Goal: Task Accomplishment & Management: Complete application form

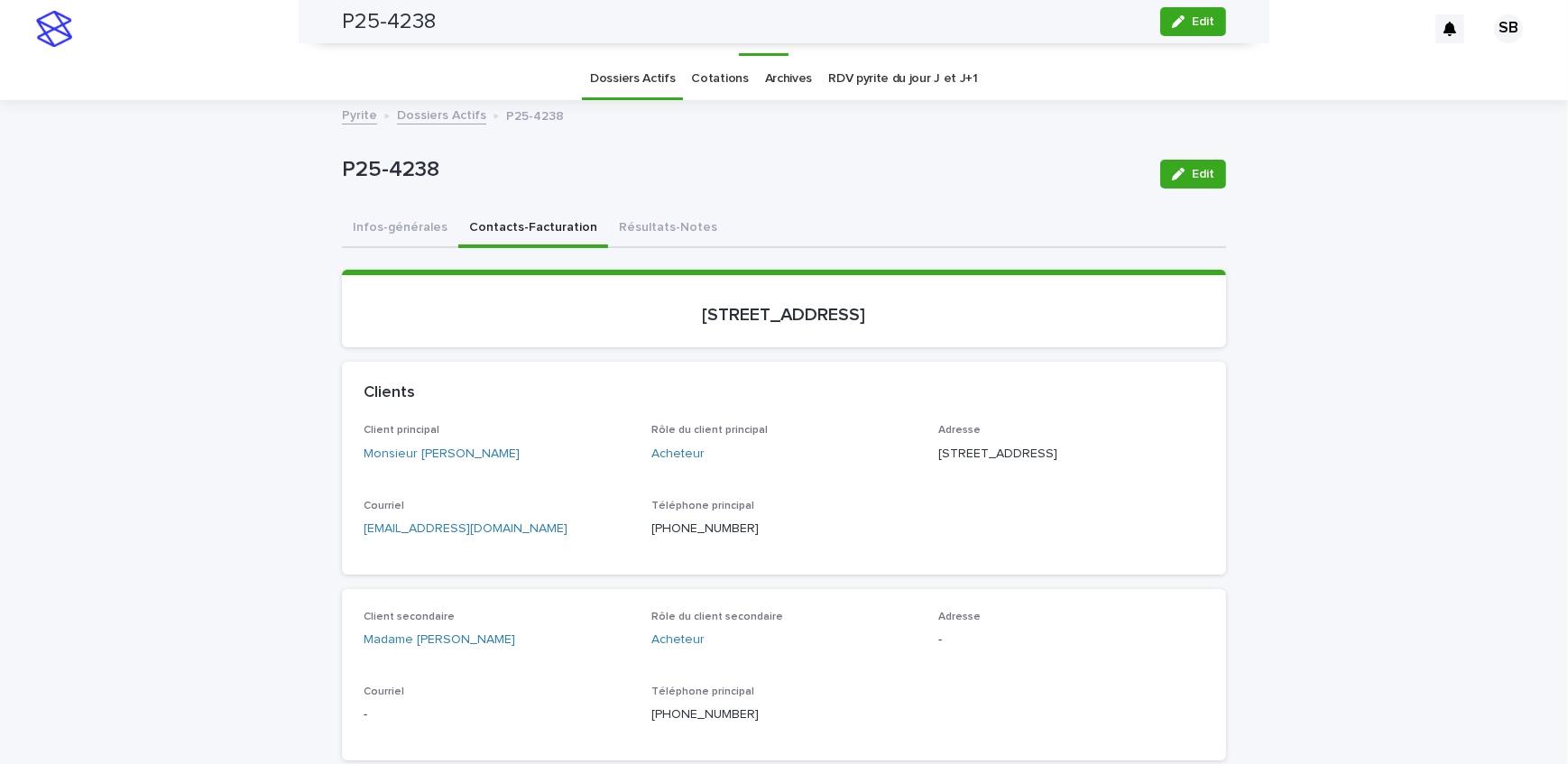
scroll to position [1045, 0]
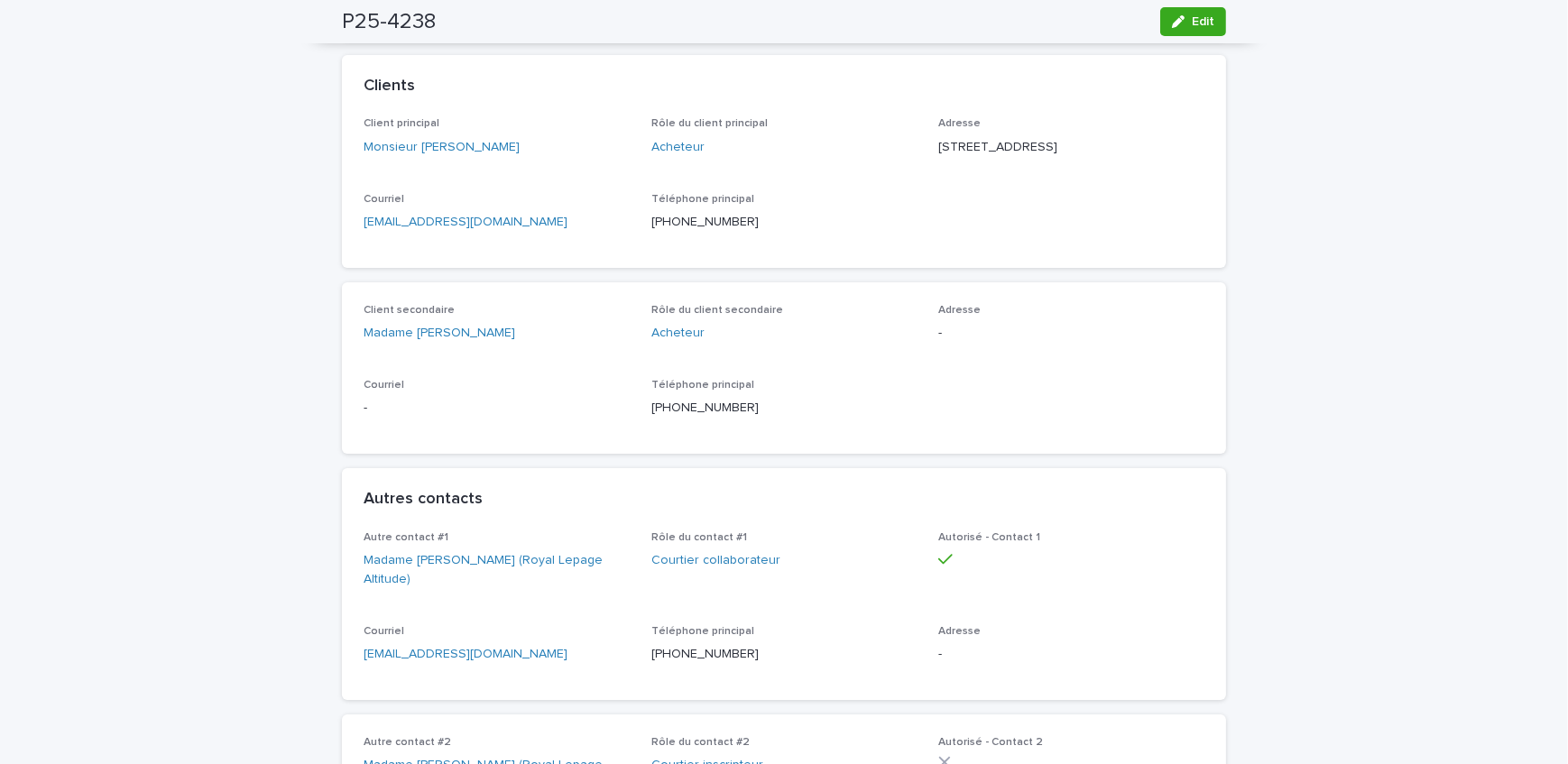
scroll to position [0, 0]
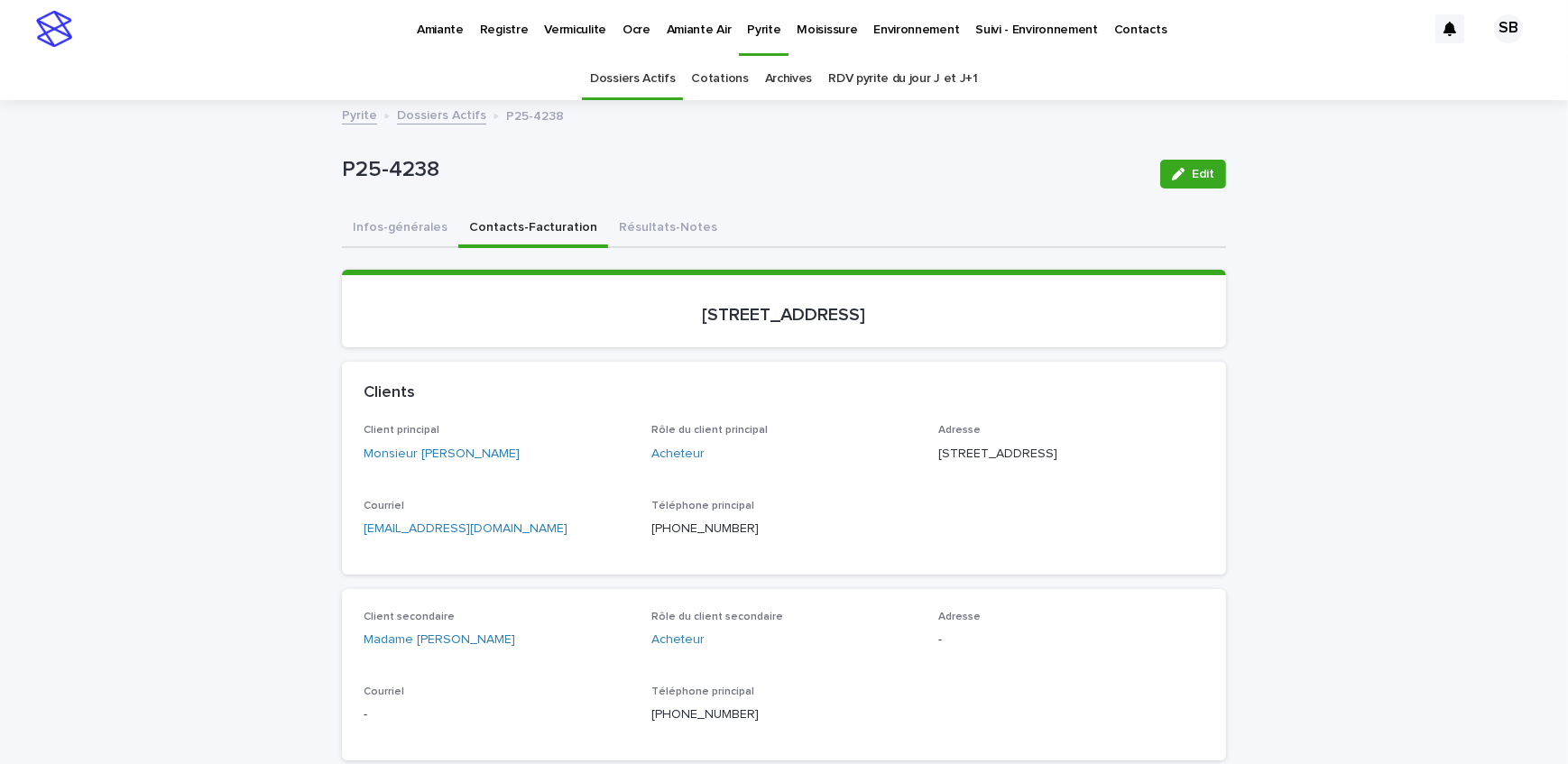
click at [427, 113] on link "Dossiers Actifs" at bounding box center [441, 114] width 89 height 21
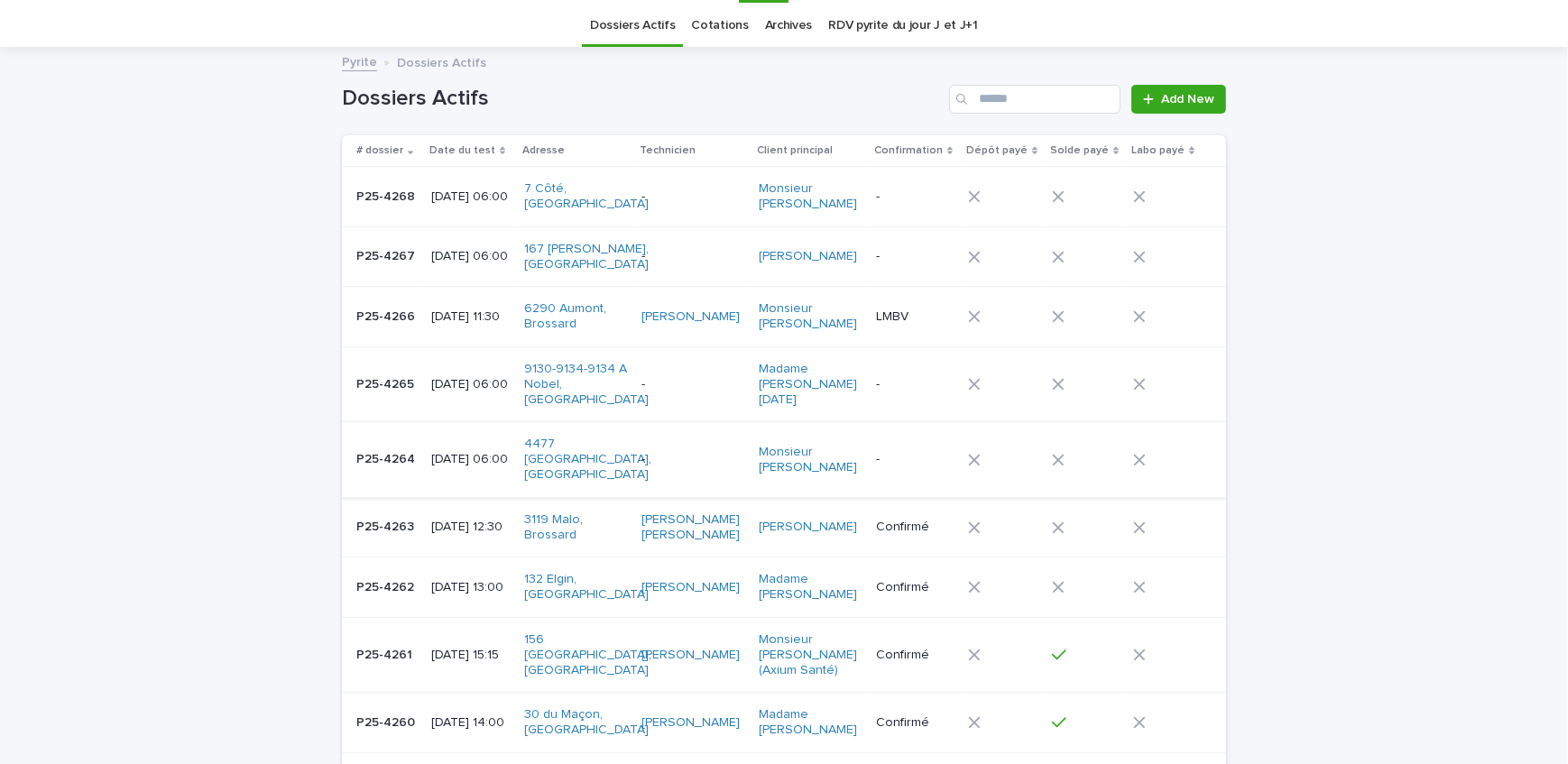
scroll to position [81, 0]
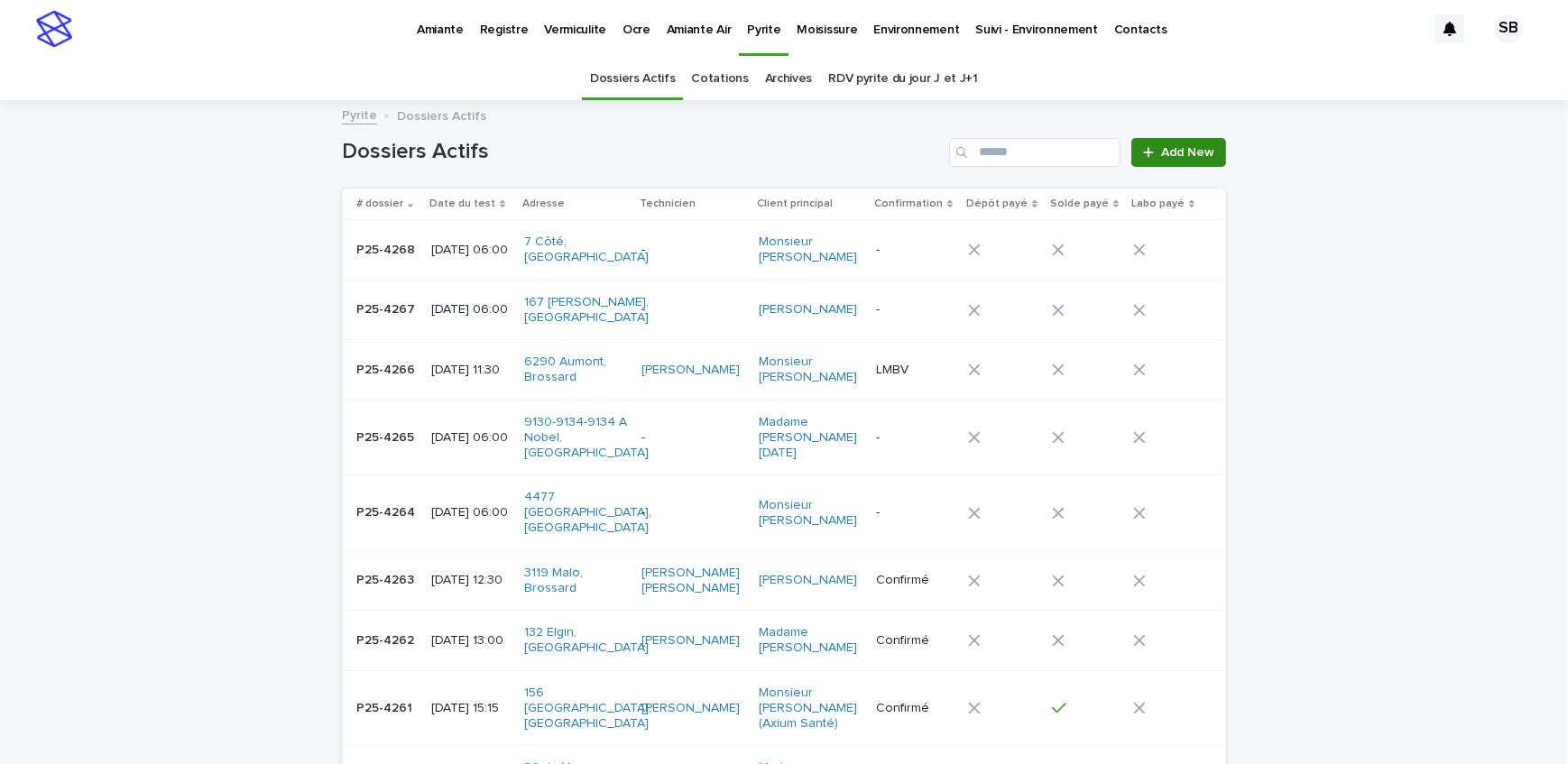
click at [1186, 140] on link "Add New" at bounding box center [1179, 152] width 95 height 29
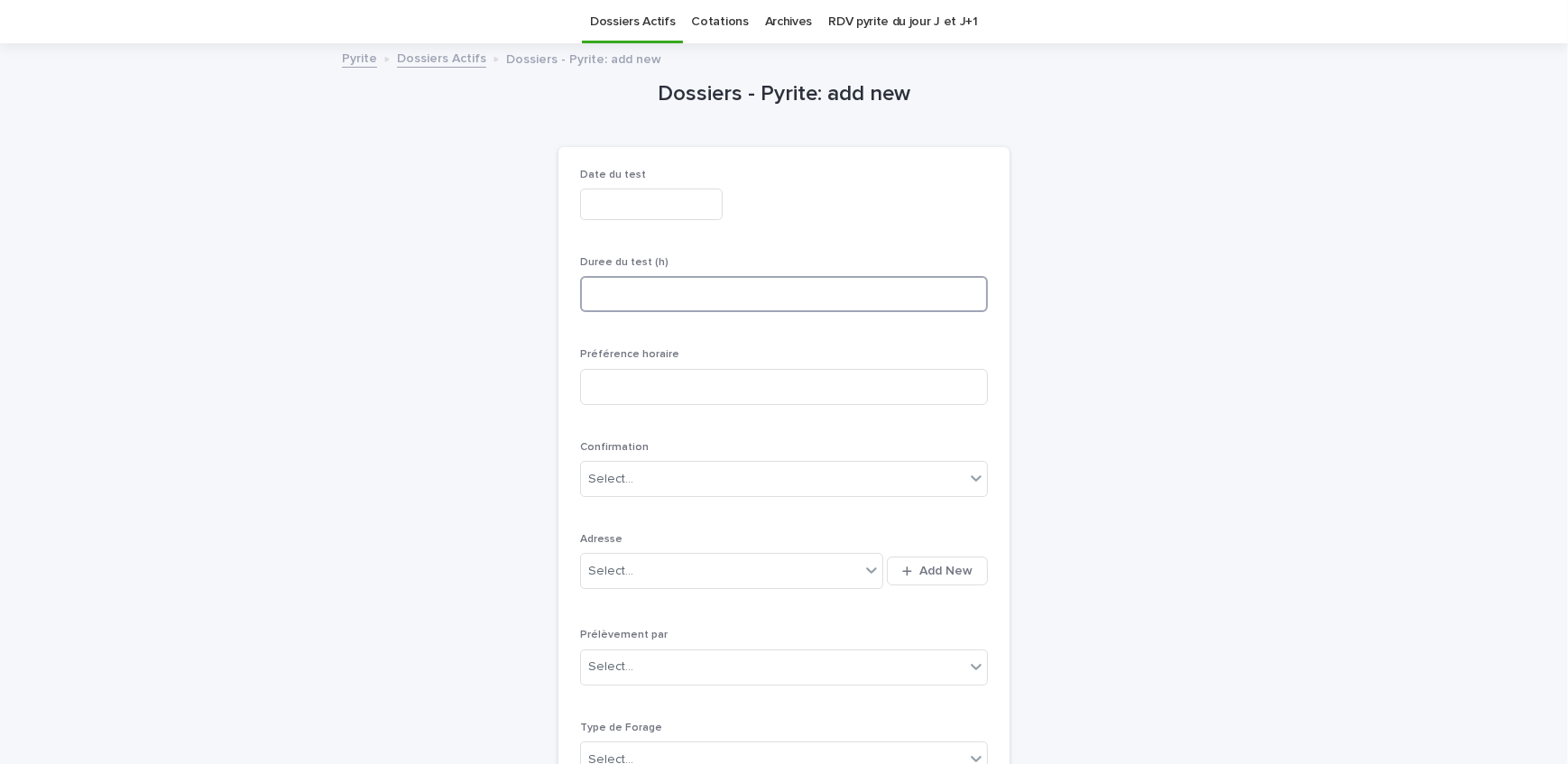
click at [708, 296] on input at bounding box center [784, 295] width 408 height 36
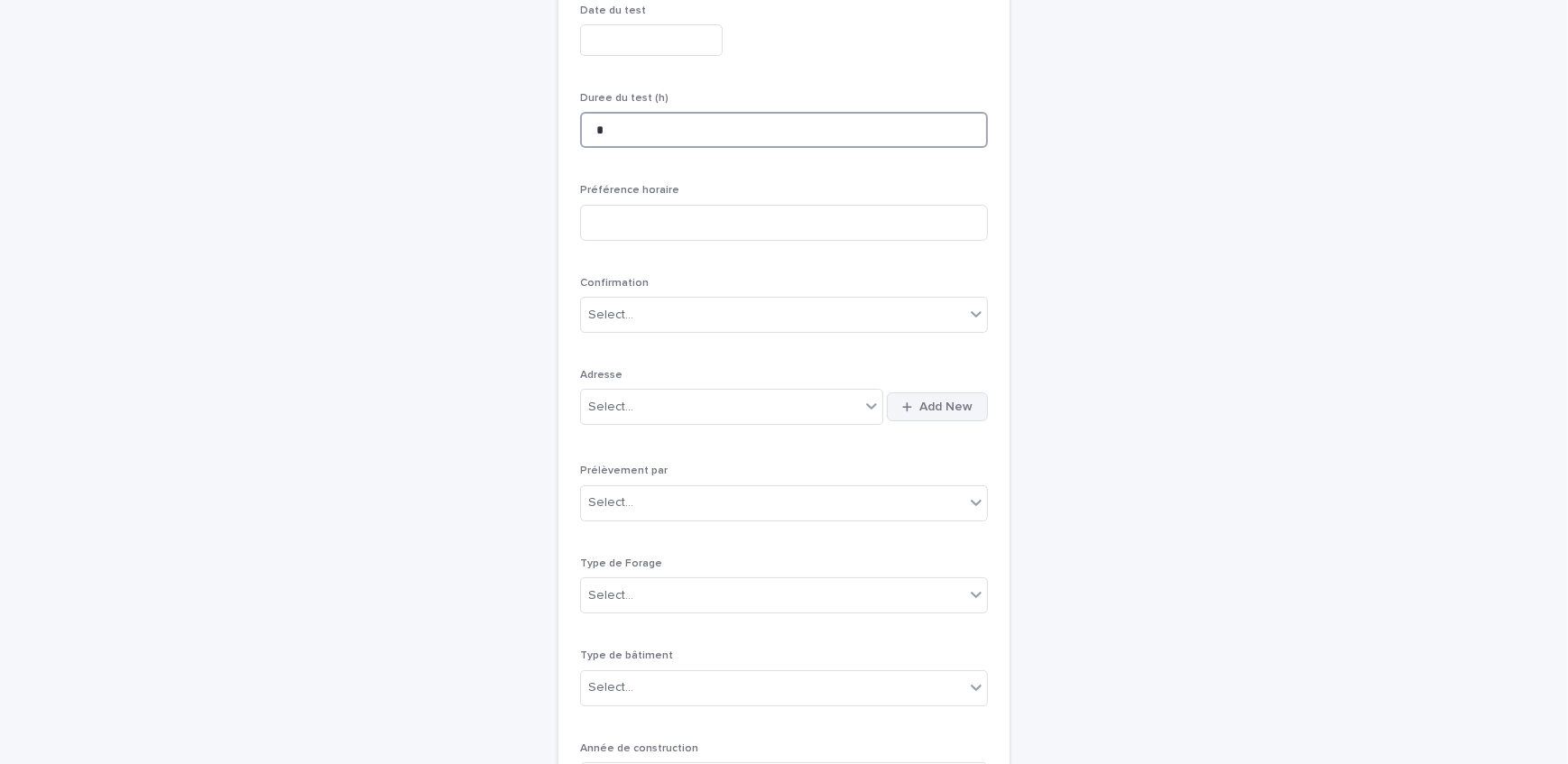
type input "*"
click at [947, 416] on button "Add New" at bounding box center [938, 406] width 101 height 29
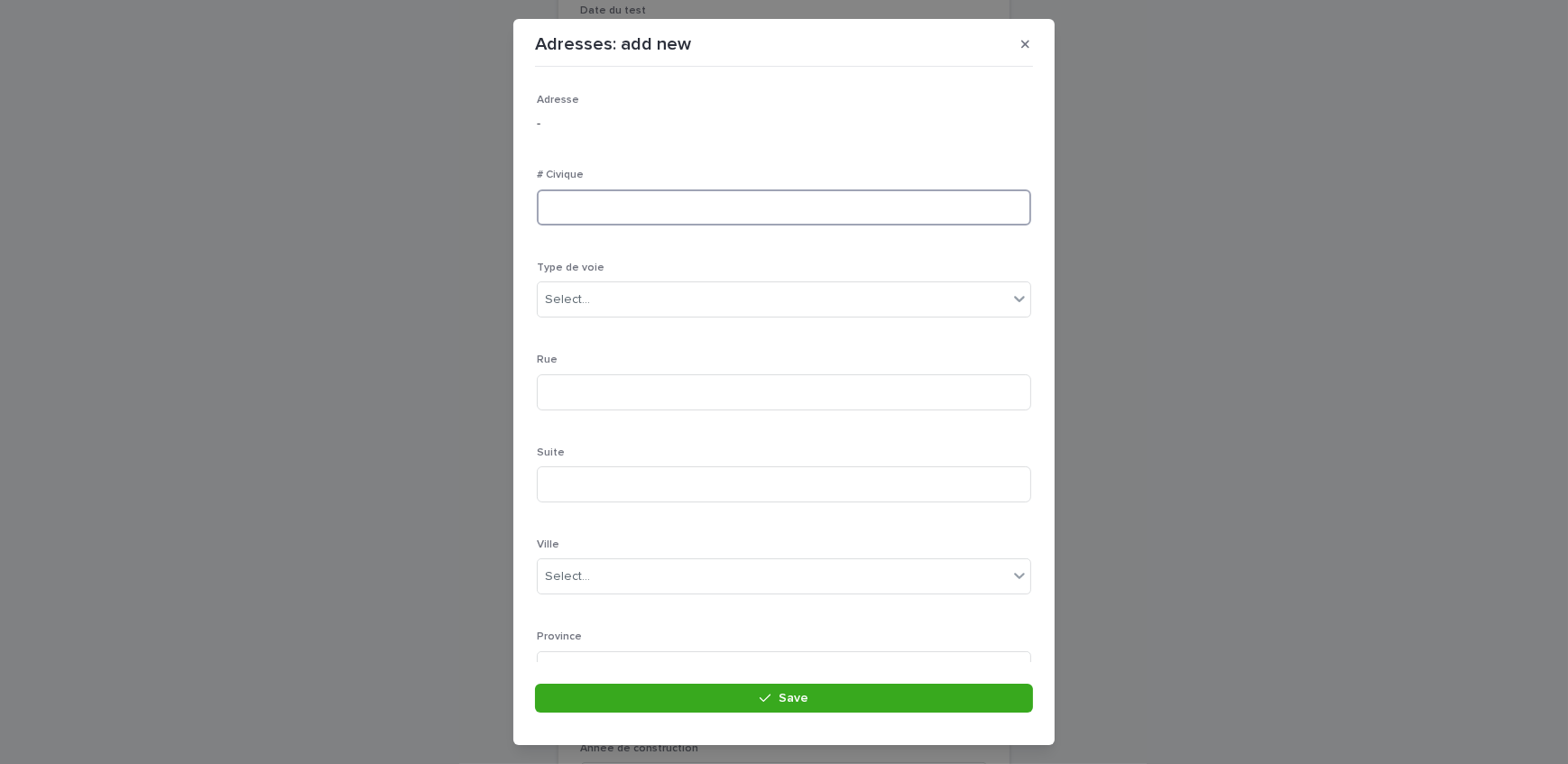
click at [564, 207] on input at bounding box center [784, 207] width 495 height 36
type input "***"
click at [668, 301] on div "Select..." at bounding box center [772, 299] width 470 height 30
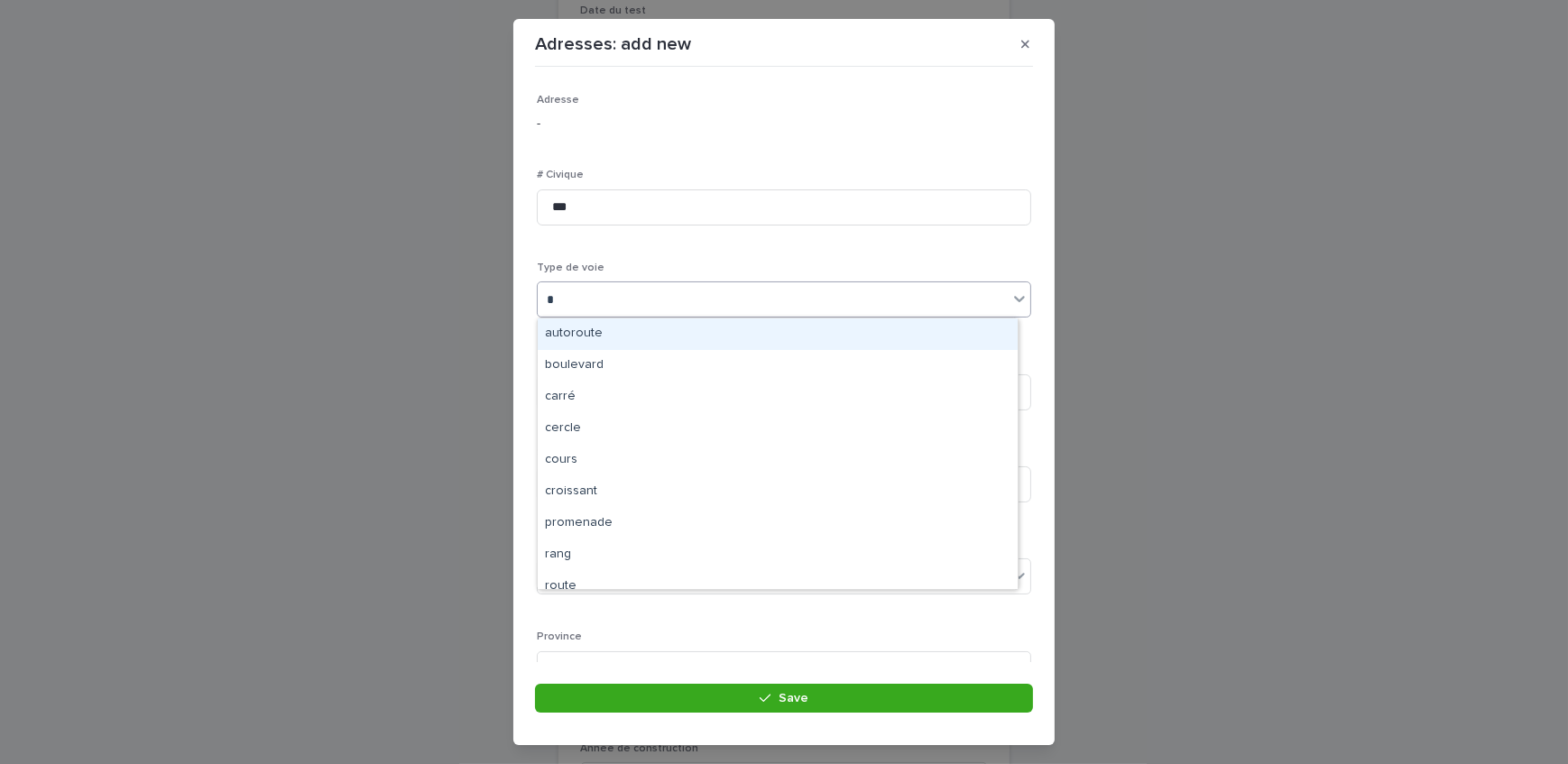
type input "**"
click at [654, 326] on div "rue" at bounding box center [778, 334] width 480 height 32
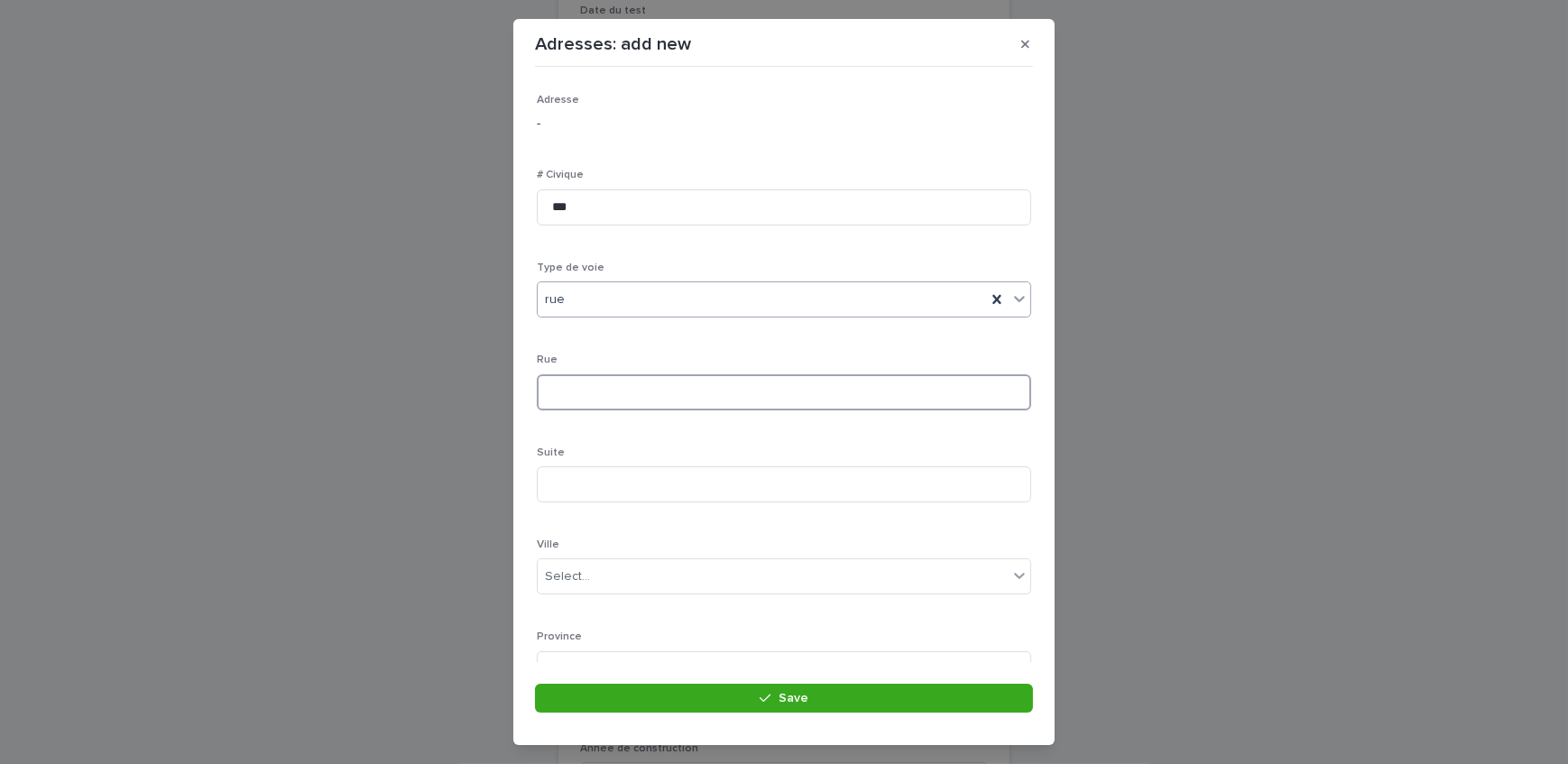
click at [659, 394] on input at bounding box center [784, 392] width 495 height 36
type input "*"
click at [615, 396] on input "*" at bounding box center [784, 392] width 495 height 36
click at [569, 390] on input "**********" at bounding box center [784, 392] width 495 height 36
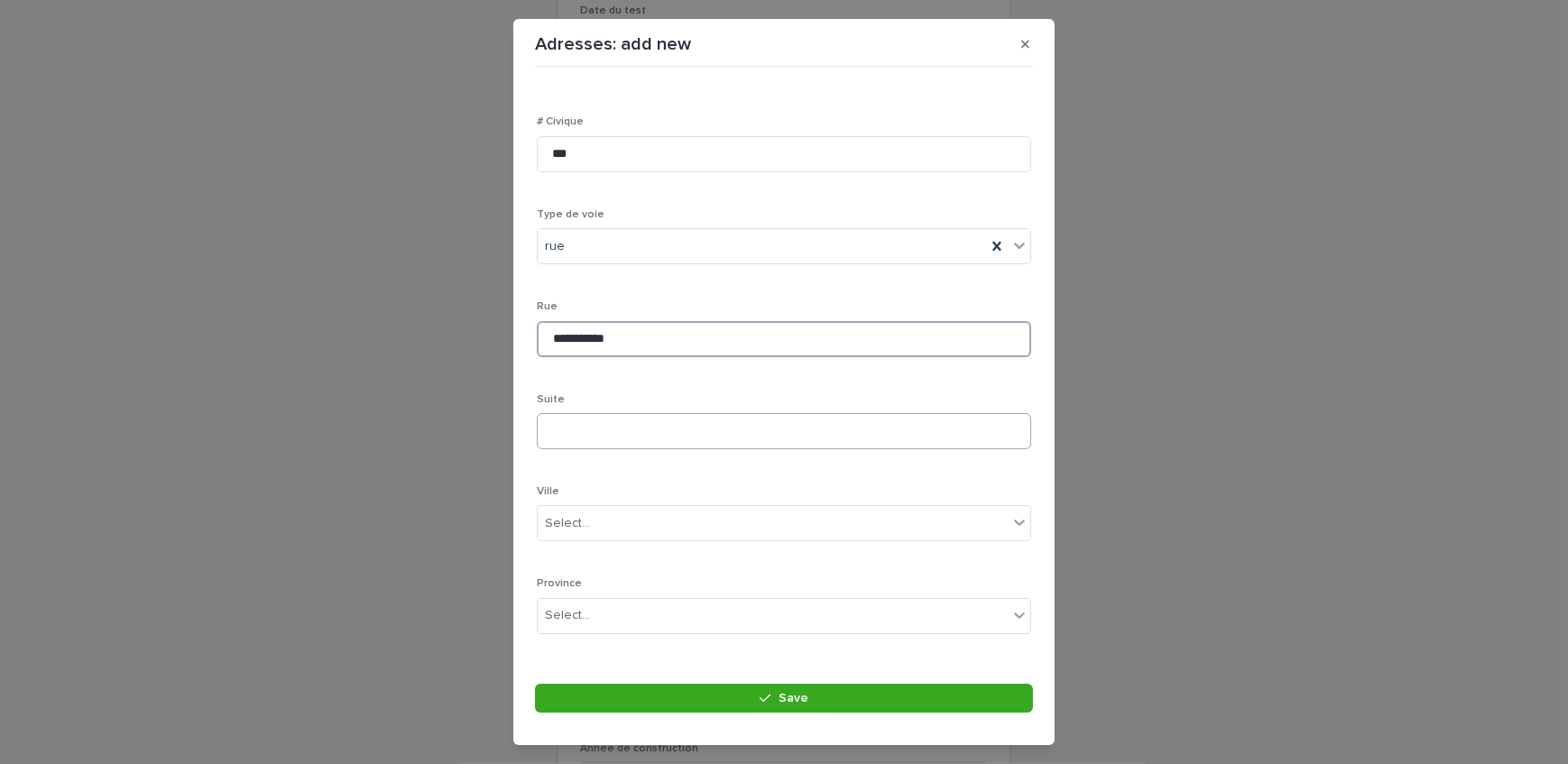
scroll to position [81, 0]
type input "**********"
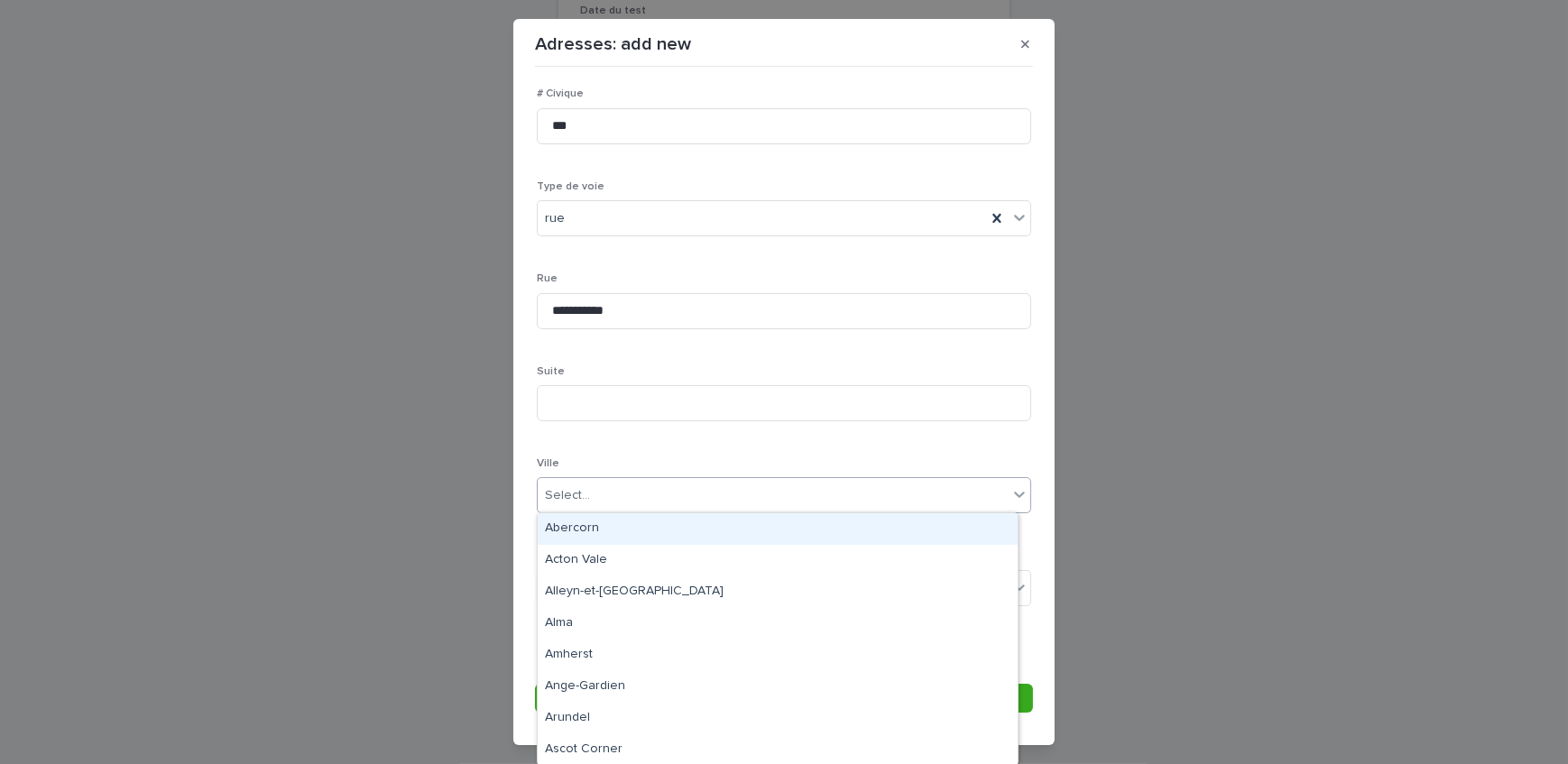
click at [647, 481] on div "Select..." at bounding box center [772, 495] width 470 height 30
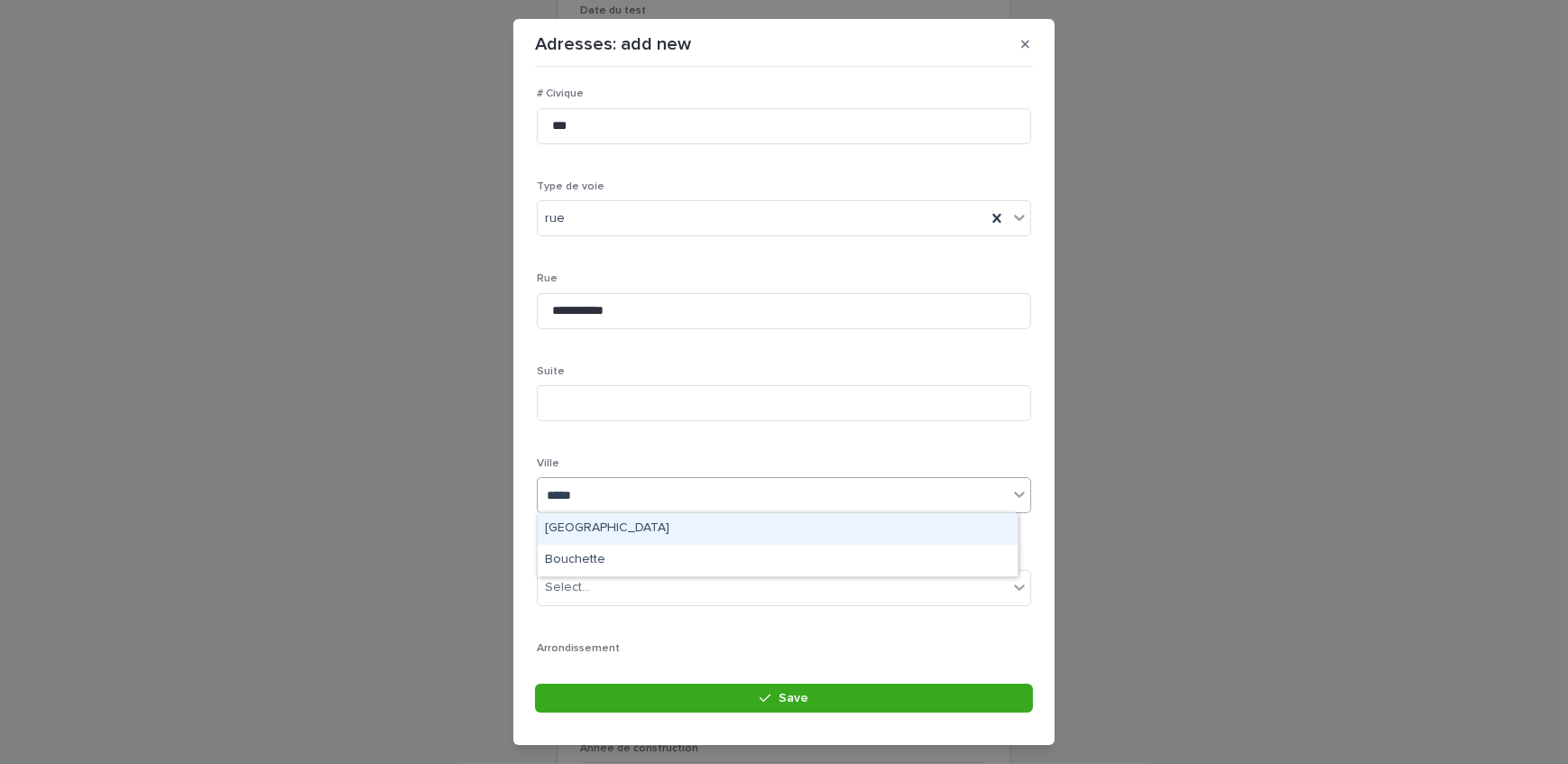
type input "******"
click at [636, 517] on div "[GEOGRAPHIC_DATA]" at bounding box center [778, 529] width 480 height 32
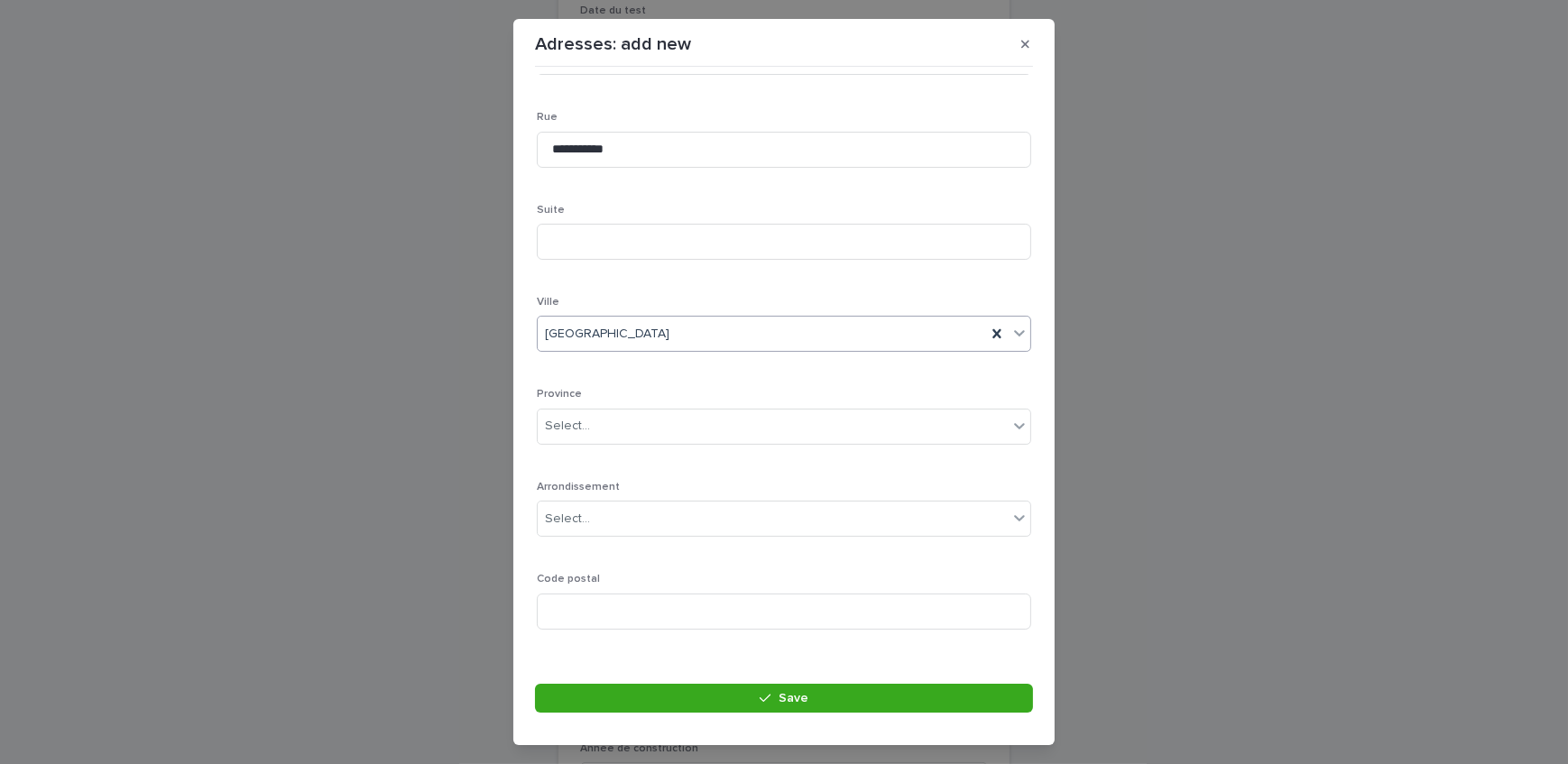
scroll to position [246, 0]
click at [629, 414] on div "Select..." at bounding box center [772, 423] width 470 height 30
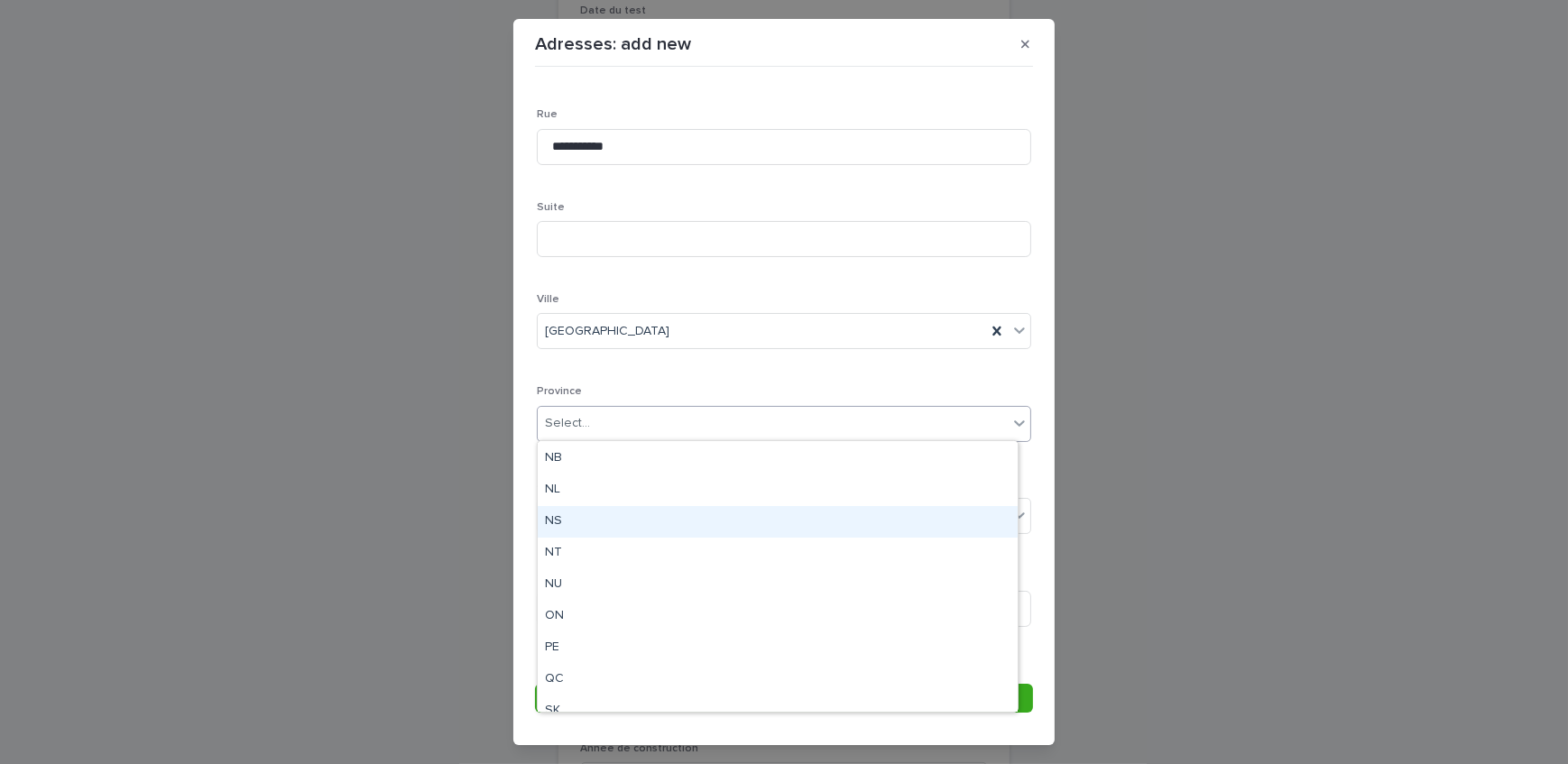
scroll to position [140, 0]
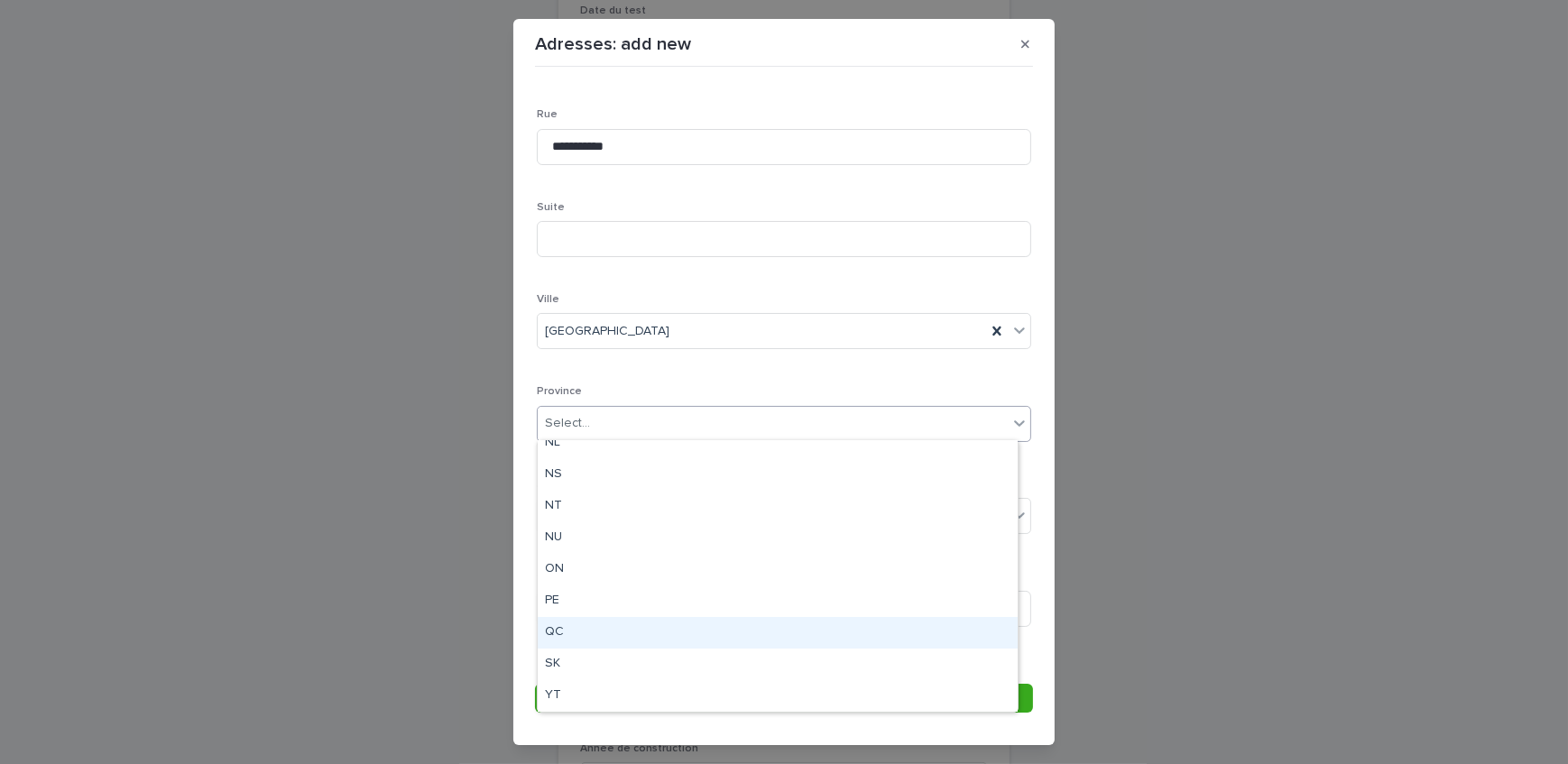
click at [596, 634] on div "QC" at bounding box center [778, 632] width 480 height 32
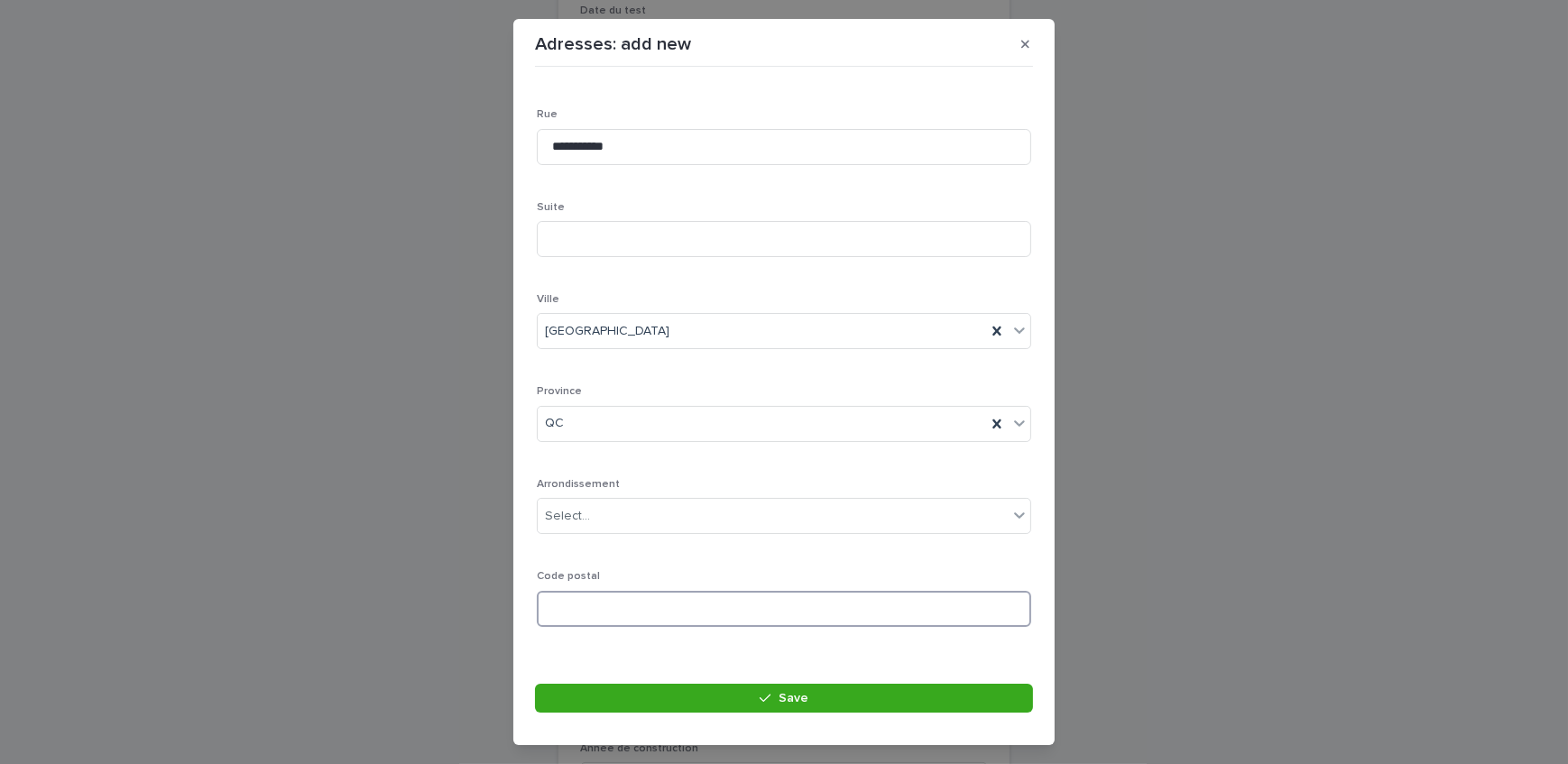
click at [558, 604] on input at bounding box center [784, 609] width 495 height 36
paste input "*******"
type input "*******"
click at [718, 697] on button "Save" at bounding box center [784, 698] width 498 height 29
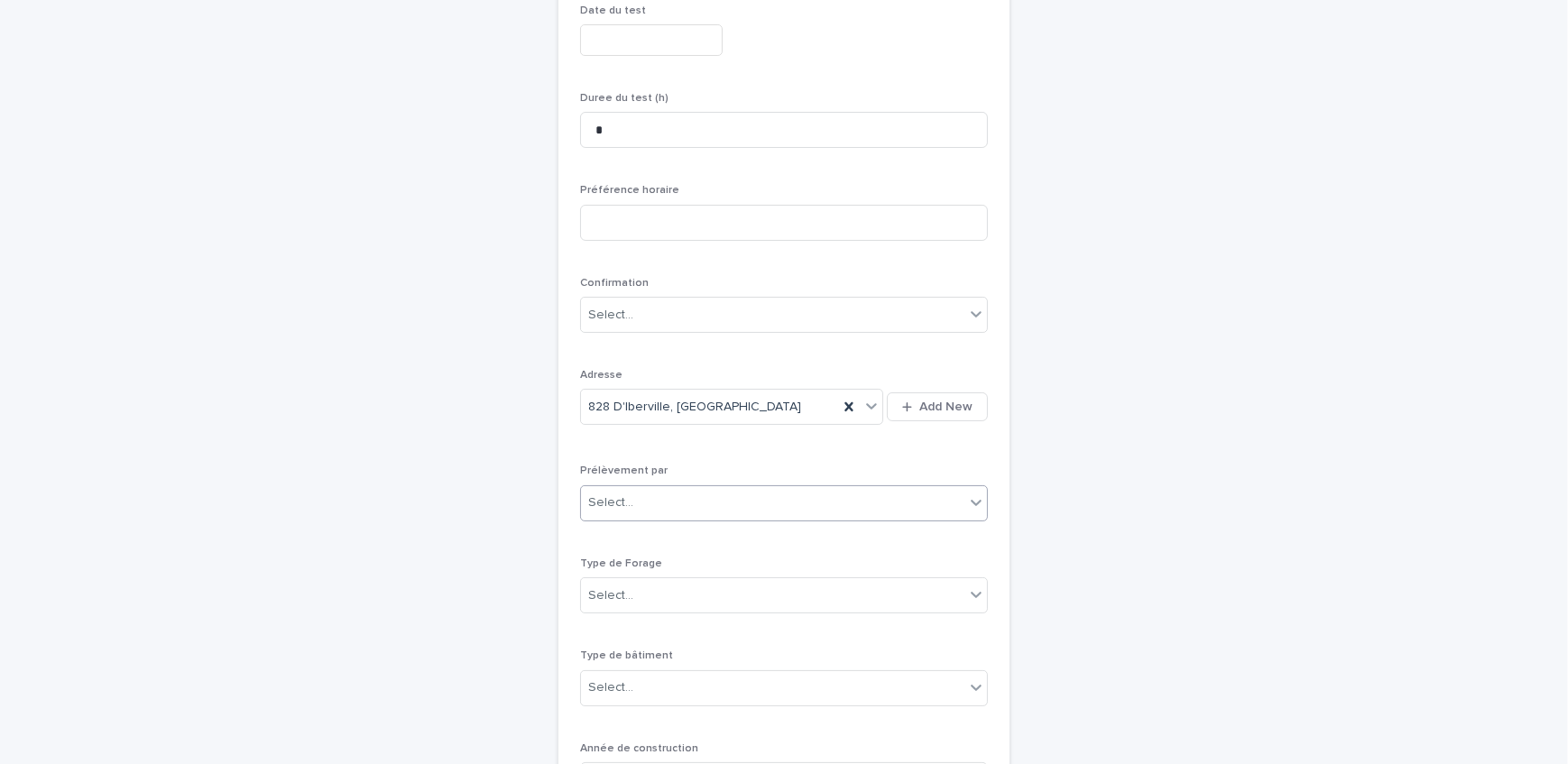
click at [784, 499] on div "Select..." at bounding box center [773, 502] width 384 height 30
click at [758, 535] on div "Multitest" at bounding box center [778, 535] width 406 height 32
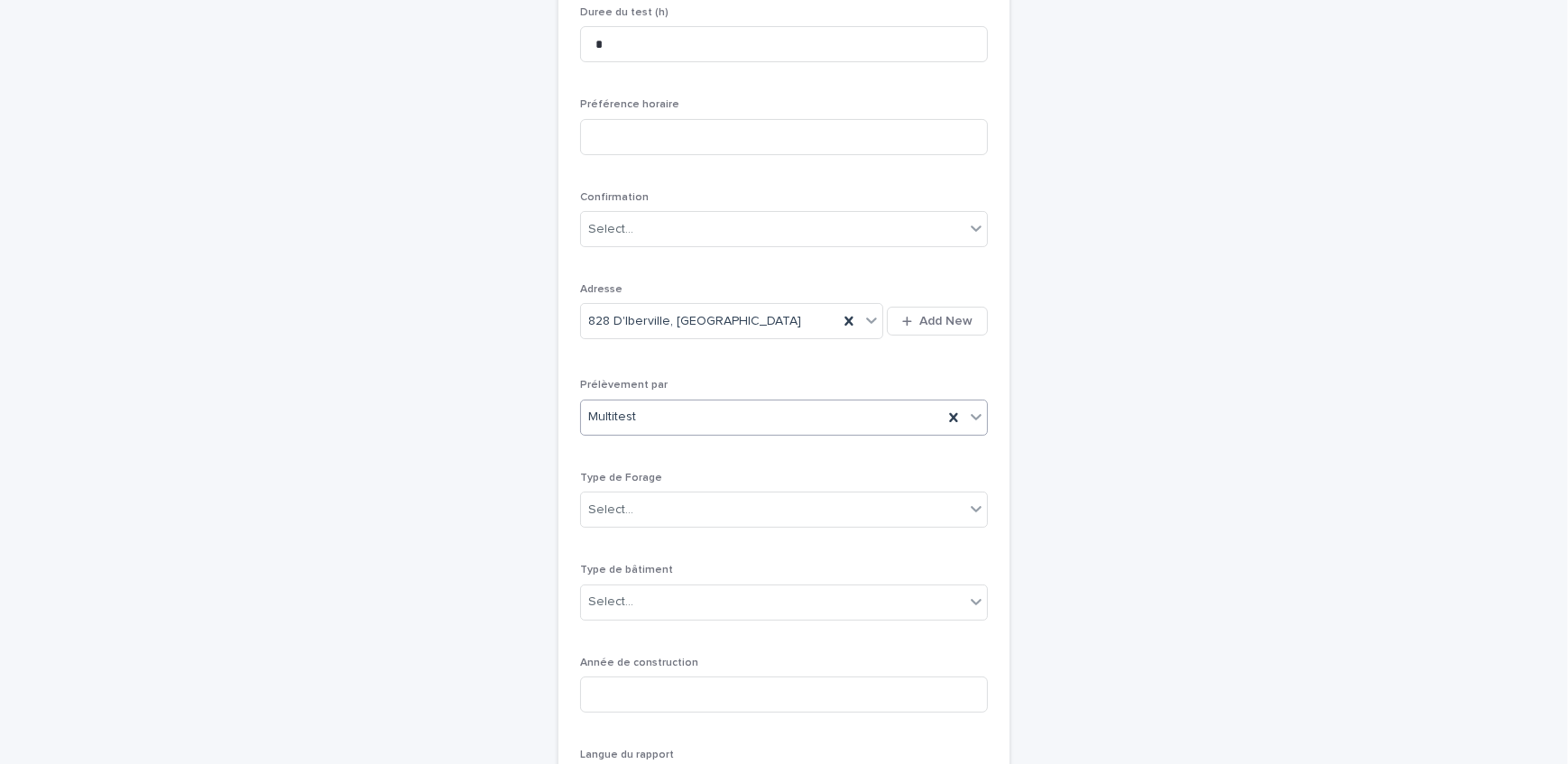
scroll to position [468, 0]
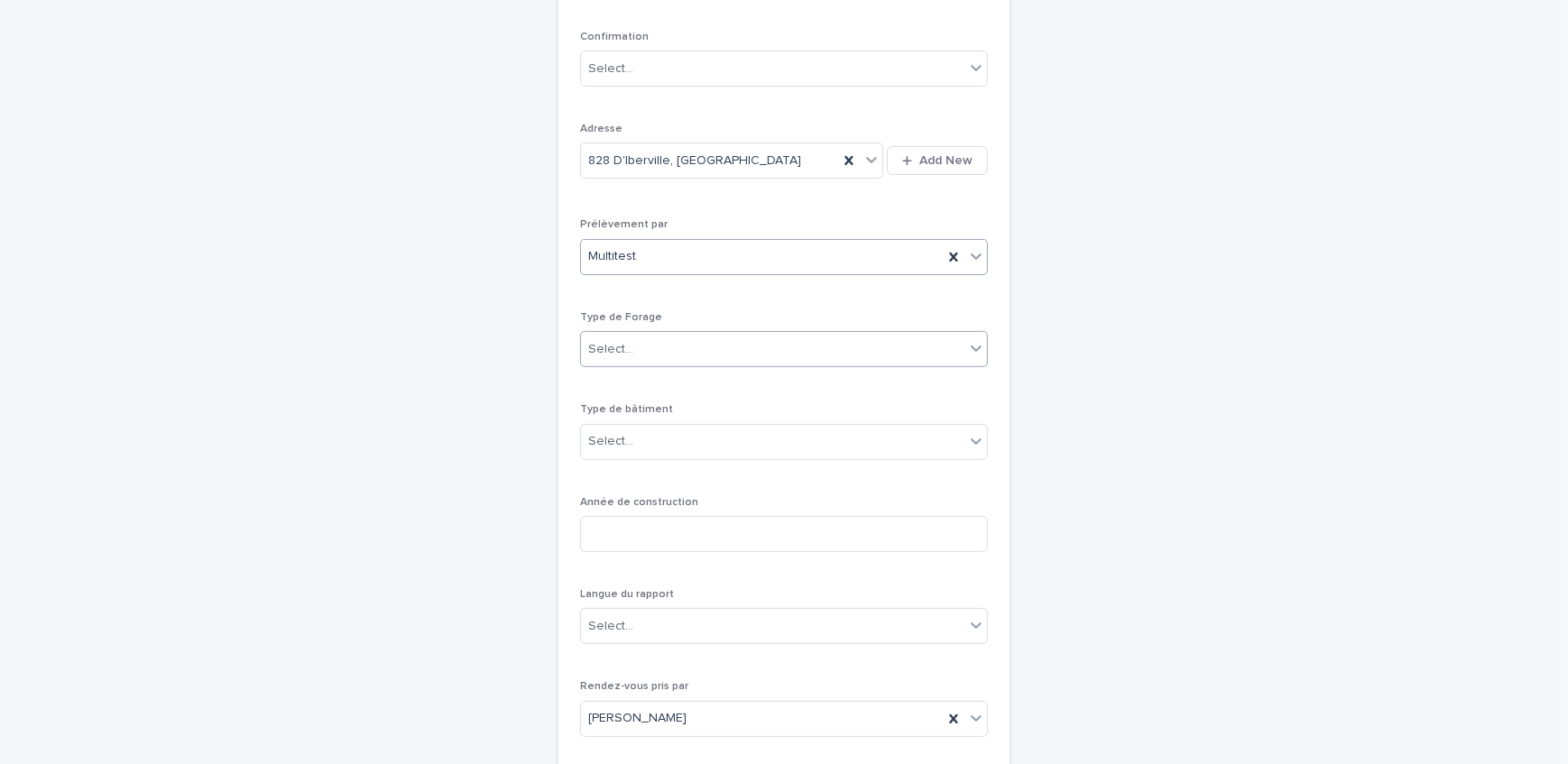
click at [646, 362] on div "Select..." at bounding box center [784, 349] width 408 height 36
click at [661, 390] on div "1- Residentiel" at bounding box center [778, 382] width 406 height 32
click at [598, 445] on div "Select..." at bounding box center [610, 442] width 45 height 19
click at [644, 513] on div "Année de construction" at bounding box center [784, 532] width 408 height 71
click at [642, 517] on input at bounding box center [784, 535] width 408 height 36
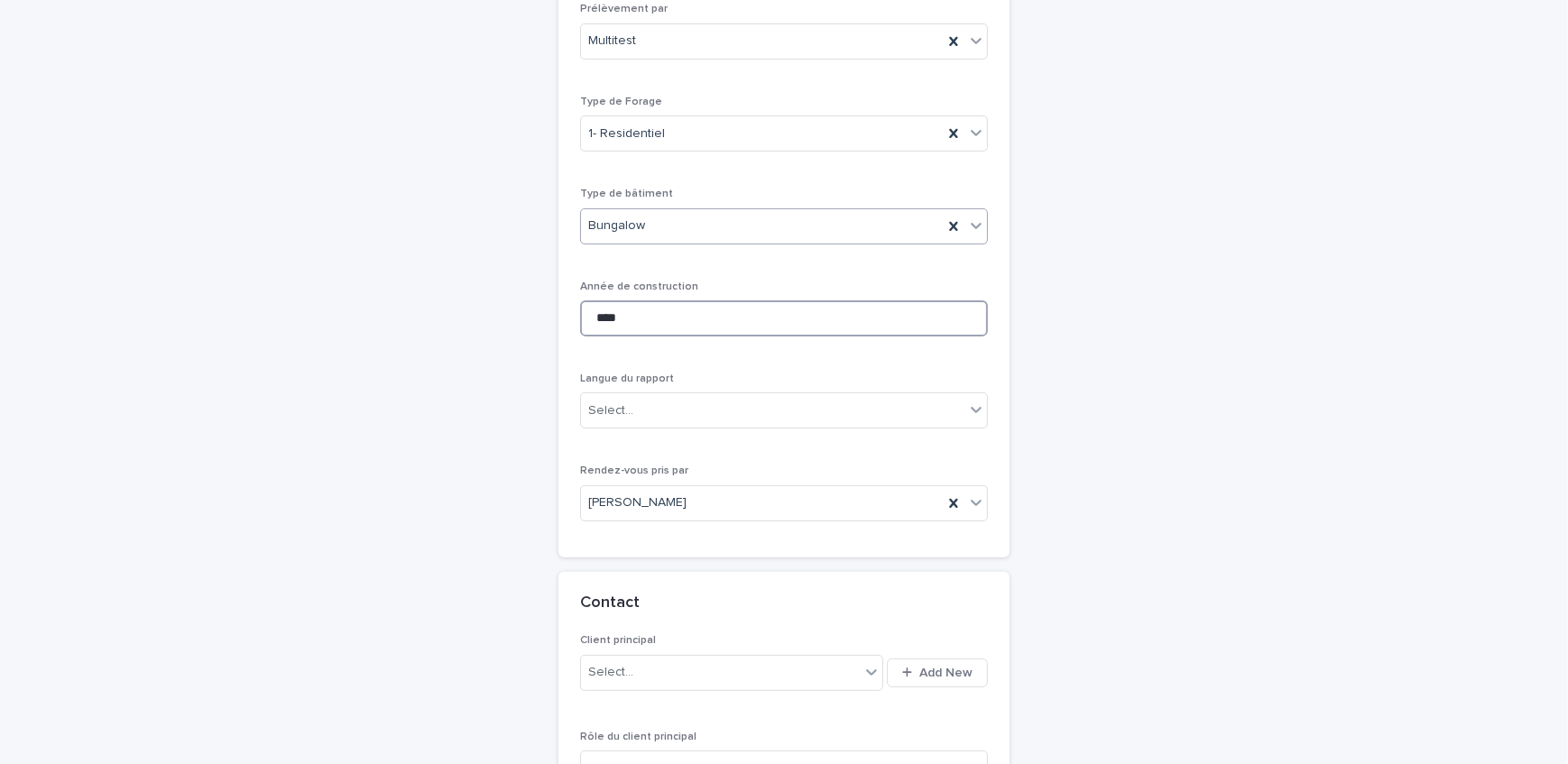
scroll to position [712, 0]
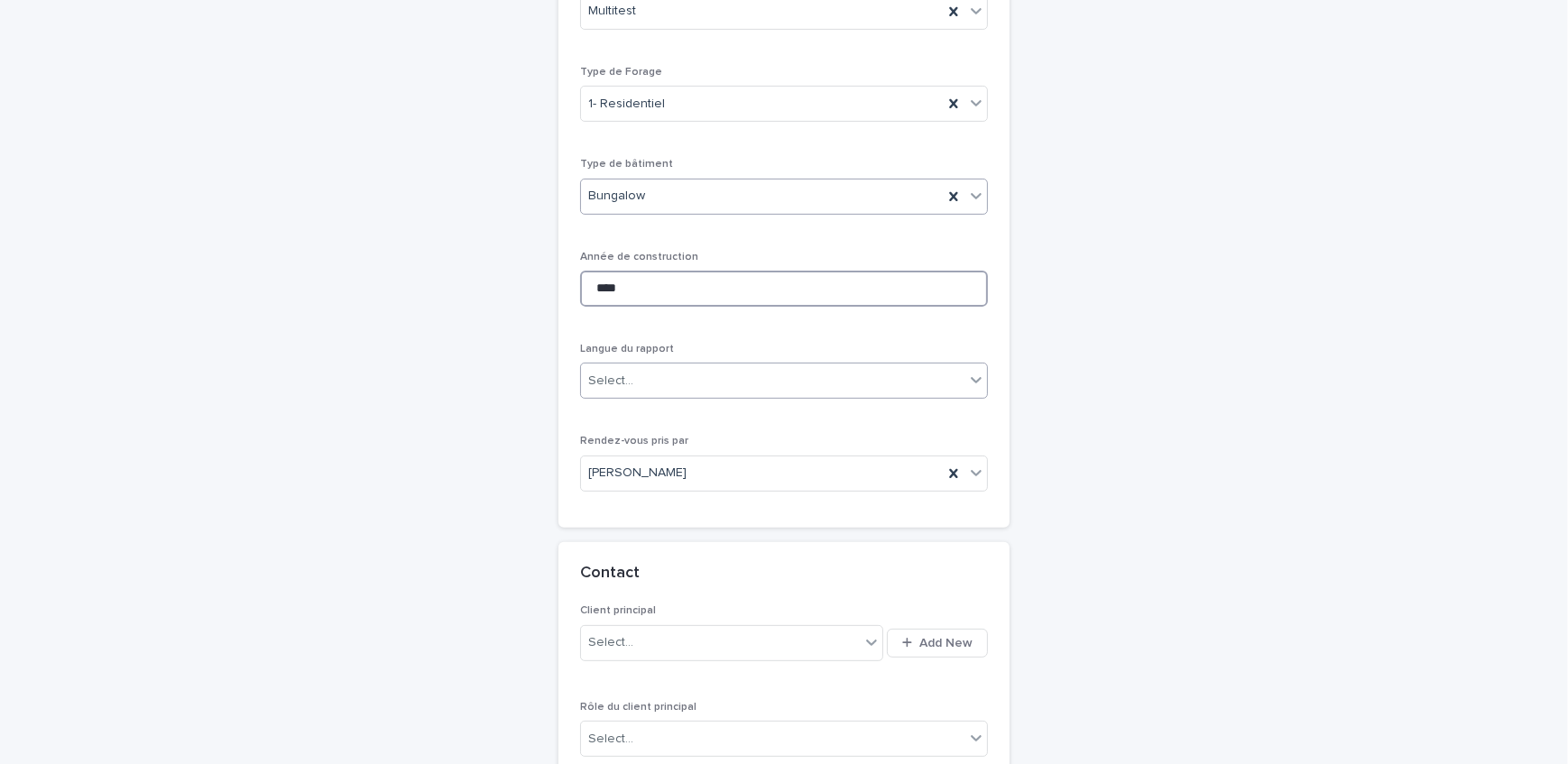
type input "****"
click at [648, 388] on div "Select..." at bounding box center [773, 381] width 384 height 30
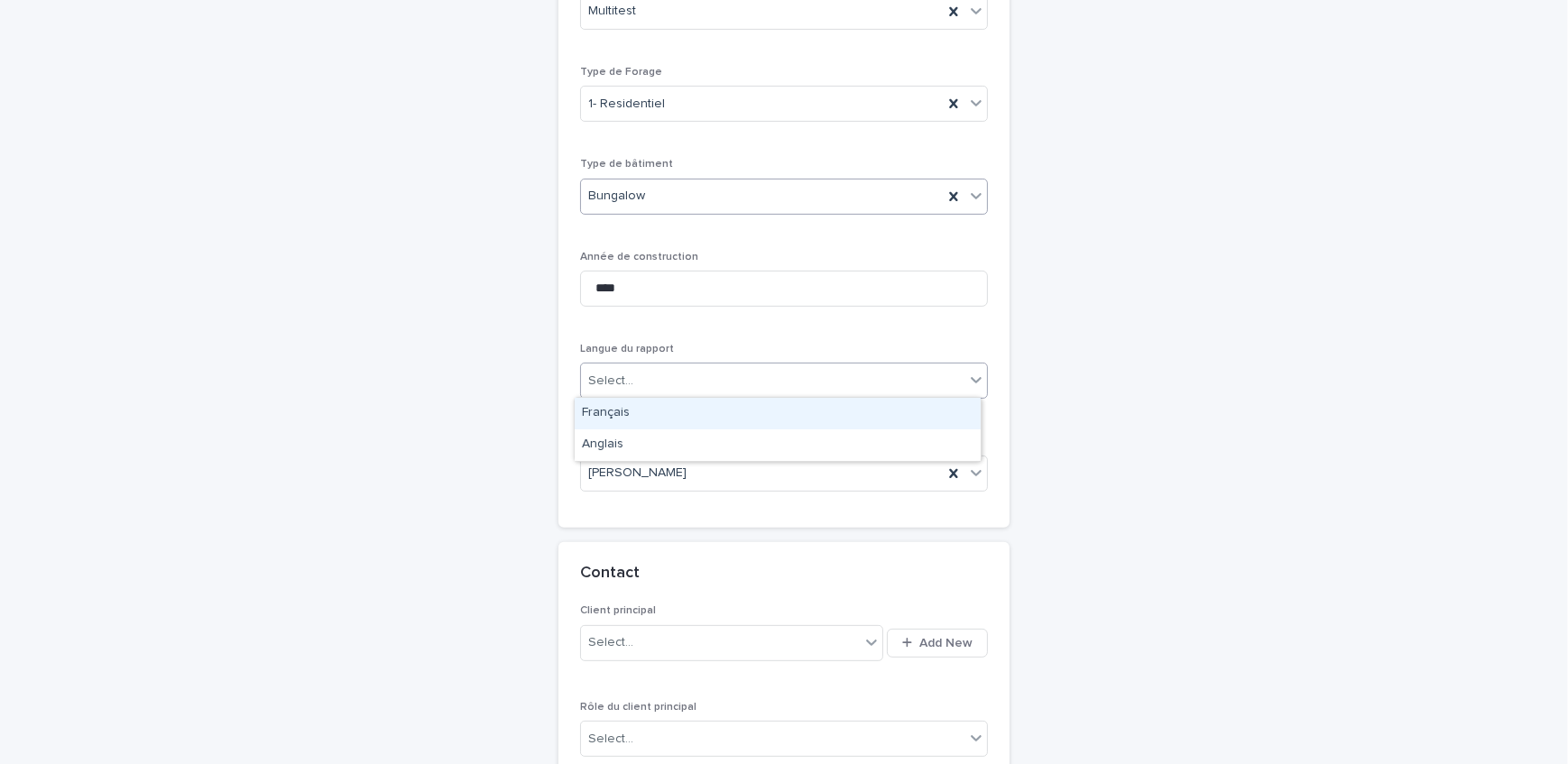
click at [645, 413] on div "Français" at bounding box center [778, 413] width 406 height 32
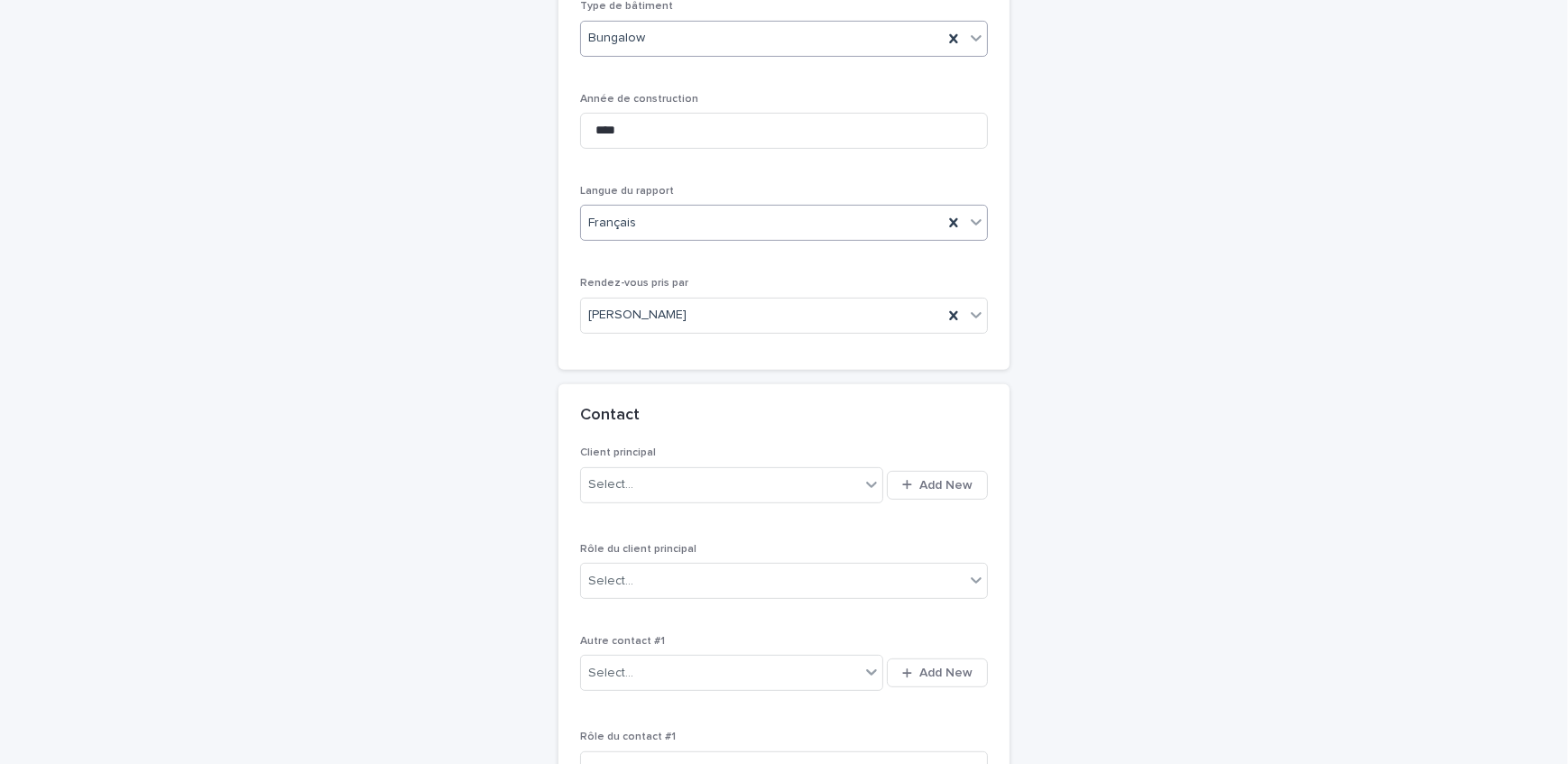
scroll to position [877, 0]
click at [971, 482] on button "Add New" at bounding box center [938, 479] width 101 height 29
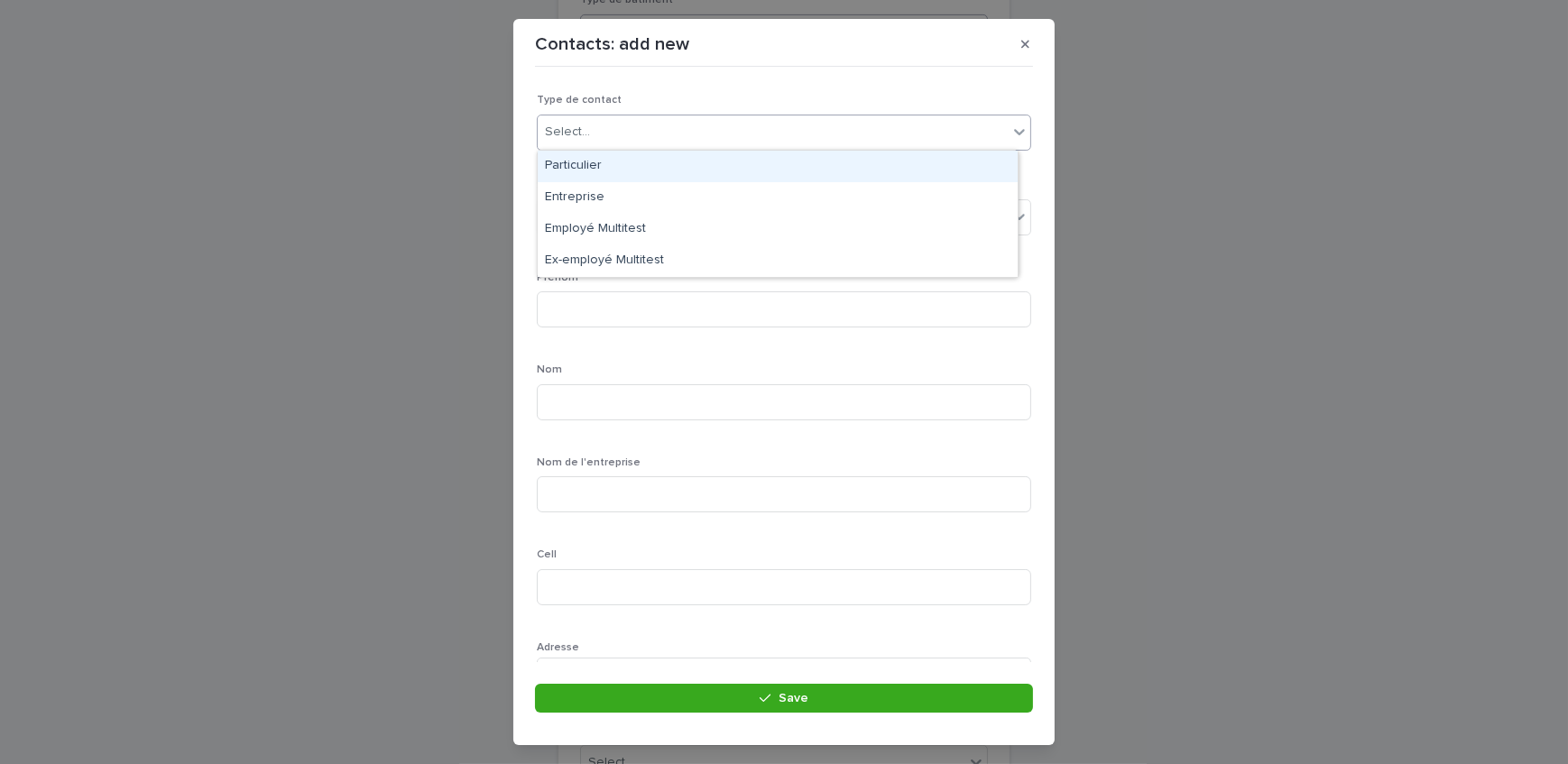
click at [570, 118] on div "Select..." at bounding box center [772, 132] width 470 height 30
click at [599, 181] on div "Particulier" at bounding box center [778, 166] width 480 height 32
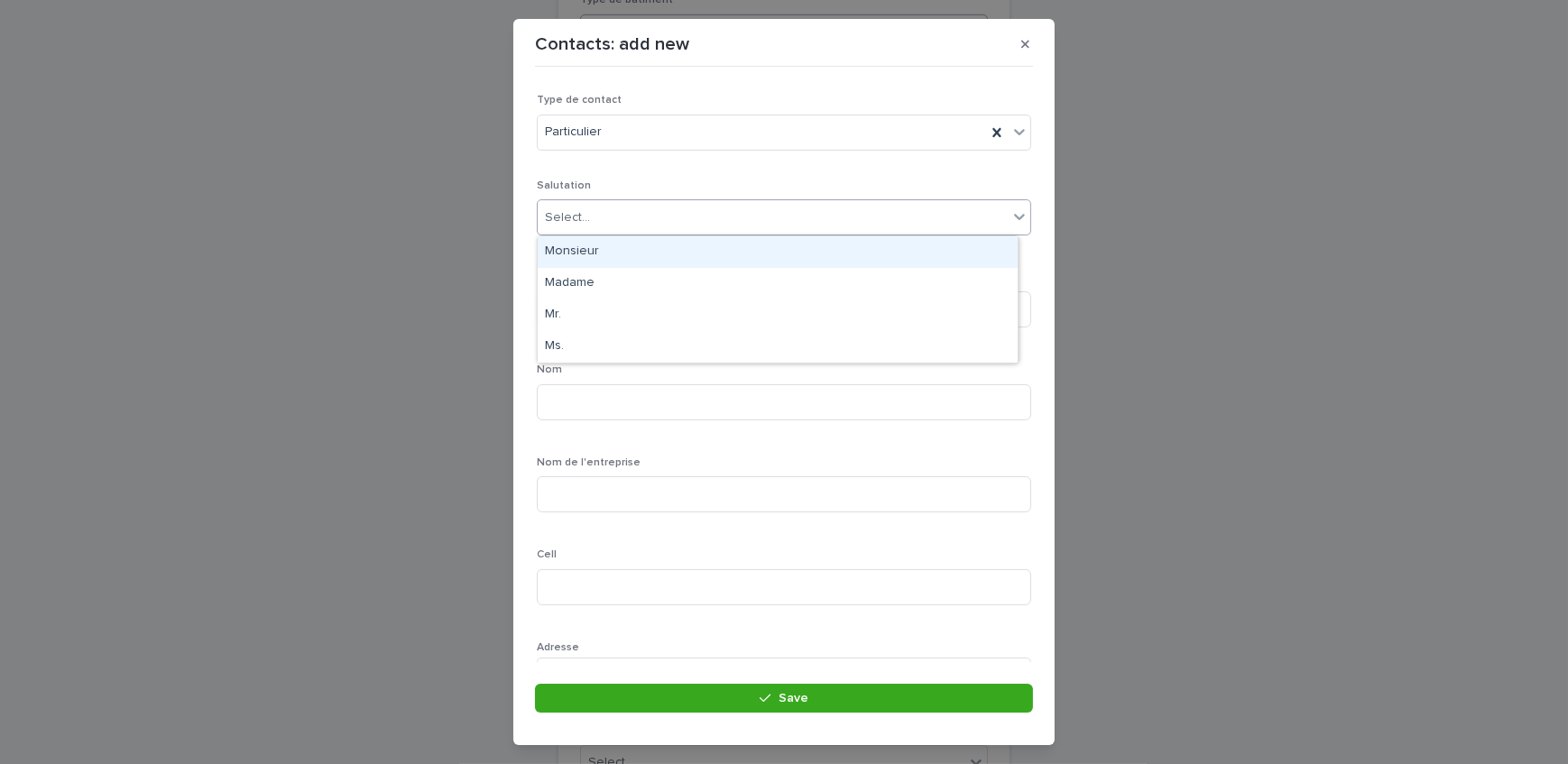
click at [750, 215] on div "Select..." at bounding box center [772, 217] width 470 height 30
click at [668, 251] on div "Monsieur" at bounding box center [778, 251] width 480 height 32
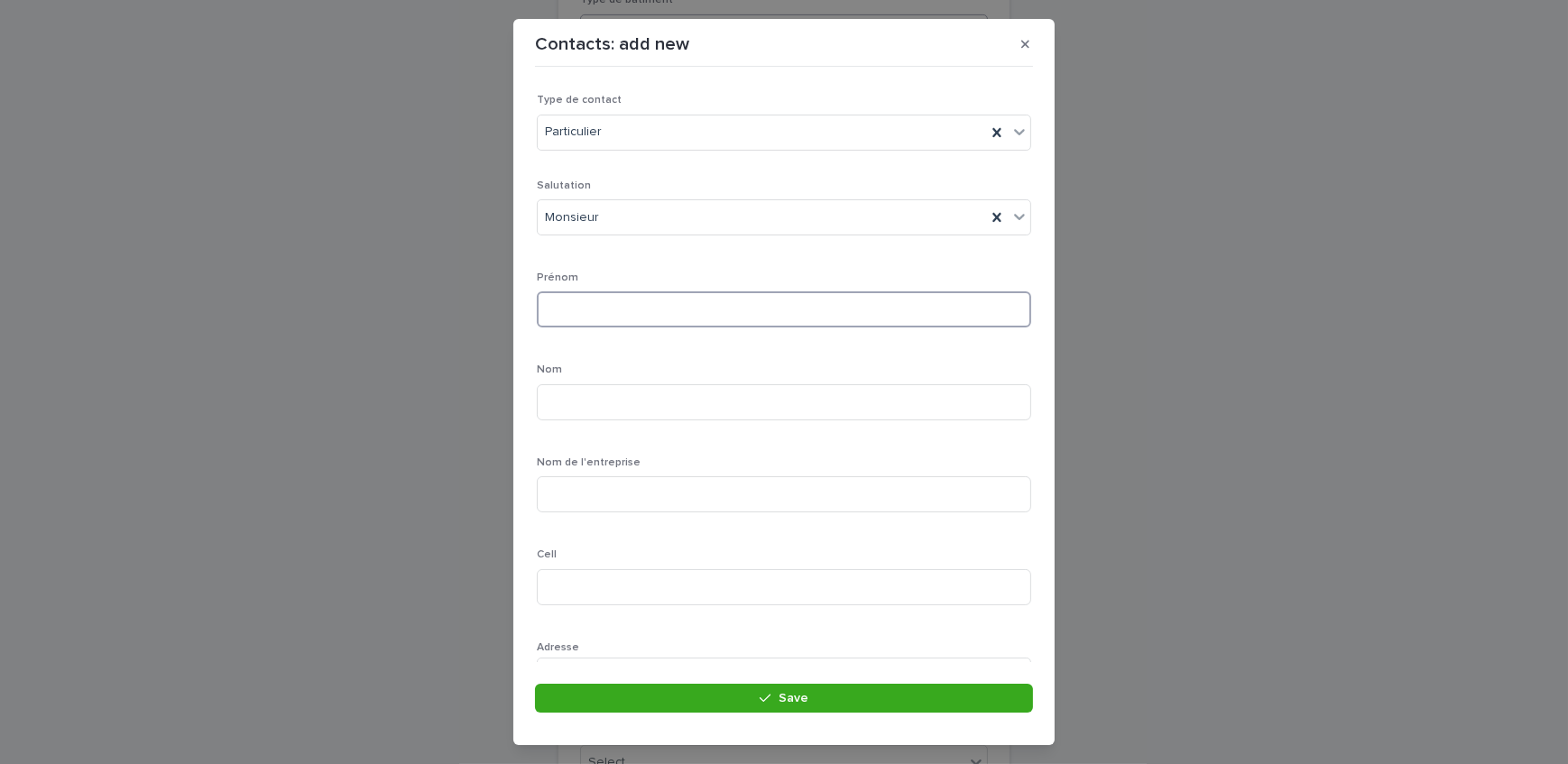
drag, startPoint x: 655, startPoint y: 305, endPoint x: 656, endPoint y: 316, distance: 11.0
click at [655, 305] on input at bounding box center [784, 310] width 495 height 36
type input "******"
type input "*********"
click at [599, 595] on input at bounding box center [784, 587] width 495 height 36
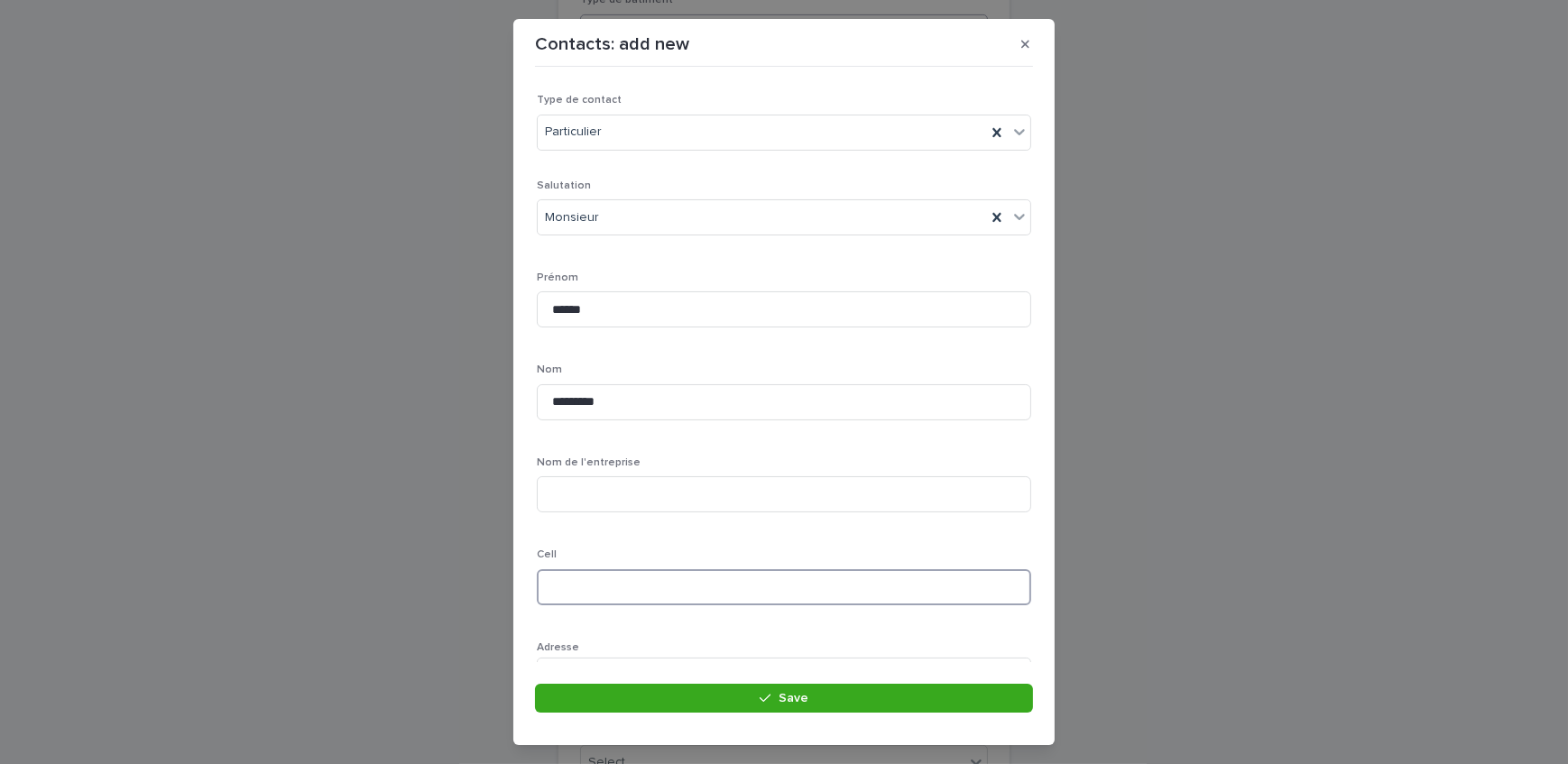
paste input "**********"
click at [576, 587] on input "**********" at bounding box center [784, 587] width 495 height 36
click at [605, 581] on input "**********" at bounding box center [784, 587] width 495 height 36
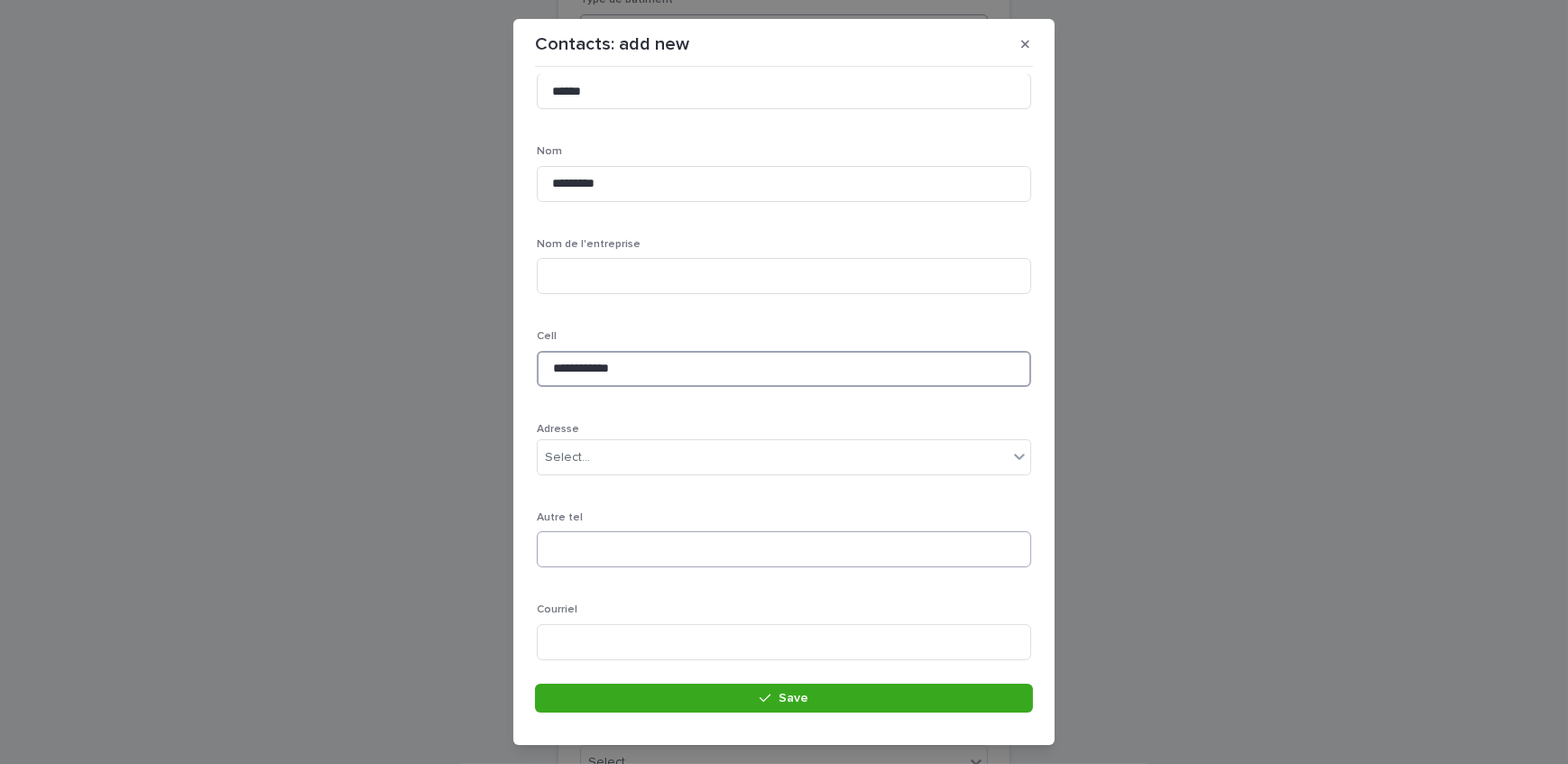
scroll to position [246, 0]
type input "**********"
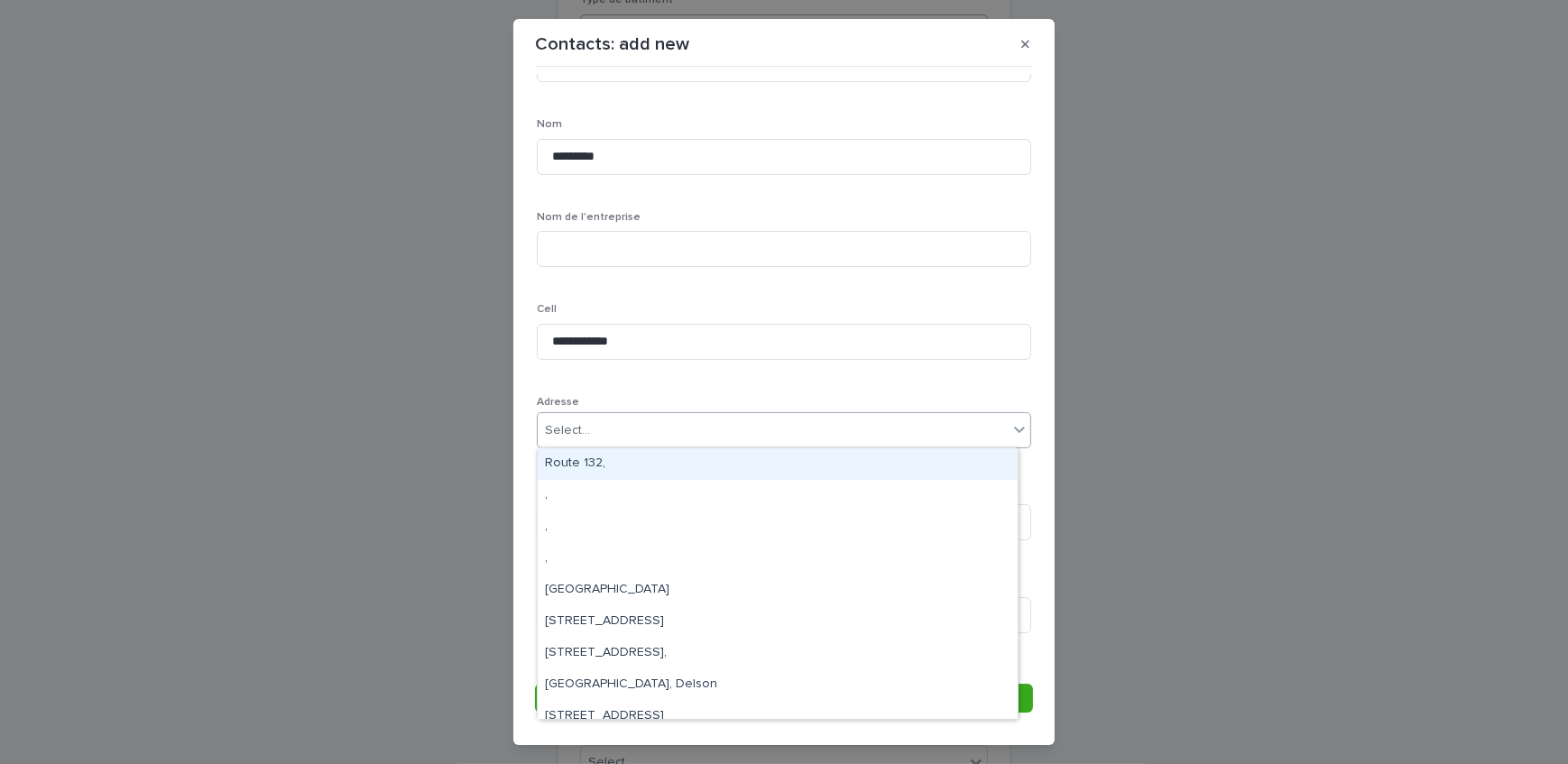
click at [727, 430] on div "Select..." at bounding box center [772, 430] width 470 height 30
click at [666, 438] on div "Select..." at bounding box center [772, 430] width 470 height 30
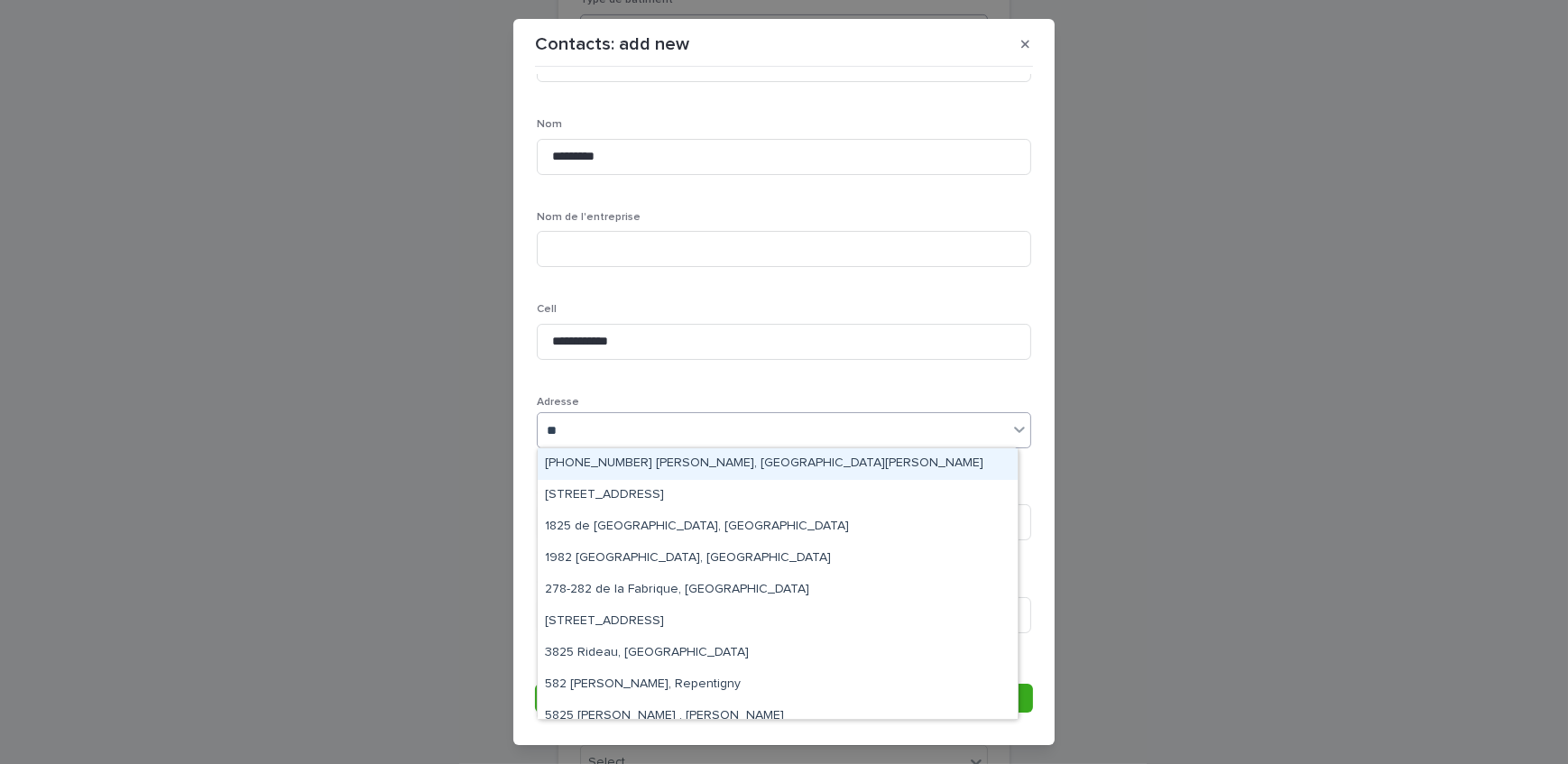
type input "***"
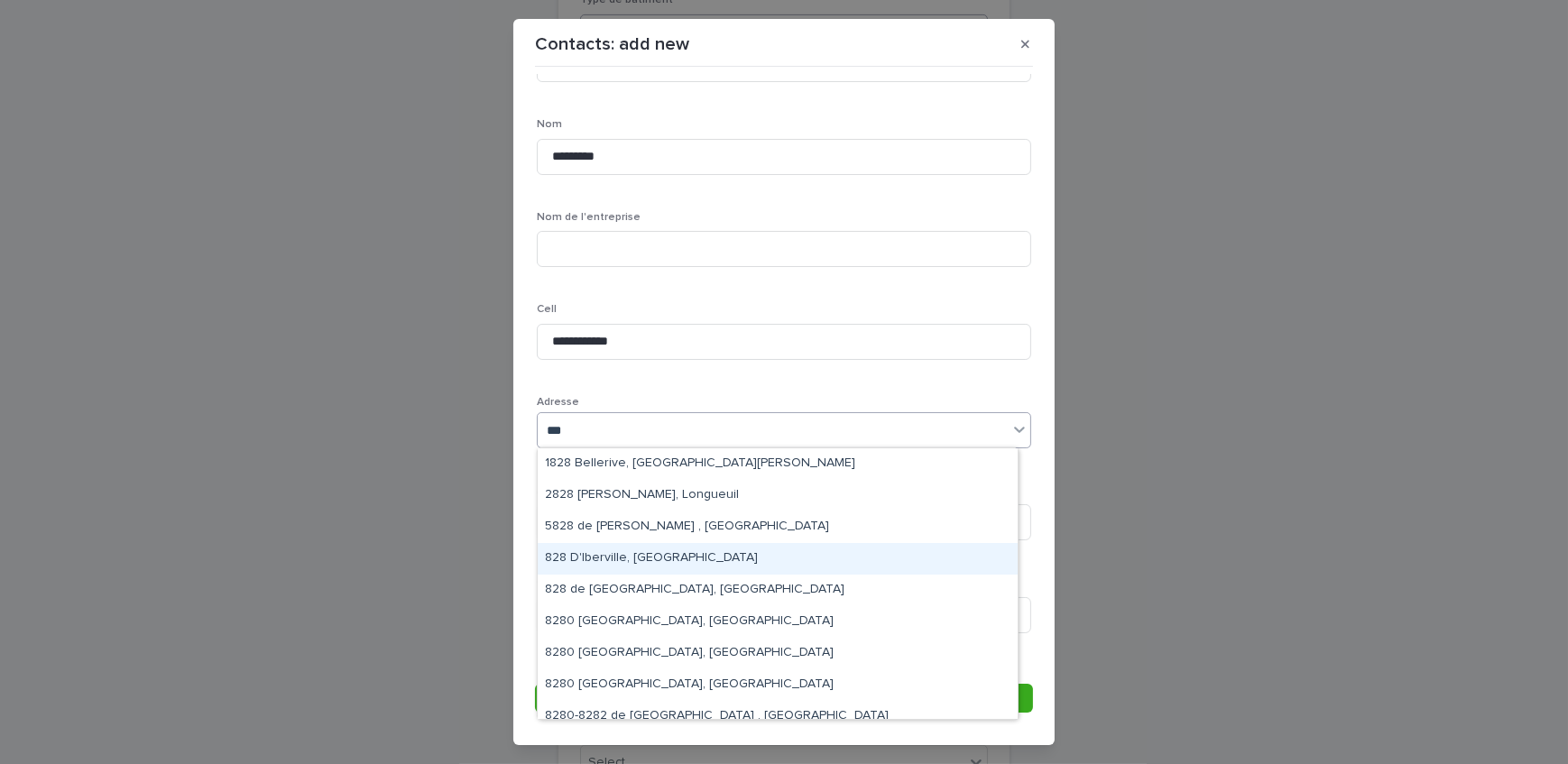
click at [660, 549] on div "828 D'Iberville, [GEOGRAPHIC_DATA]" at bounding box center [778, 558] width 480 height 32
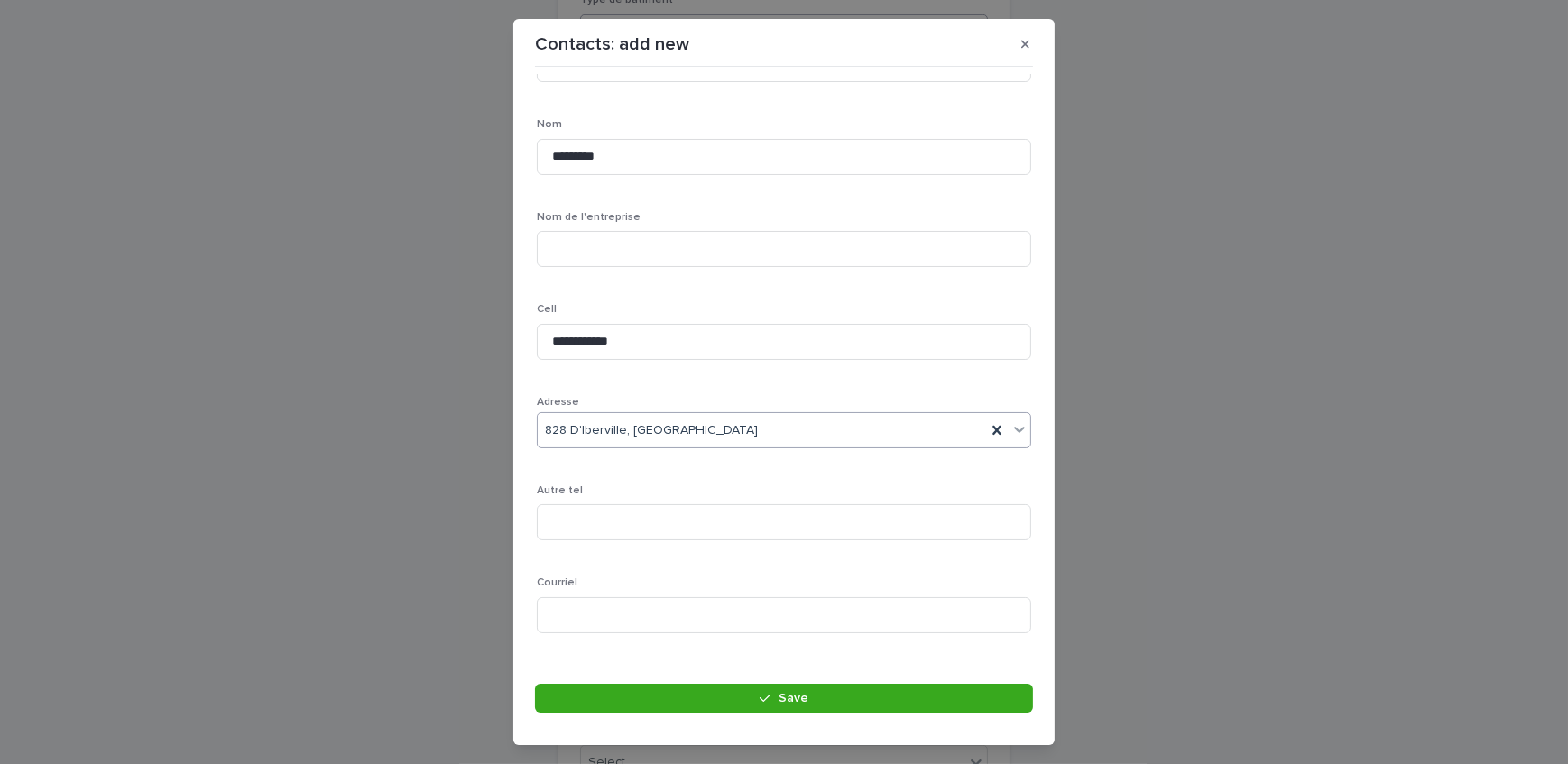
scroll to position [327, 0]
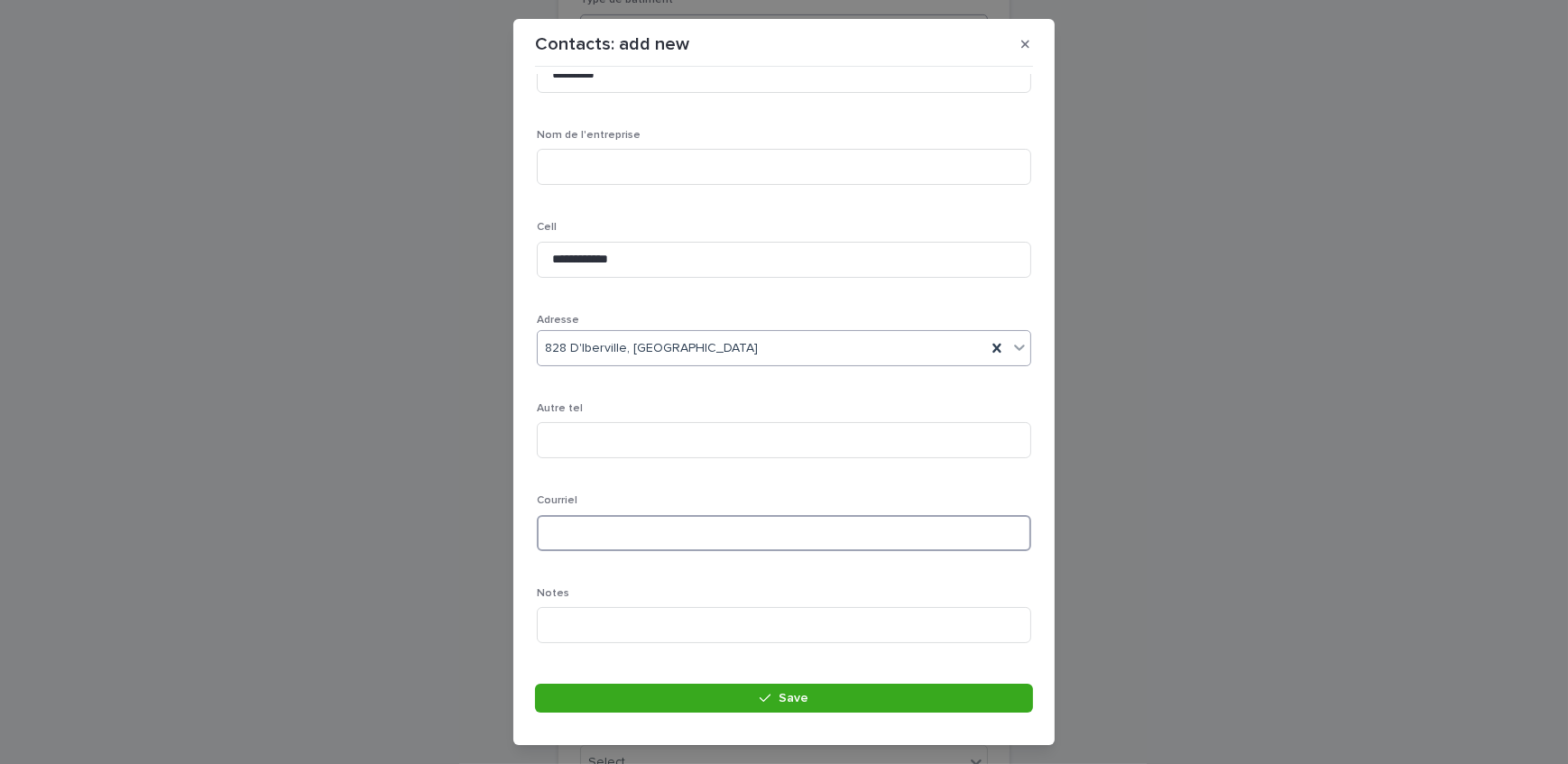
click at [661, 534] on input at bounding box center [784, 534] width 495 height 36
type input "*"
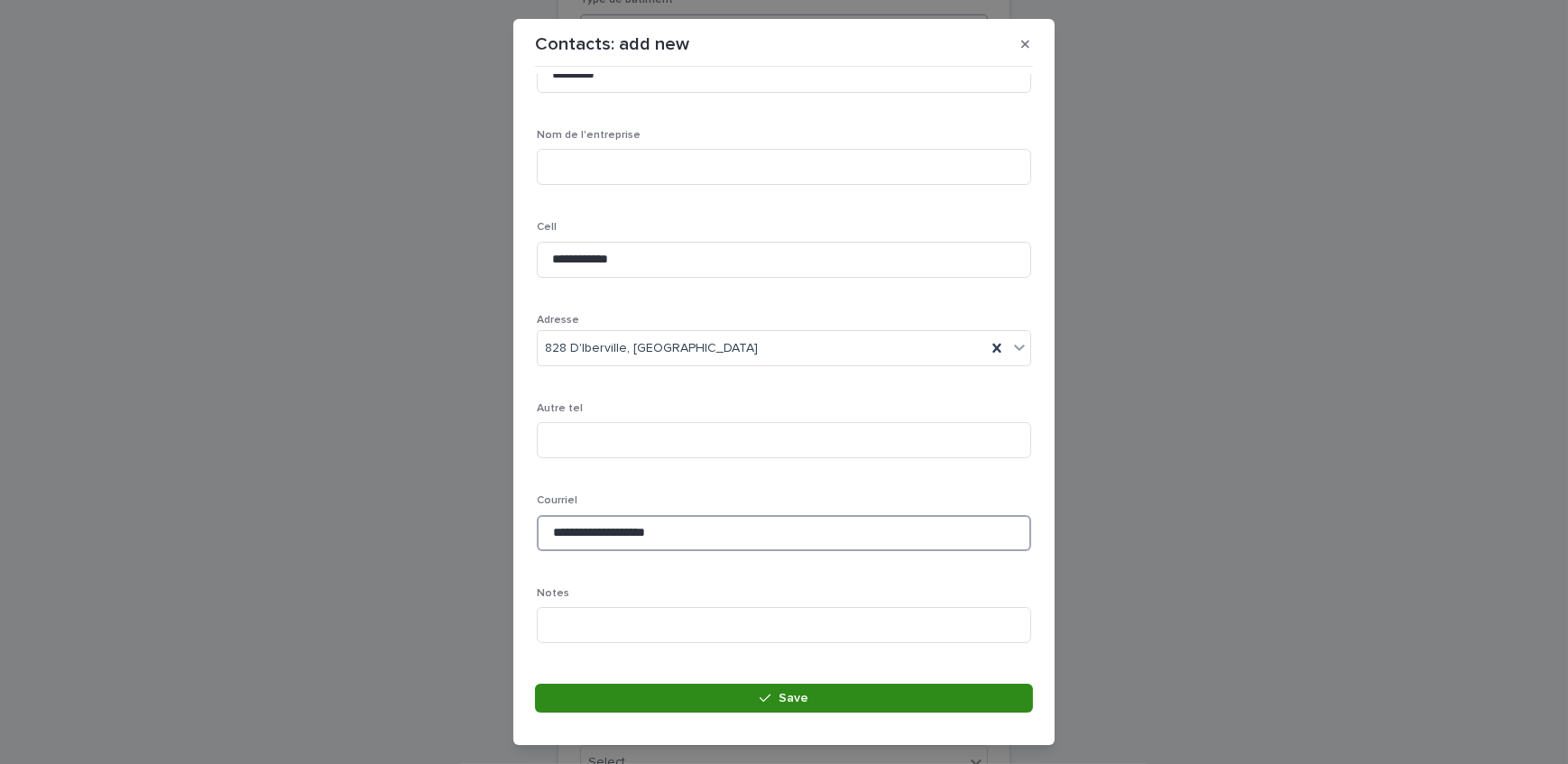
type input "**********"
click at [657, 694] on button "Save" at bounding box center [784, 698] width 498 height 29
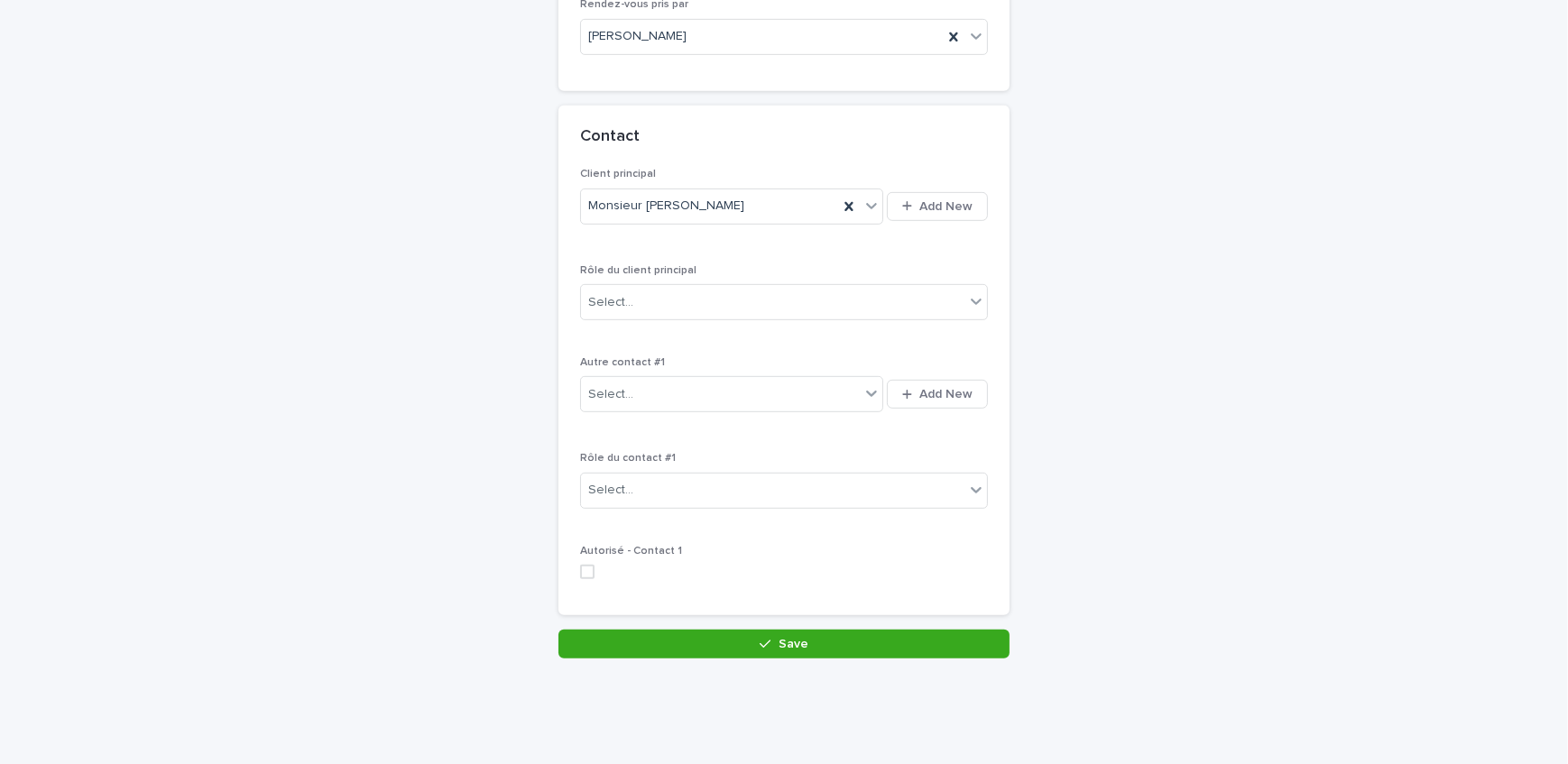
scroll to position [1182, 0]
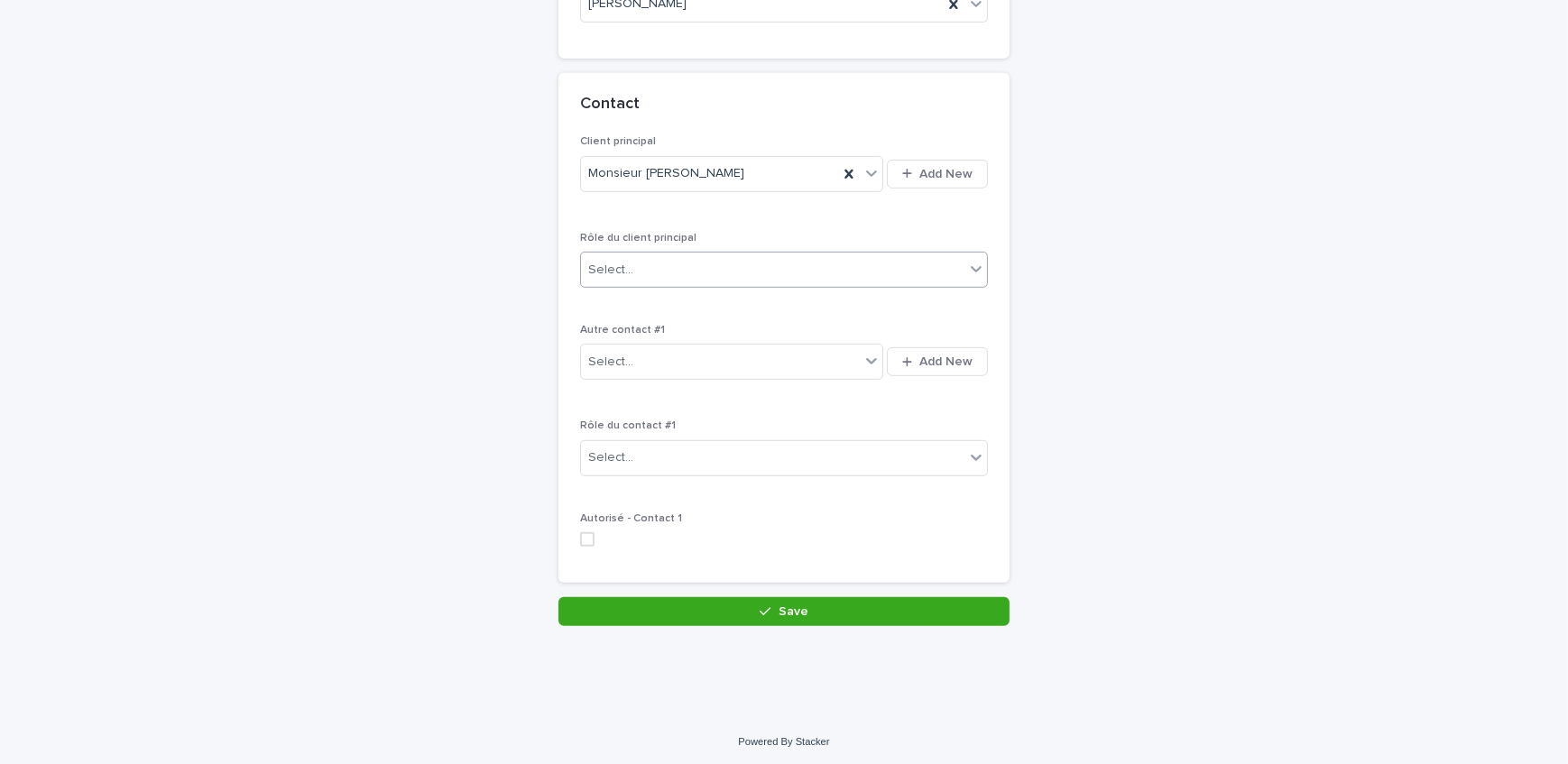
click at [716, 274] on div "Select..." at bounding box center [773, 270] width 384 height 30
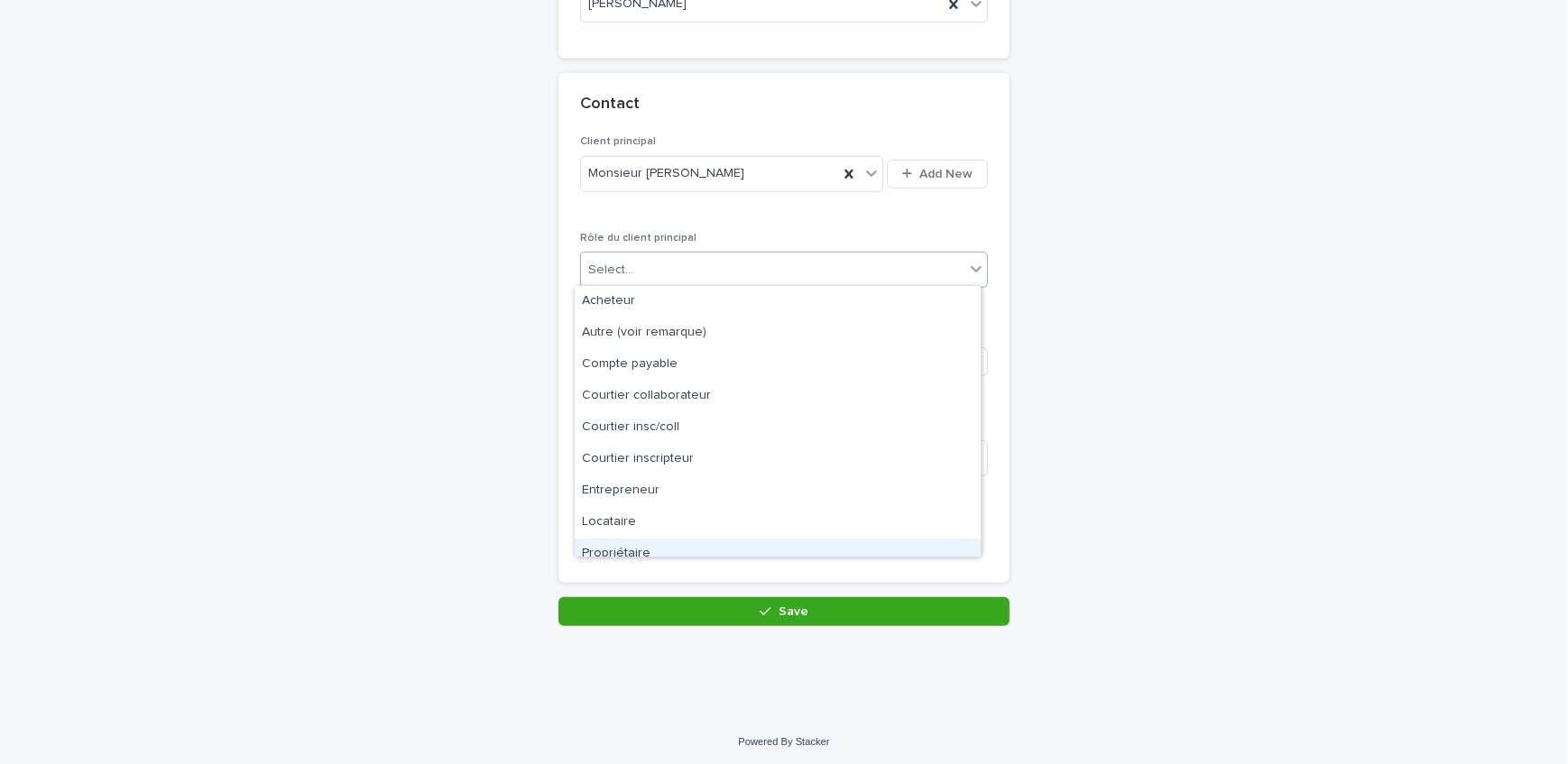
click at [650, 549] on div "Propriétaire" at bounding box center [778, 554] width 406 height 32
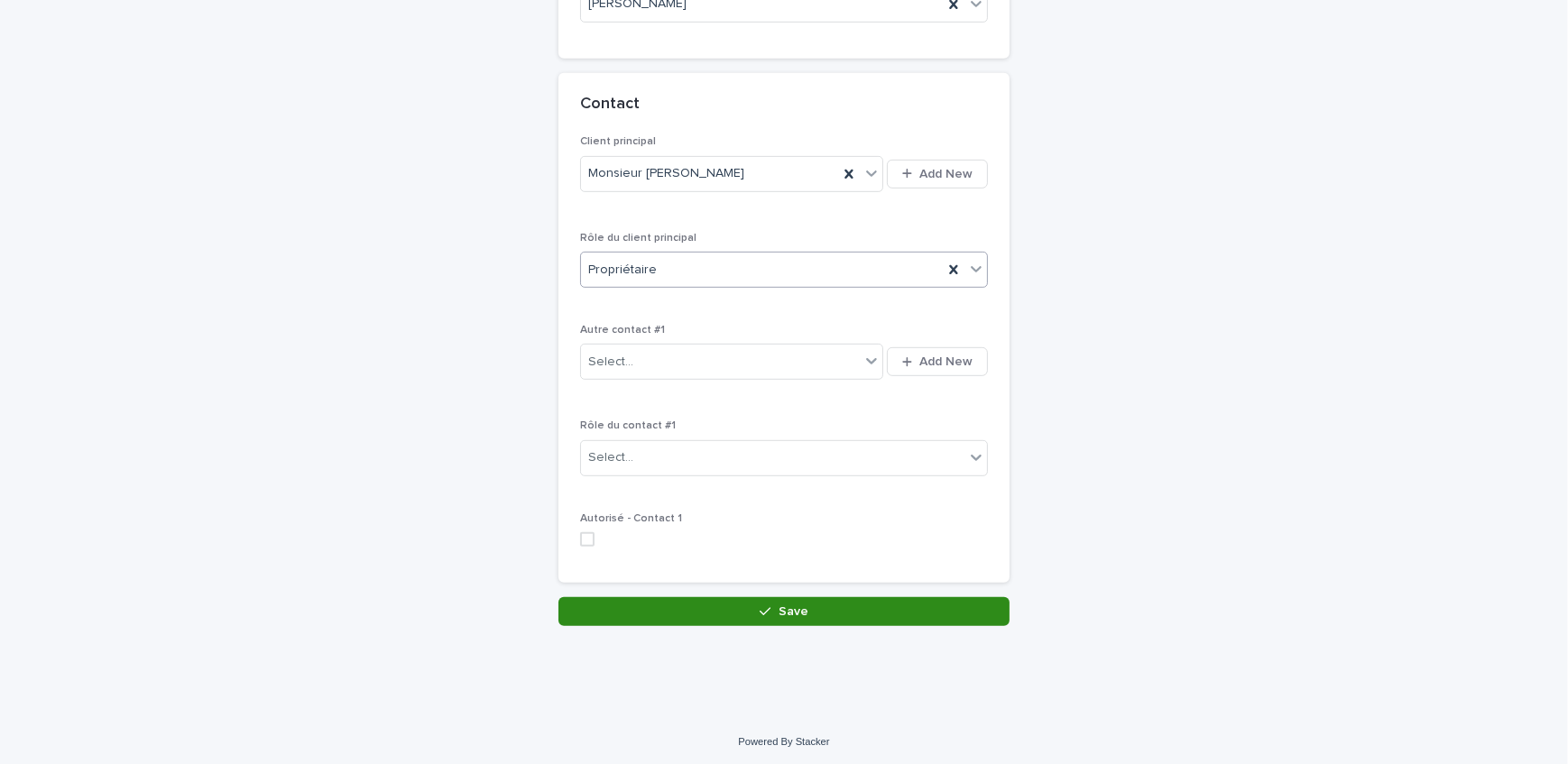
click at [691, 613] on button "Save" at bounding box center [784, 611] width 452 height 29
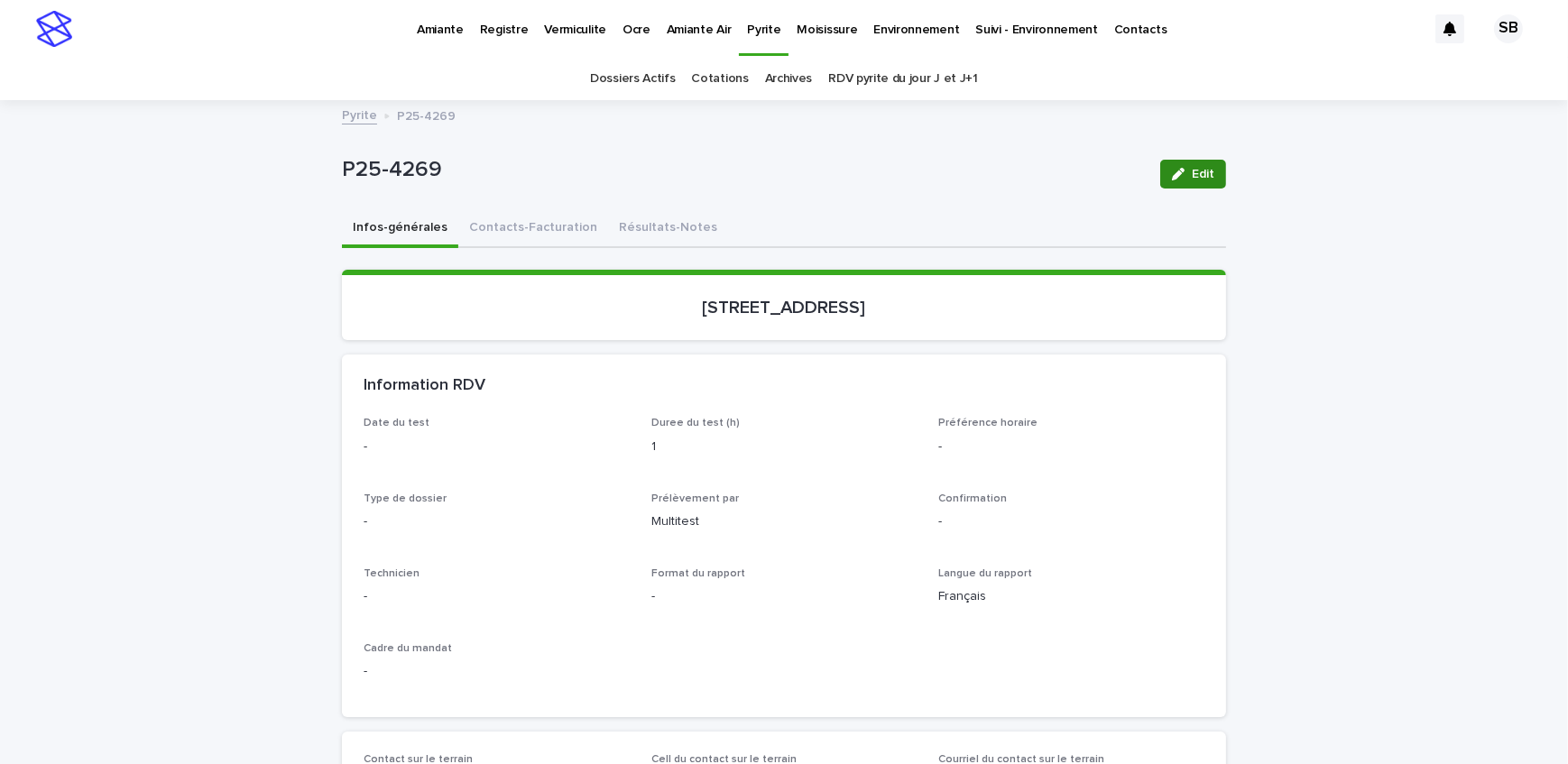
click at [1173, 171] on icon "button" at bounding box center [1178, 173] width 12 height 12
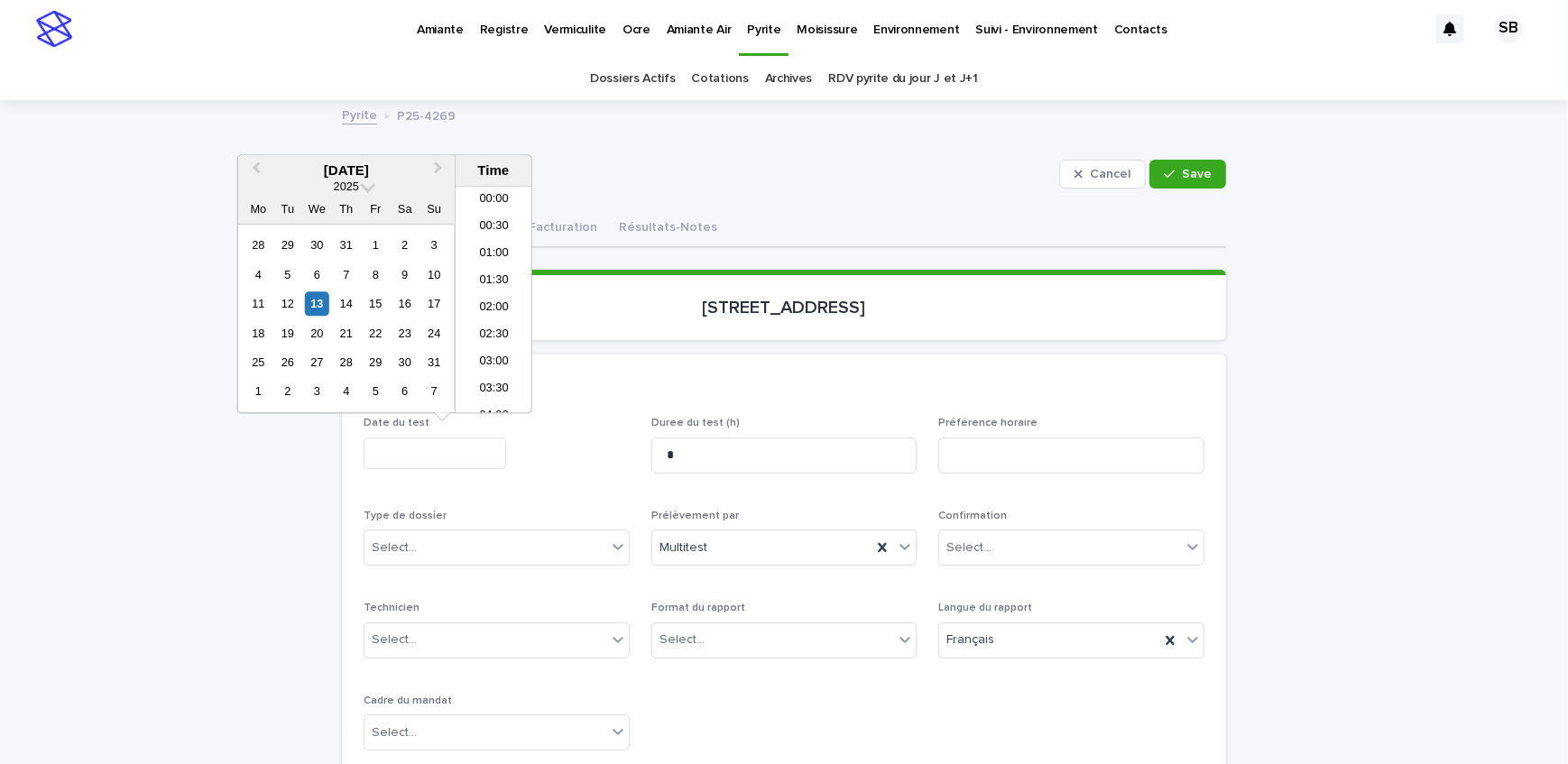
click at [425, 452] on input "text" at bounding box center [434, 453] width 143 height 32
click at [348, 307] on div "14" at bounding box center [345, 303] width 24 height 24
click at [509, 332] on li "13:30" at bounding box center [494, 327] width 77 height 27
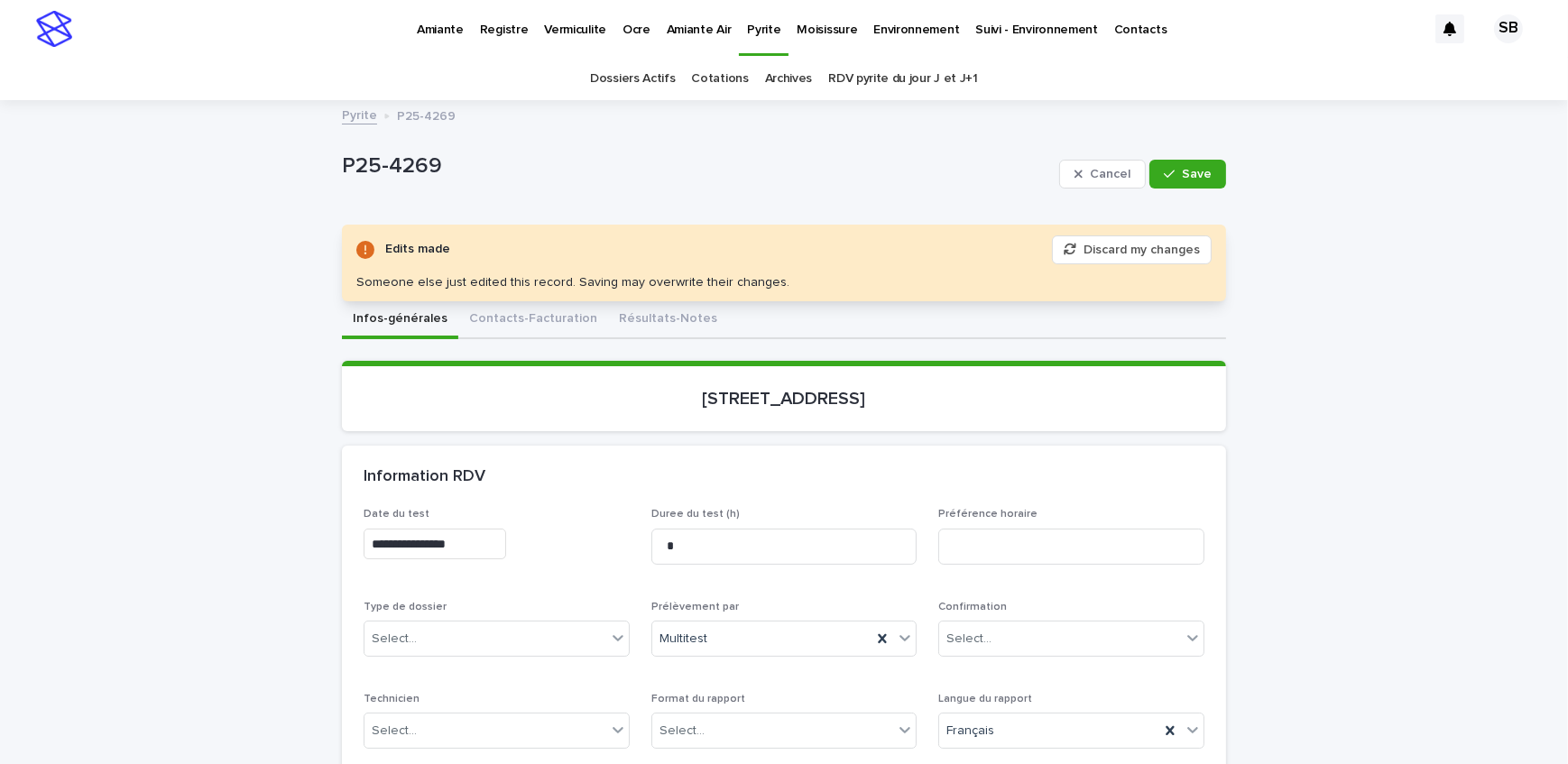
type input "**********"
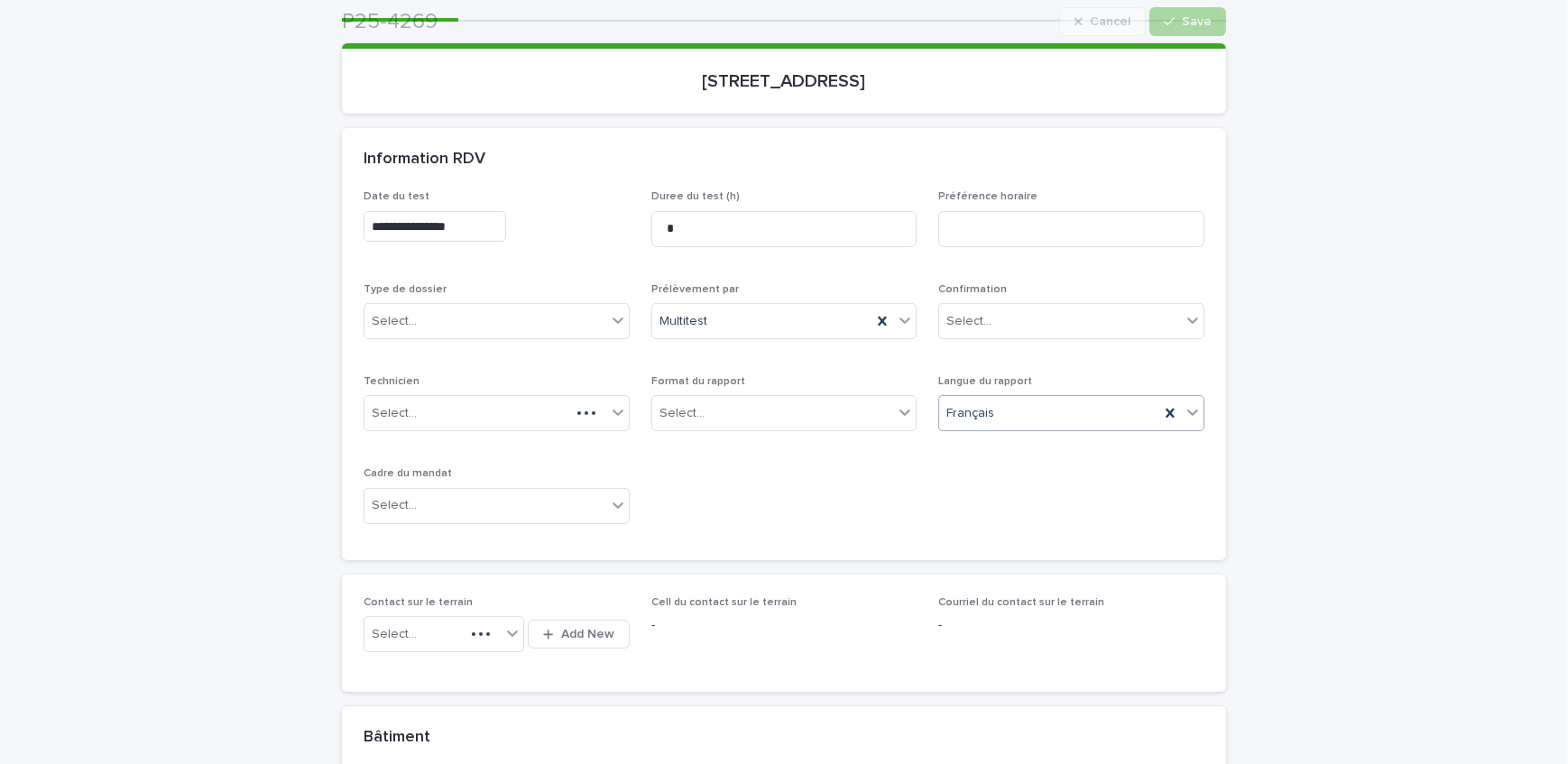
scroll to position [327, 0]
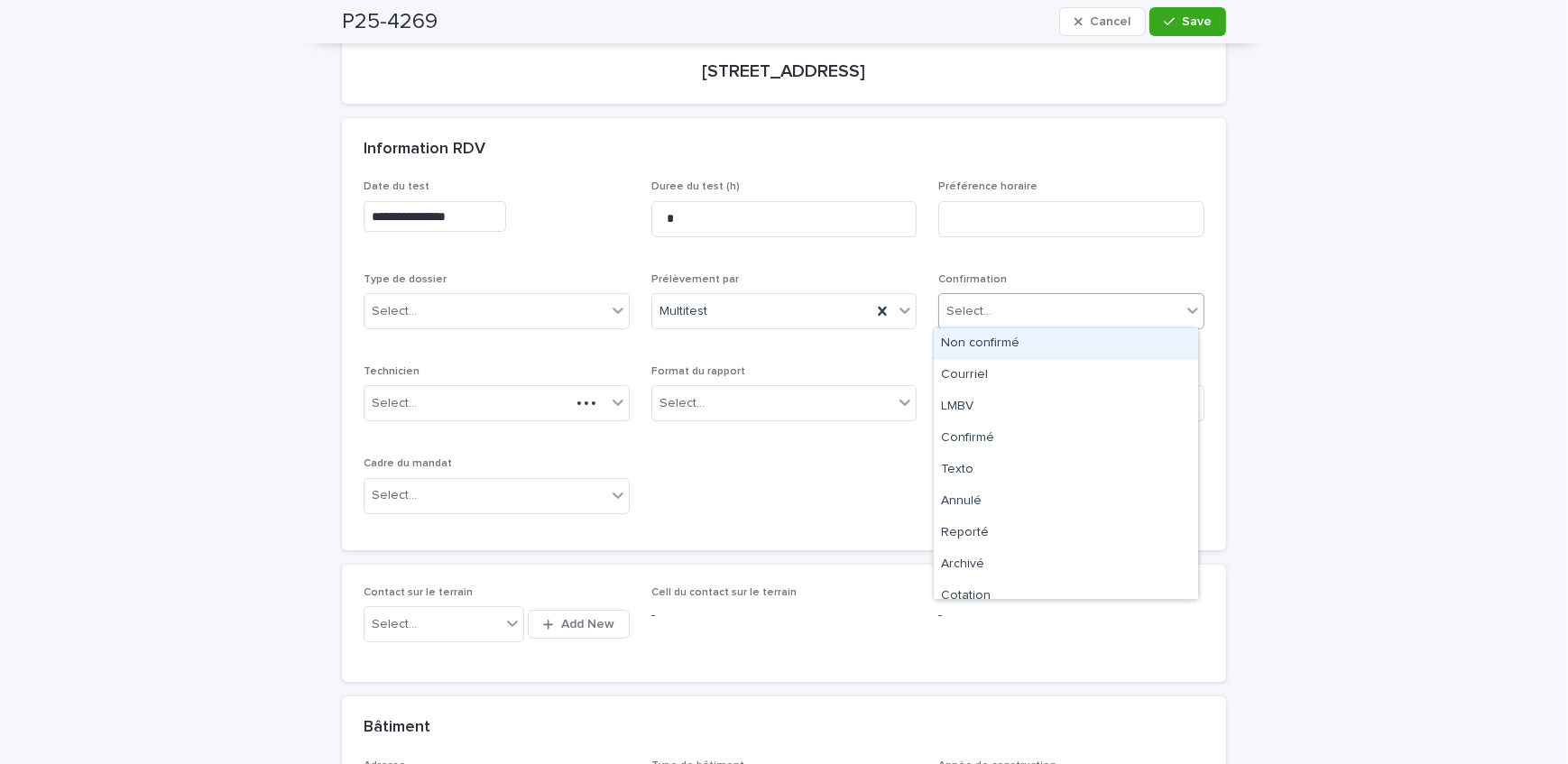
click at [1028, 297] on div "Select..." at bounding box center [1060, 311] width 242 height 30
click at [991, 442] on div "Confirmé" at bounding box center [1066, 438] width 264 height 32
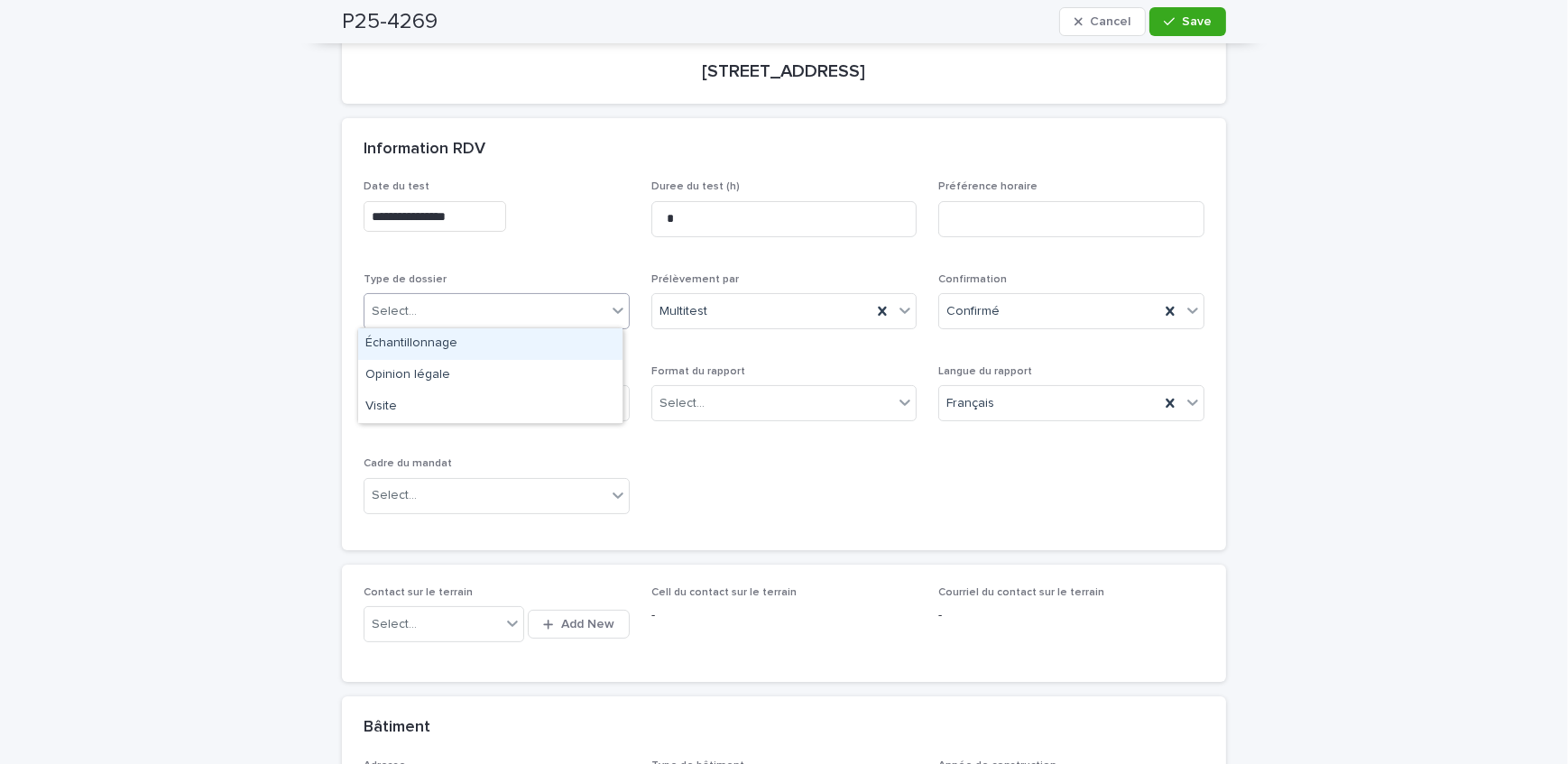
click at [471, 311] on div "Select..." at bounding box center [485, 311] width 242 height 30
click at [459, 341] on div "Échantillonnage" at bounding box center [490, 343] width 264 height 32
click at [738, 409] on div "Select..." at bounding box center [773, 404] width 242 height 30
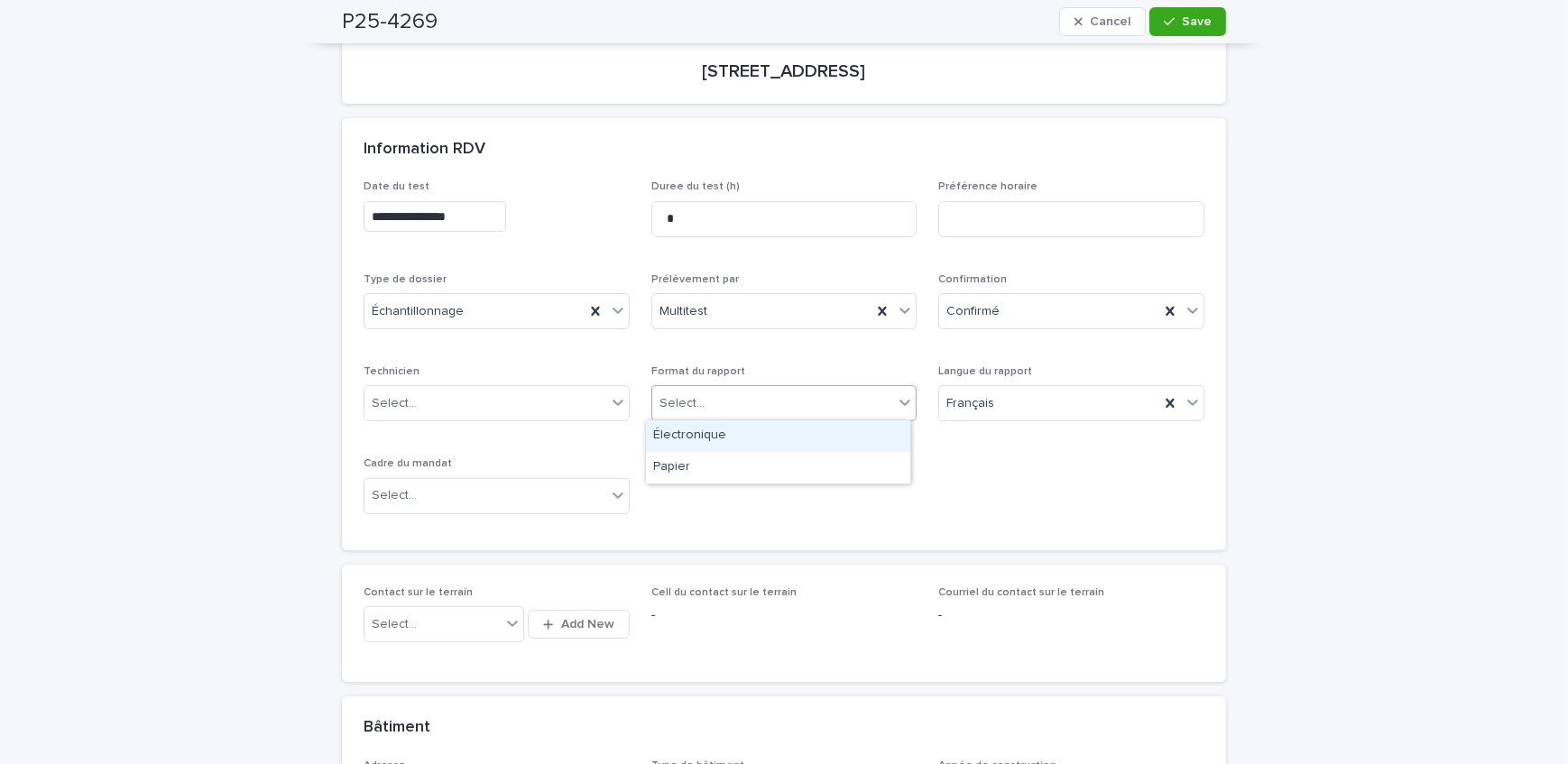
click at [747, 440] on div "Électronique" at bounding box center [778, 436] width 264 height 32
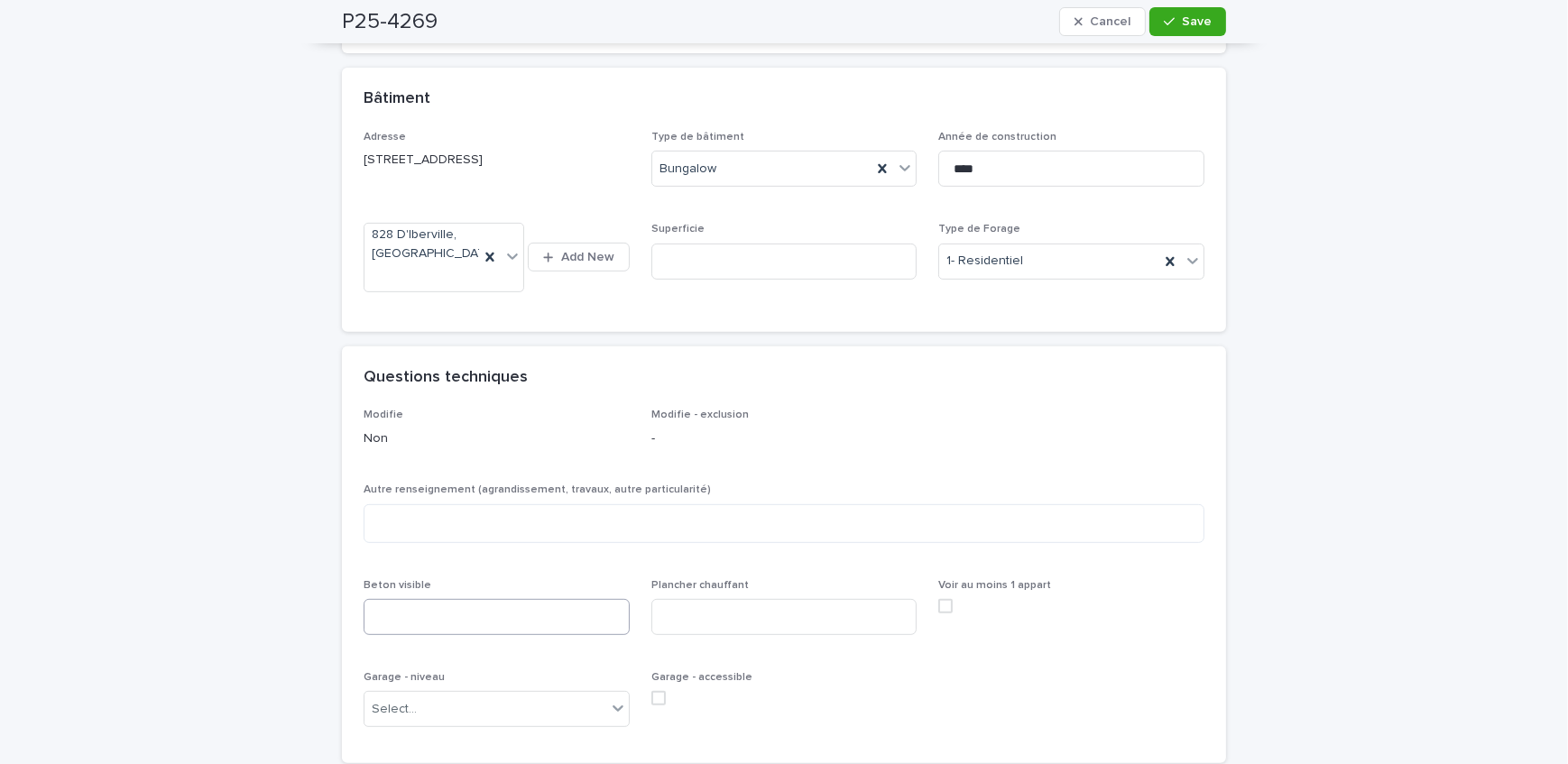
scroll to position [1065, 0]
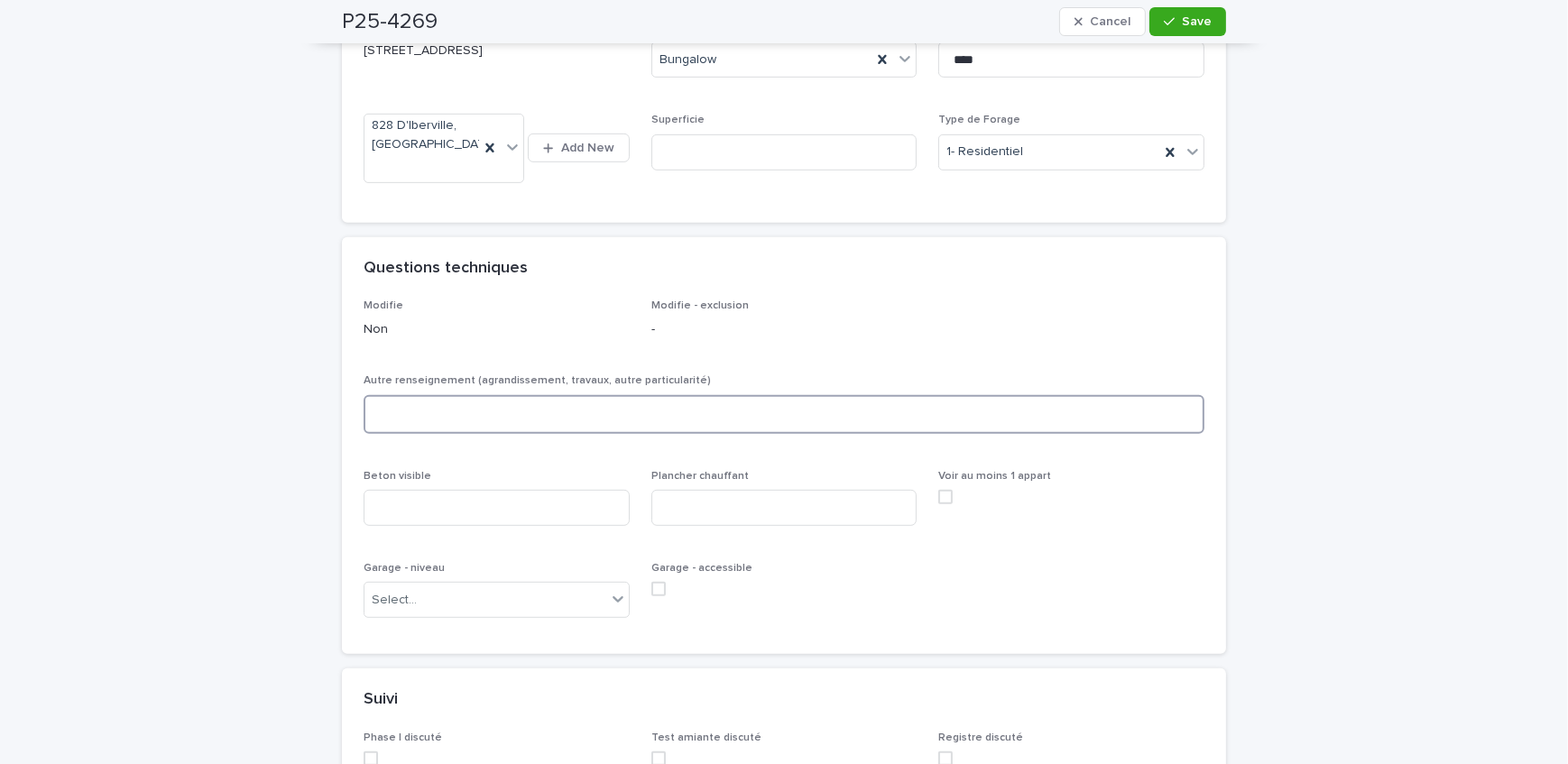
click at [468, 416] on textarea at bounding box center [784, 414] width 841 height 39
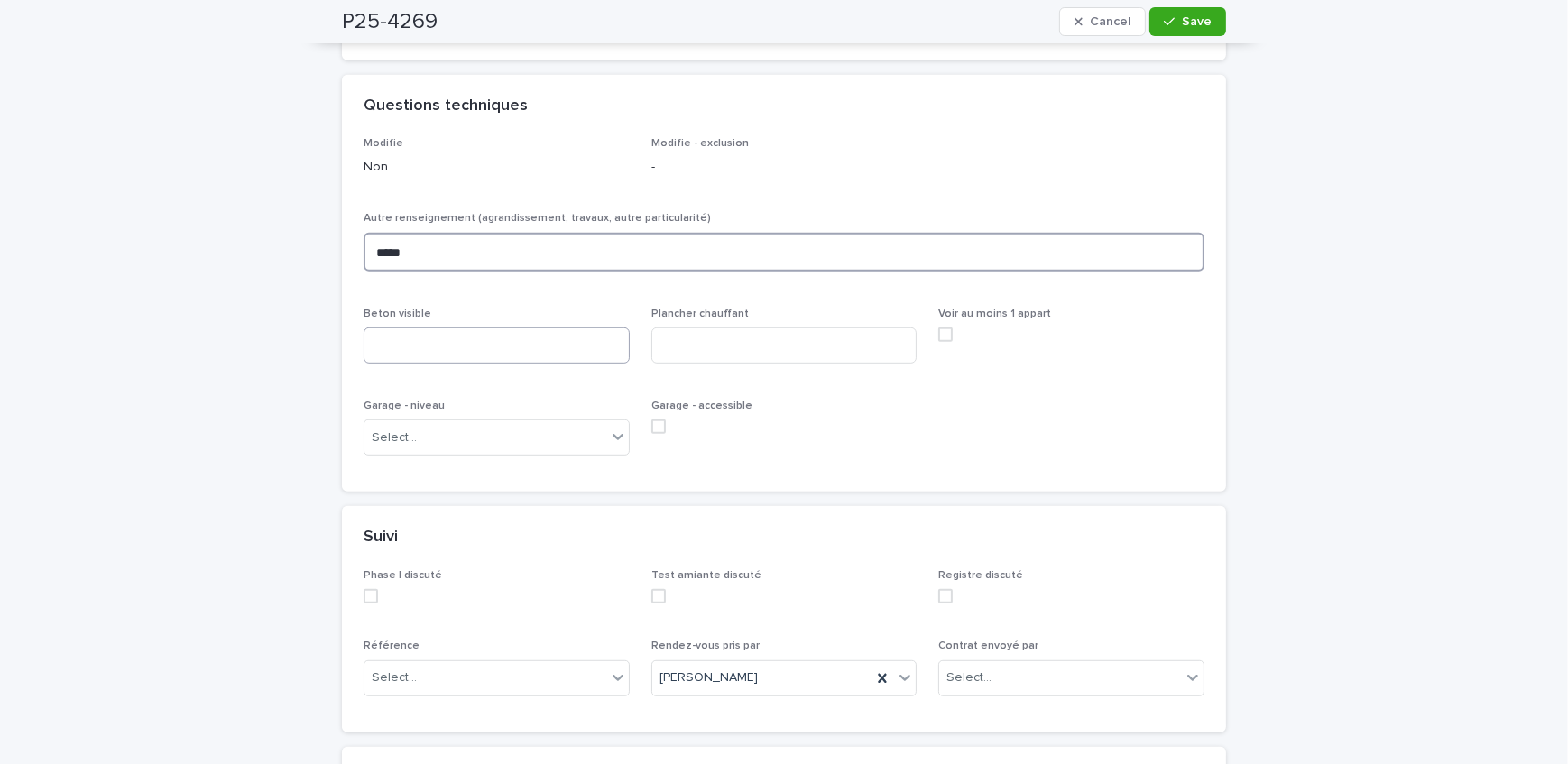
scroll to position [1230, 0]
type textarea "*****"
click at [438, 337] on input at bounding box center [497, 344] width 266 height 36
type input "**********"
click at [503, 422] on div "Select..." at bounding box center [485, 436] width 242 height 30
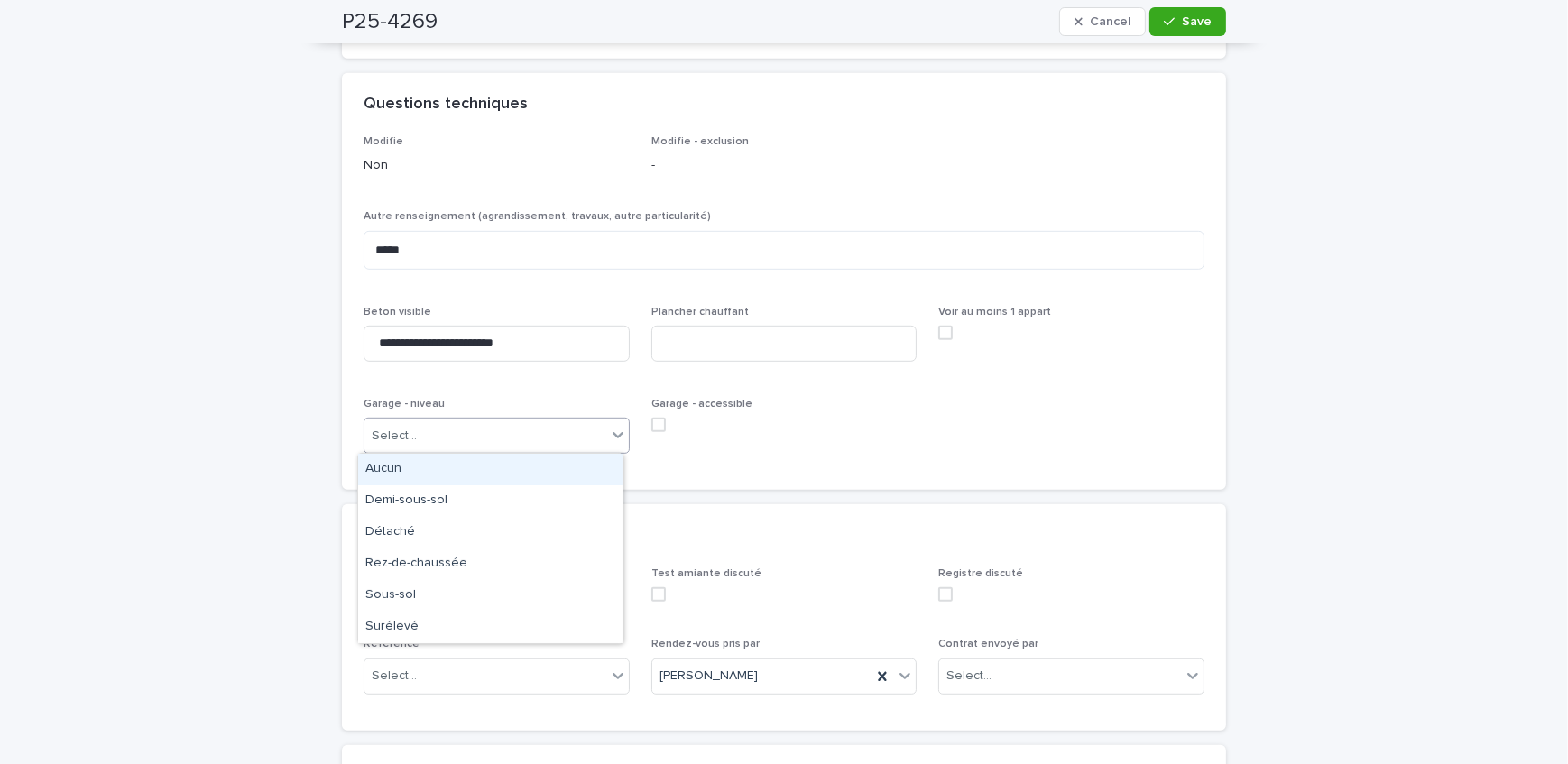
click at [474, 464] on div "Aucun" at bounding box center [490, 469] width 264 height 32
click at [690, 332] on input at bounding box center [784, 344] width 266 height 36
type input "*"
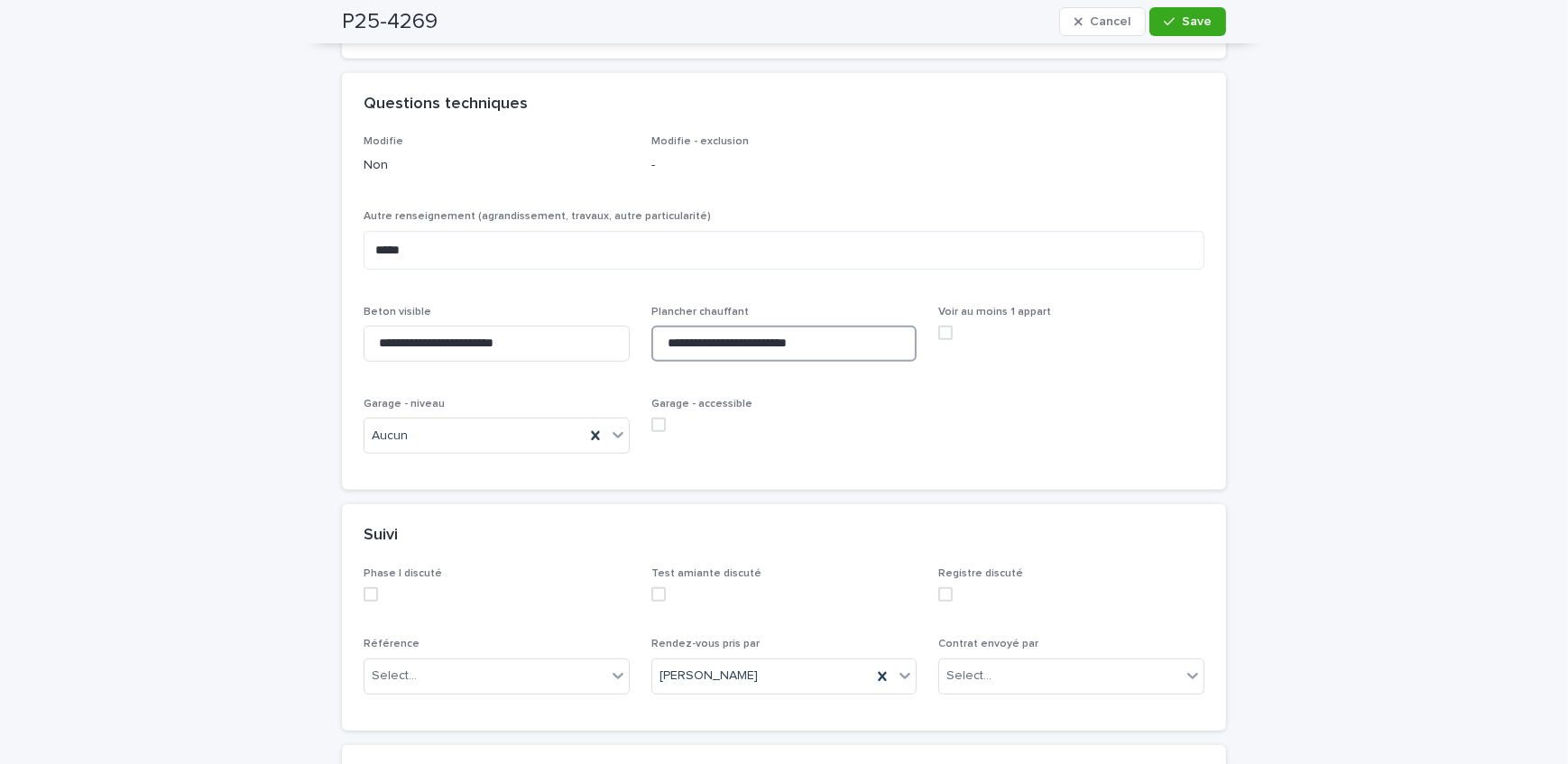
click at [709, 342] on input "**********" at bounding box center [784, 344] width 266 height 36
click at [734, 341] on input "**********" at bounding box center [784, 344] width 266 height 36
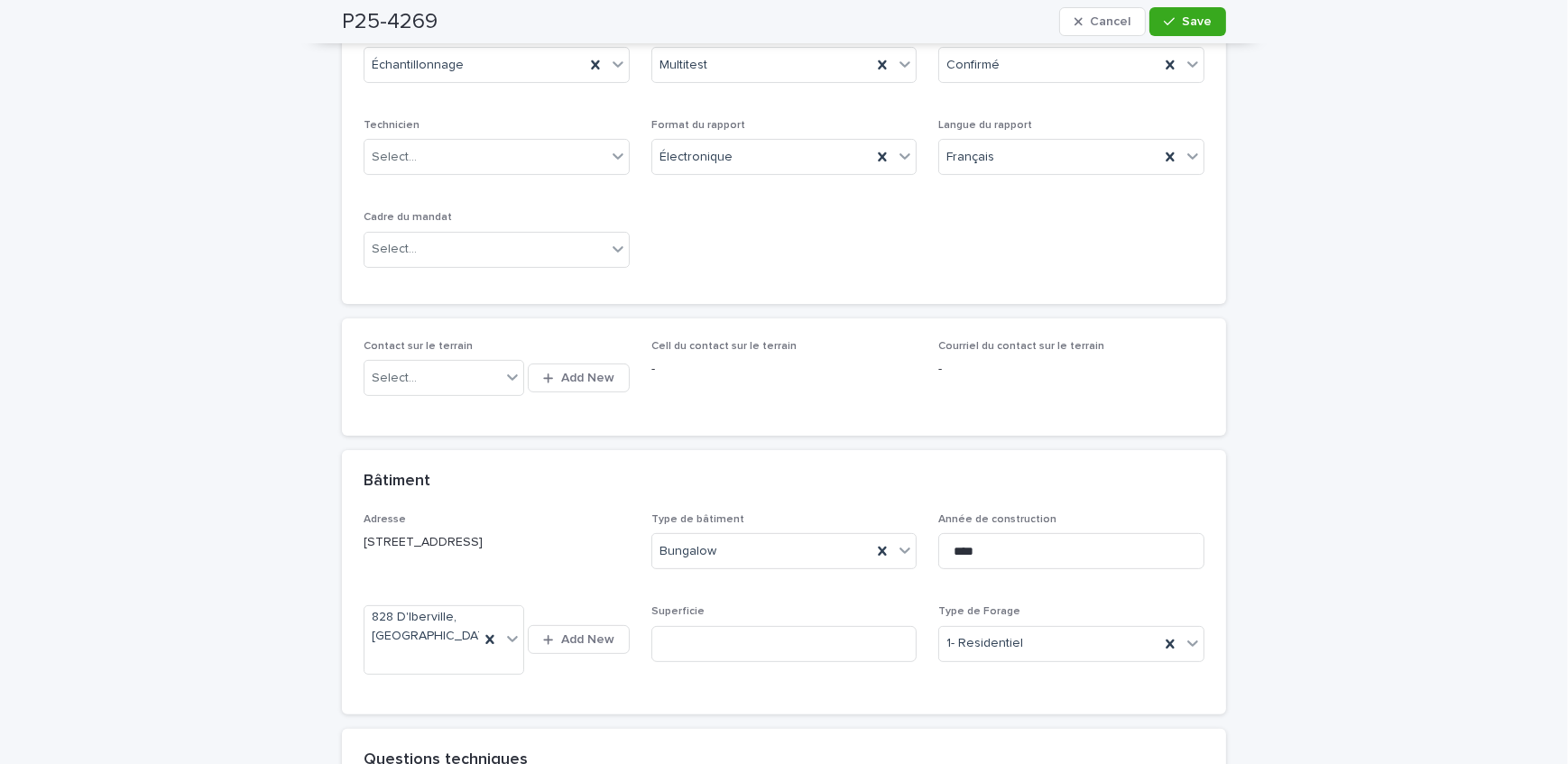
scroll to position [327, 0]
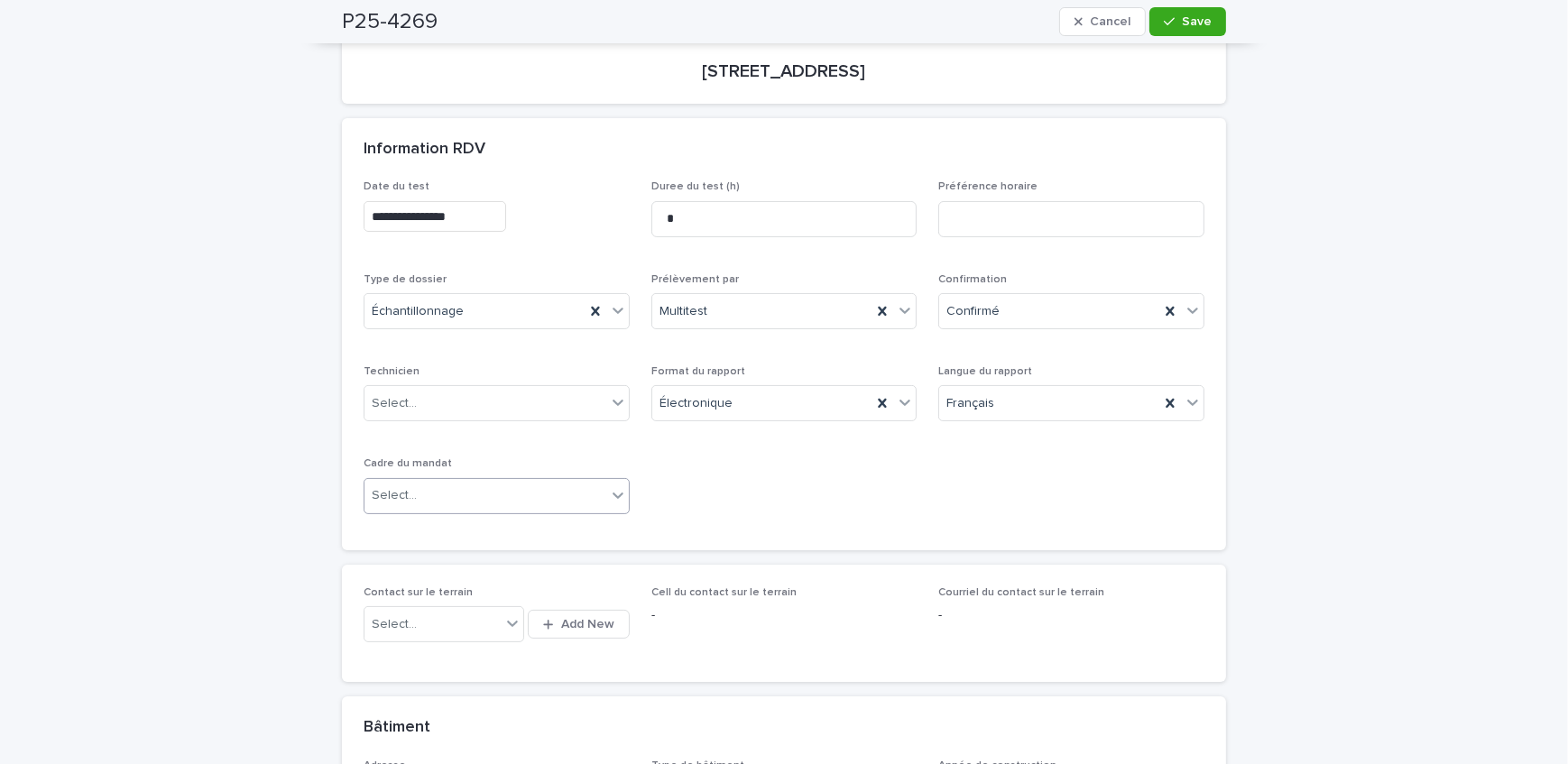
type input "**********"
click at [435, 501] on div "Select..." at bounding box center [485, 495] width 242 height 30
click at [470, 557] on div "Transaction" at bounding box center [490, 559] width 264 height 32
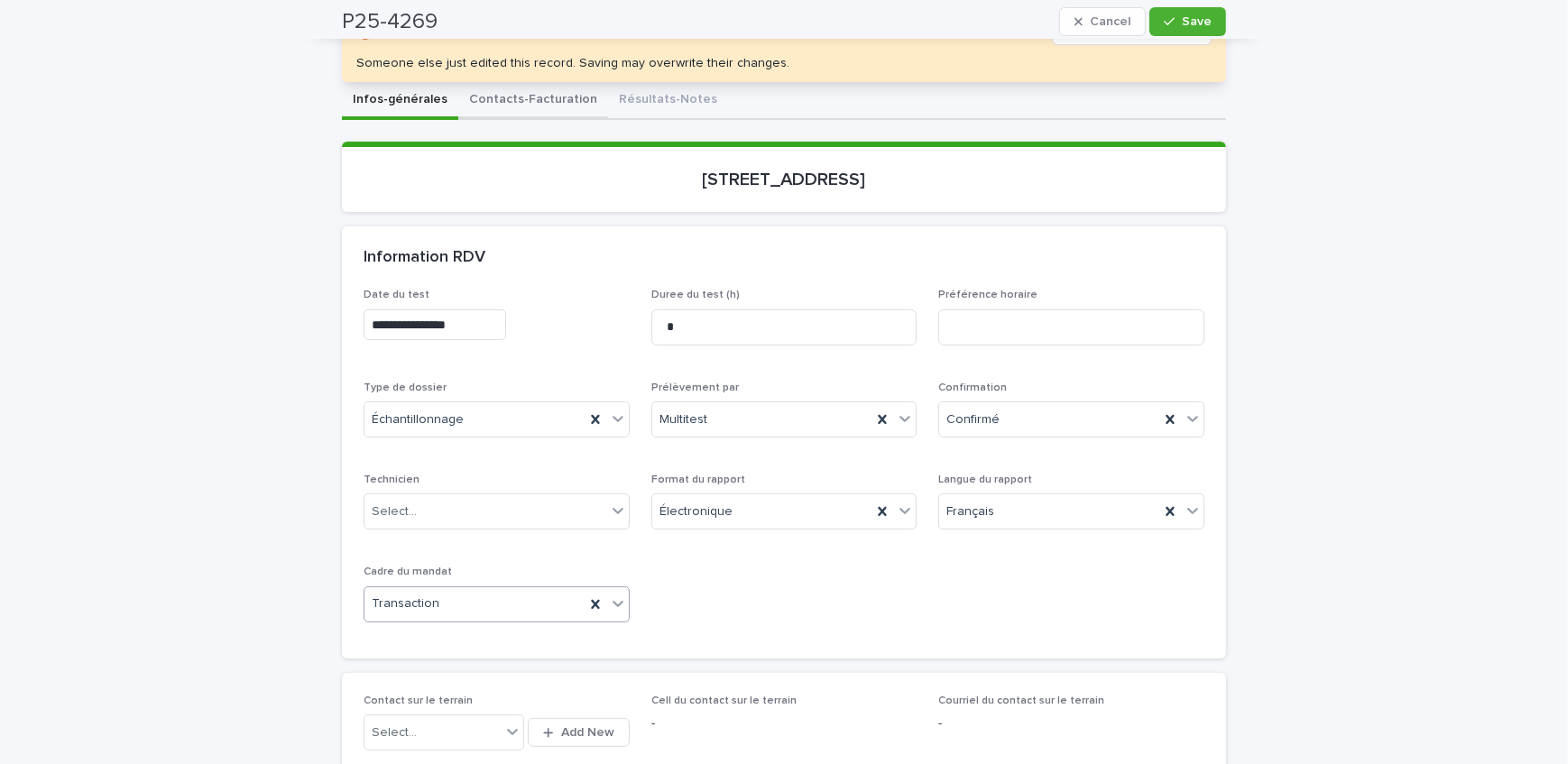
scroll to position [0, 0]
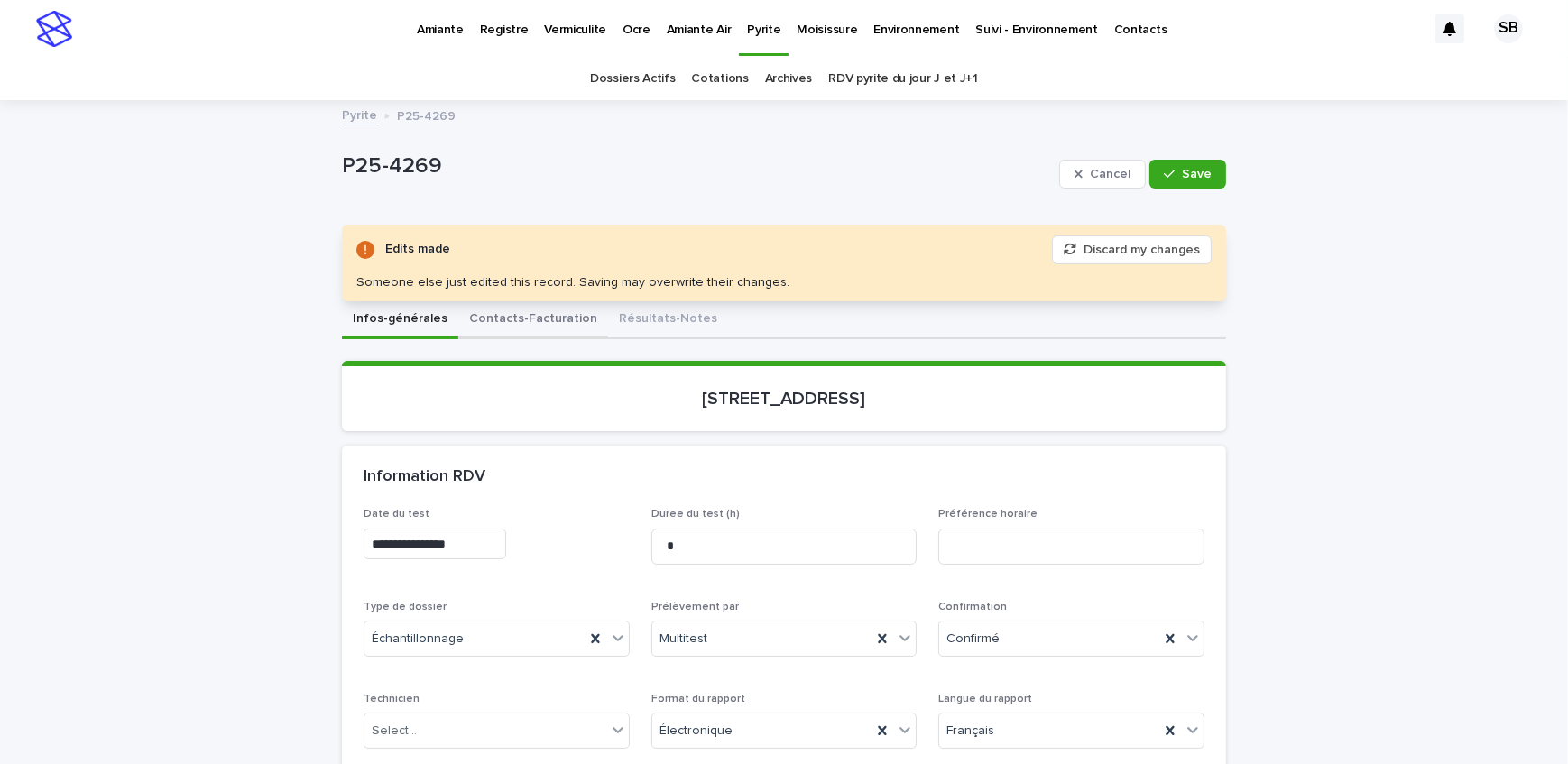
click at [517, 324] on button "Contacts-Facturation" at bounding box center [533, 320] width 150 height 38
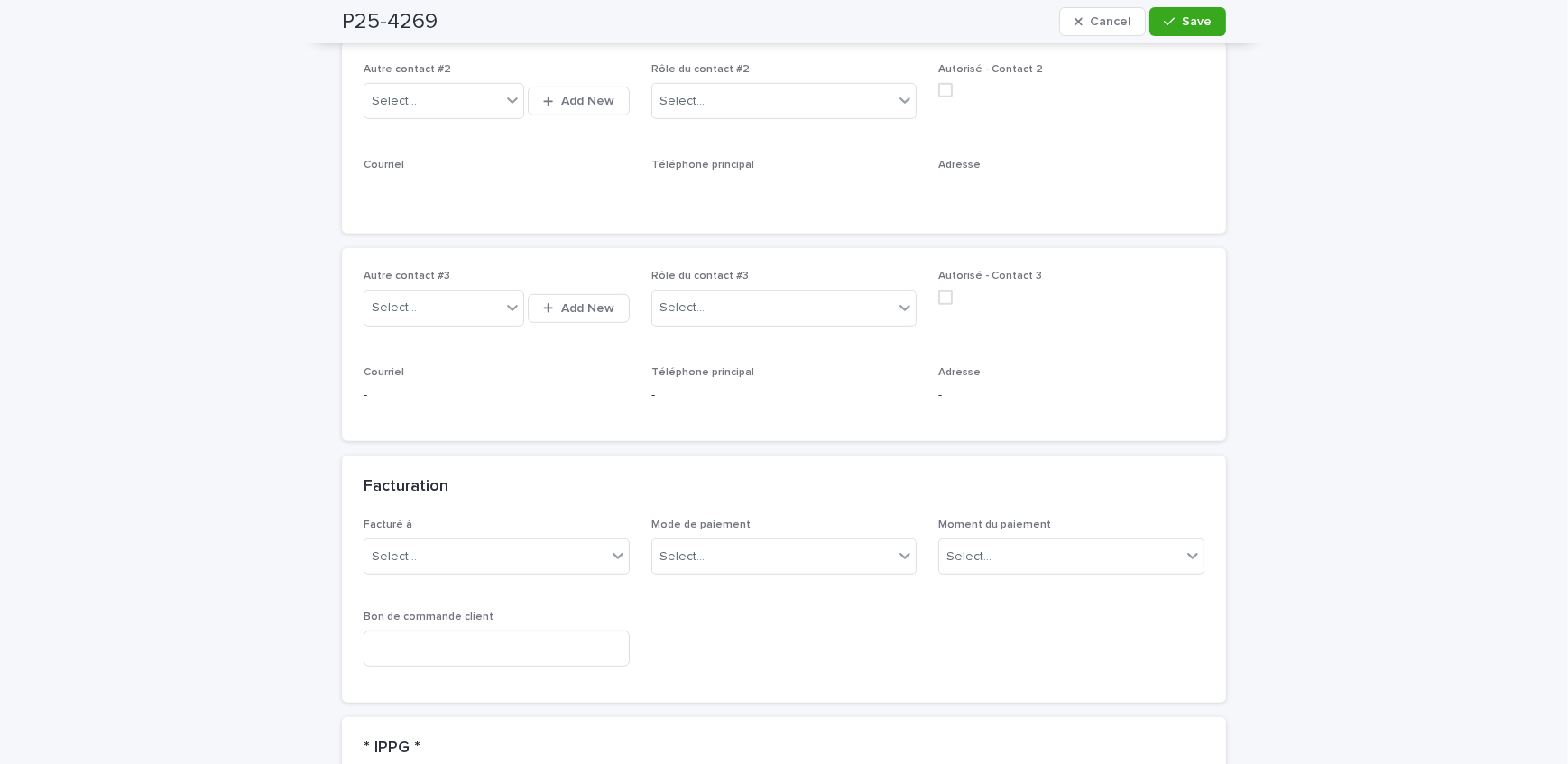
scroll to position [1312, 0]
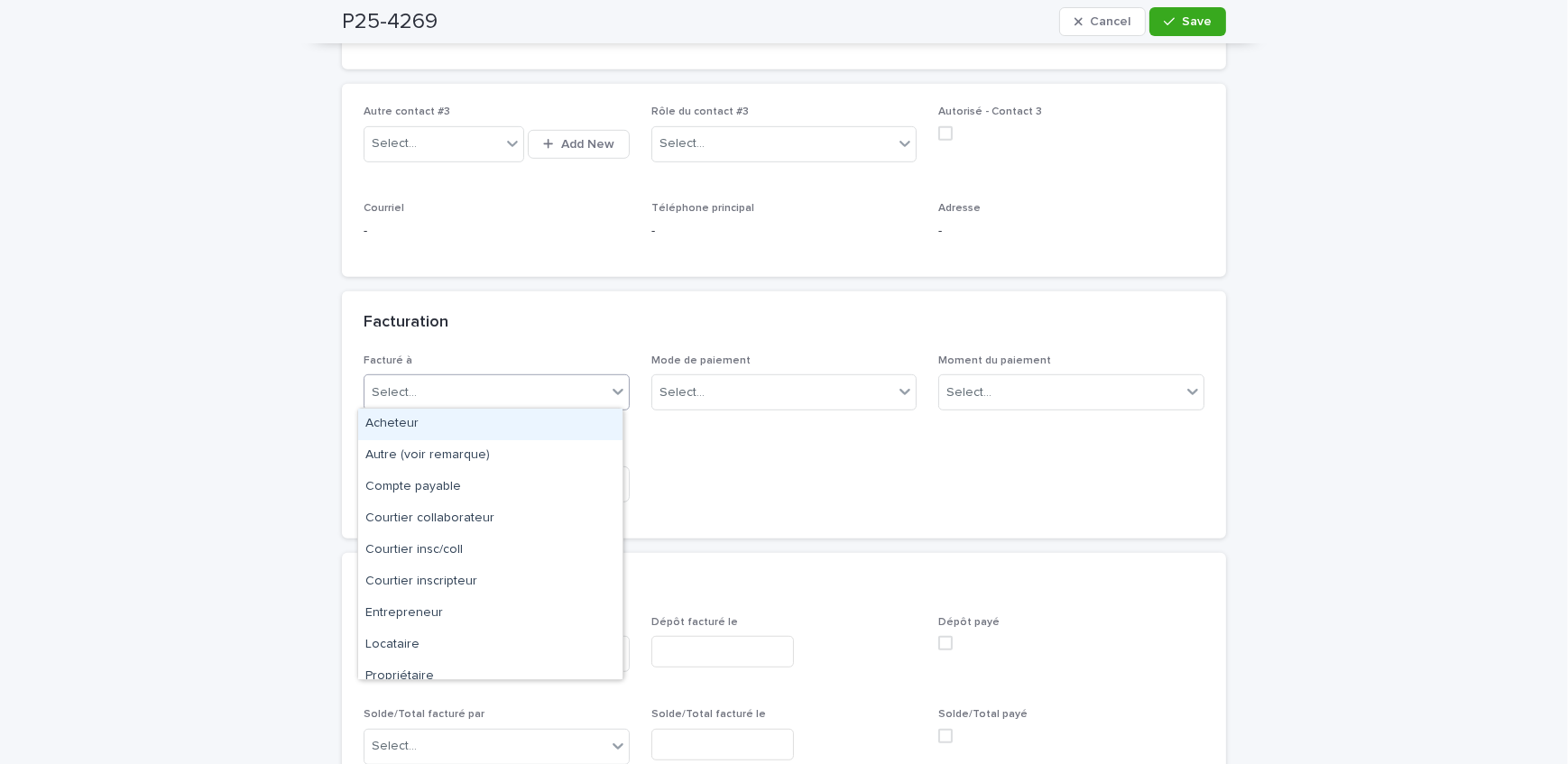
click at [441, 378] on div "Select..." at bounding box center [485, 392] width 242 height 30
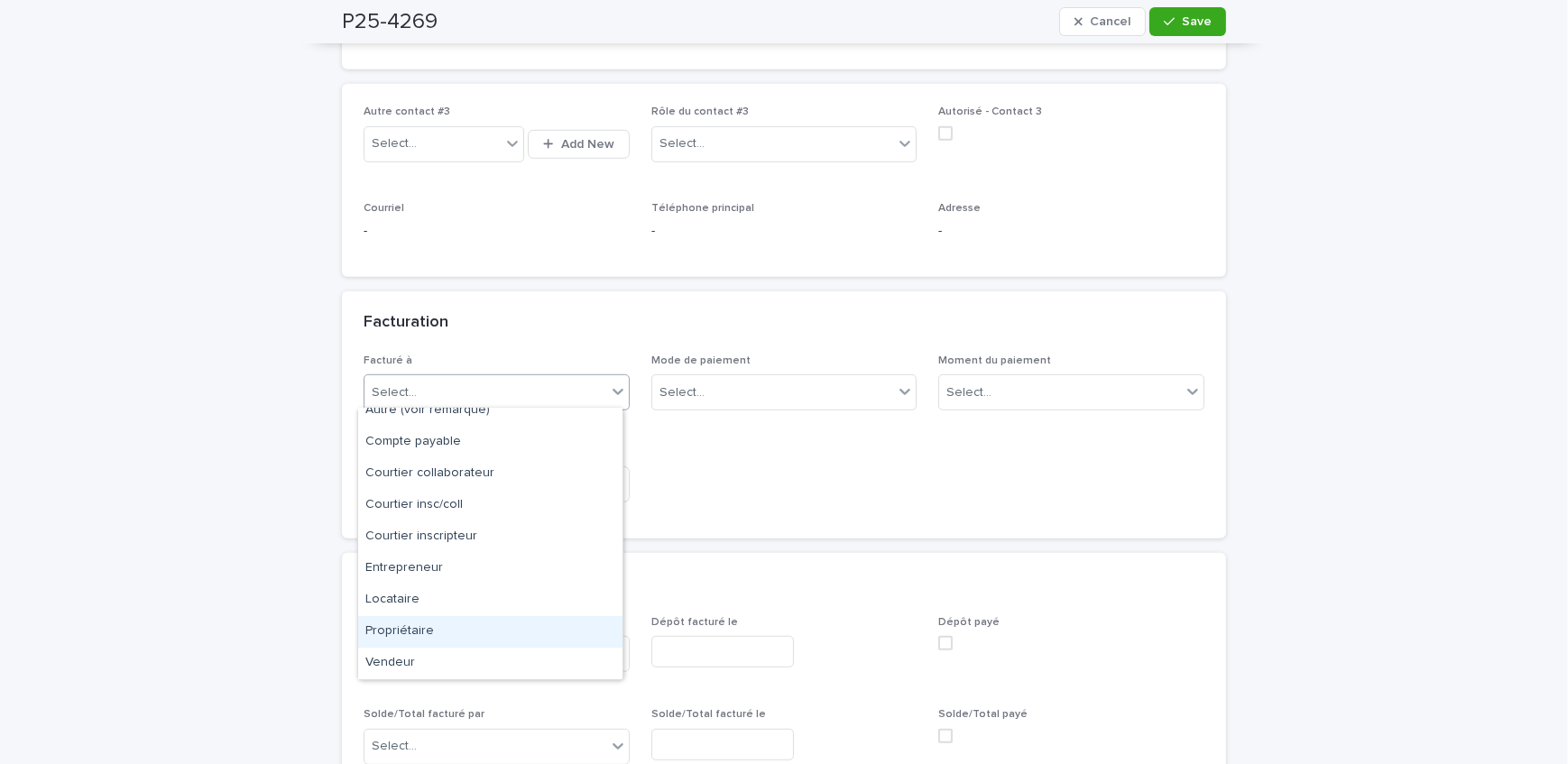
click at [442, 627] on div "Propriétaire" at bounding box center [490, 631] width 264 height 32
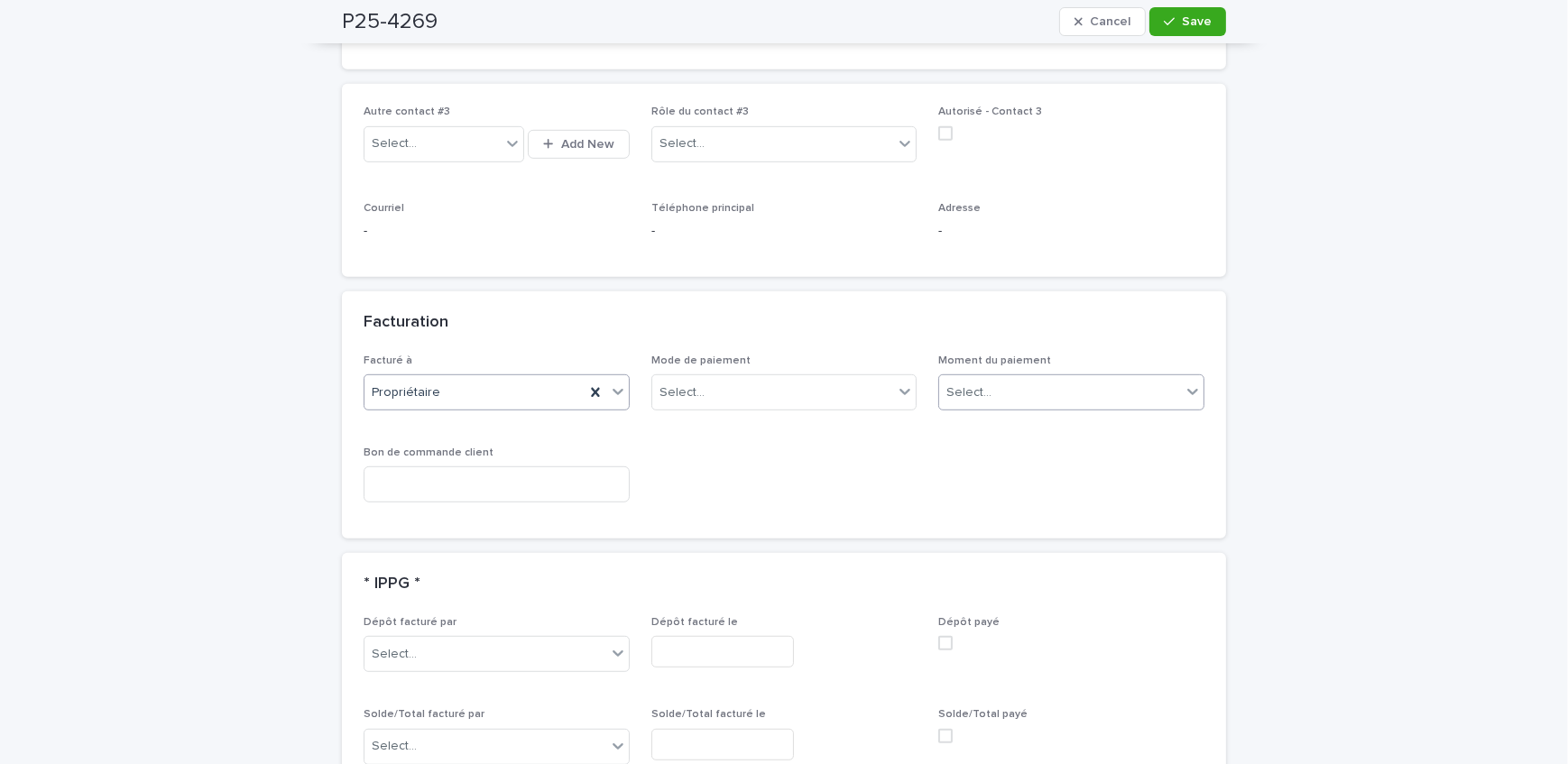
click at [1038, 379] on div "Select..." at bounding box center [1060, 392] width 242 height 30
click at [1031, 421] on div "Au sondage" at bounding box center [1066, 424] width 264 height 32
click at [1175, 27] on button "Save" at bounding box center [1188, 22] width 77 height 29
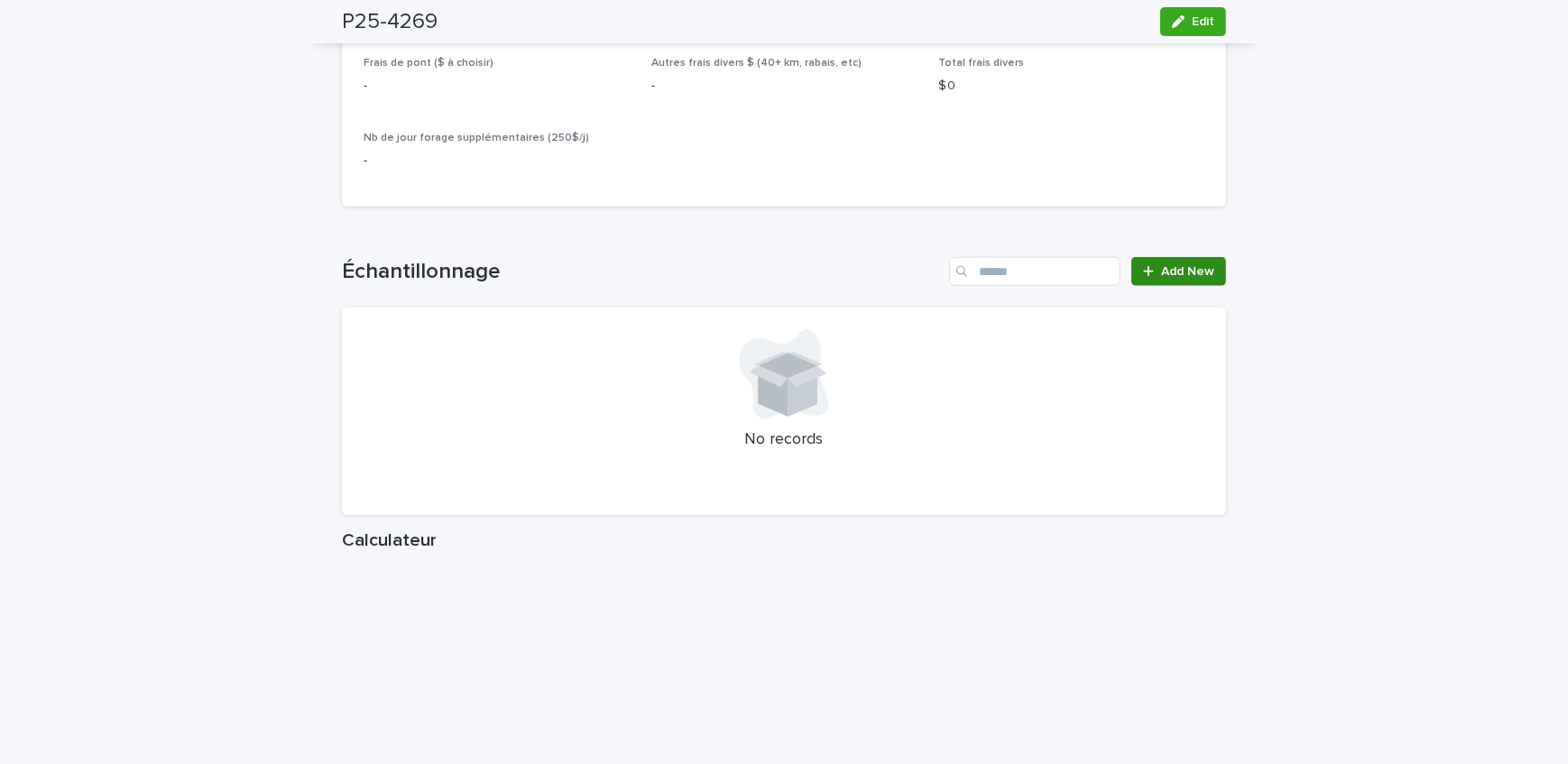
click at [1165, 278] on span "Add New" at bounding box center [1188, 271] width 54 height 12
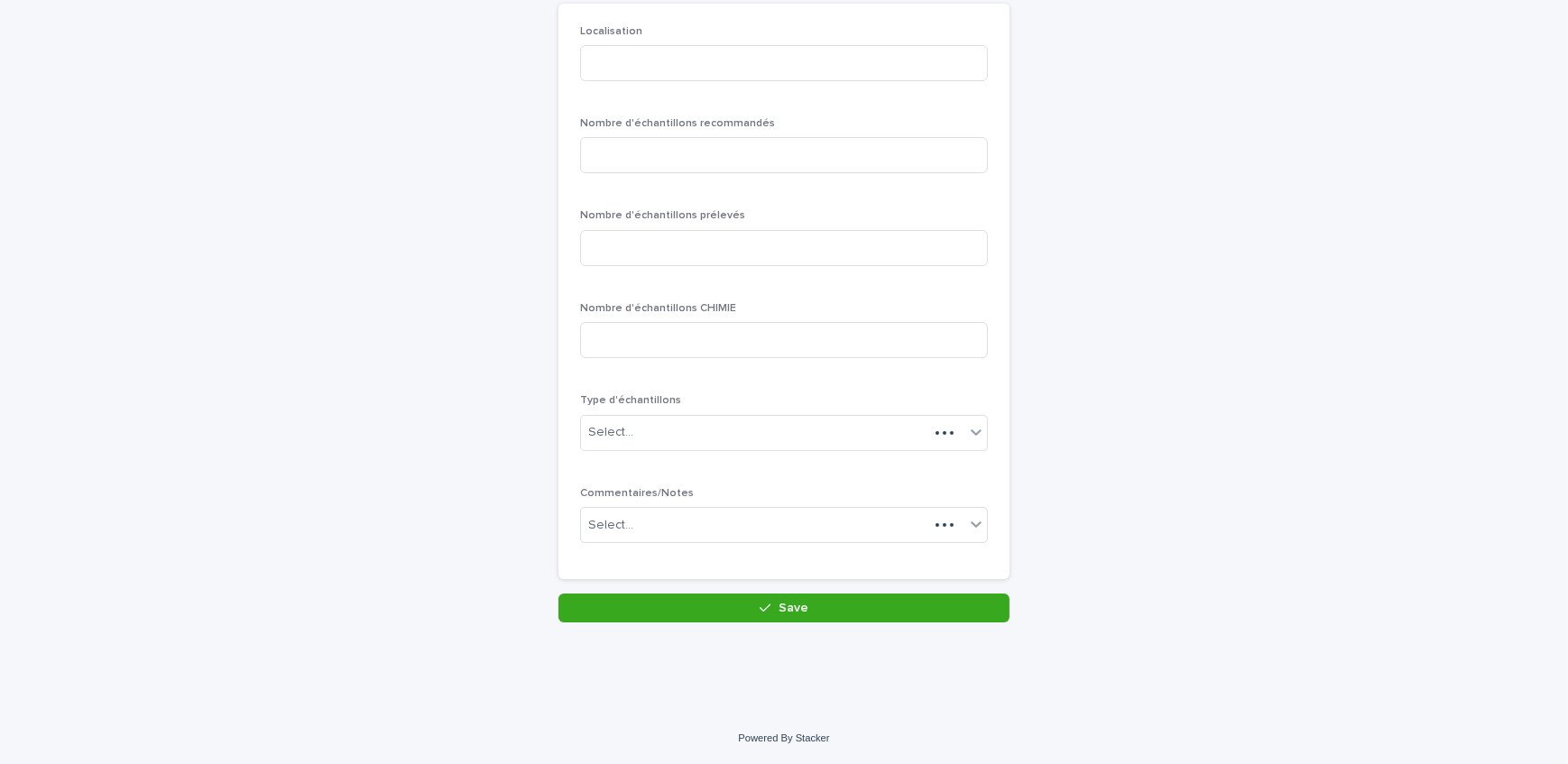
scroll to position [156, 0]
click at [607, 74] on input at bounding box center [784, 65] width 408 height 36
type input "********"
click at [631, 151] on input at bounding box center [784, 157] width 408 height 36
type input "*"
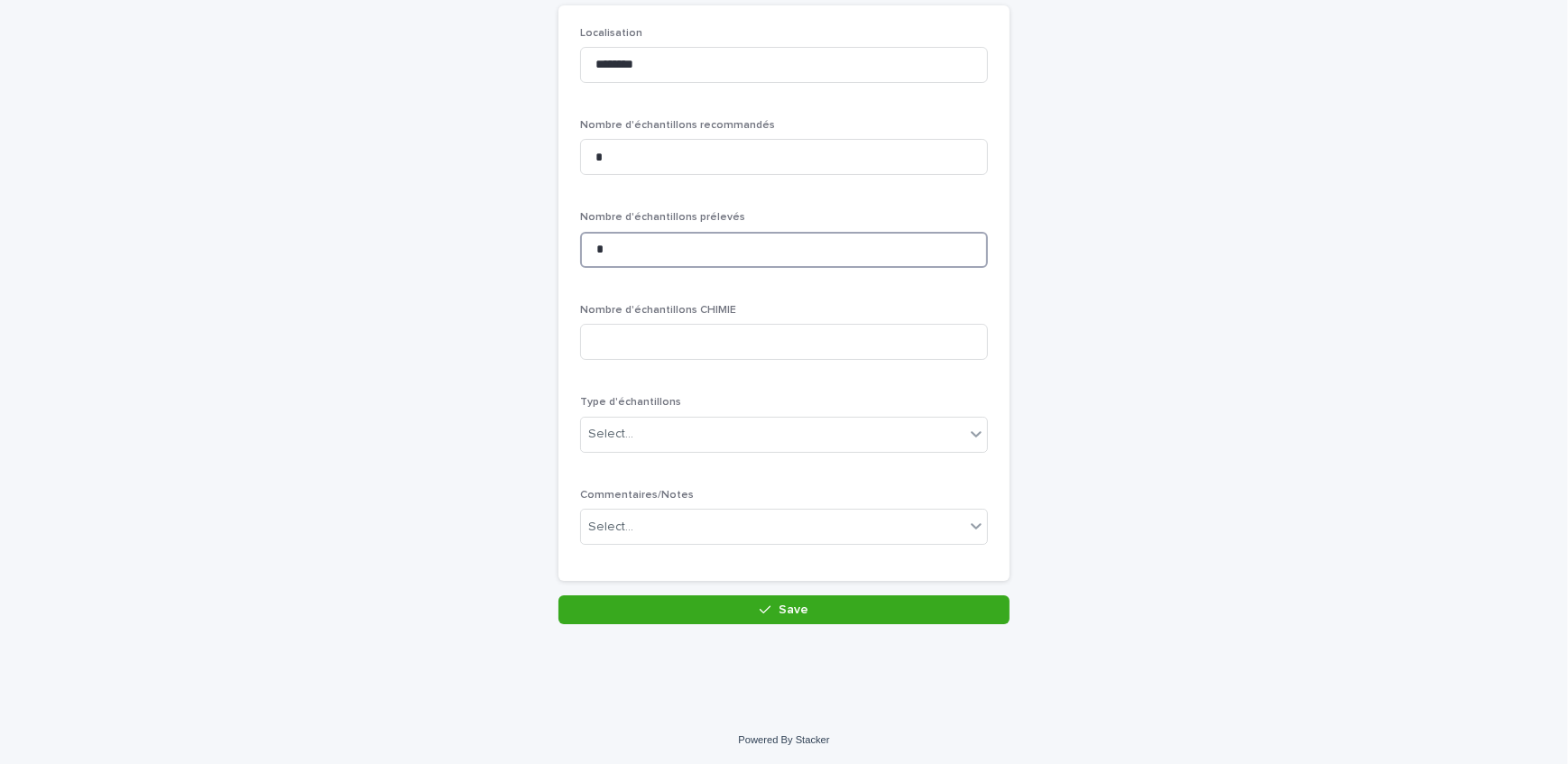
click at [618, 252] on input "*" at bounding box center [784, 250] width 408 height 36
type input "*"
click at [647, 450] on div "Select..." at bounding box center [784, 435] width 408 height 36
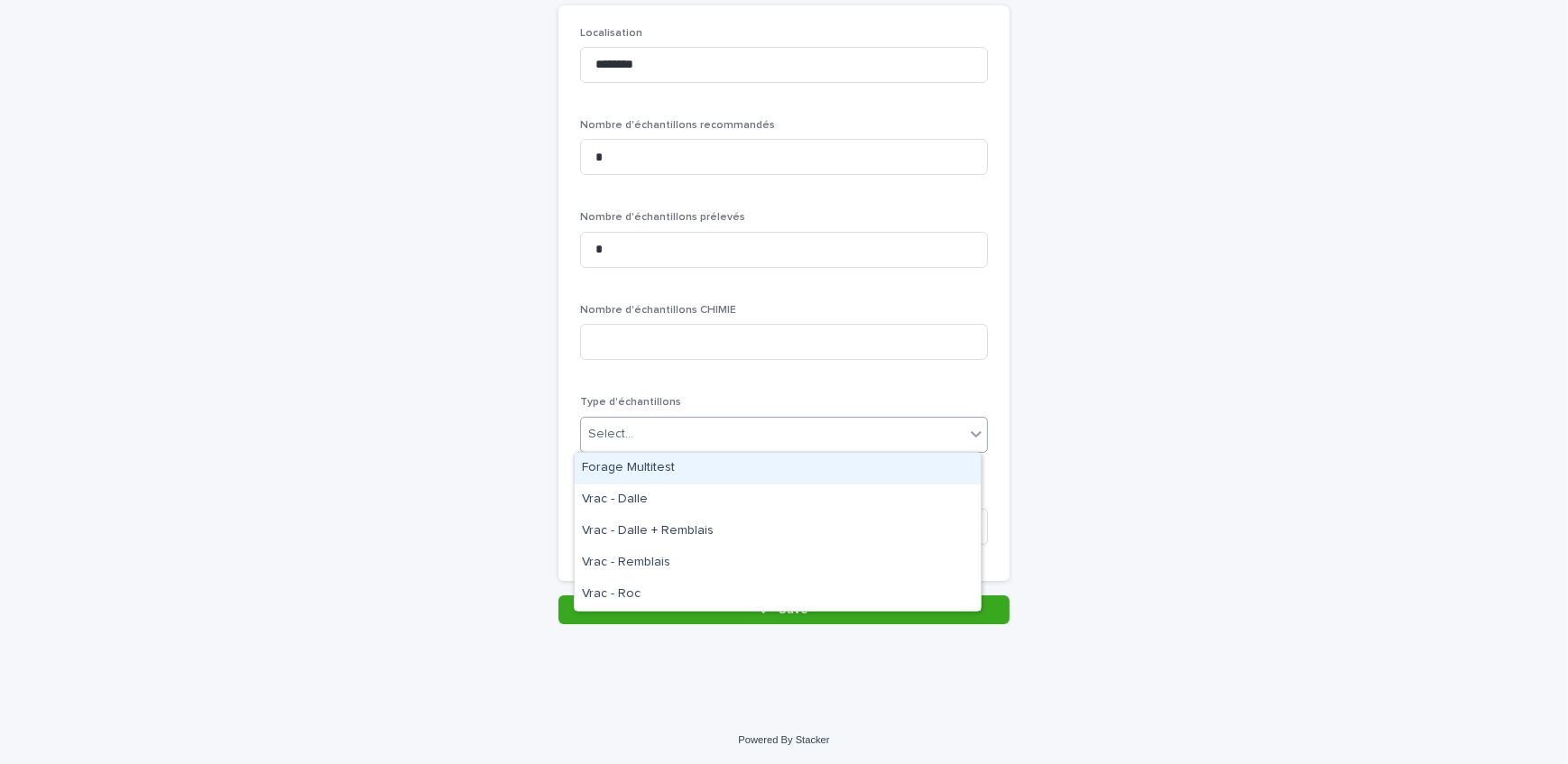
click at [647, 475] on div "Forage Multitest" at bounding box center [778, 469] width 406 height 32
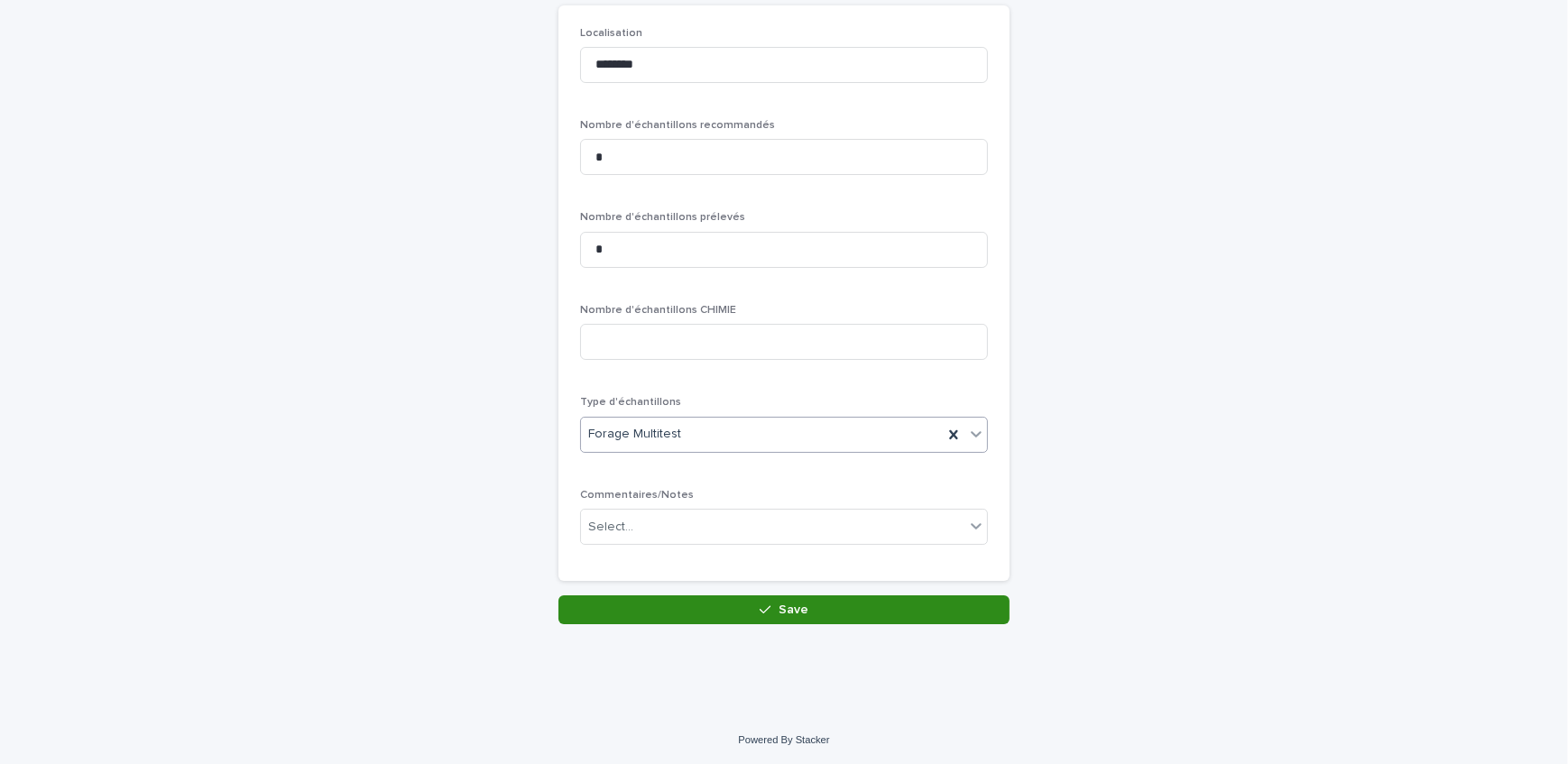
click at [668, 605] on button "Save" at bounding box center [784, 610] width 452 height 29
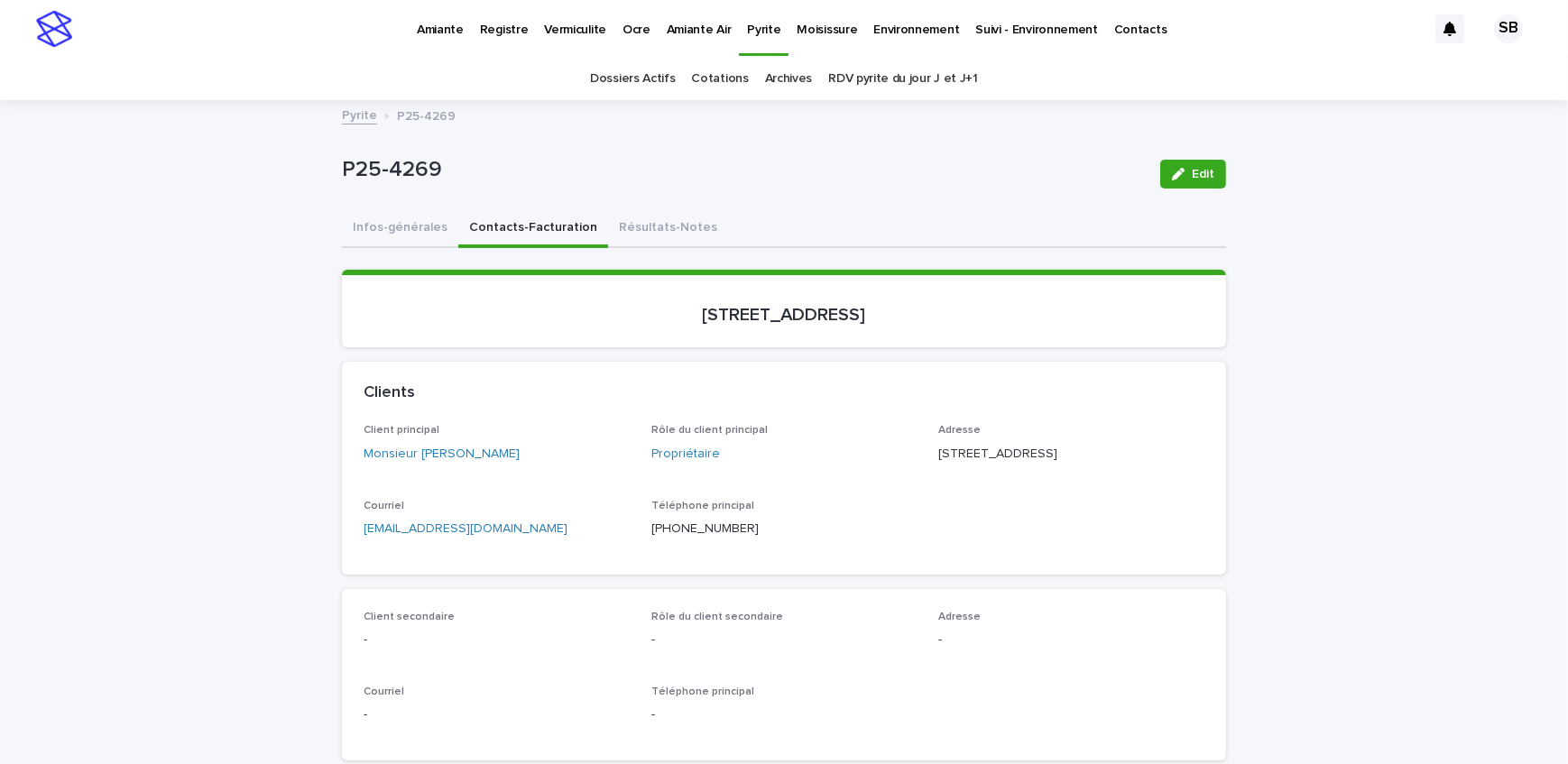
scroll to position [738, 0]
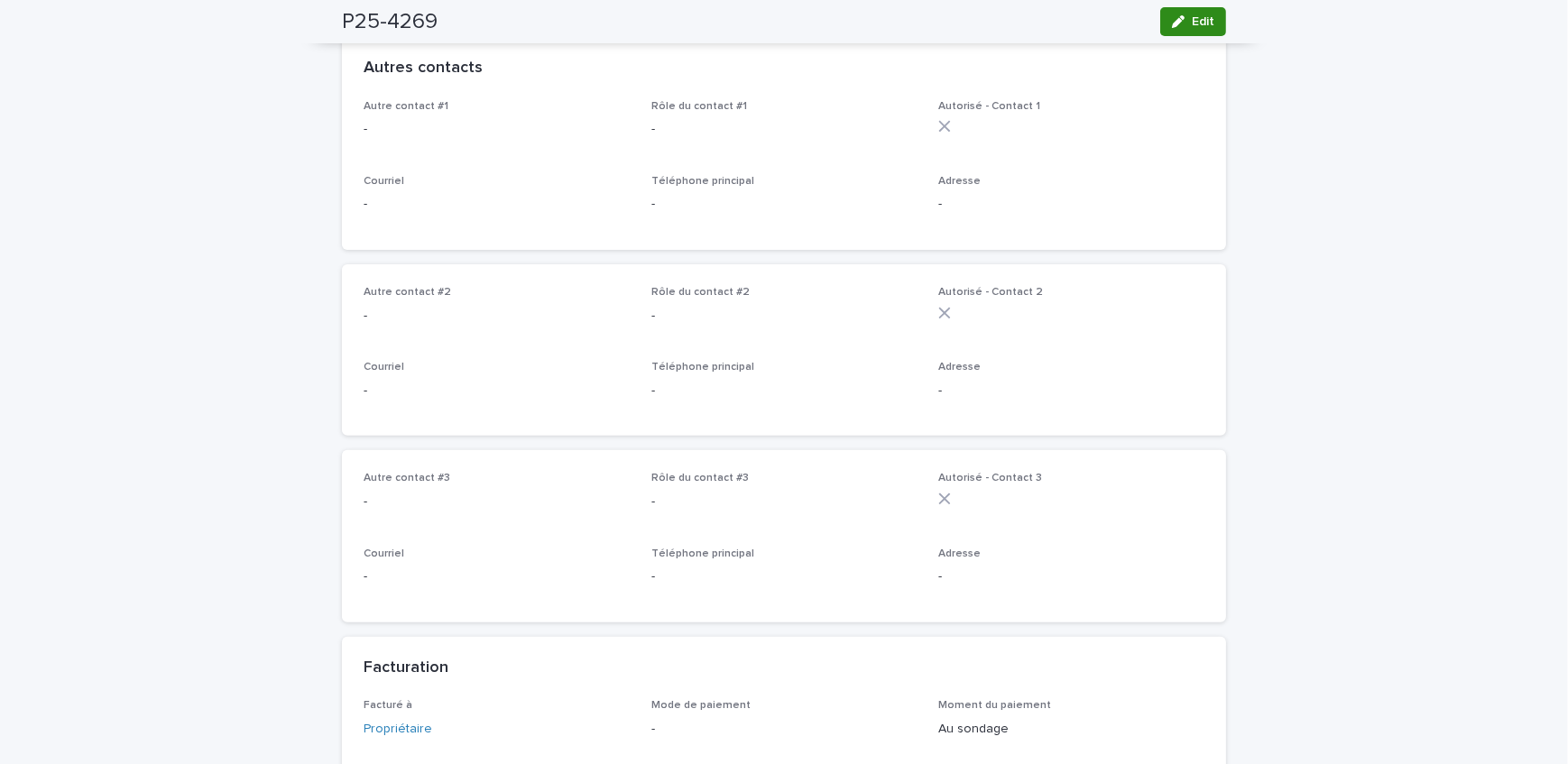
click at [1196, 26] on span "Edit" at bounding box center [1204, 21] width 23 height 12
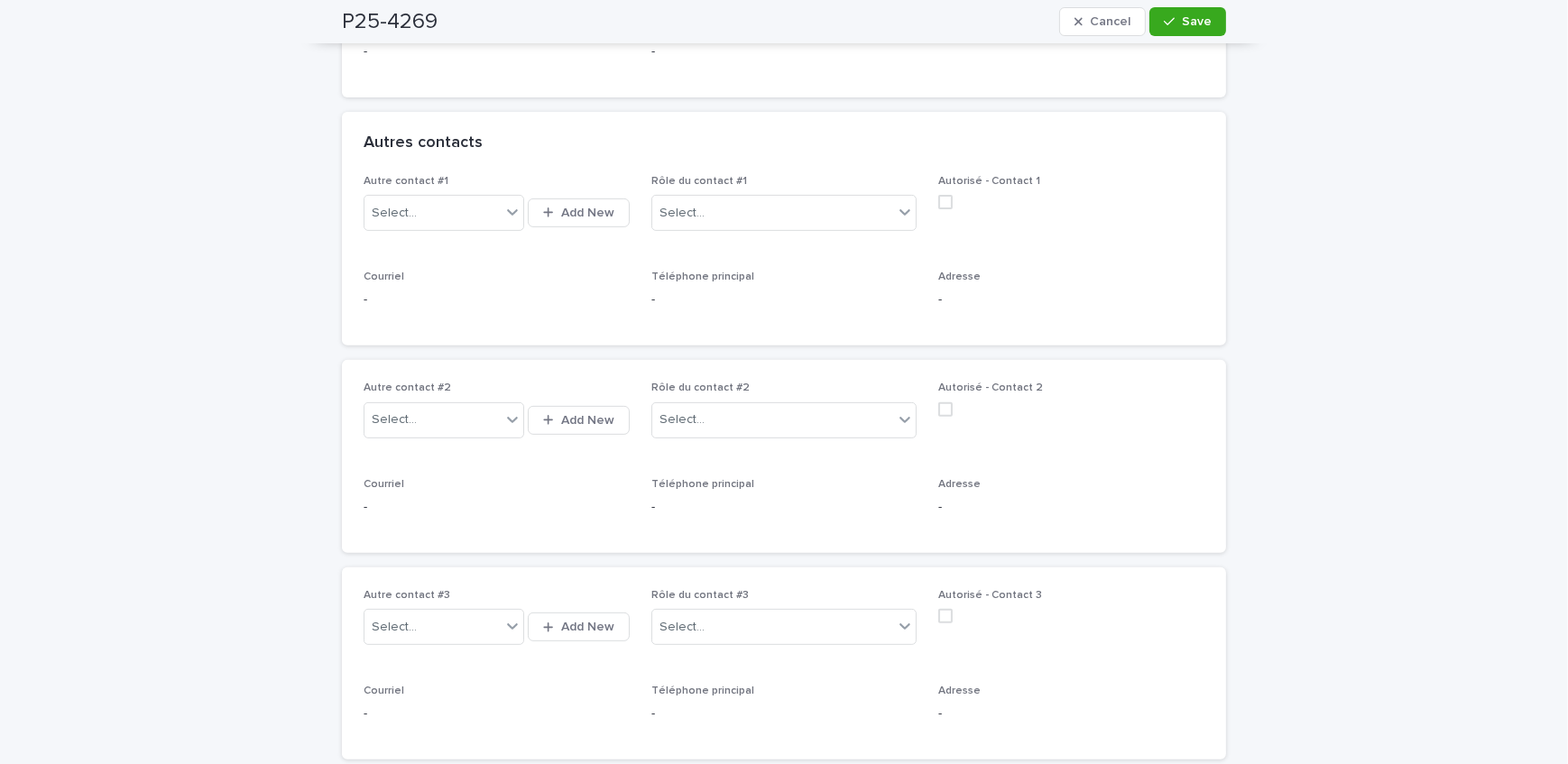
scroll to position [656, 0]
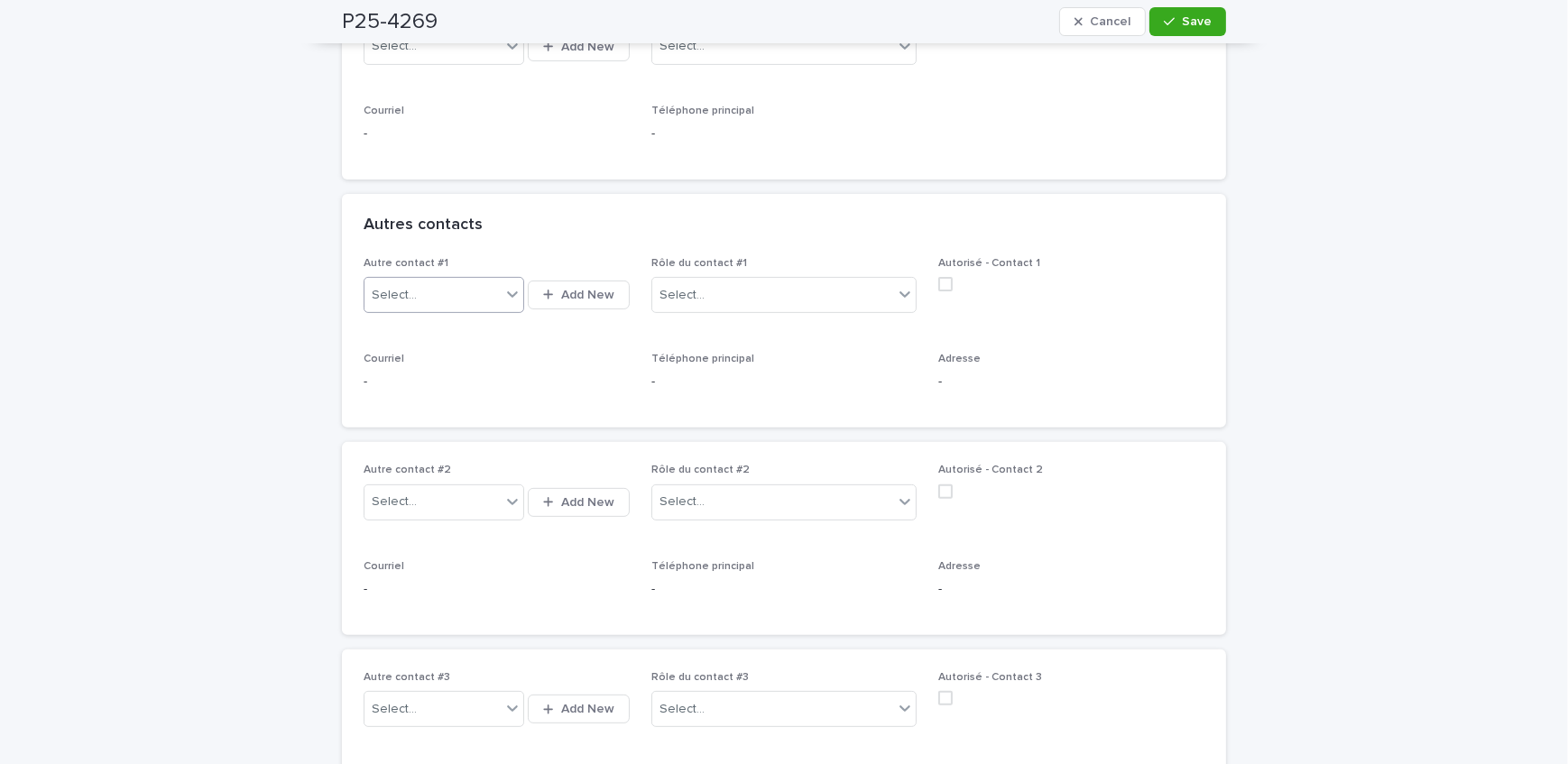
click at [445, 304] on div "Select..." at bounding box center [432, 295] width 136 height 30
type input "*"
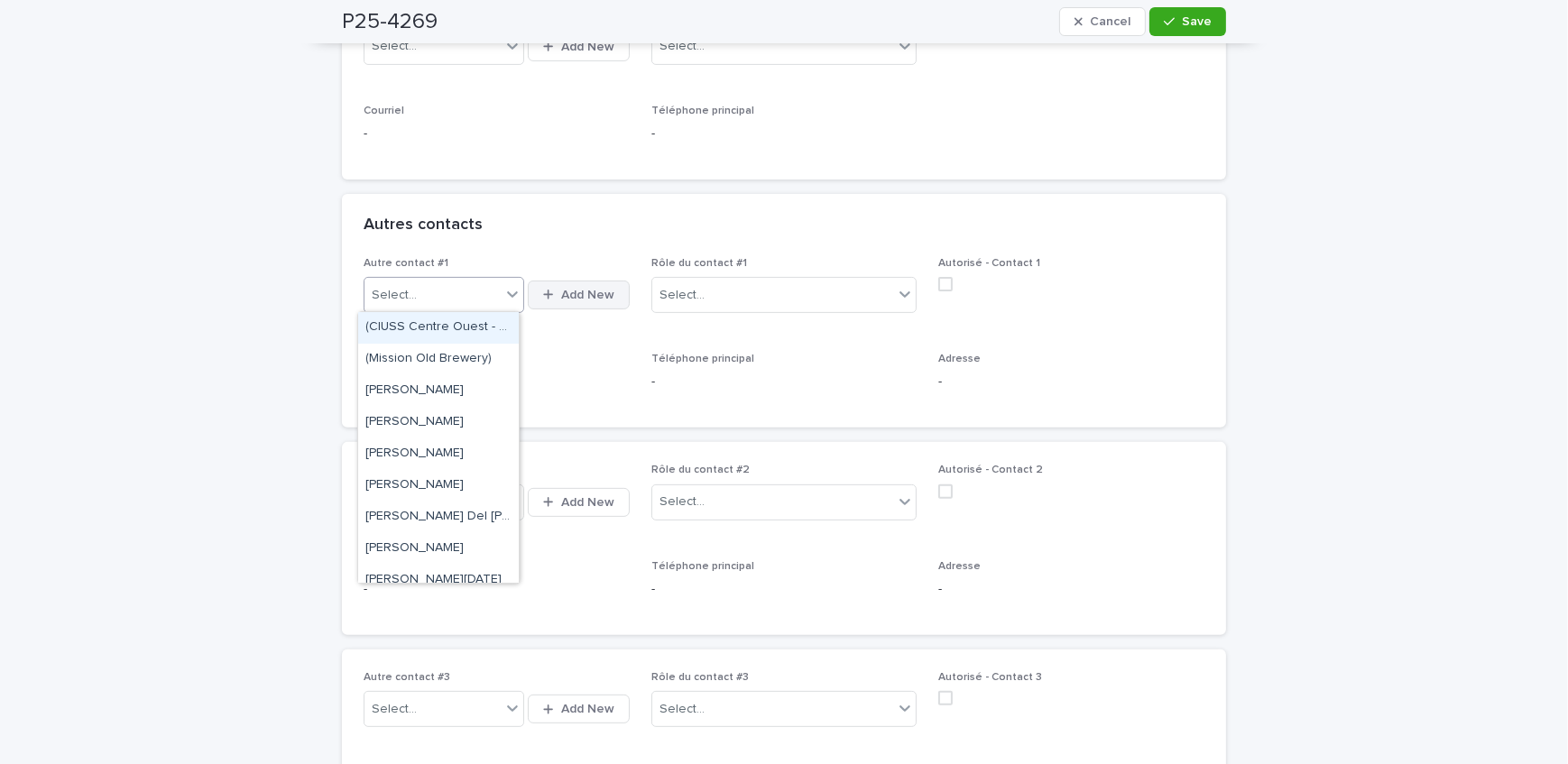
click at [553, 298] on button "Add New" at bounding box center [579, 295] width 101 height 29
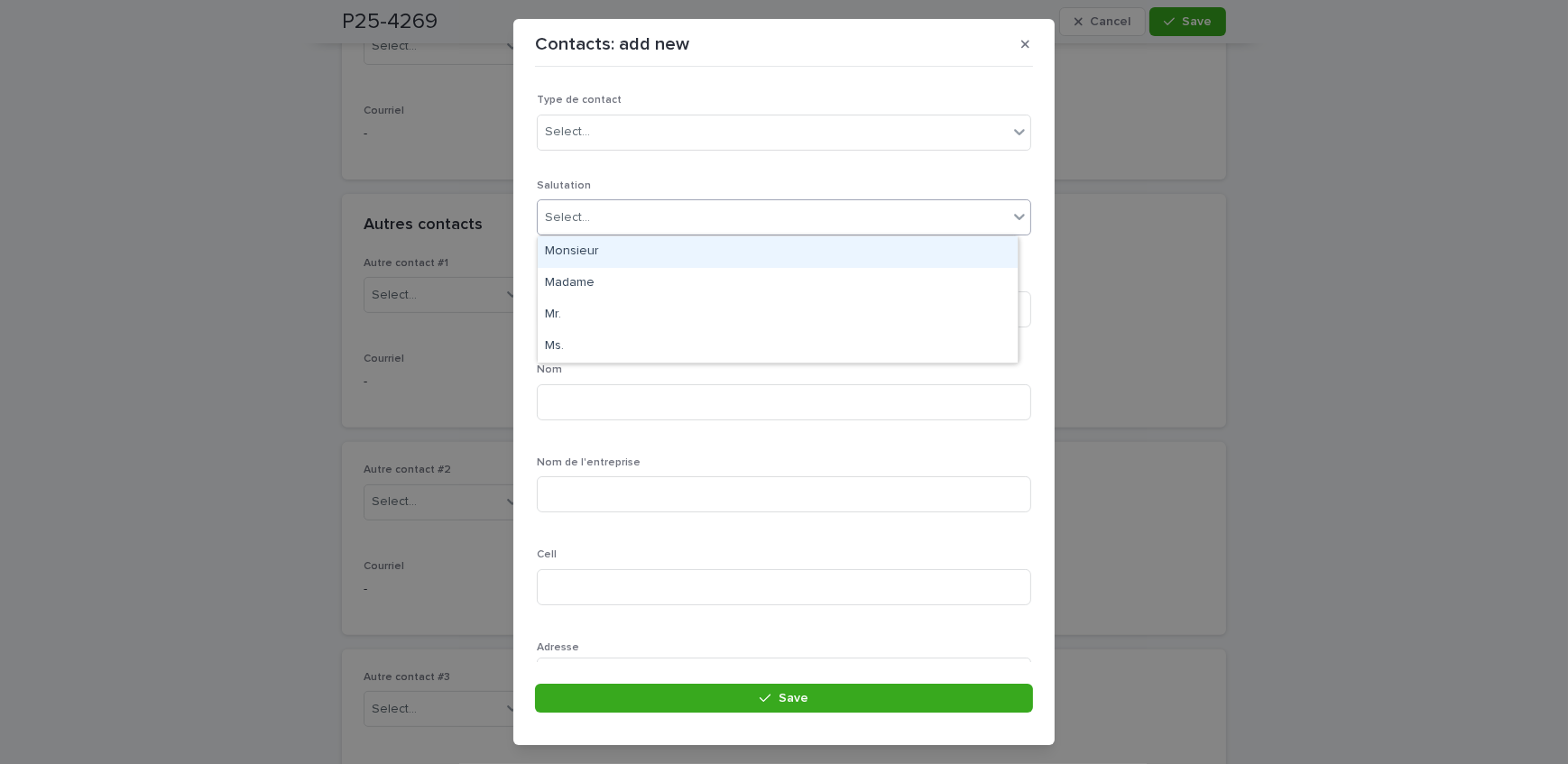
click at [645, 213] on div "Select..." at bounding box center [772, 217] width 470 height 30
click at [631, 256] on div "Monsieur" at bounding box center [778, 251] width 480 height 32
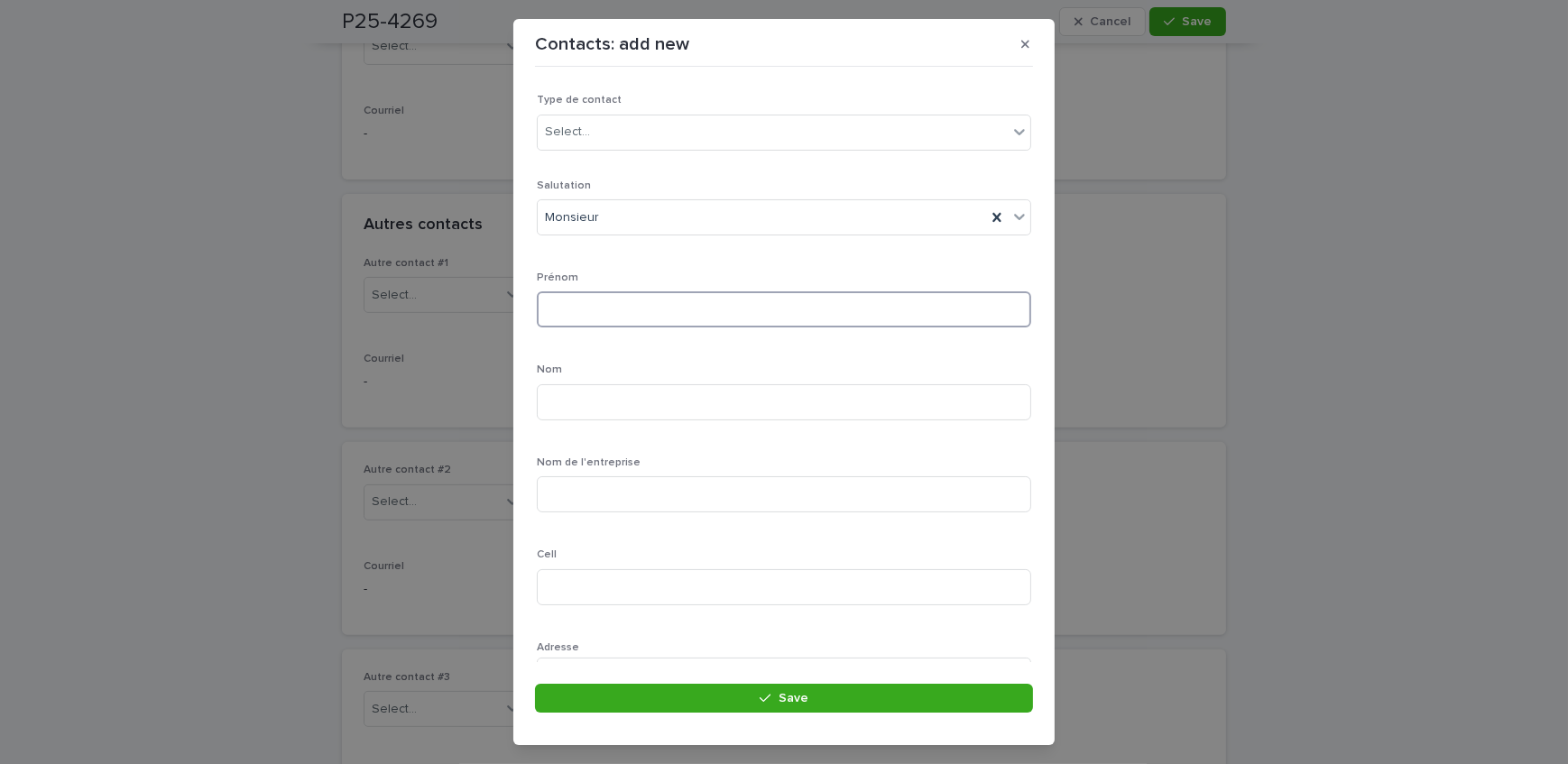
click at [634, 314] on input at bounding box center [784, 310] width 495 height 36
type input "******"
type input "********"
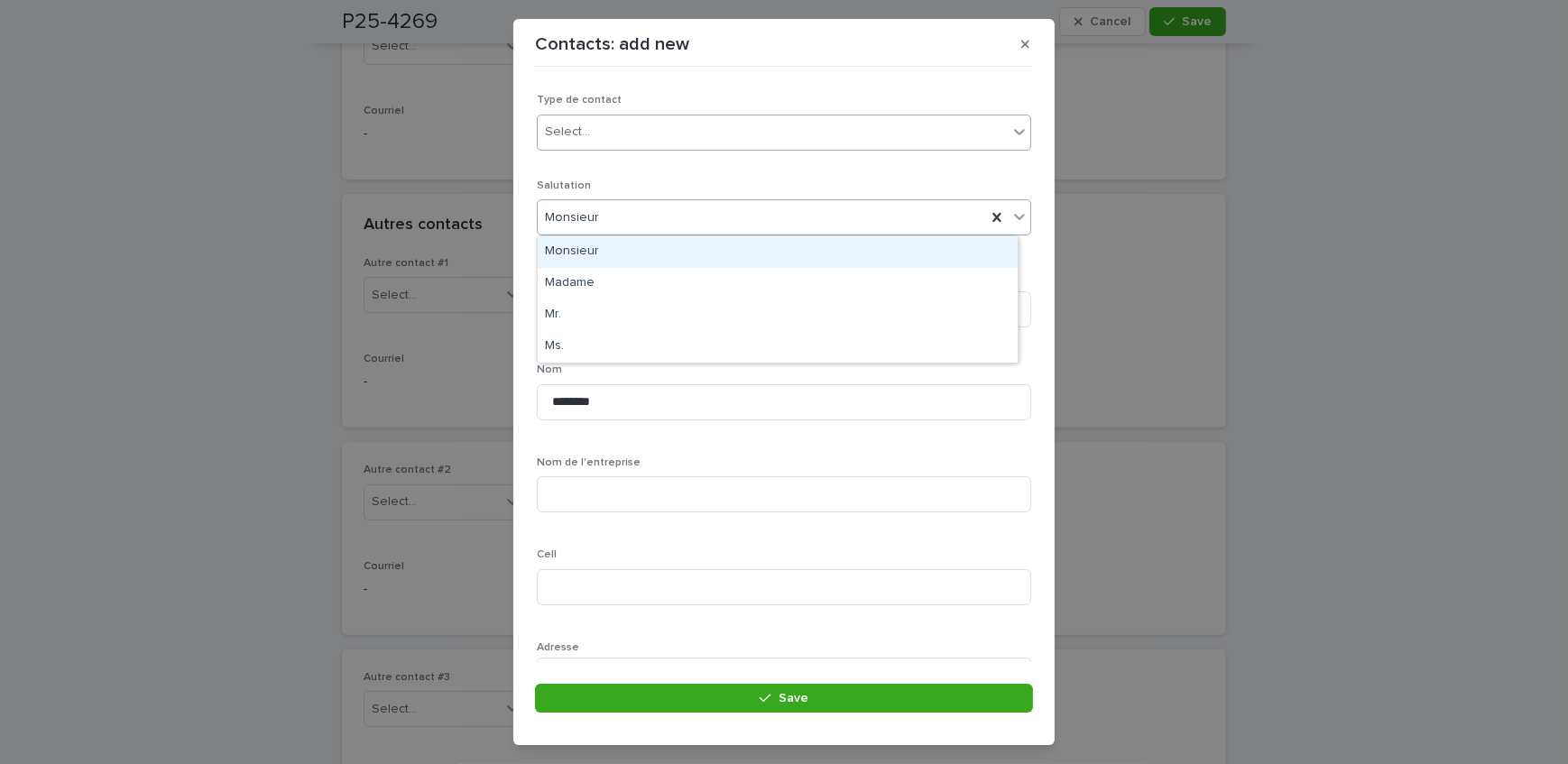
click at [623, 141] on div "Select..." at bounding box center [772, 132] width 470 height 30
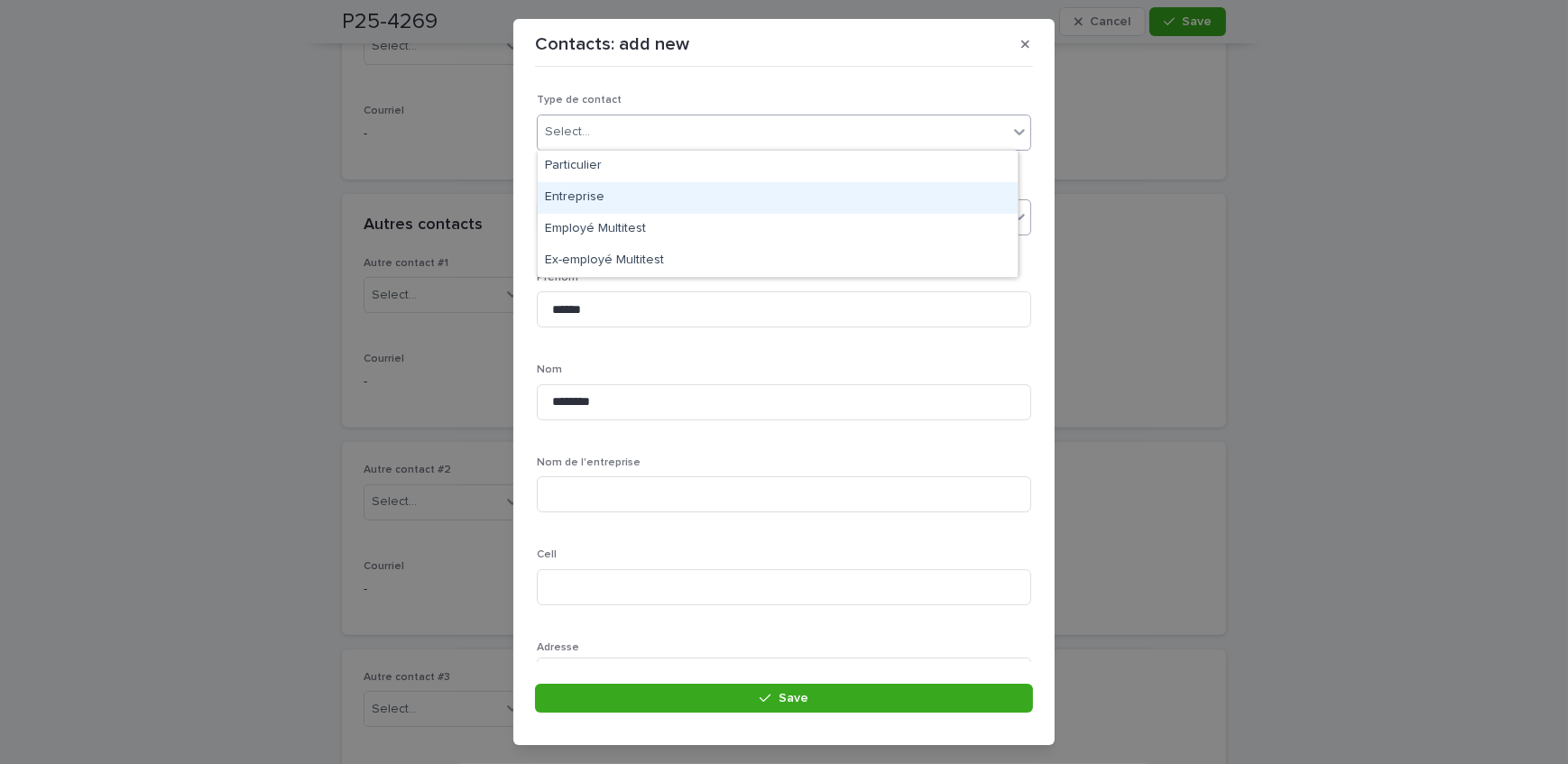
click at [615, 188] on div "Entreprise" at bounding box center [778, 198] width 480 height 32
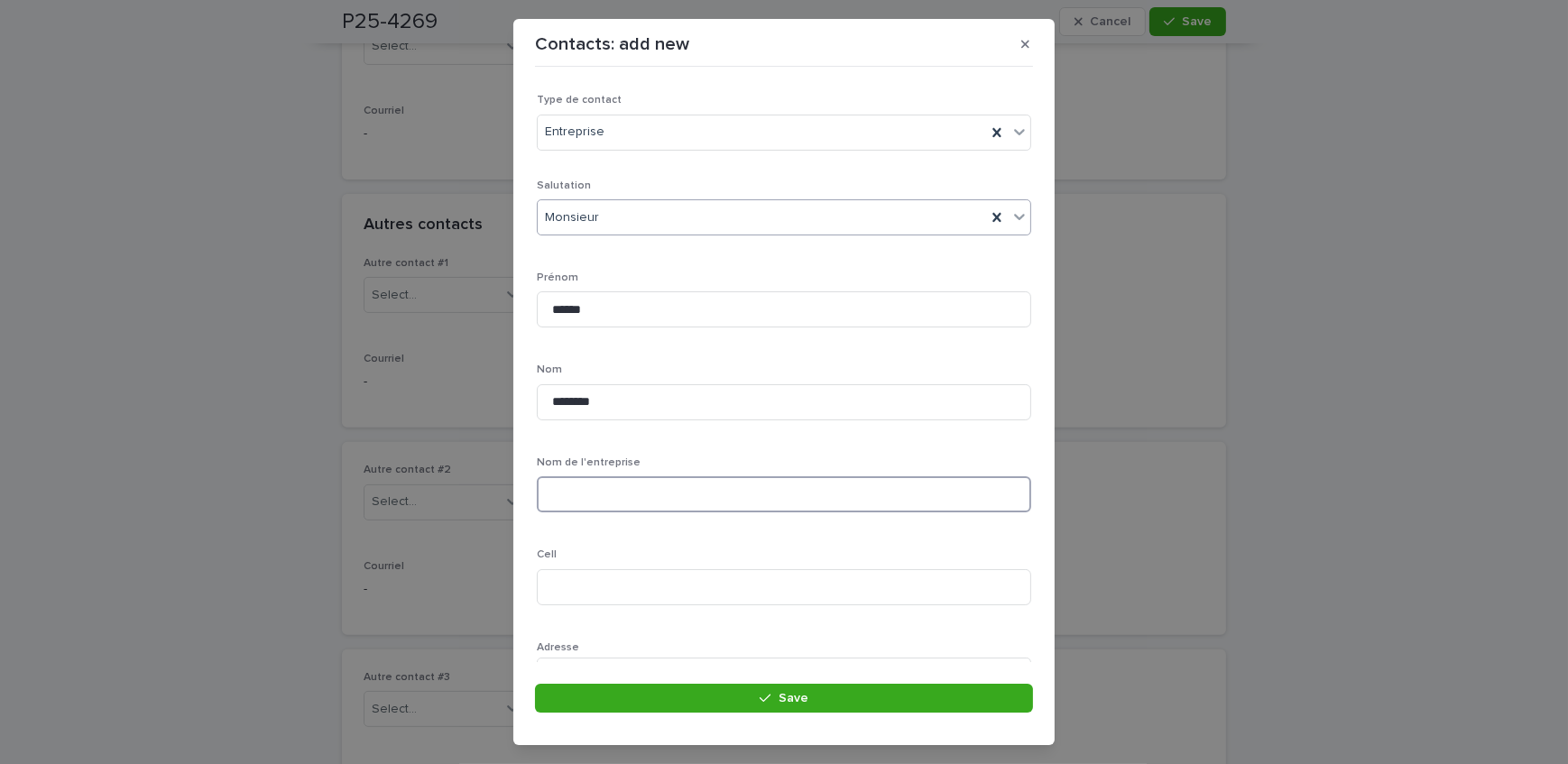
click at [651, 499] on input at bounding box center [784, 494] width 495 height 36
type input "**********"
click at [640, 203] on div "Monsieur" at bounding box center [762, 217] width 449 height 30
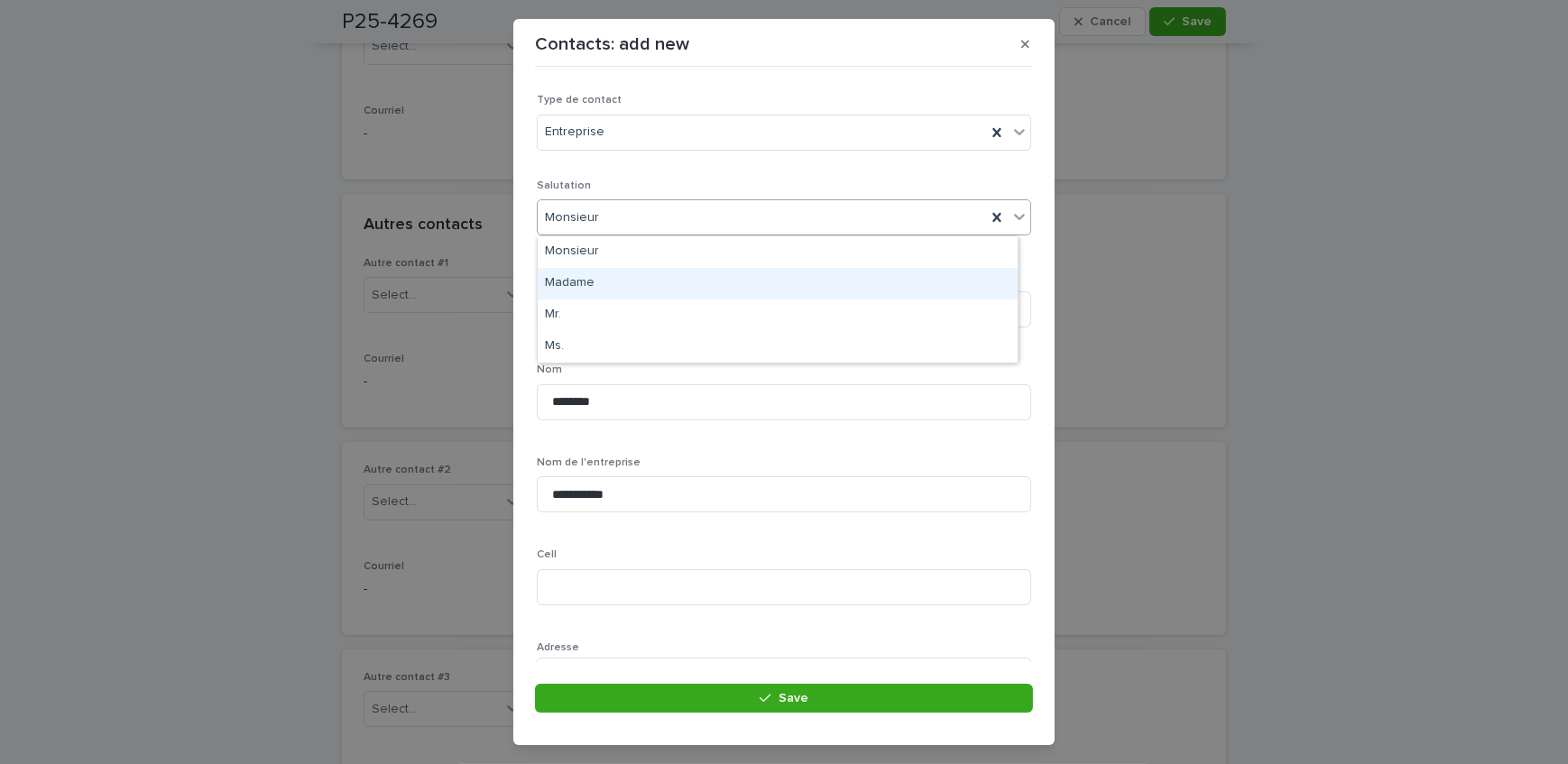
click at [632, 281] on div "Madame" at bounding box center [778, 283] width 480 height 32
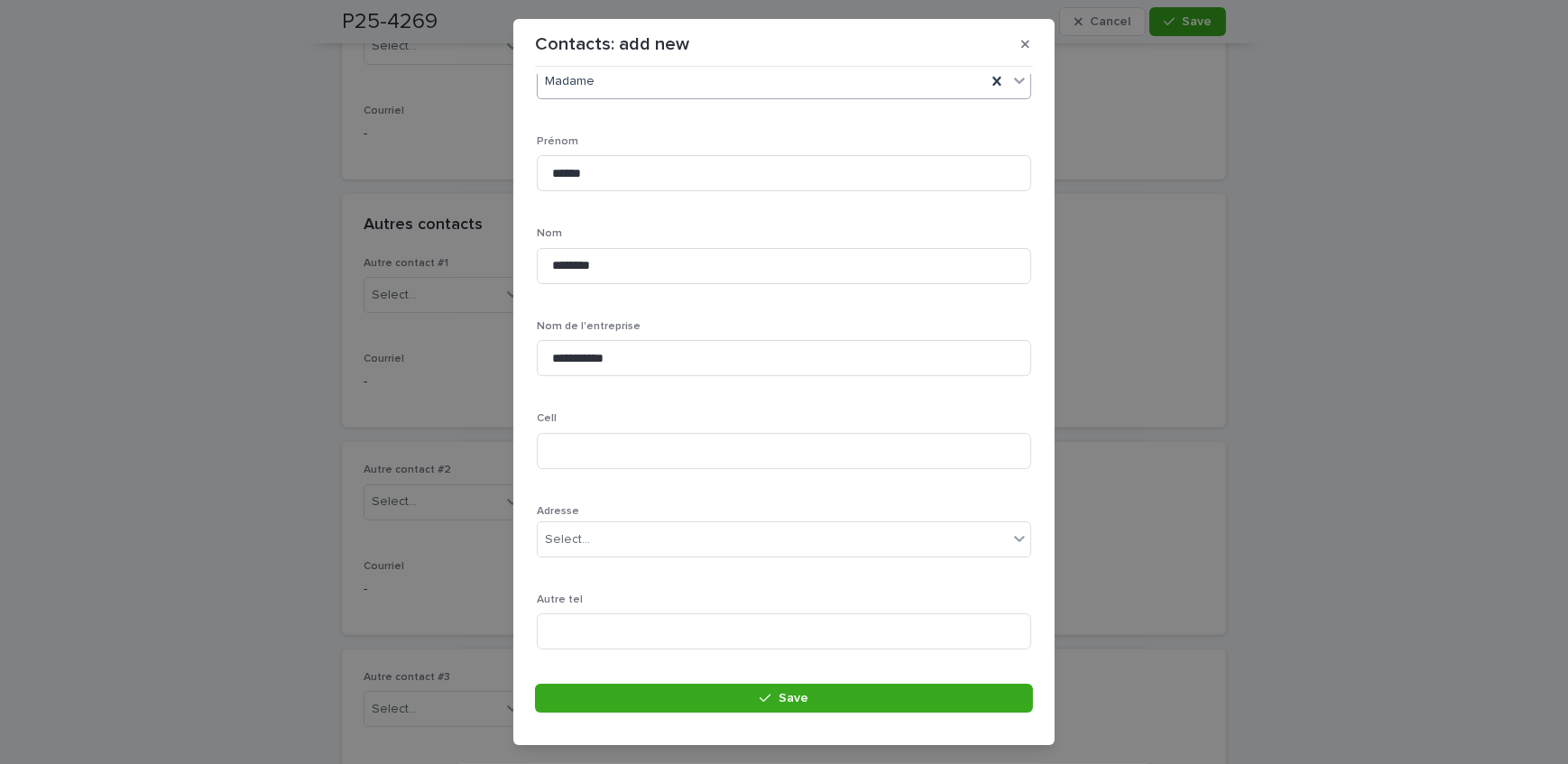
scroll to position [164, 0]
click at [705, 420] on input at bounding box center [784, 424] width 495 height 36
click at [589, 151] on input "******" at bounding box center [784, 146] width 495 height 36
type input "*****"
click at [641, 98] on div "**********" at bounding box center [784, 419] width 495 height 806
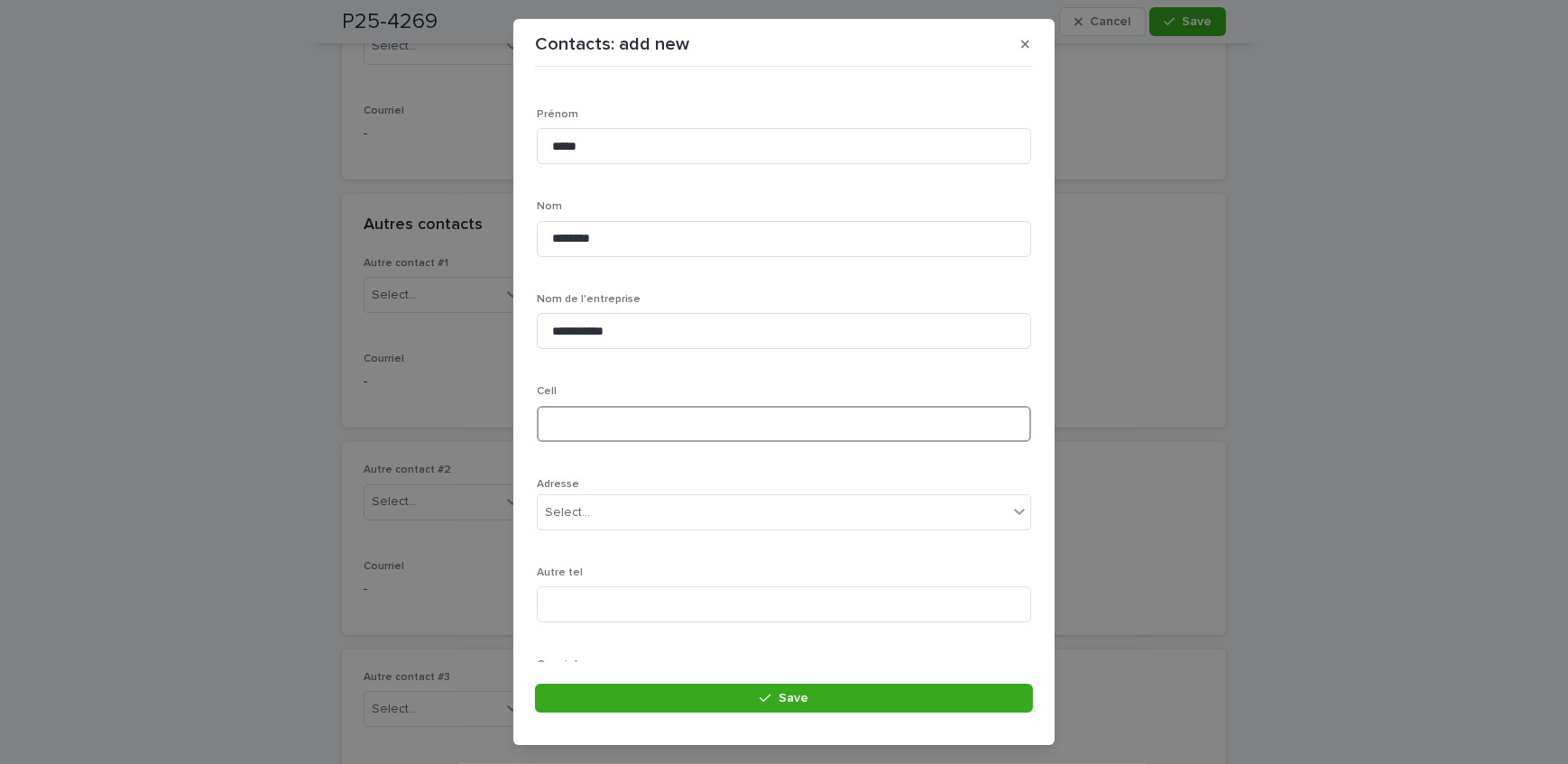
drag, startPoint x: 624, startPoint y: 416, endPoint x: 655, endPoint y: 437, distance: 37.4
click at [624, 416] on input at bounding box center [784, 424] width 495 height 36
click at [722, 426] on input "********" at bounding box center [784, 424] width 495 height 36
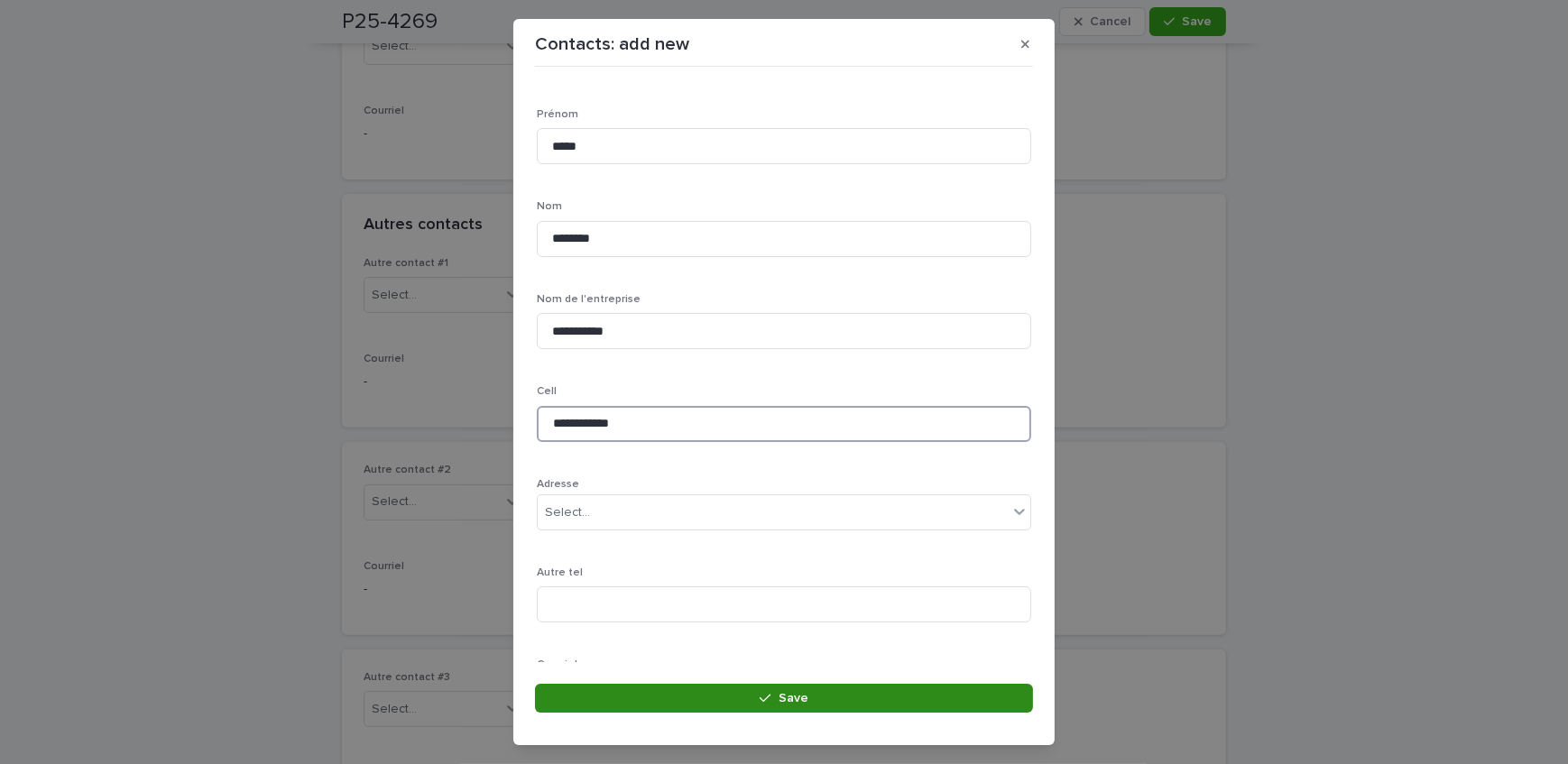
type input "**********"
click at [641, 706] on button "Save" at bounding box center [784, 698] width 498 height 29
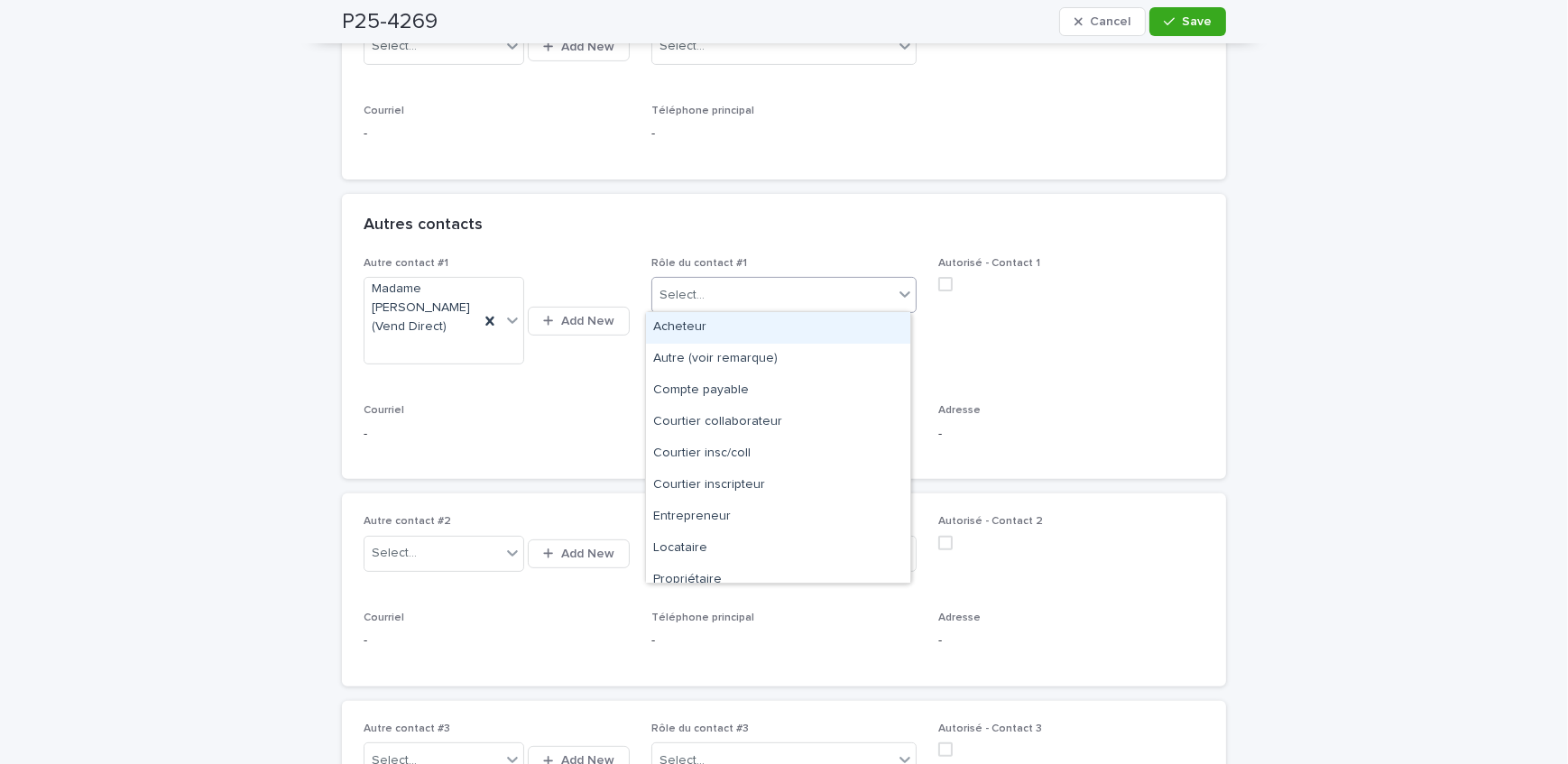
click at [788, 280] on div "Select..." at bounding box center [773, 295] width 242 height 30
click at [765, 483] on div "Courtier inscripteur" at bounding box center [778, 485] width 264 height 32
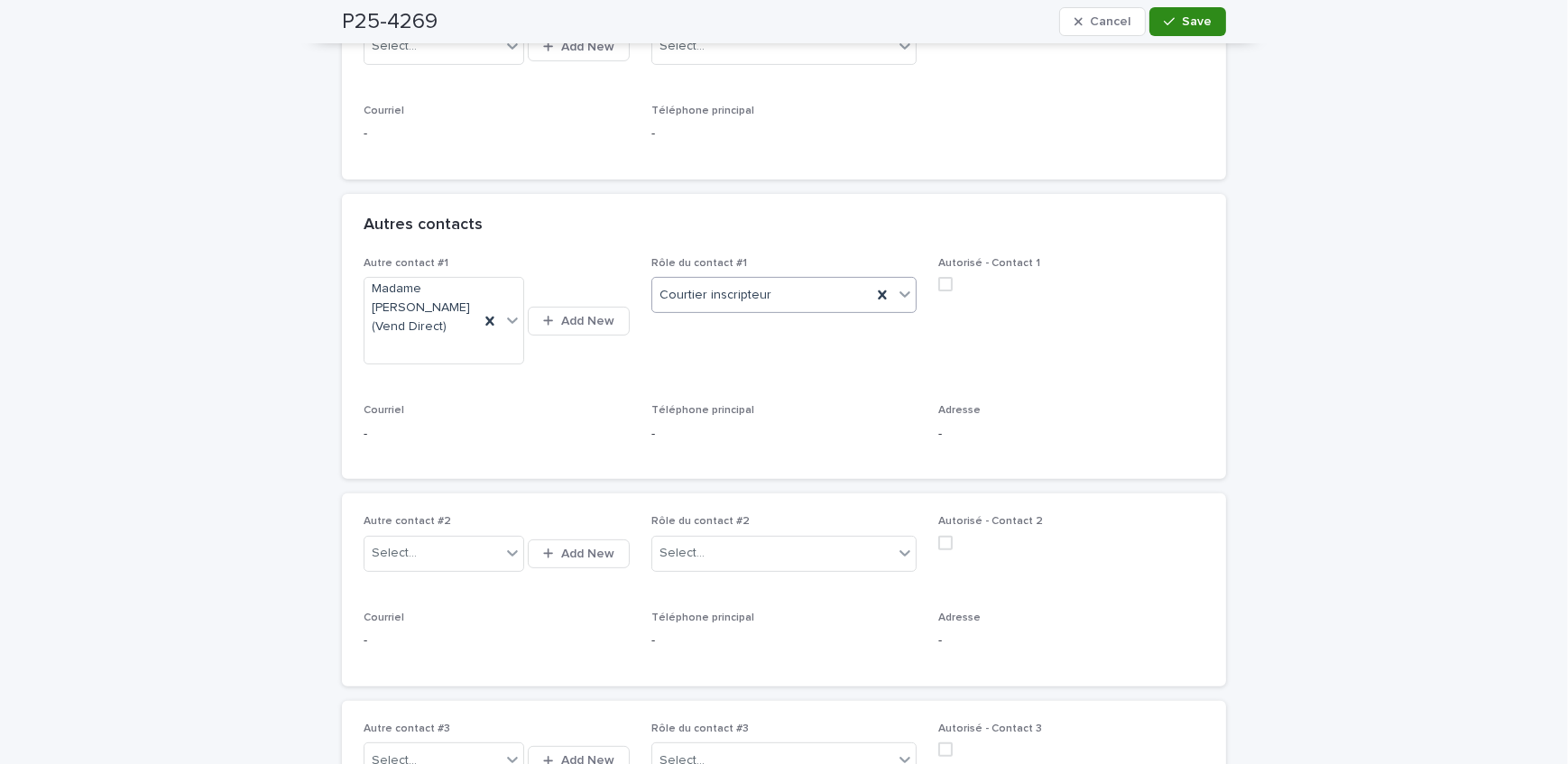
click at [1186, 20] on span "Save" at bounding box center [1197, 21] width 30 height 12
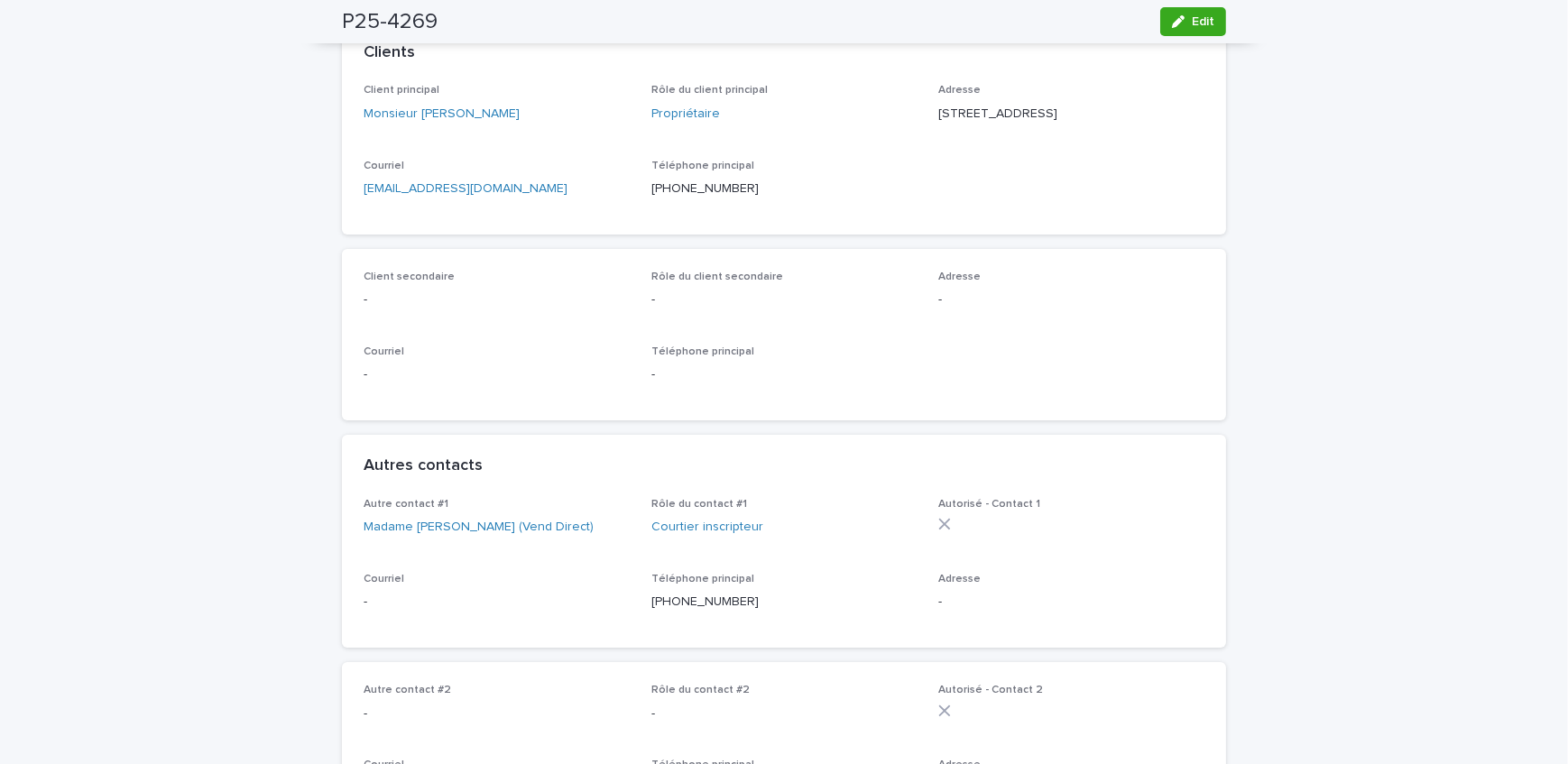
scroll to position [327, 0]
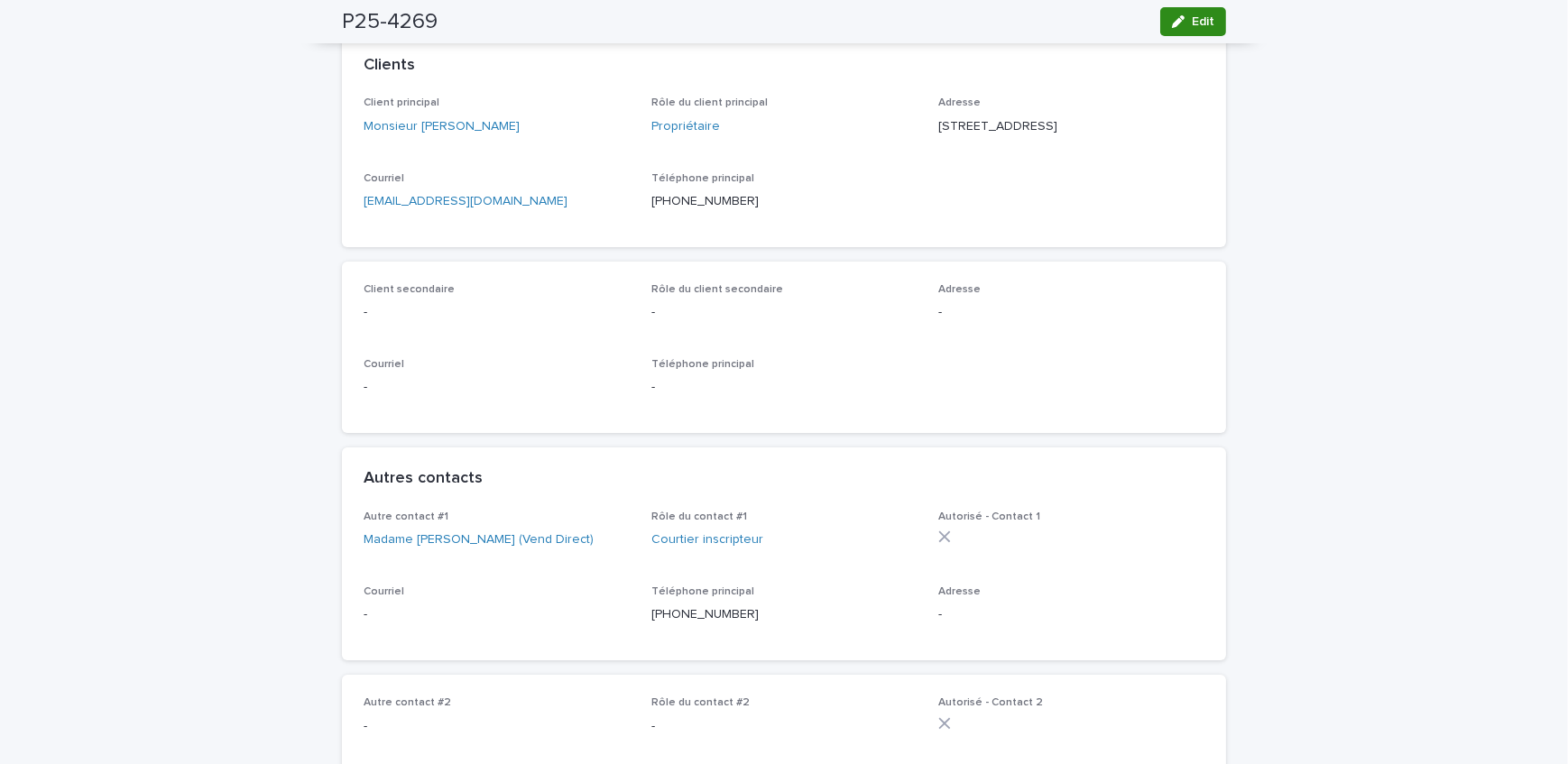
click at [1195, 26] on span "Edit" at bounding box center [1204, 21] width 23 height 12
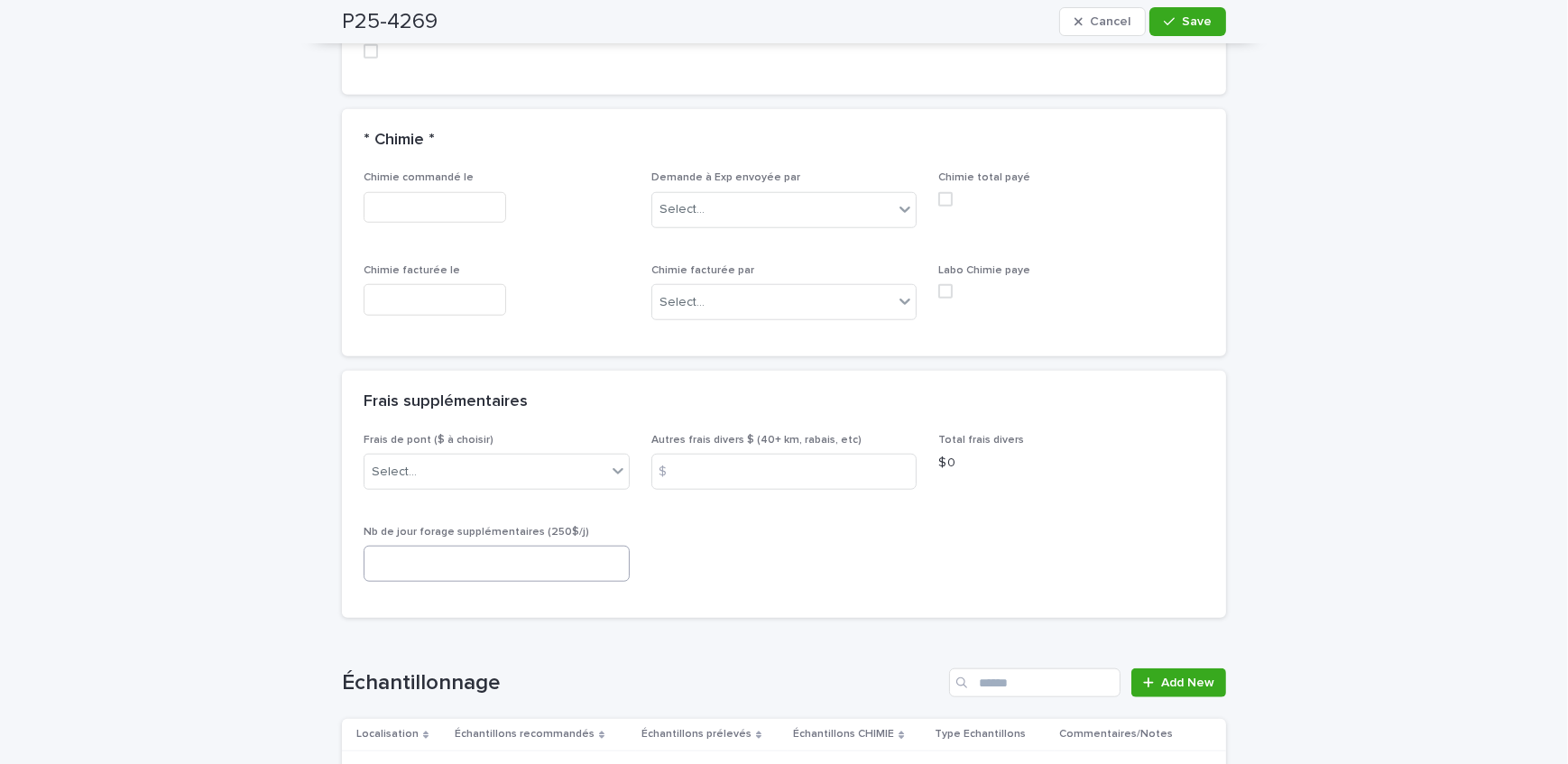
scroll to position [2214, 0]
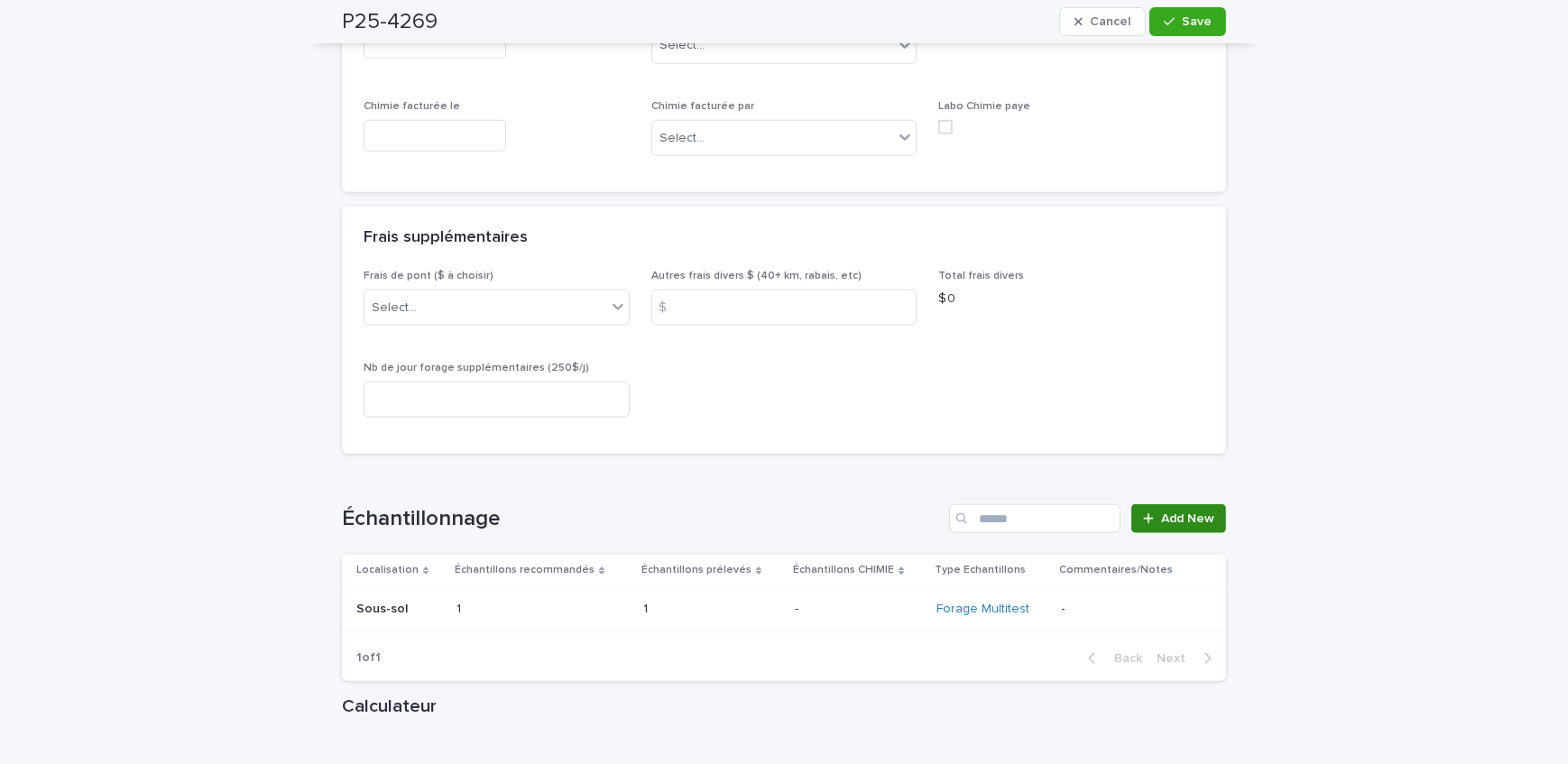
click at [1210, 519] on link "Add New" at bounding box center [1179, 518] width 95 height 29
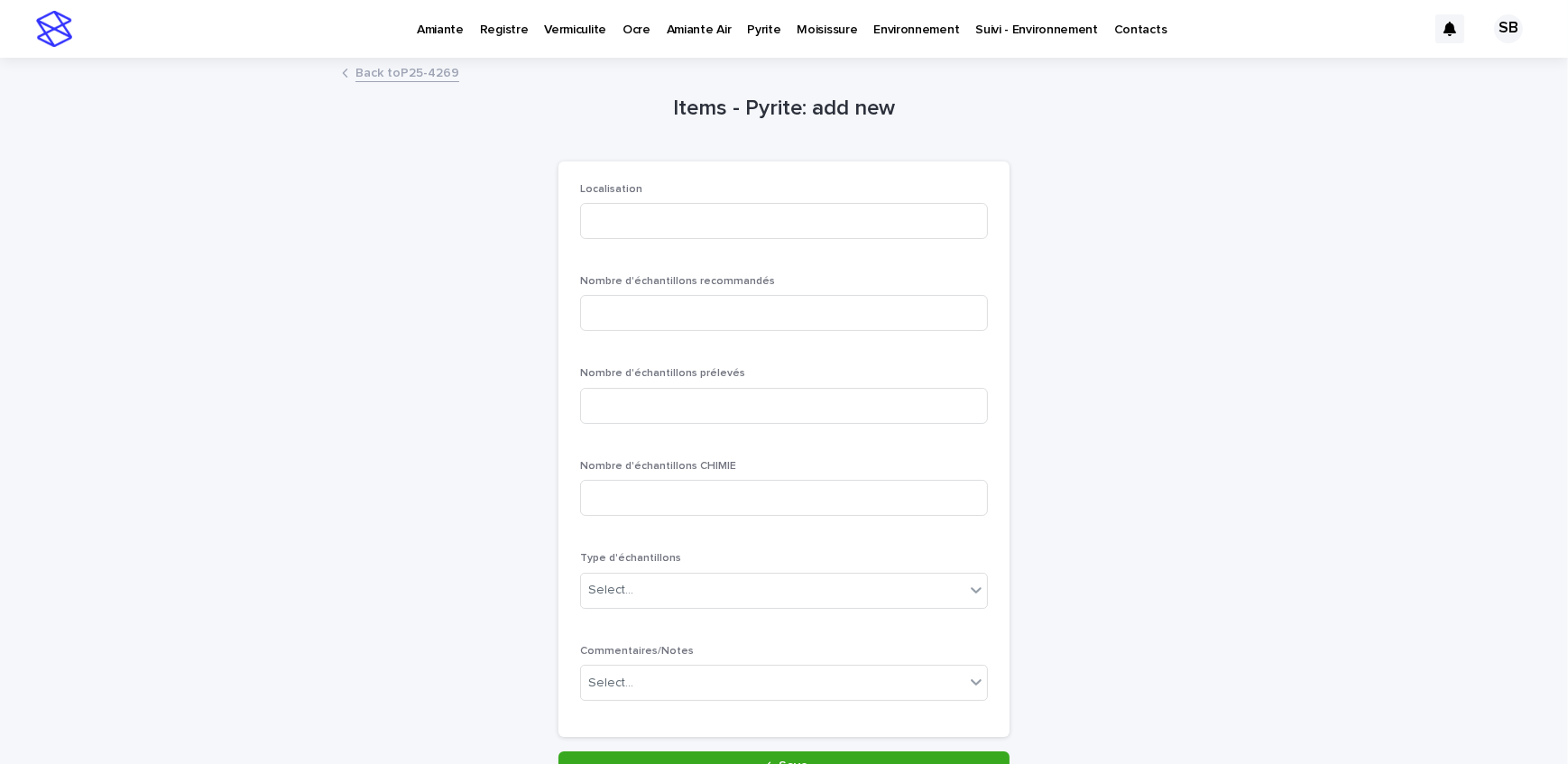
click at [392, 74] on link "Back to P25-4269" at bounding box center [408, 72] width 103 height 21
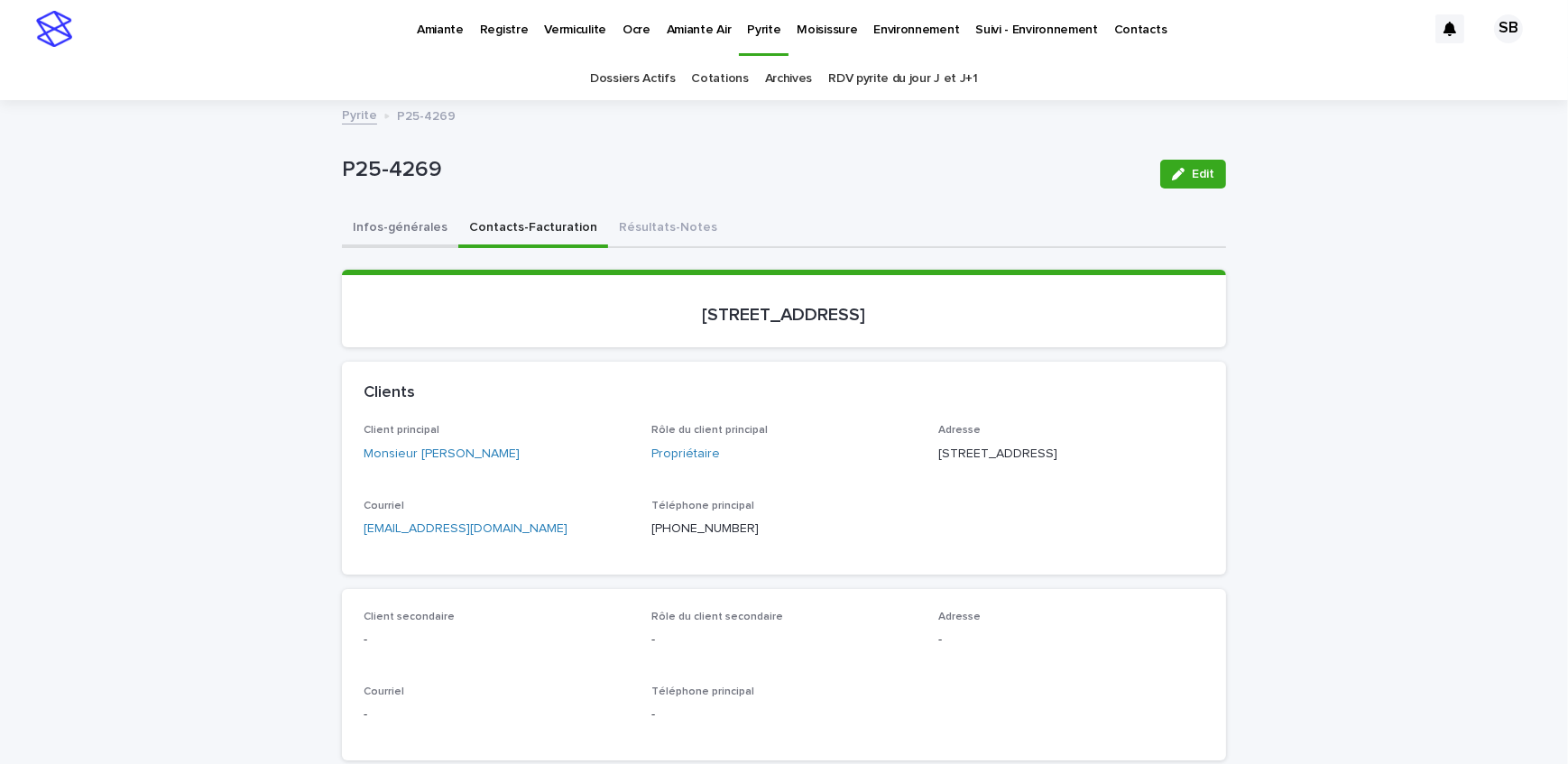
click at [406, 226] on button "Infos-générales" at bounding box center [401, 229] width 117 height 38
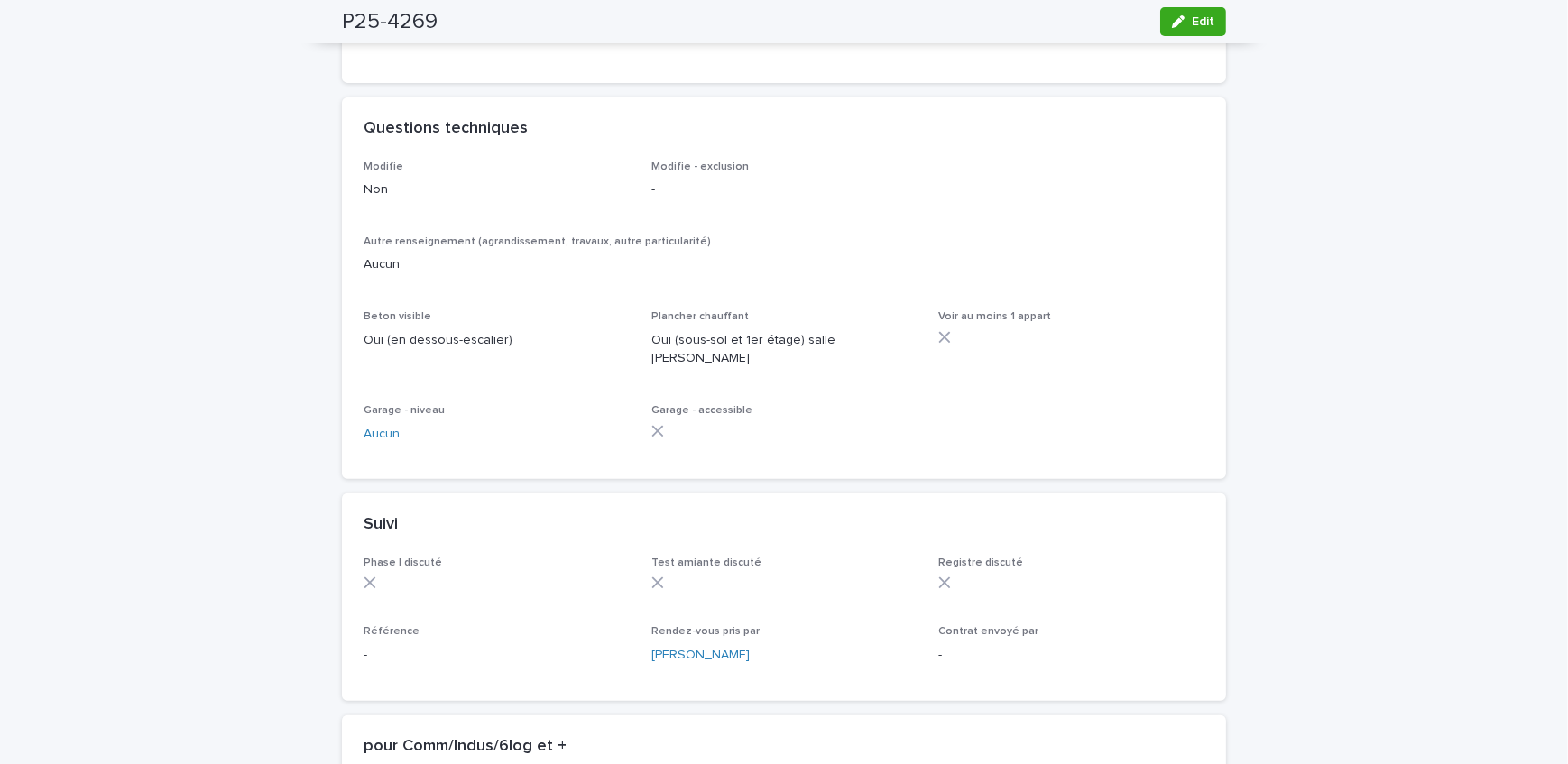
scroll to position [983, 0]
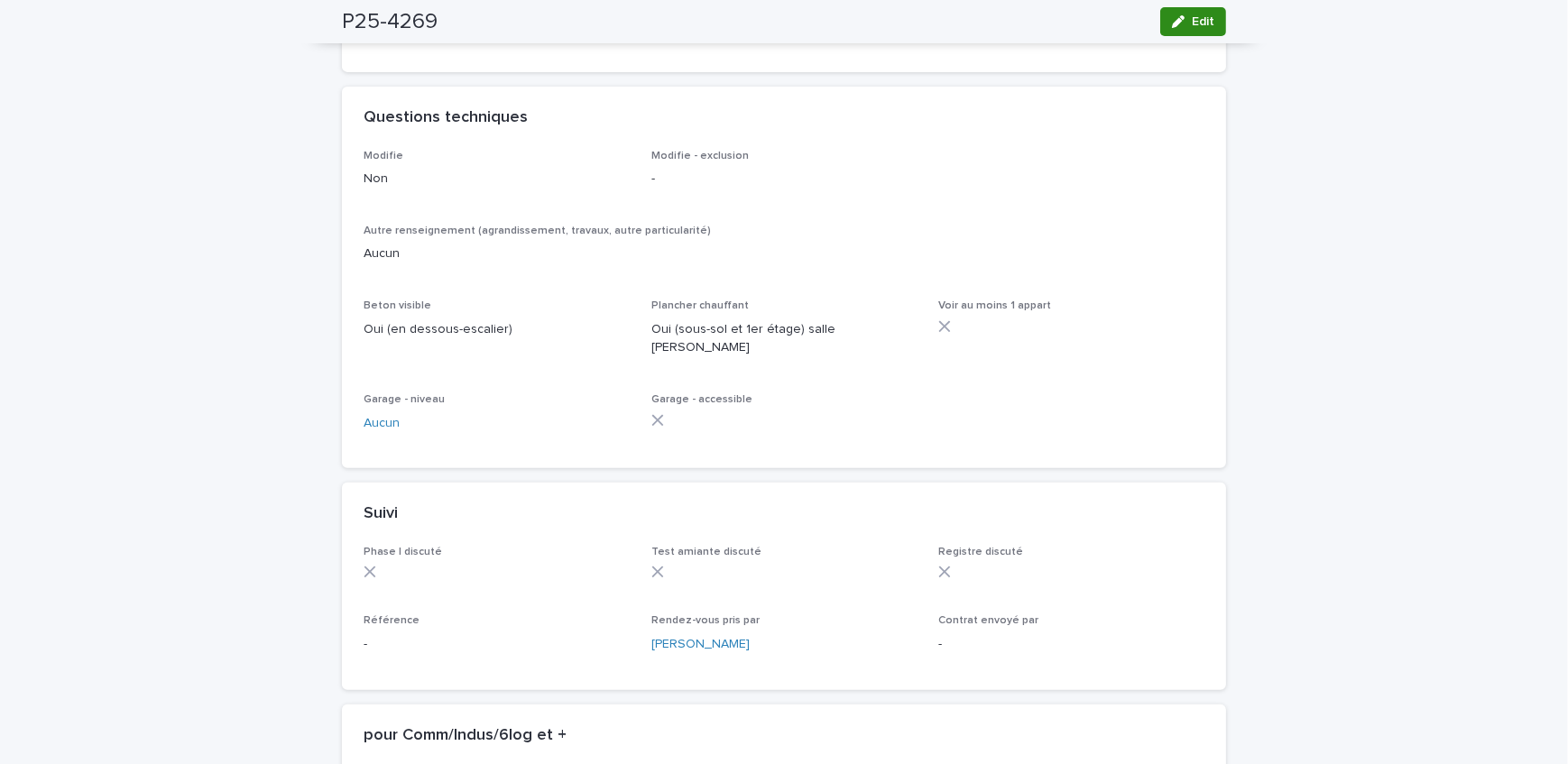
click at [1170, 32] on button "Edit" at bounding box center [1193, 22] width 66 height 29
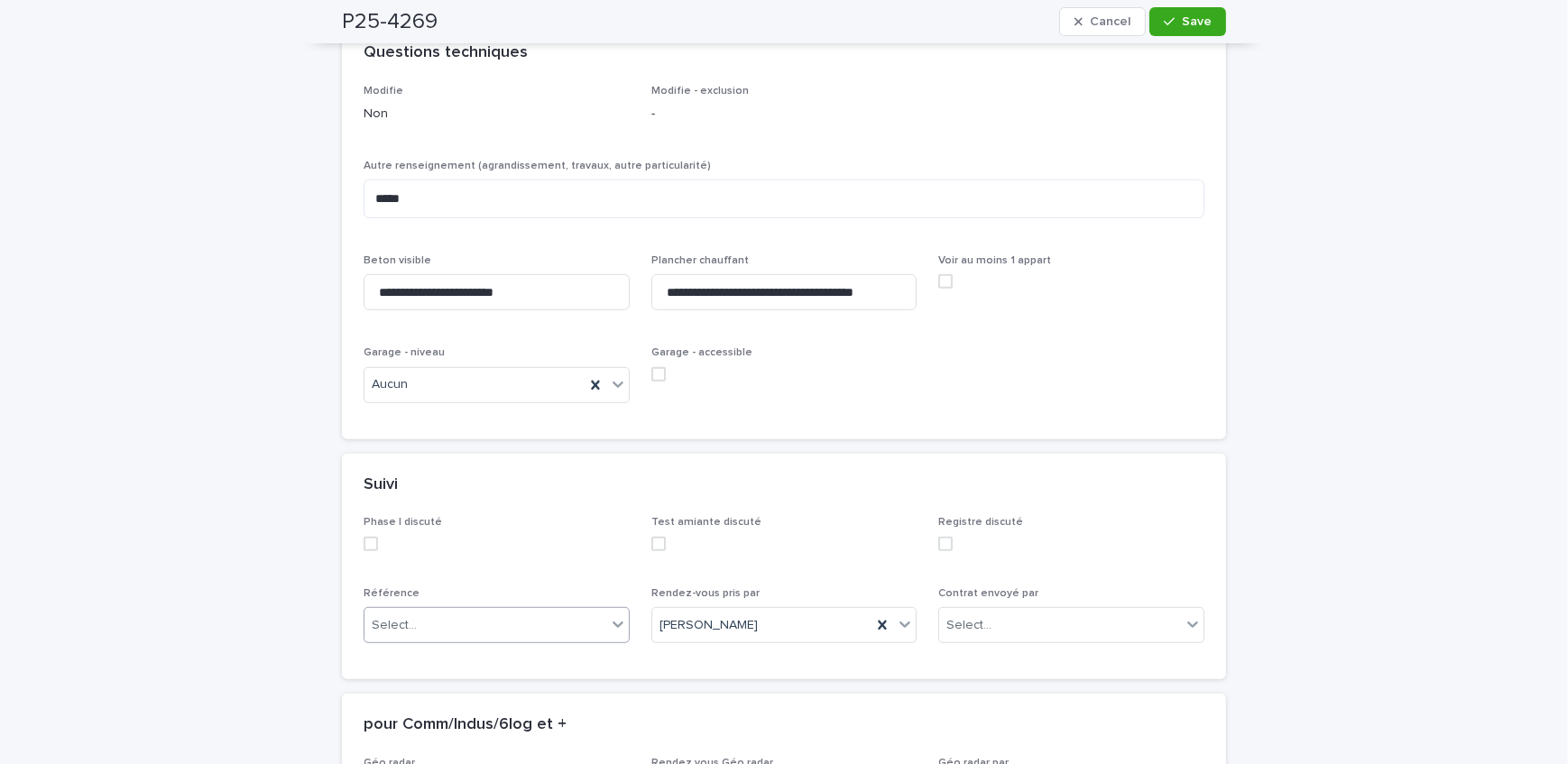
scroll to position [1354, 0]
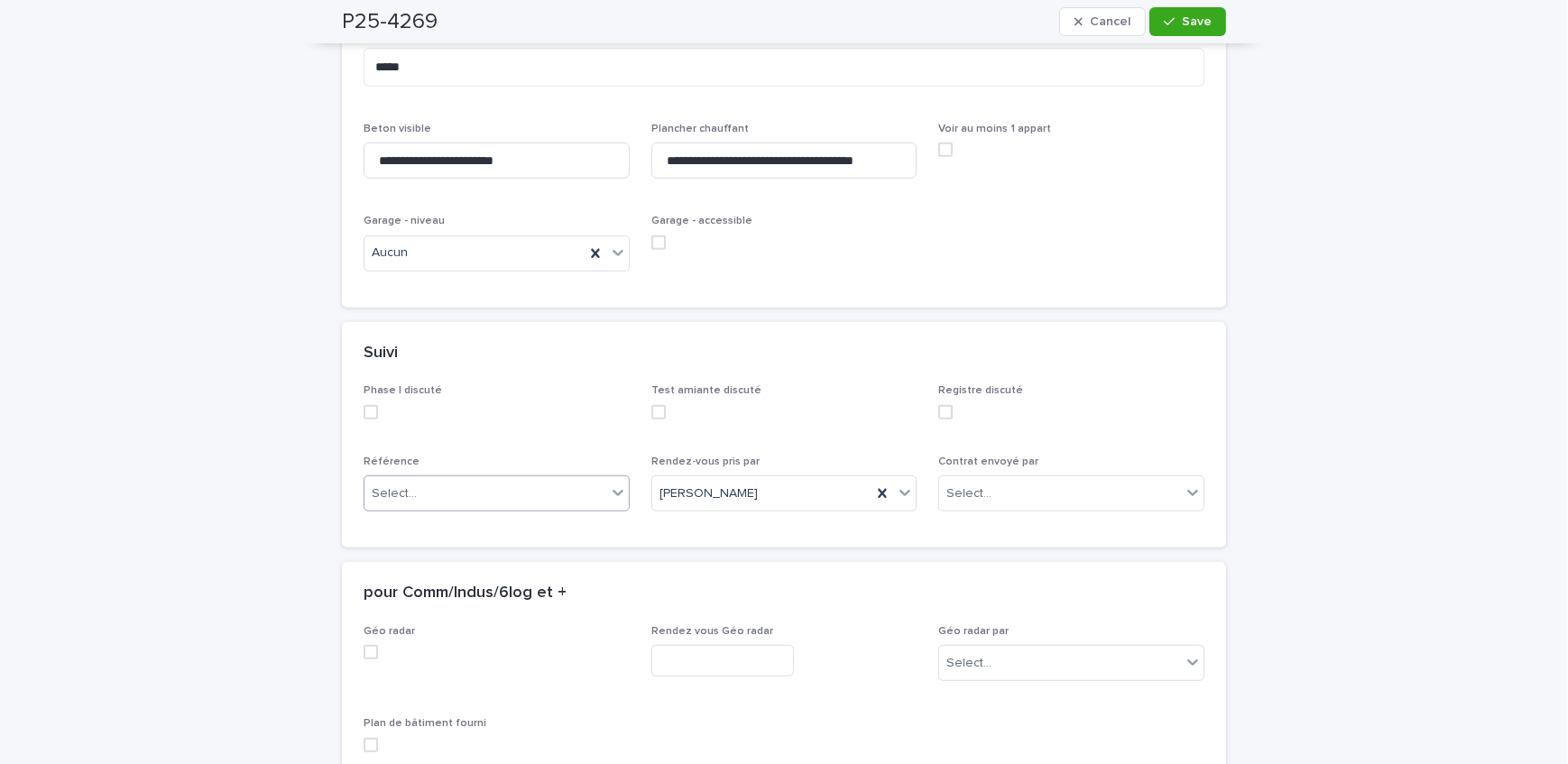
click at [460, 488] on div "Select..." at bounding box center [485, 493] width 242 height 30
click at [445, 578] on div "Courtier" at bounding box center [490, 589] width 264 height 32
click at [1171, 35] on button "Save" at bounding box center [1188, 22] width 77 height 29
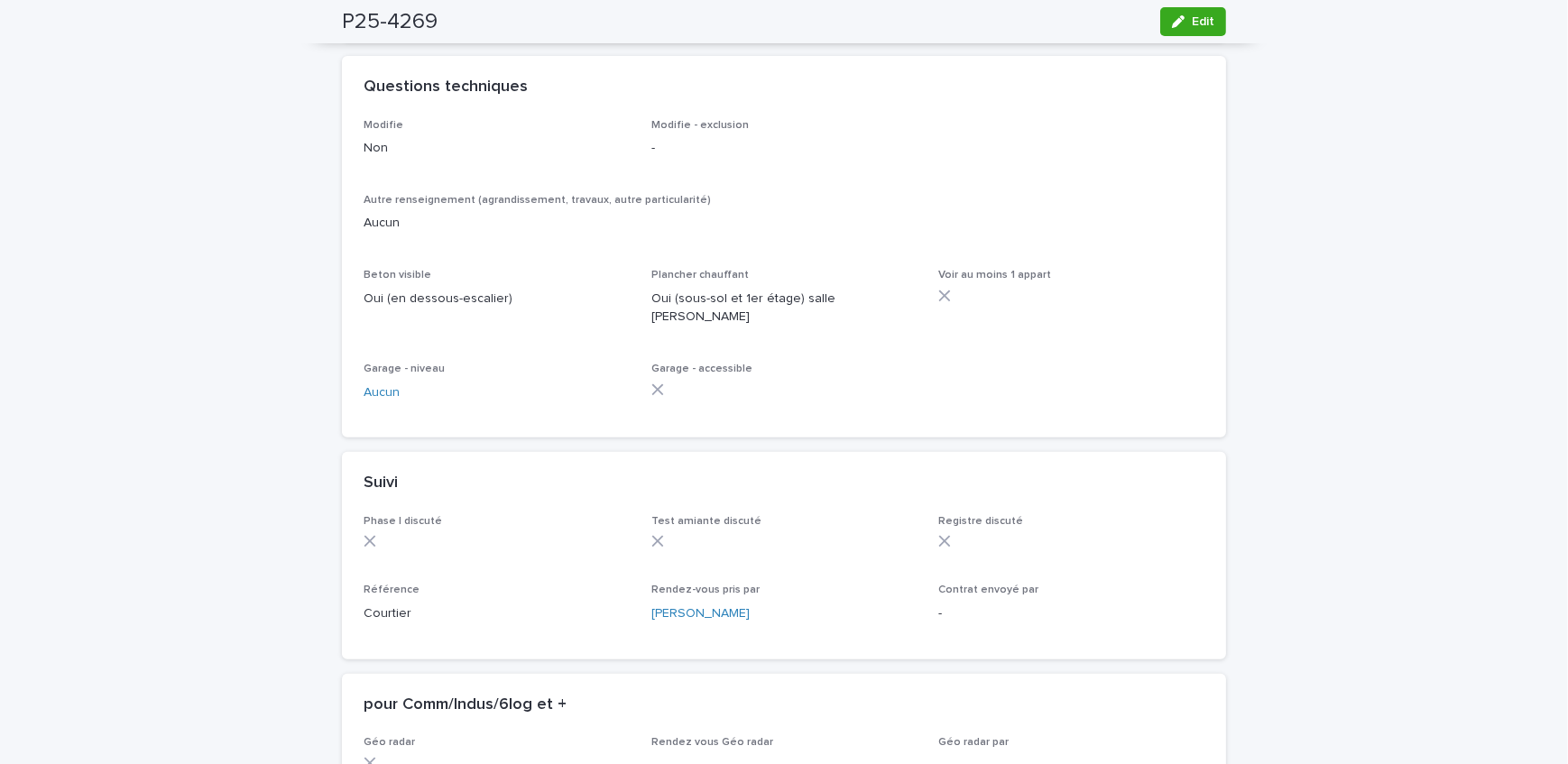
scroll to position [945, 0]
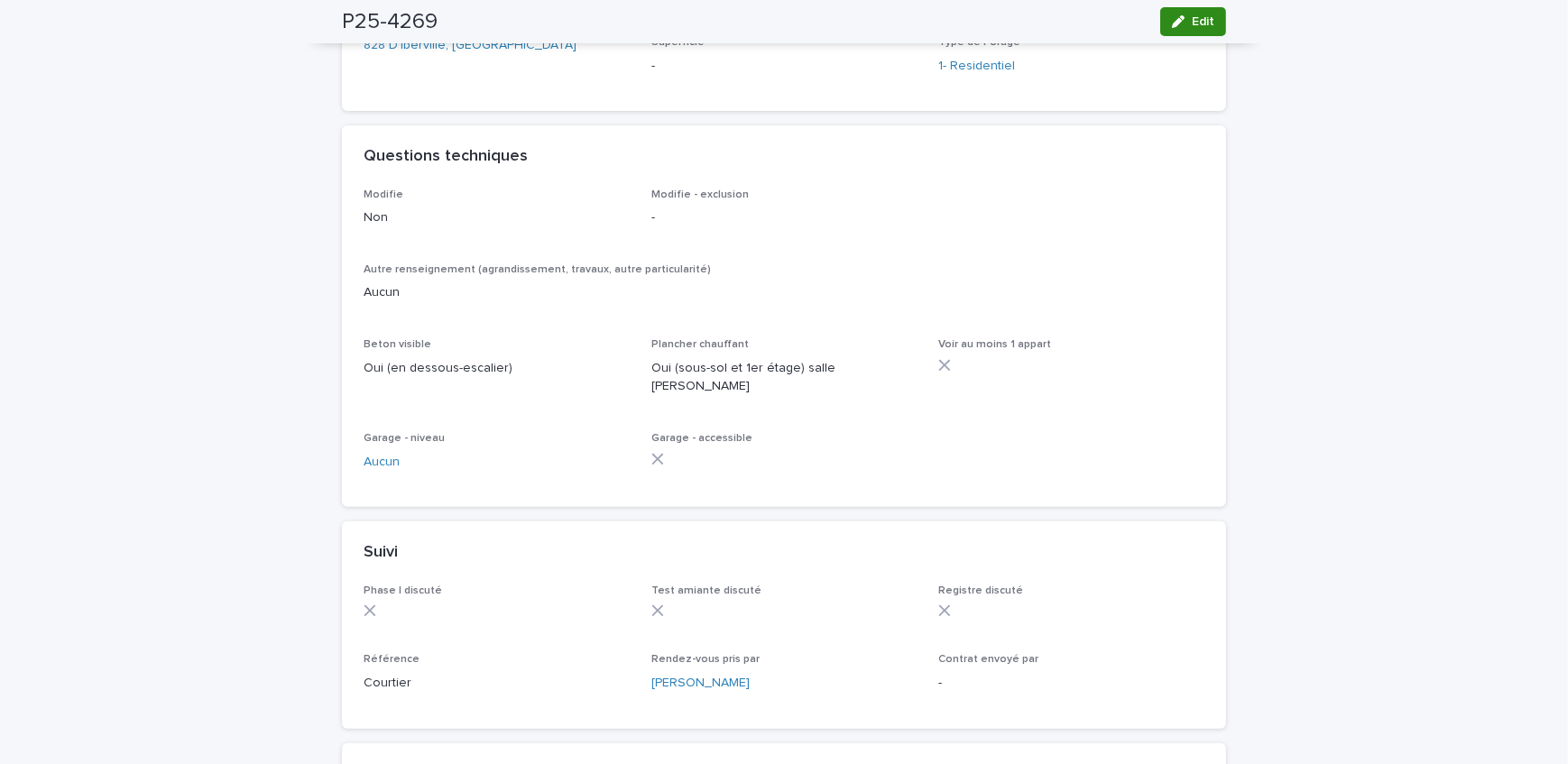
click at [1185, 17] on div "button" at bounding box center [1182, 21] width 20 height 12
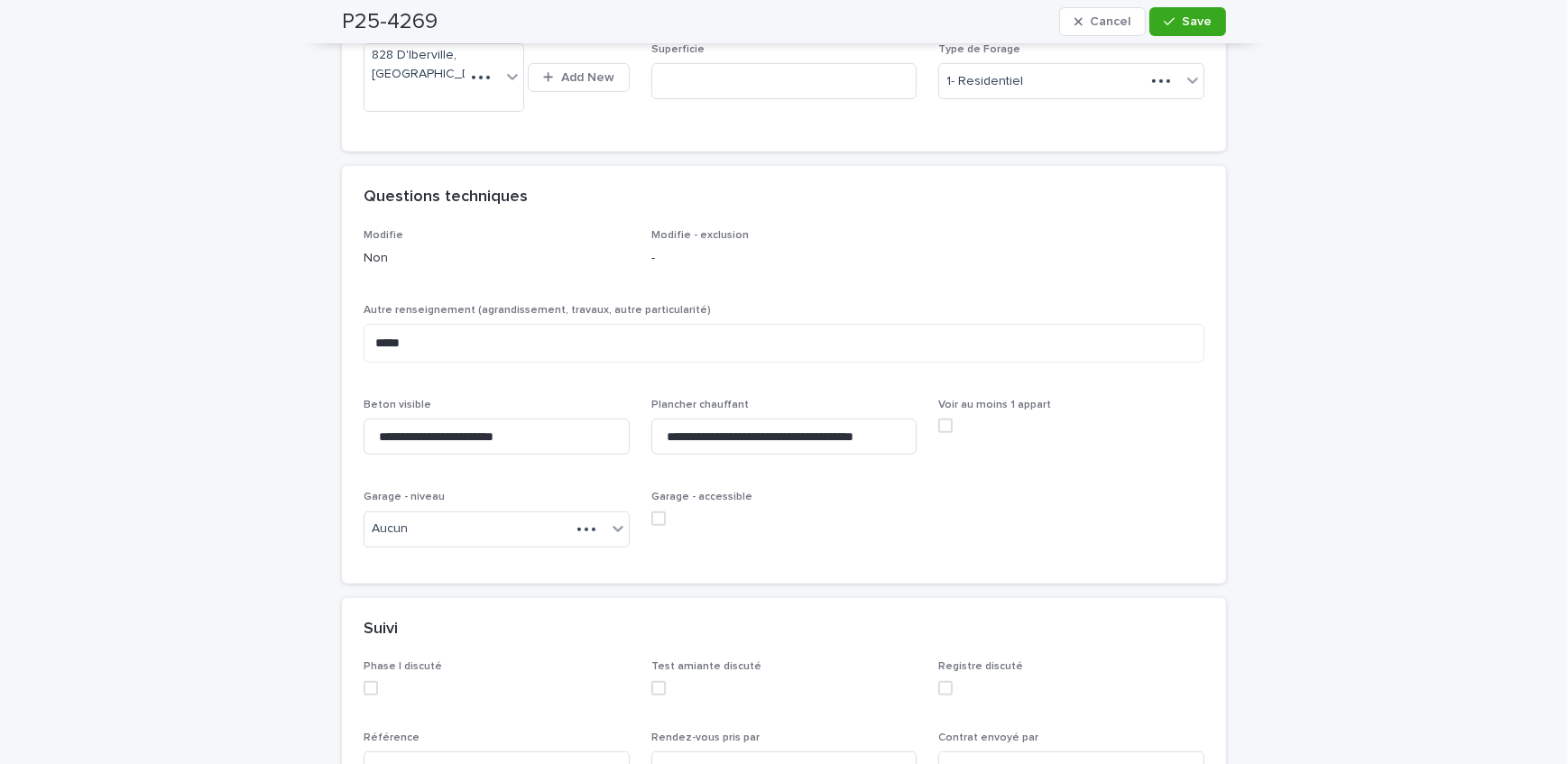
scroll to position [1069, 0]
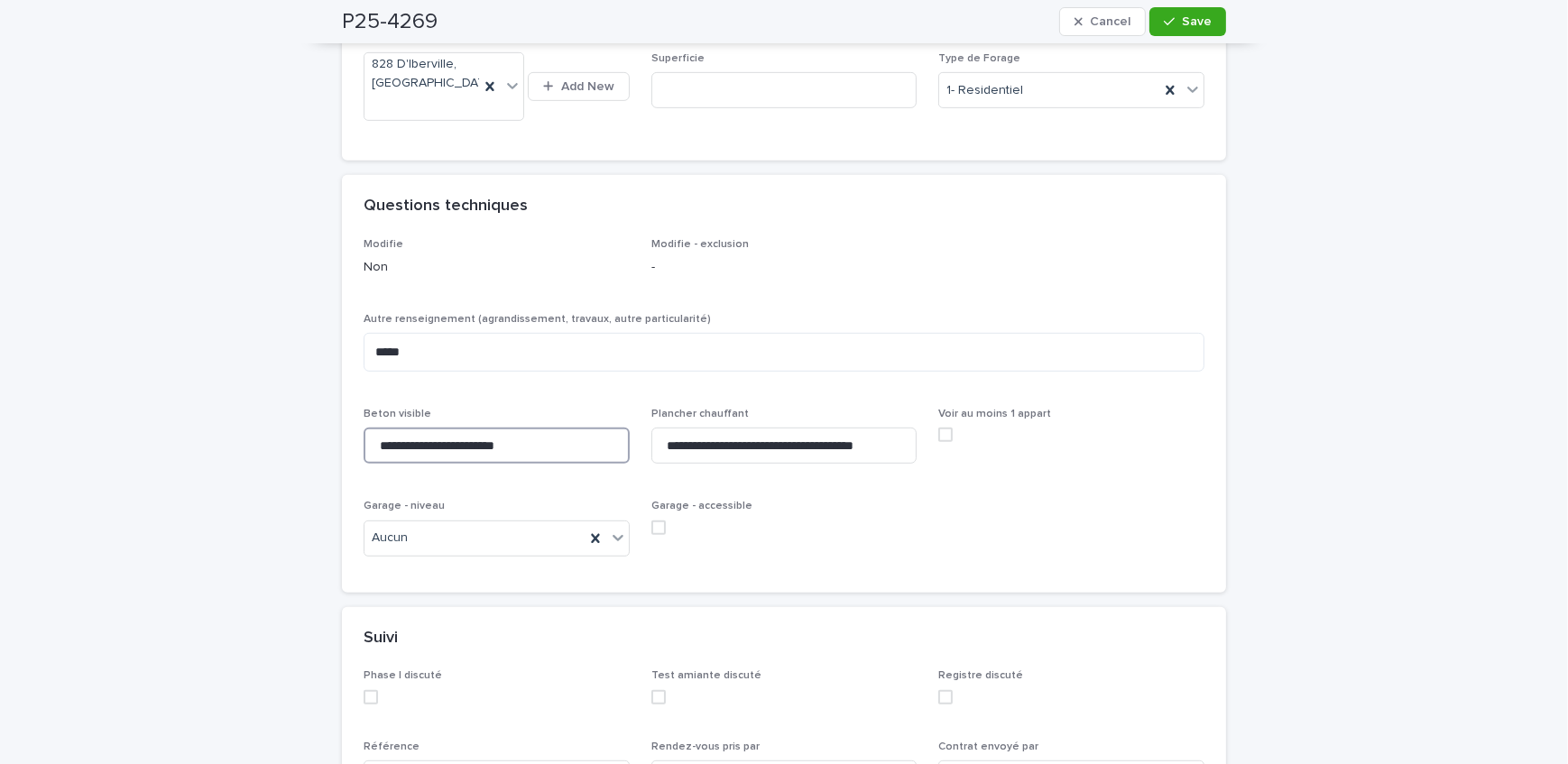
click at [464, 441] on input "**********" at bounding box center [497, 446] width 266 height 36
type input "**********"
click at [1164, 23] on icon "button" at bounding box center [1169, 21] width 11 height 12
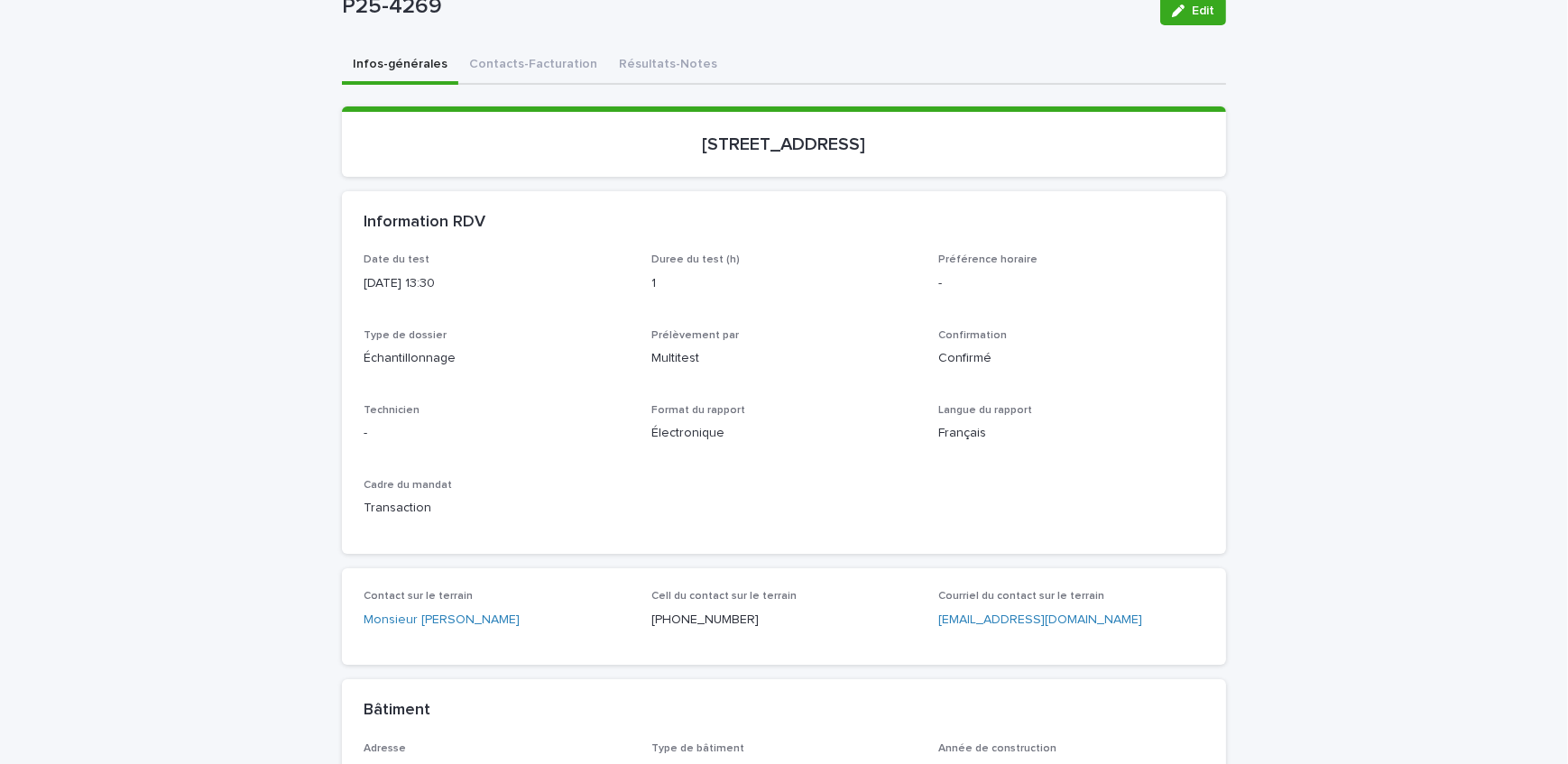
scroll to position [81, 0]
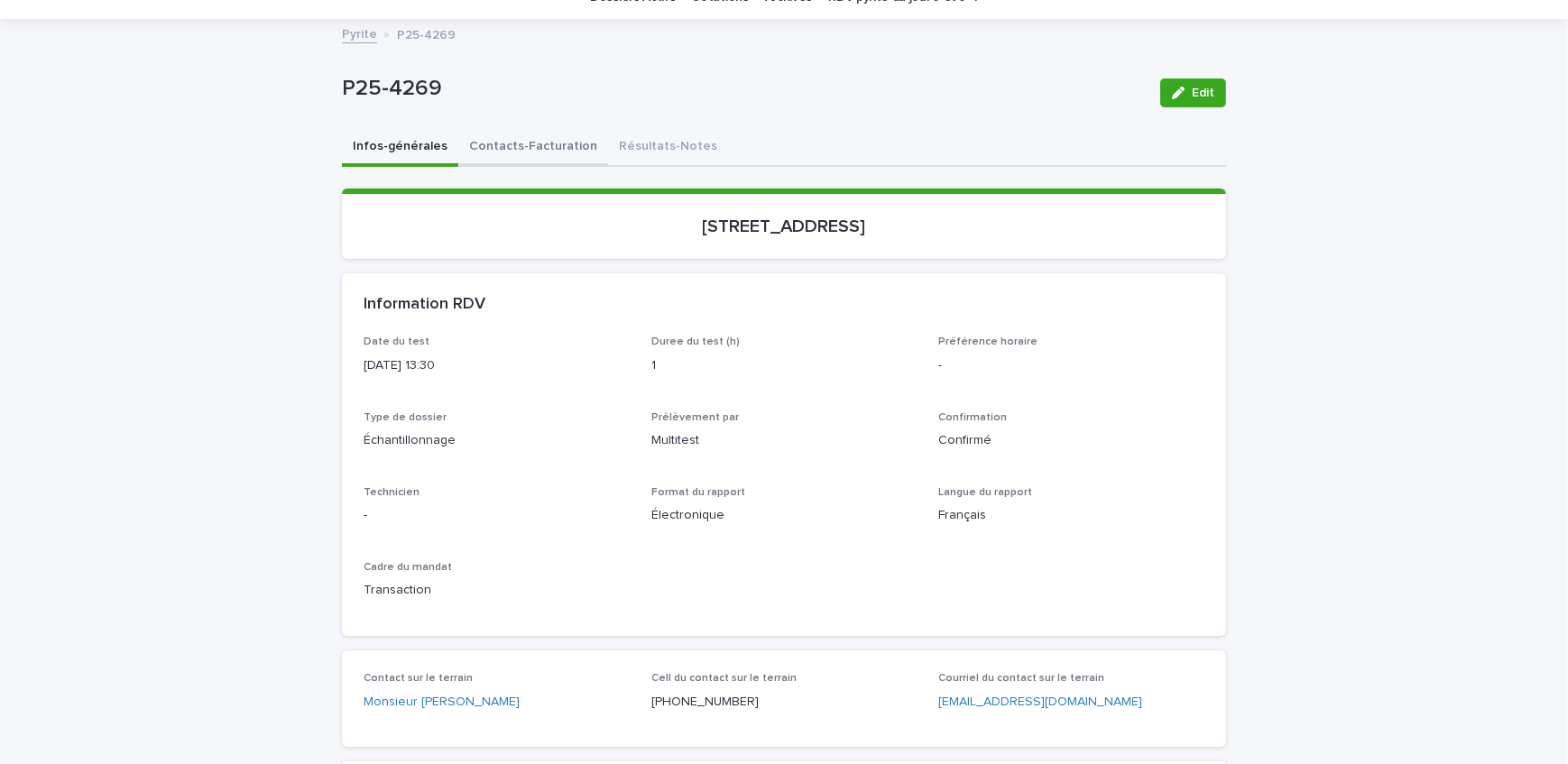
drag, startPoint x: 484, startPoint y: 131, endPoint x: 382, endPoint y: 144, distance: 102.8
click at [484, 131] on button "Contacts-Facturation" at bounding box center [533, 148] width 150 height 38
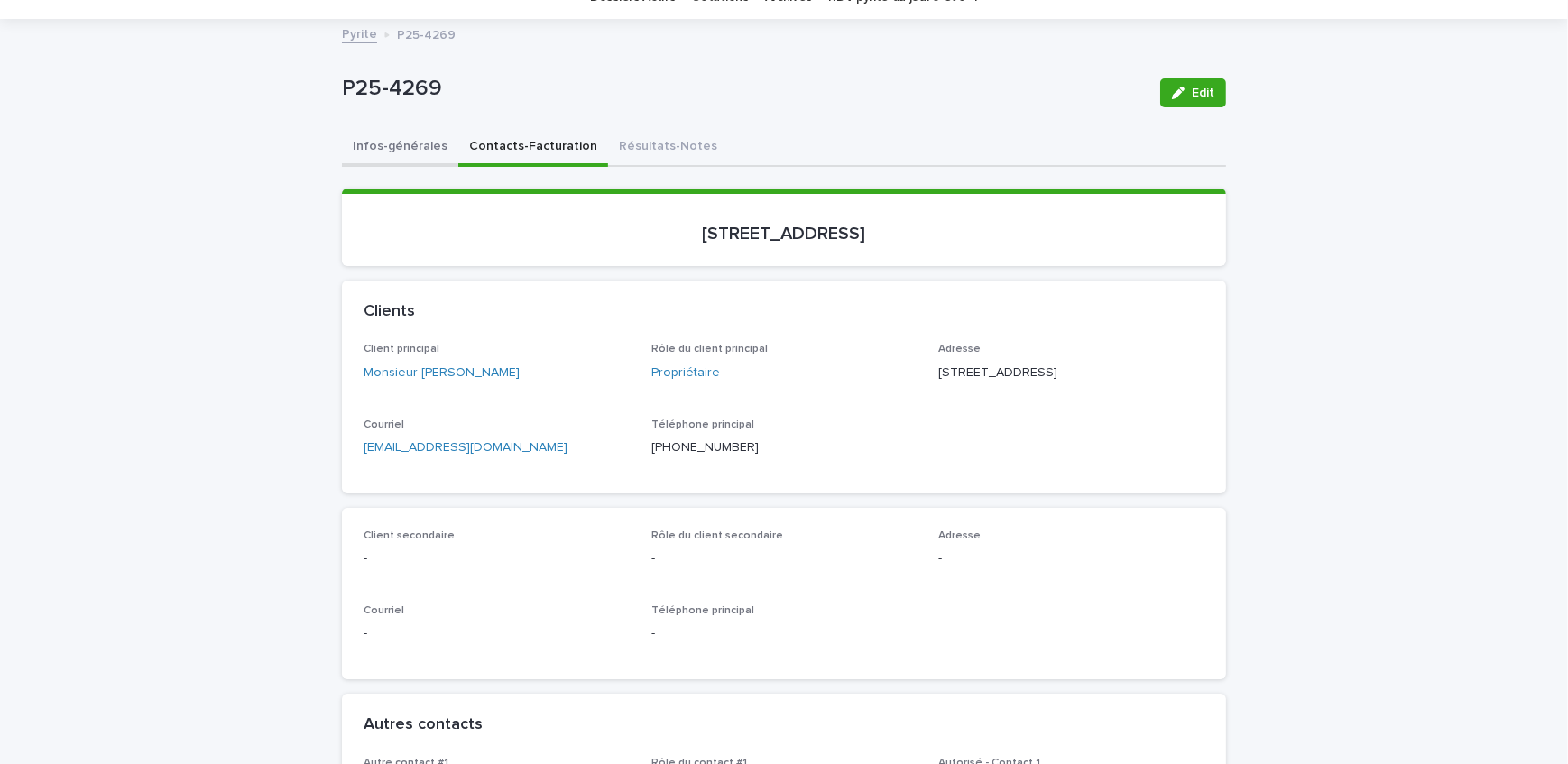
click at [382, 144] on button "Infos-générales" at bounding box center [401, 148] width 117 height 38
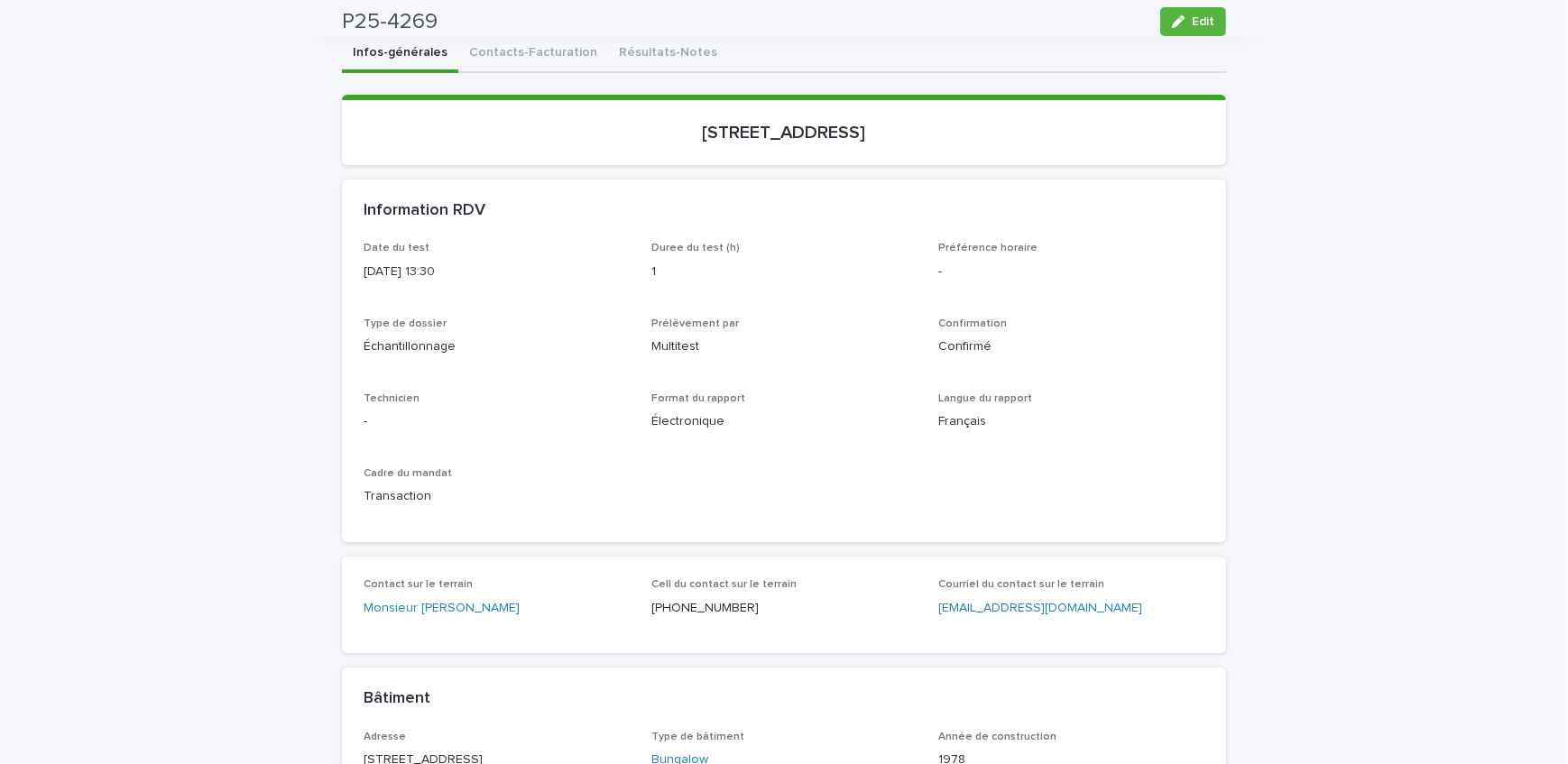
scroll to position [164, 0]
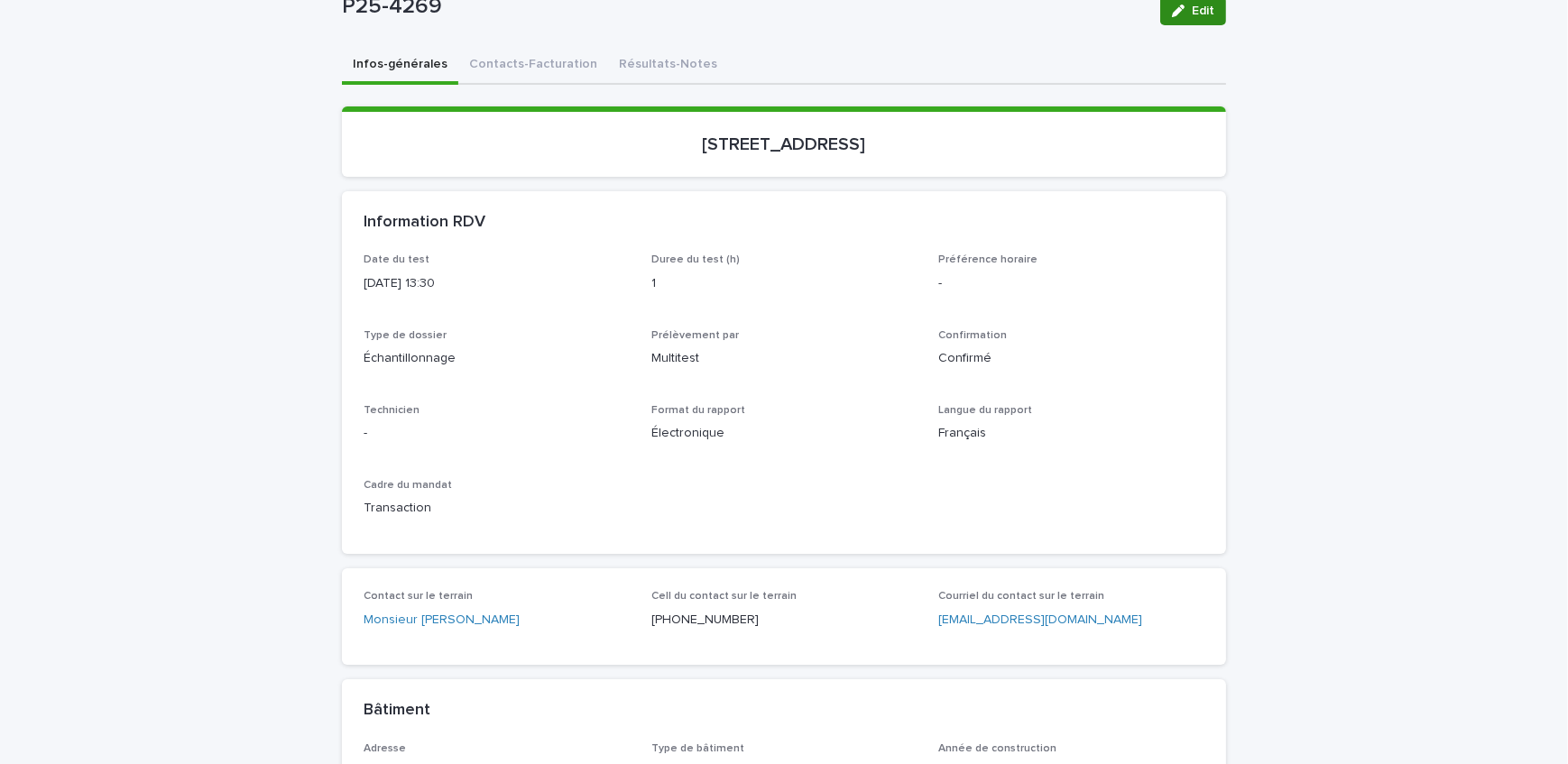
click at [1179, 11] on icon "button" at bounding box center [1178, 11] width 12 height 12
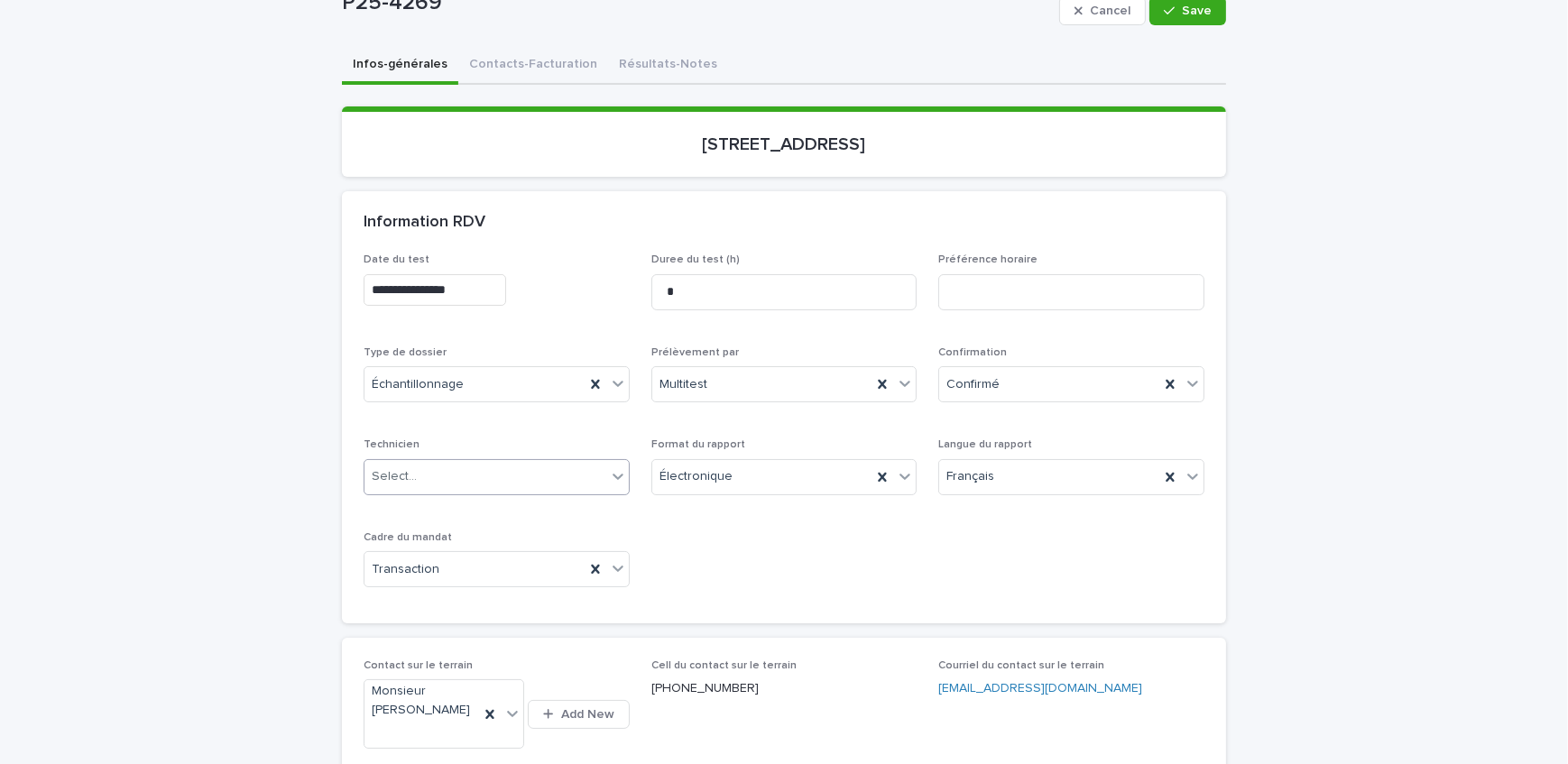
click at [493, 472] on div "Select..." at bounding box center [485, 476] width 242 height 30
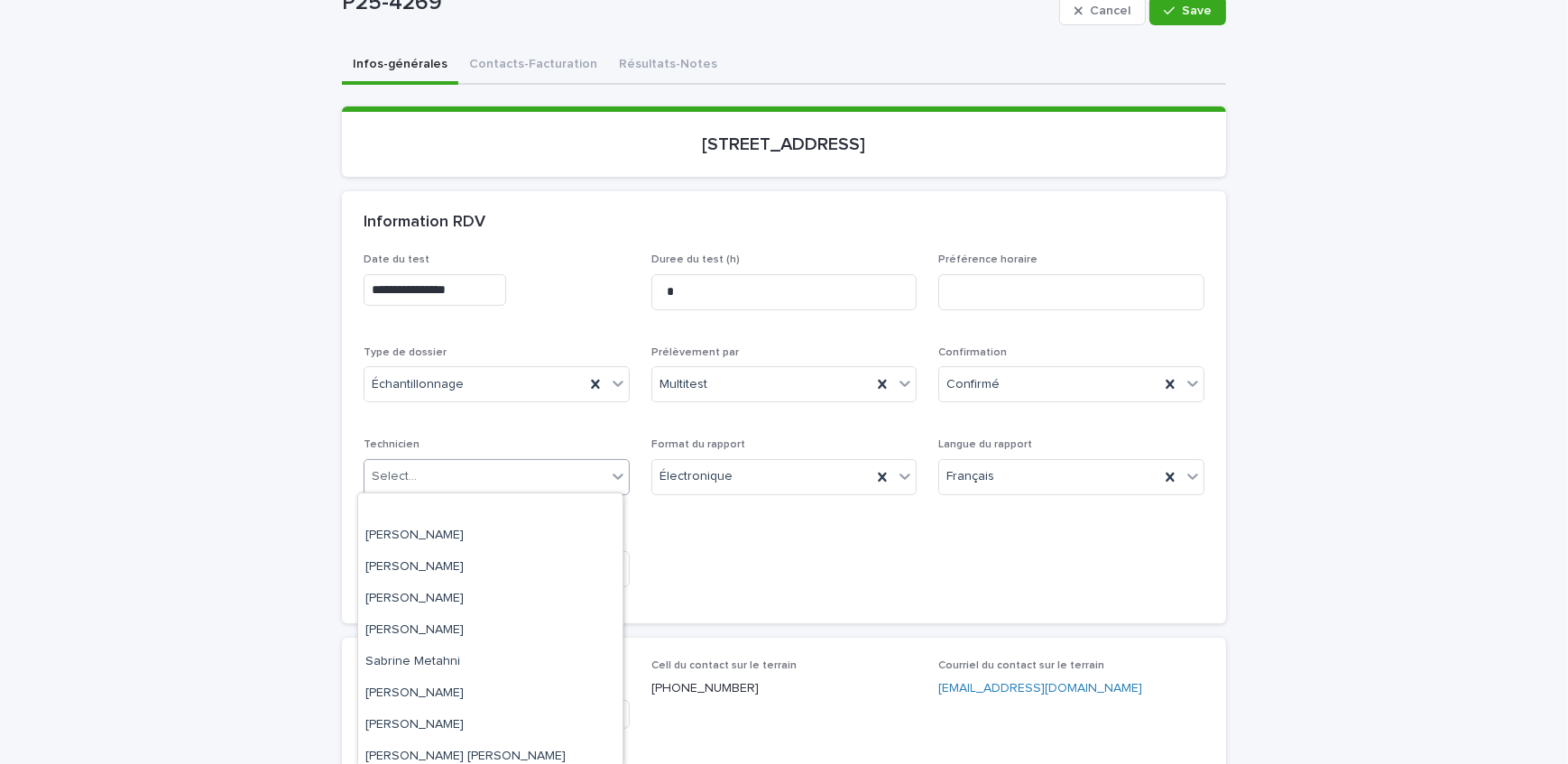
scroll to position [296, 0]
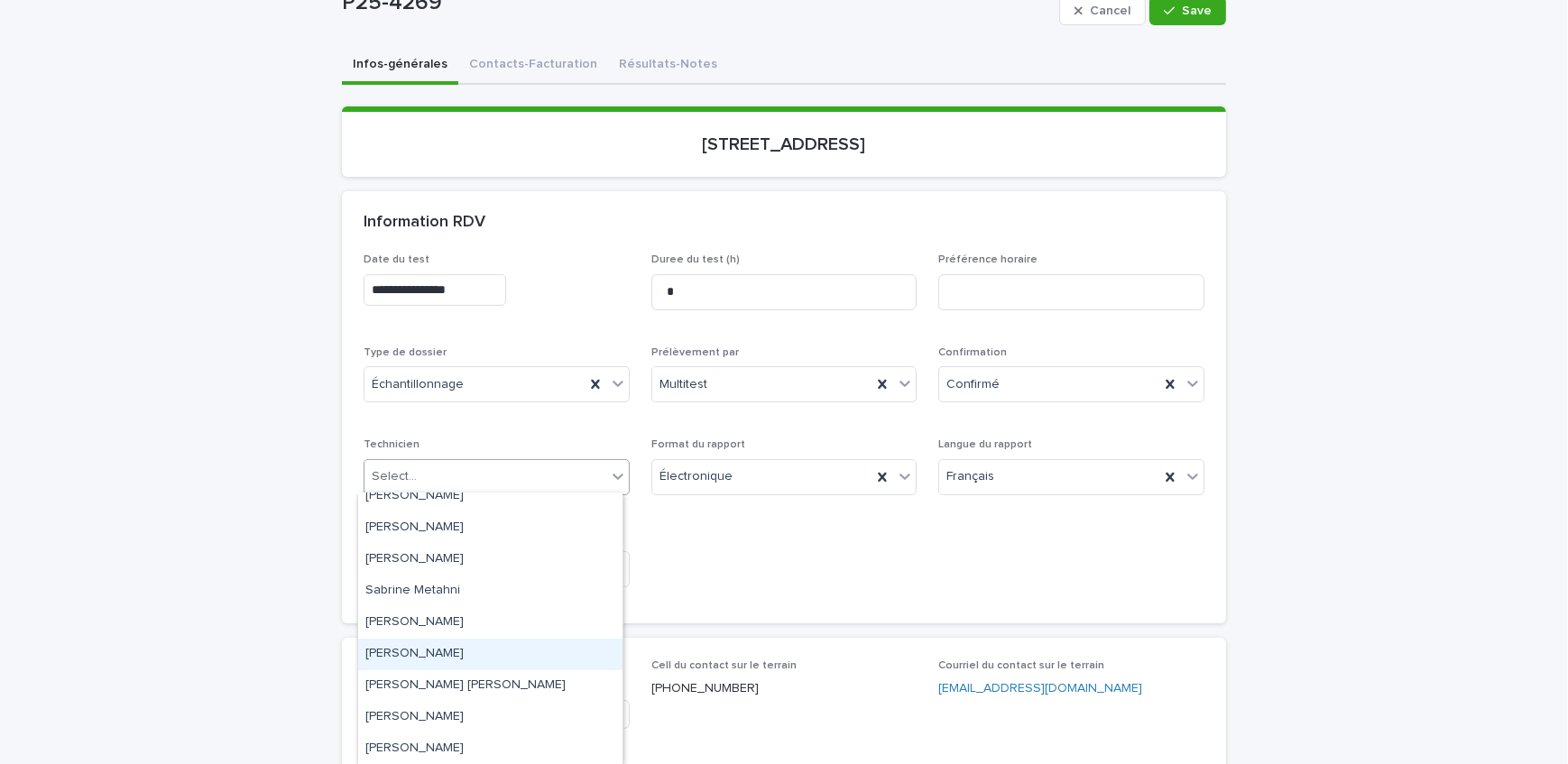
click at [476, 649] on div "[PERSON_NAME]" at bounding box center [490, 654] width 264 height 32
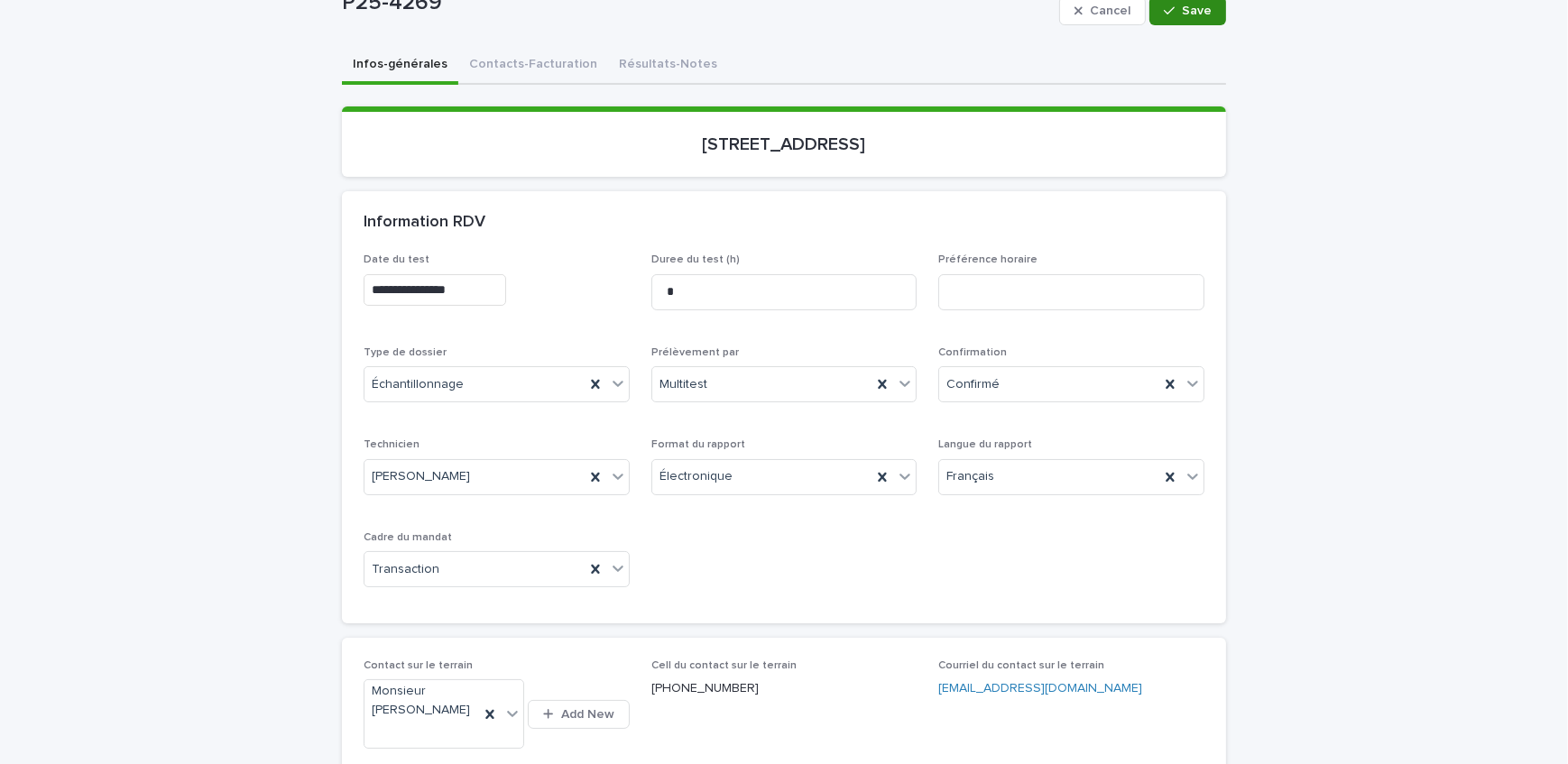
click at [1159, 18] on button "Save" at bounding box center [1188, 11] width 77 height 29
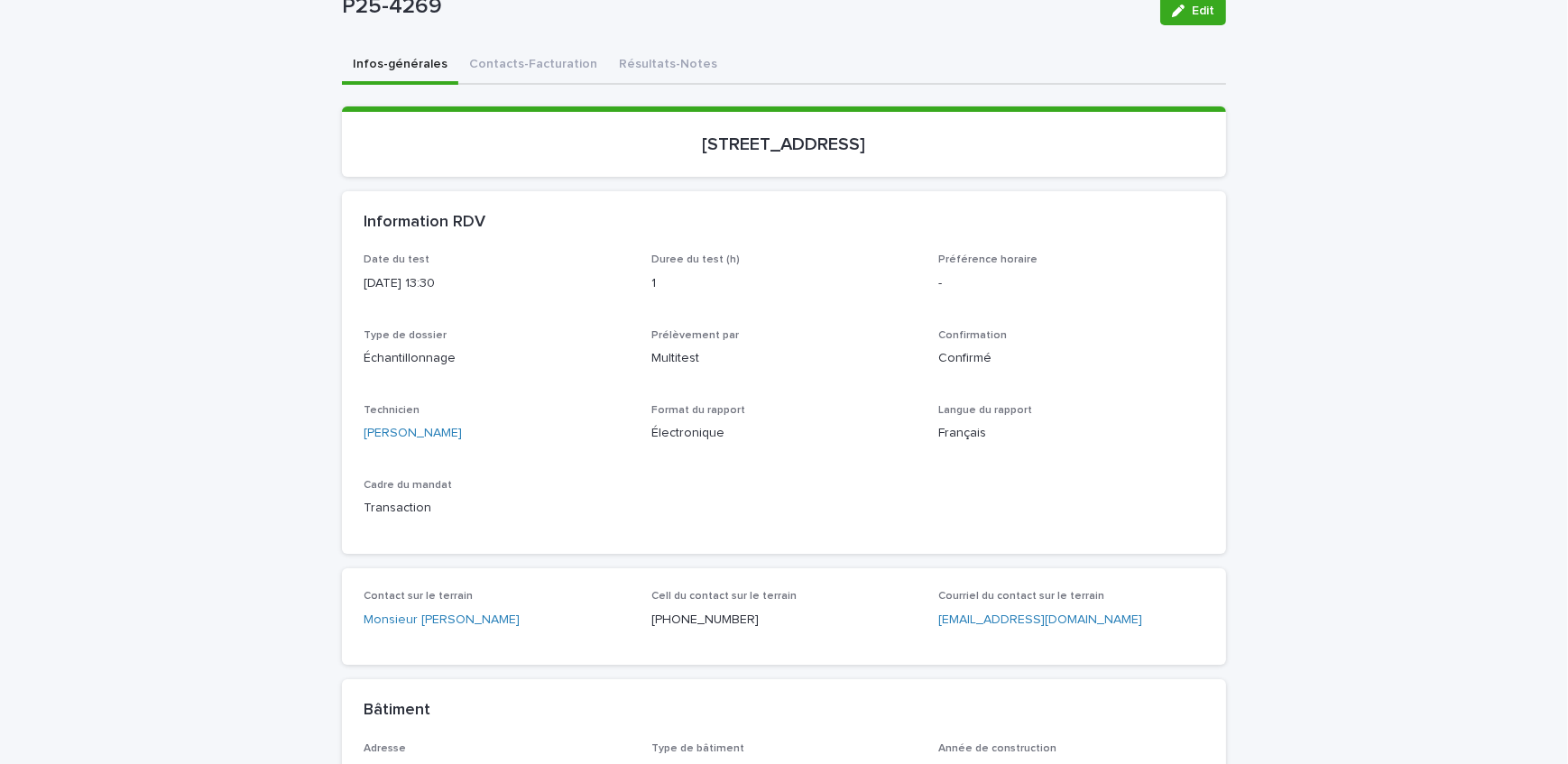
drag, startPoint x: 161, startPoint y: 447, endPoint x: 209, endPoint y: 405, distance: 63.8
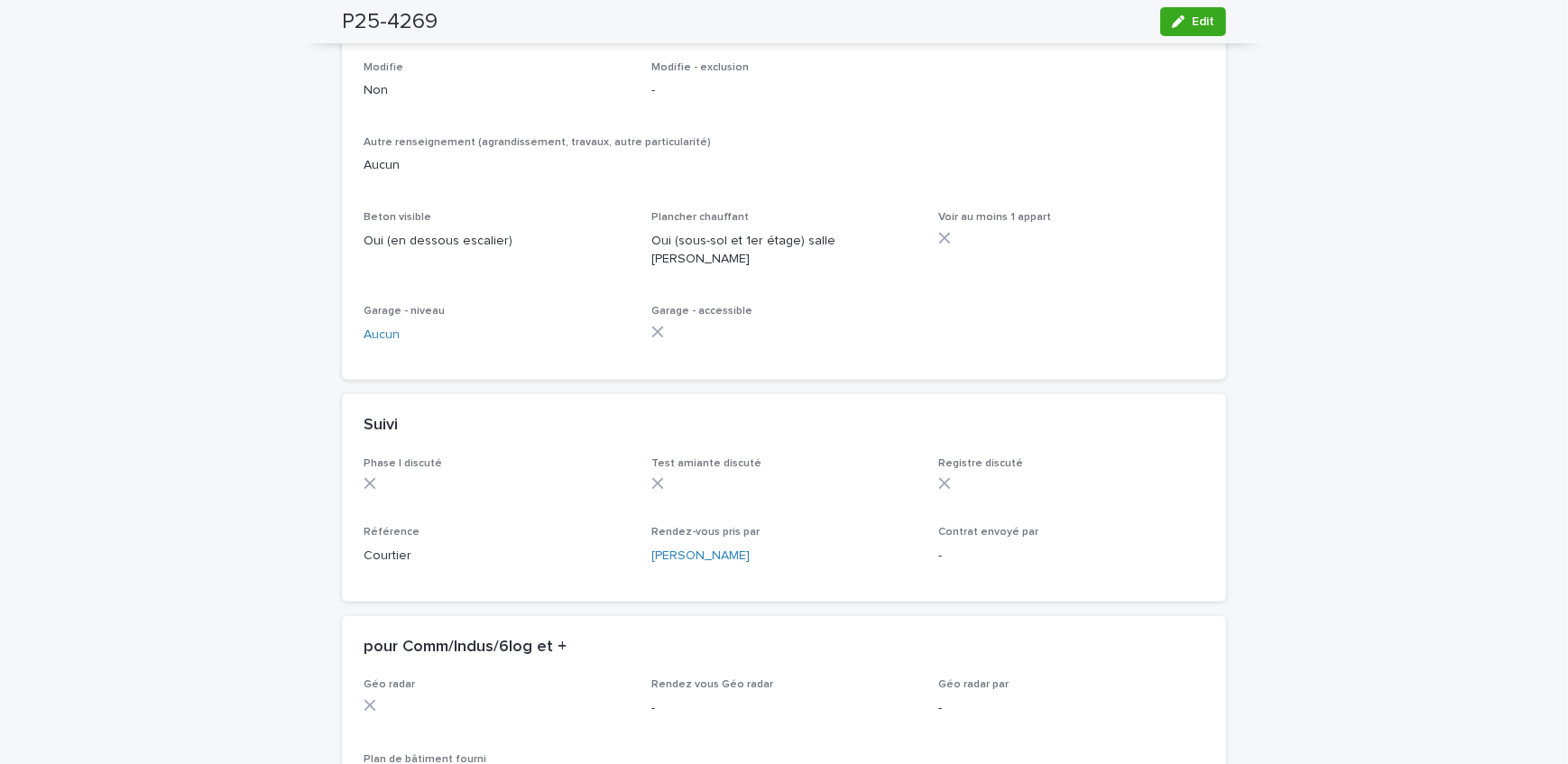
scroll to position [1312, 0]
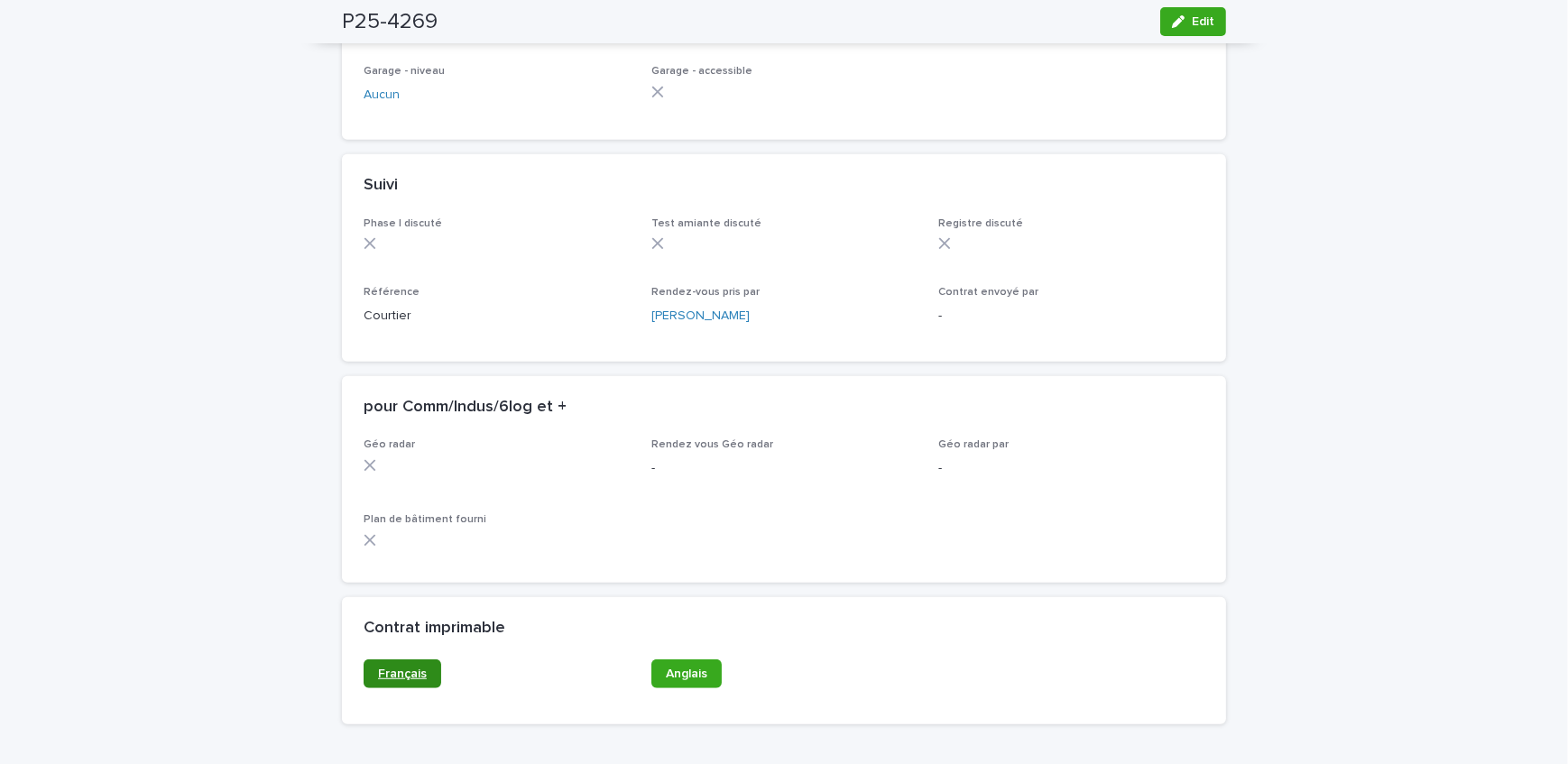
click at [415, 688] on div "Français" at bounding box center [497, 681] width 266 height 43
click at [417, 674] on span "Français" at bounding box center [402, 673] width 49 height 12
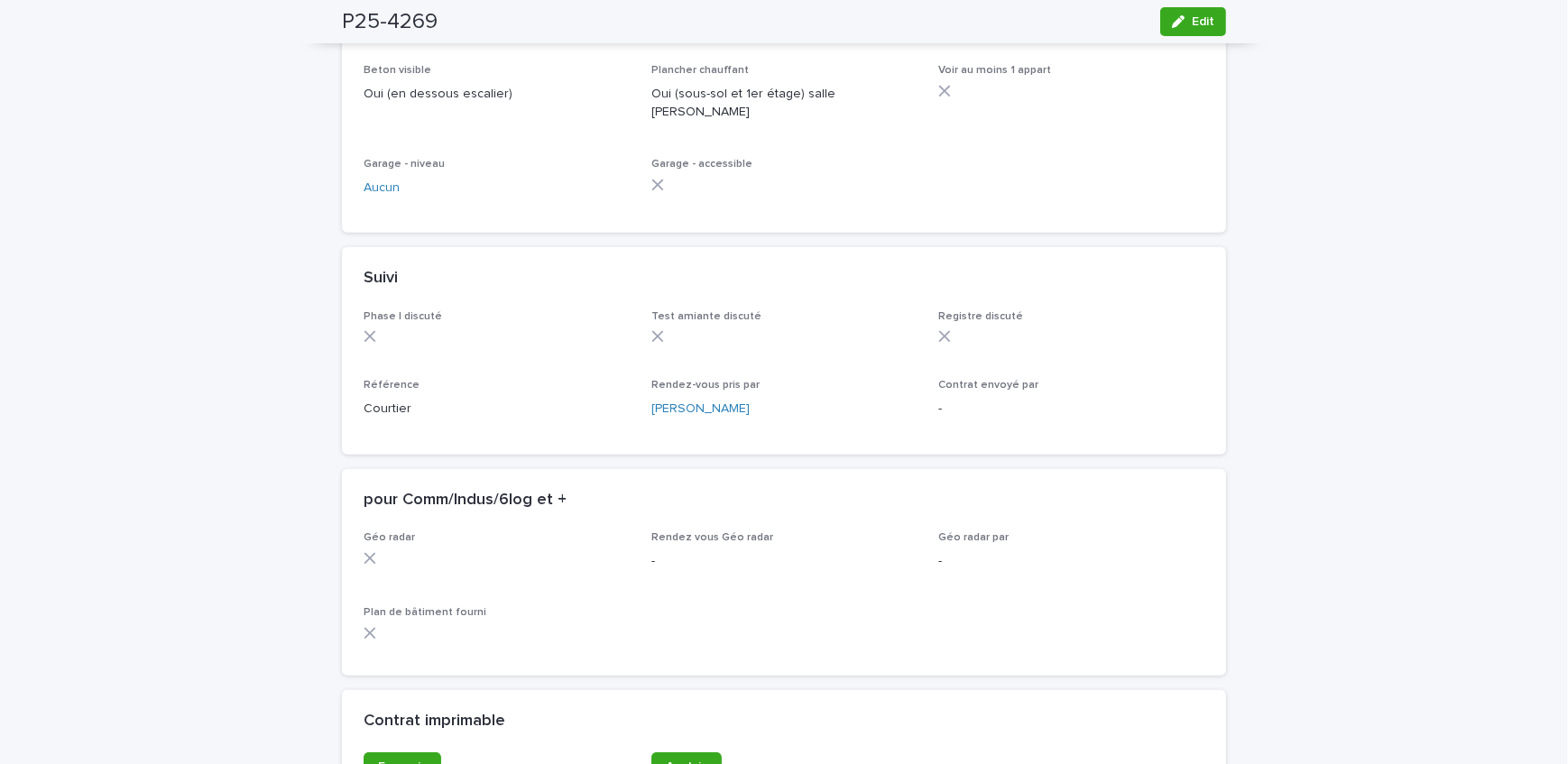
scroll to position [983, 0]
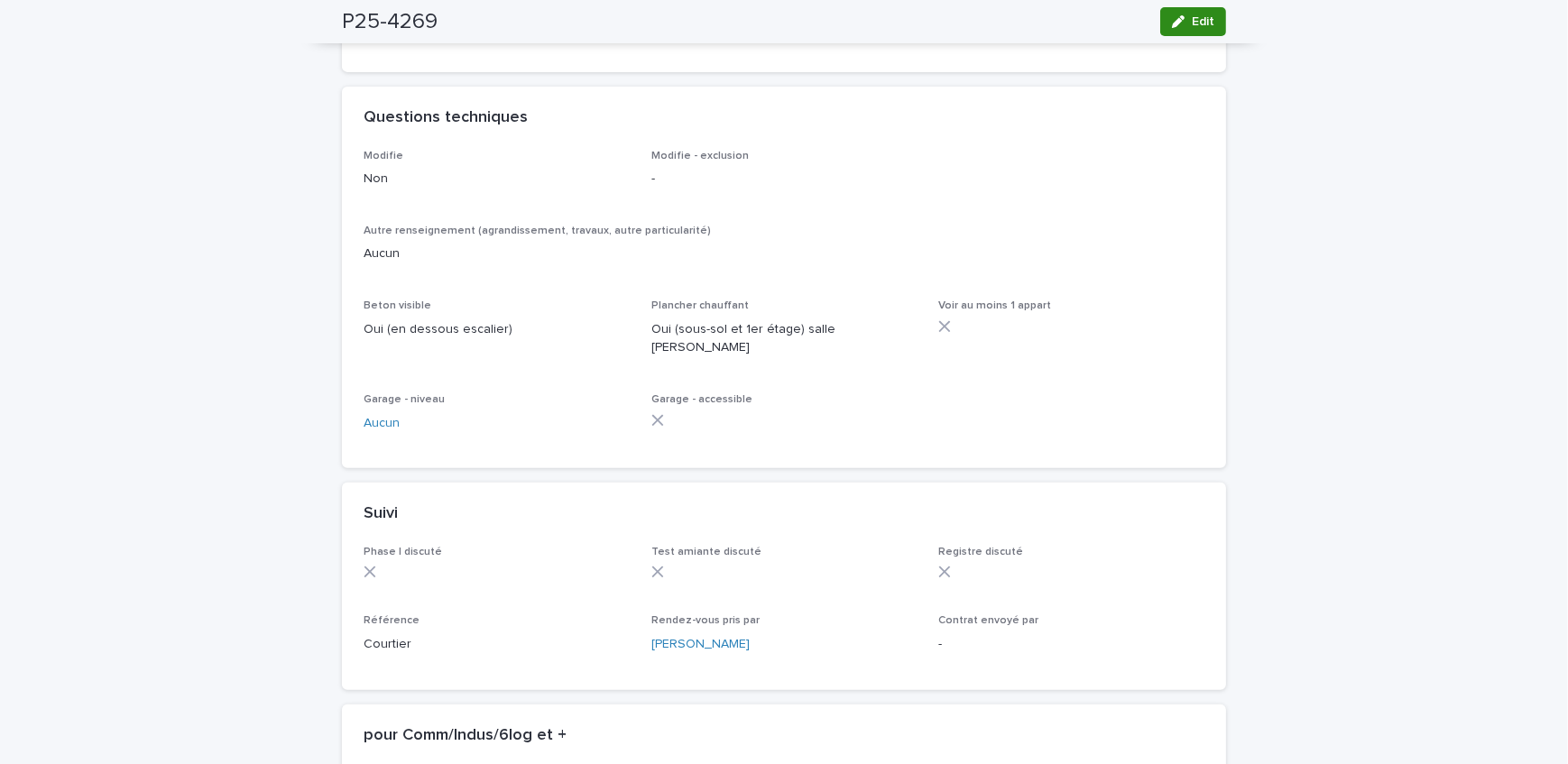
click at [1207, 22] on span "Edit" at bounding box center [1204, 21] width 23 height 12
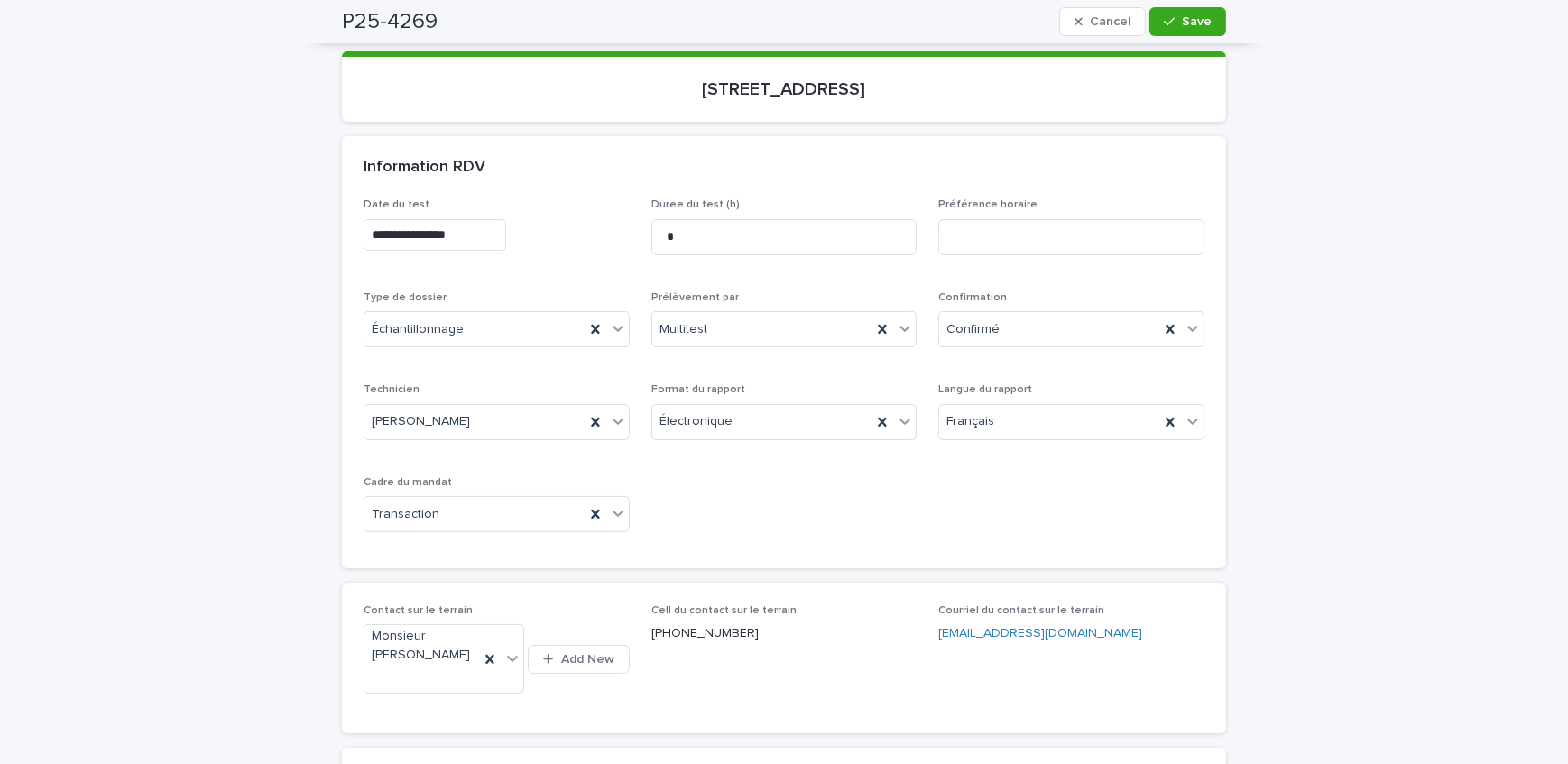
scroll to position [207, 0]
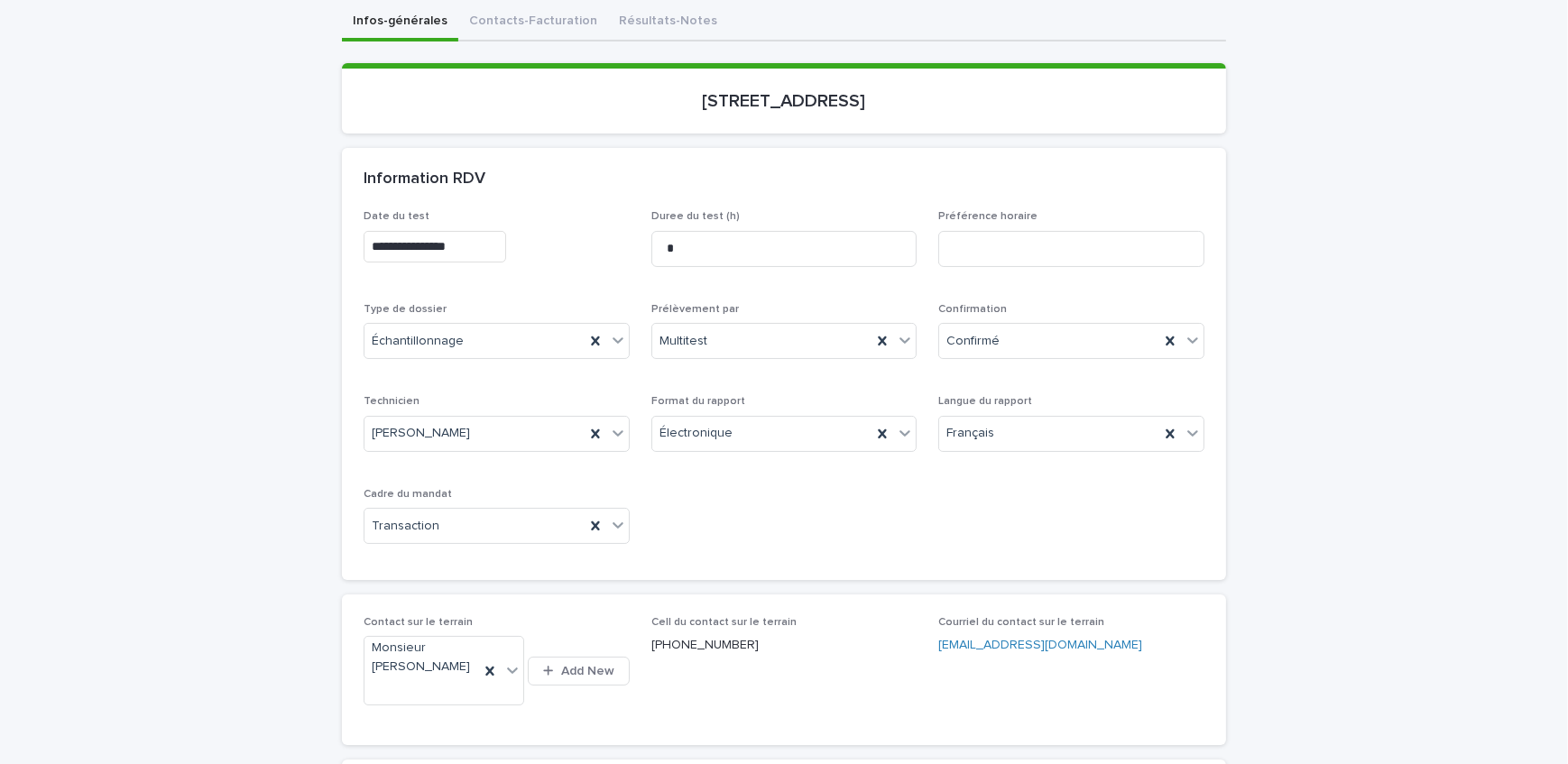
click at [490, 245] on input "**********" at bounding box center [434, 246] width 143 height 32
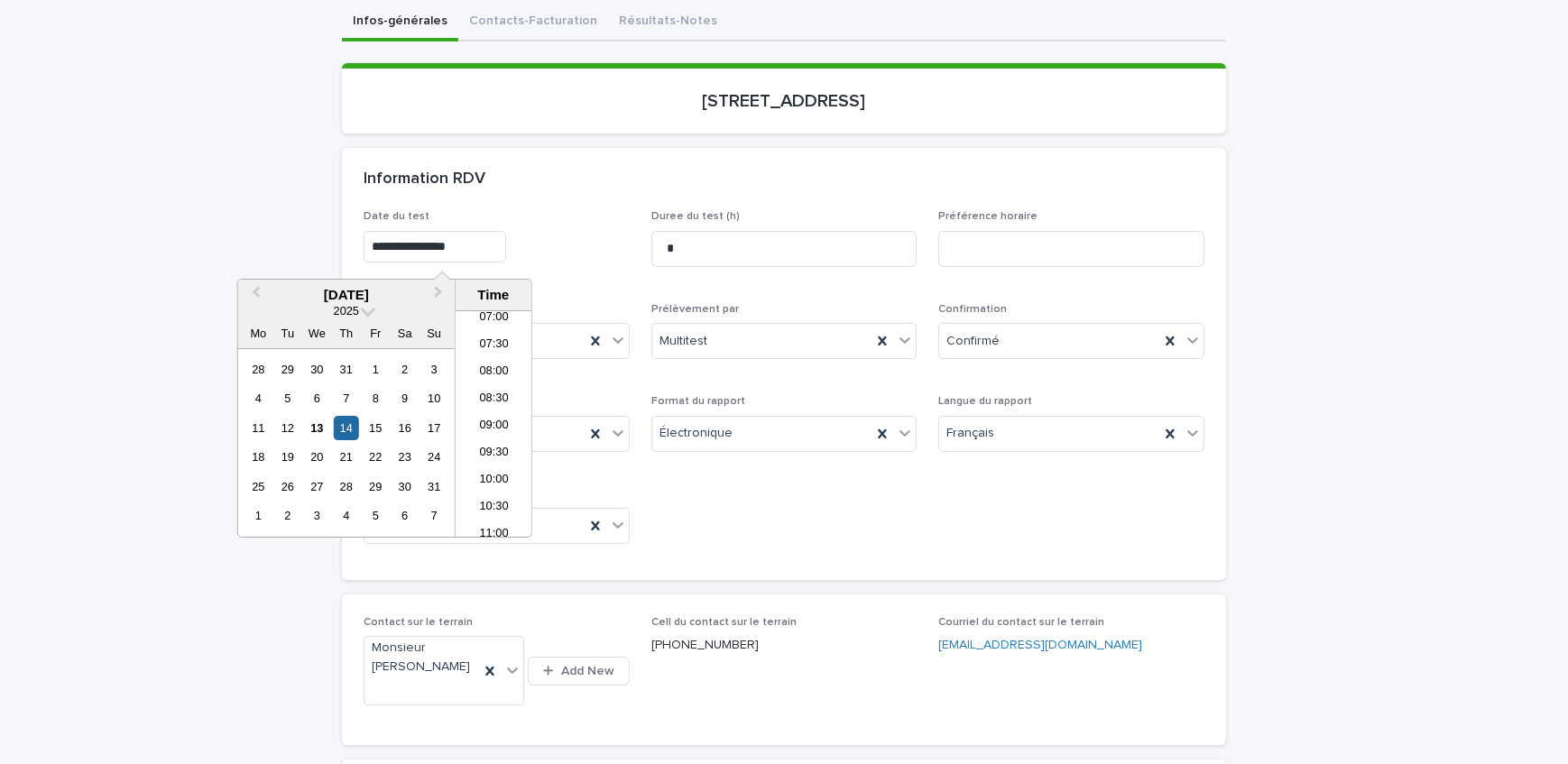
scroll to position [303, 0]
click at [510, 346] on li "06:00" at bounding box center [494, 346] width 77 height 27
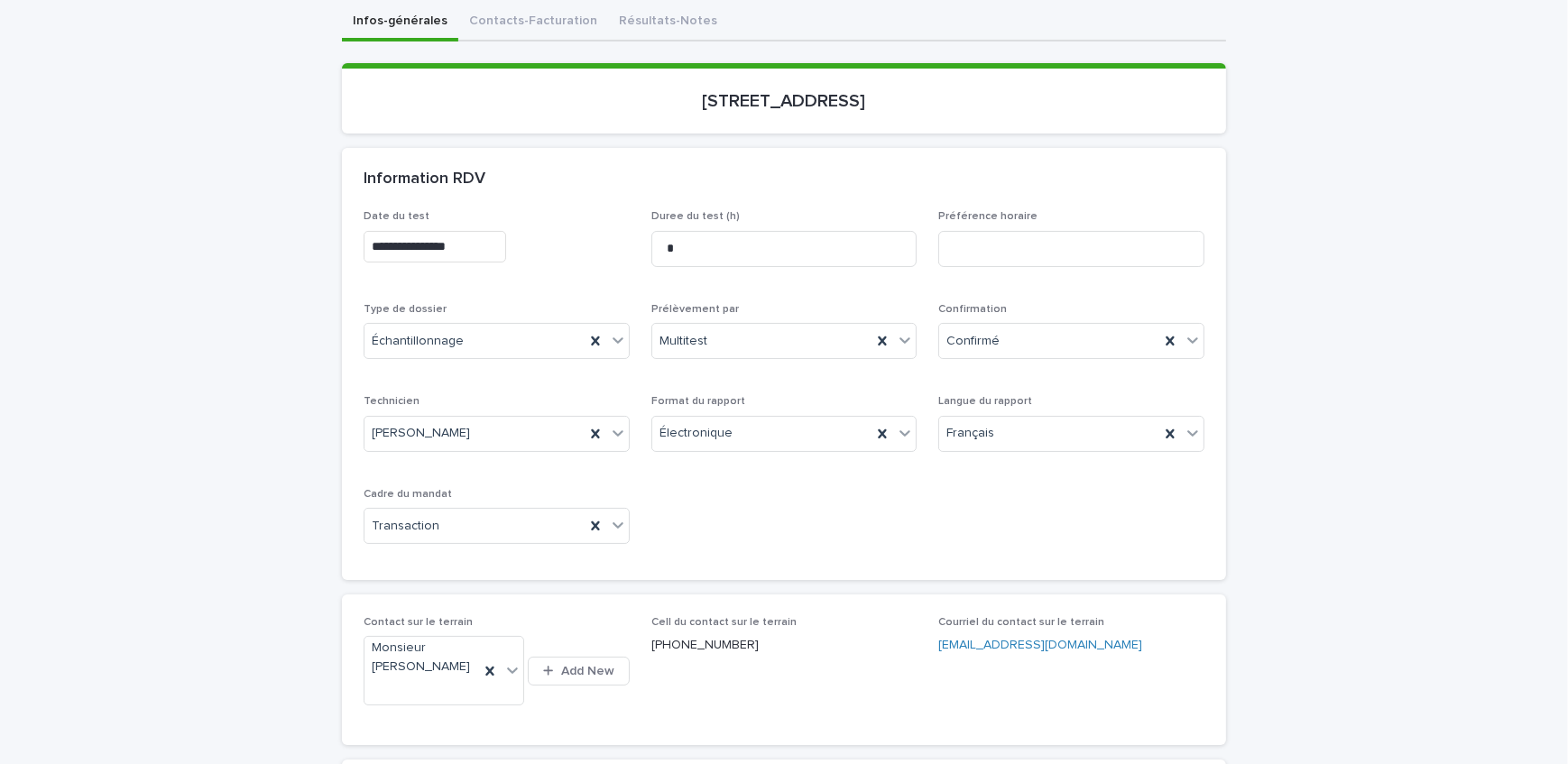
type input "**********"
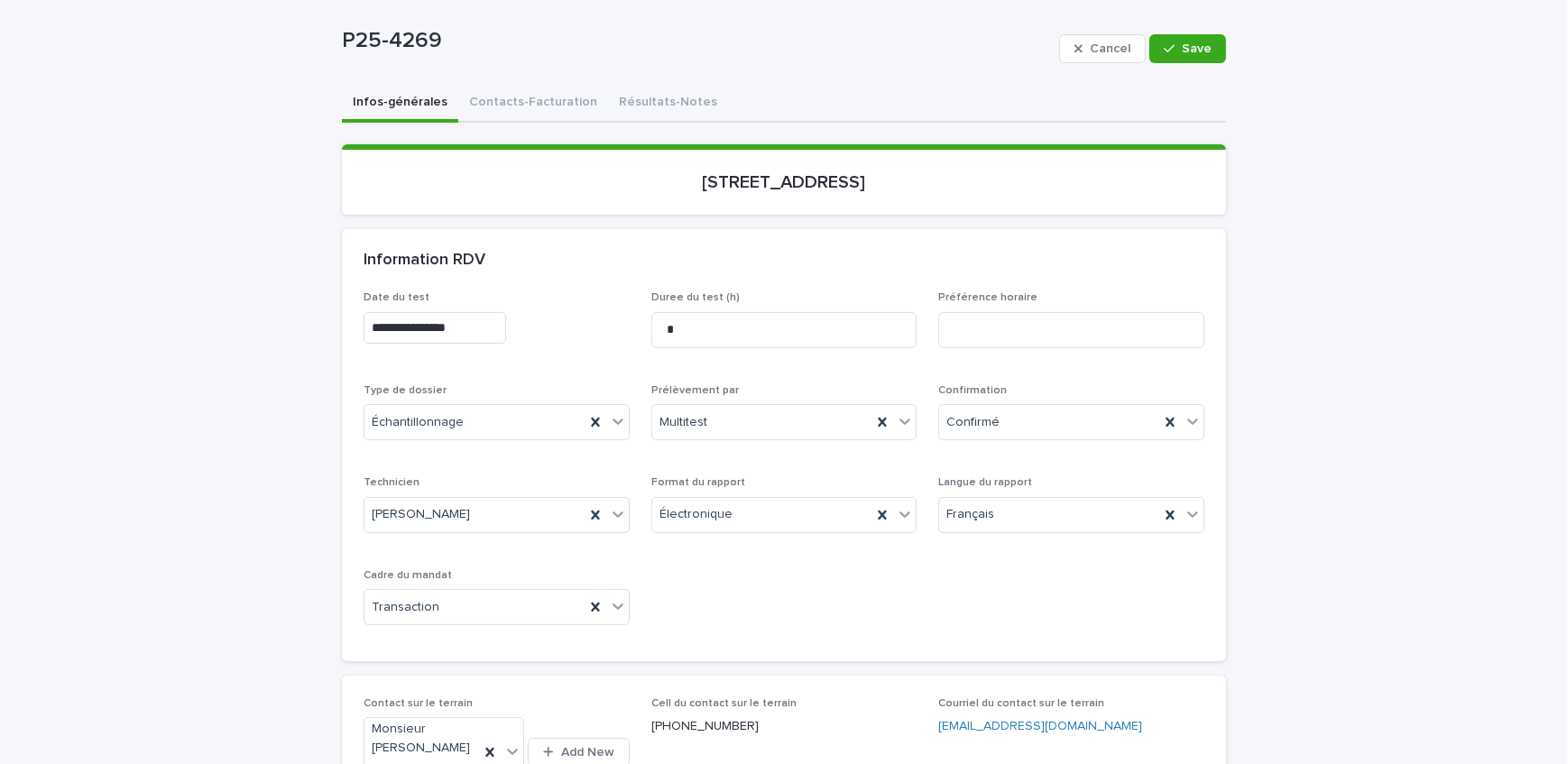
scroll to position [124, 0]
click at [1192, 49] on span "Save" at bounding box center [1197, 49] width 30 height 12
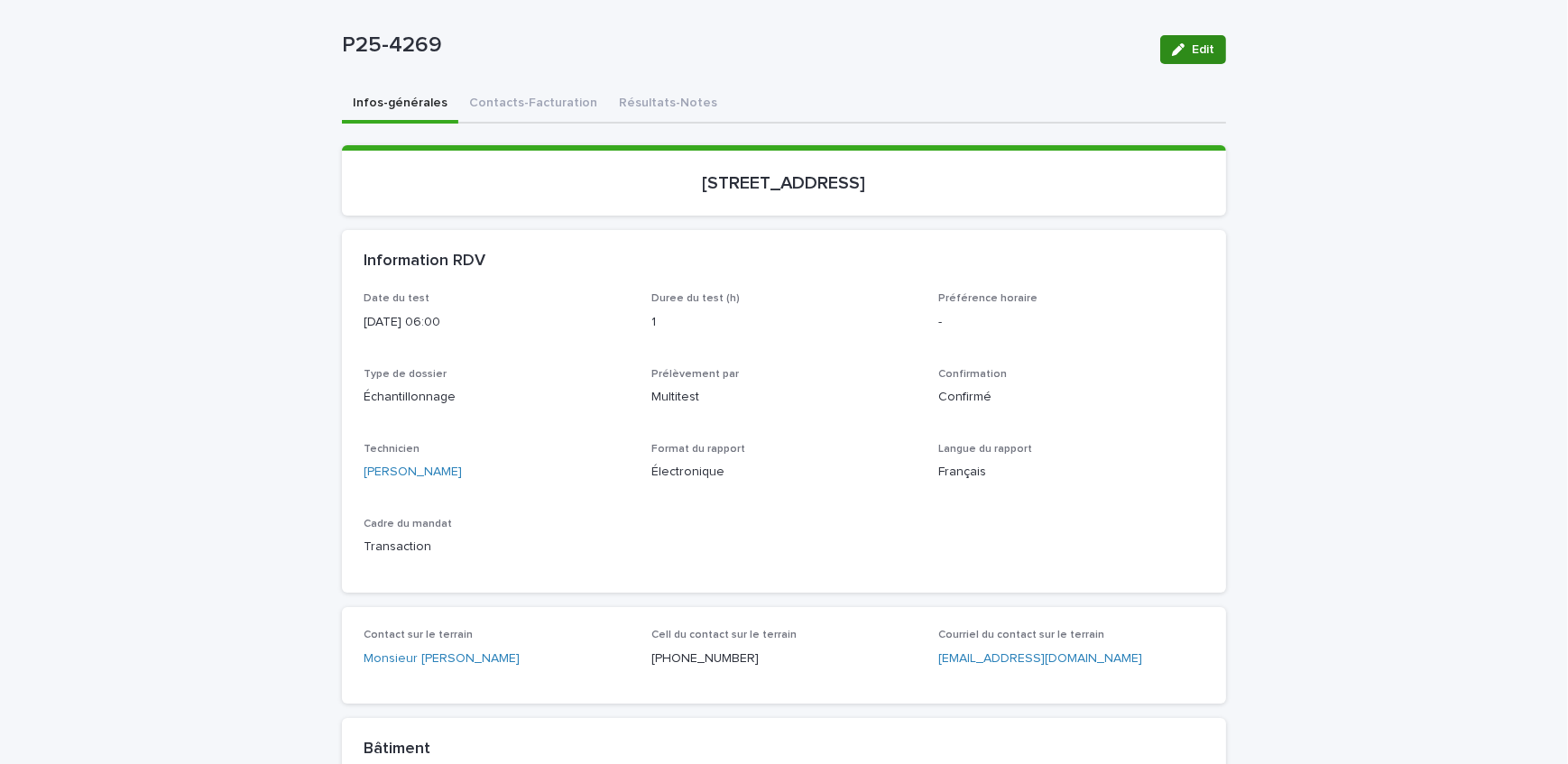
click at [1182, 45] on div "button" at bounding box center [1182, 49] width 20 height 12
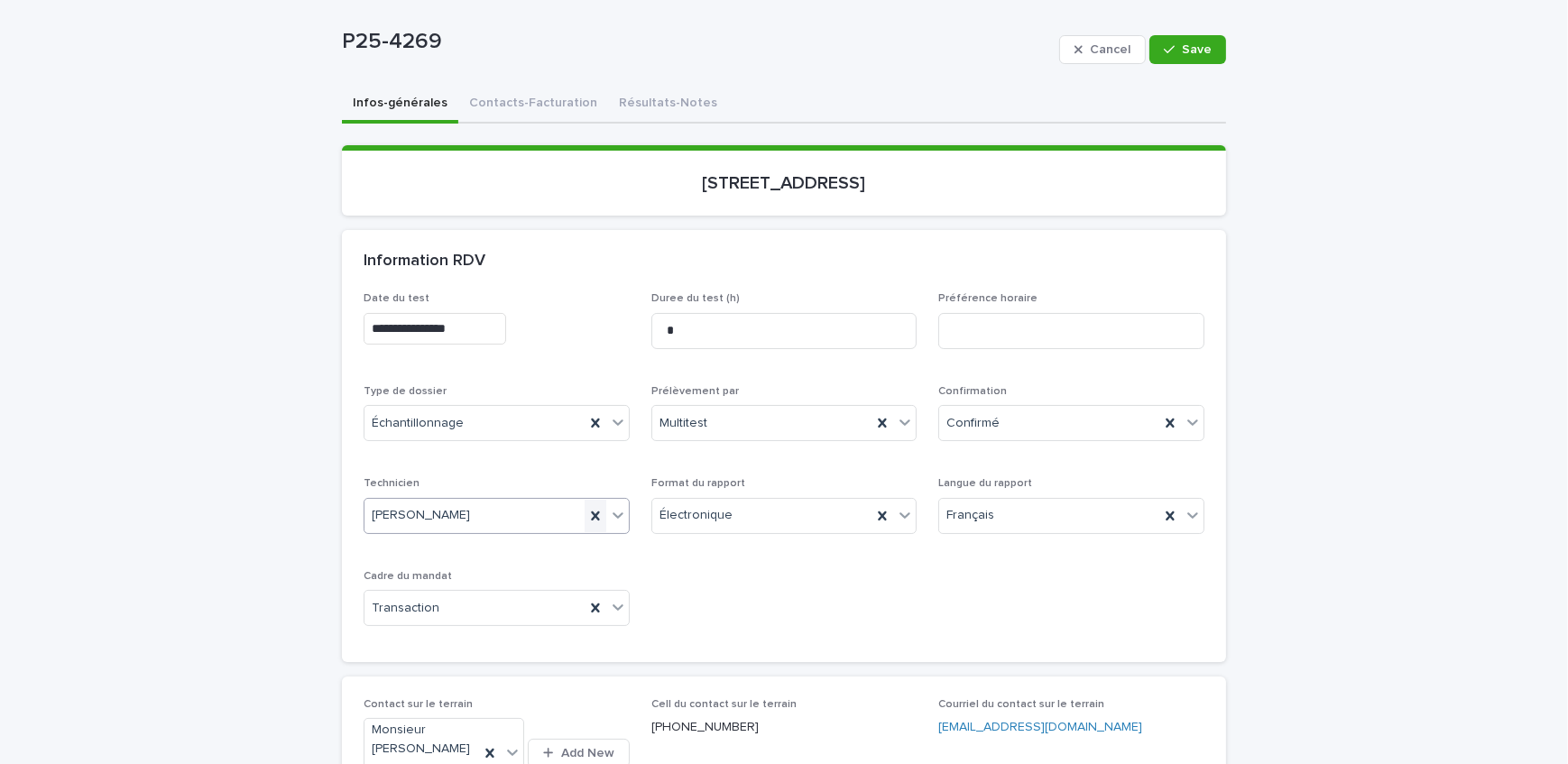
click at [591, 515] on icon at bounding box center [595, 514] width 8 height 9
click at [1199, 50] on span "Save" at bounding box center [1197, 49] width 30 height 12
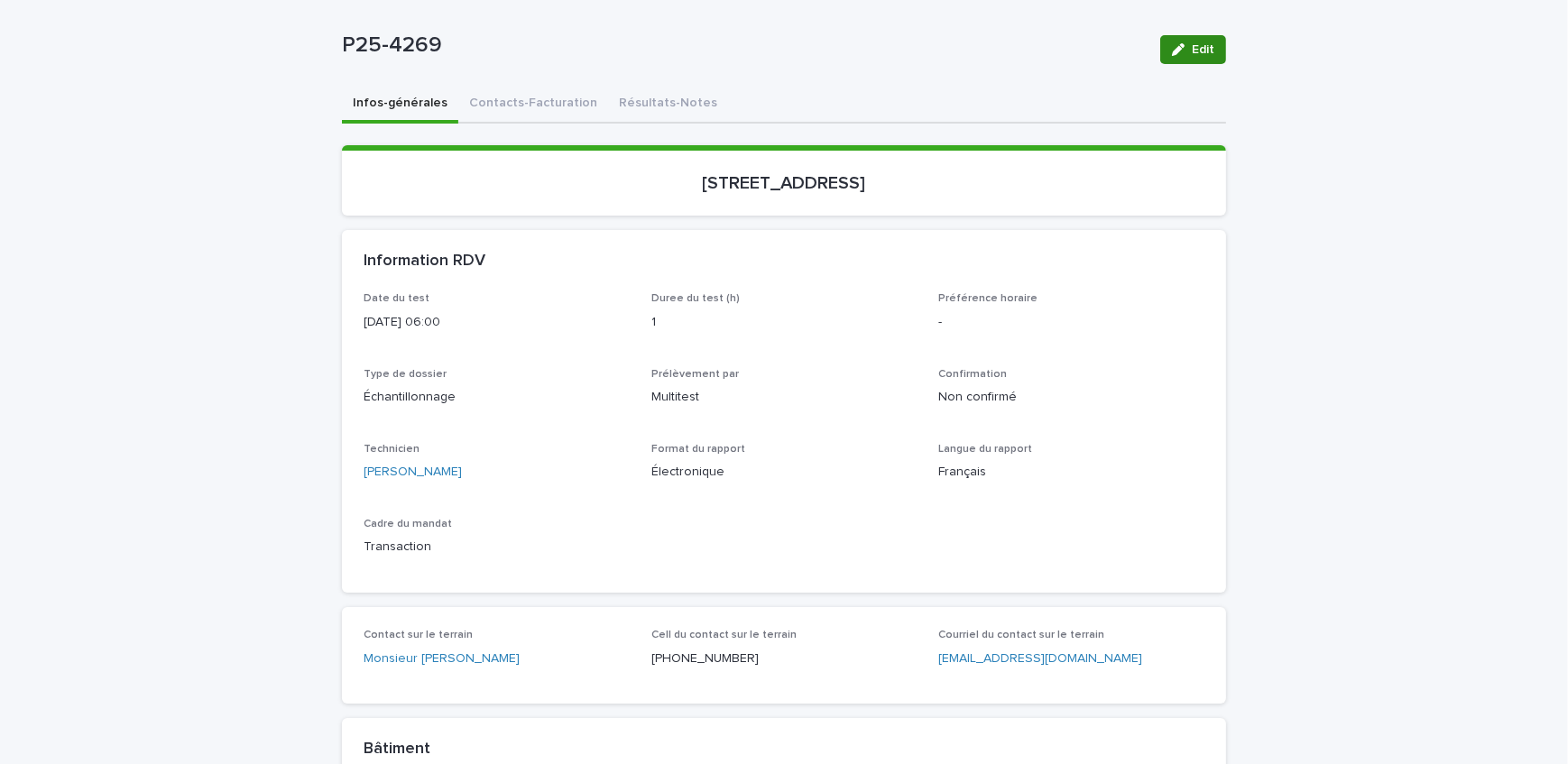
click at [1172, 48] on icon "button" at bounding box center [1178, 49] width 12 height 12
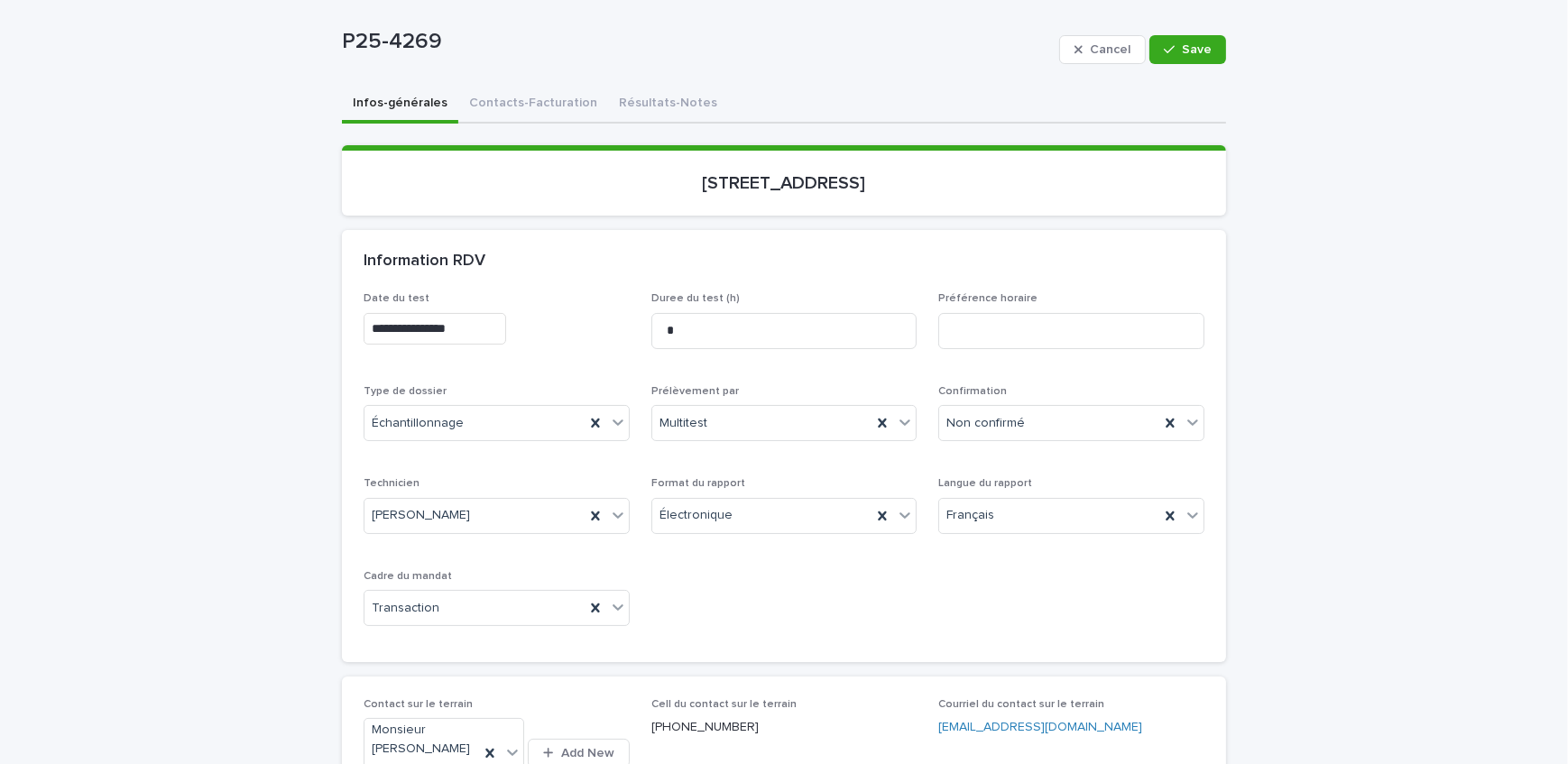
click at [506, 331] on input "**********" at bounding box center [434, 328] width 143 height 32
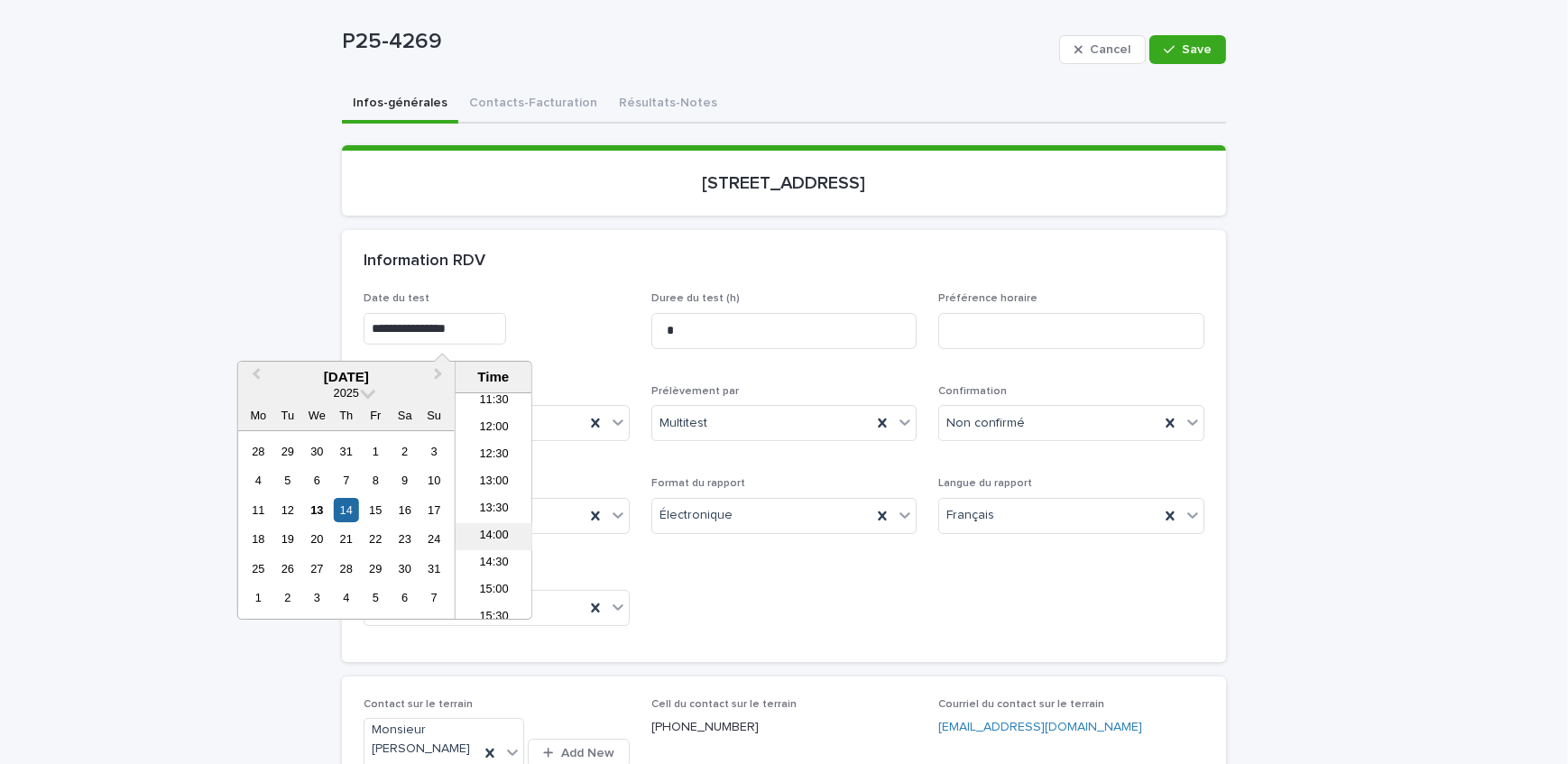
scroll to position [635, 0]
click at [495, 498] on li "13:30" at bounding box center [494, 502] width 77 height 27
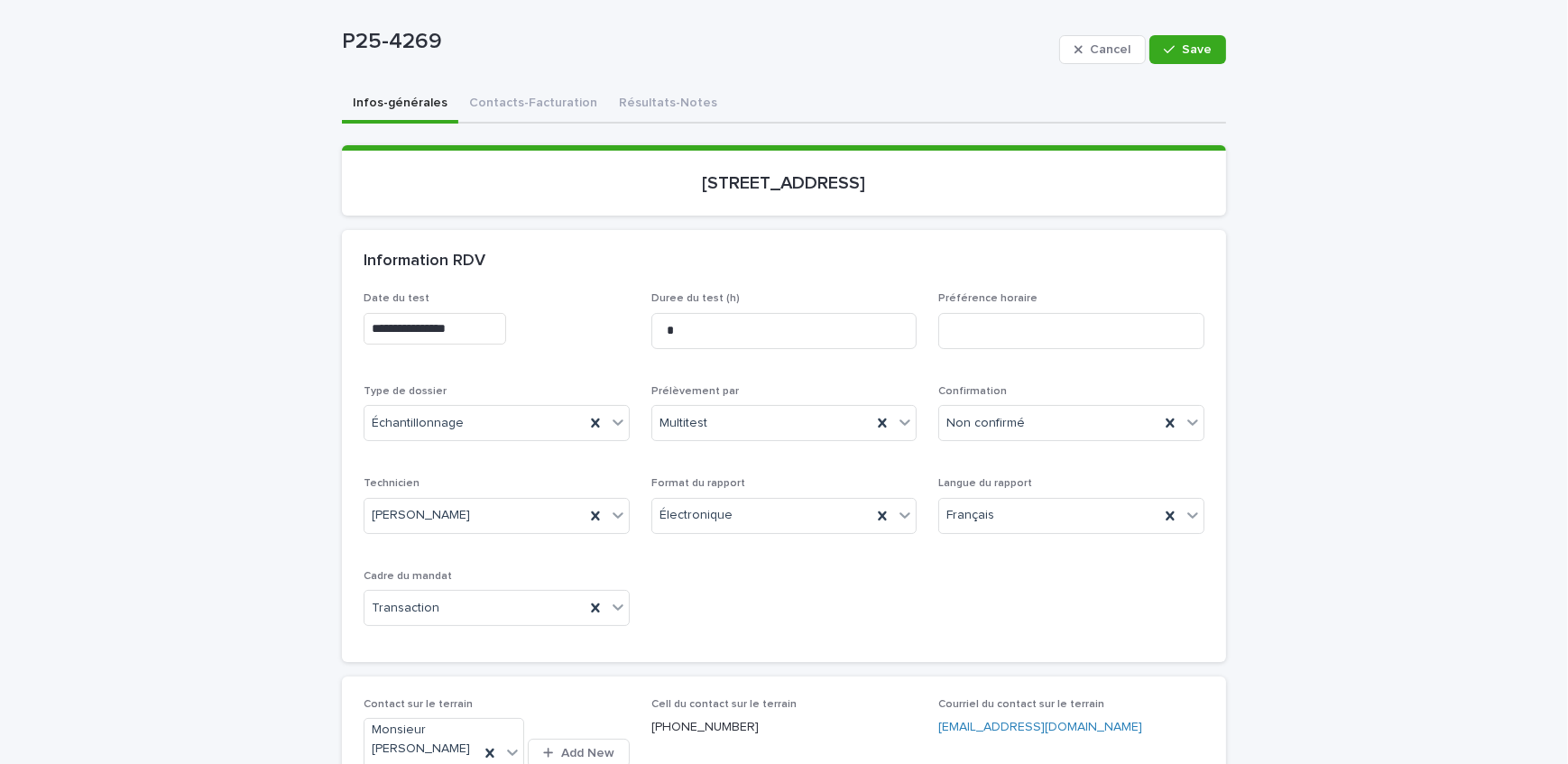
type input "**********"
click at [1177, 26] on div "Cancel Save" at bounding box center [1142, 49] width 167 height 72
click at [1175, 39] on button "Save" at bounding box center [1188, 50] width 77 height 29
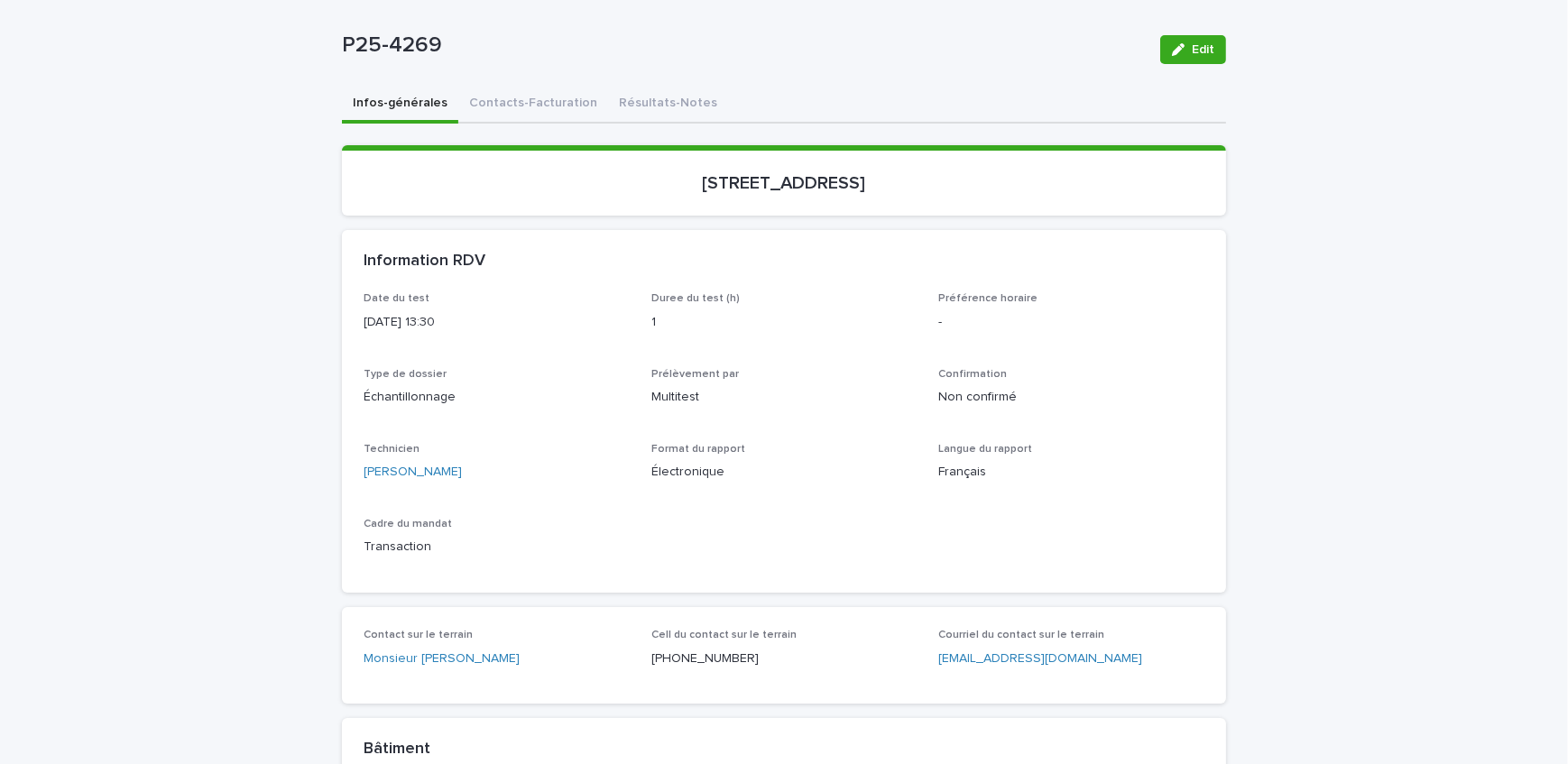
drag, startPoint x: 620, startPoint y: 195, endPoint x: 798, endPoint y: 198, distance: 178.0
click at [798, 198] on section "[STREET_ADDRESS]" at bounding box center [784, 181] width 884 height 71
copy p "[STREET_ADDRESS]"
drag, startPoint x: 453, startPoint y: 62, endPoint x: 293, endPoint y: 63, distance: 160.0
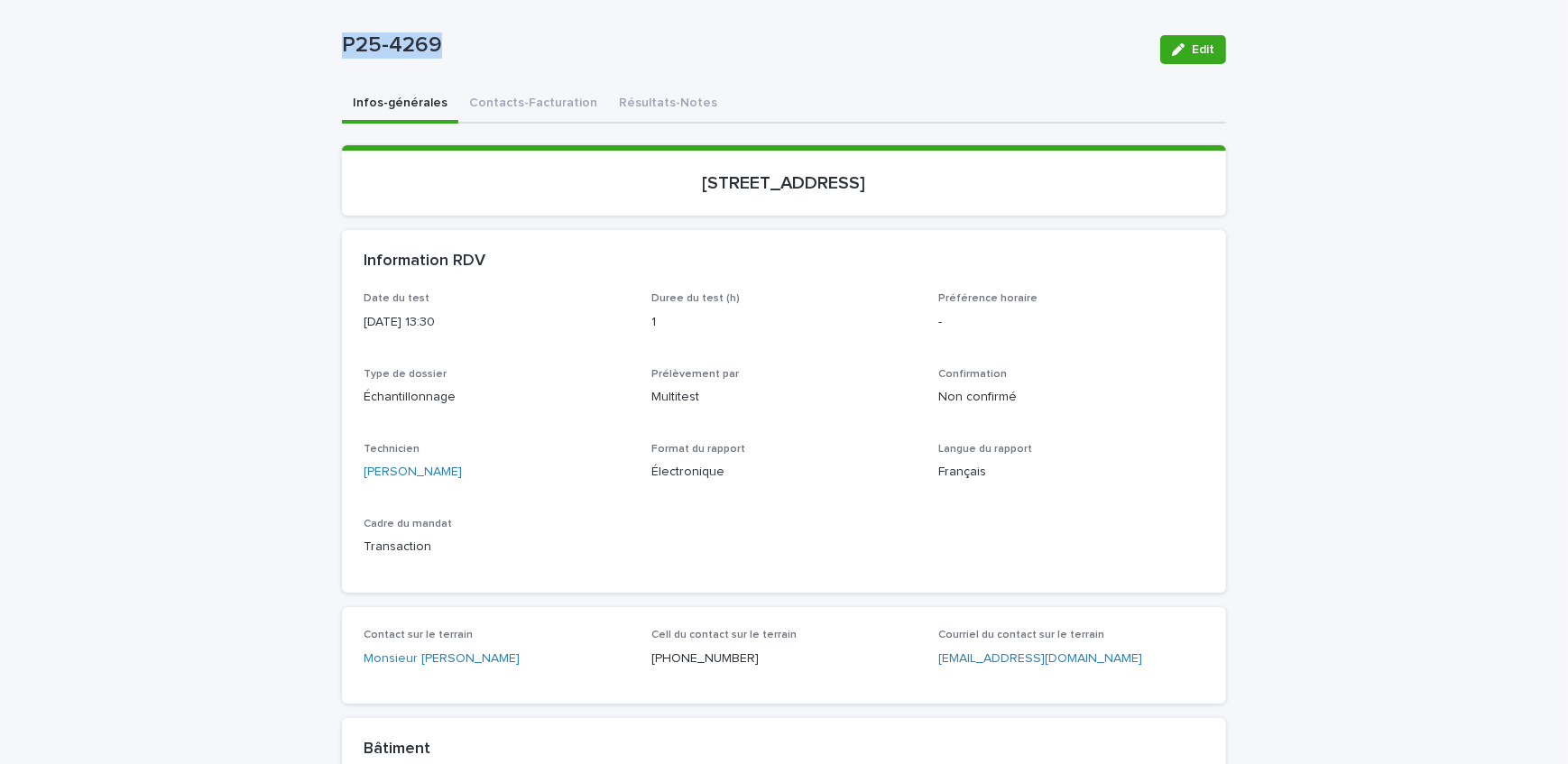
copy p "P25-4269"
click at [524, 118] on button "Contacts-Facturation" at bounding box center [533, 105] width 150 height 38
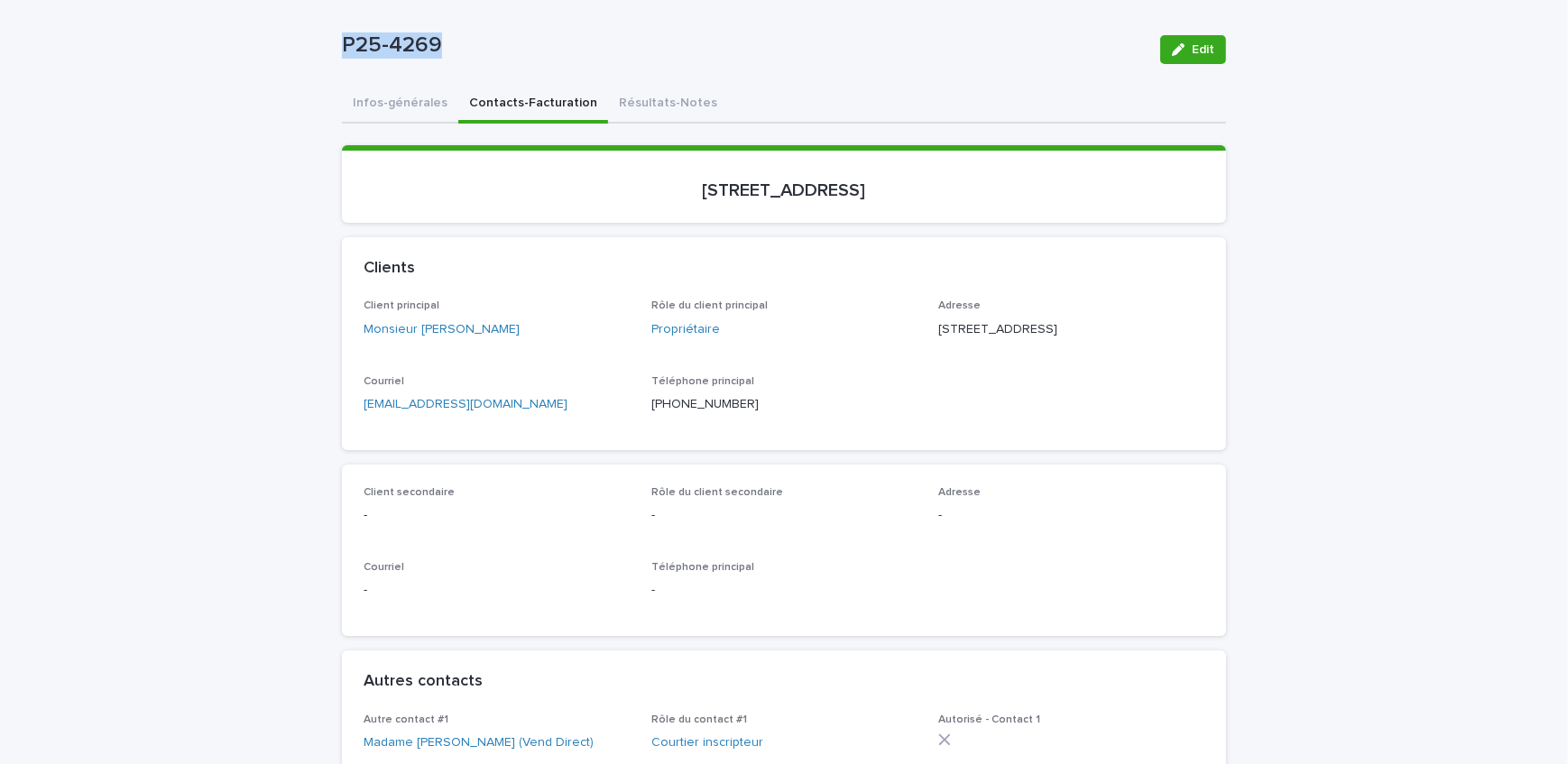
drag, startPoint x: 518, startPoint y: 331, endPoint x: 414, endPoint y: 347, distance: 105.2
click at [414, 347] on div "Client principal Monsieur [PERSON_NAME]" at bounding box center [497, 326] width 266 height 54
copy link "[PERSON_NAME]"
drag, startPoint x: 1030, startPoint y: 330, endPoint x: 928, endPoint y: 325, distance: 102.1
click at [928, 325] on div "Client principal Monsieur [PERSON_NAME] Rôle du client principal Propriétaire A…" at bounding box center [784, 363] width 841 height 128
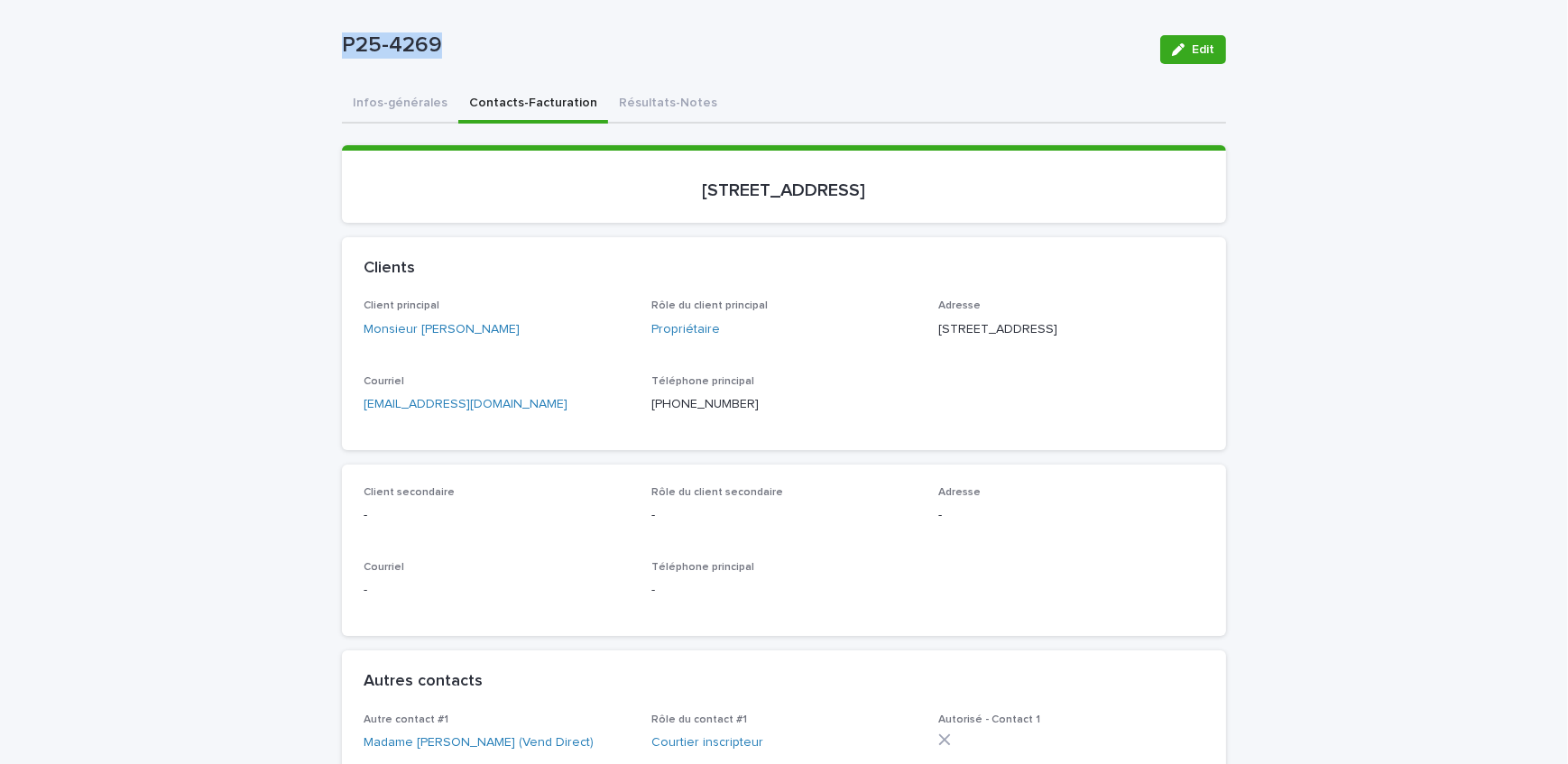
copy p "[STREET_ADDRESS]"
drag, startPoint x: 1023, startPoint y: 343, endPoint x: 931, endPoint y: 351, distance: 92.3
click at [931, 351] on div "Client principal Monsieur [PERSON_NAME] Rôle du client principal Propriétaire A…" at bounding box center [784, 363] width 841 height 128
copy p "Boucherville QC"
drag, startPoint x: 1079, startPoint y: 353, endPoint x: 1027, endPoint y: 361, distance: 52.6
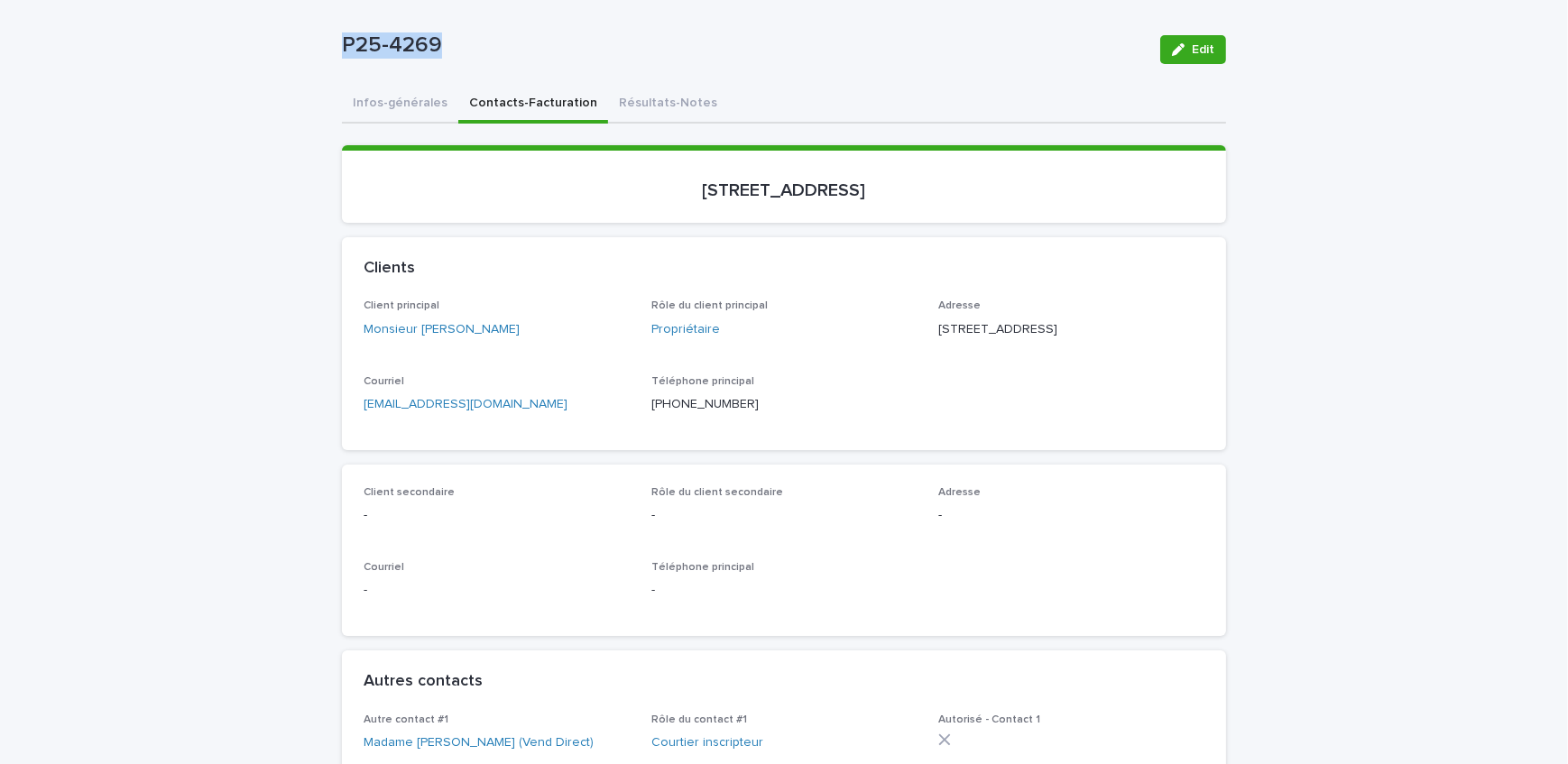
click at [1027, 353] on div "Adresse [STREET_ADDRESS]" at bounding box center [1071, 326] width 266 height 54
copy p "J4B 6H4"
drag, startPoint x: 924, startPoint y: 183, endPoint x: 645, endPoint y: 199, distance: 279.5
click at [645, 199] on section "[STREET_ADDRESS]" at bounding box center [784, 184] width 884 height 77
copy p "[STREET_ADDRESS]"
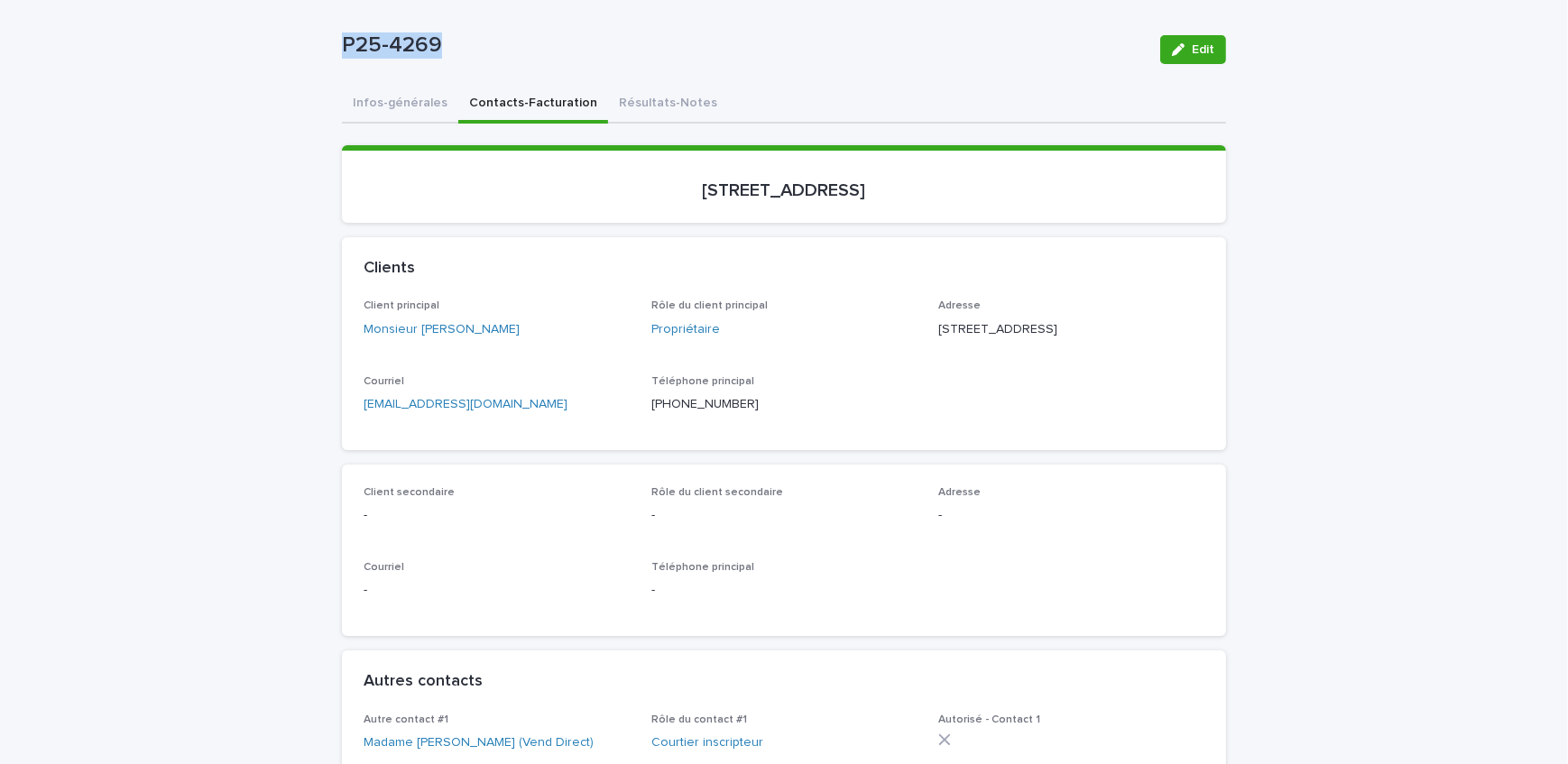
drag, startPoint x: 386, startPoint y: 76, endPoint x: 332, endPoint y: 76, distance: 54.0
copy p "P25-4269"
drag, startPoint x: 410, startPoint y: 114, endPoint x: 2, endPoint y: 0, distance: 423.6
click at [410, 114] on button "Infos-générales" at bounding box center [401, 105] width 117 height 38
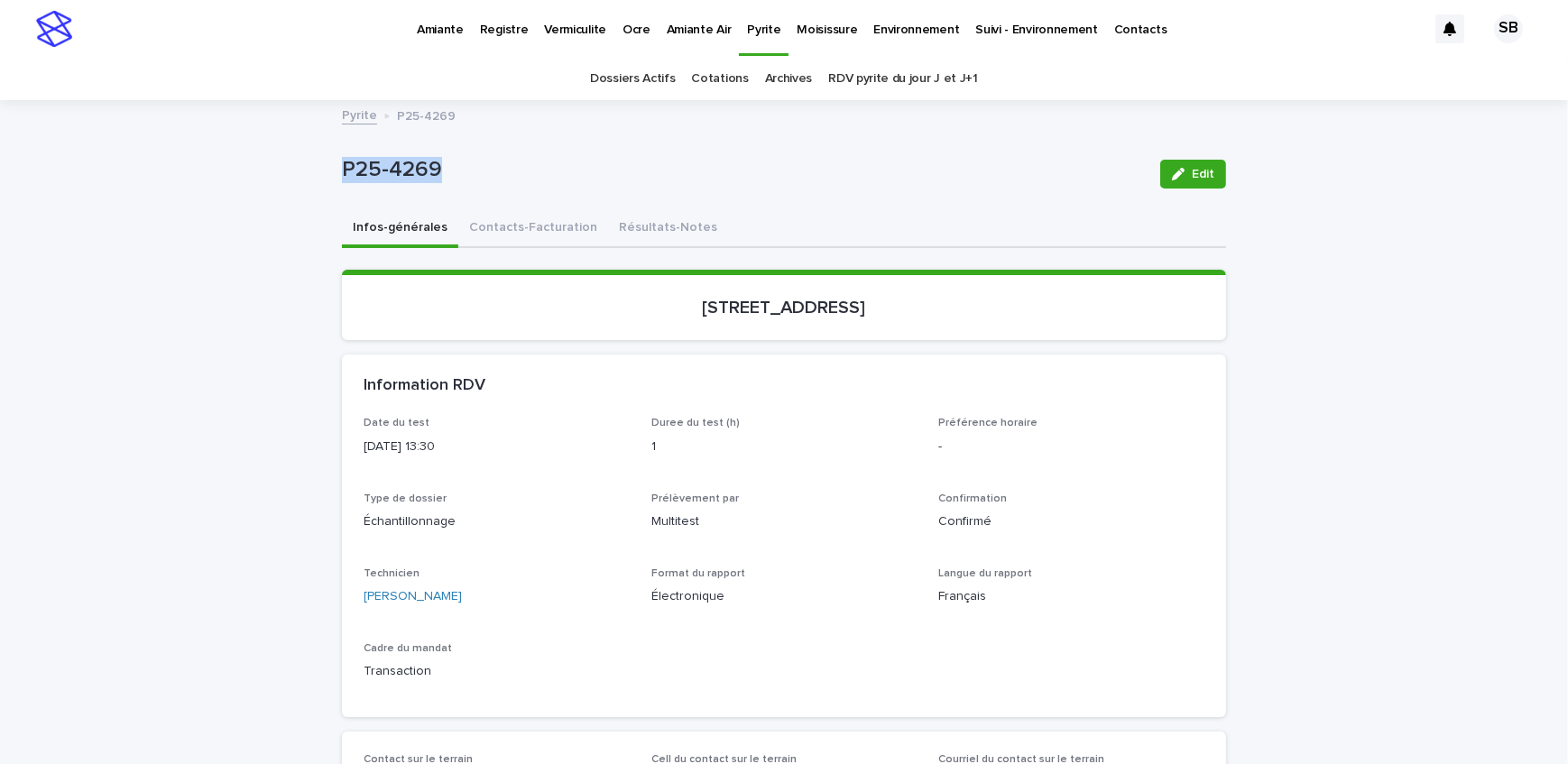
click at [350, 117] on link "Pyrite" at bounding box center [360, 114] width 35 height 21
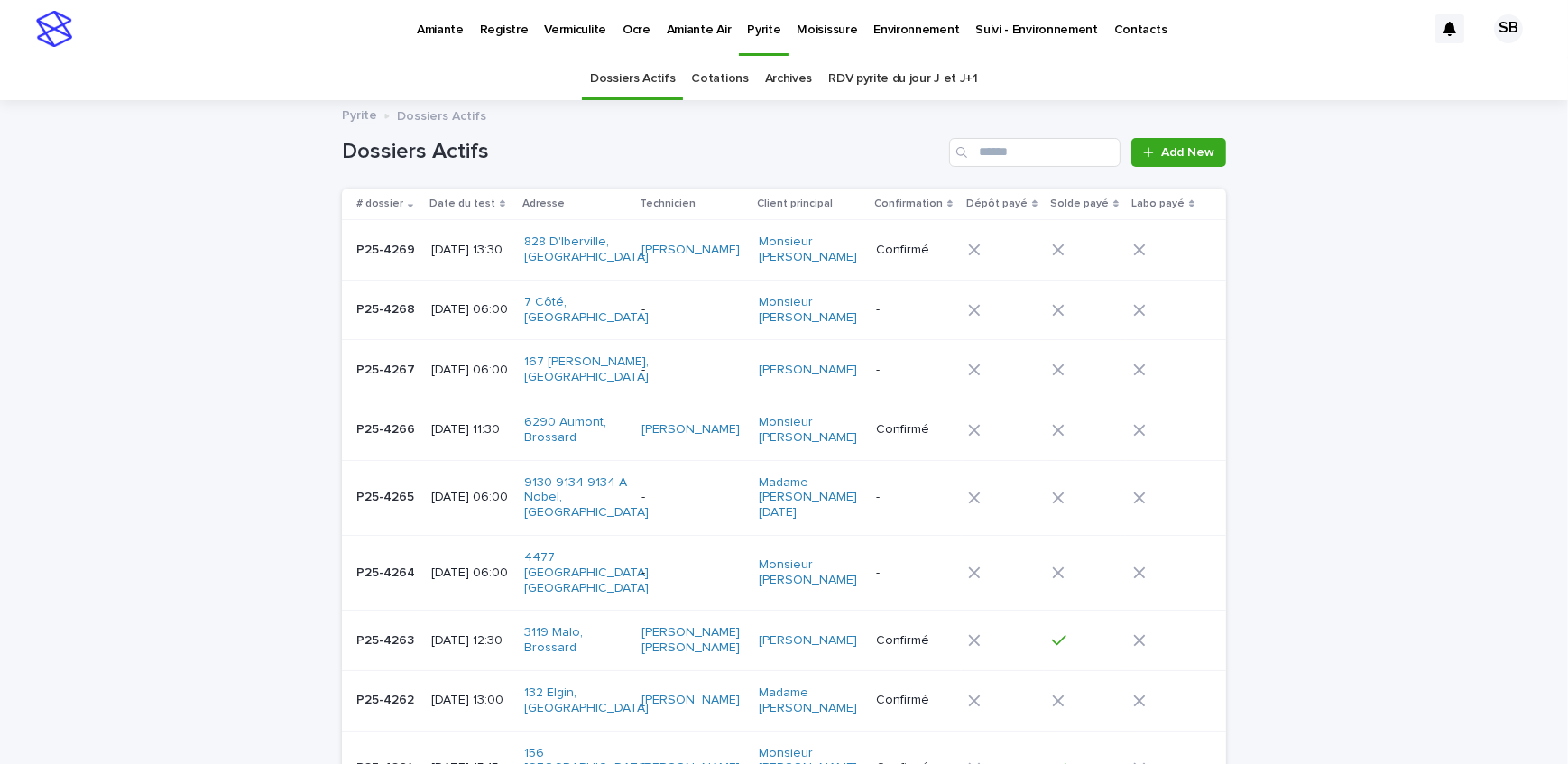
click at [1155, 144] on link "Add New" at bounding box center [1179, 152] width 95 height 29
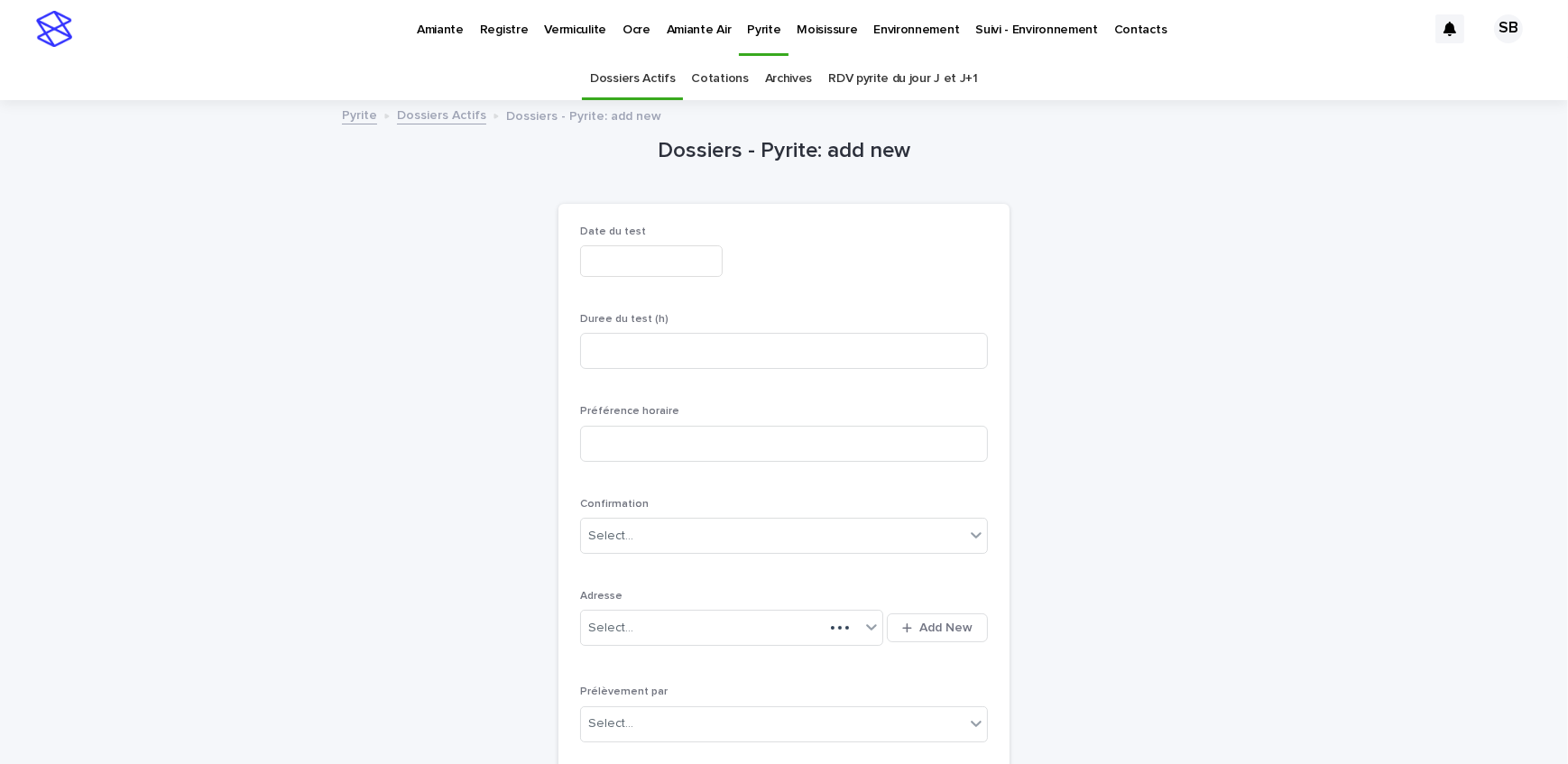
scroll to position [56, 0]
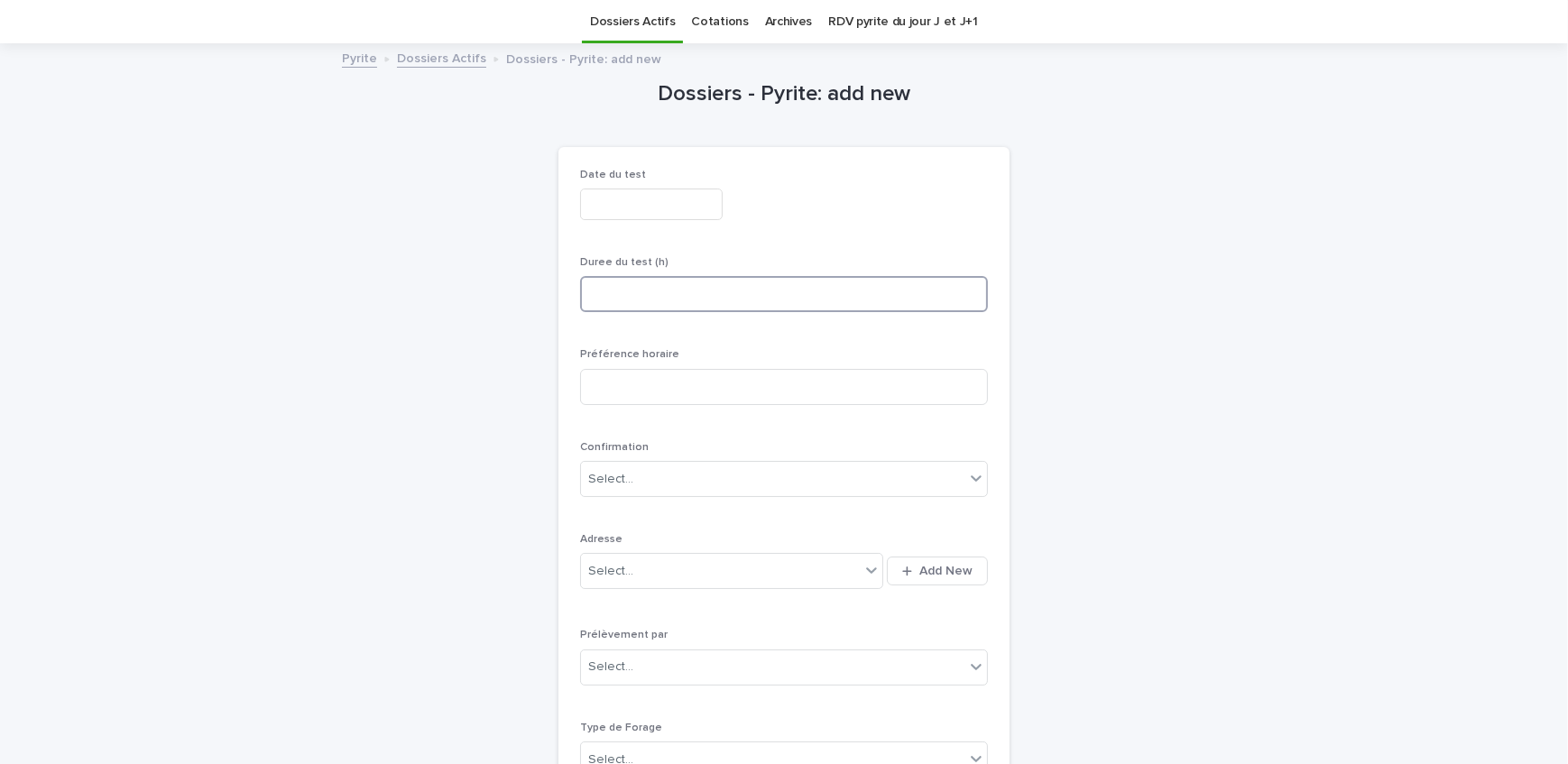
click at [697, 289] on input at bounding box center [784, 295] width 408 height 36
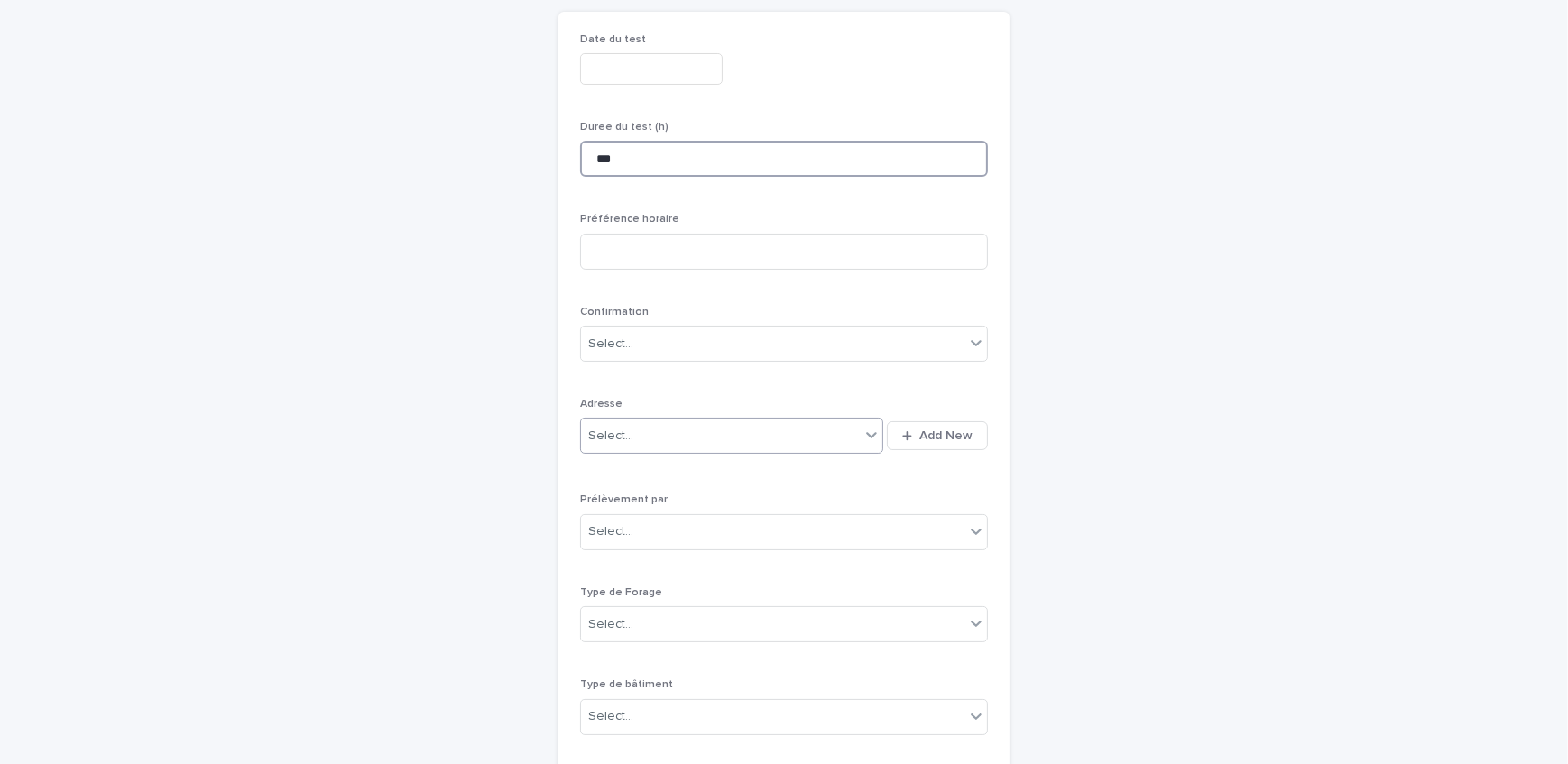
scroll to position [303, 0]
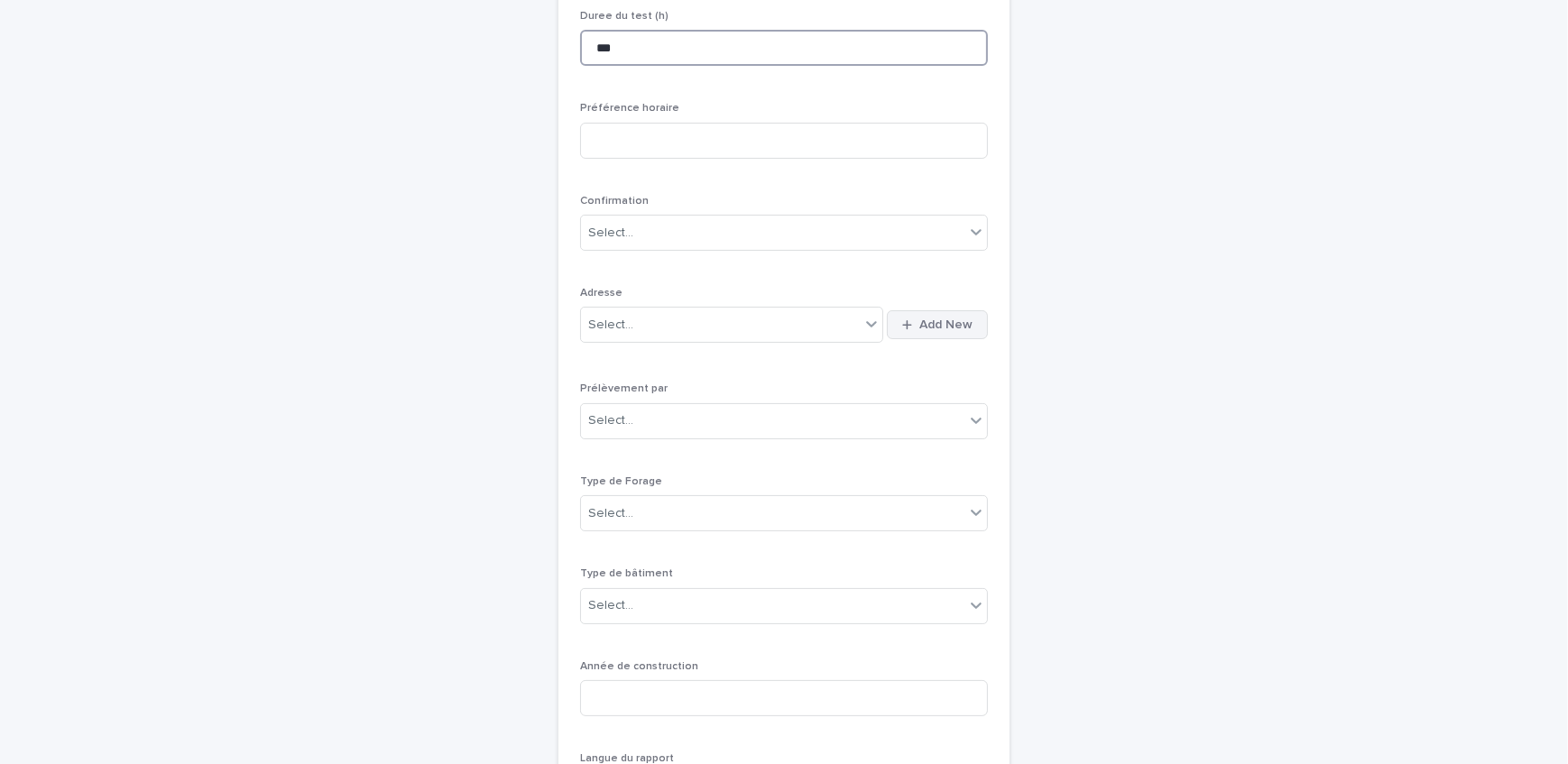
type input "***"
click at [935, 316] on button "Add New" at bounding box center [938, 325] width 101 height 29
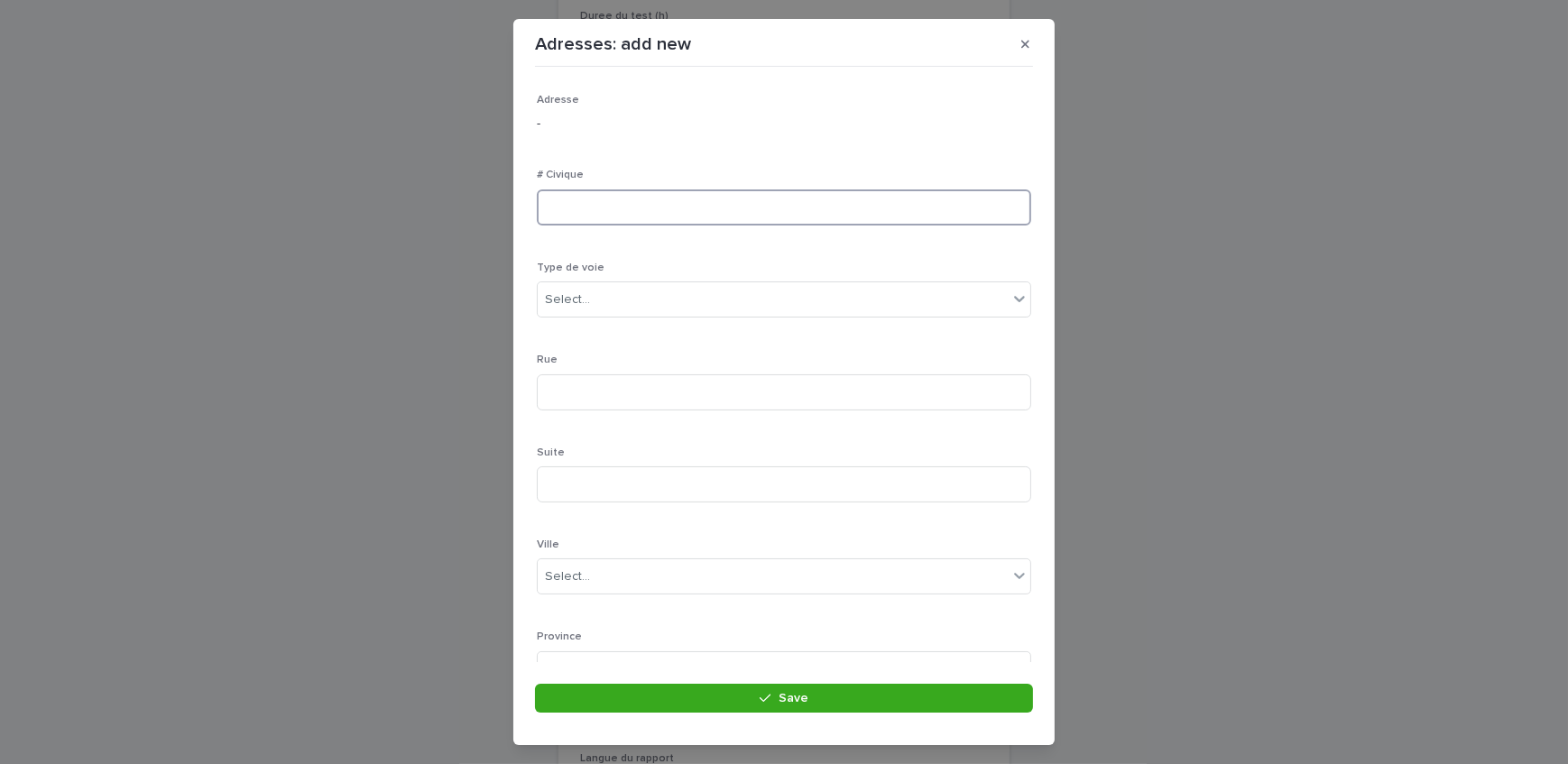
click at [618, 199] on input at bounding box center [784, 207] width 495 height 36
type input "***"
click at [592, 306] on div "Select..." at bounding box center [772, 299] width 470 height 30
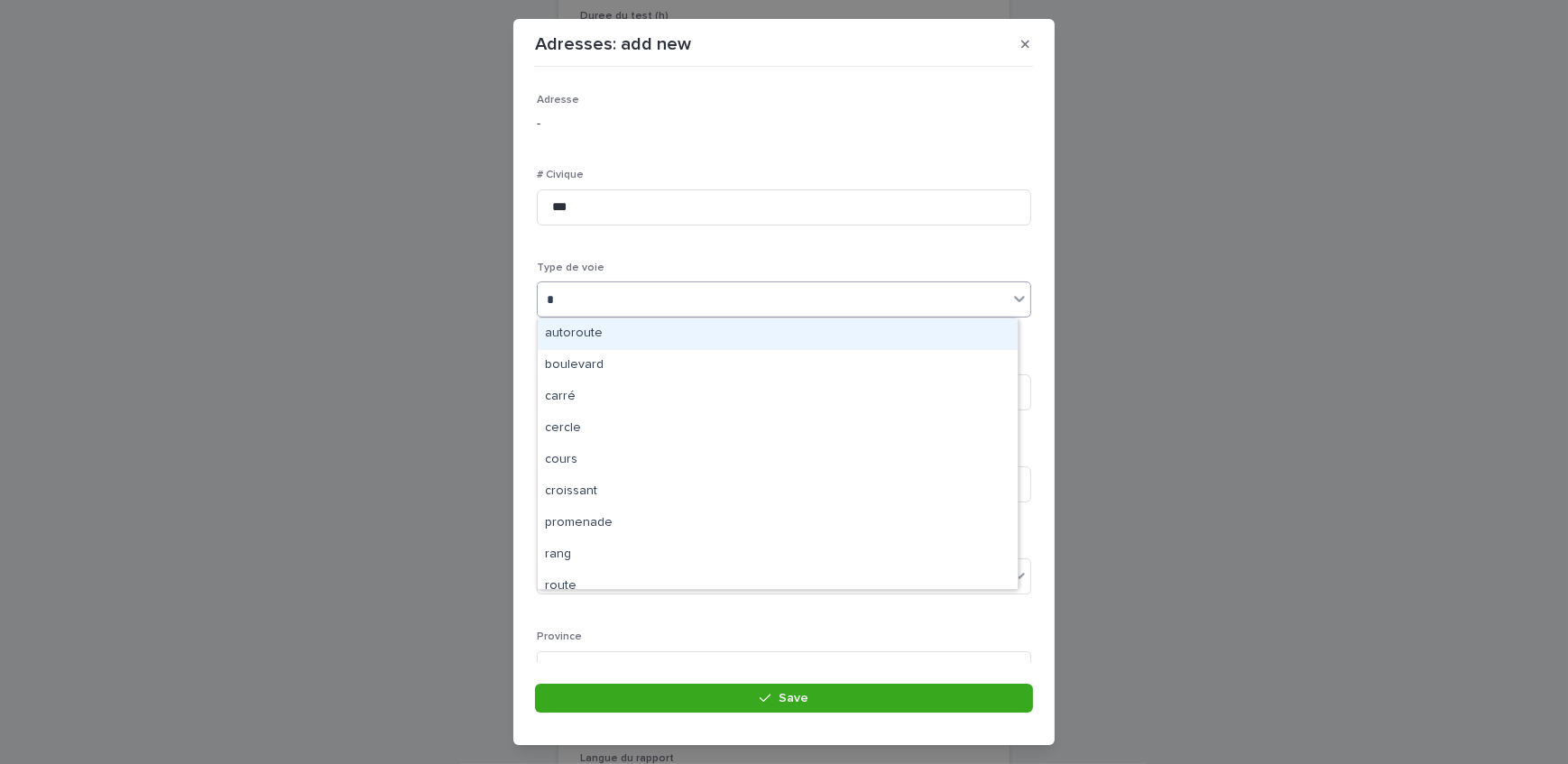
type input "**"
click at [606, 338] on div "rue" at bounding box center [778, 334] width 480 height 32
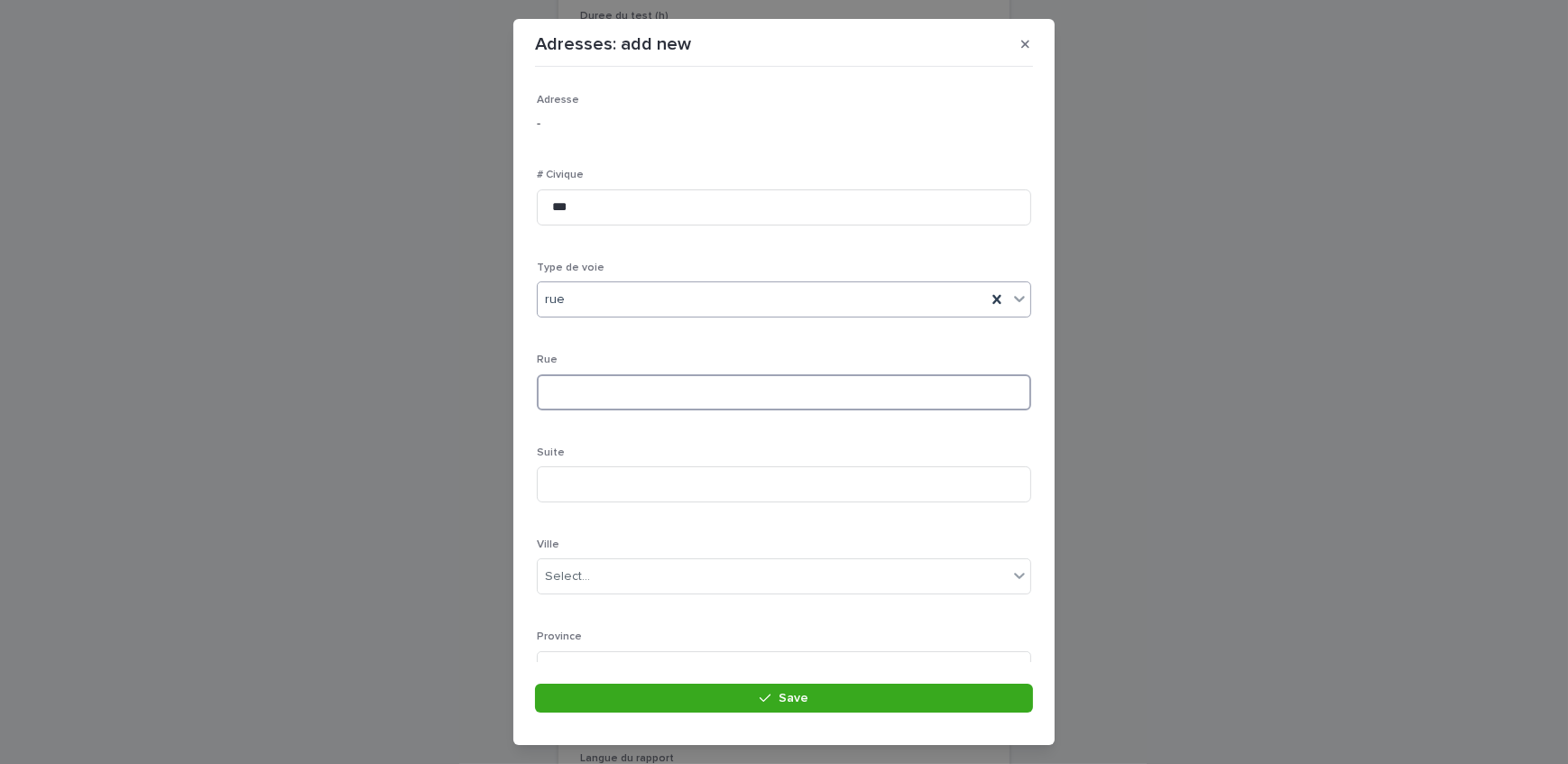
click at [612, 388] on input at bounding box center [784, 392] width 495 height 36
type input "**********"
click at [611, 416] on div "Select..." at bounding box center [772, 413] width 470 height 30
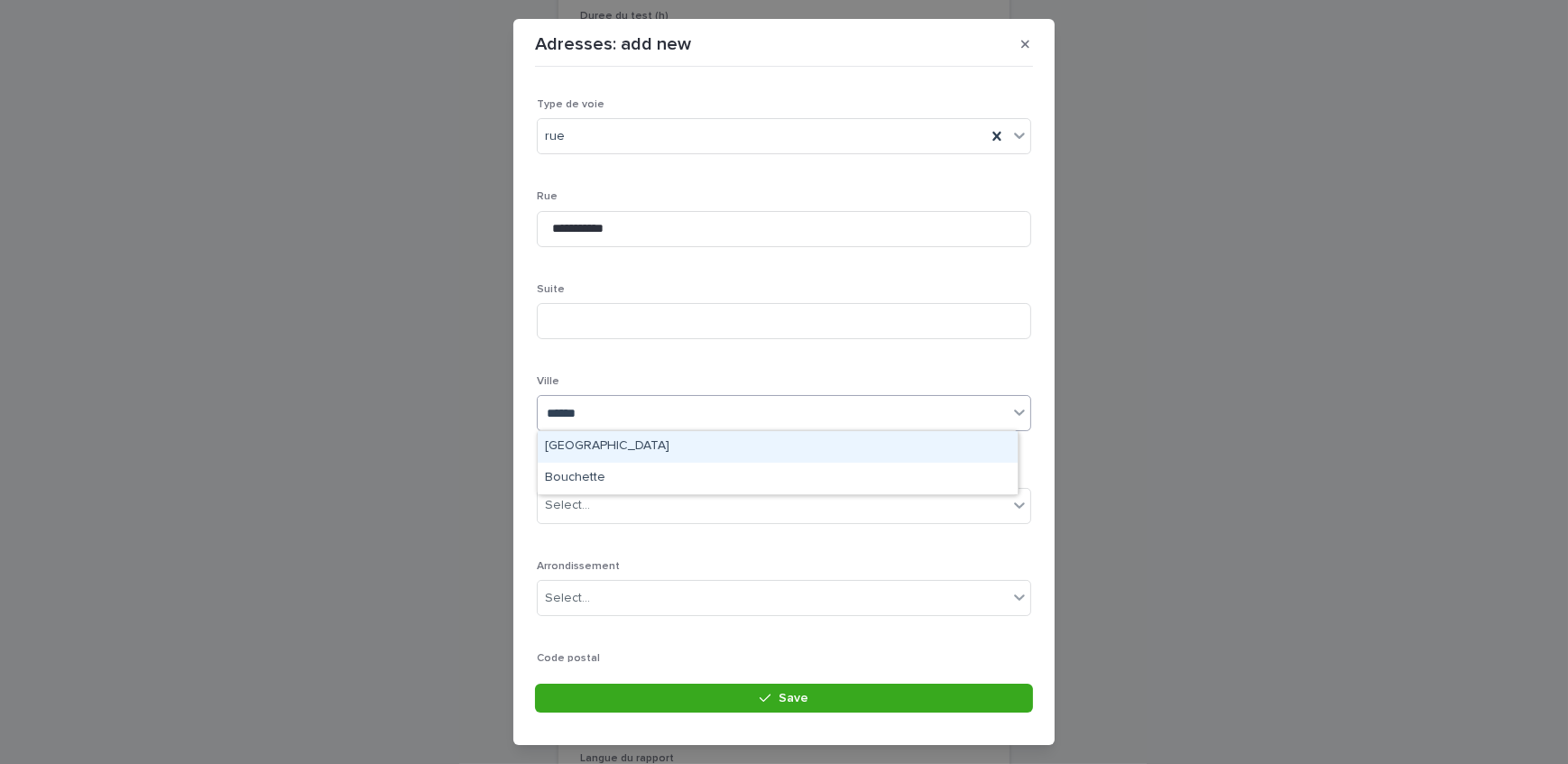
type input "*******"
click at [621, 441] on div "[GEOGRAPHIC_DATA]" at bounding box center [778, 447] width 480 height 32
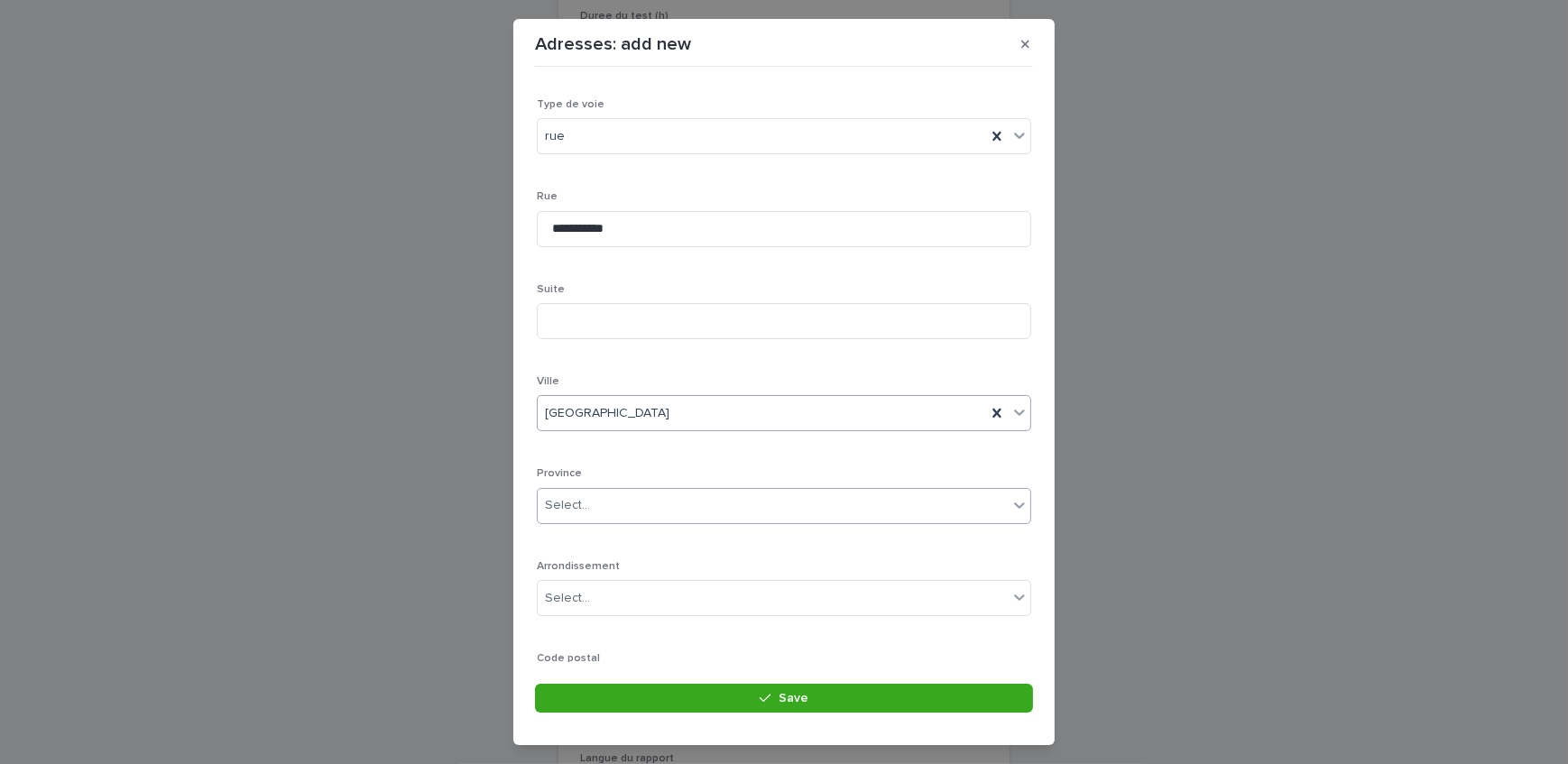
click at [637, 521] on div "Select..." at bounding box center [784, 506] width 495 height 36
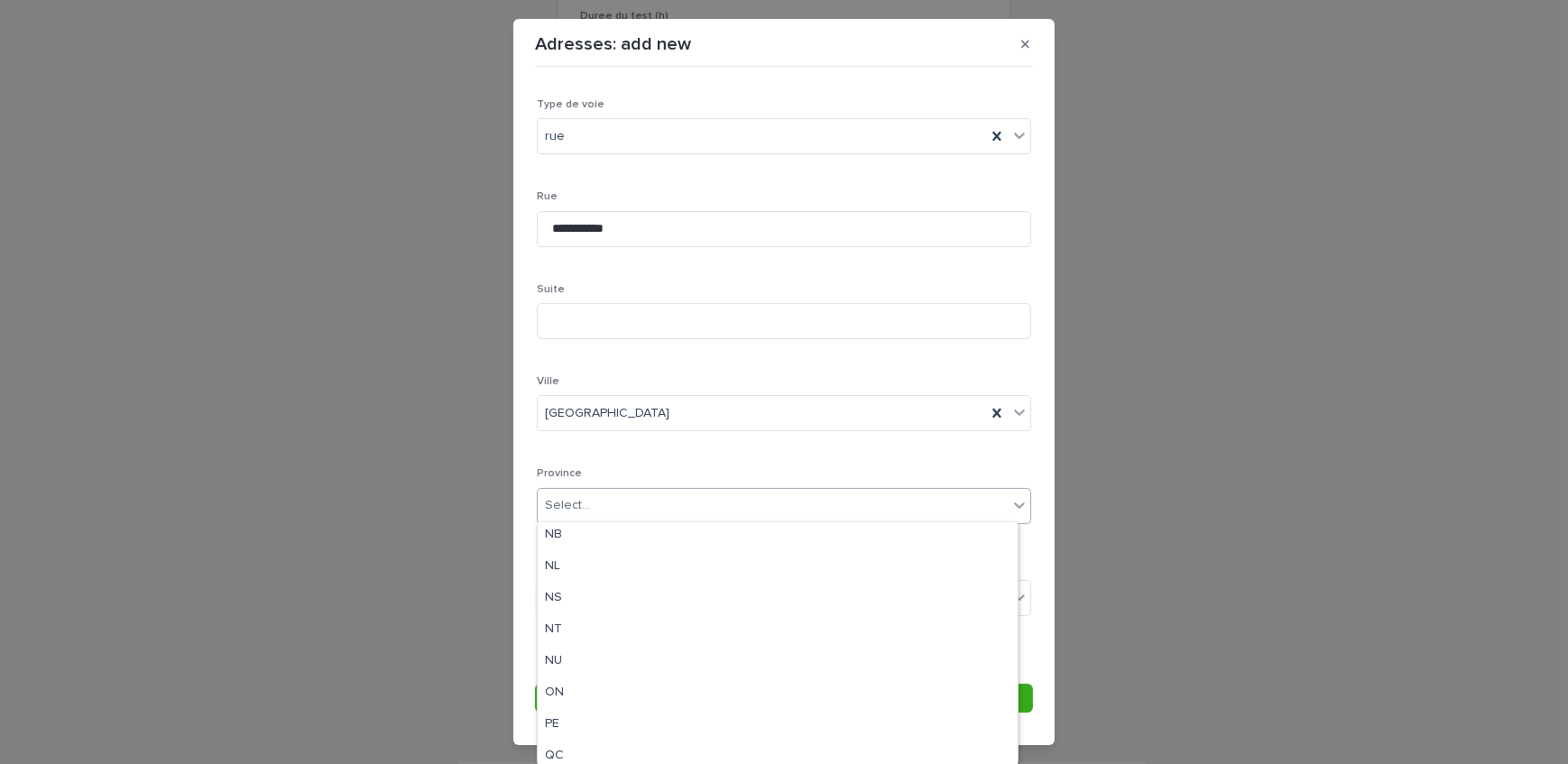
scroll to position [168, 0]
click at [606, 677] on div "QC" at bounding box center [778, 686] width 480 height 32
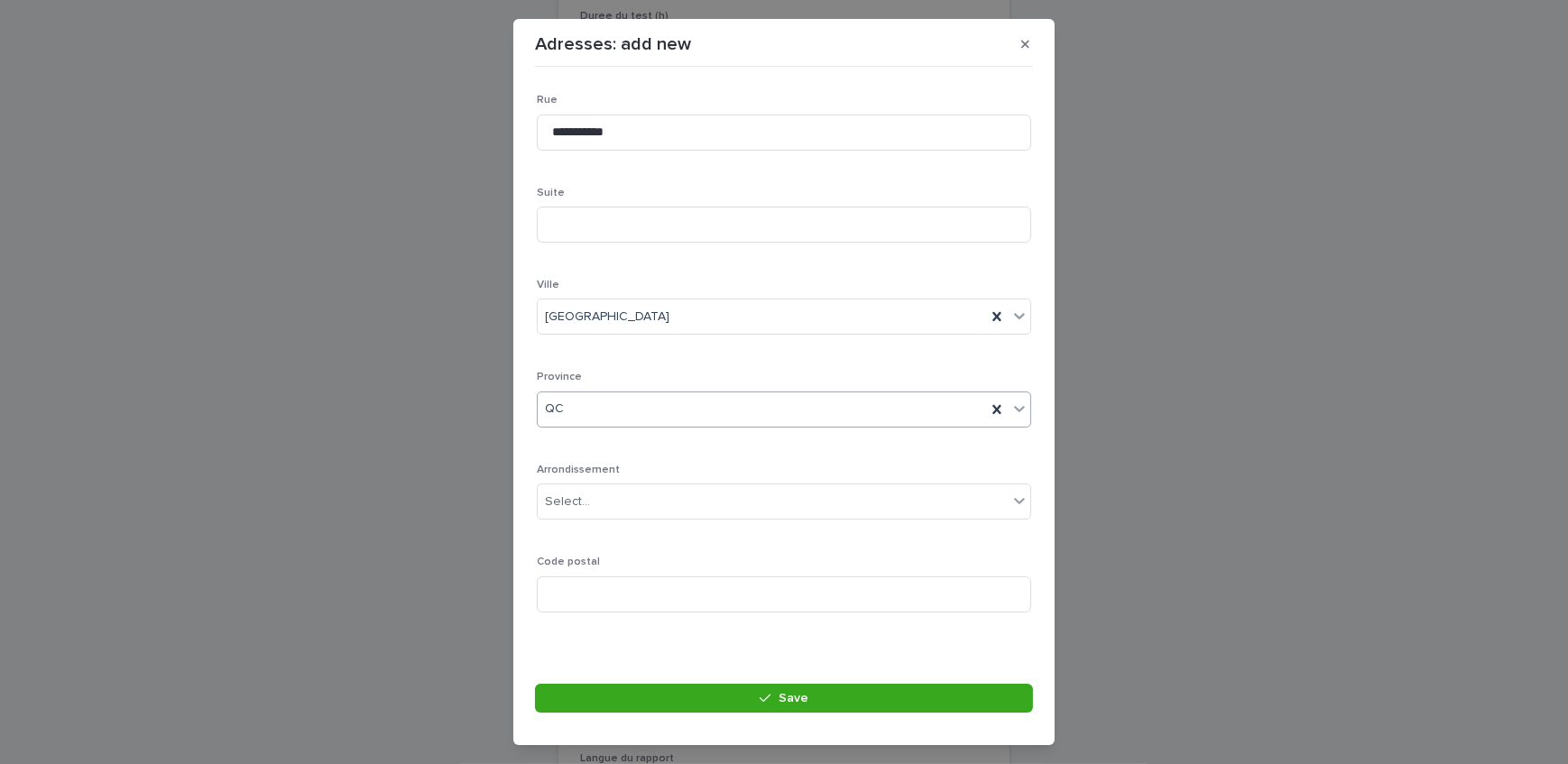
scroll to position [263, 0]
click at [563, 578] on input at bounding box center [784, 591] width 495 height 36
click at [658, 577] on input at bounding box center [784, 591] width 495 height 36
paste input "*******"
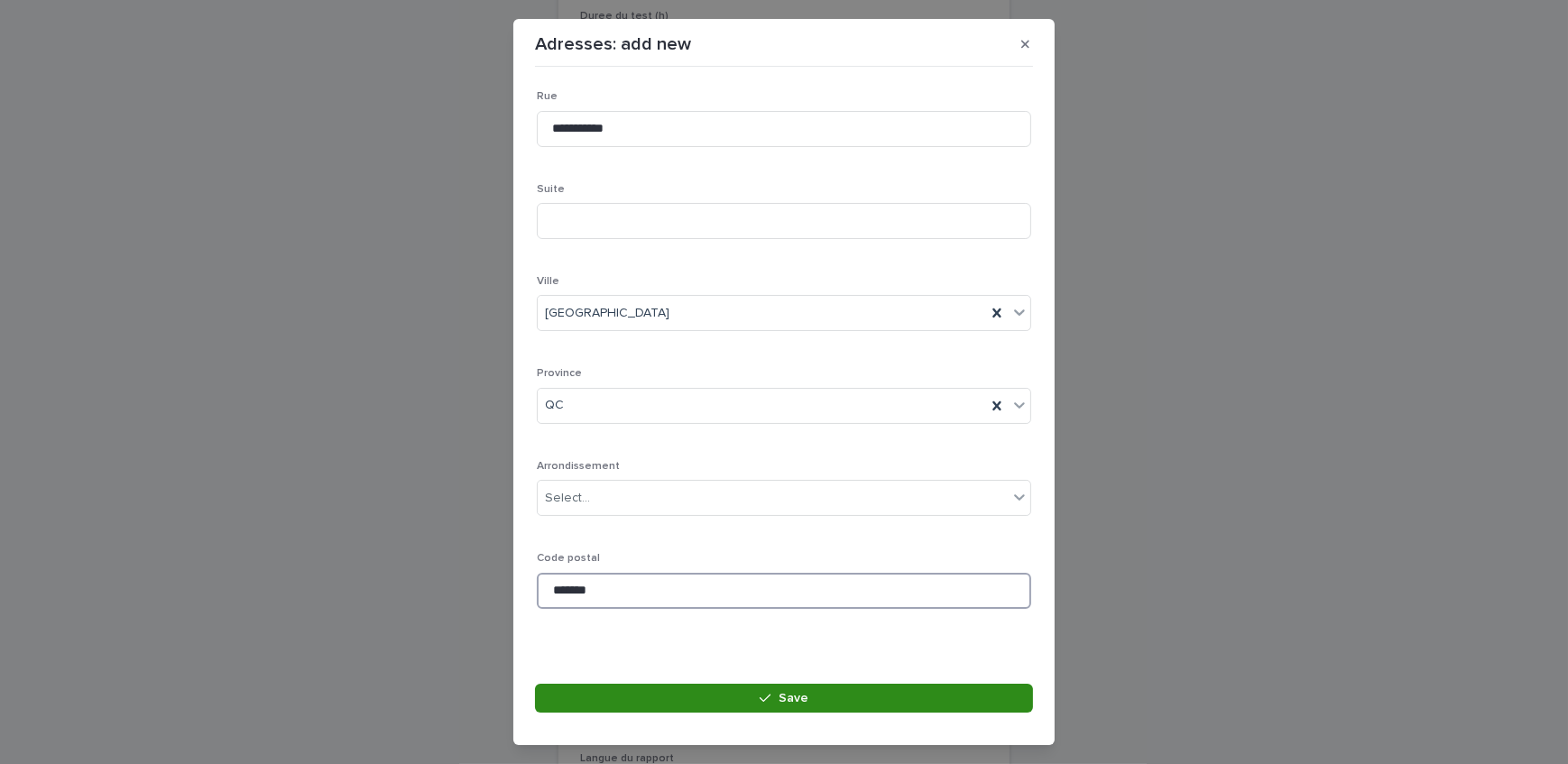
type input "*******"
click at [659, 691] on button "Save" at bounding box center [784, 698] width 498 height 29
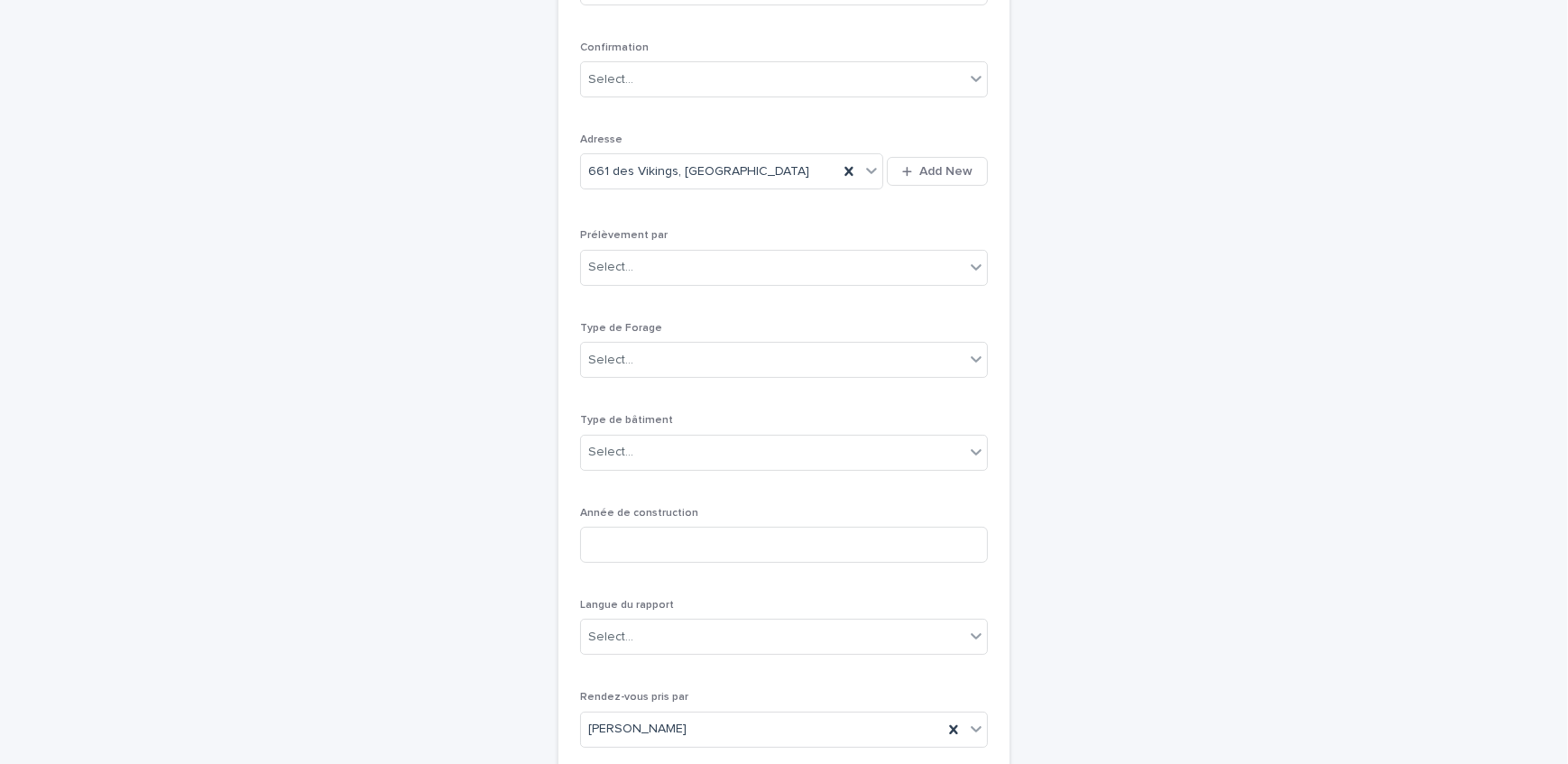
scroll to position [468, 0]
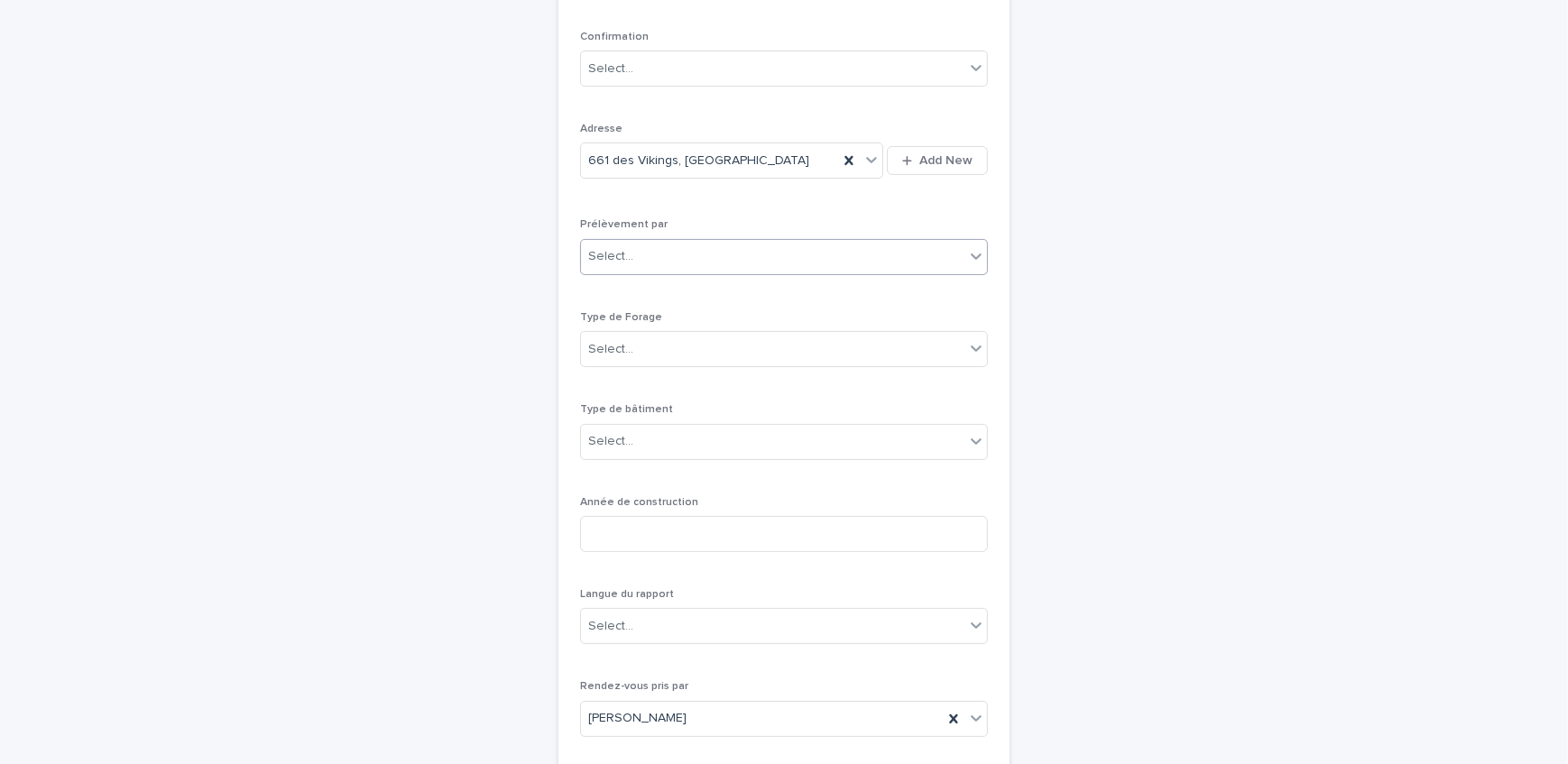
click at [706, 256] on div "Select..." at bounding box center [773, 256] width 384 height 30
click at [699, 288] on div "Multitest" at bounding box center [778, 291] width 406 height 32
click at [696, 341] on div "Select..." at bounding box center [773, 349] width 384 height 30
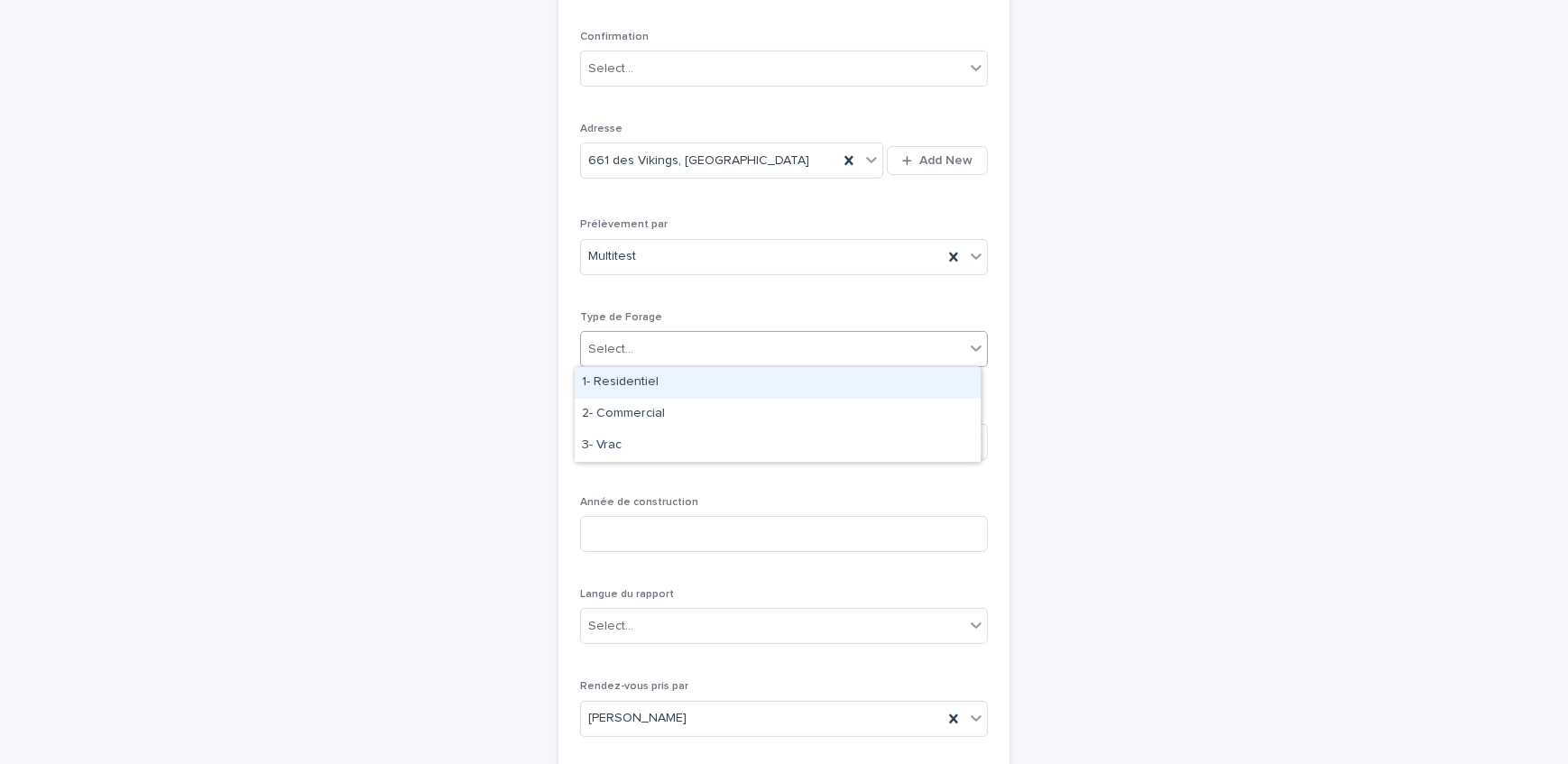
click at [700, 384] on div "1- Residentiel" at bounding box center [778, 382] width 406 height 32
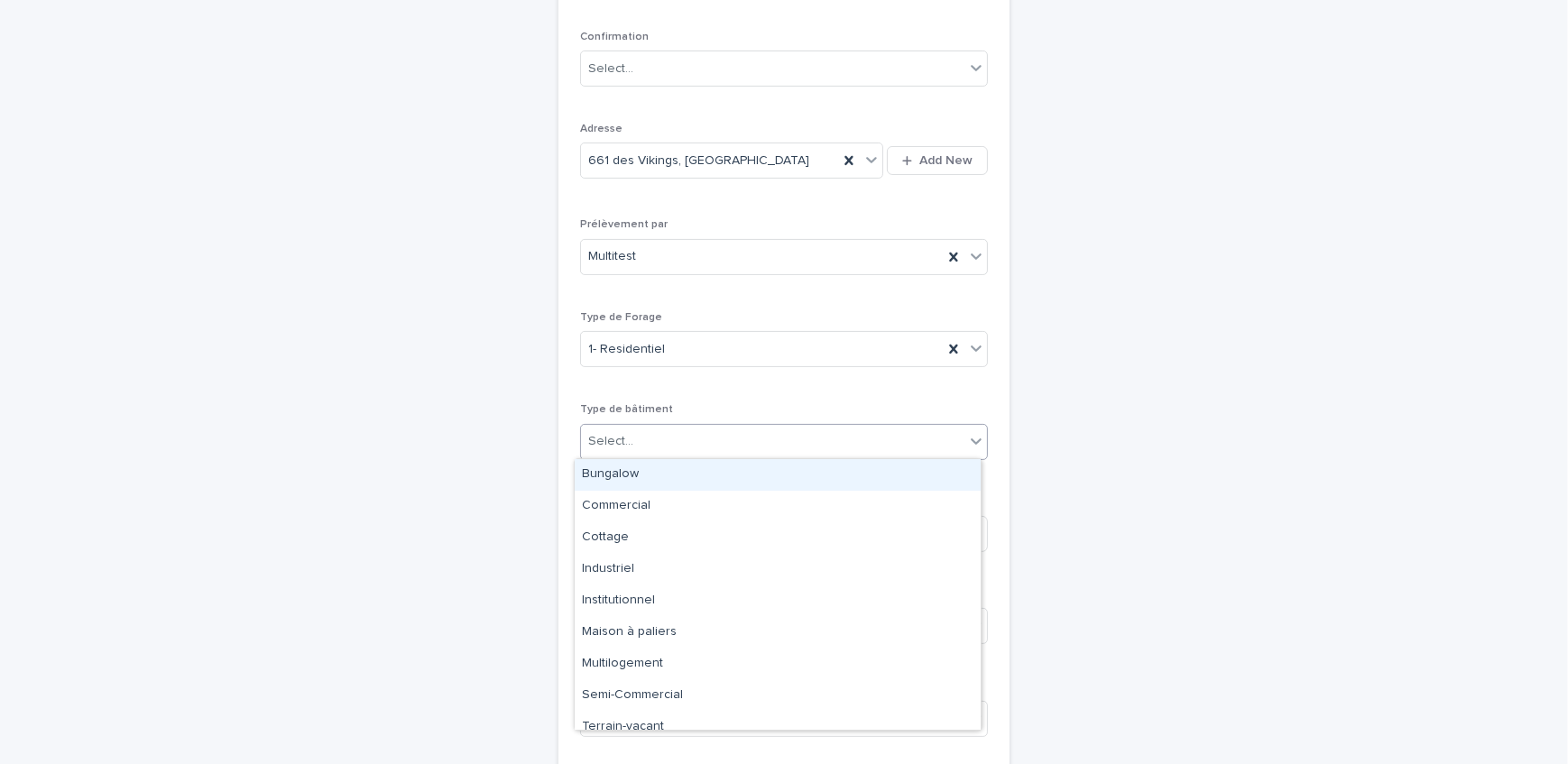
click at [611, 452] on div "Select..." at bounding box center [773, 441] width 384 height 30
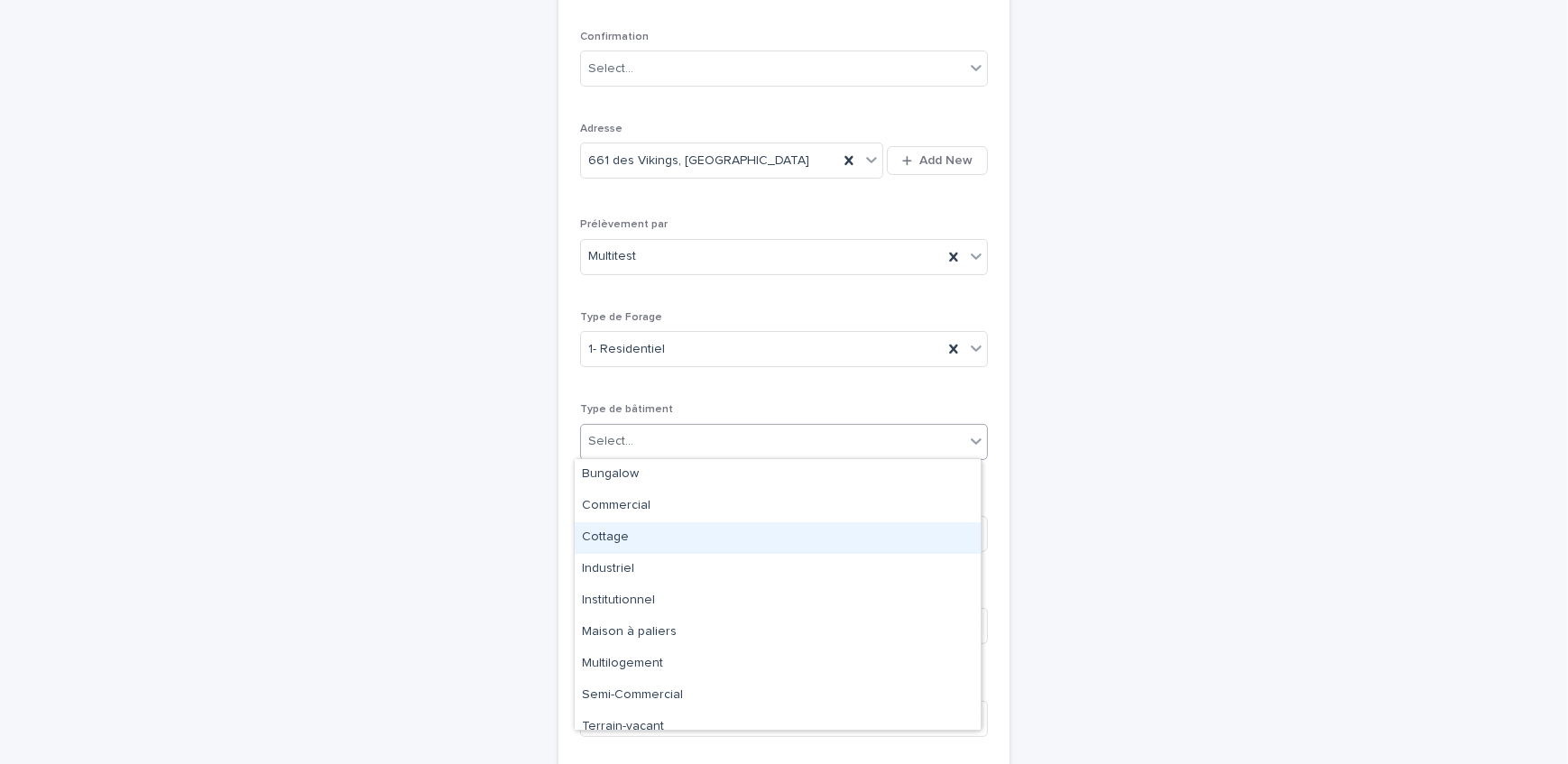
click at [629, 543] on div "Cottage" at bounding box center [778, 537] width 406 height 32
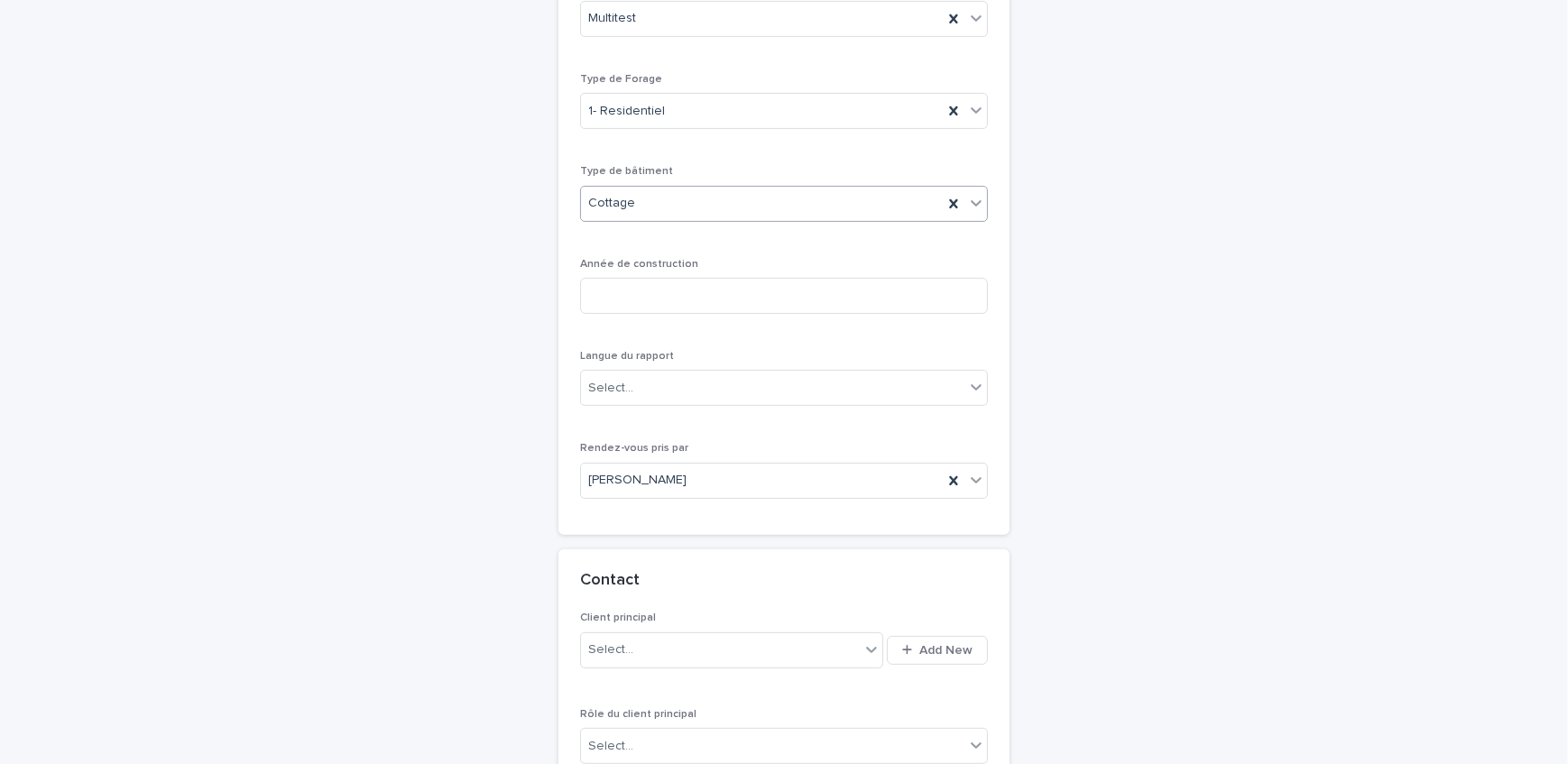
scroll to position [712, 0]
click at [662, 182] on div "Cottage" at bounding box center [762, 196] width 362 height 30
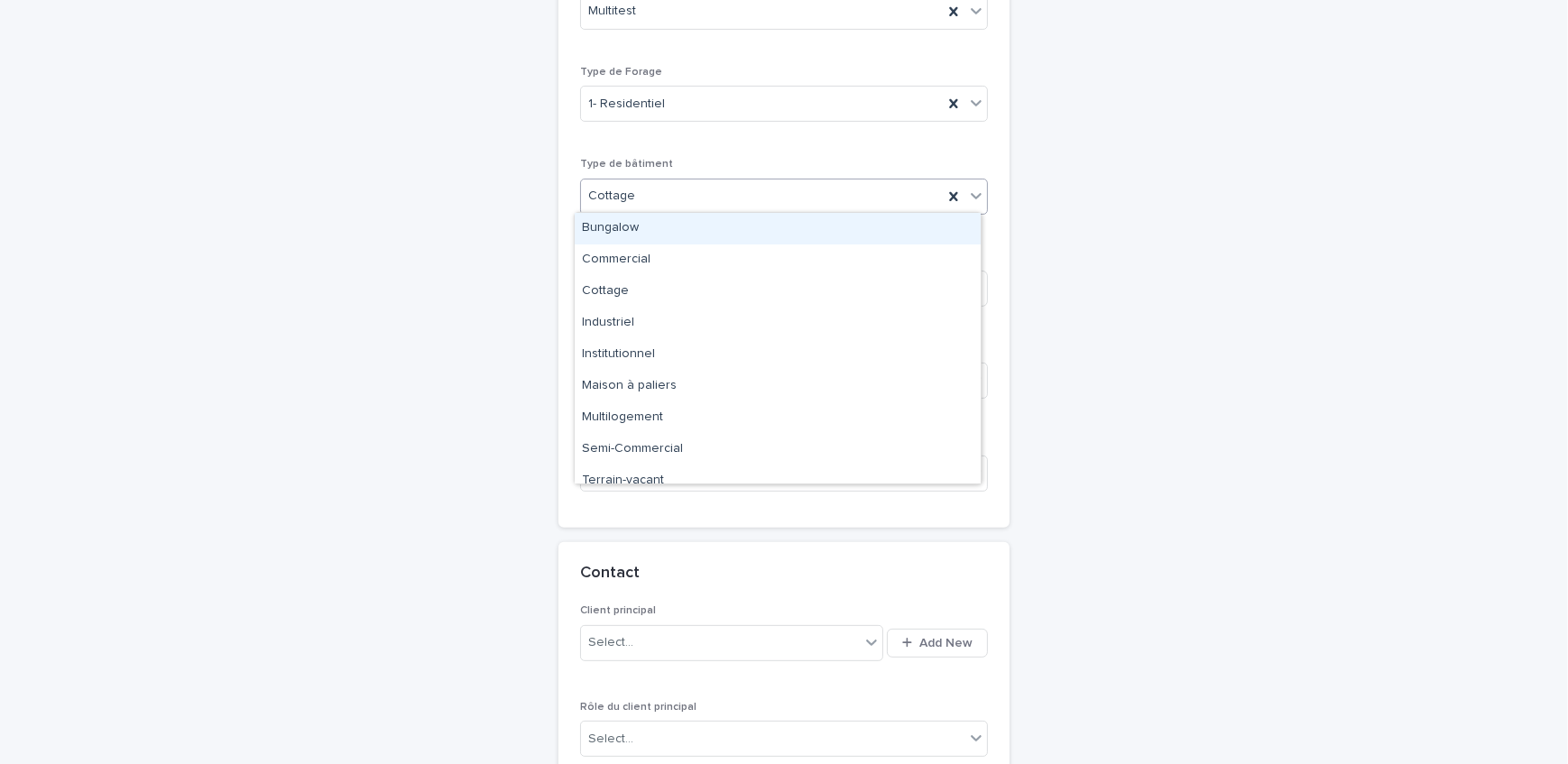
click at [657, 242] on div "Bungalow" at bounding box center [778, 229] width 406 height 32
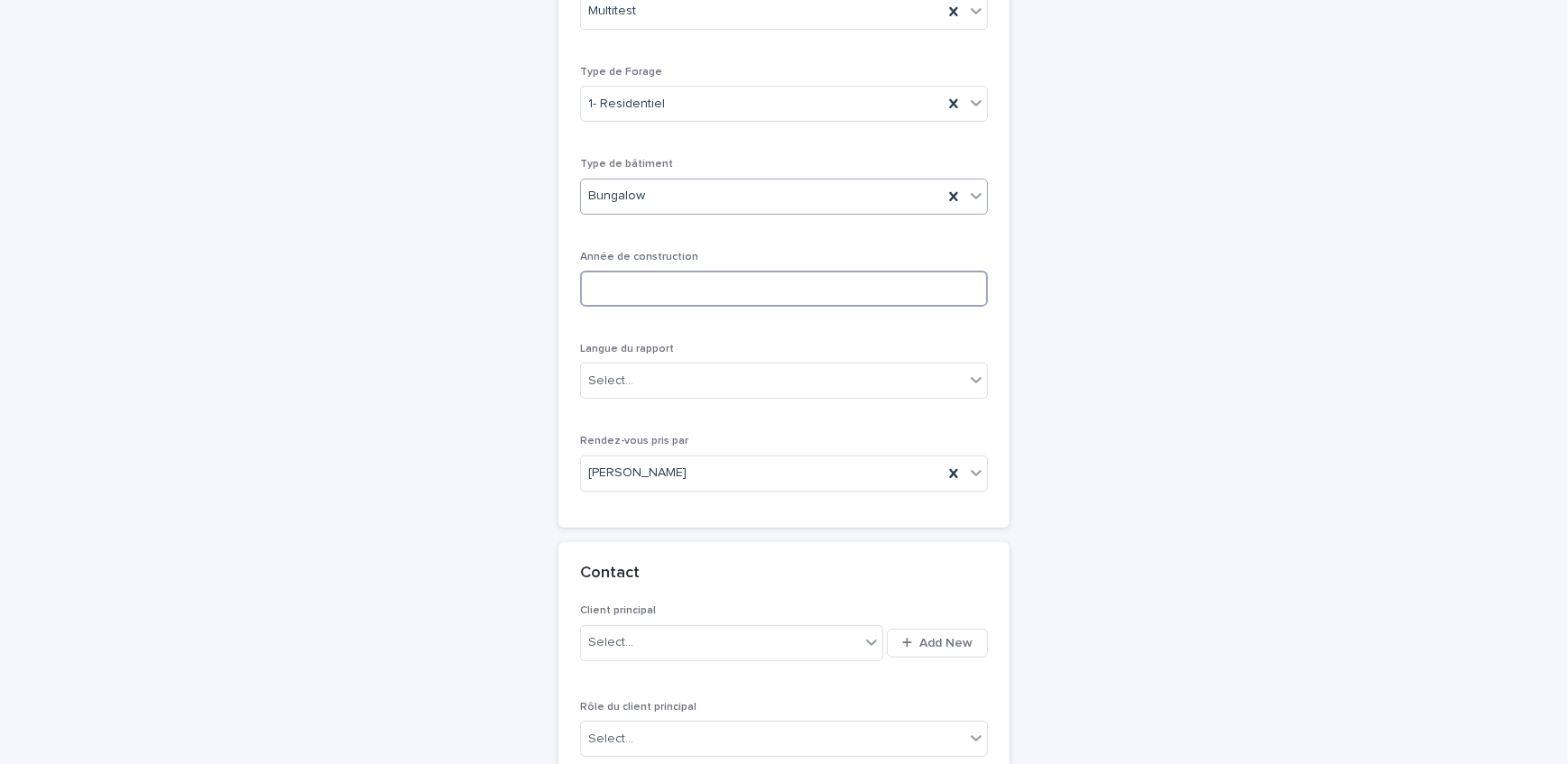
click at [645, 280] on input at bounding box center [784, 289] width 408 height 36
click at [645, 283] on input at bounding box center [784, 289] width 408 height 36
type input "****"
click at [625, 372] on div "Select..." at bounding box center [610, 382] width 45 height 19
click at [758, 371] on div "Select..." at bounding box center [773, 381] width 384 height 30
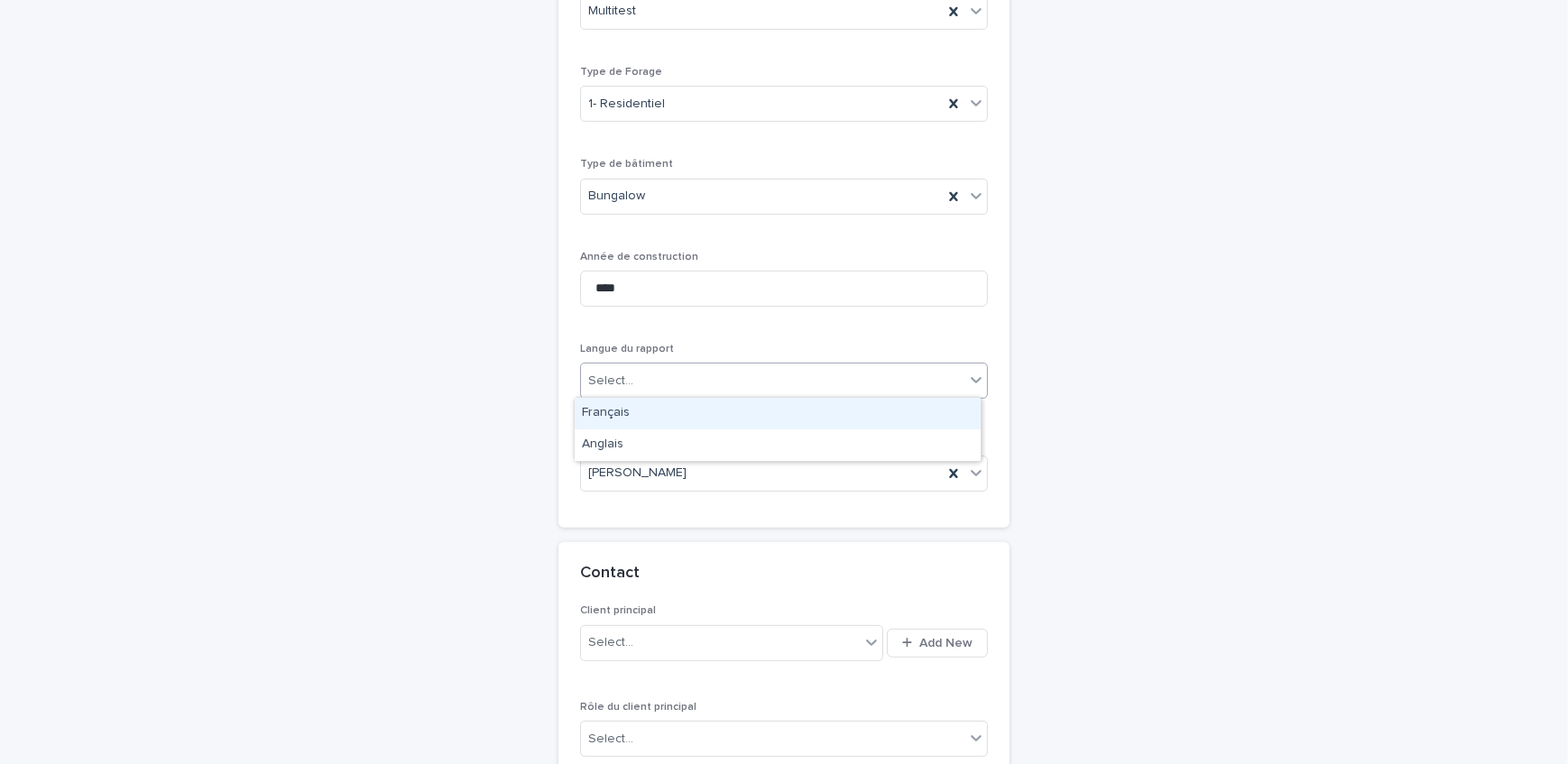
click at [727, 410] on div "Français" at bounding box center [778, 413] width 406 height 32
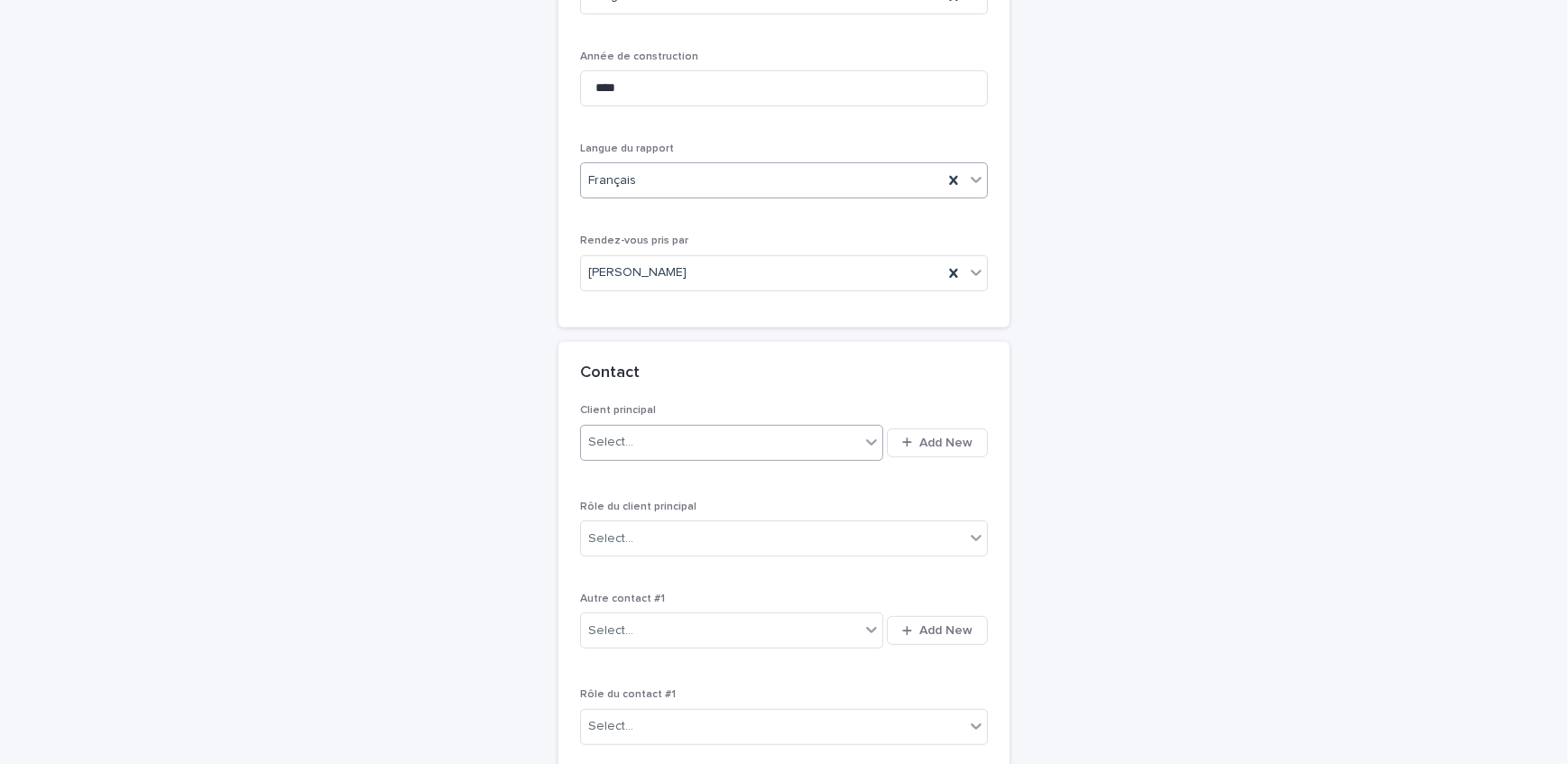
scroll to position [959, 0]
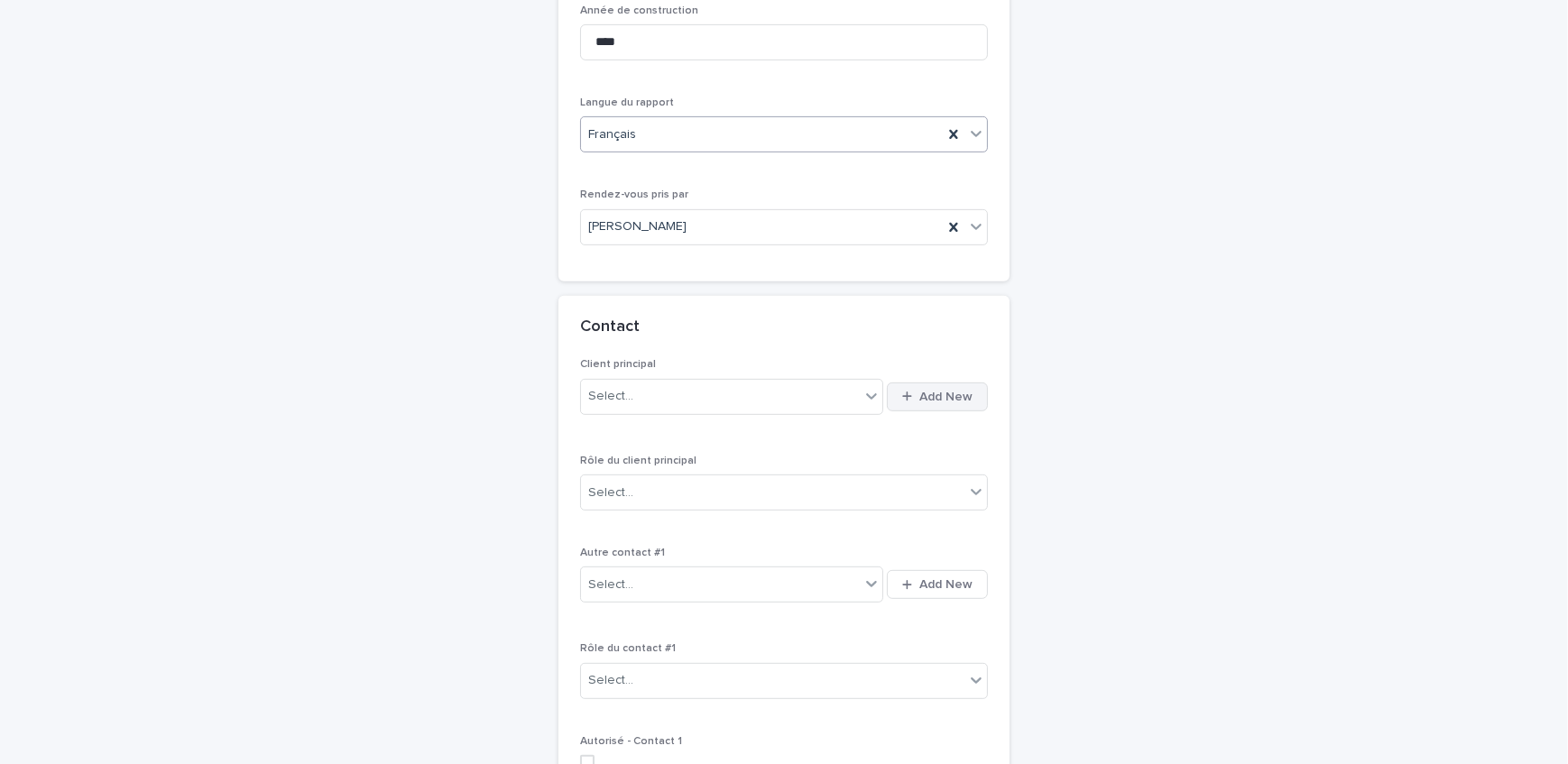
click at [932, 392] on span "Add New" at bounding box center [946, 396] width 54 height 12
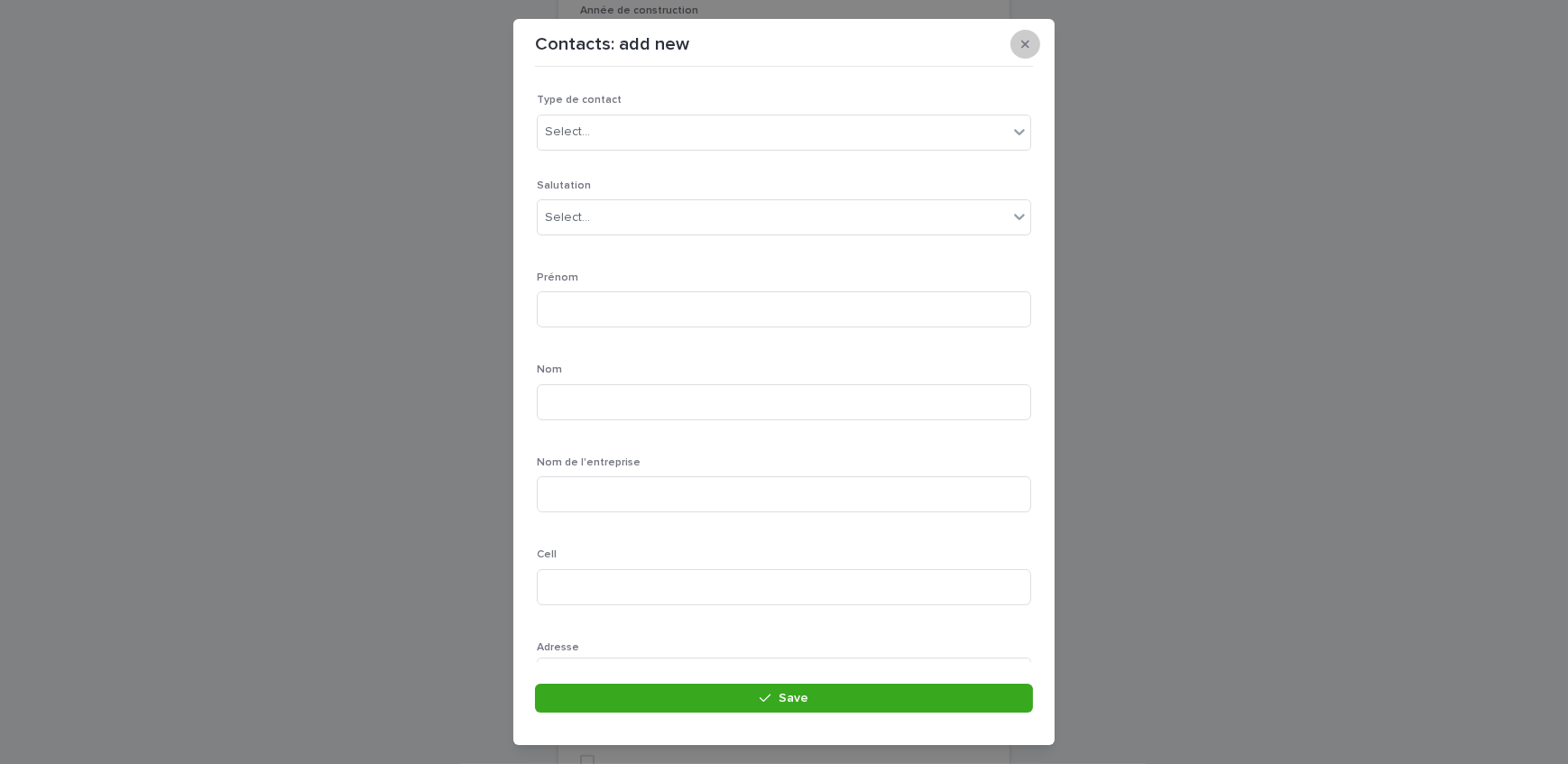
click at [1028, 51] on button "button" at bounding box center [1026, 44] width 30 height 29
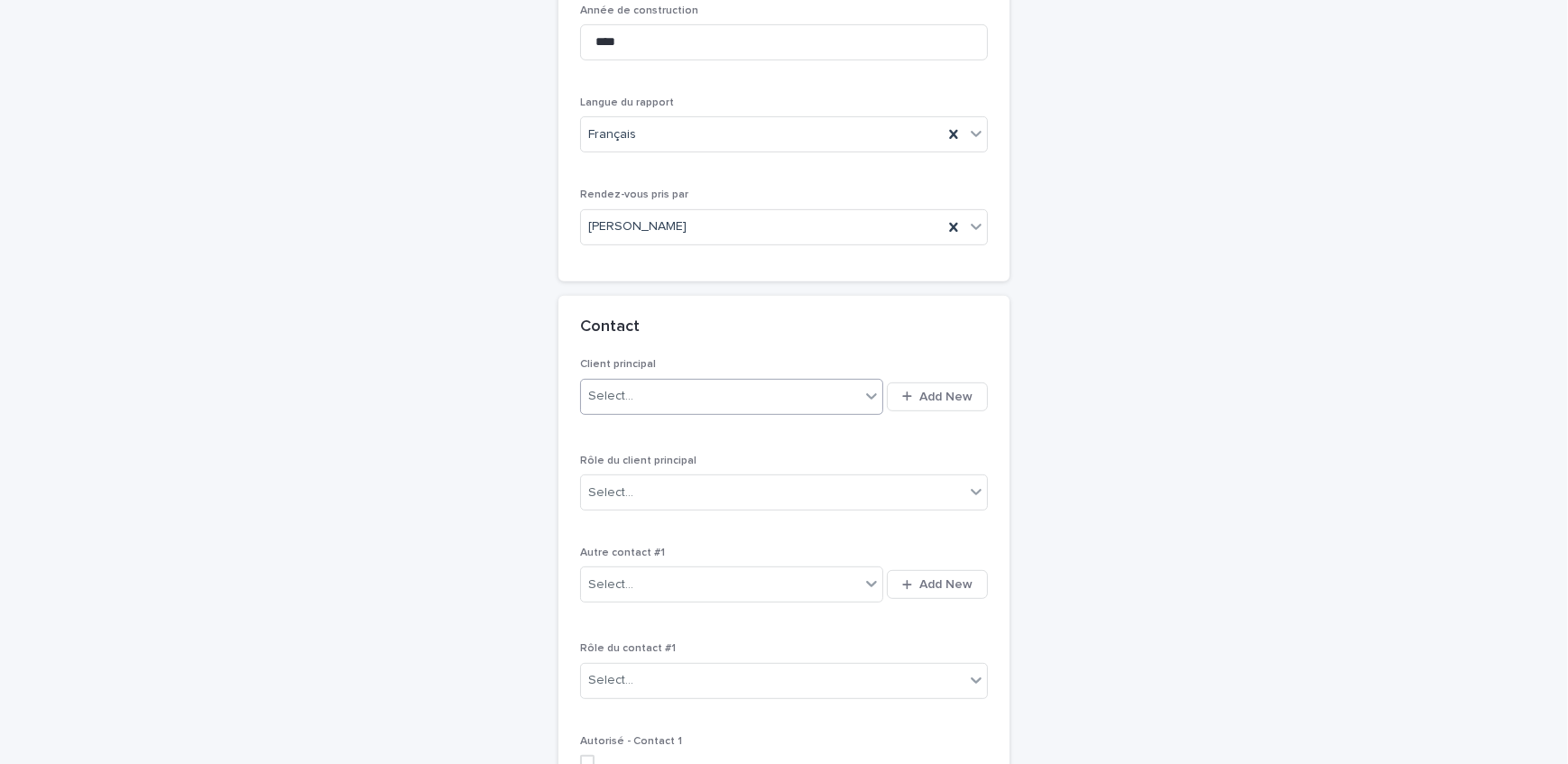
click at [696, 404] on div "Select..." at bounding box center [720, 396] width 278 height 30
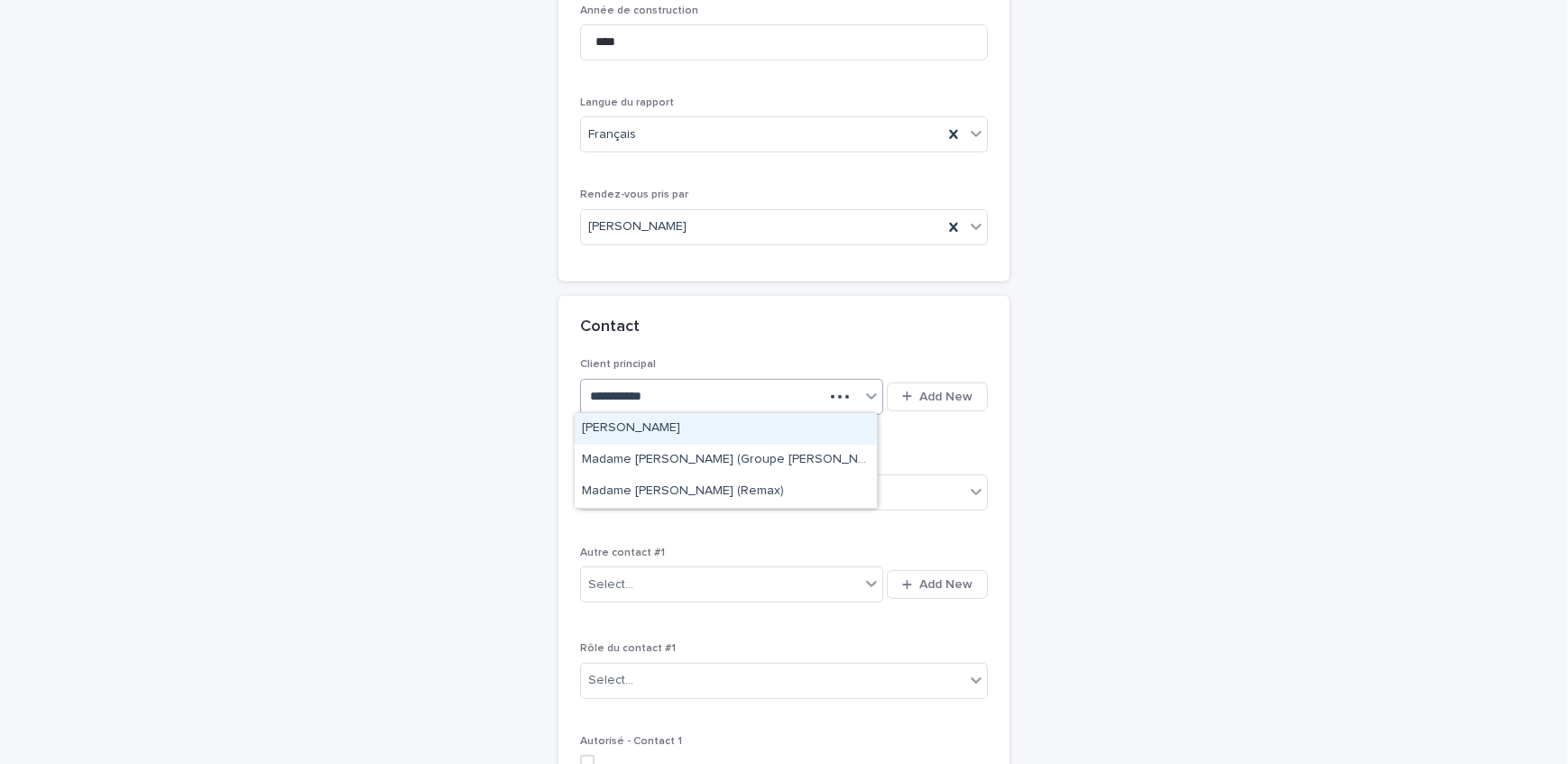
type input "**********"
click at [732, 431] on div "Madame [PERSON_NAME] (Groupe [PERSON_NAME] et [PERSON_NAME] )" at bounding box center [726, 428] width 302 height 32
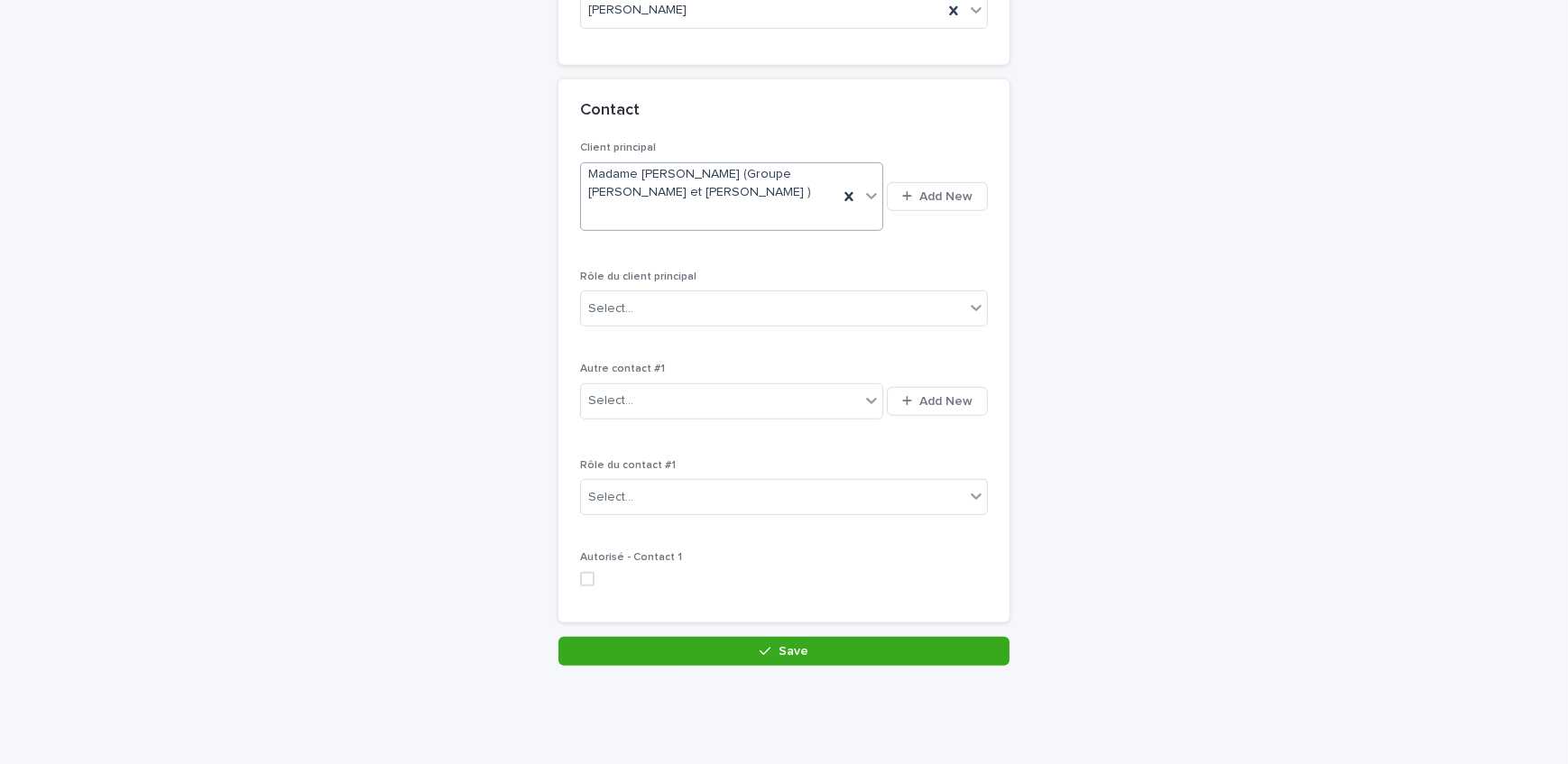
scroll to position [1205, 0]
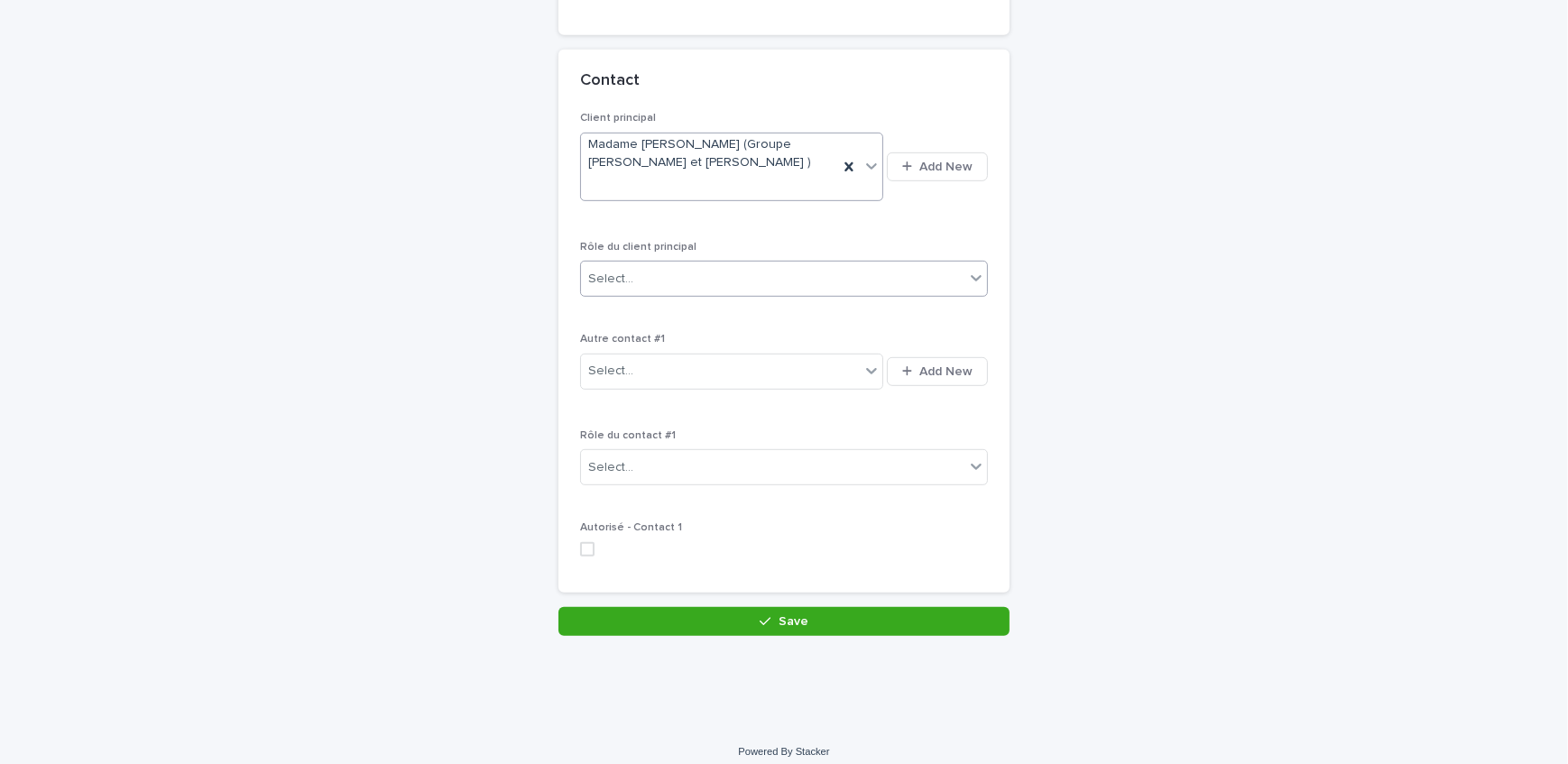
click at [732, 282] on div "Select..." at bounding box center [773, 278] width 384 height 30
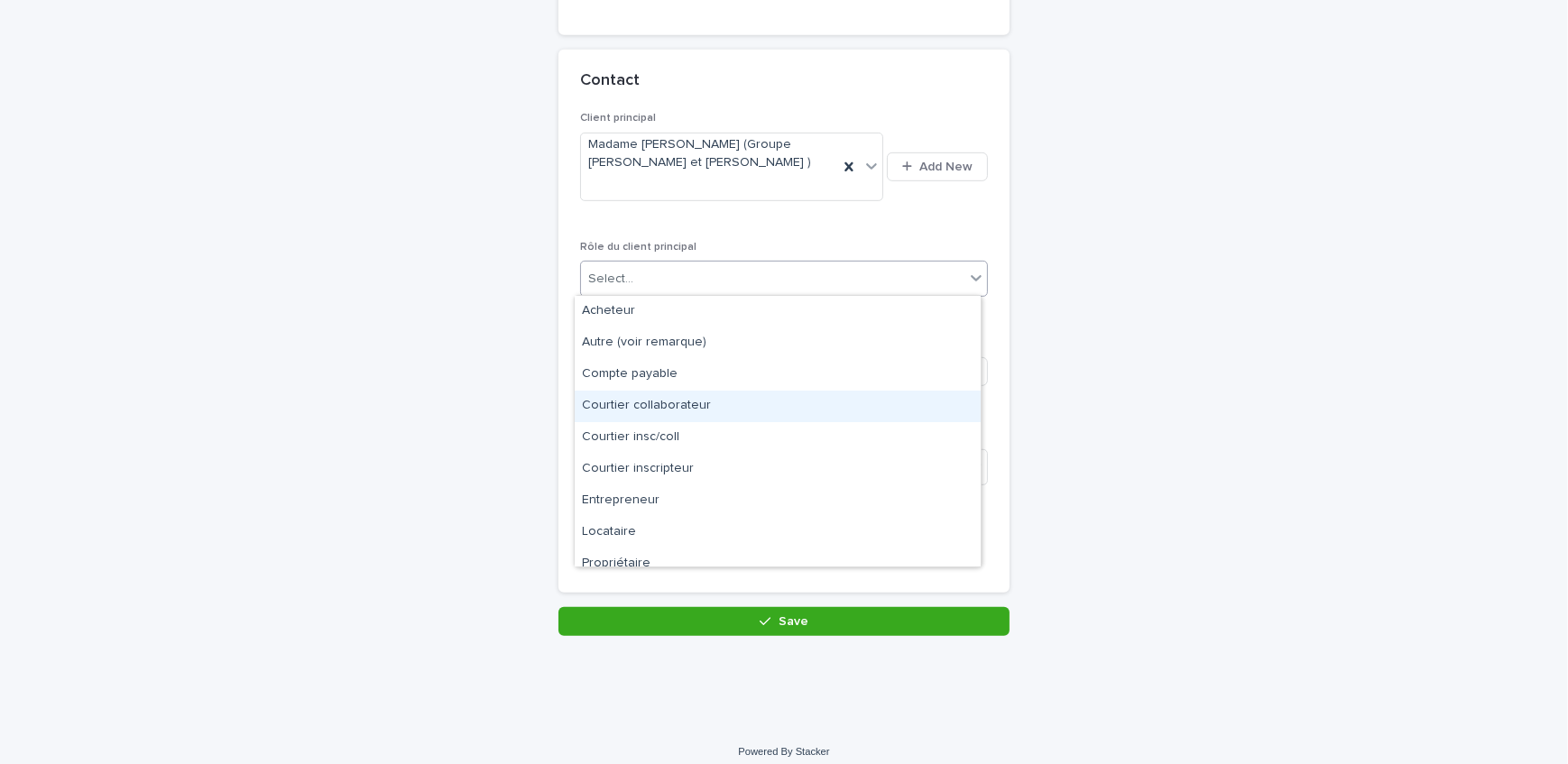
click at [706, 410] on div "Courtier collaborateur" at bounding box center [778, 405] width 406 height 32
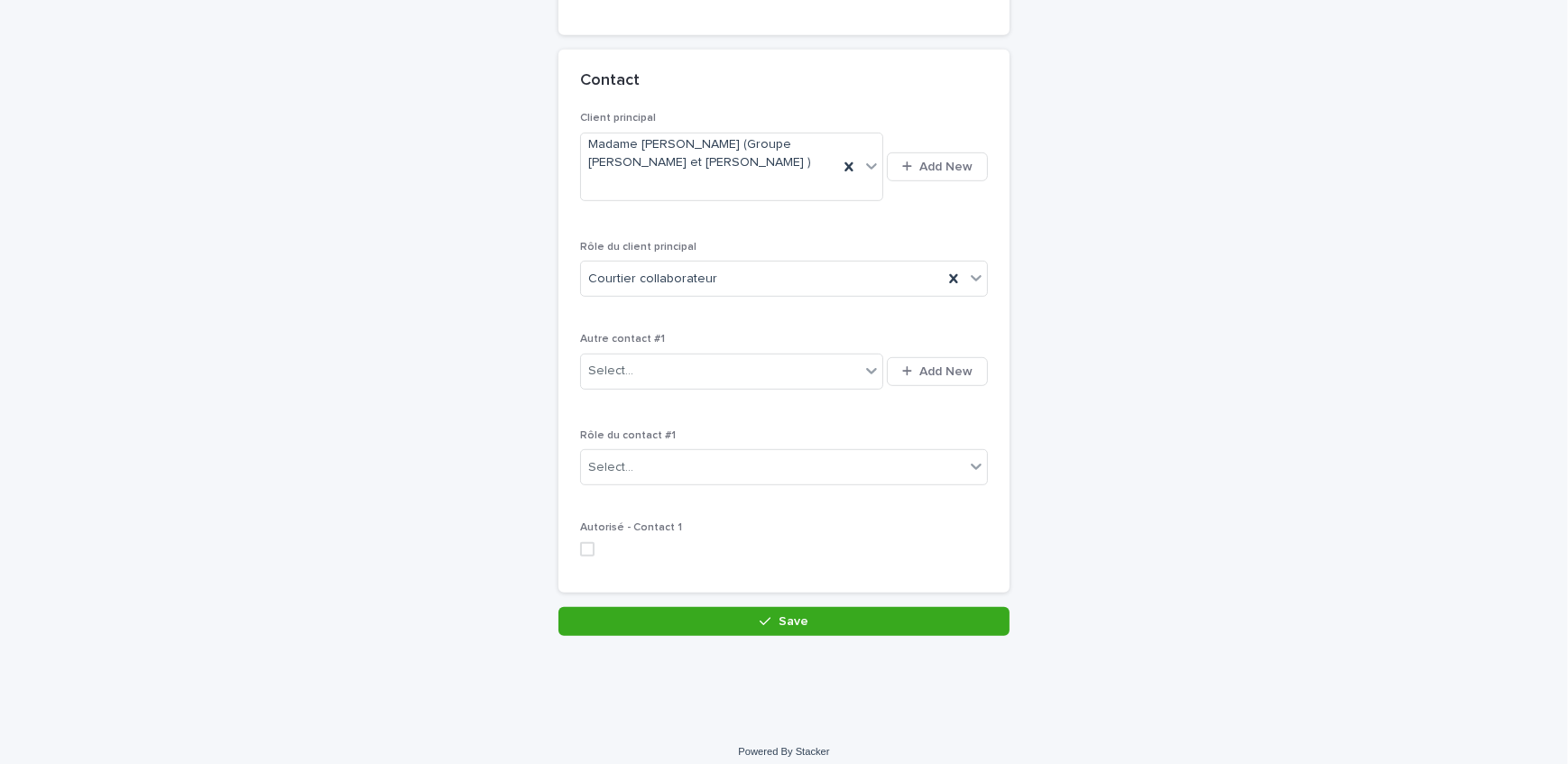
scroll to position [1215, 0]
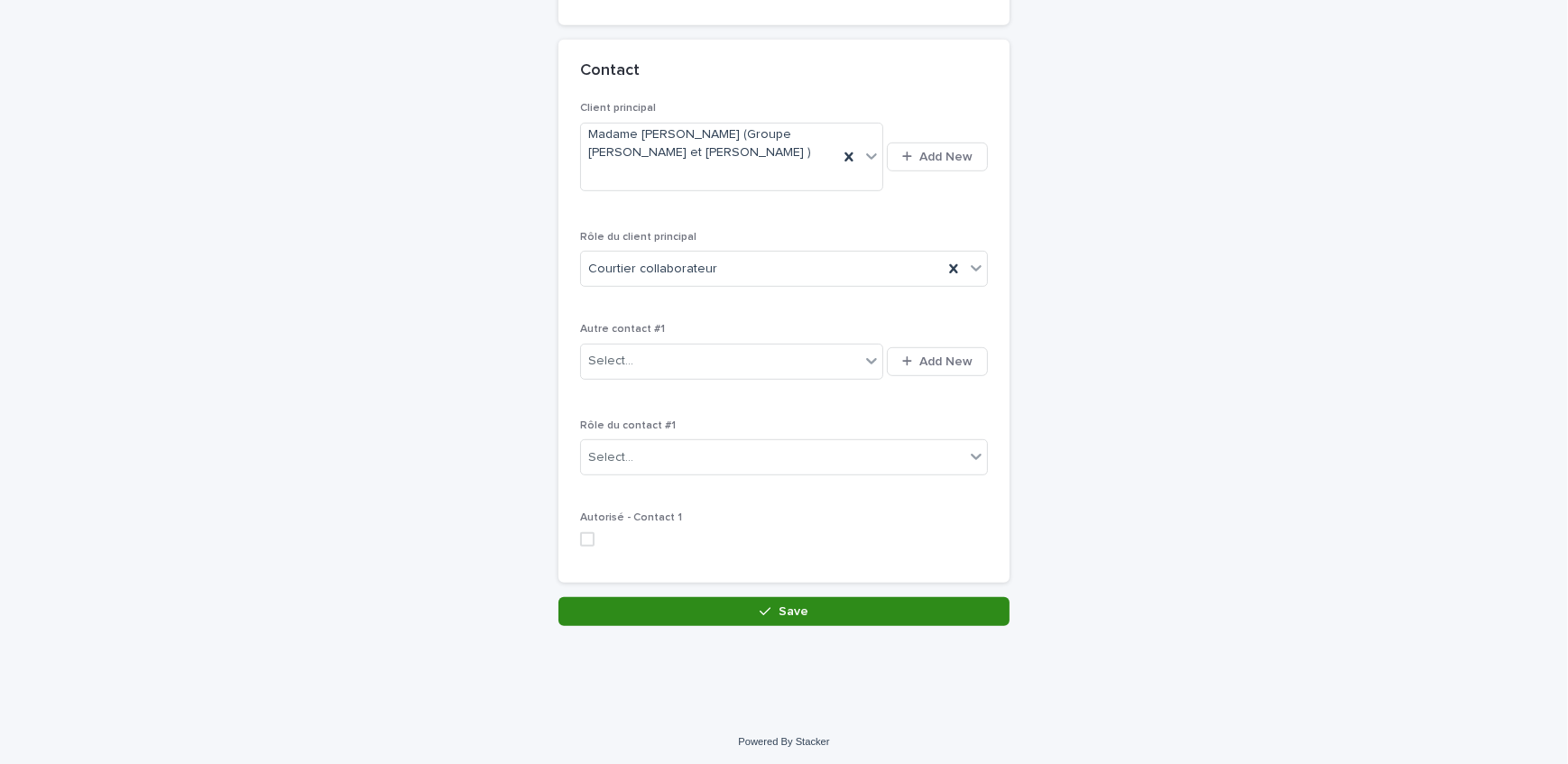
click at [809, 613] on button "Save" at bounding box center [784, 611] width 452 height 29
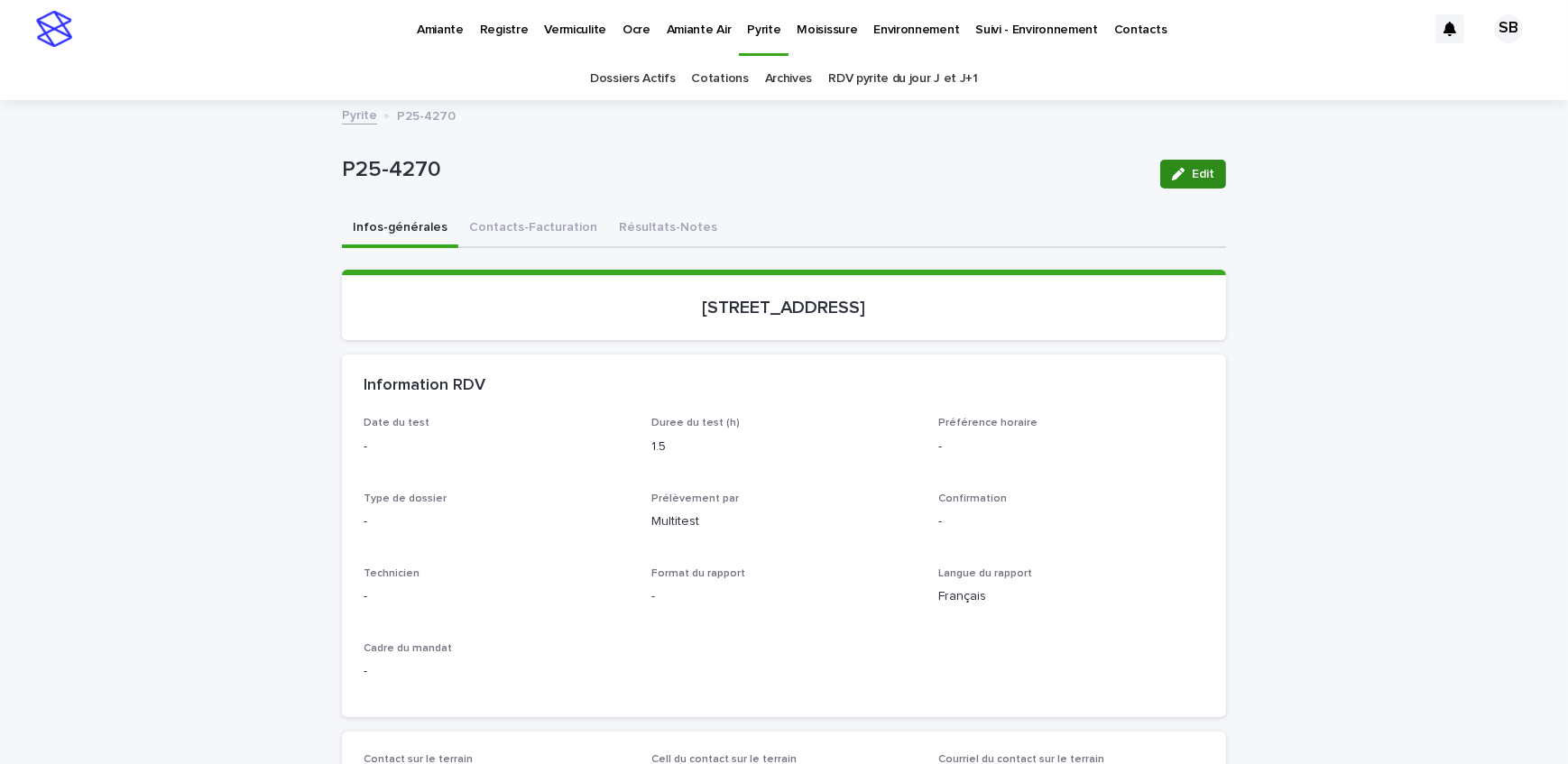
click at [1192, 169] on span "Edit" at bounding box center [1204, 173] width 23 height 12
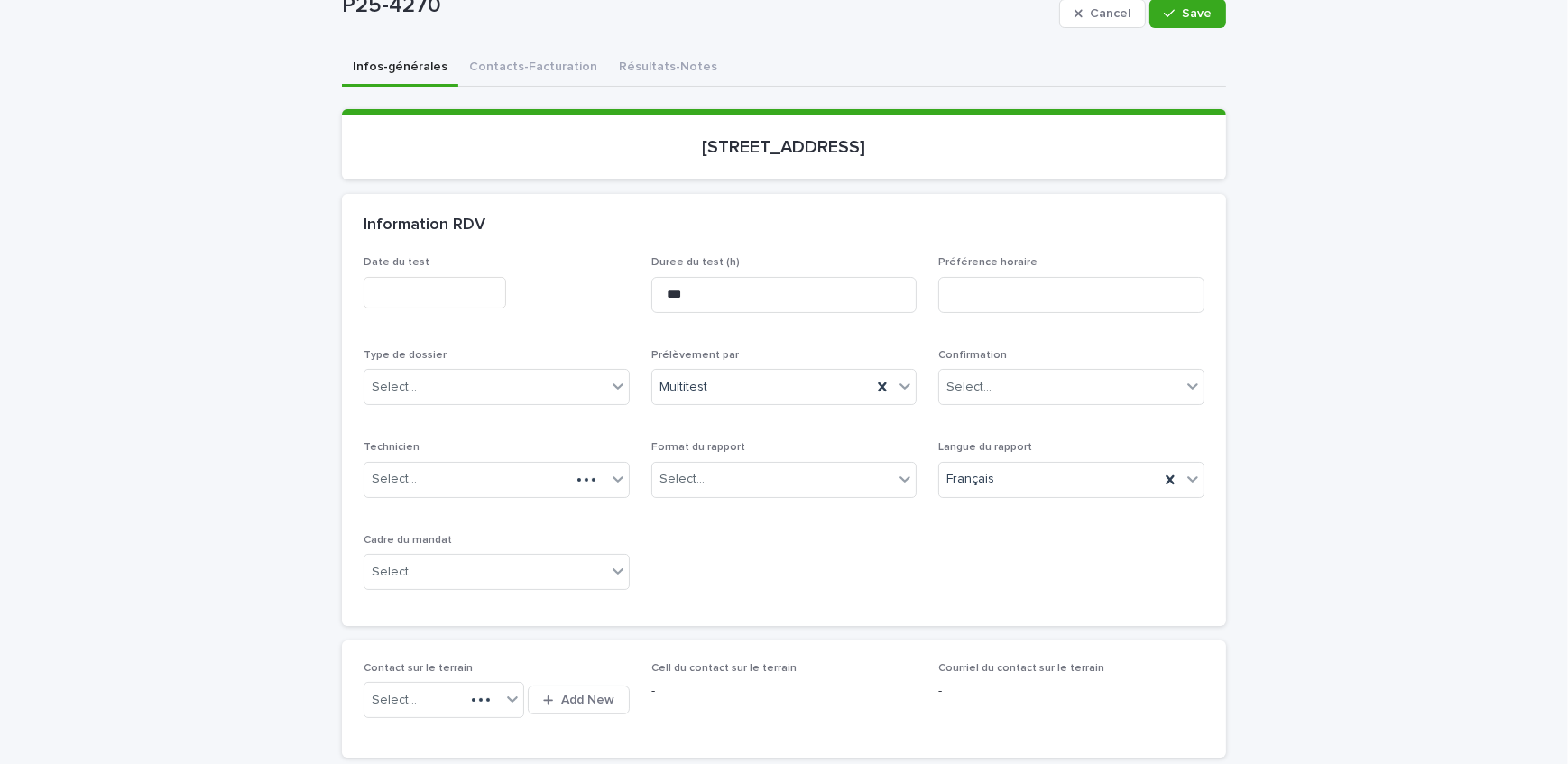
scroll to position [164, 0]
click at [439, 382] on div "Select..." at bounding box center [485, 384] width 242 height 30
click at [446, 414] on div "Échantillonnage" at bounding box center [490, 417] width 264 height 32
click at [727, 462] on div "Select..." at bounding box center [773, 476] width 242 height 30
click at [737, 504] on div "Électronique" at bounding box center [778, 509] width 264 height 32
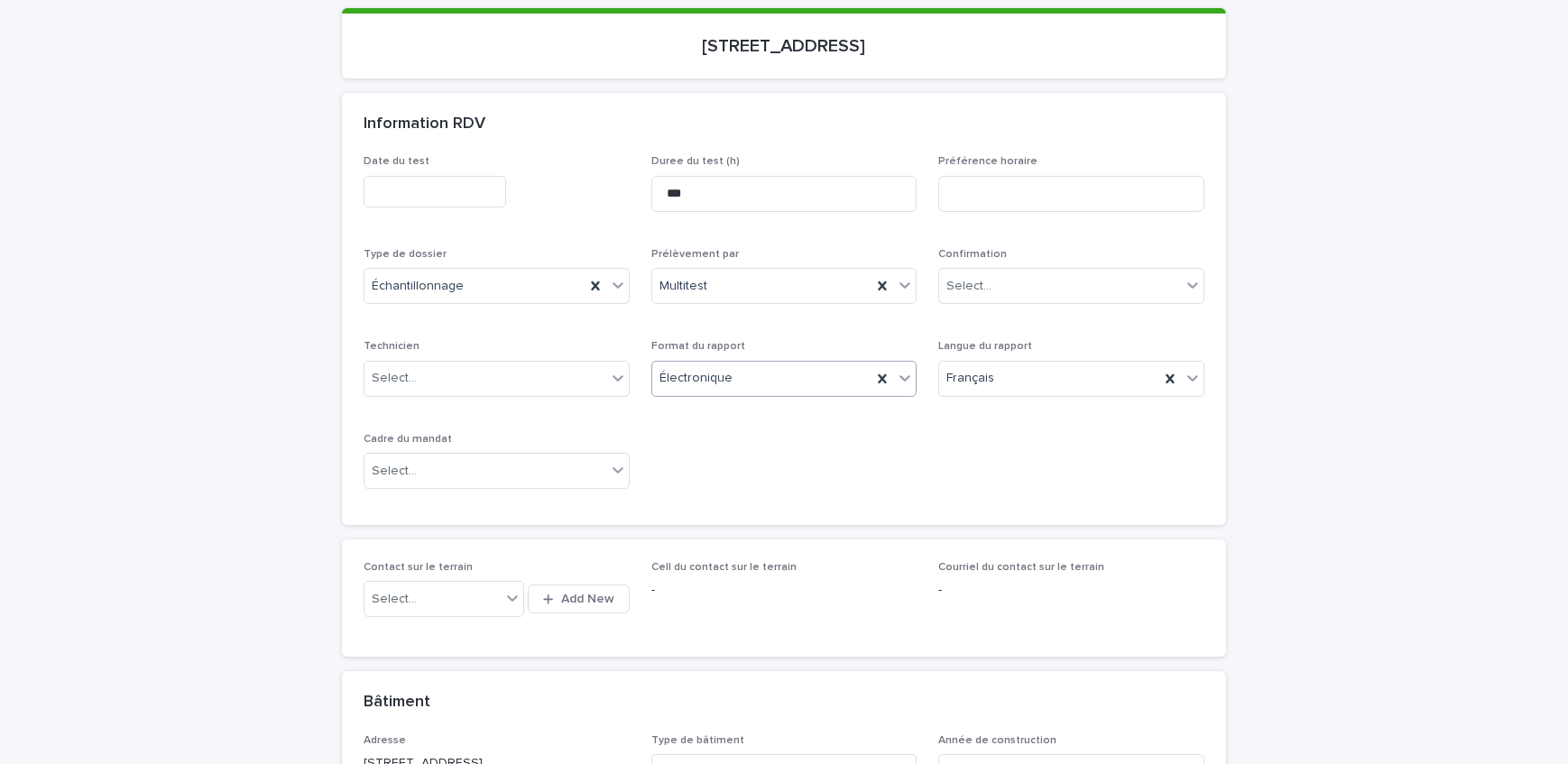
scroll to position [327, 0]
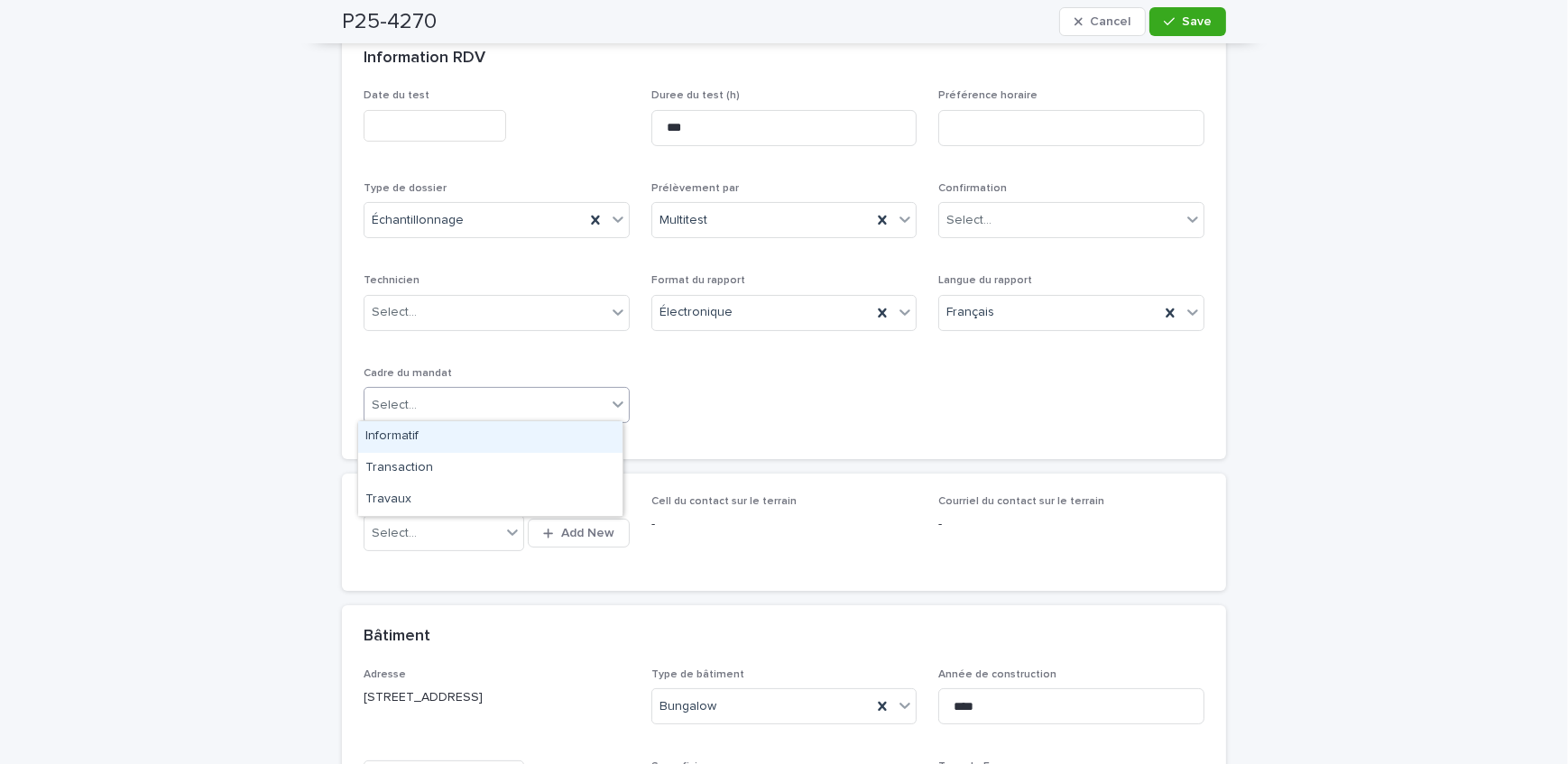
click at [491, 403] on div "Select..." at bounding box center [485, 404] width 242 height 30
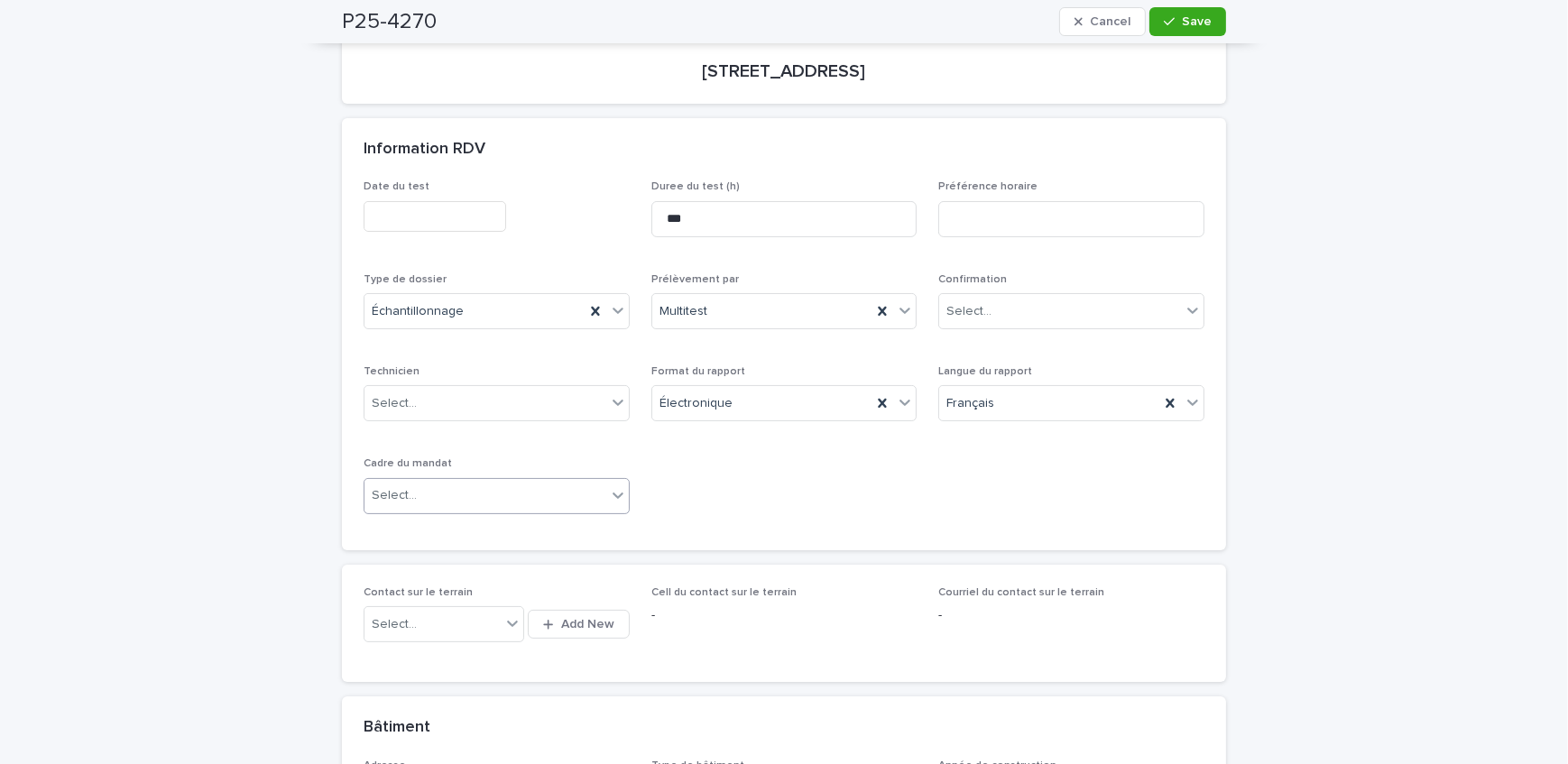
click at [494, 497] on div "Select..." at bounding box center [485, 495] width 242 height 30
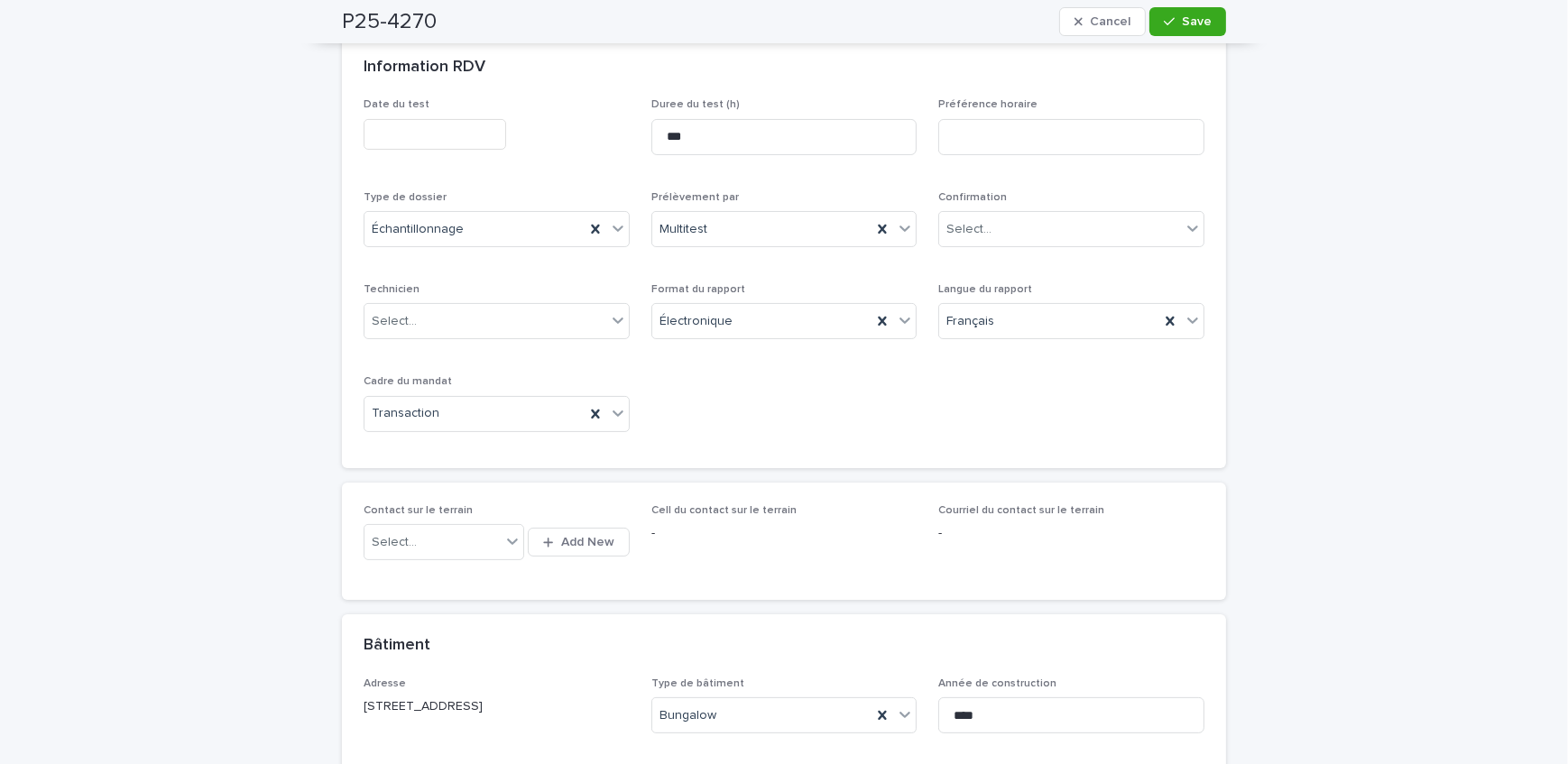
click at [840, 423] on div "Date du test Duree du test (h) *** Préférence horaire Type de dossier Échantill…" at bounding box center [784, 273] width 841 height 348
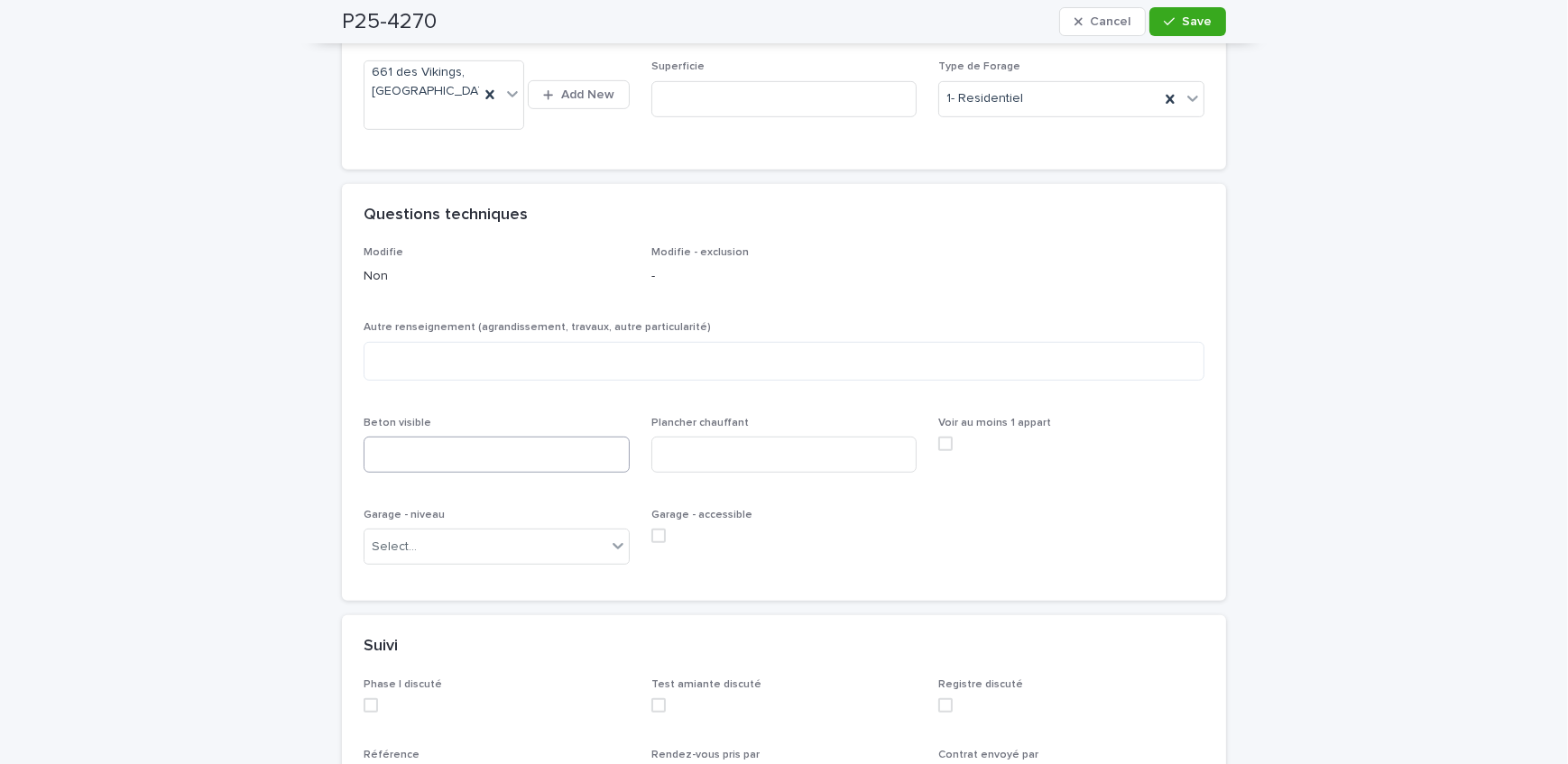
scroll to position [1147, 0]
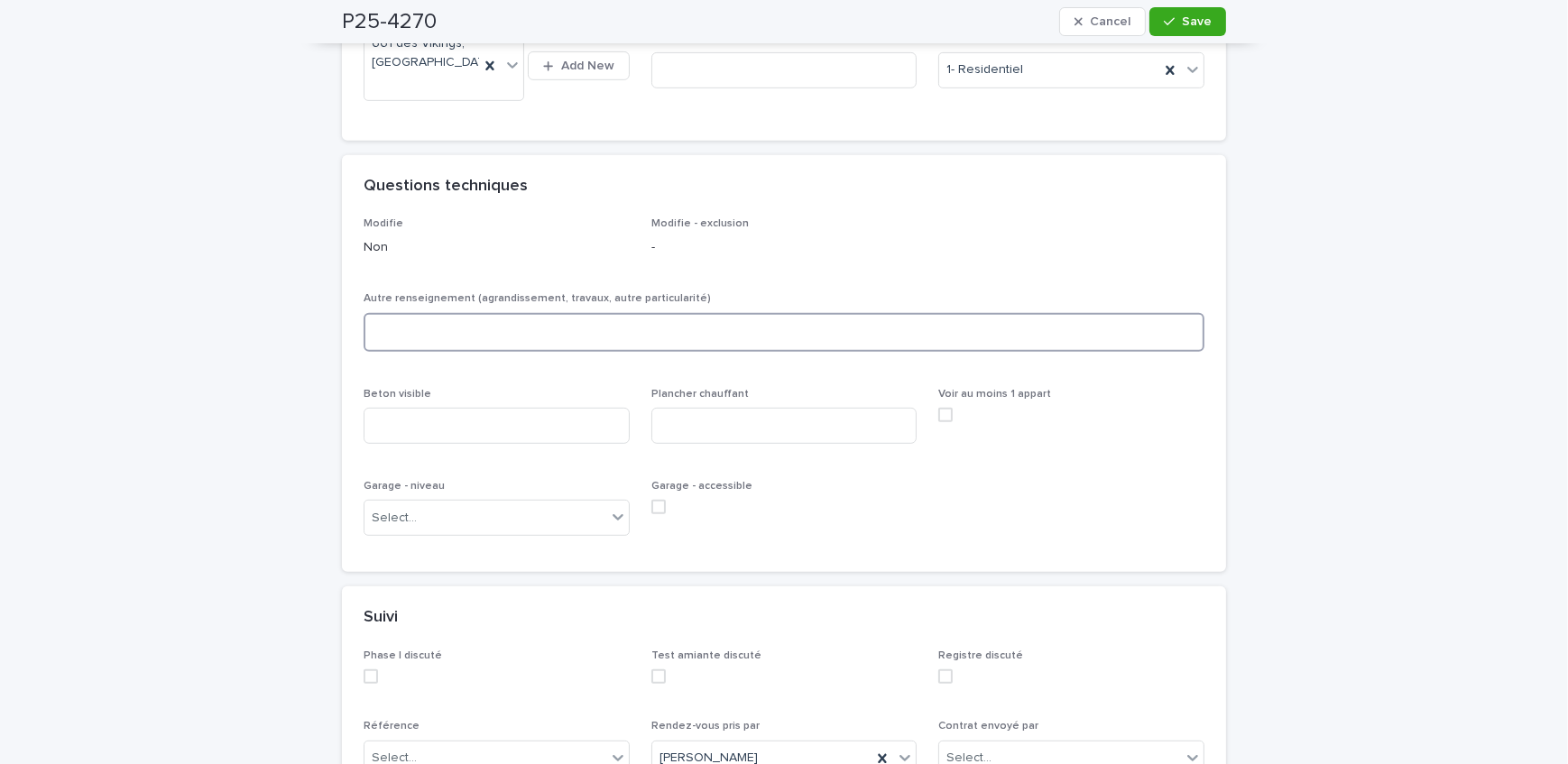
click at [502, 330] on textarea at bounding box center [784, 332] width 841 height 39
click at [423, 327] on textarea "**********" at bounding box center [784, 332] width 841 height 39
click at [592, 330] on textarea "**********" at bounding box center [784, 332] width 841 height 39
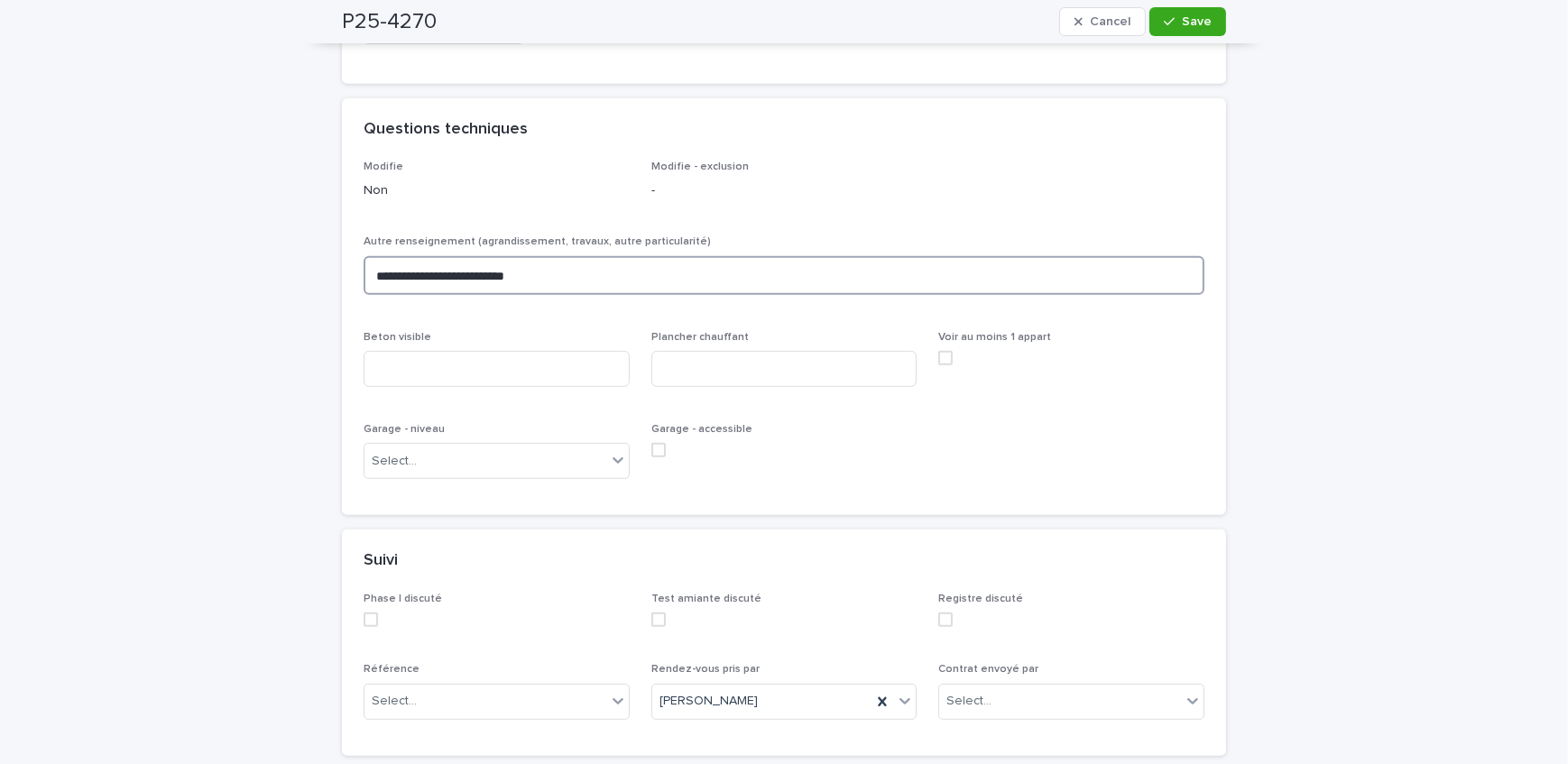
scroll to position [1312, 0]
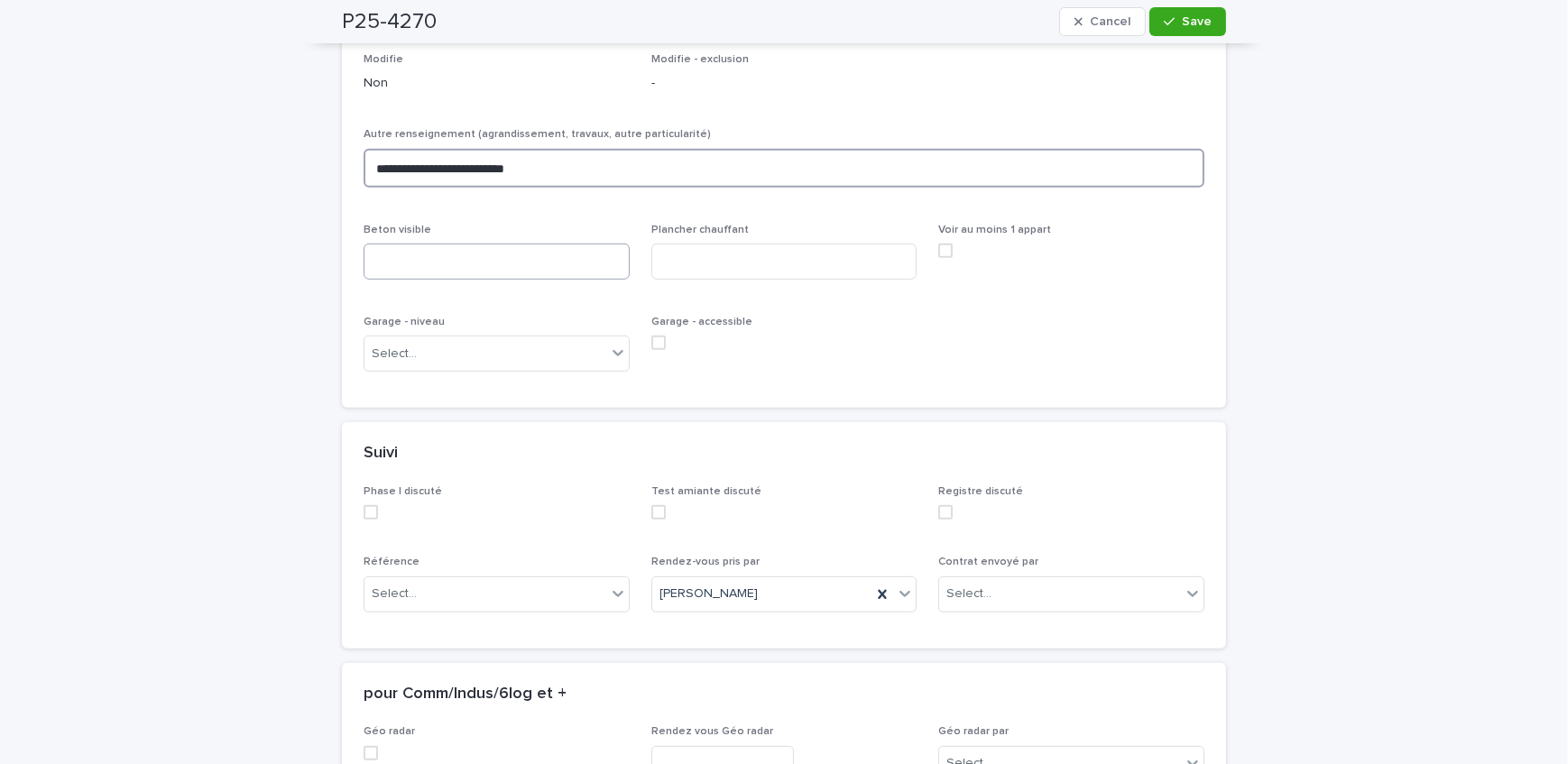
type textarea "**********"
click at [565, 265] on input at bounding box center [497, 262] width 266 height 36
click at [448, 353] on div "Select..." at bounding box center [485, 354] width 242 height 30
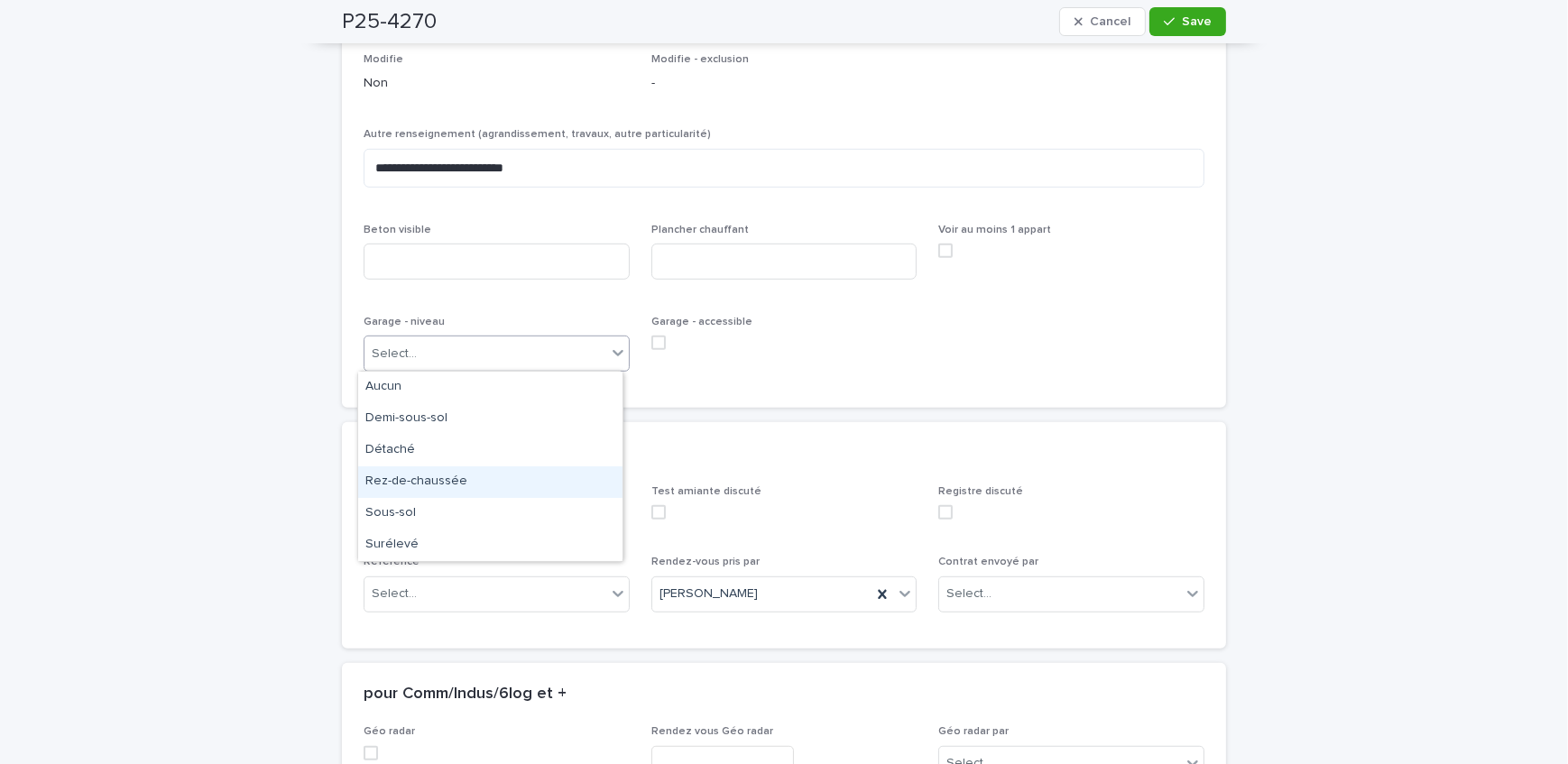
click at [442, 476] on div "Rez-de-chaussée" at bounding box center [490, 482] width 264 height 32
click at [651, 336] on span at bounding box center [658, 342] width 14 height 14
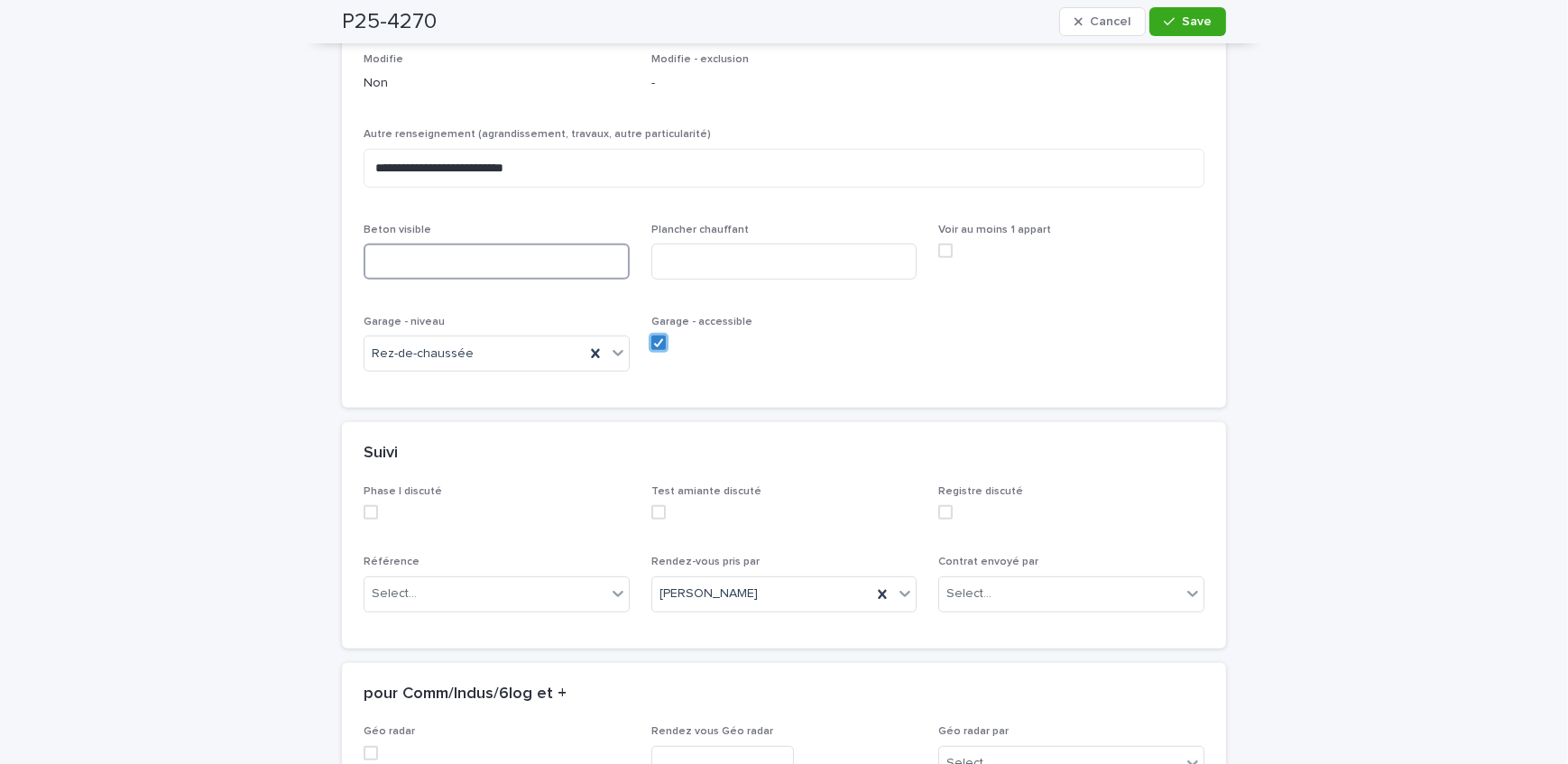
click at [448, 252] on input at bounding box center [497, 262] width 266 height 36
click at [468, 251] on input at bounding box center [497, 262] width 266 height 36
click at [390, 261] on input "**********" at bounding box center [497, 262] width 266 height 36
click at [427, 255] on input "**********" at bounding box center [497, 262] width 266 height 36
click at [556, 265] on input "**********" at bounding box center [497, 262] width 266 height 36
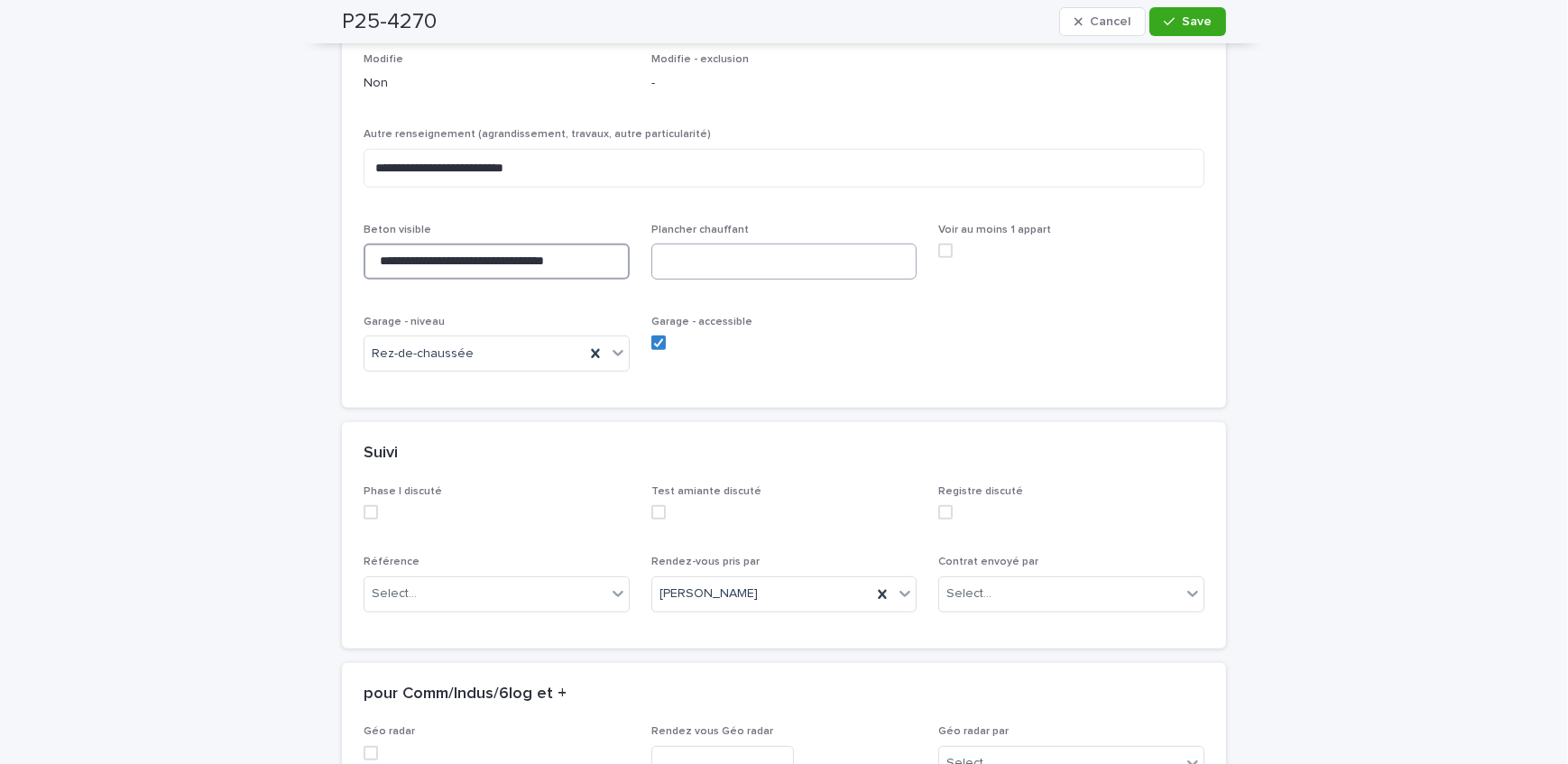
type input "**********"
click at [766, 273] on input at bounding box center [784, 262] width 266 height 36
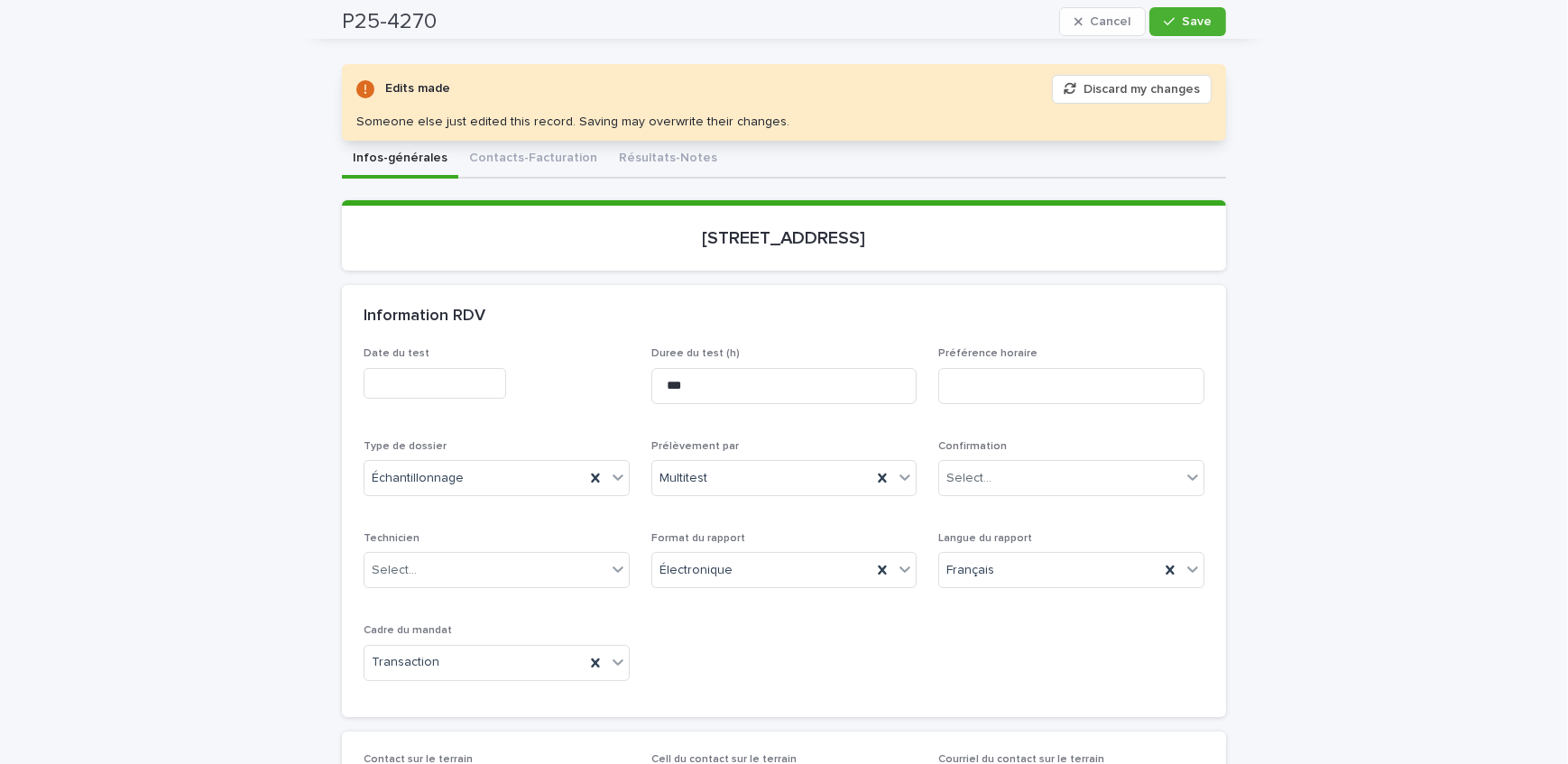
scroll to position [81, 0]
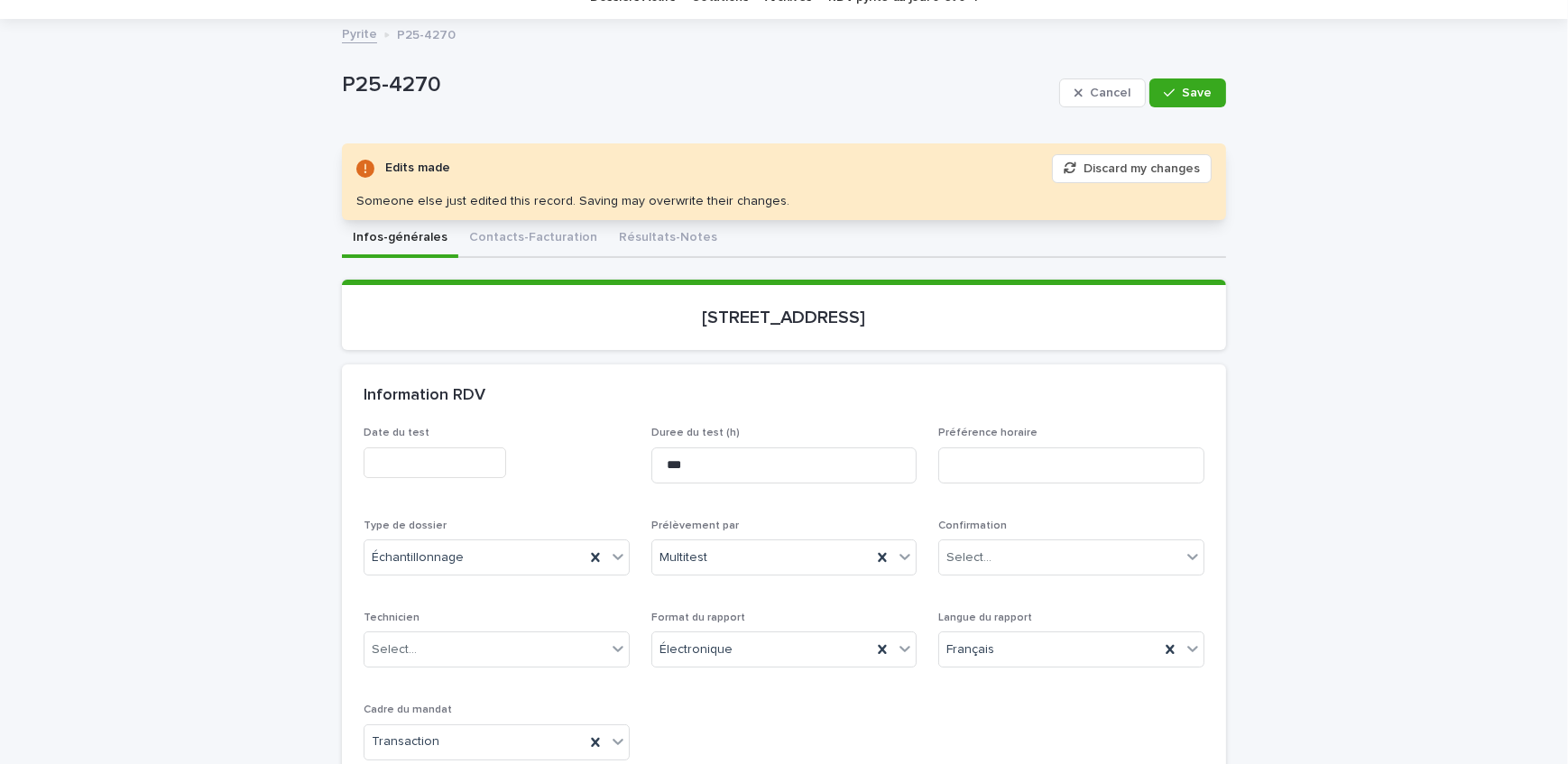
type input "**********"
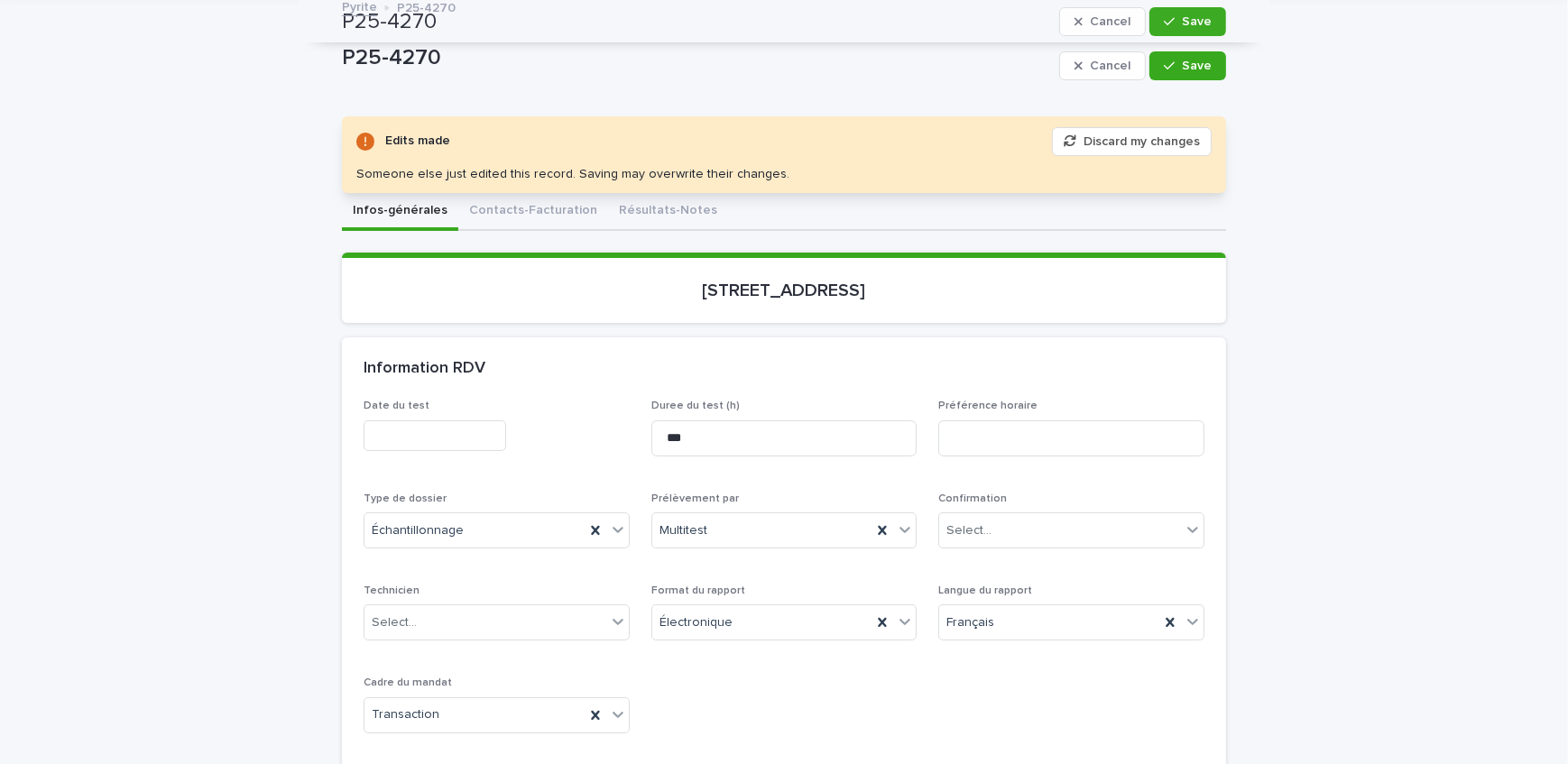
scroll to position [0, 0]
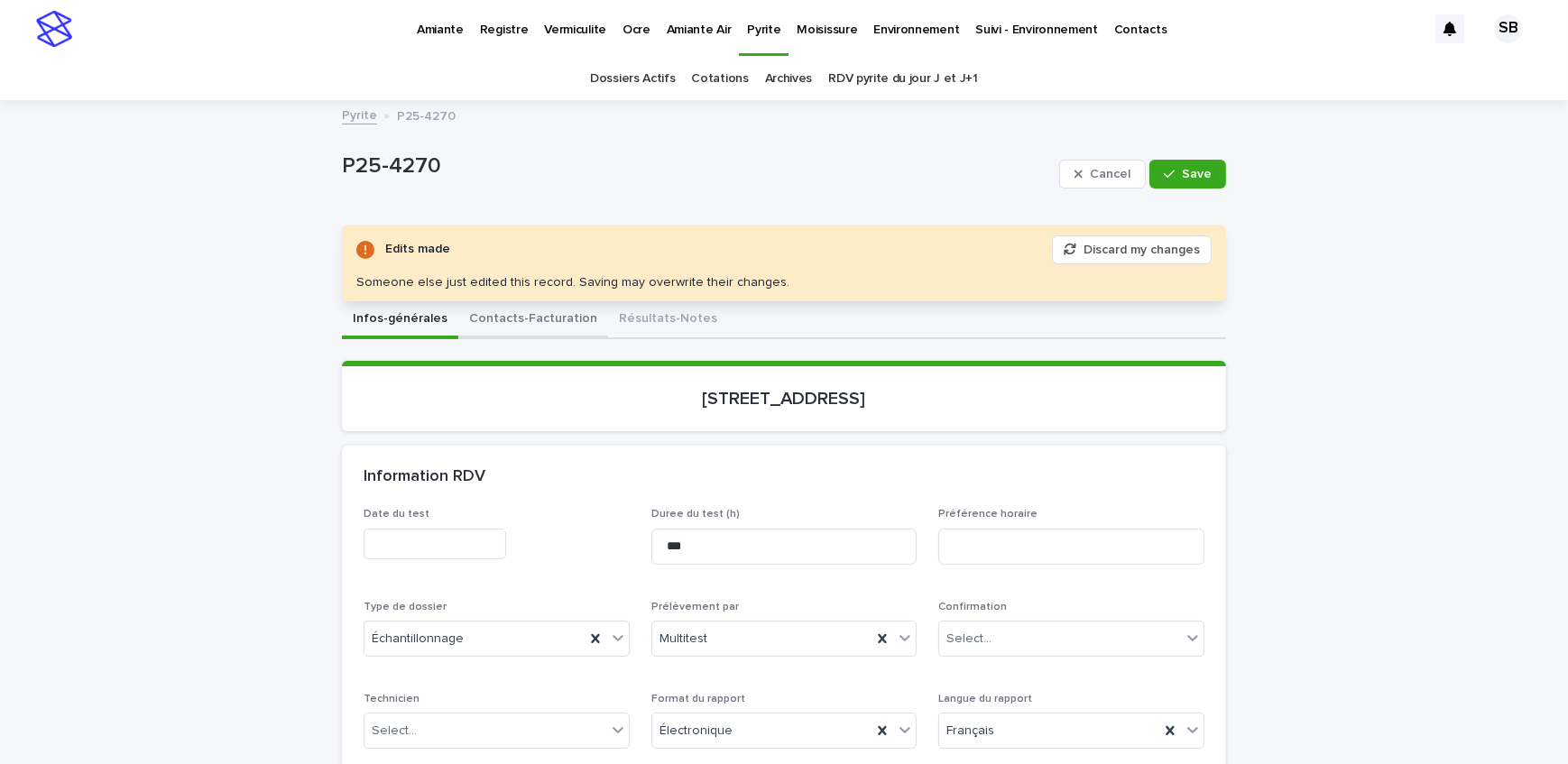
click at [521, 330] on button "Contacts-Facturation" at bounding box center [533, 320] width 150 height 38
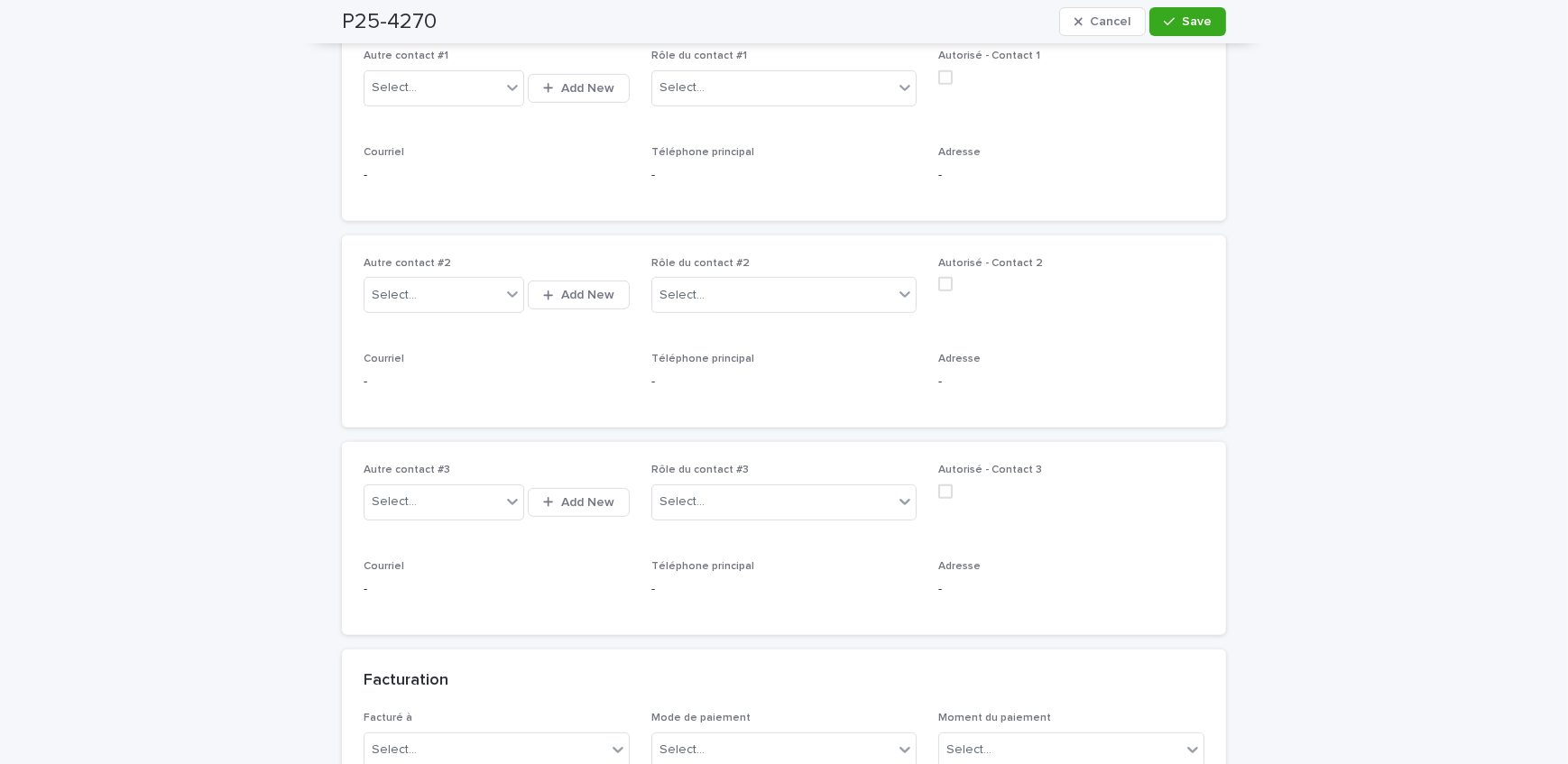
scroll to position [1312, 0]
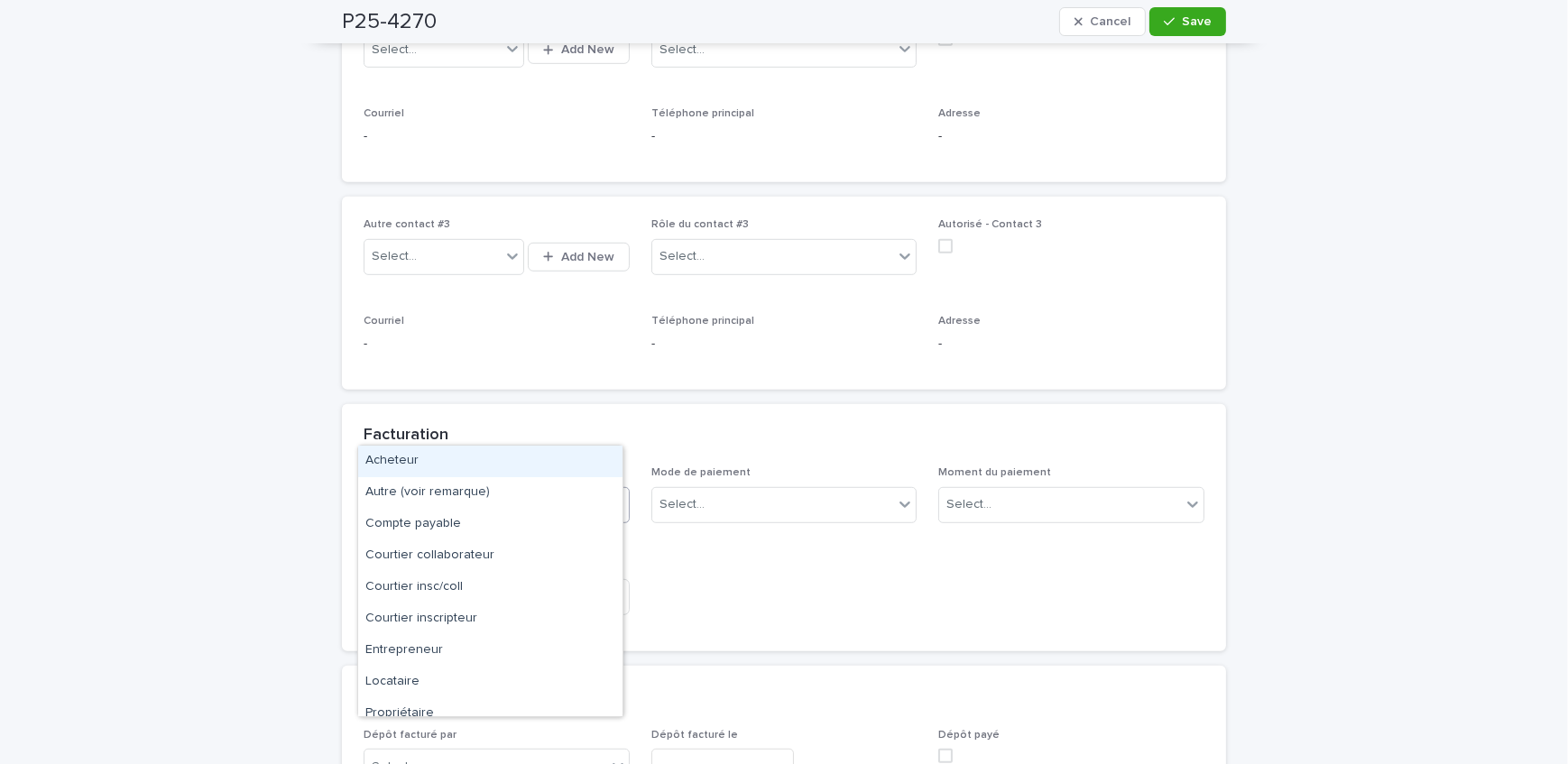
click at [553, 490] on div "Select..." at bounding box center [485, 504] width 242 height 30
click at [534, 548] on div "Courtier collaborateur" at bounding box center [490, 556] width 264 height 32
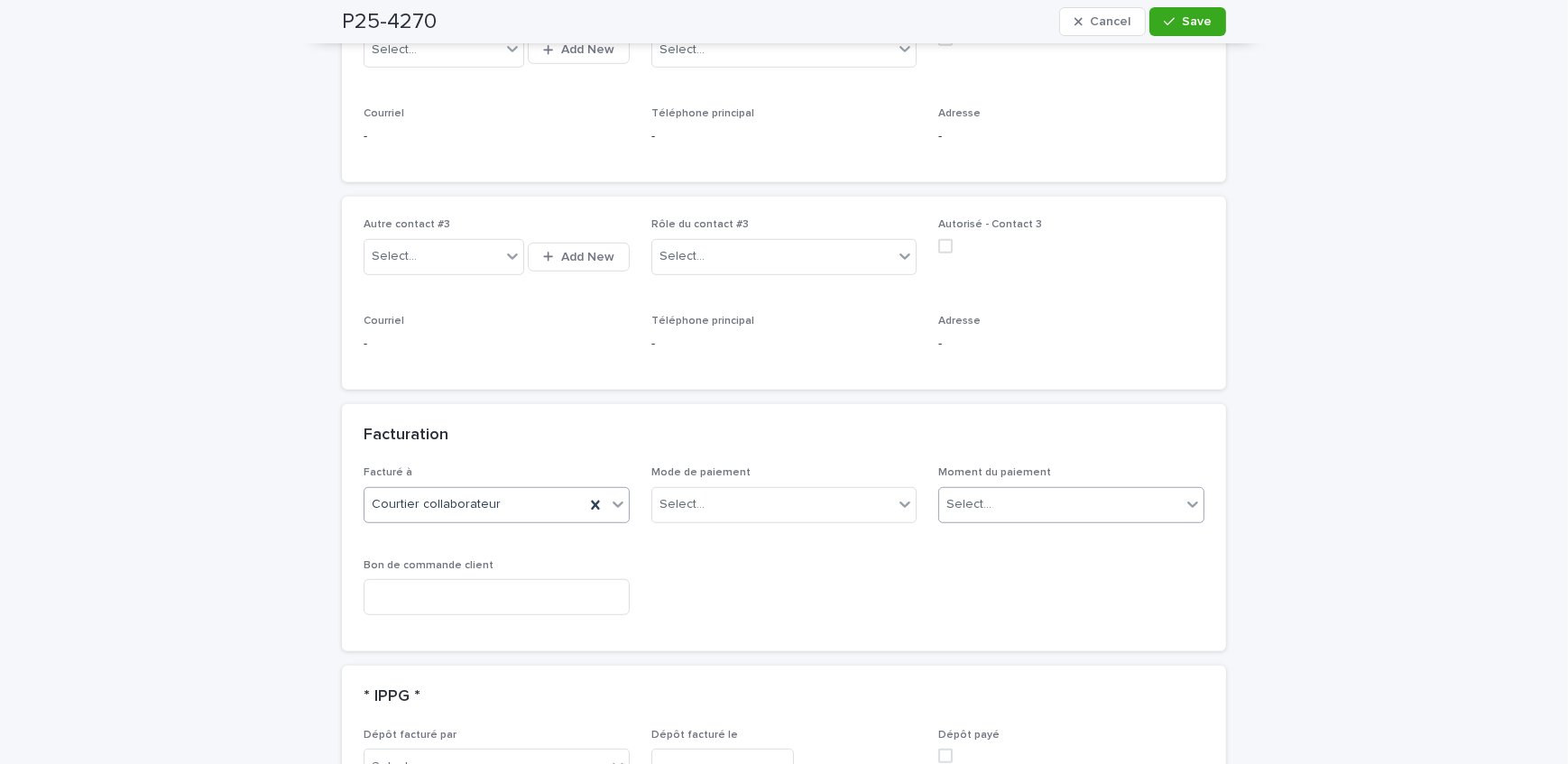
click at [1097, 490] on div "Select..." at bounding box center [1060, 504] width 242 height 30
click at [1089, 461] on div "Au sondage" at bounding box center [1066, 461] width 264 height 32
click at [1182, 24] on span "Save" at bounding box center [1197, 21] width 30 height 12
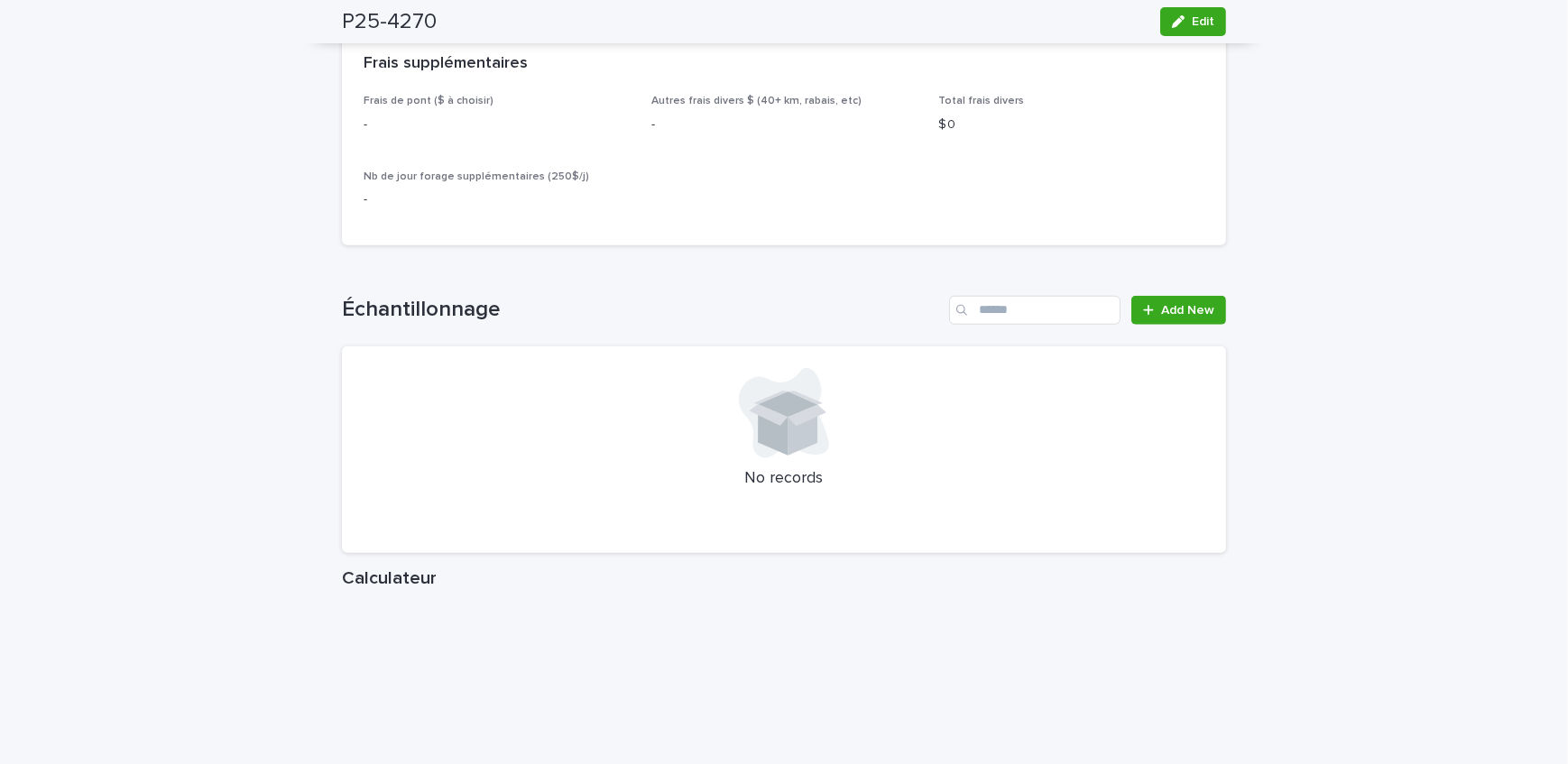
scroll to position [2131, 0]
click at [1189, 303] on span "Add New" at bounding box center [1188, 309] width 54 height 12
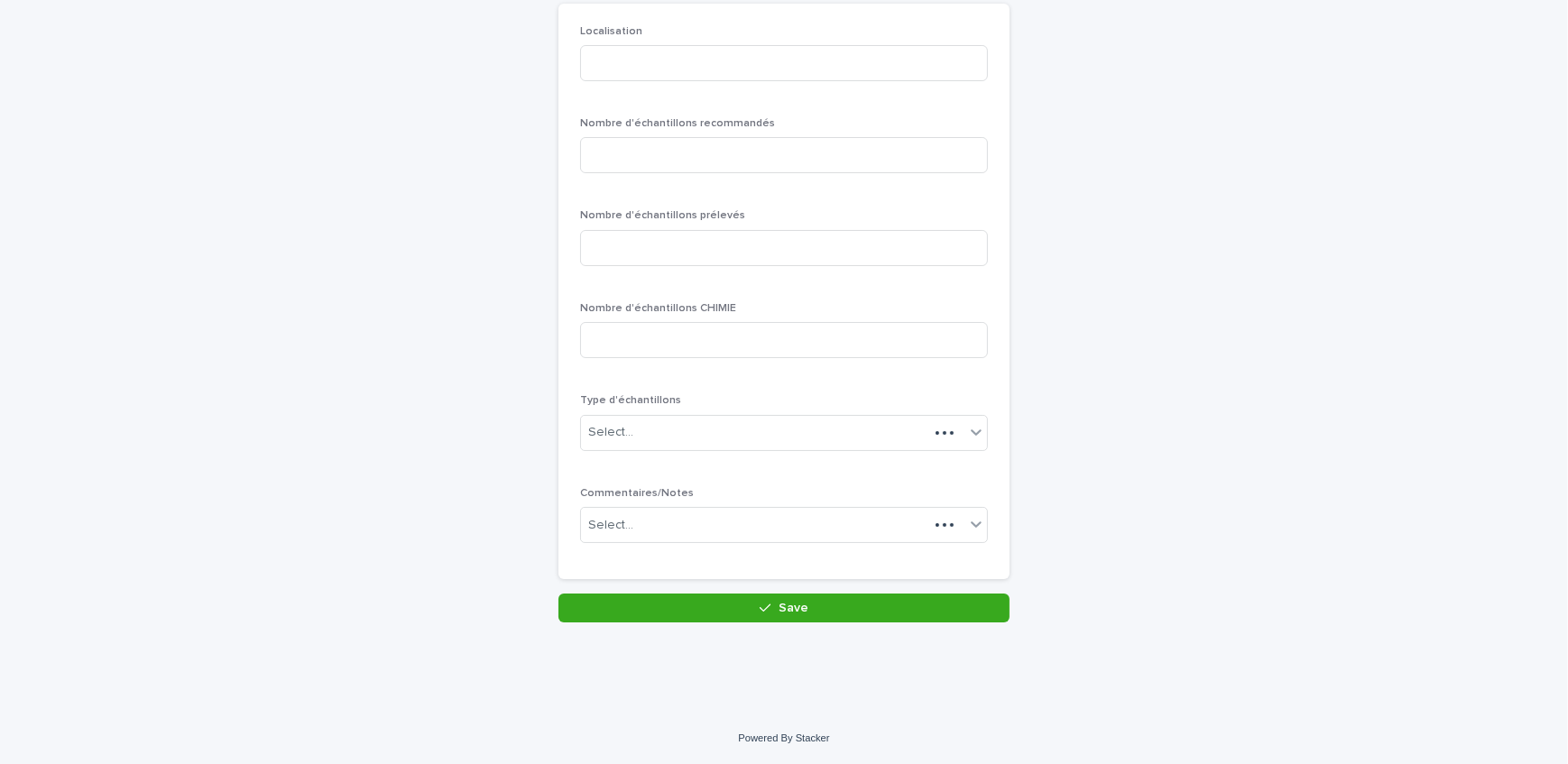
scroll to position [156, 0]
click at [636, 68] on input at bounding box center [784, 65] width 408 height 36
click at [610, 62] on input "*******" at bounding box center [784, 65] width 408 height 36
type input "********"
click at [636, 154] on input at bounding box center [784, 157] width 408 height 36
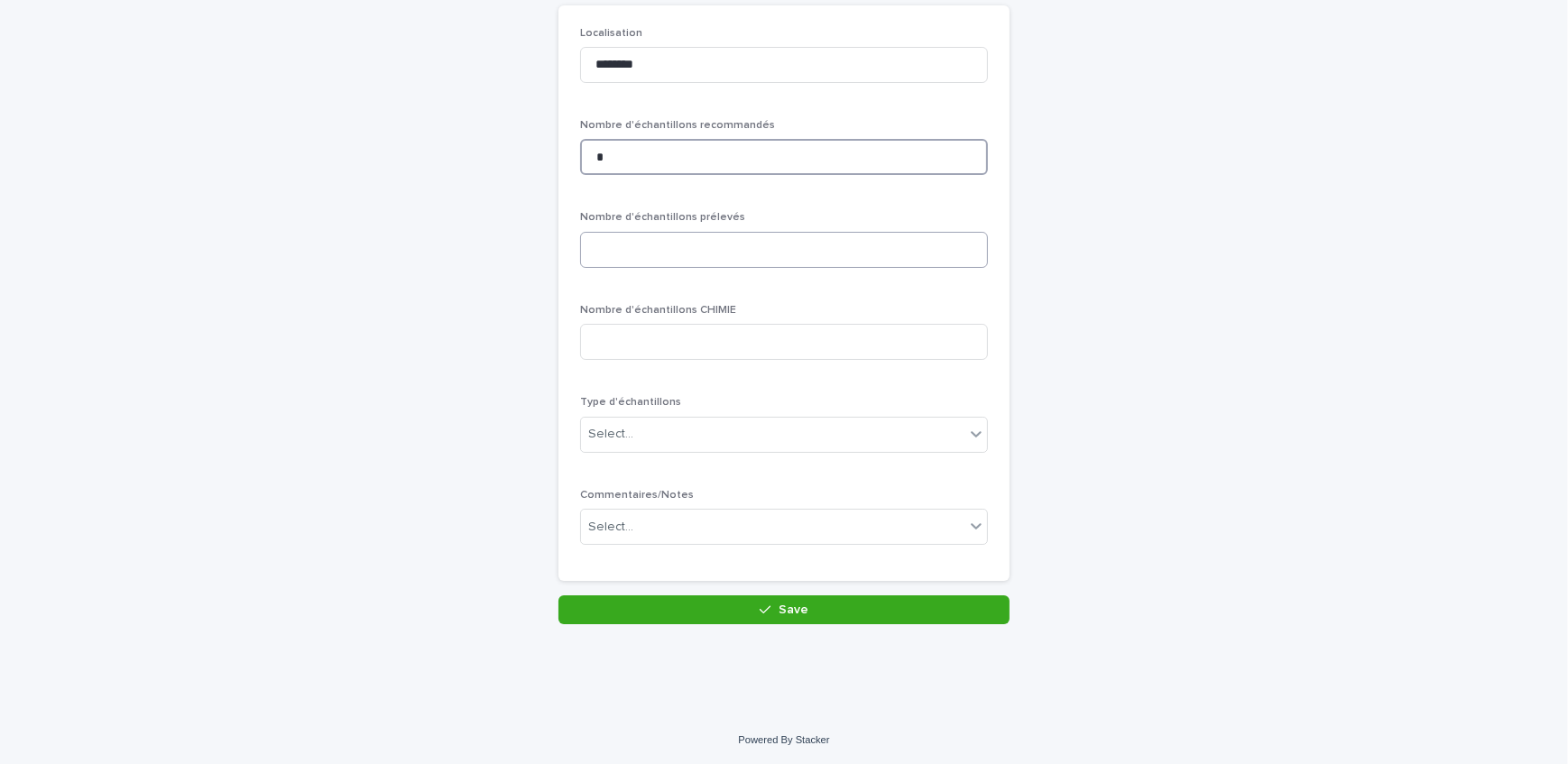
type input "*"
click at [704, 266] on input at bounding box center [784, 250] width 408 height 36
type input "*"
click at [686, 426] on div "Select..." at bounding box center [773, 434] width 384 height 30
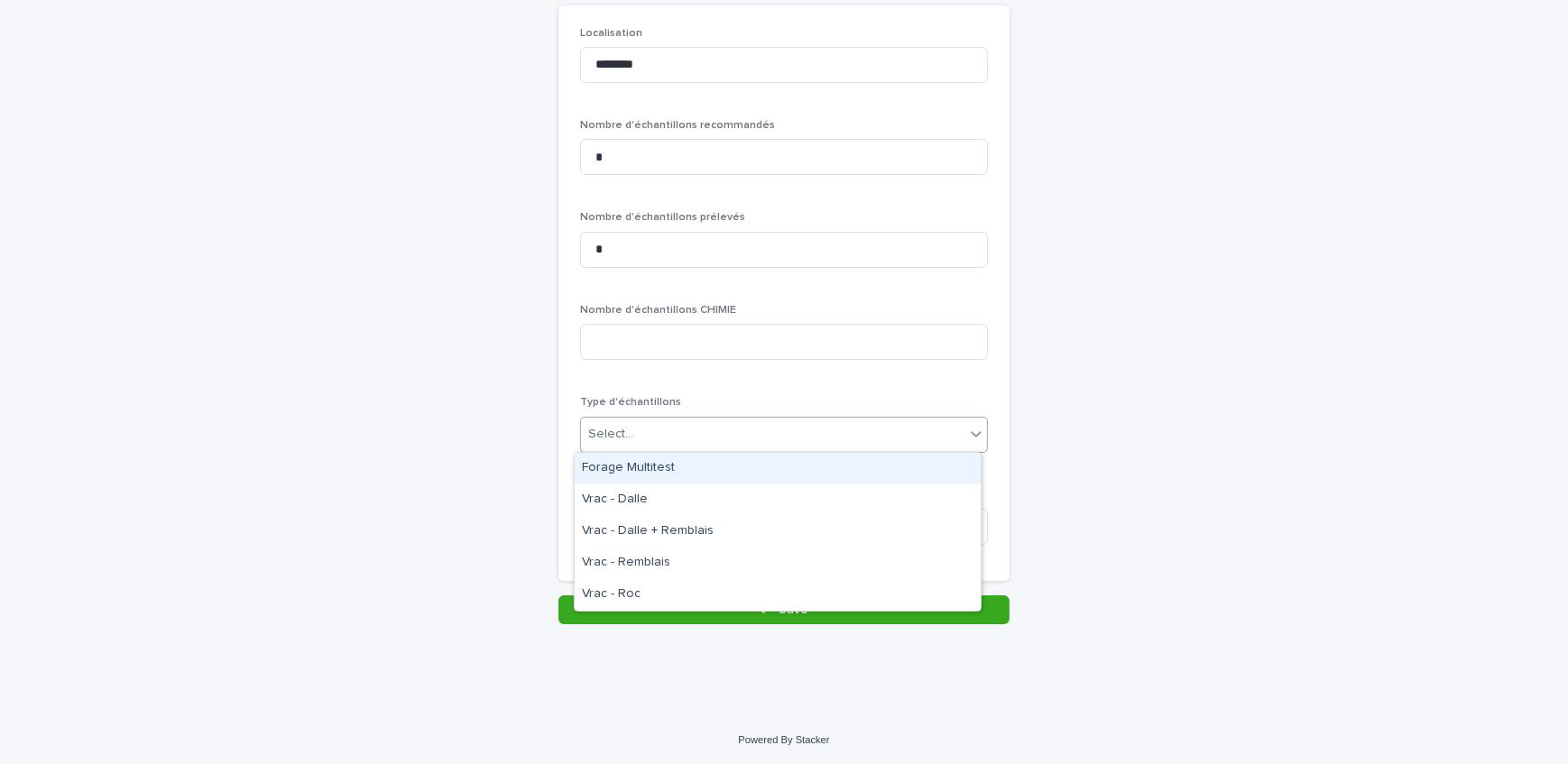
click at [691, 469] on div "Forage Multitest" at bounding box center [778, 469] width 406 height 32
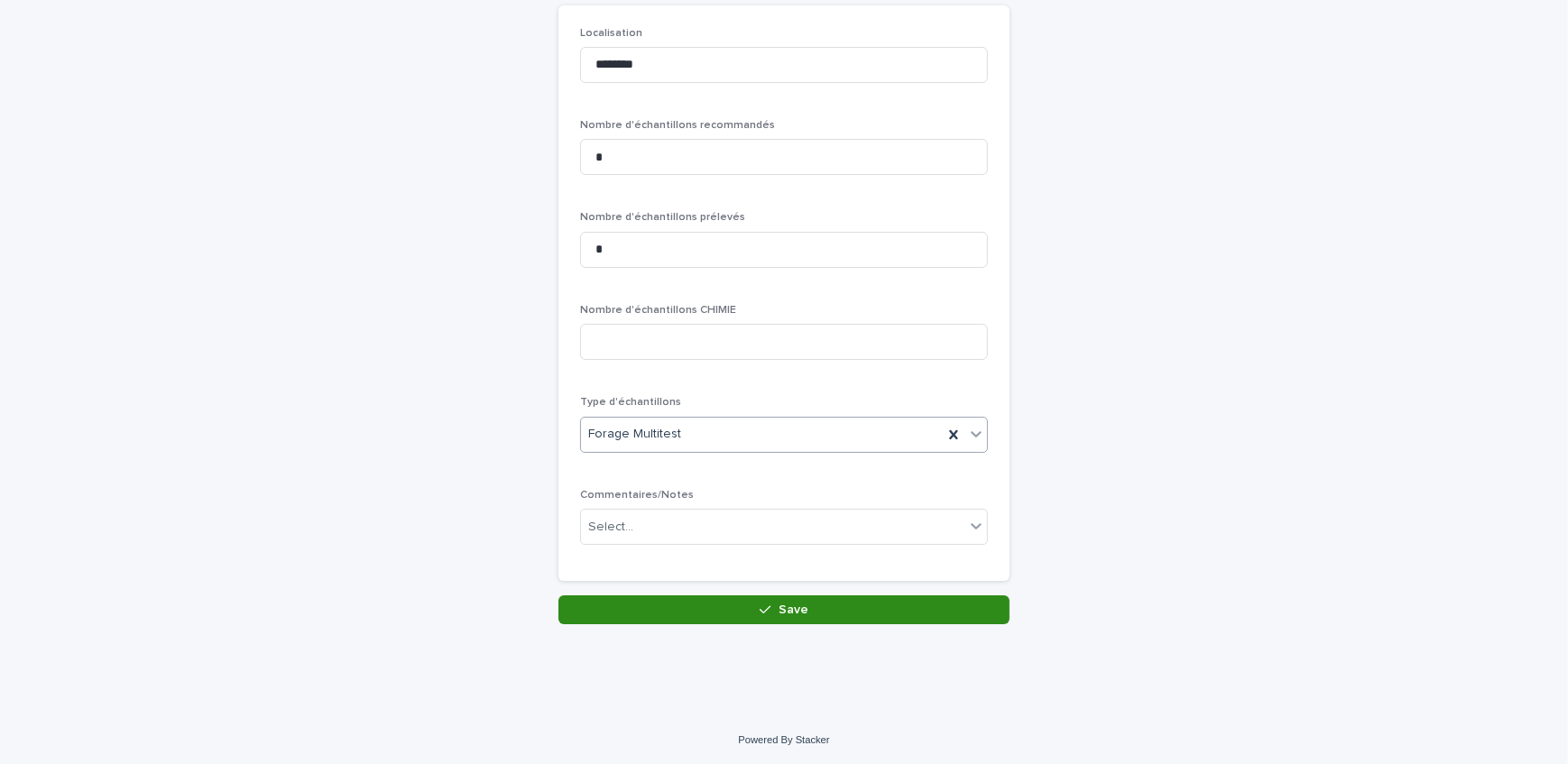
click at [731, 606] on button "Save" at bounding box center [784, 610] width 452 height 29
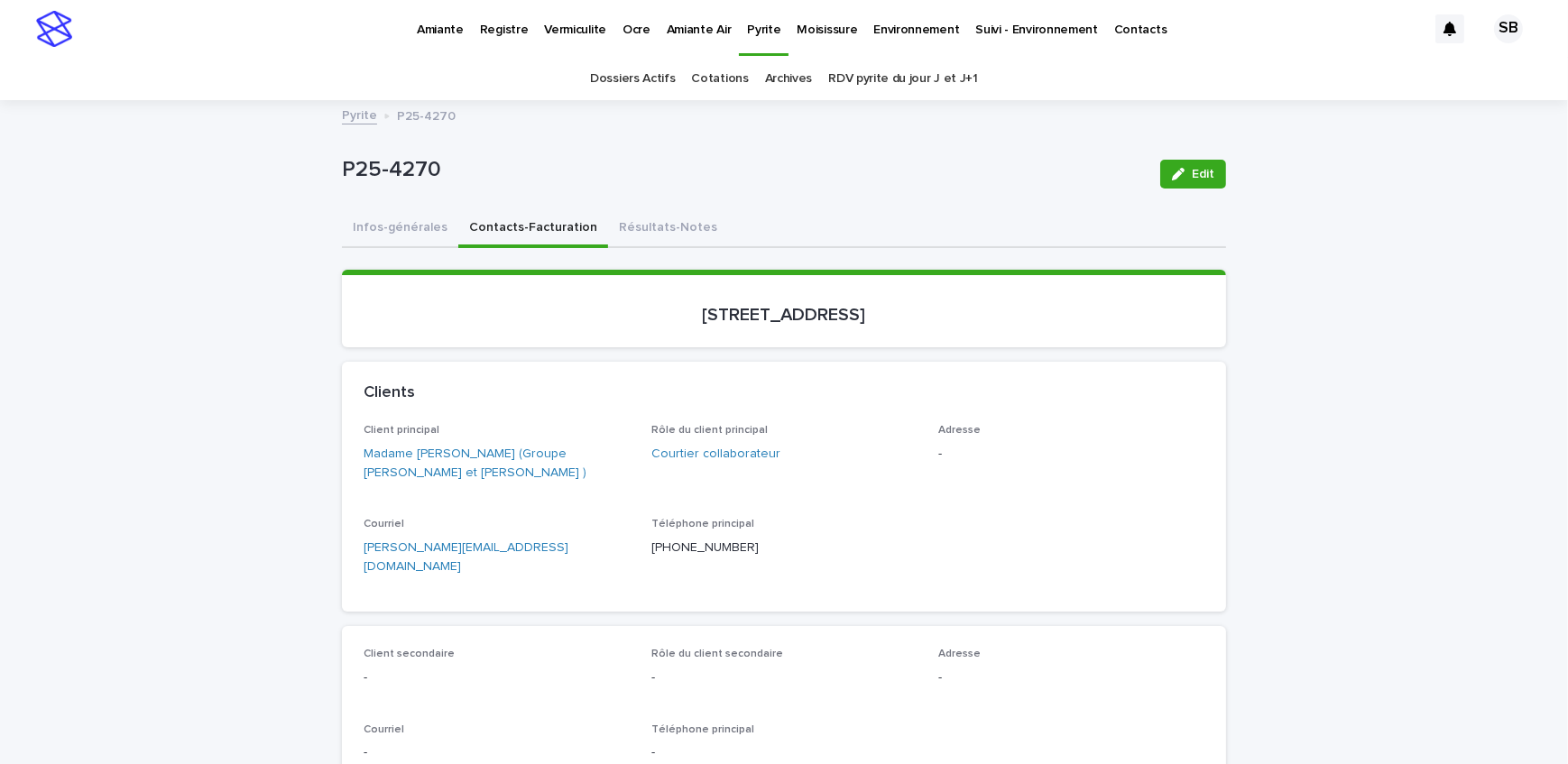
drag, startPoint x: 134, startPoint y: 395, endPoint x: 154, endPoint y: 395, distance: 20.0
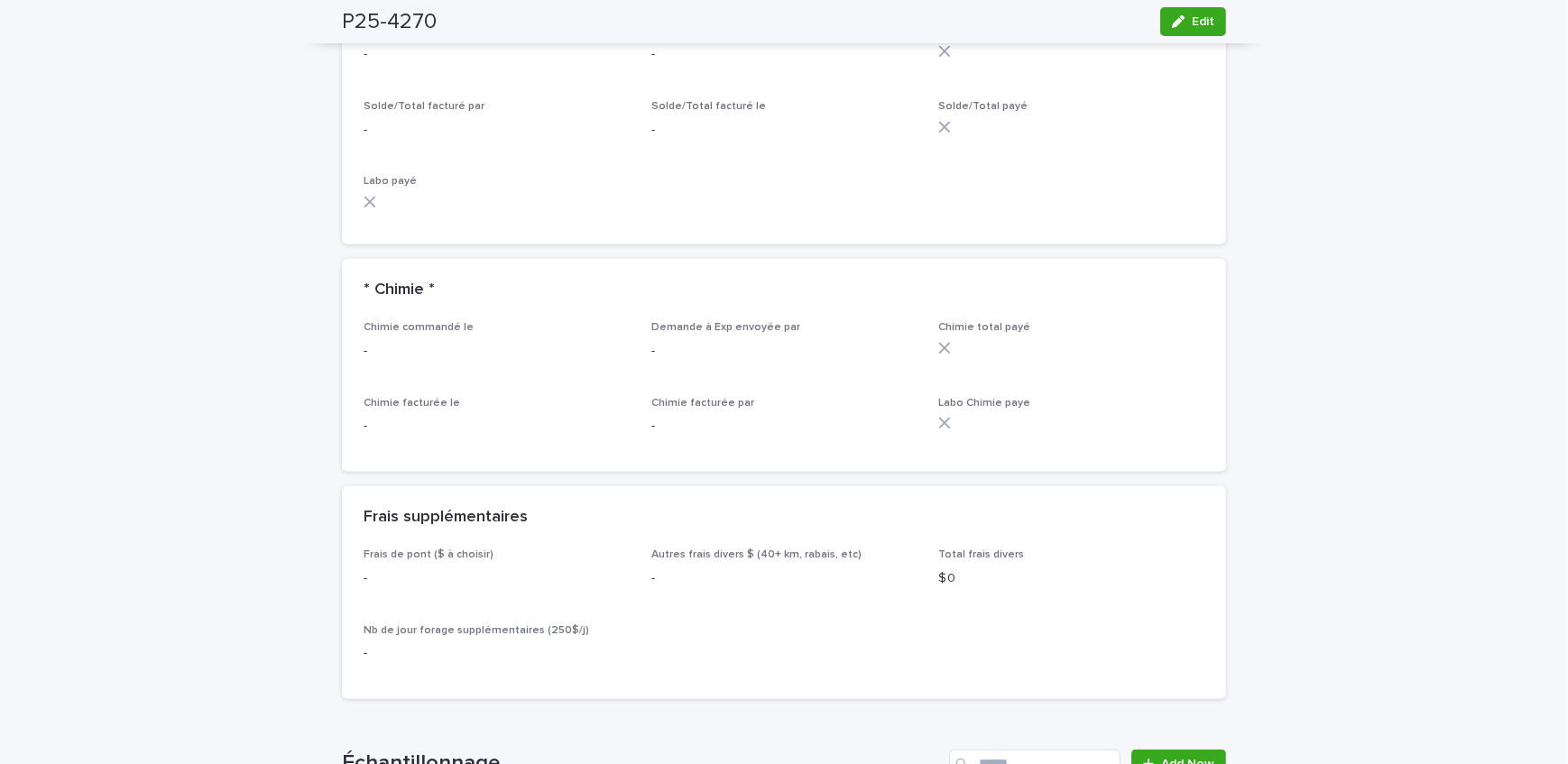
scroll to position [1886, 0]
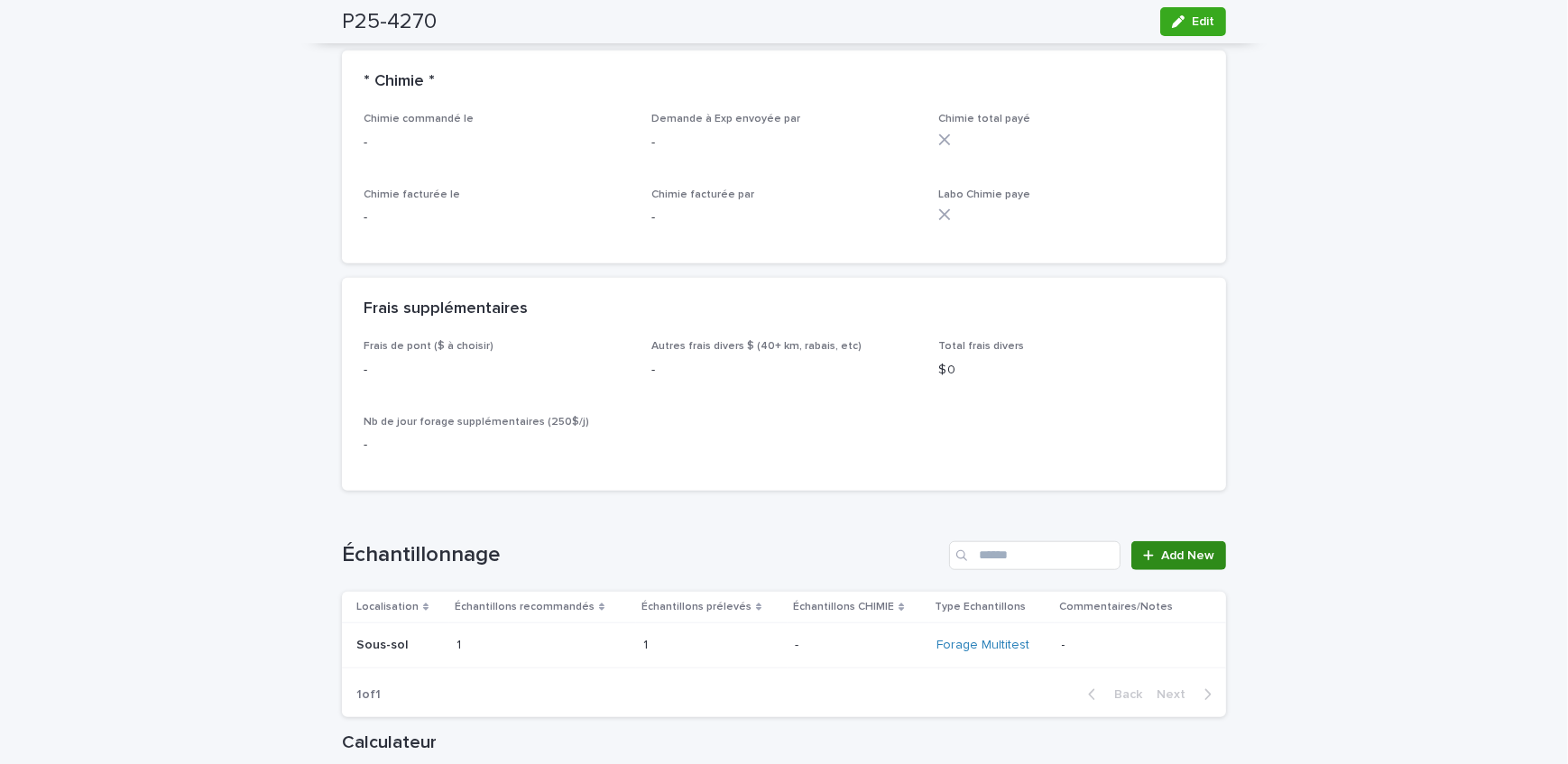
click at [1195, 549] on span "Add New" at bounding box center [1188, 555] width 54 height 12
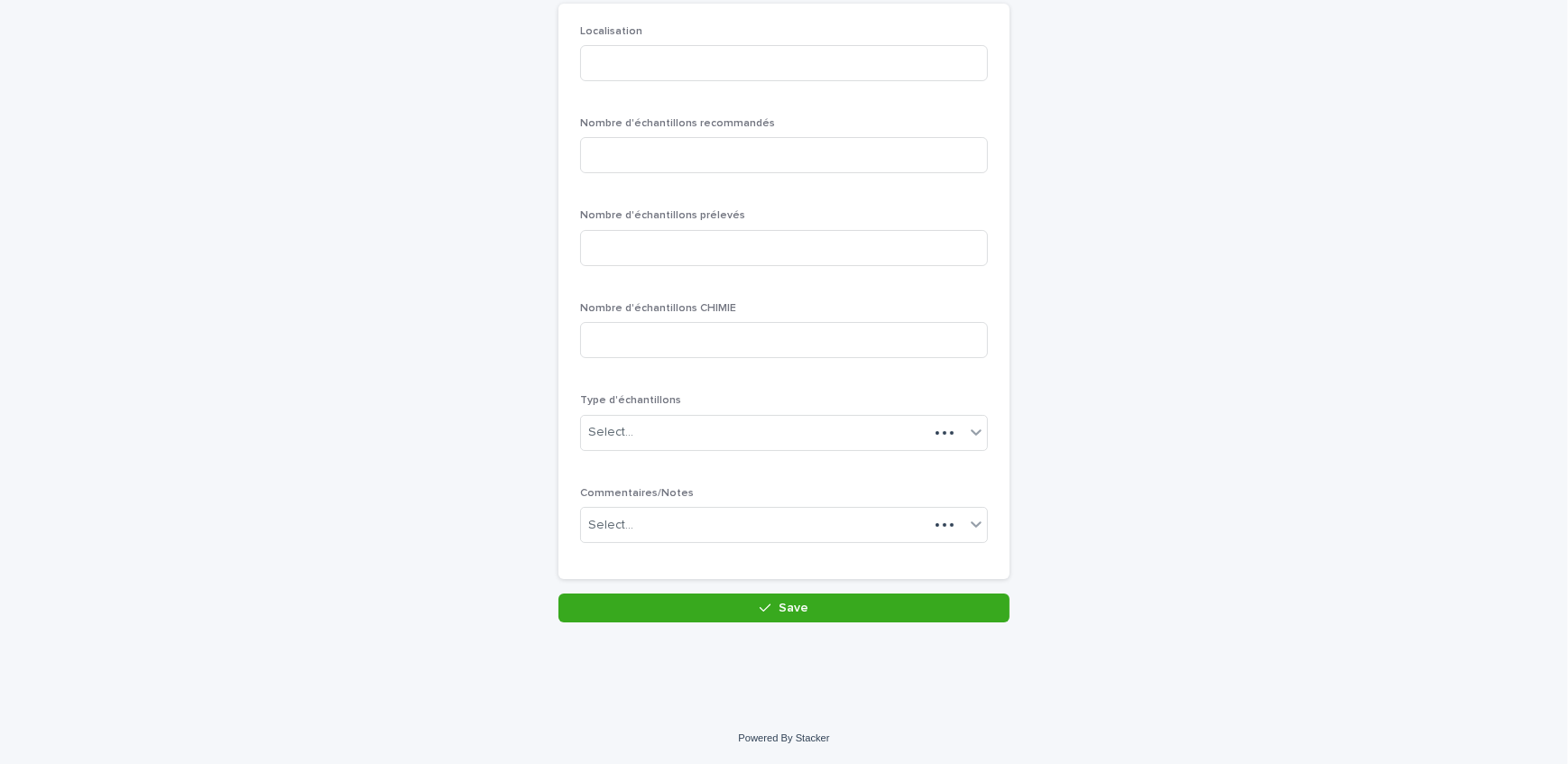
scroll to position [156, 0]
click at [684, 70] on input at bounding box center [784, 65] width 408 height 36
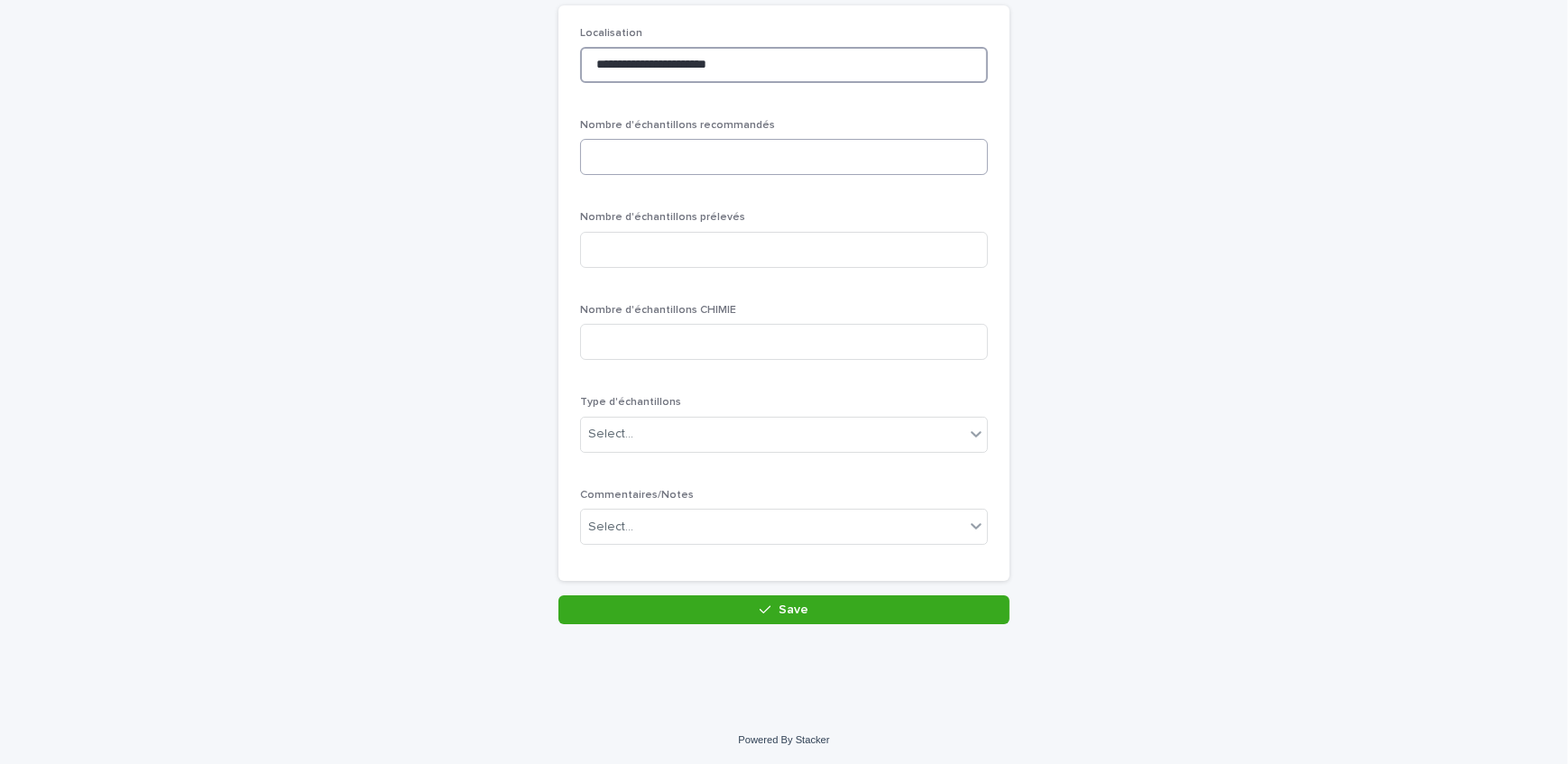
type input "**********"
click at [687, 162] on input at bounding box center [784, 157] width 408 height 36
type input "*"
click at [679, 264] on input at bounding box center [784, 250] width 408 height 36
type input "*"
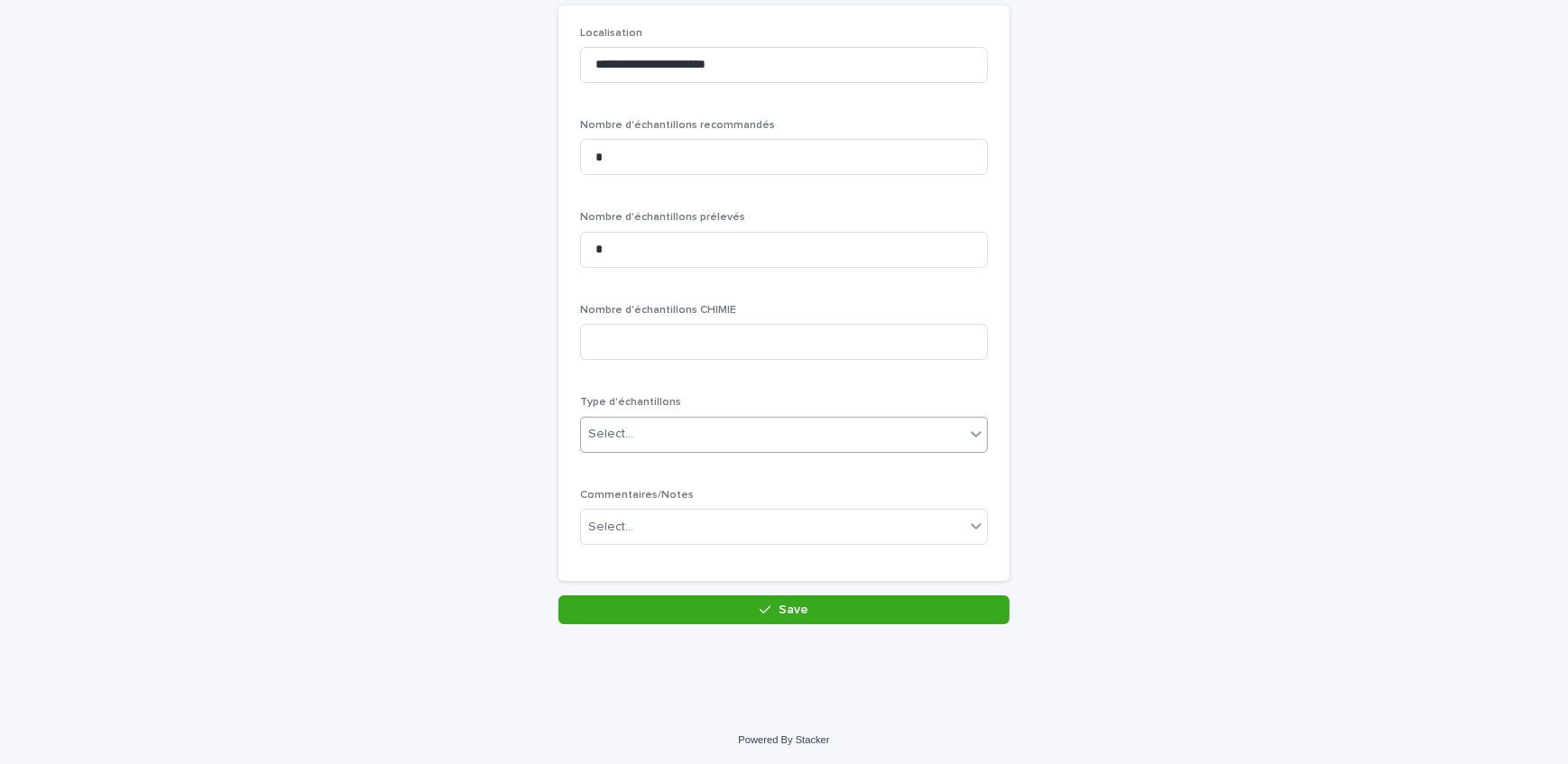
click at [631, 444] on div "Select..." at bounding box center [773, 434] width 384 height 30
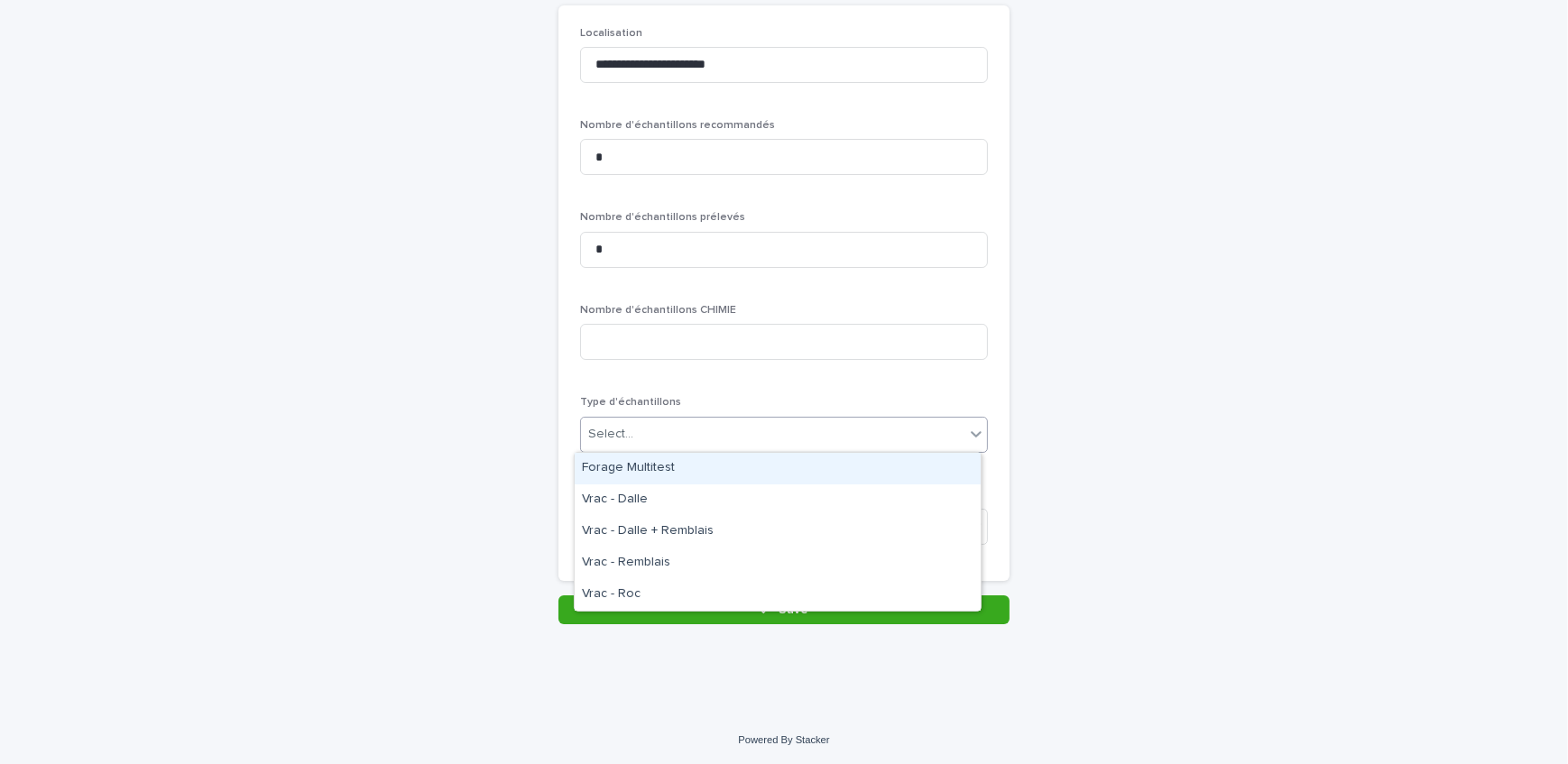
click at [631, 469] on div "Forage Multitest" at bounding box center [778, 469] width 406 height 32
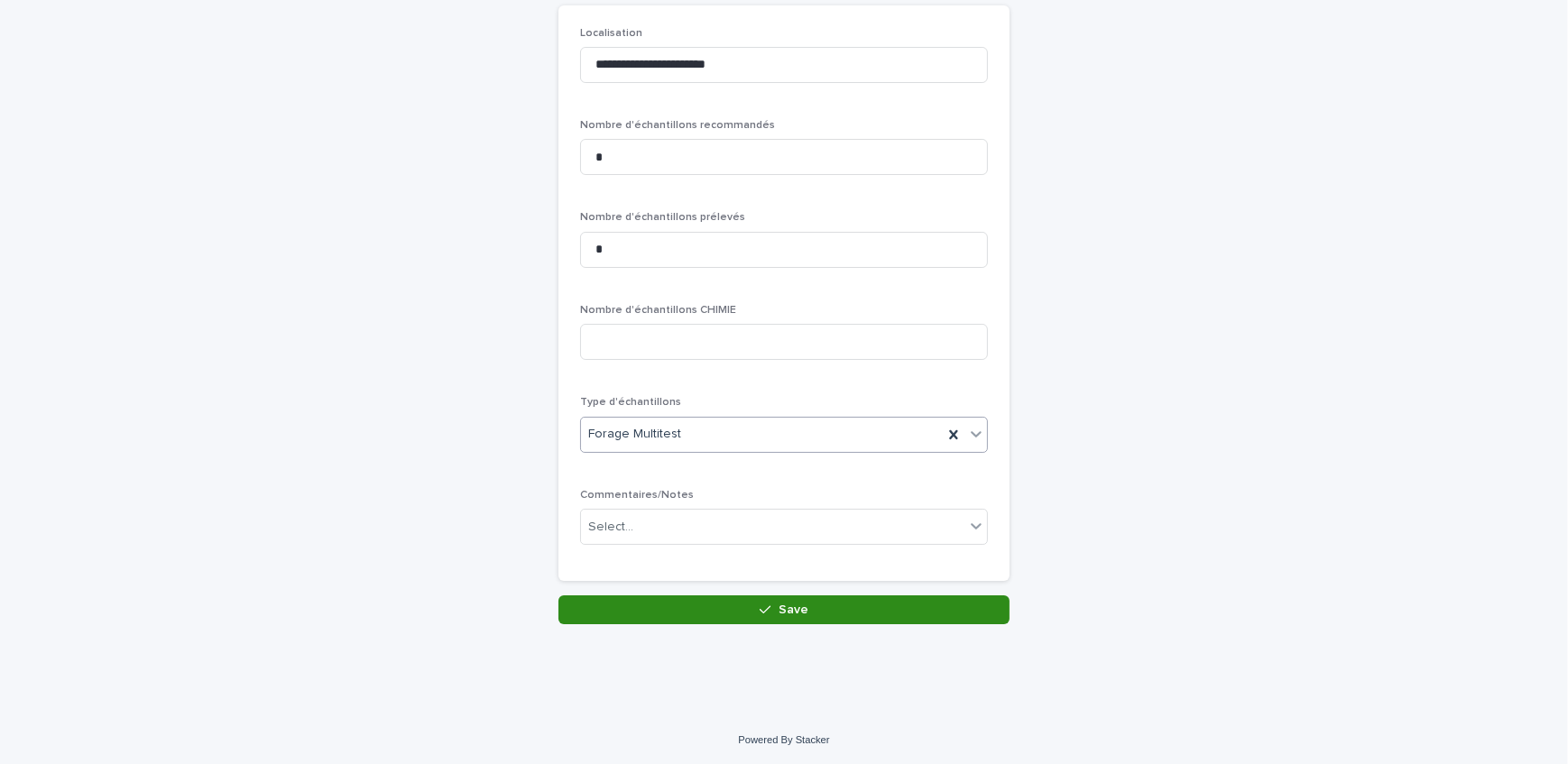
drag, startPoint x: 628, startPoint y: 603, endPoint x: 616, endPoint y: 589, distance: 18.4
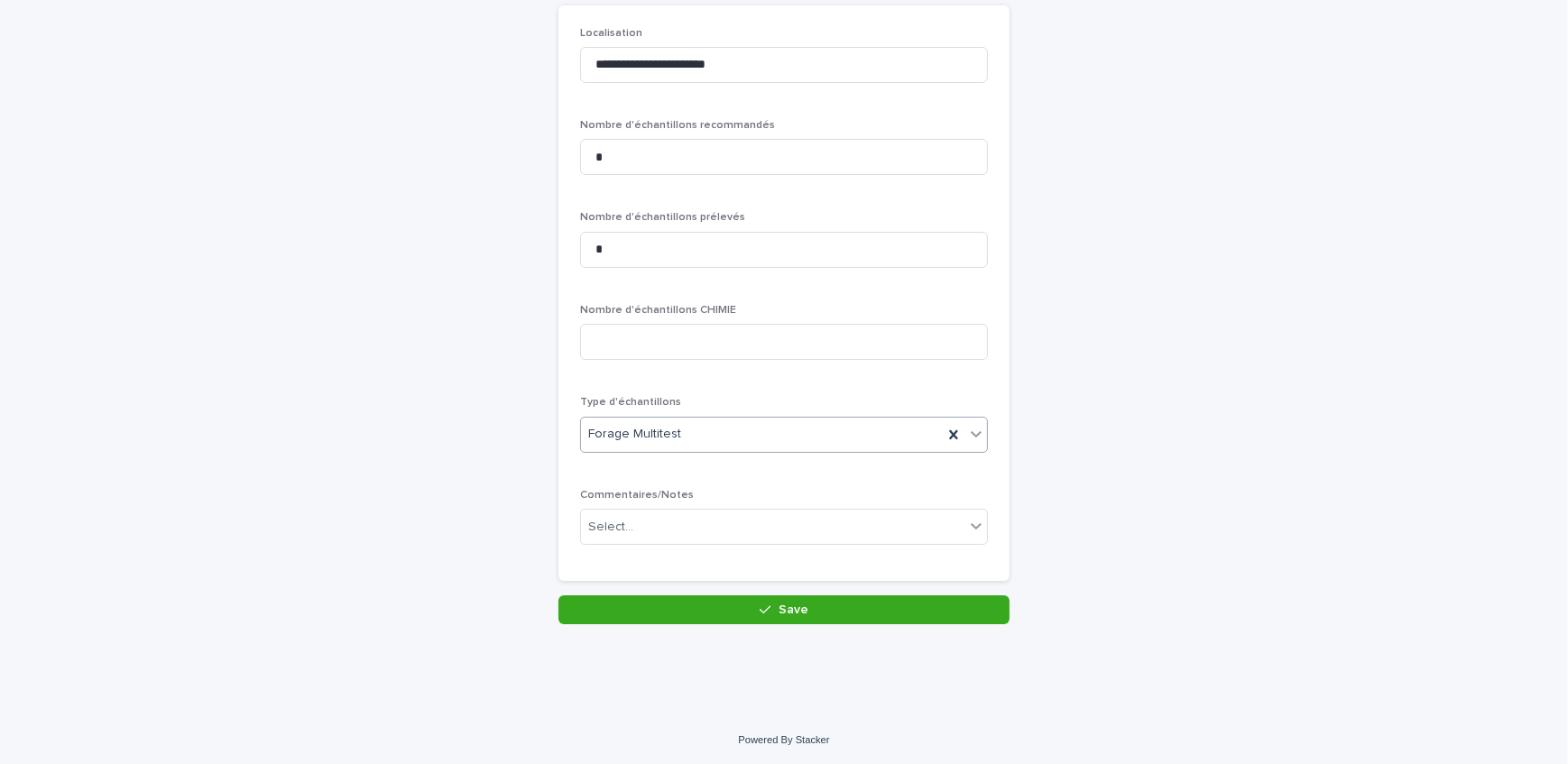
click at [629, 603] on button "Save" at bounding box center [784, 610] width 452 height 29
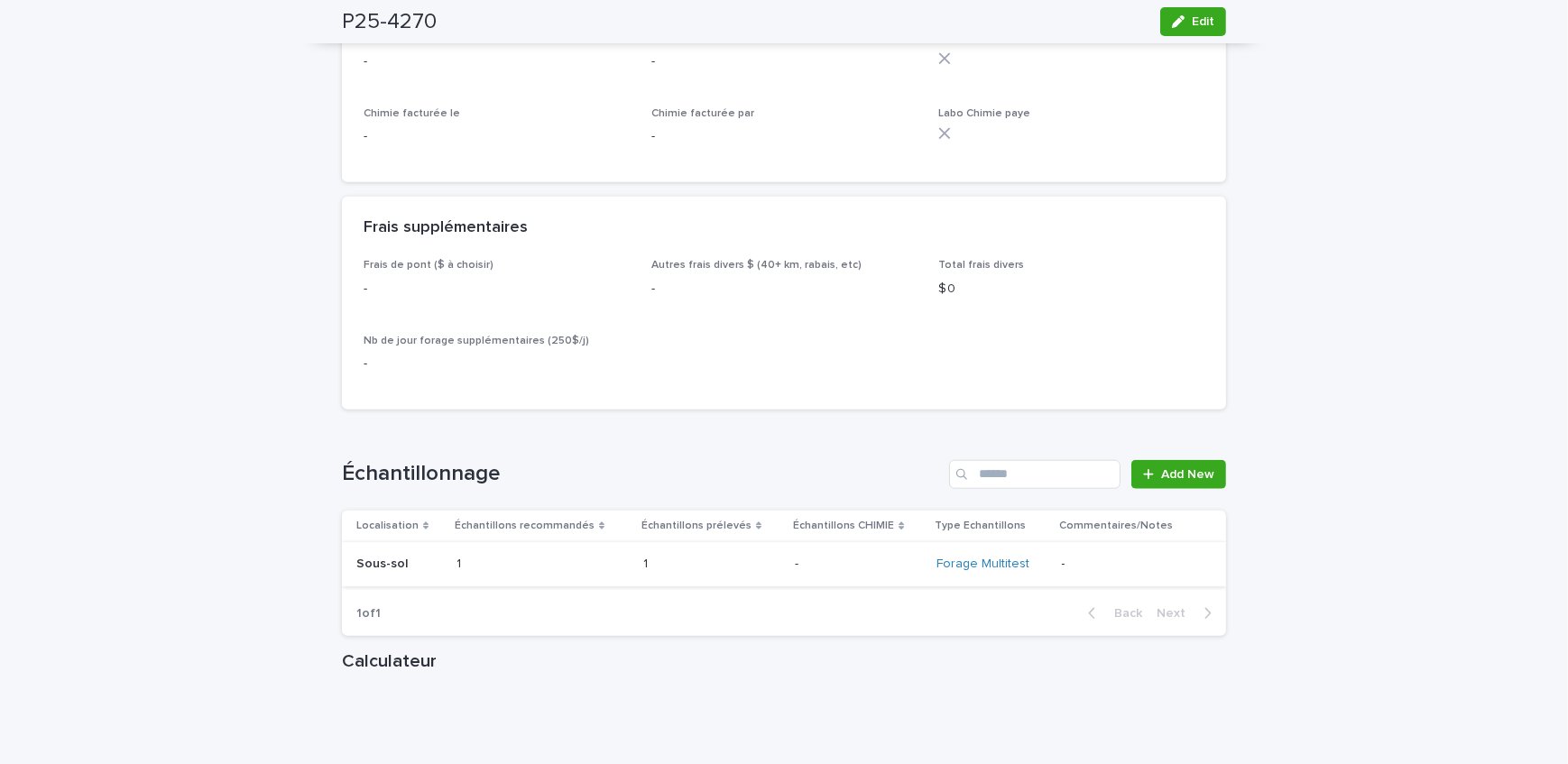
scroll to position [1967, 0]
click at [1167, 468] on span "Add New" at bounding box center [1188, 473] width 54 height 12
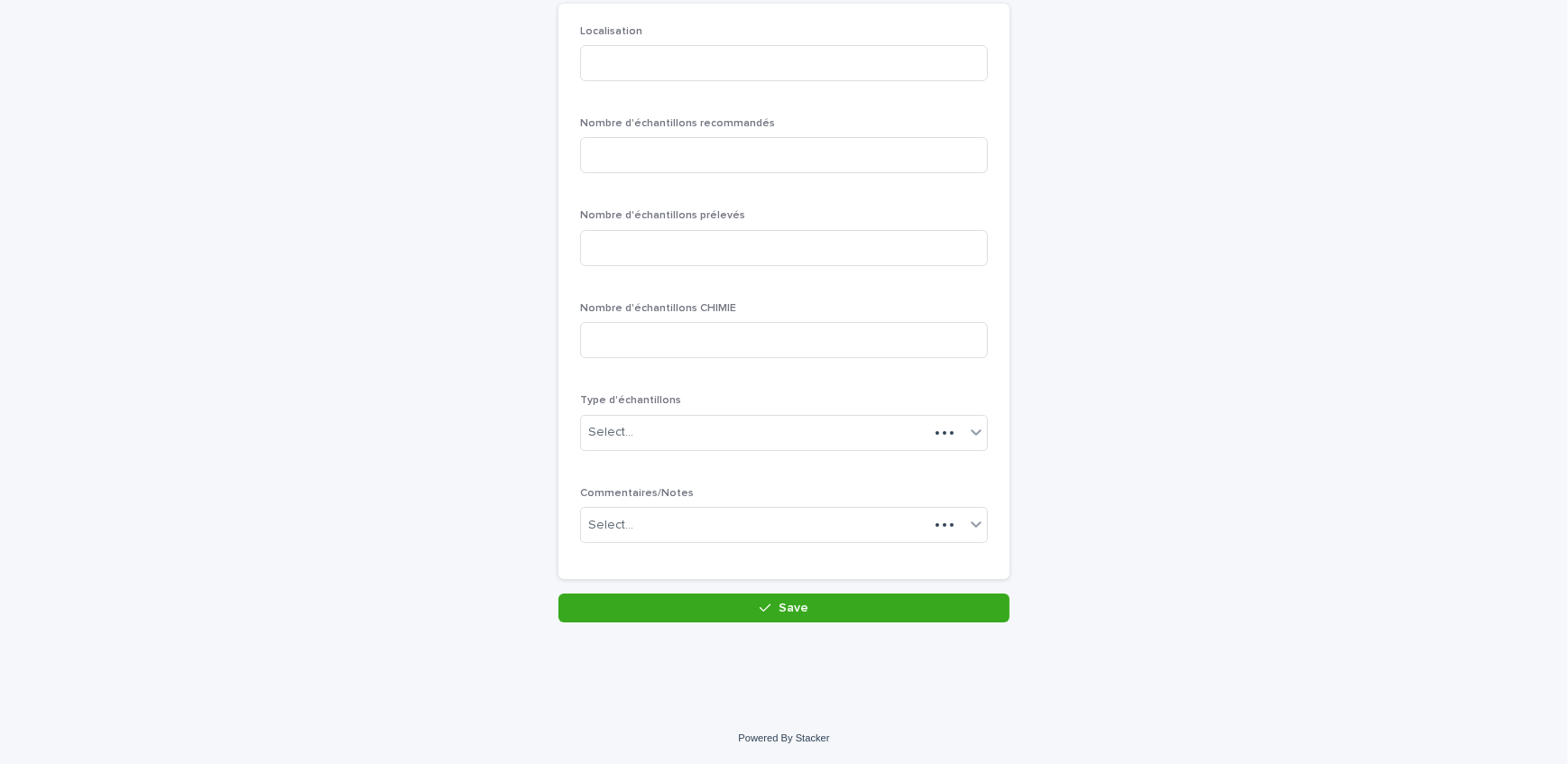
scroll to position [156, 0]
click at [728, 65] on input at bounding box center [784, 65] width 408 height 36
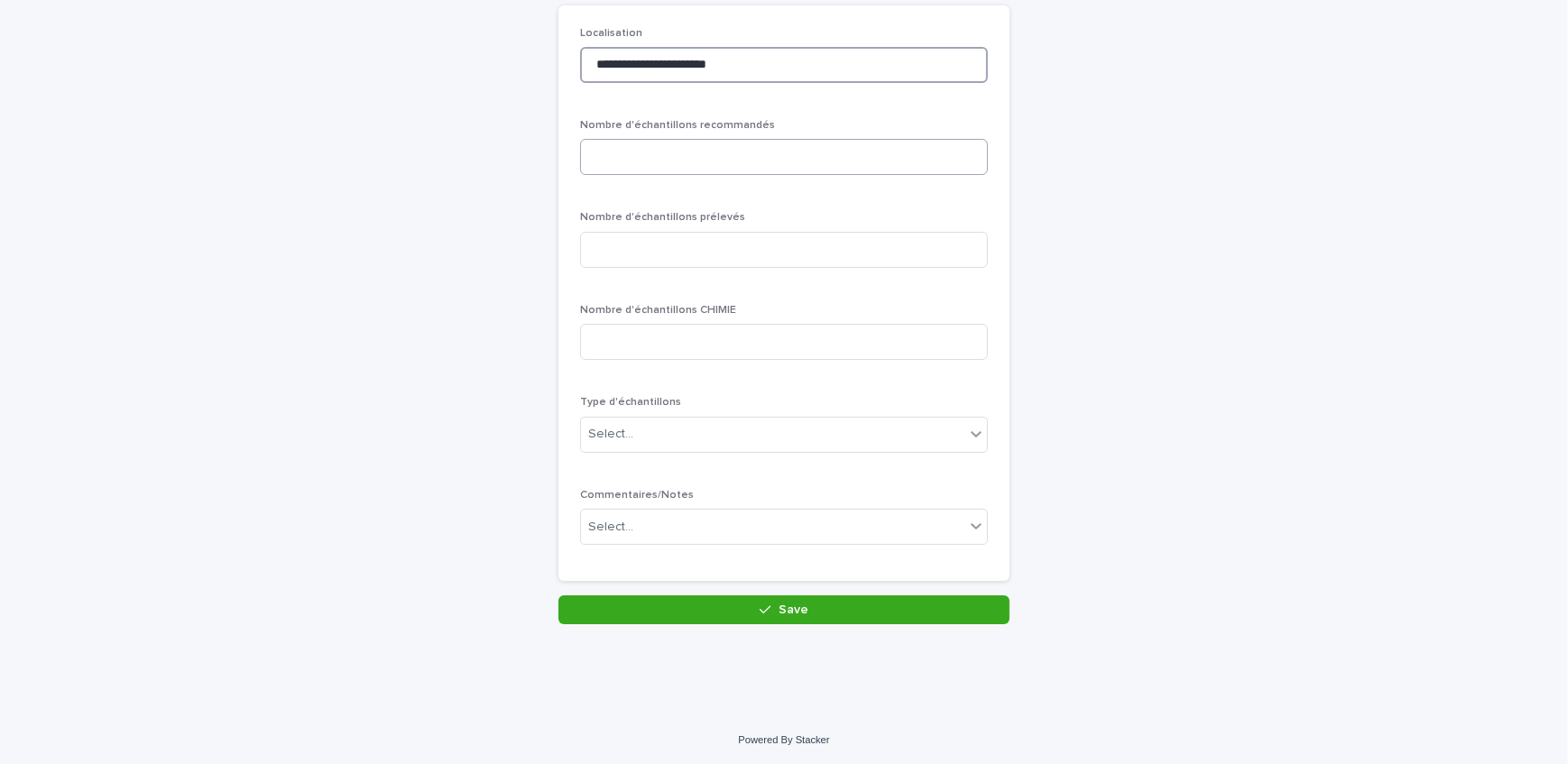
type input "**********"
click at [709, 145] on input at bounding box center [784, 157] width 408 height 36
type input "*"
click at [781, 255] on input at bounding box center [784, 250] width 408 height 36
type input "*"
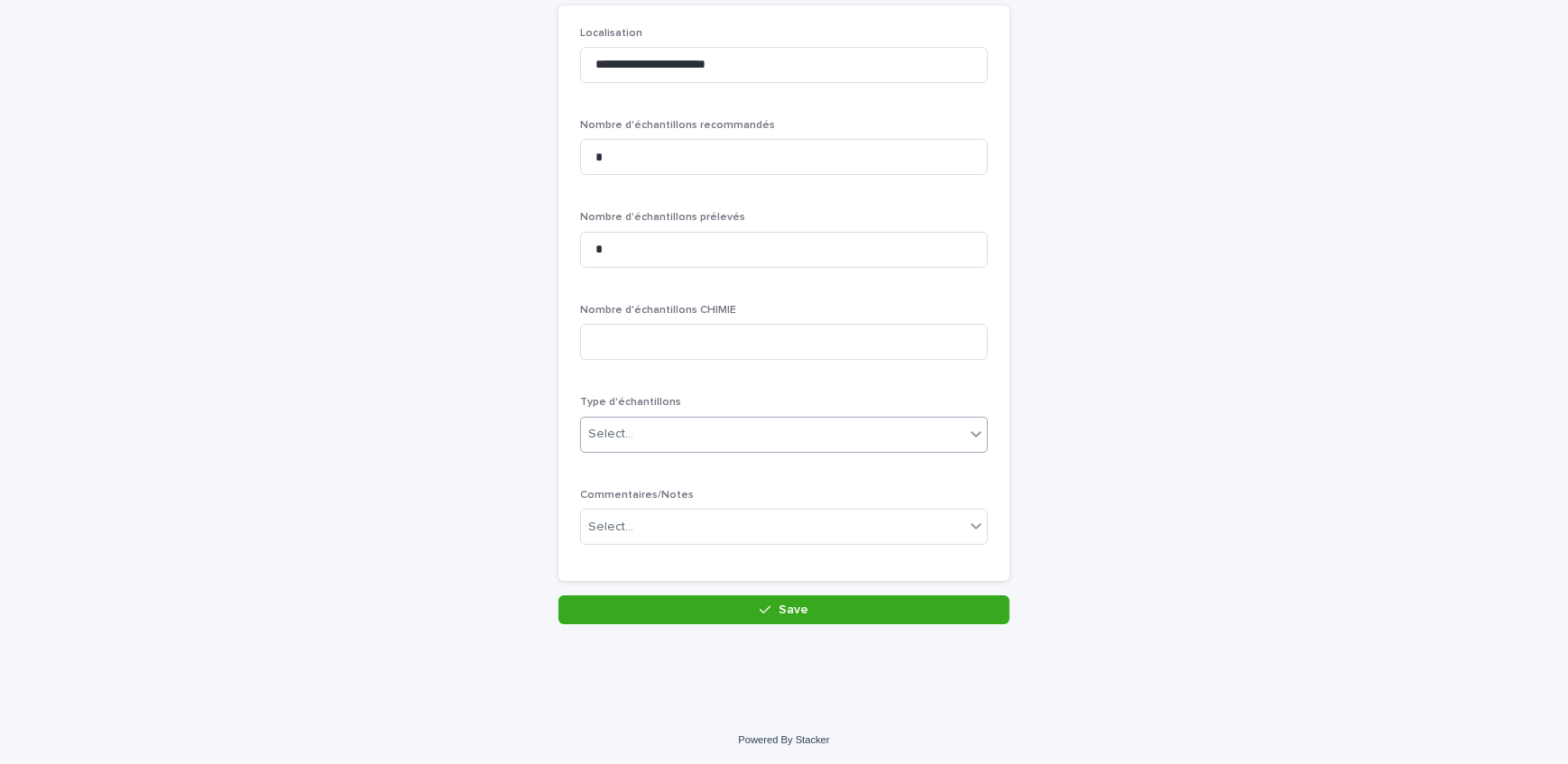
click at [722, 431] on div "Select..." at bounding box center [773, 434] width 384 height 30
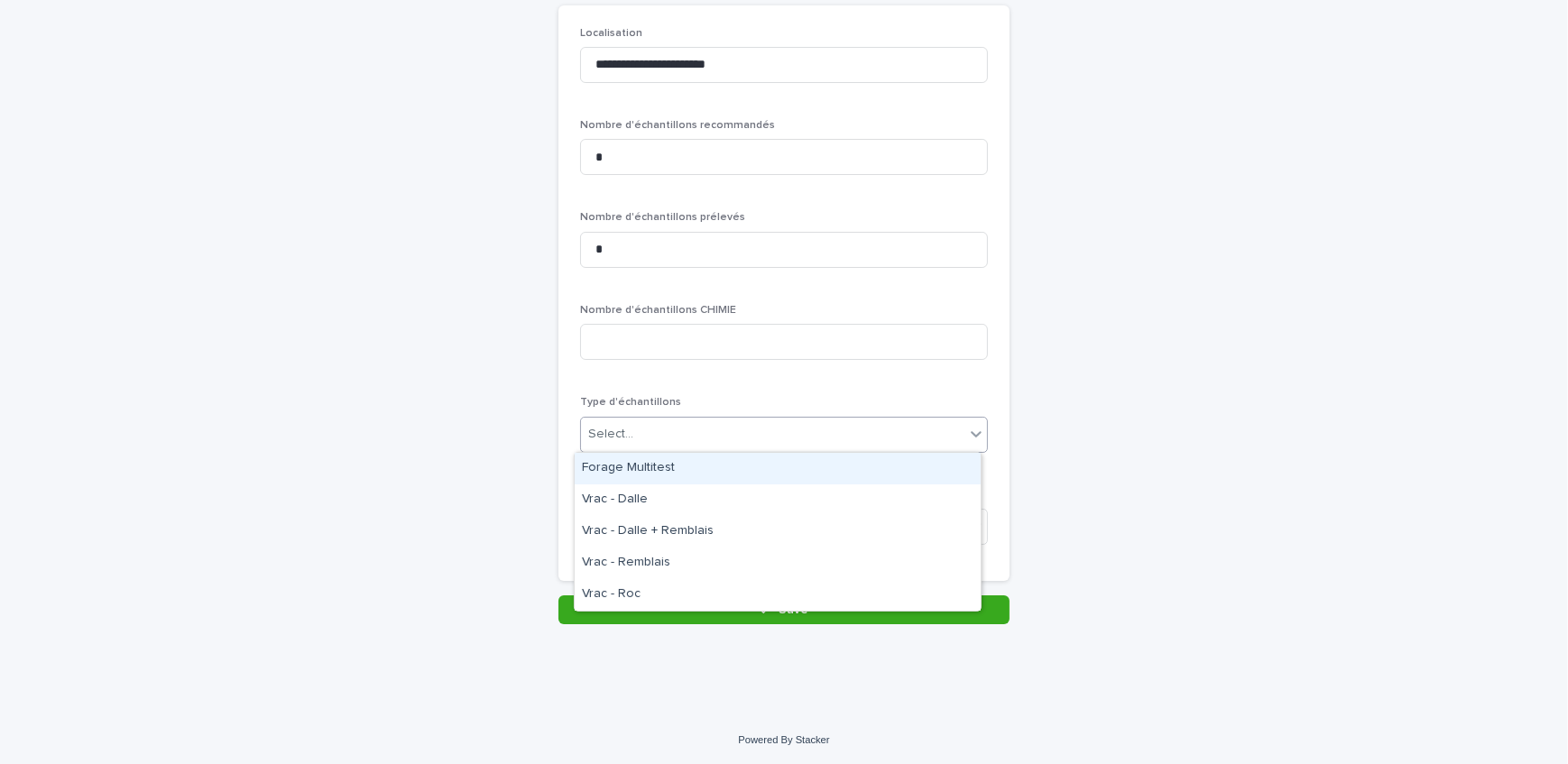
click at [699, 478] on div "Forage Multitest" at bounding box center [778, 469] width 406 height 32
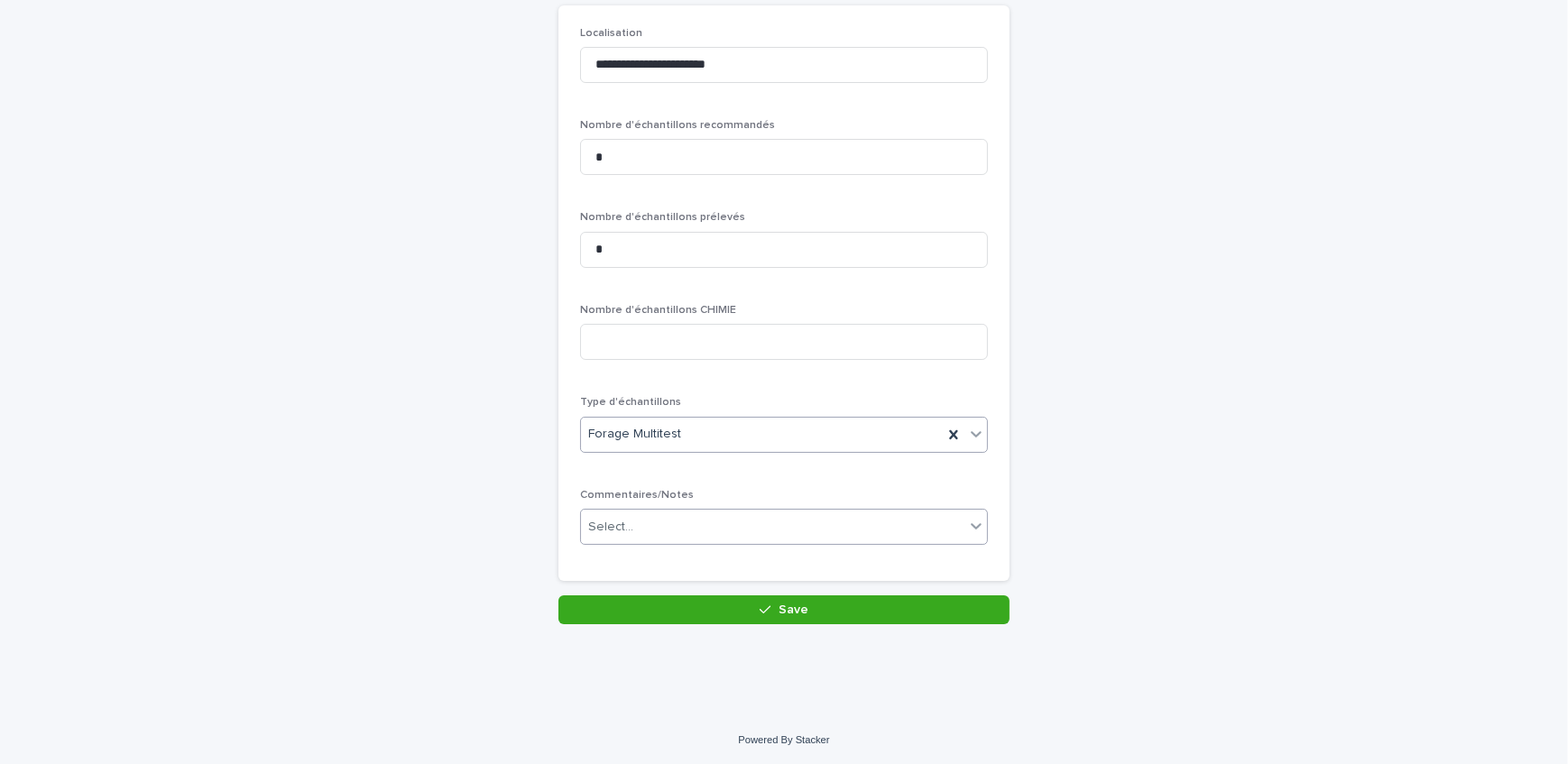
click at [719, 535] on div "Select..." at bounding box center [773, 527] width 384 height 30
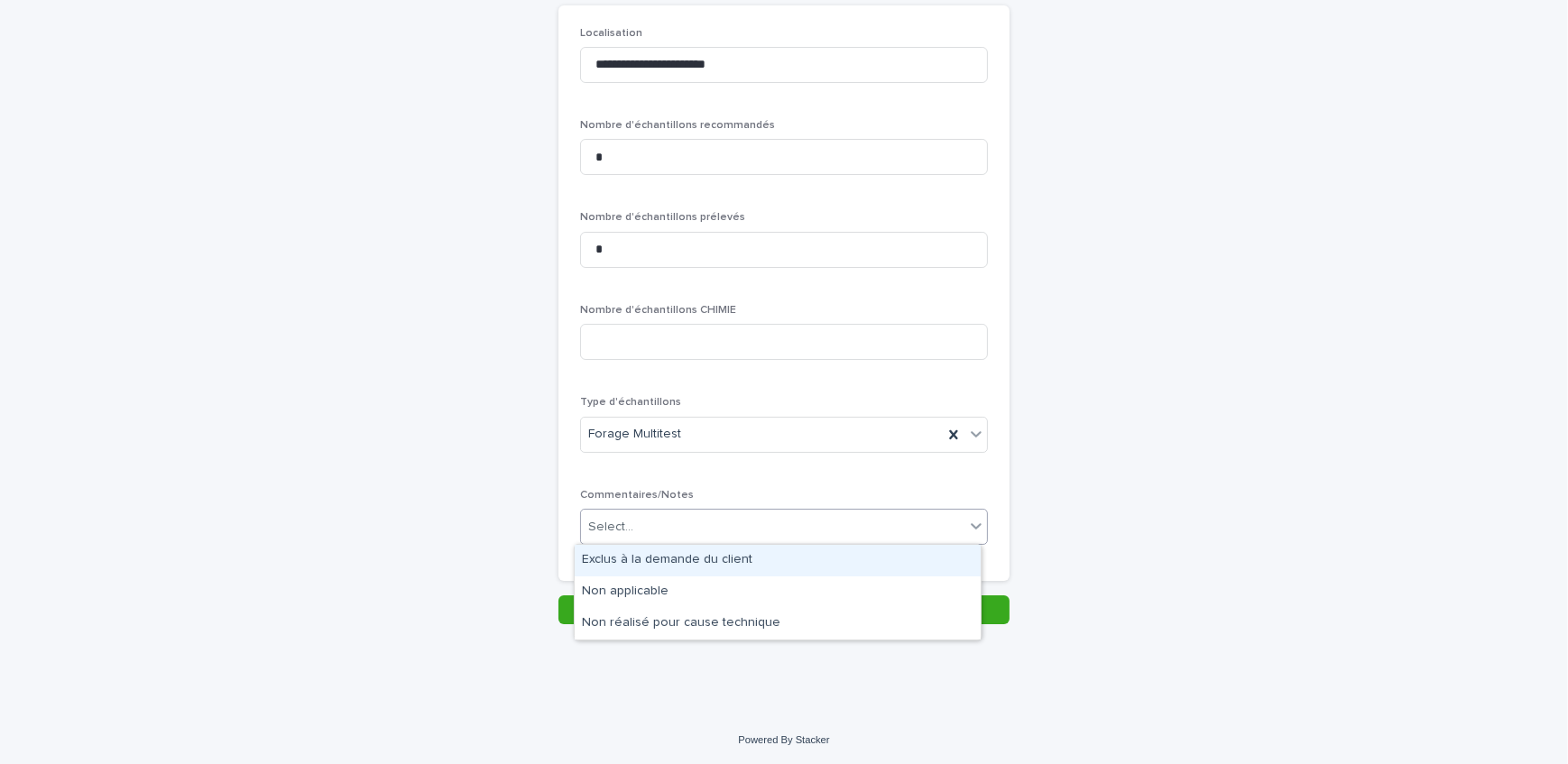
click at [718, 558] on div "Exclus à la demande du client" at bounding box center [778, 560] width 406 height 32
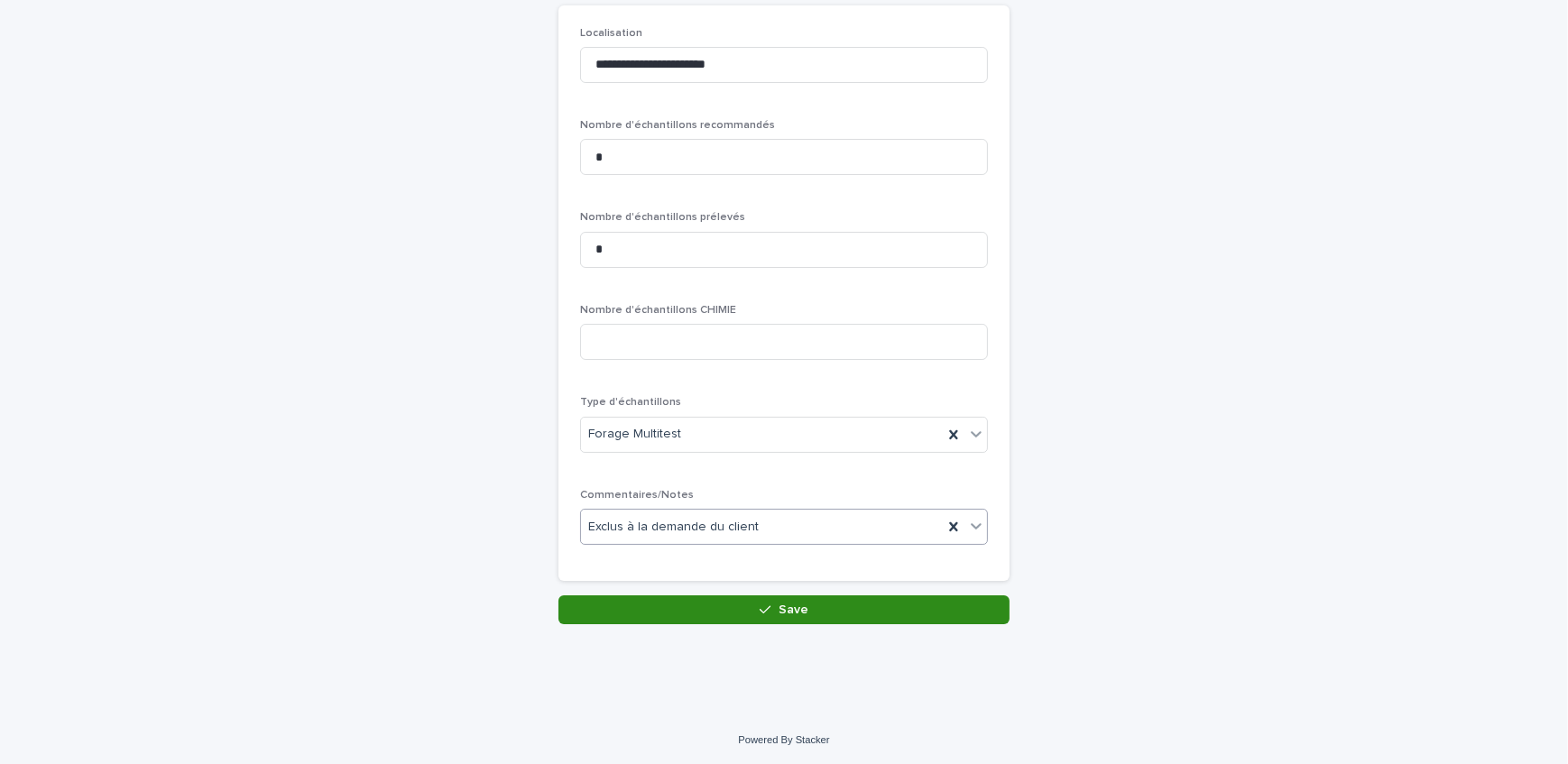
click at [731, 604] on button "Save" at bounding box center [784, 610] width 452 height 29
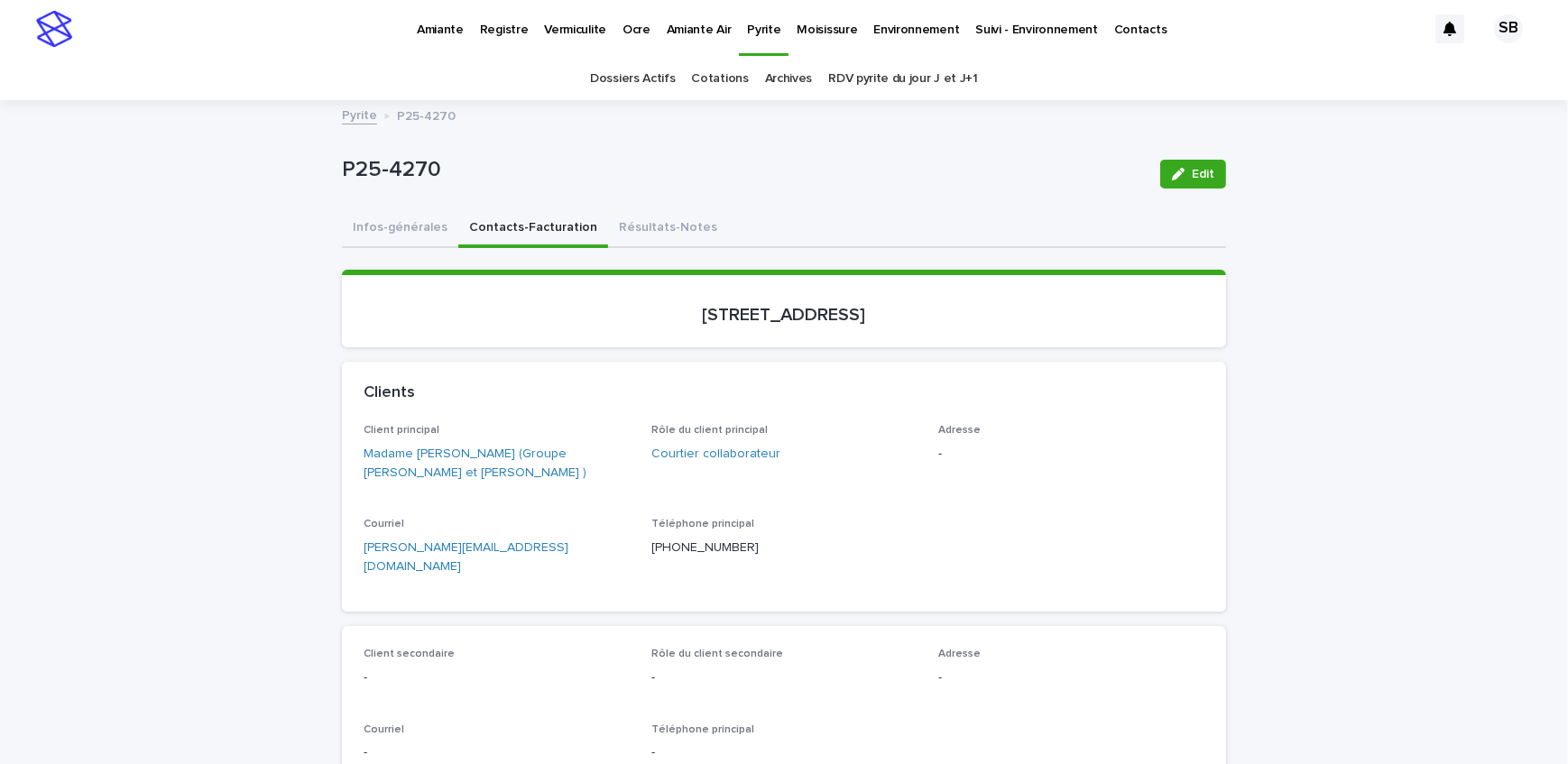
drag, startPoint x: 395, startPoint y: 227, endPoint x: 1186, endPoint y: 162, distance: 793.7
click at [395, 227] on button "Infos-générales" at bounding box center [401, 229] width 117 height 38
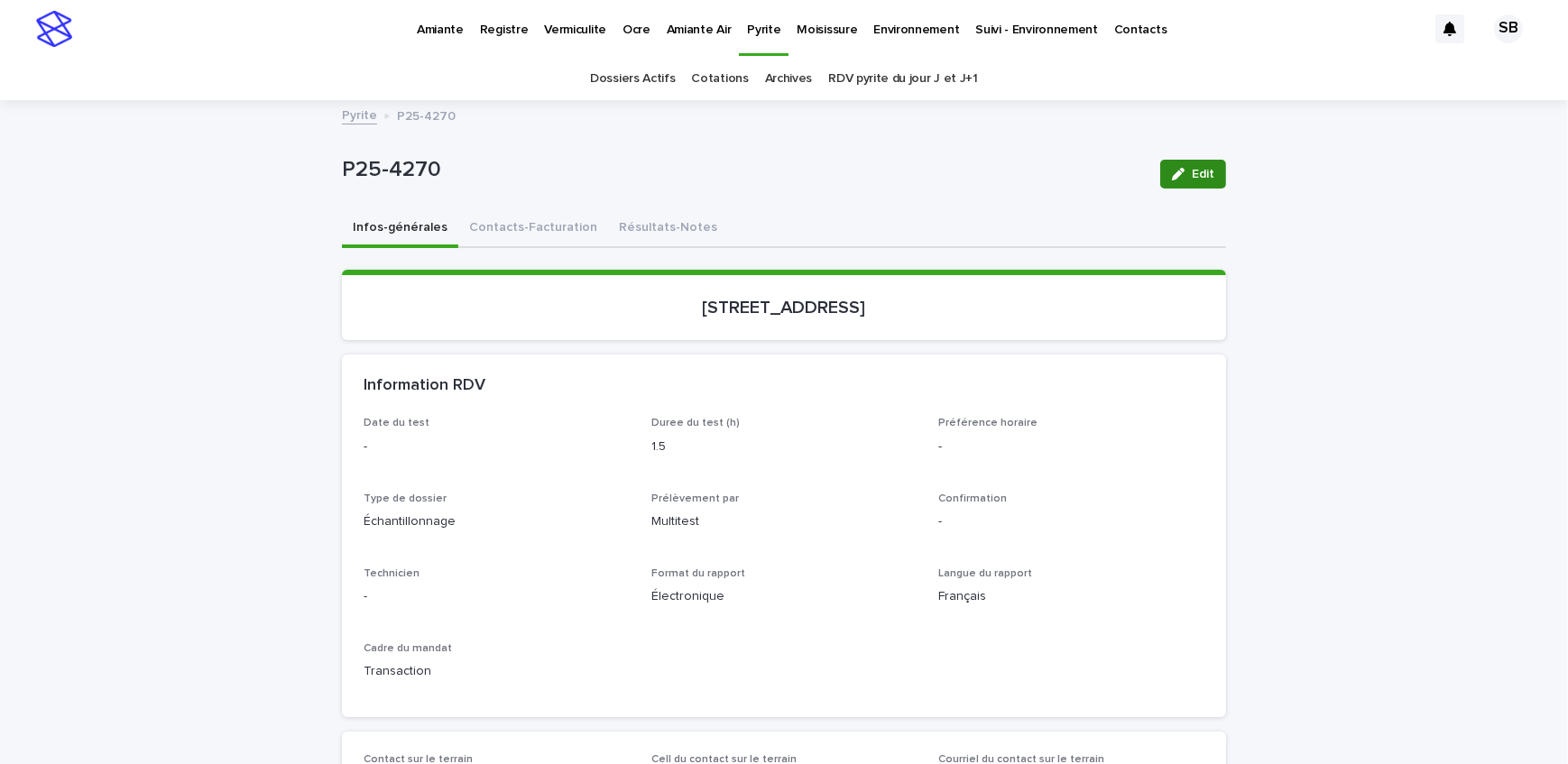
click at [1190, 162] on button "Edit" at bounding box center [1193, 174] width 66 height 29
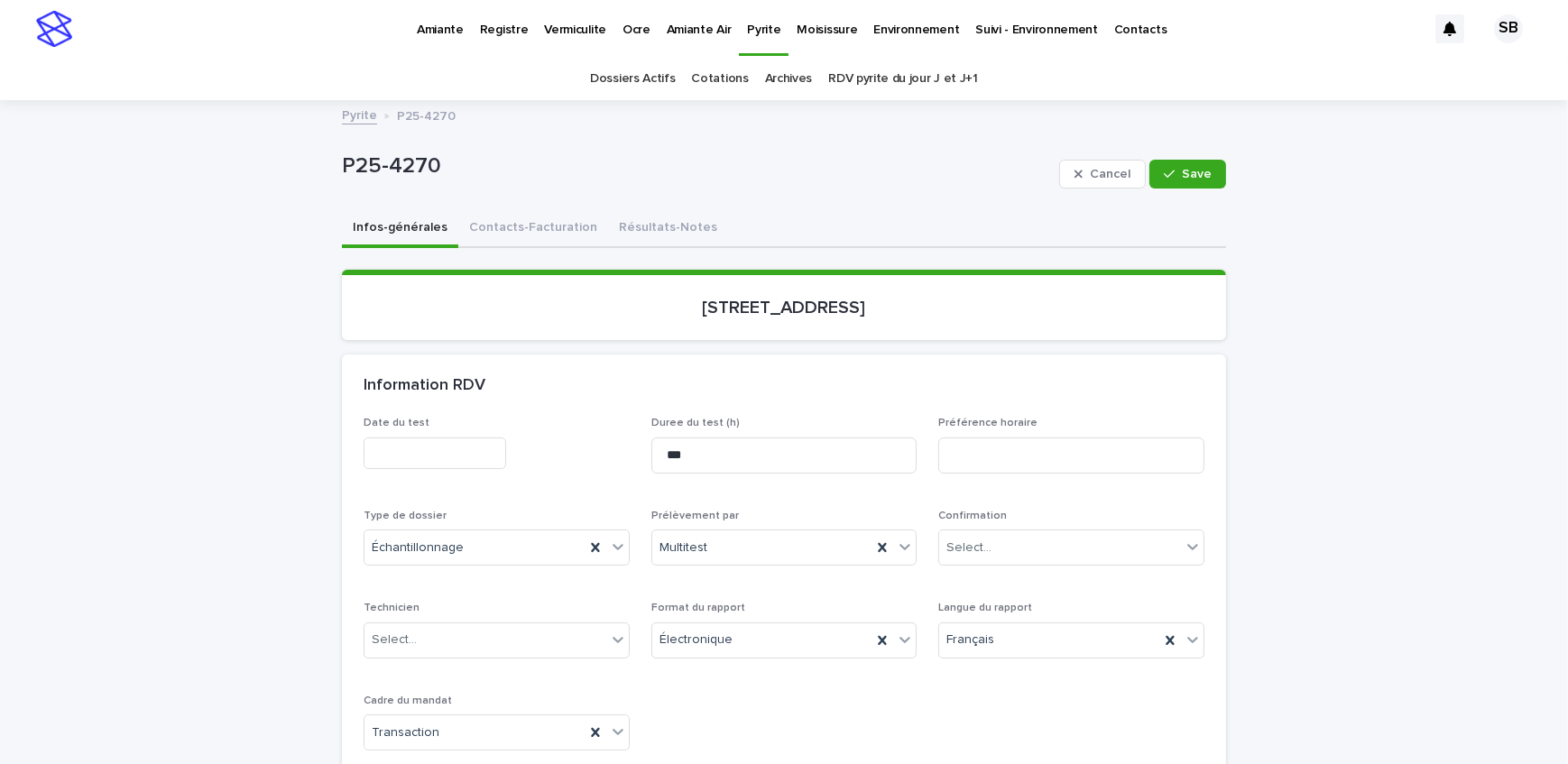
click at [447, 462] on input "text" at bounding box center [434, 453] width 143 height 32
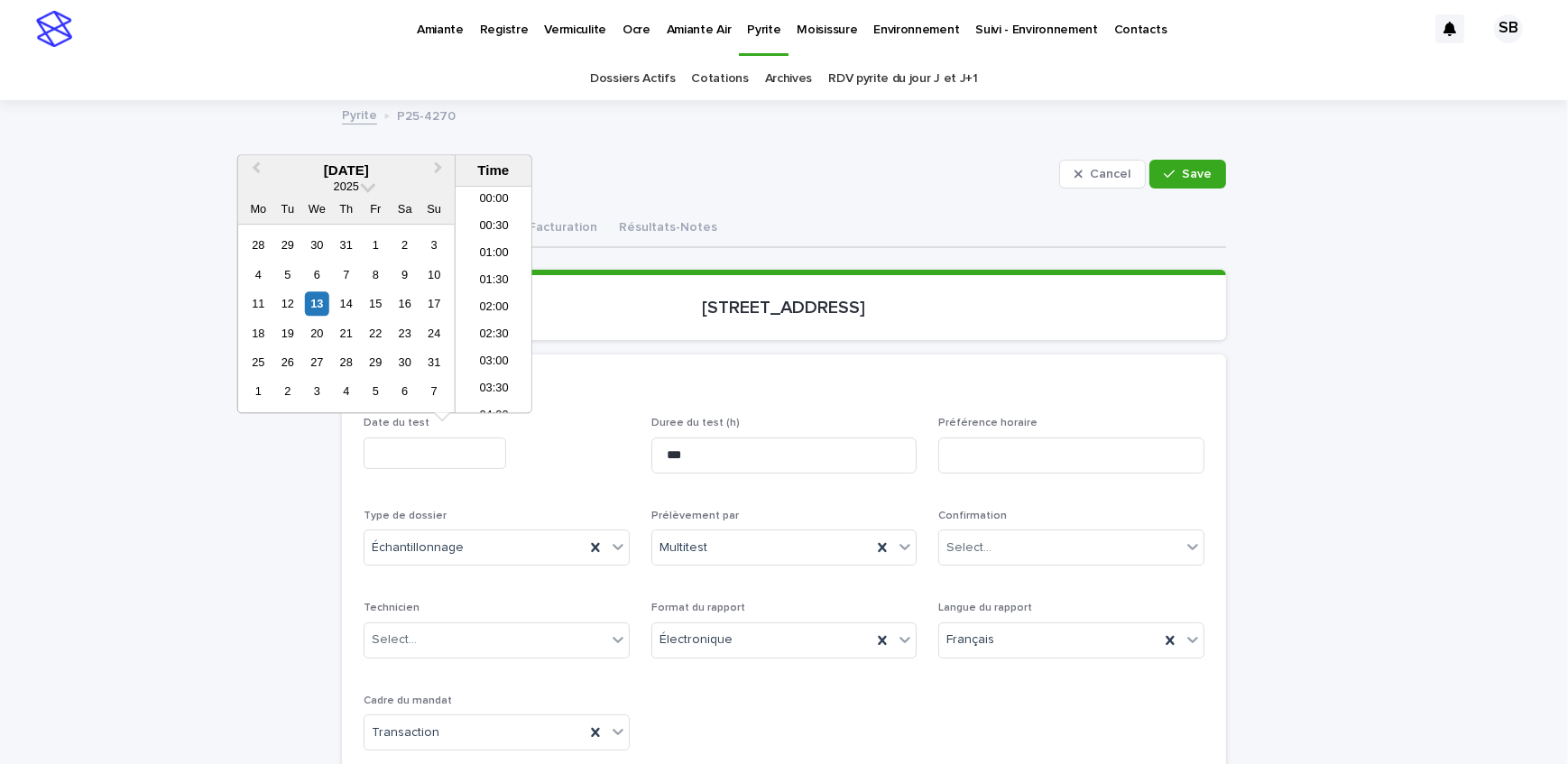
scroll to position [631, 0]
click at [346, 313] on div "14" at bounding box center [345, 303] width 24 height 24
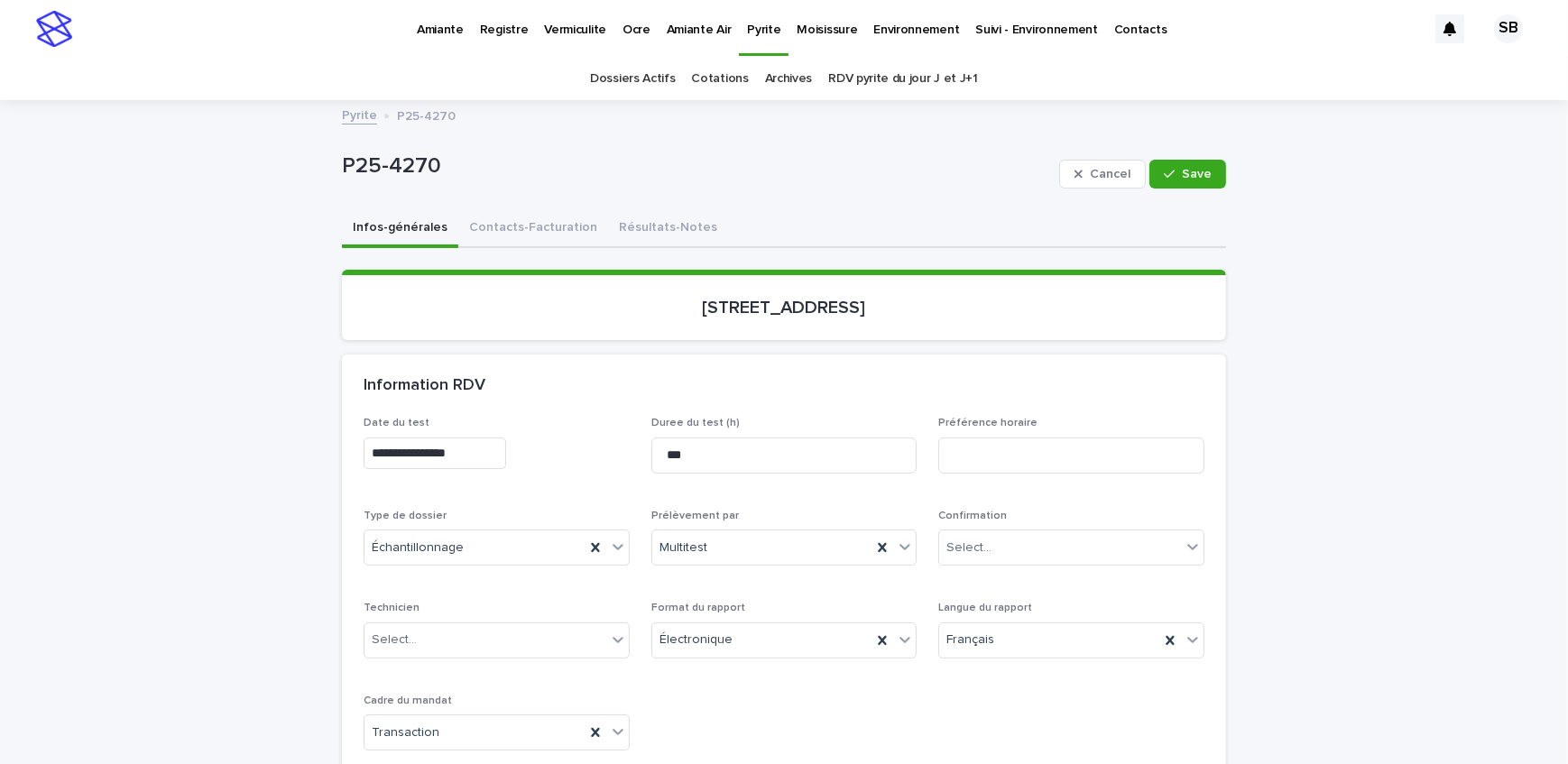
click at [586, 394] on div "Information RDV" at bounding box center [784, 386] width 884 height 63
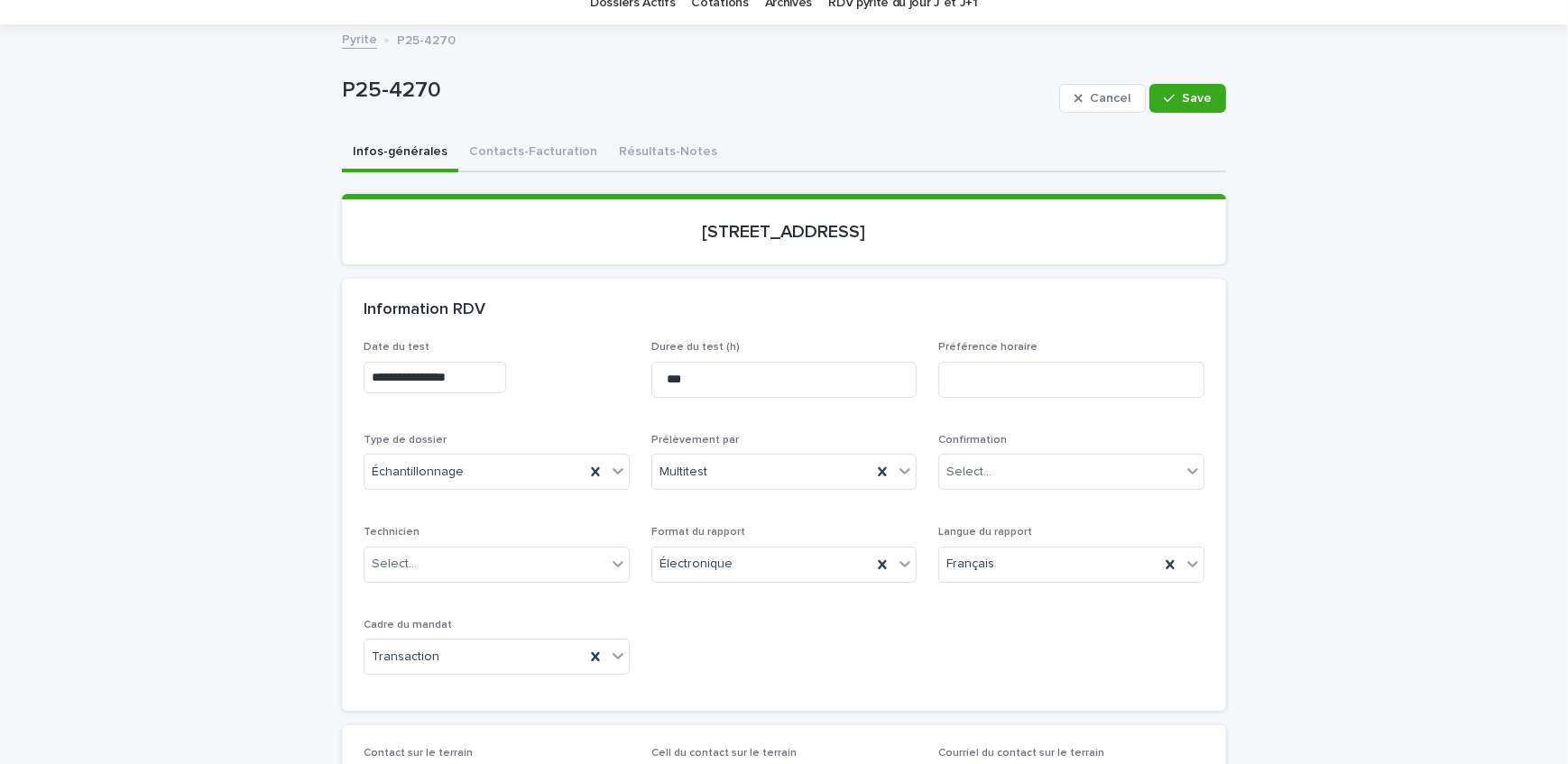
scroll to position [164, 0]
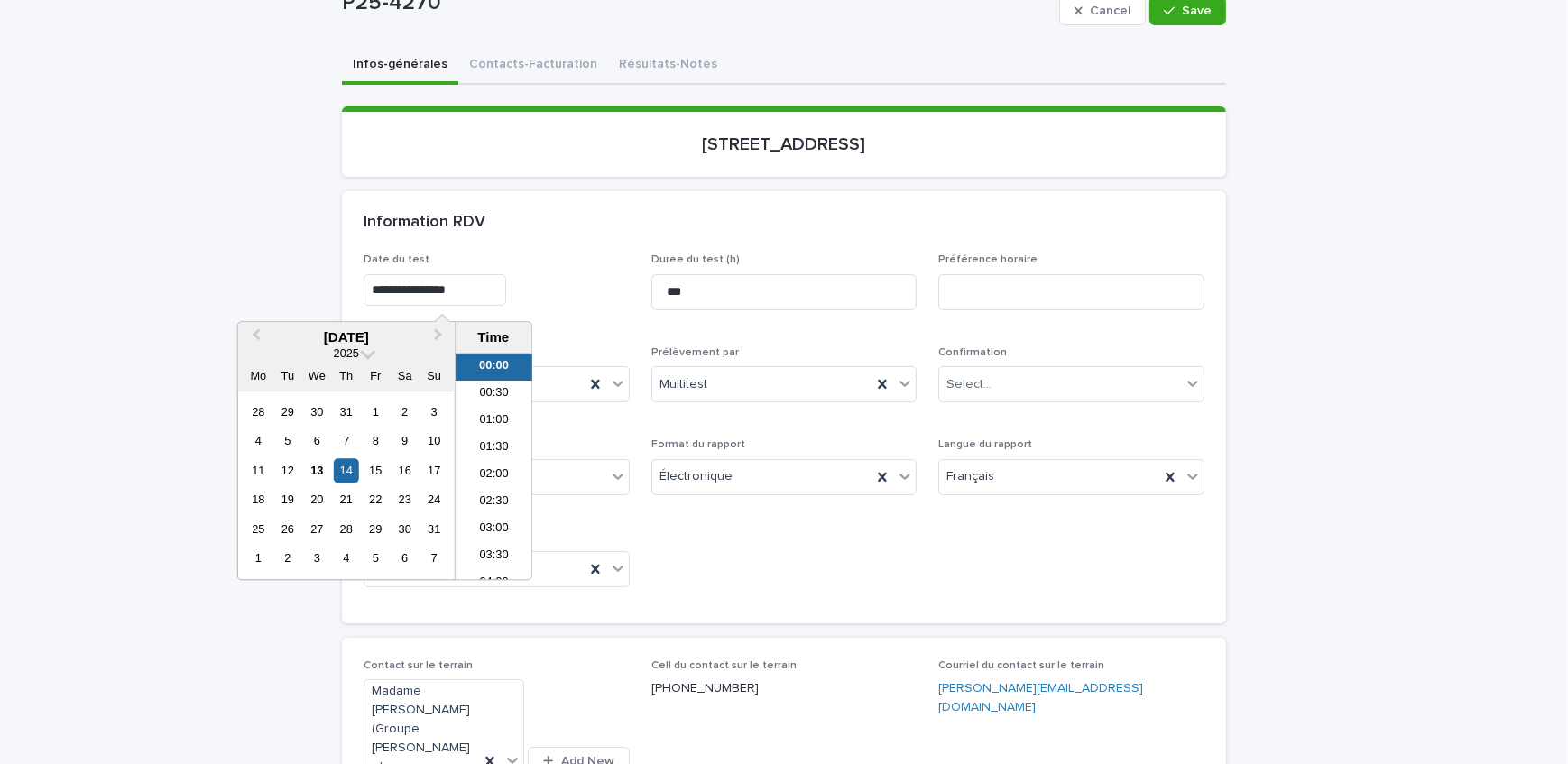
click at [498, 286] on input "**********" at bounding box center [434, 290] width 143 height 32
click at [505, 452] on li "06:00" at bounding box center [494, 447] width 77 height 27
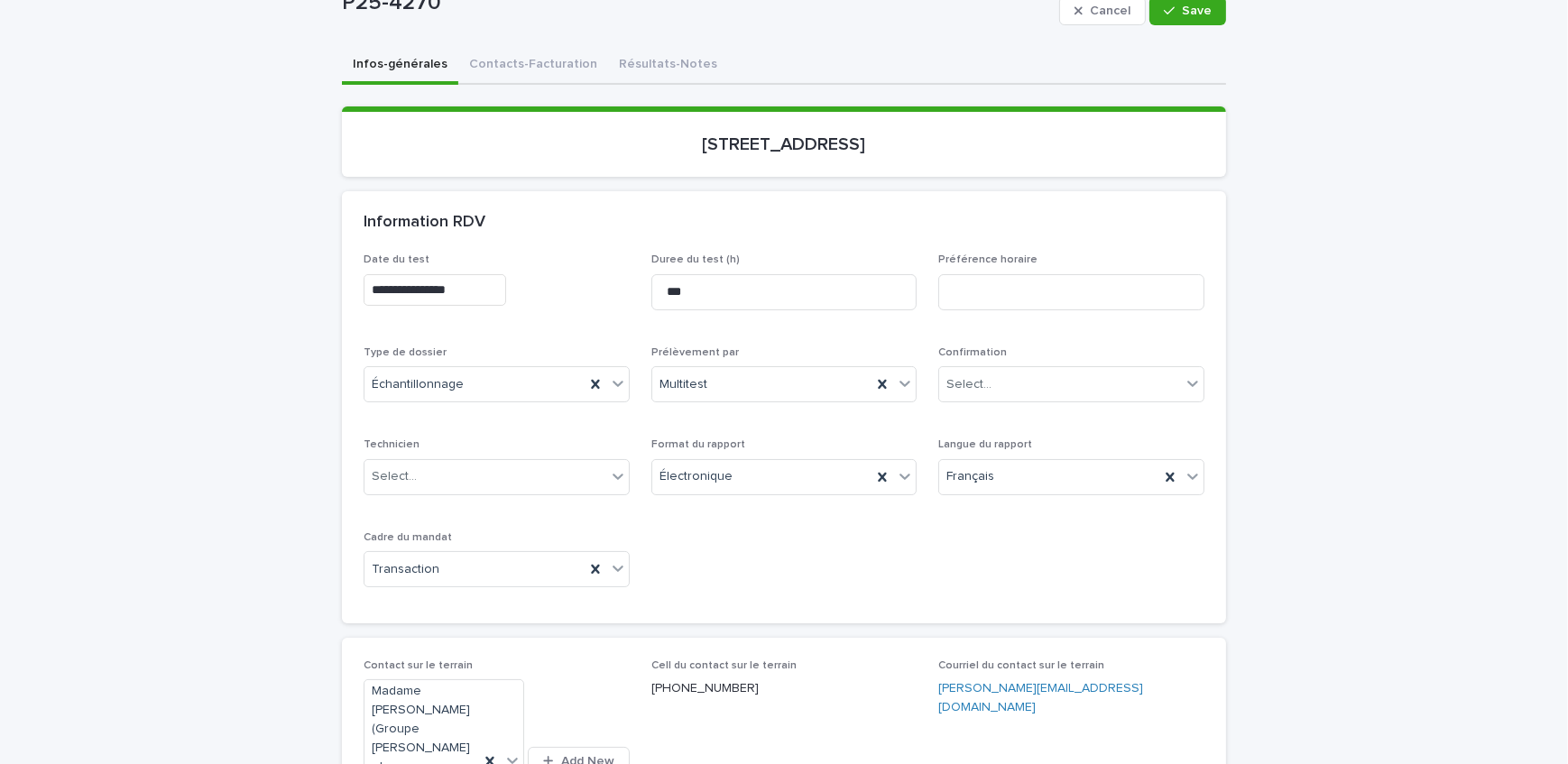
type input "**********"
click at [1193, 18] on button "Save" at bounding box center [1188, 11] width 77 height 29
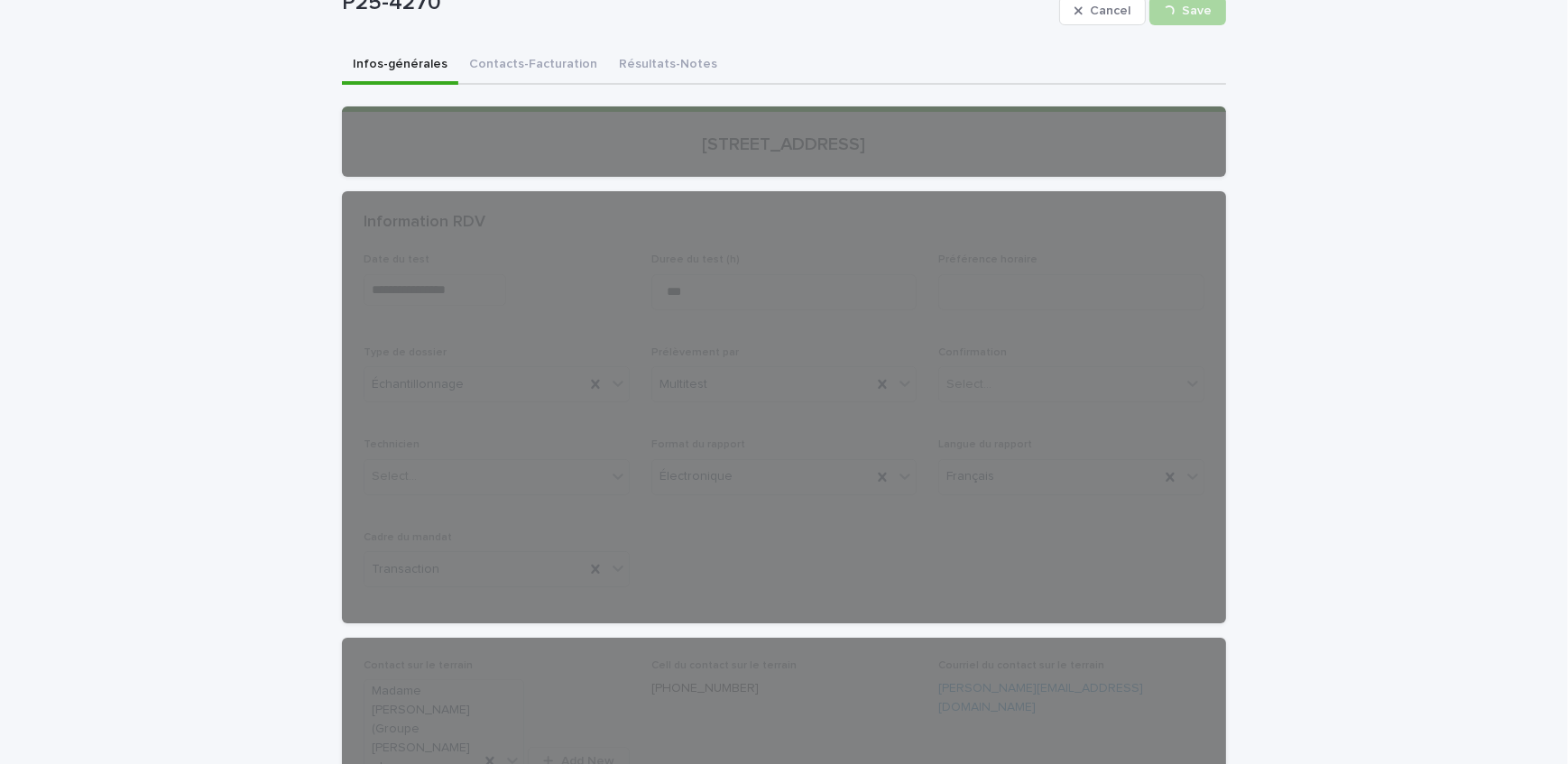
scroll to position [0, 0]
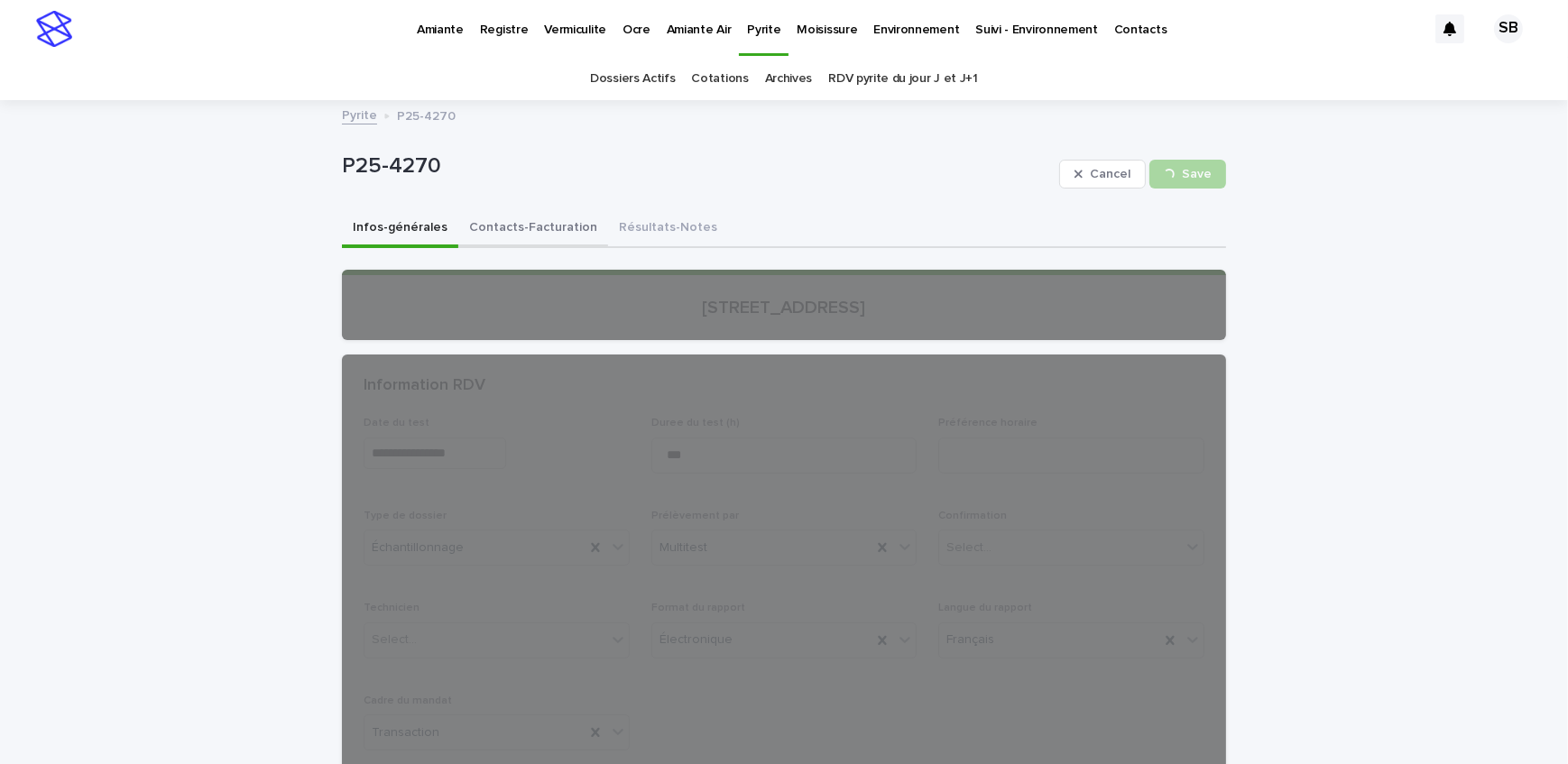
click at [523, 224] on button "Contacts-Facturation" at bounding box center [533, 229] width 150 height 38
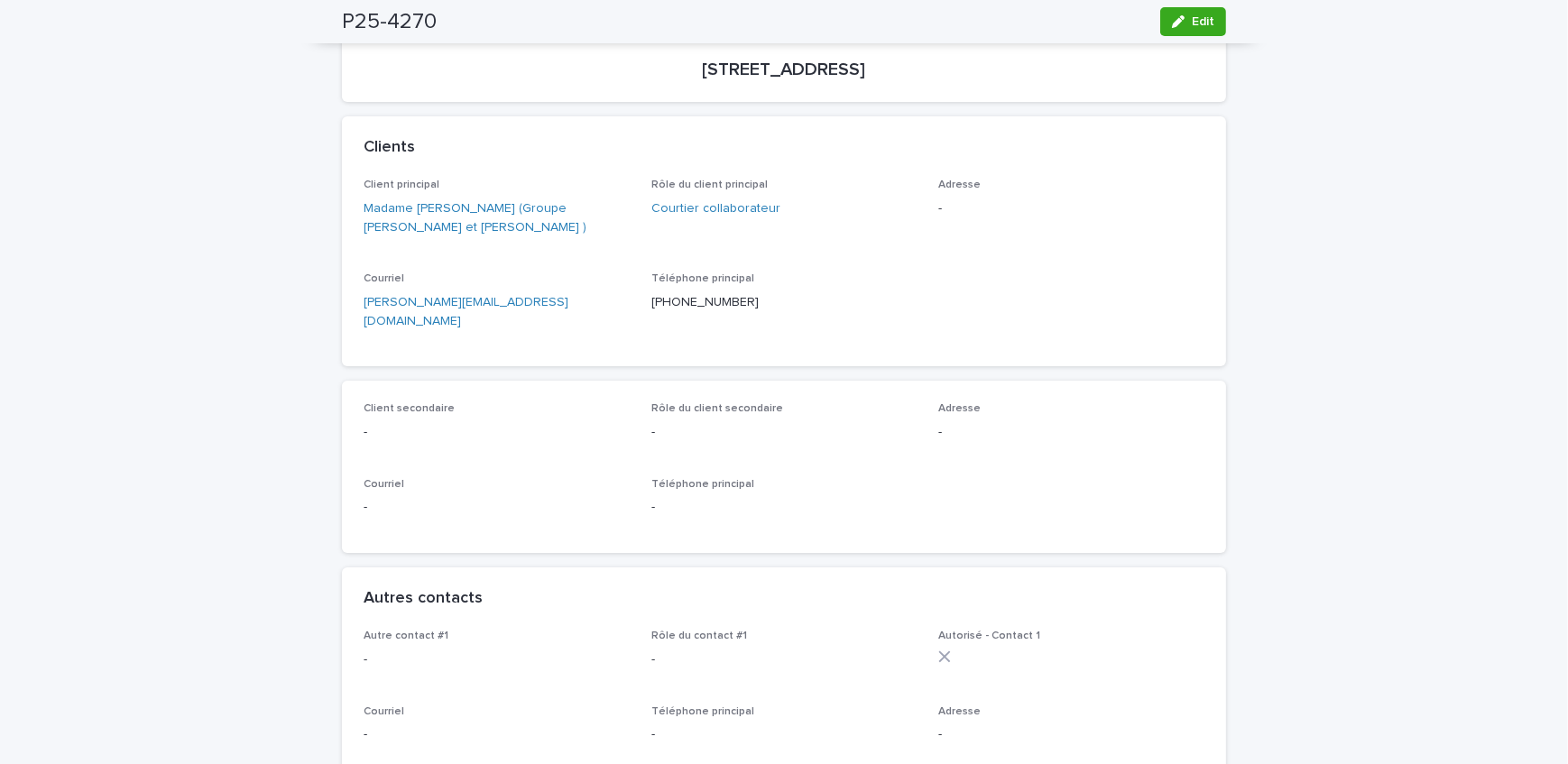
scroll to position [409, 0]
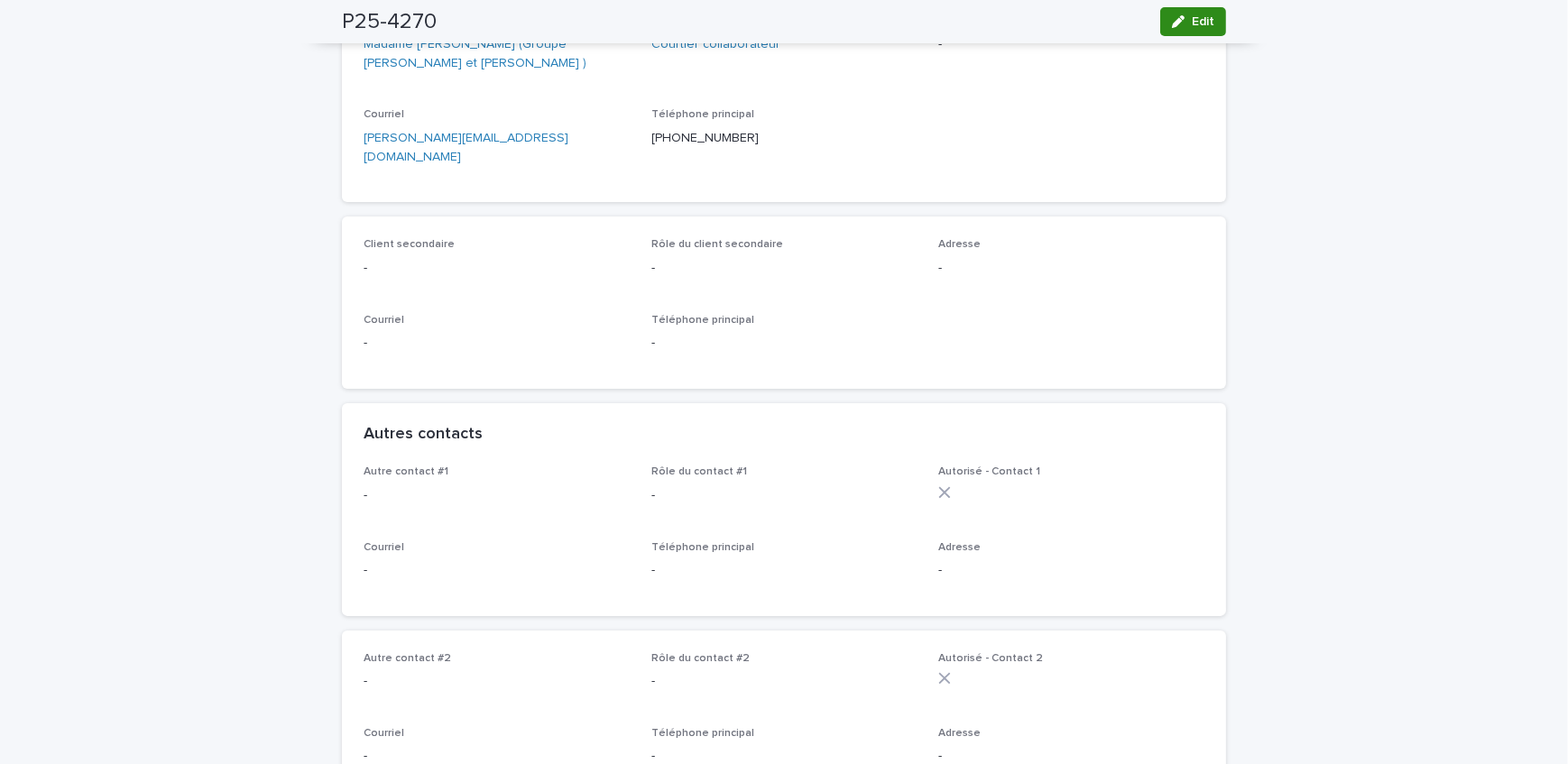
click at [1185, 25] on div "button" at bounding box center [1182, 21] width 20 height 12
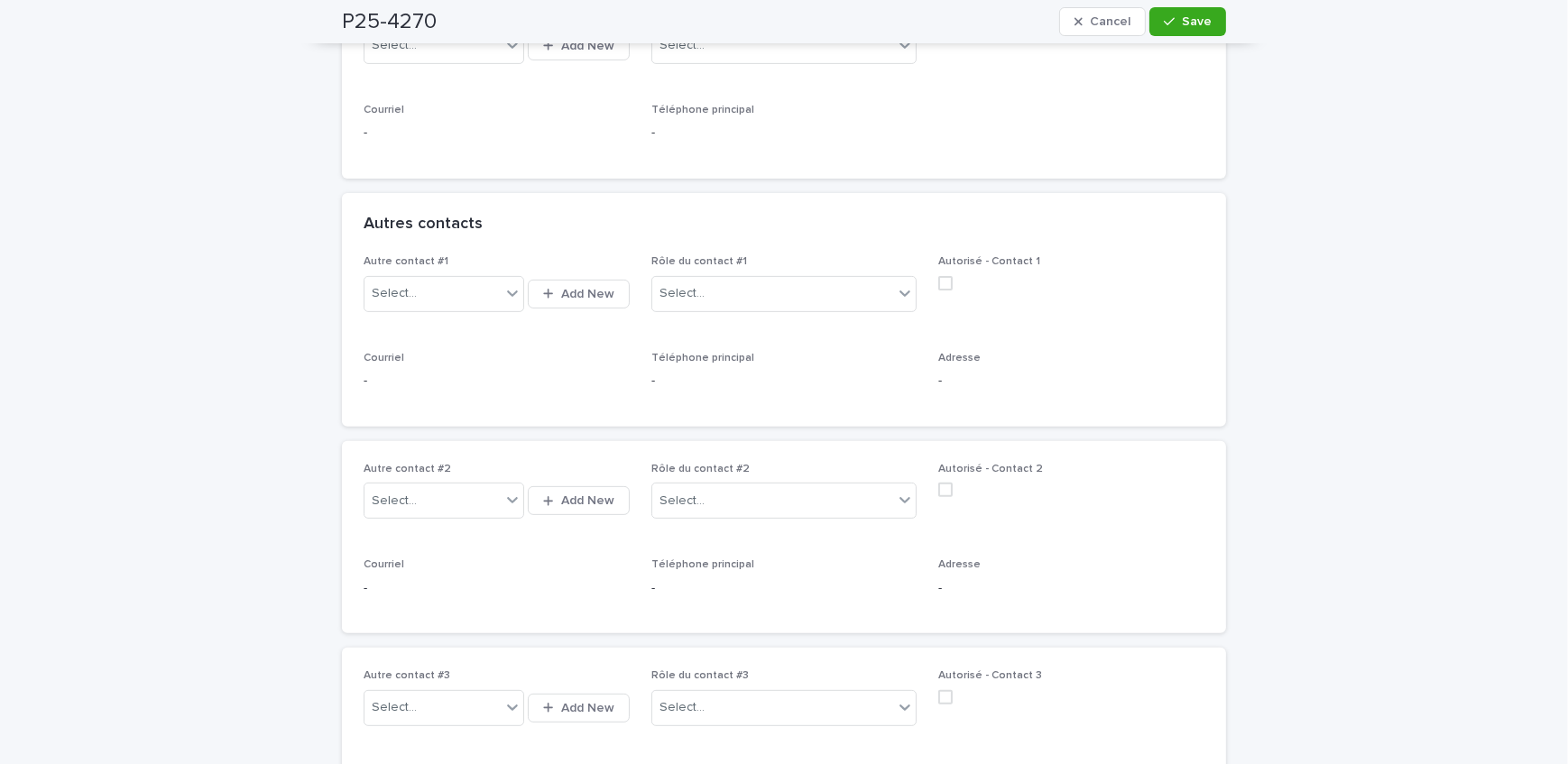
scroll to position [819, 0]
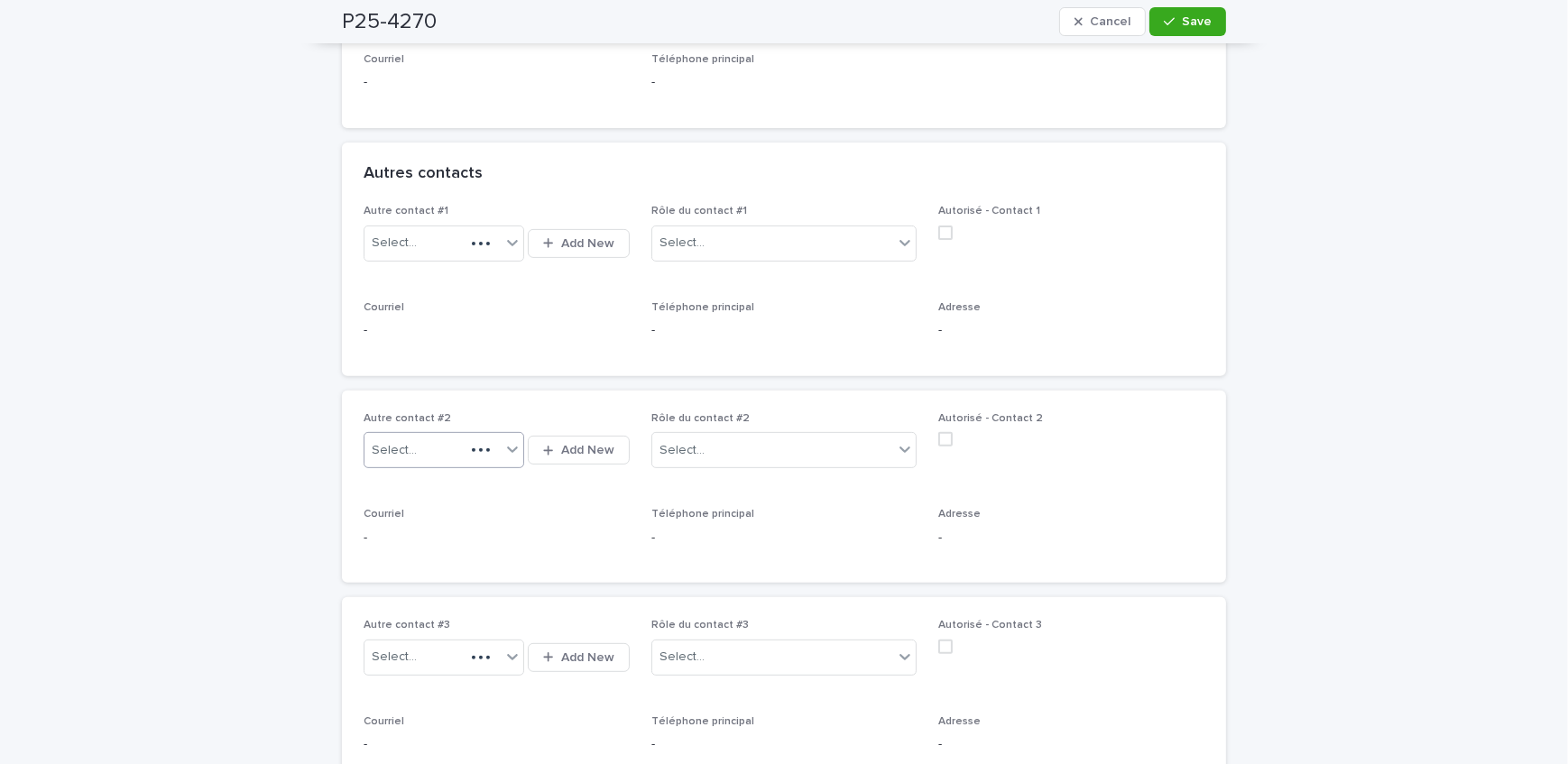
drag, startPoint x: 444, startPoint y: 379, endPoint x: 453, endPoint y: 385, distance: 10.8
click at [444, 436] on div "Select..." at bounding box center [414, 450] width 100 height 30
type input "**********"
click at [562, 444] on span "Add New" at bounding box center [588, 449] width 54 height 12
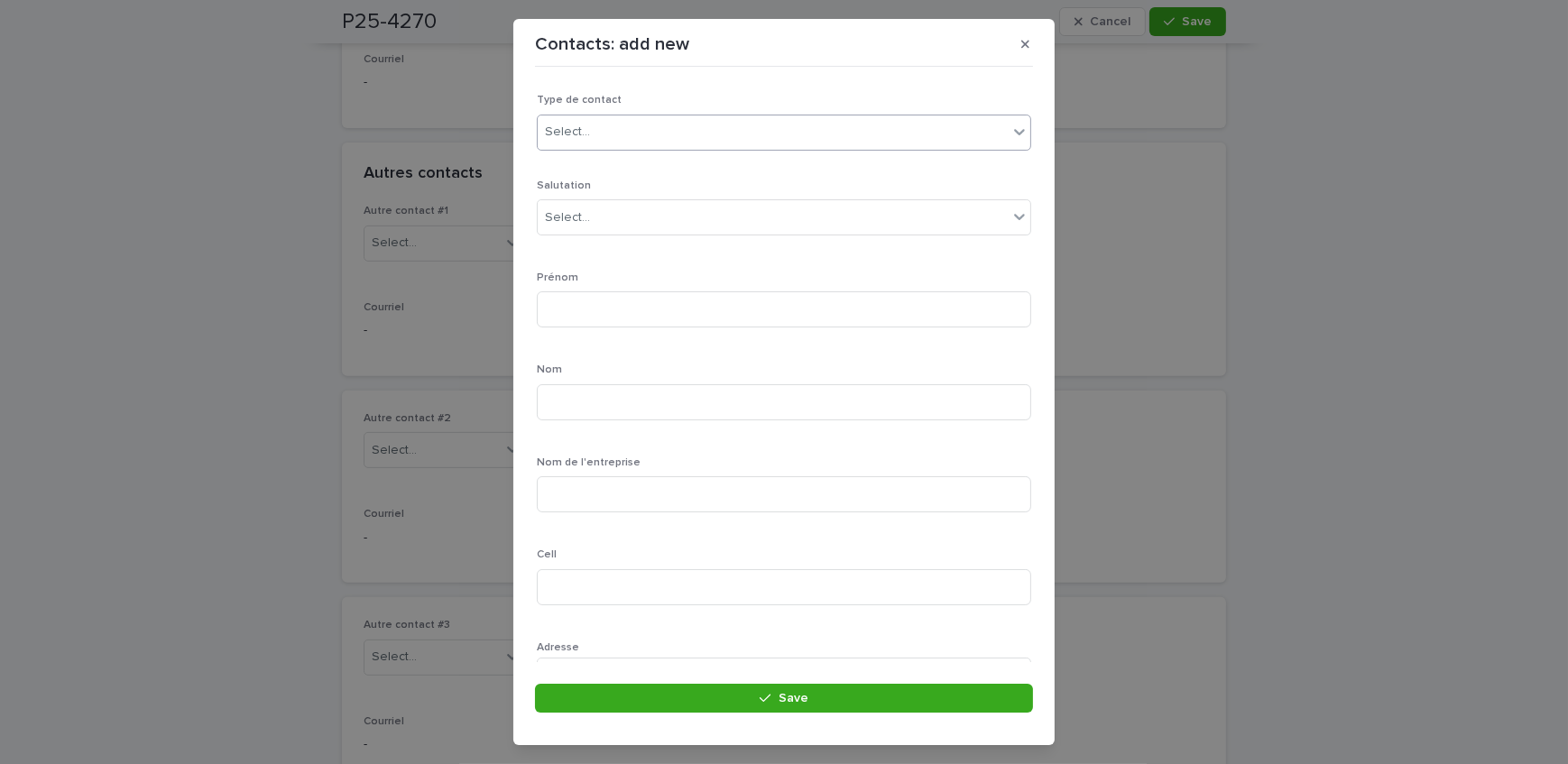
click at [662, 134] on div "Select..." at bounding box center [772, 132] width 470 height 30
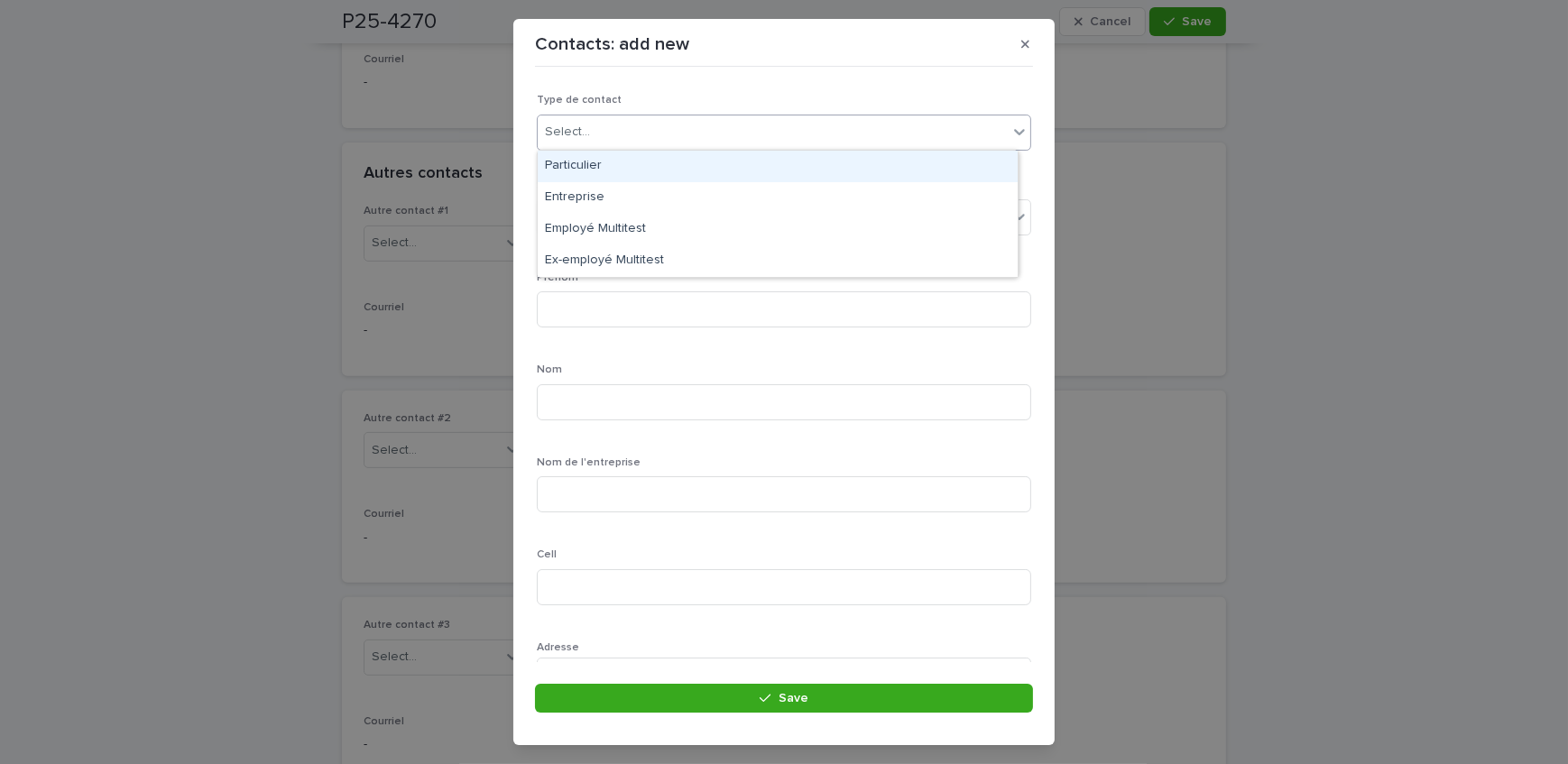
click at [653, 173] on div "Particulier" at bounding box center [778, 166] width 480 height 32
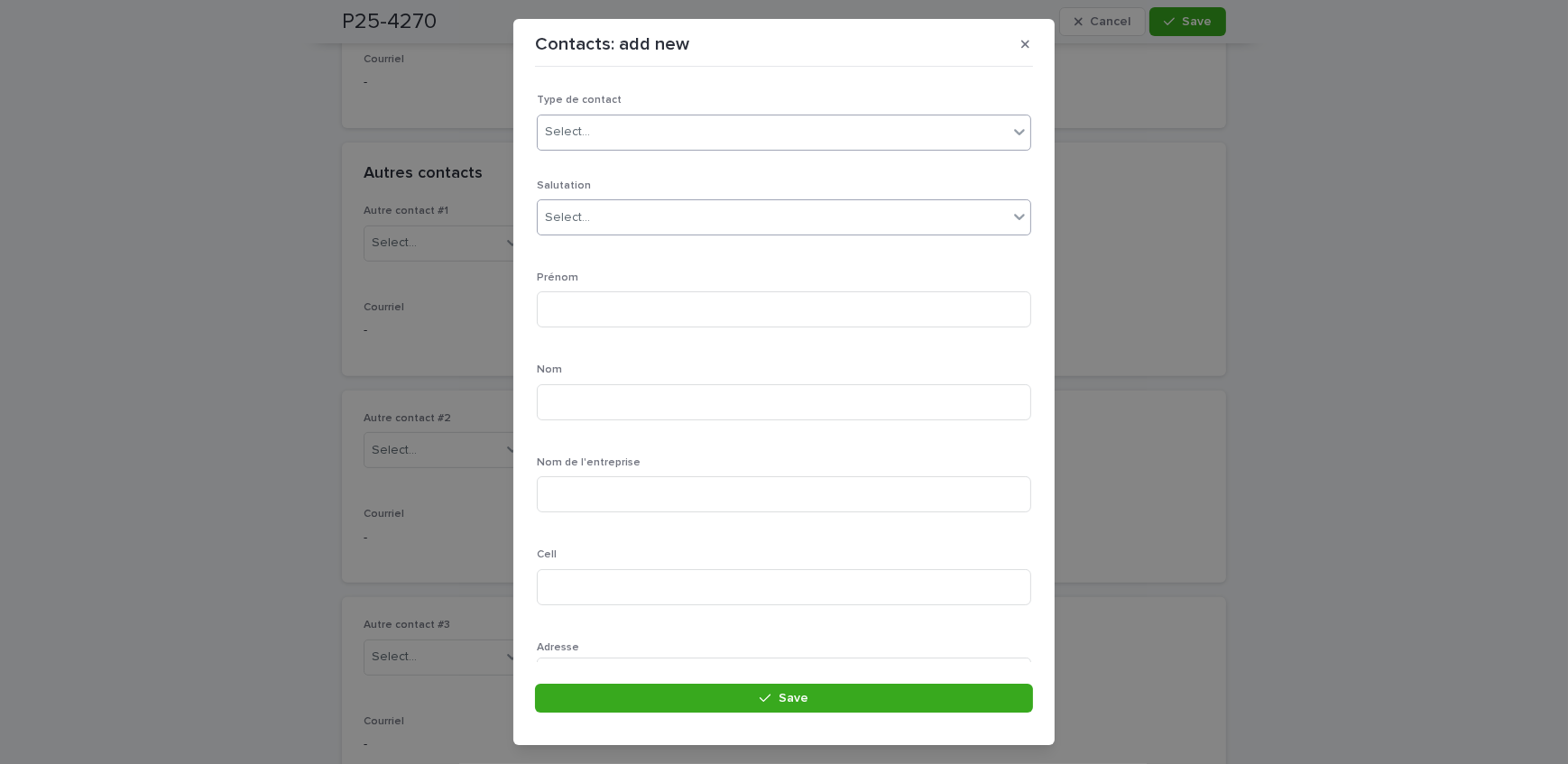
click at [653, 220] on div "Select..." at bounding box center [772, 217] width 470 height 30
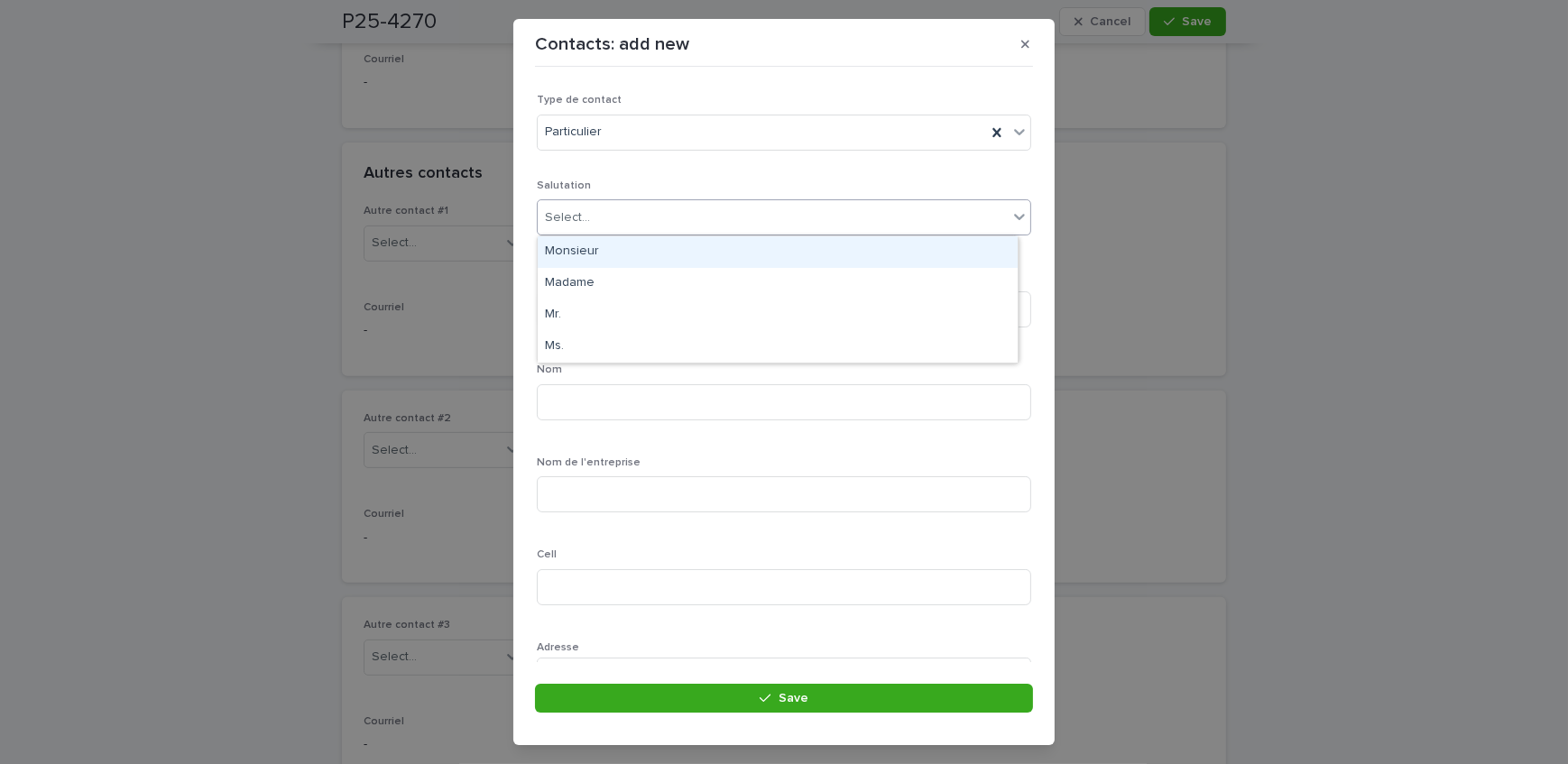
click at [629, 252] on div "Monsieur" at bounding box center [778, 251] width 480 height 32
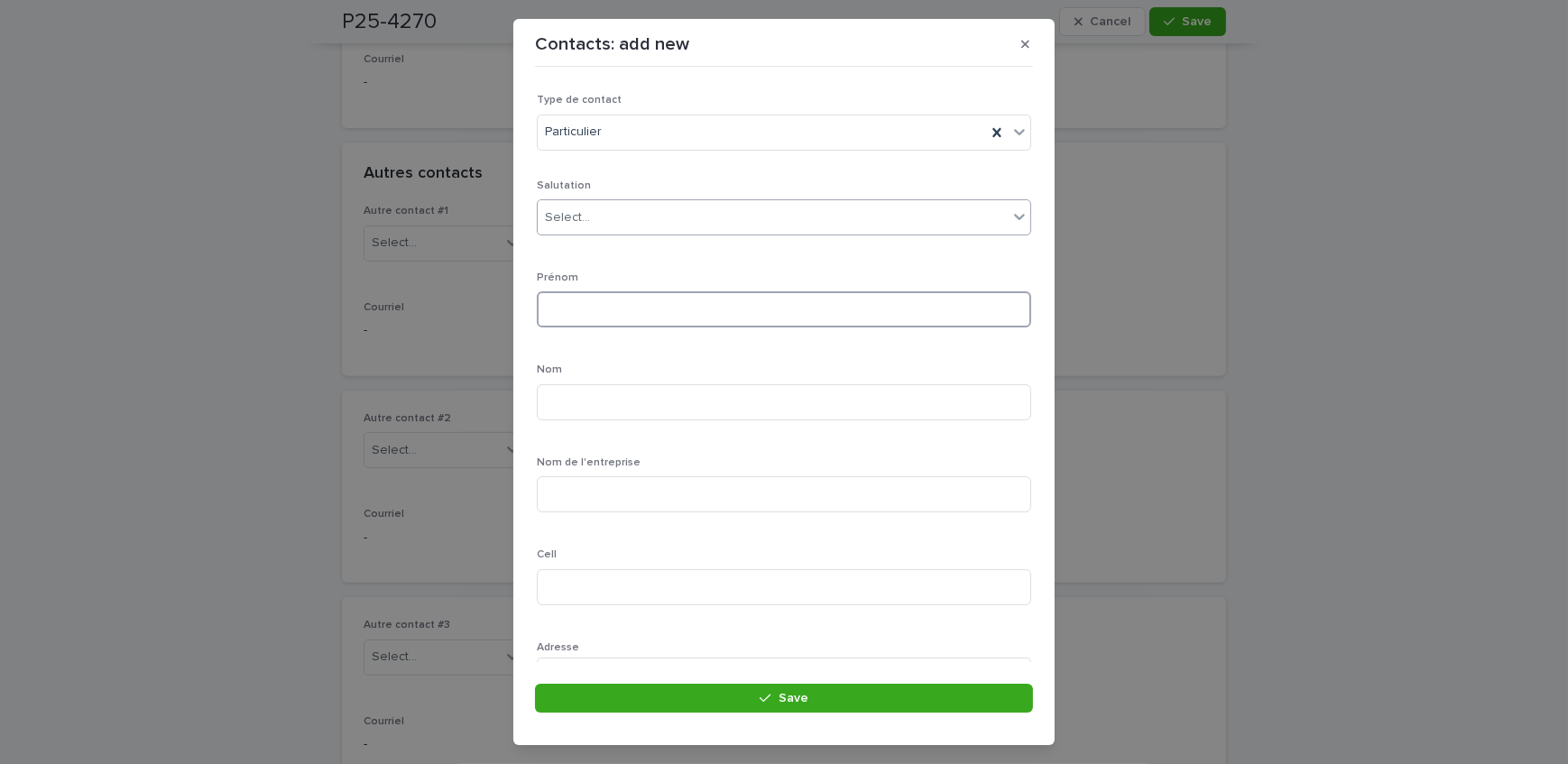
click at [644, 305] on input at bounding box center [784, 310] width 495 height 36
type input "******"
click at [878, 412] on input at bounding box center [784, 403] width 495 height 36
type input "******"
click at [764, 483] on input at bounding box center [784, 494] width 495 height 36
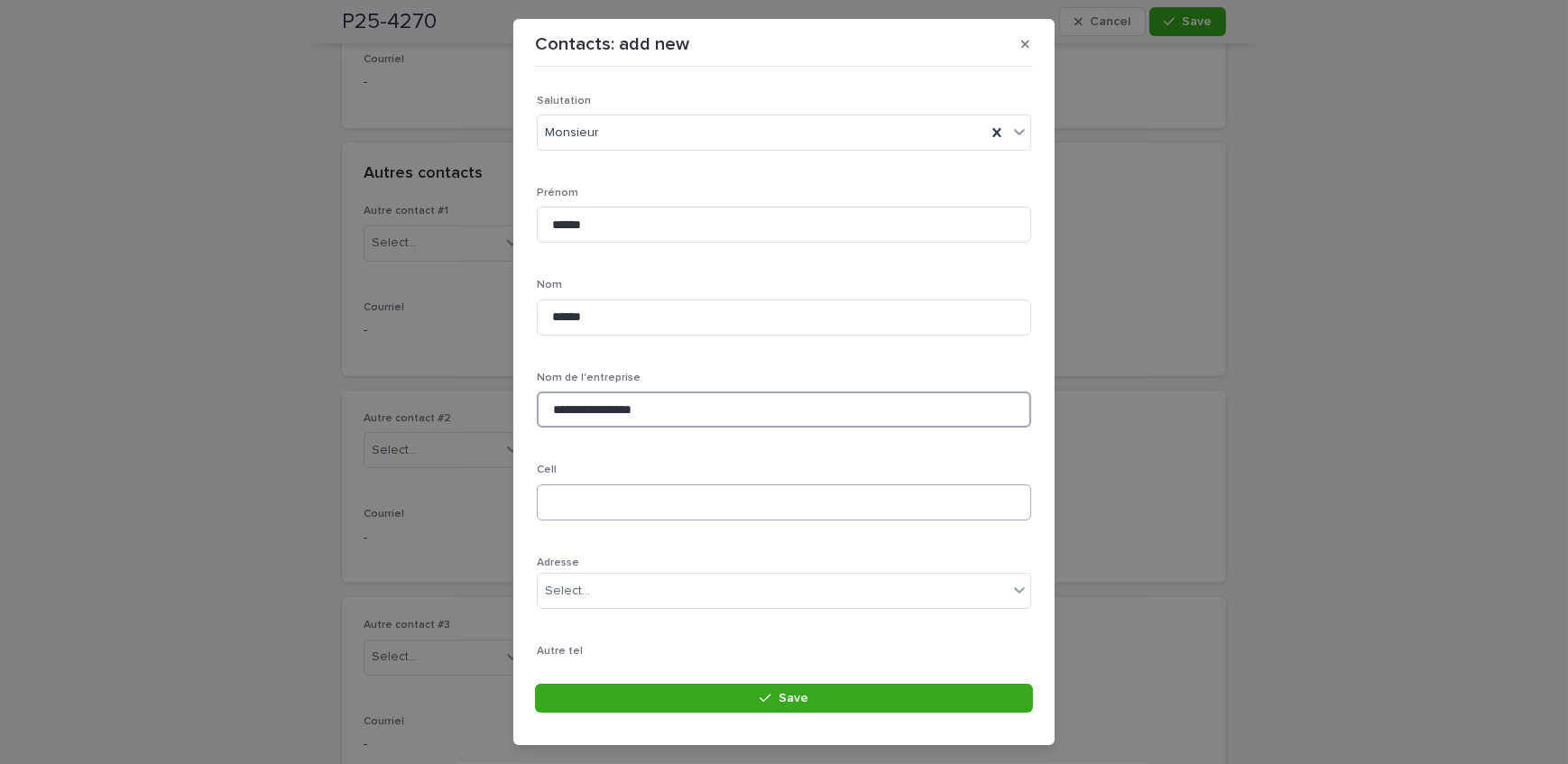
scroll to position [164, 0]
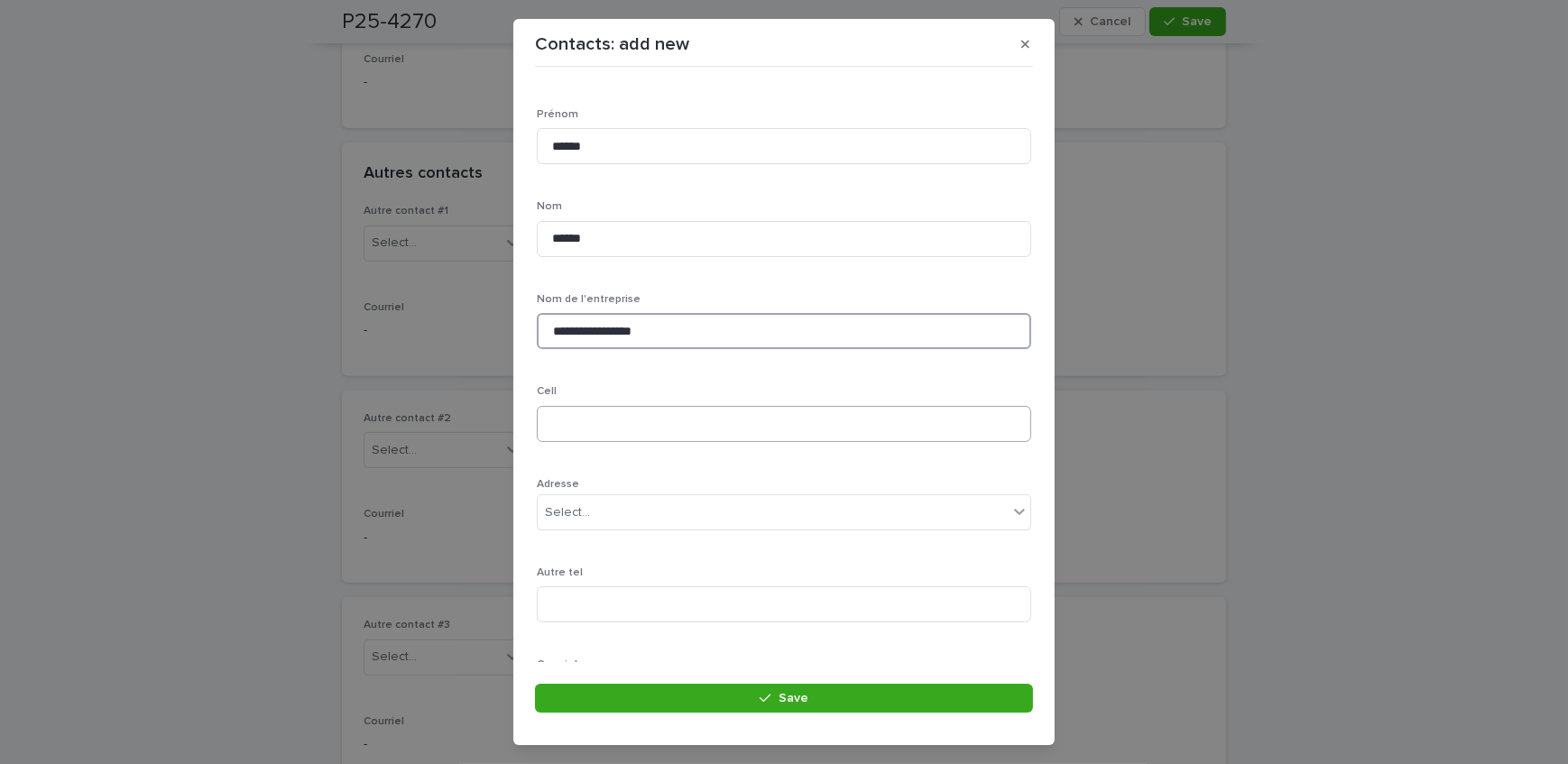
type input "**********"
click at [578, 422] on input at bounding box center [784, 424] width 495 height 36
click at [768, 420] on input at bounding box center [784, 424] width 495 height 36
click at [588, 436] on input at bounding box center [784, 424] width 495 height 36
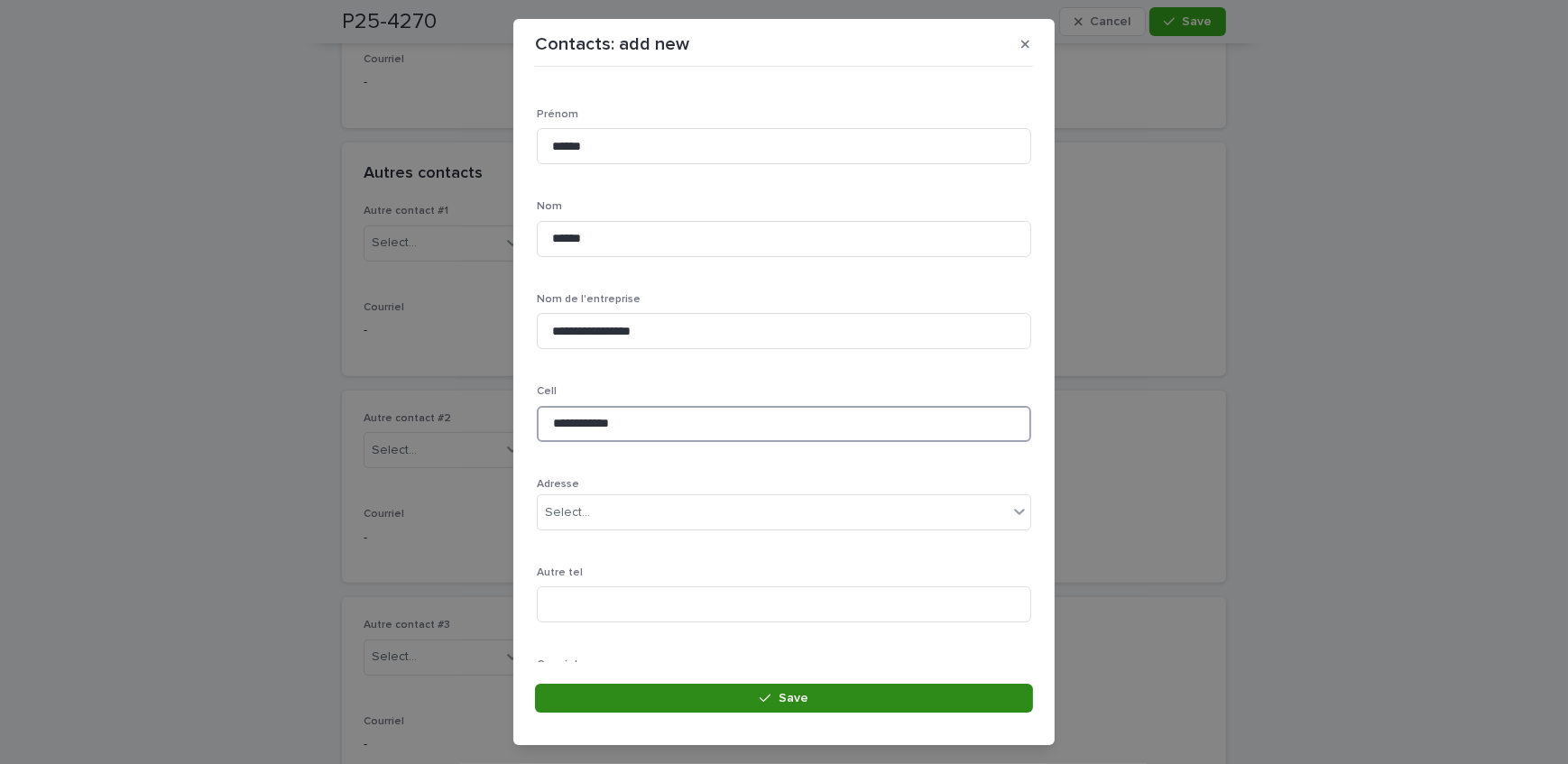
type input "**********"
click at [610, 689] on button "Save" at bounding box center [784, 698] width 498 height 29
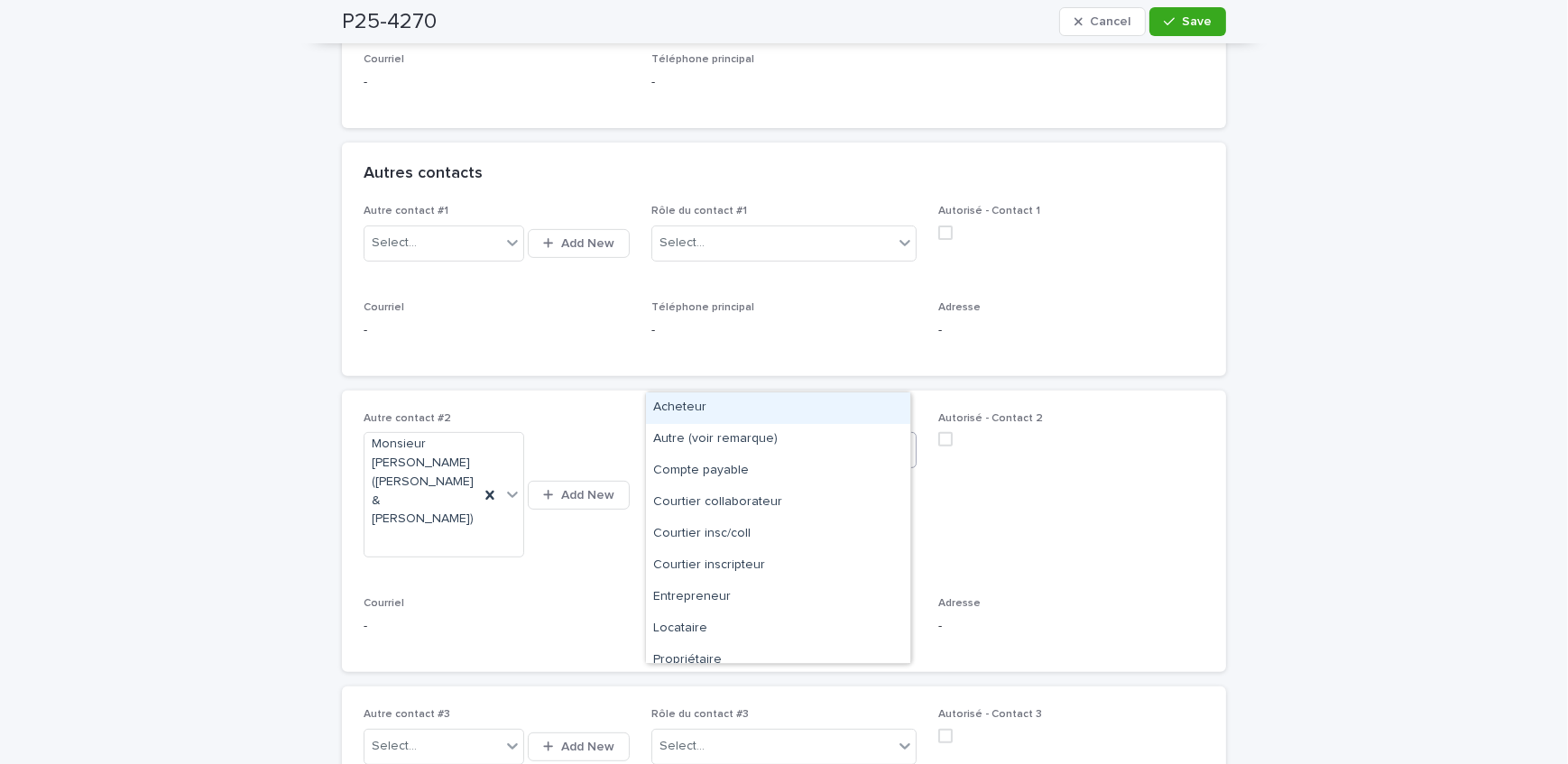
click at [756, 436] on div "Select..." at bounding box center [773, 450] width 242 height 30
click at [740, 570] on div "Courtier inscripteur" at bounding box center [778, 565] width 264 height 32
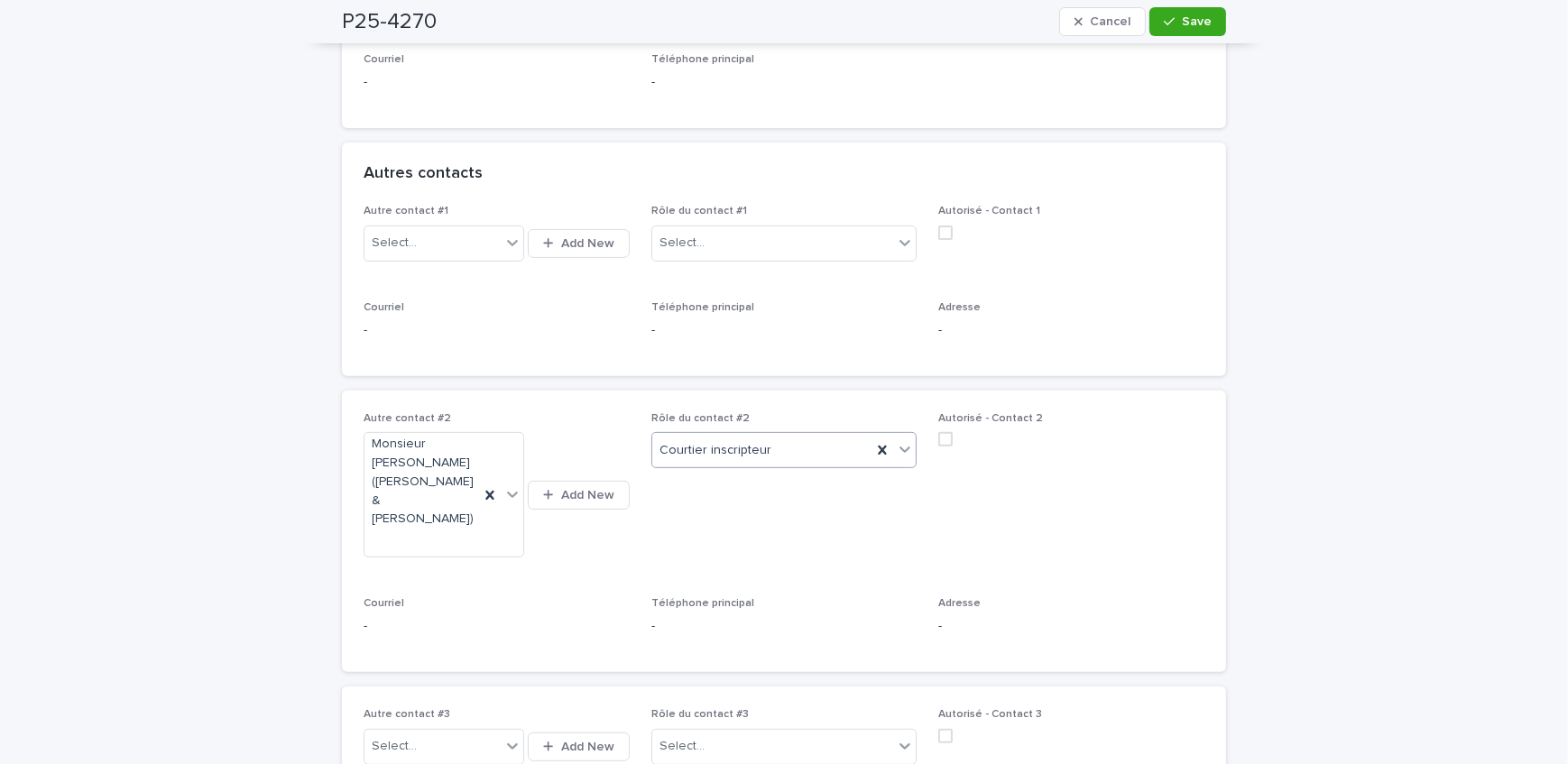
click at [1166, 12] on button "Save" at bounding box center [1188, 22] width 77 height 29
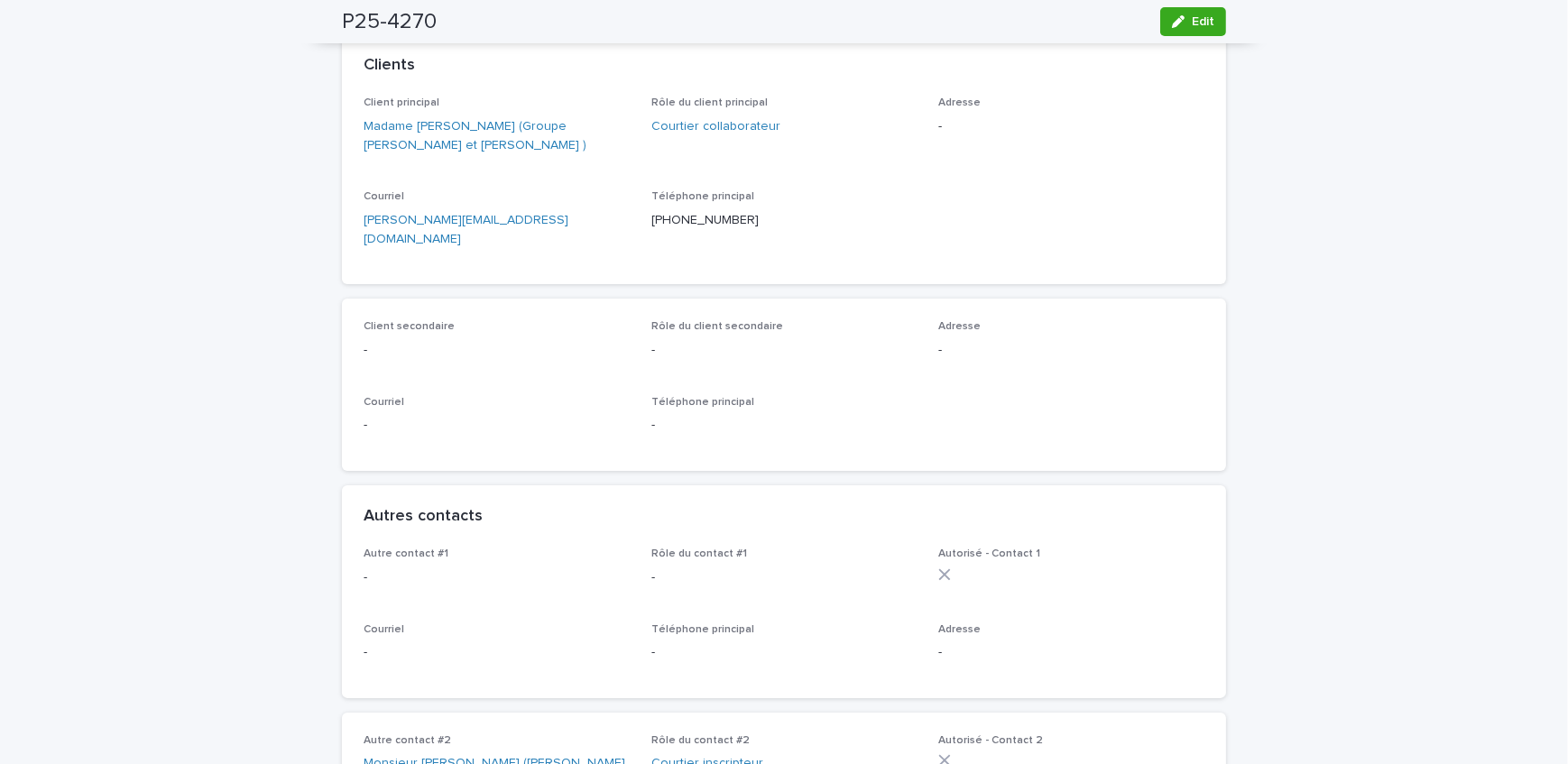
scroll to position [0, 0]
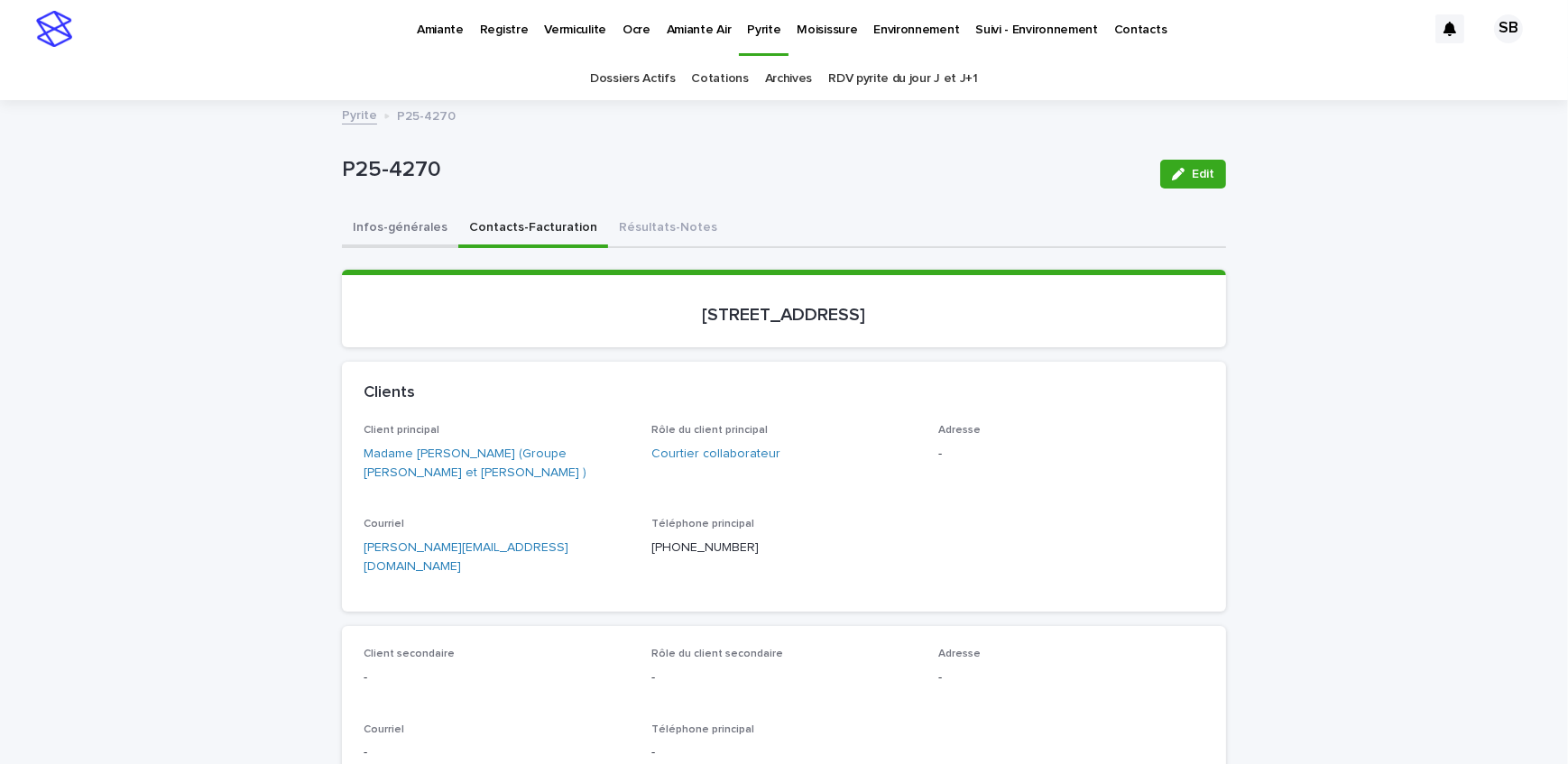
click at [411, 223] on button "Infos-générales" at bounding box center [401, 229] width 117 height 38
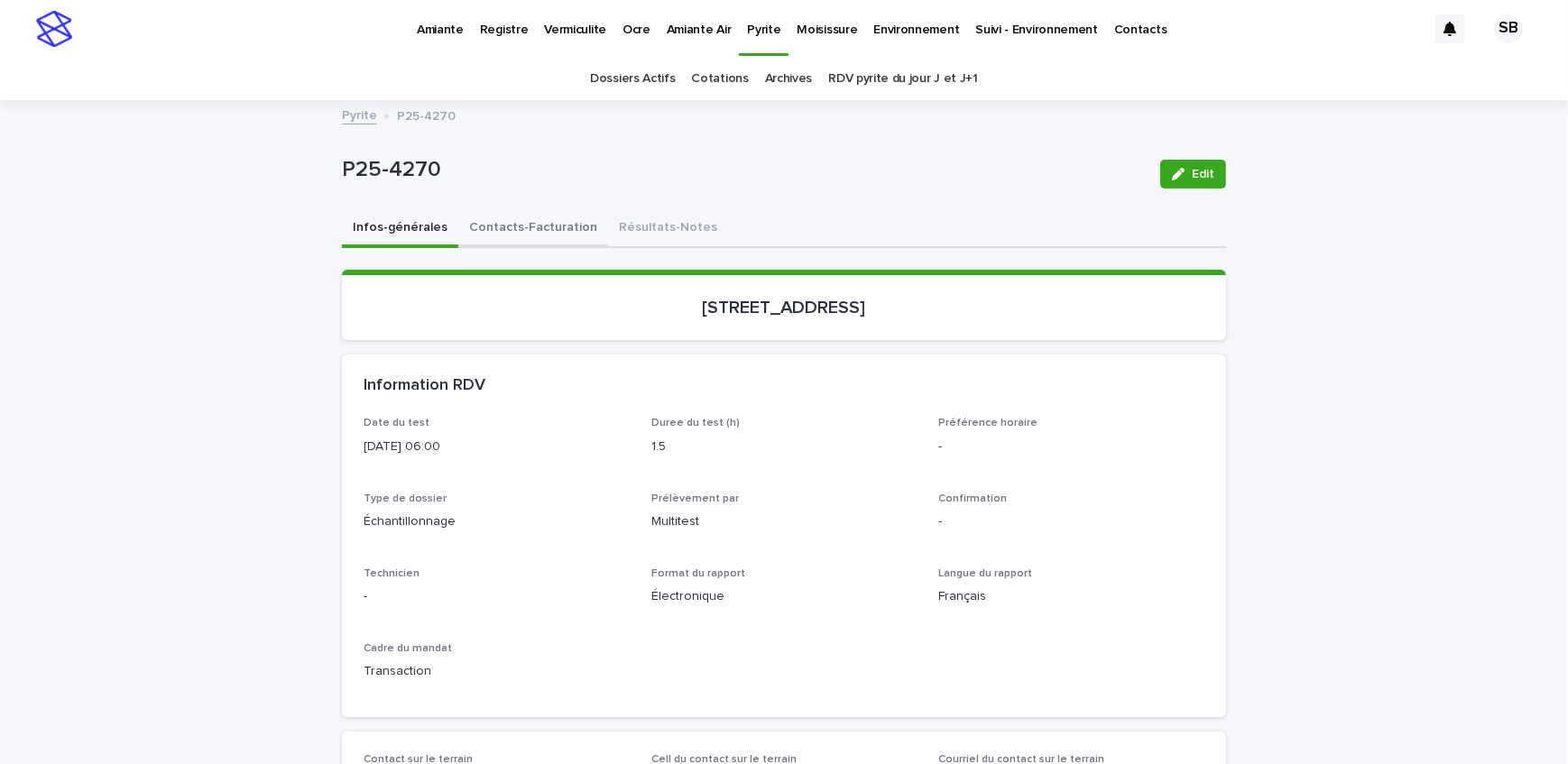
click at [546, 228] on button "Contacts-Facturation" at bounding box center [533, 229] width 150 height 38
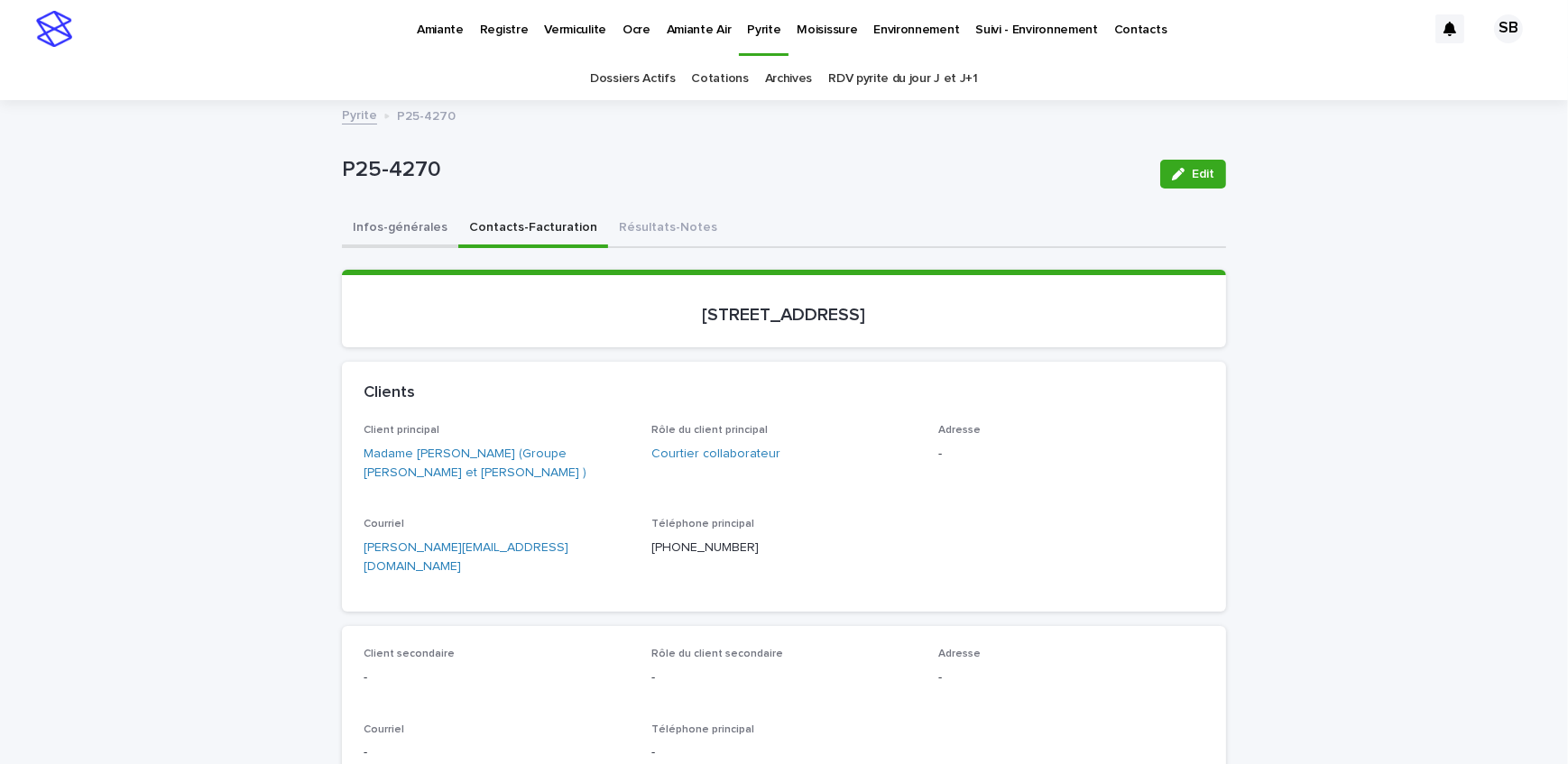
click at [399, 223] on button "Infos-générales" at bounding box center [401, 229] width 117 height 38
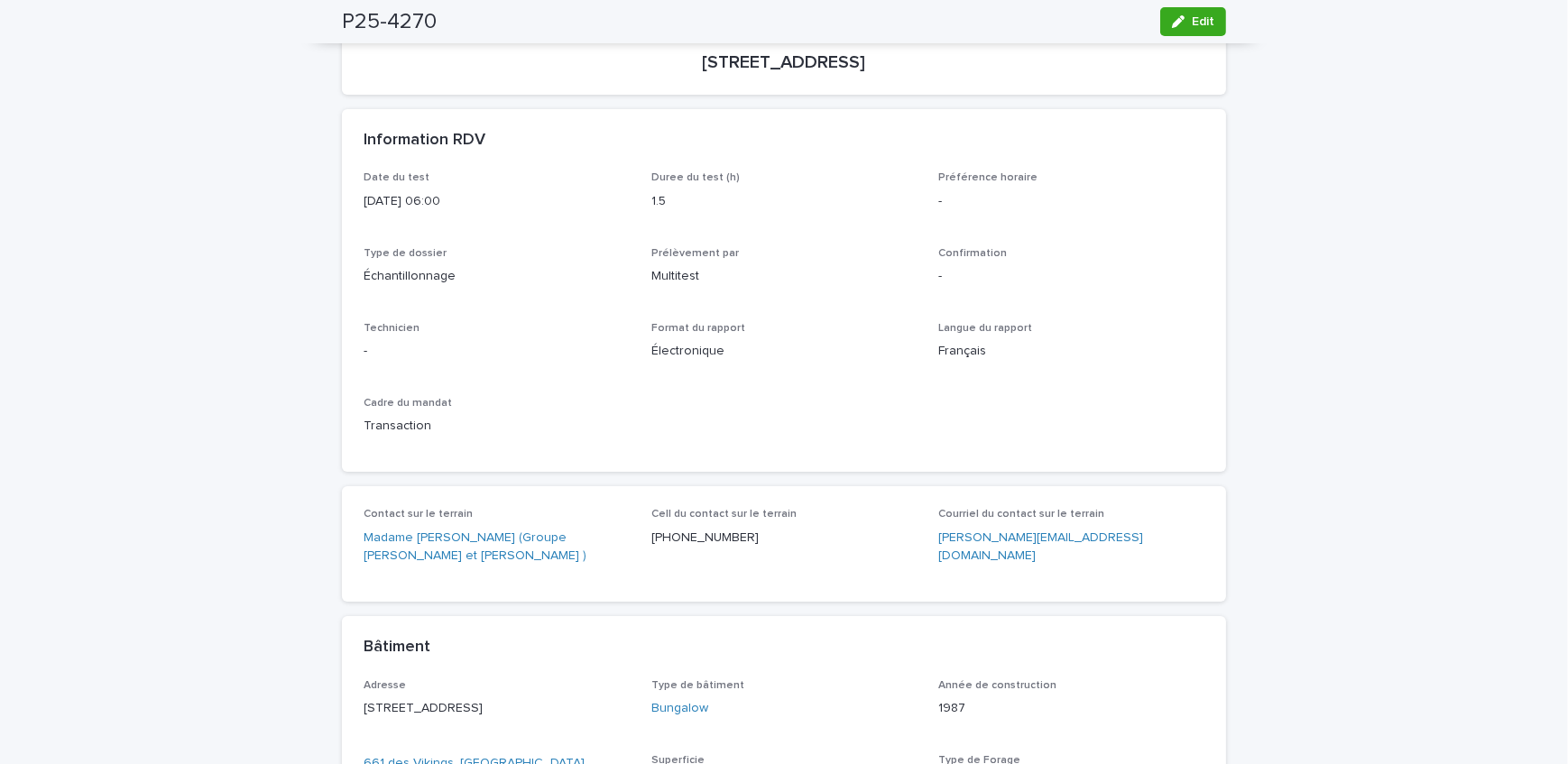
scroll to position [81, 0]
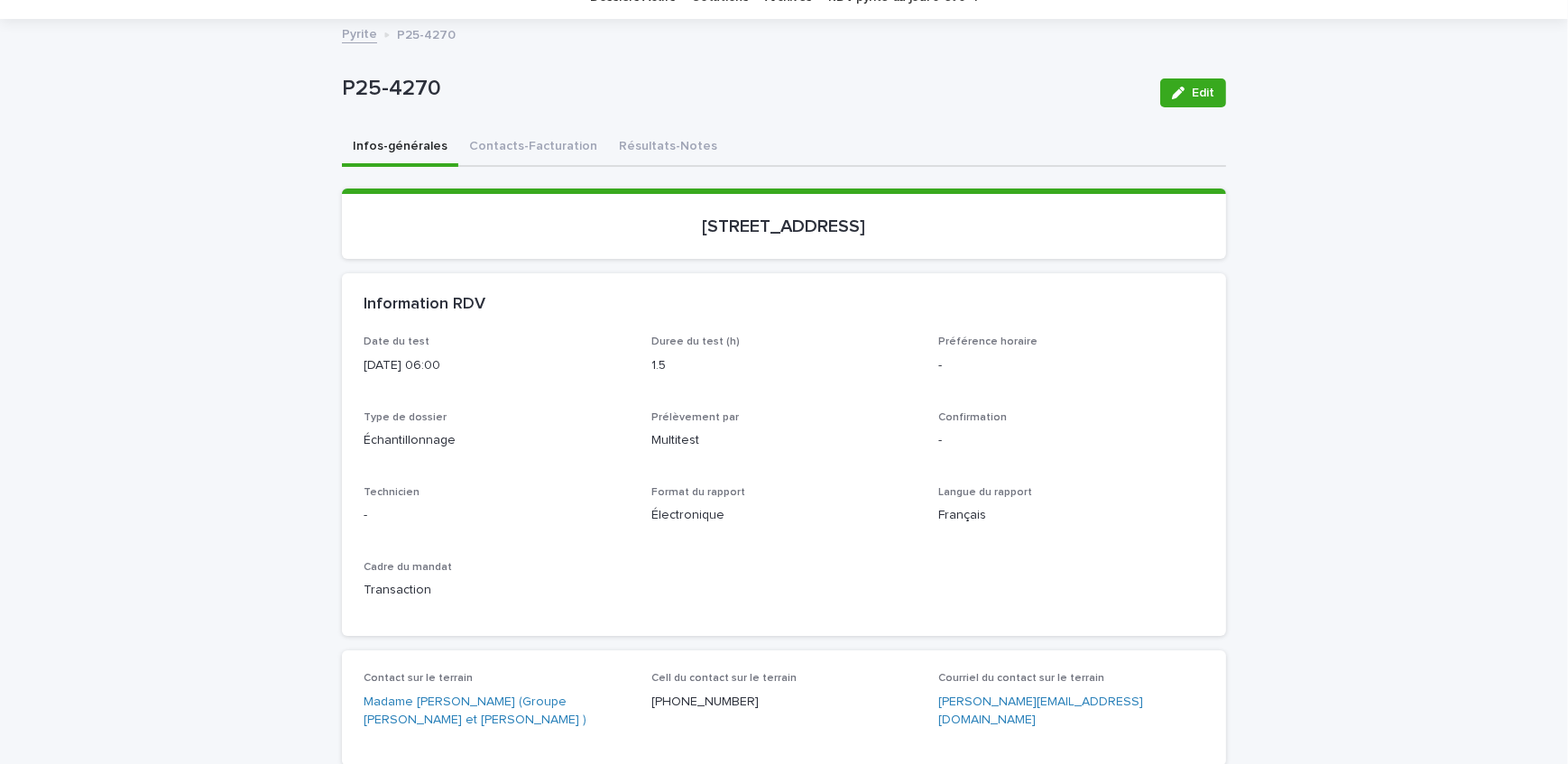
drag, startPoint x: 381, startPoint y: 299, endPoint x: 438, endPoint y: 269, distance: 64.4
click at [381, 299] on h2 "Information RDV" at bounding box center [424, 304] width 121 height 20
click at [608, 144] on button "Résultats-Notes" at bounding box center [668, 148] width 120 height 38
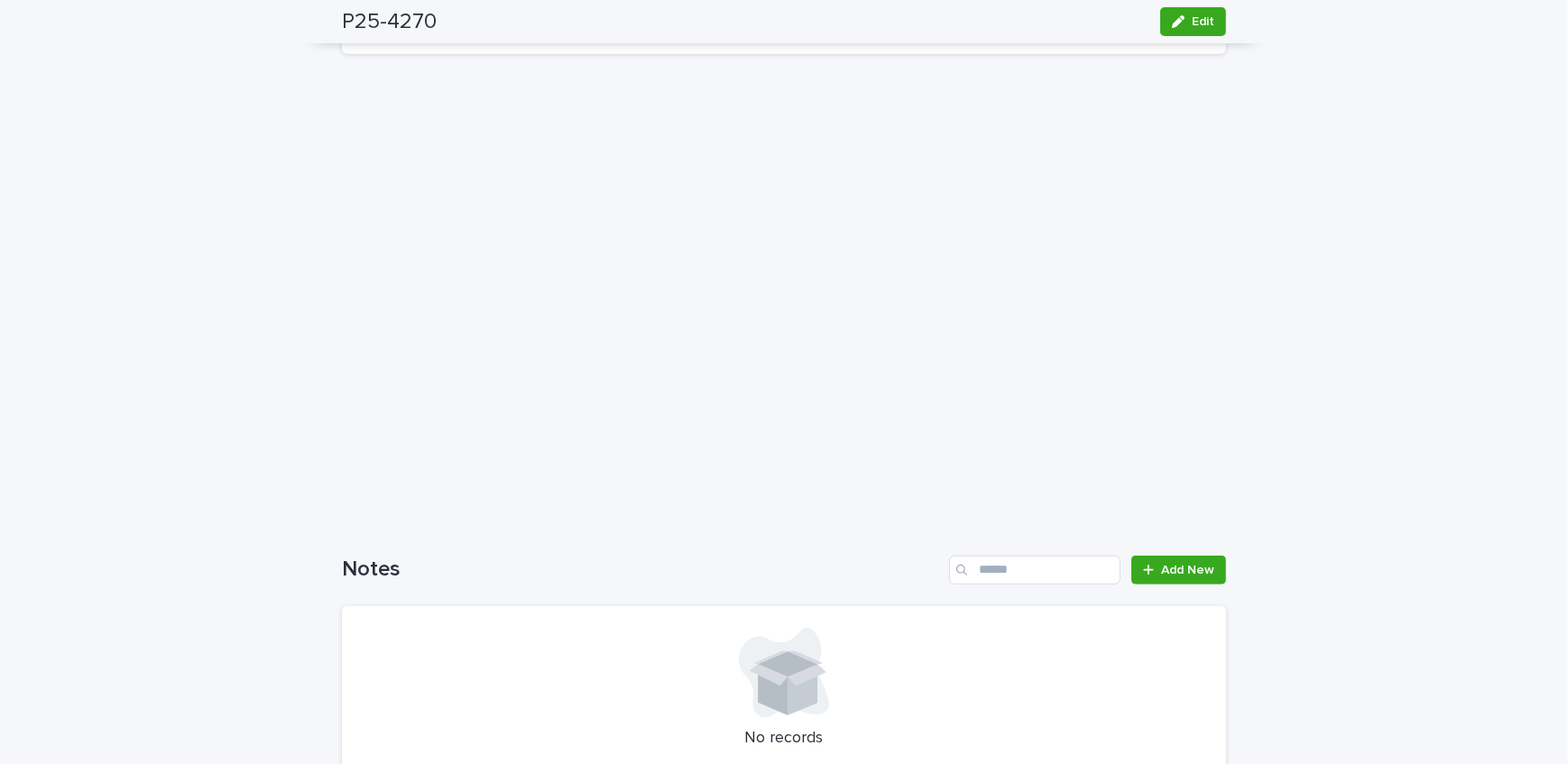
scroll to position [1403, 0]
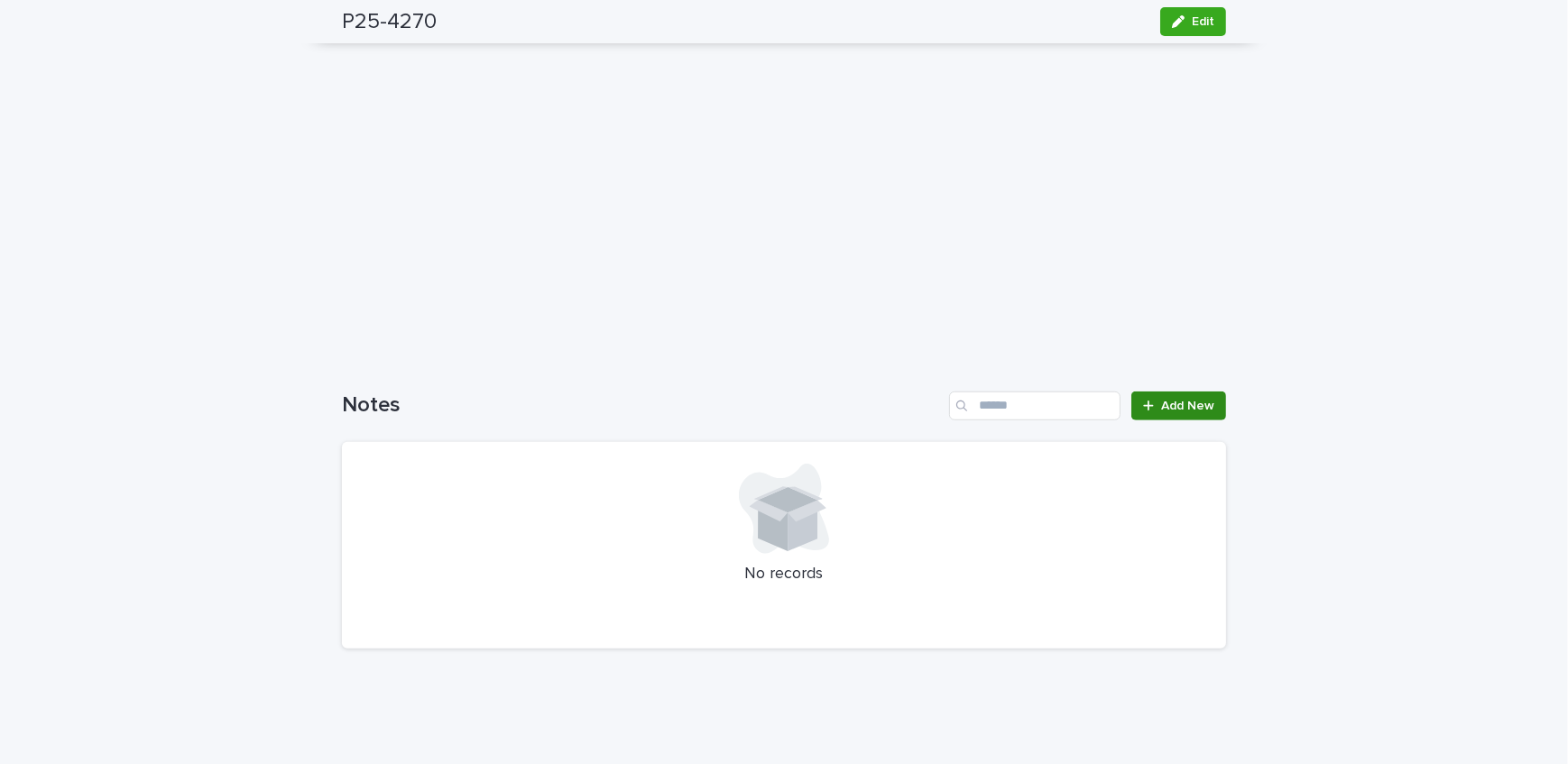
click at [1161, 400] on span "Add New" at bounding box center [1188, 405] width 54 height 12
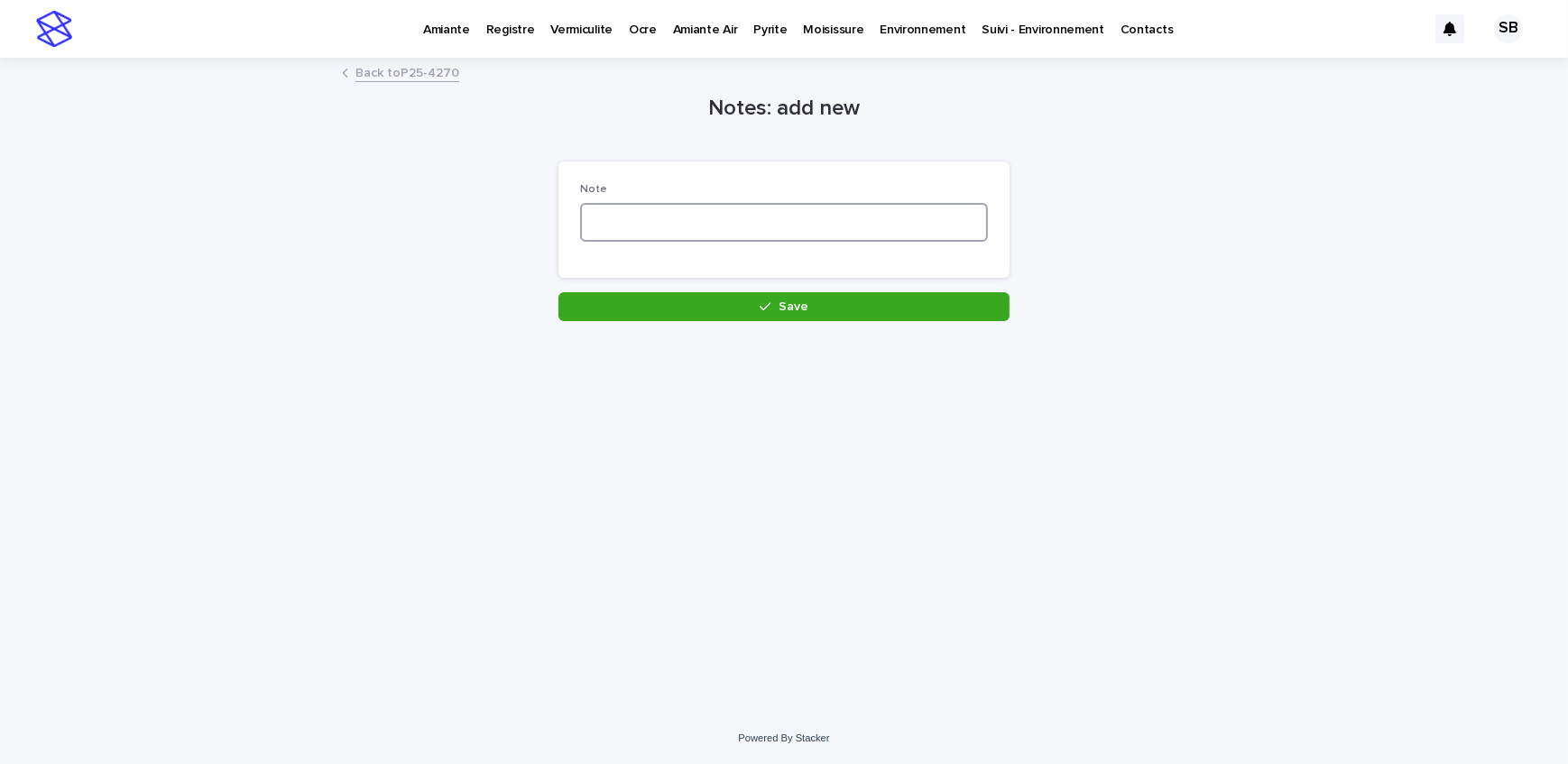
click at [665, 212] on textarea at bounding box center [784, 222] width 408 height 39
type textarea "*"
type textarea "**********"
click at [686, 336] on div "**********" at bounding box center [784, 363] width 902 height 608
click at [709, 321] on div "**********" at bounding box center [784, 363] width 902 height 608
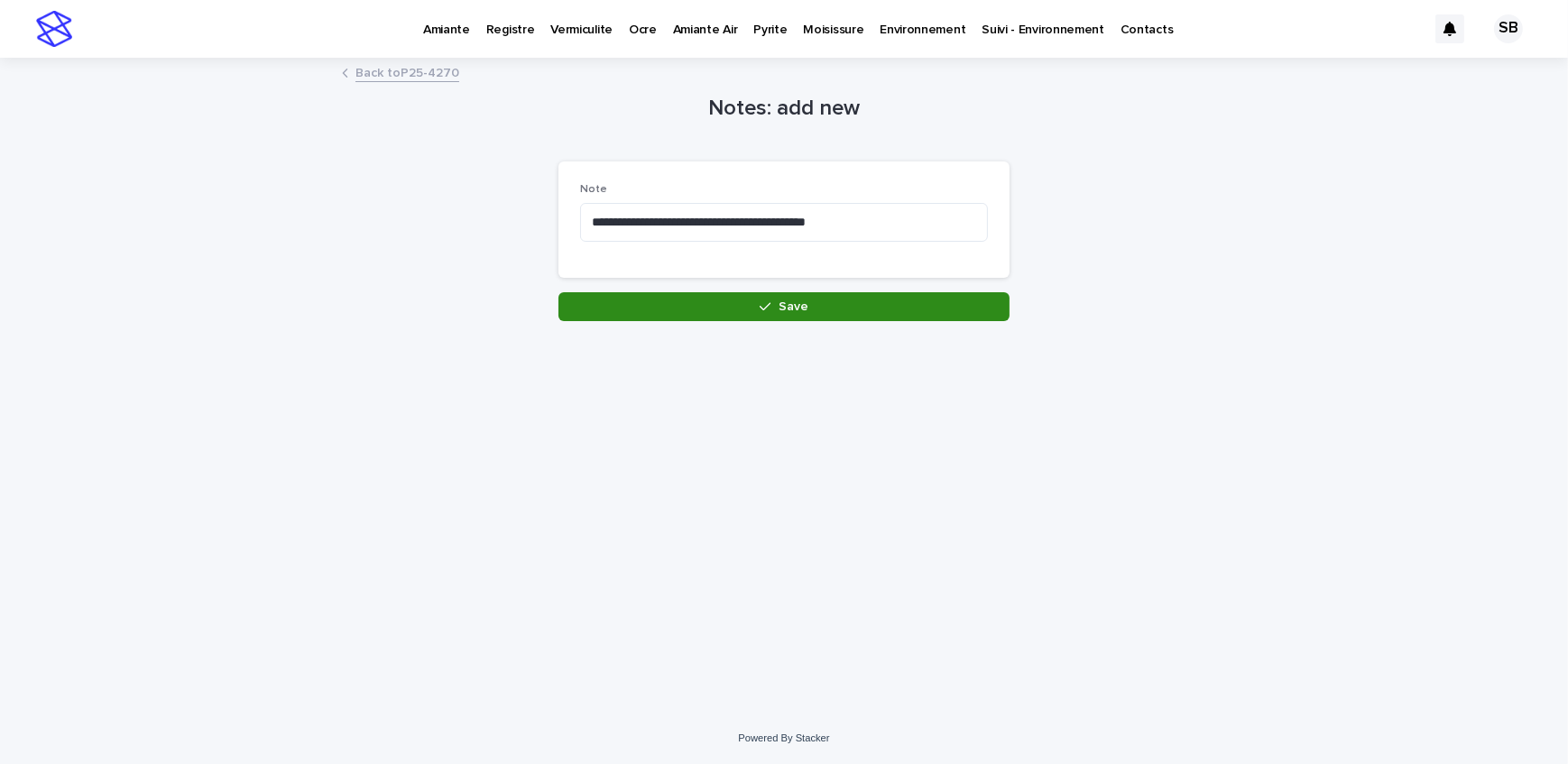
click at [718, 303] on button "Save" at bounding box center [784, 307] width 452 height 29
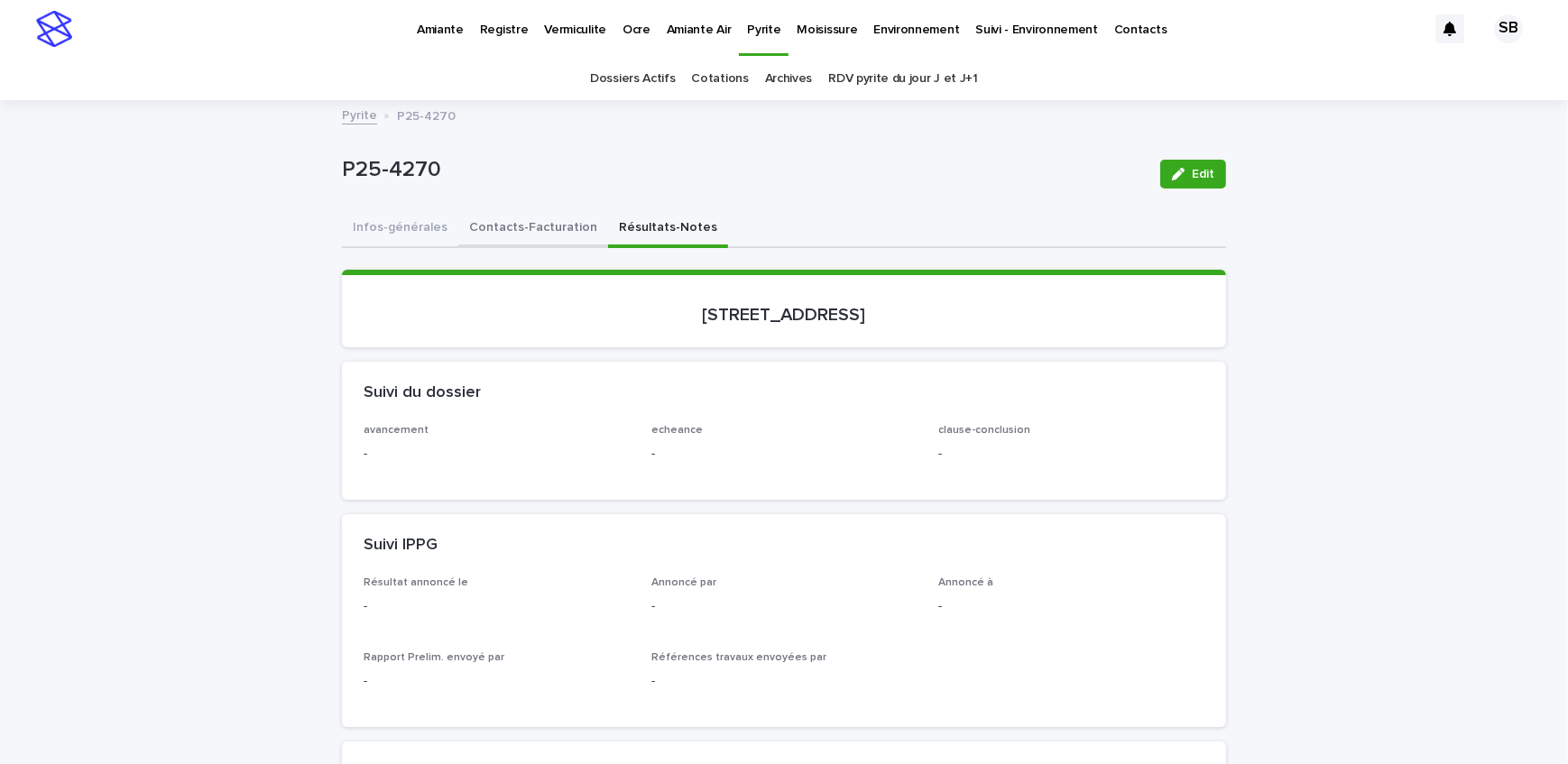
click at [458, 229] on button "Contacts-Facturation" at bounding box center [533, 229] width 150 height 38
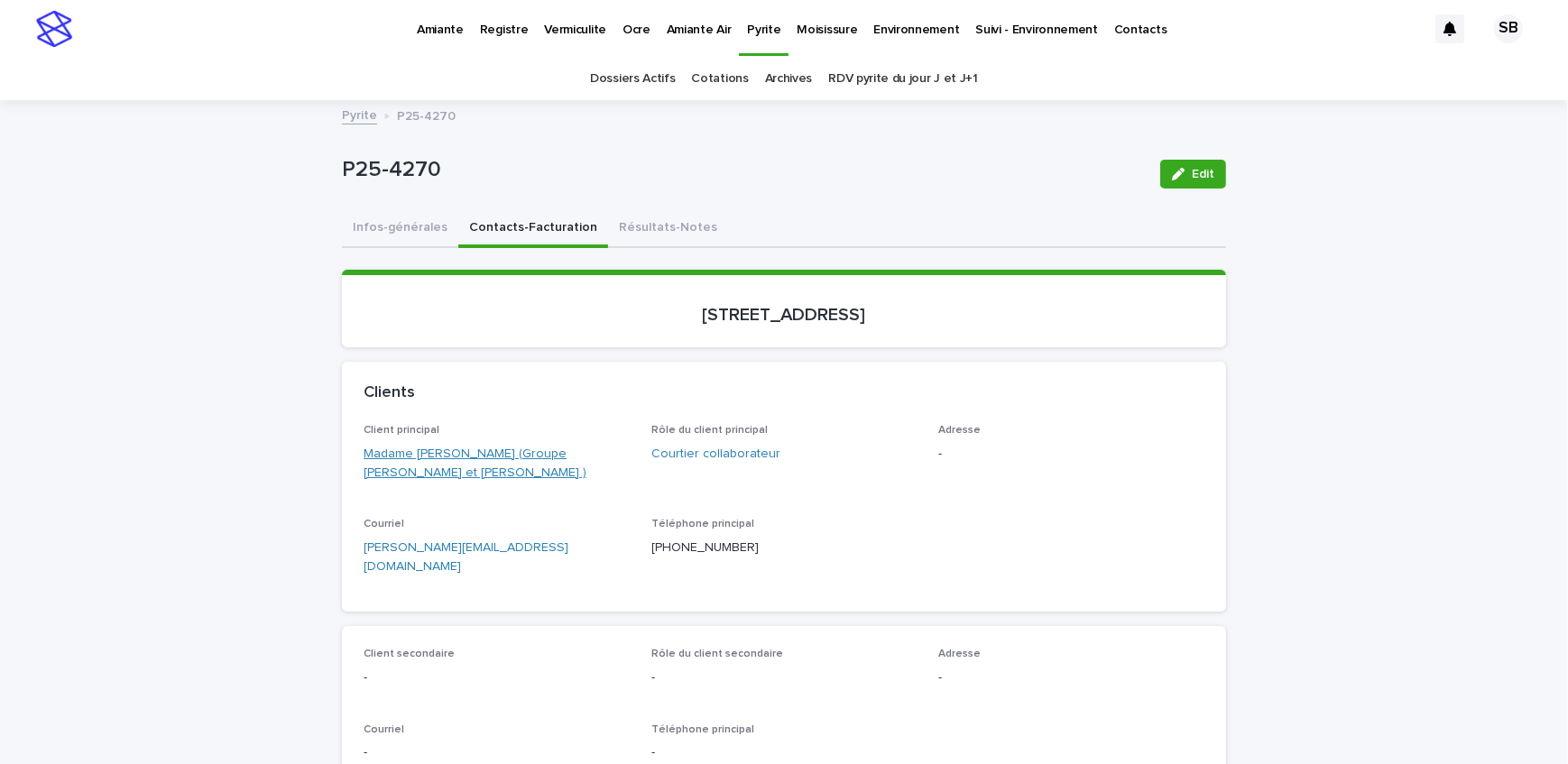
click at [478, 461] on link "Madame [PERSON_NAME] (Groupe [PERSON_NAME] et [PERSON_NAME] )" at bounding box center [497, 464] width 266 height 38
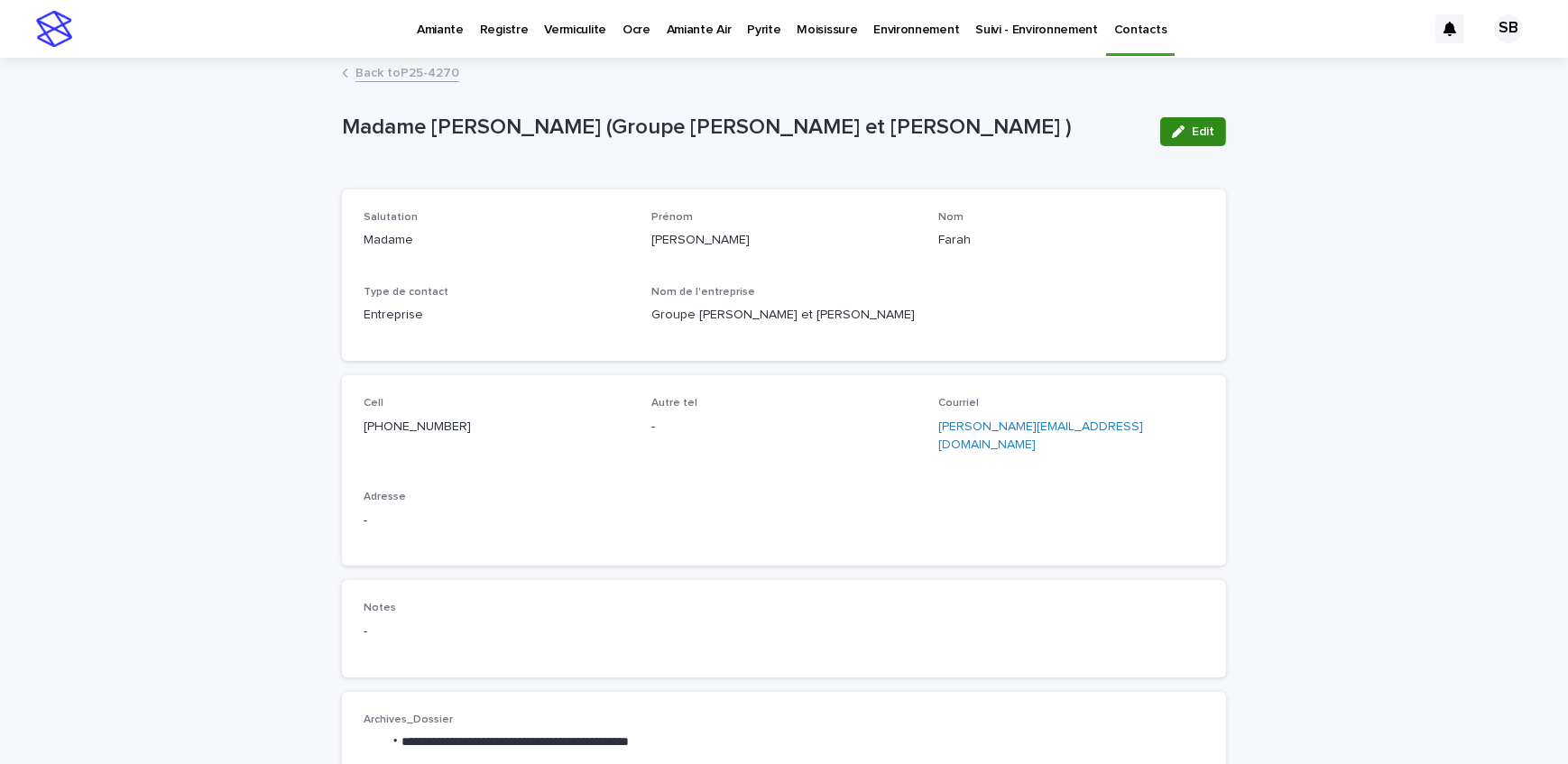
click at [1182, 129] on div "button" at bounding box center [1182, 131] width 20 height 12
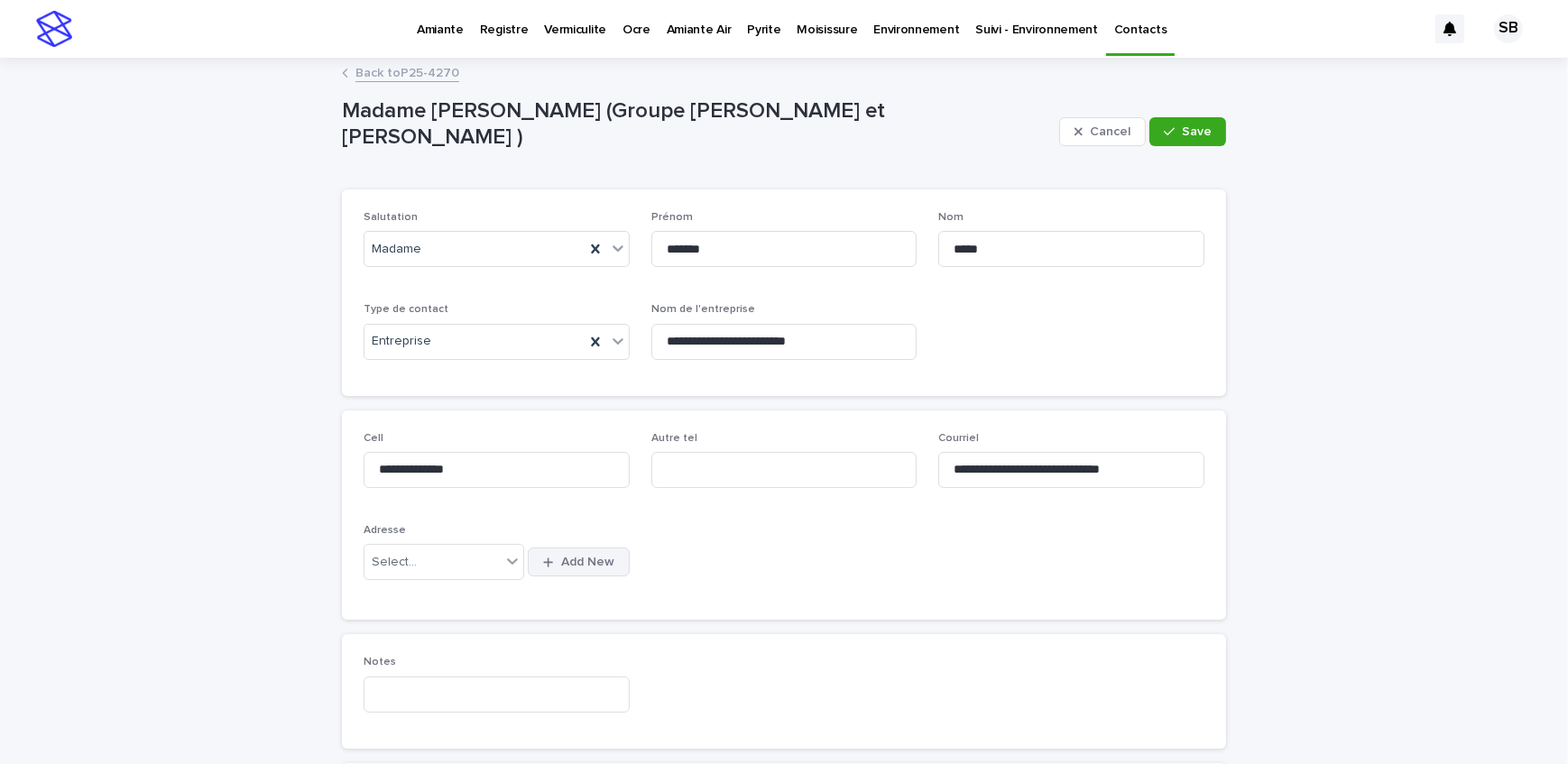
click at [573, 552] on button "Add New" at bounding box center [579, 562] width 101 height 29
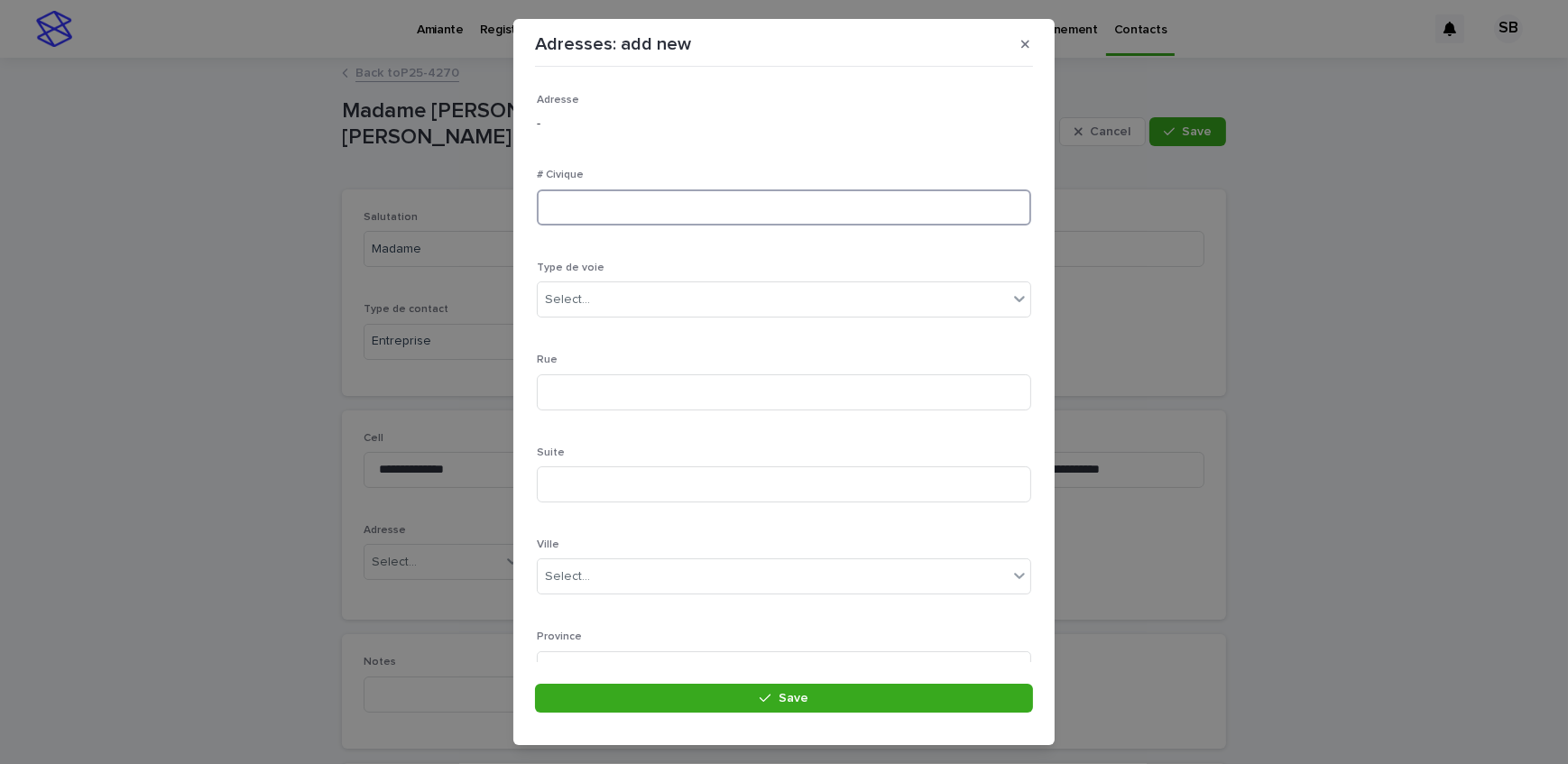
click at [596, 208] on input at bounding box center [784, 207] width 495 height 36
type input "****"
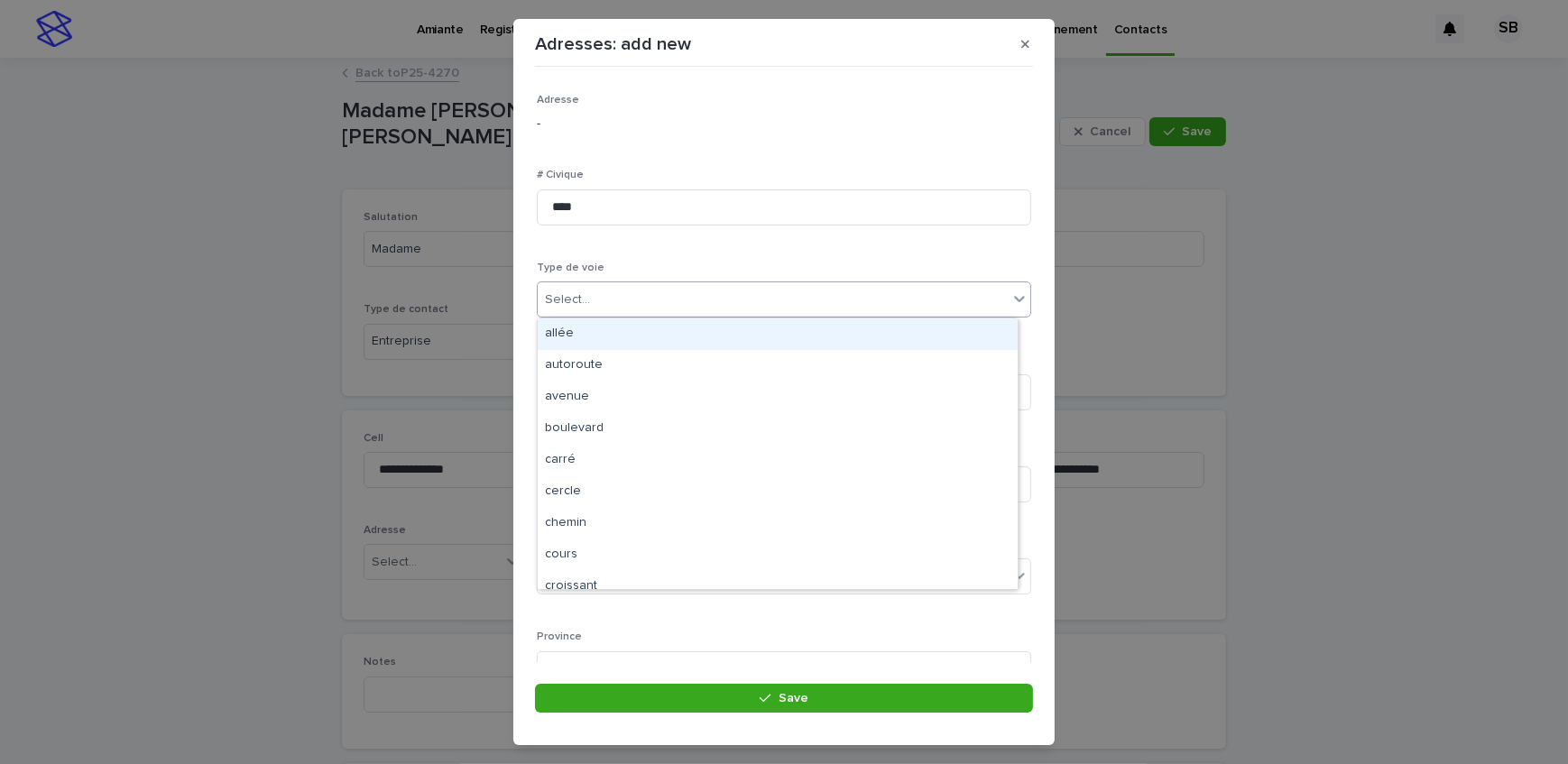
click at [600, 291] on div "Select..." at bounding box center [772, 299] width 470 height 30
type input "**"
click at [598, 326] on div "chemin" at bounding box center [778, 334] width 480 height 32
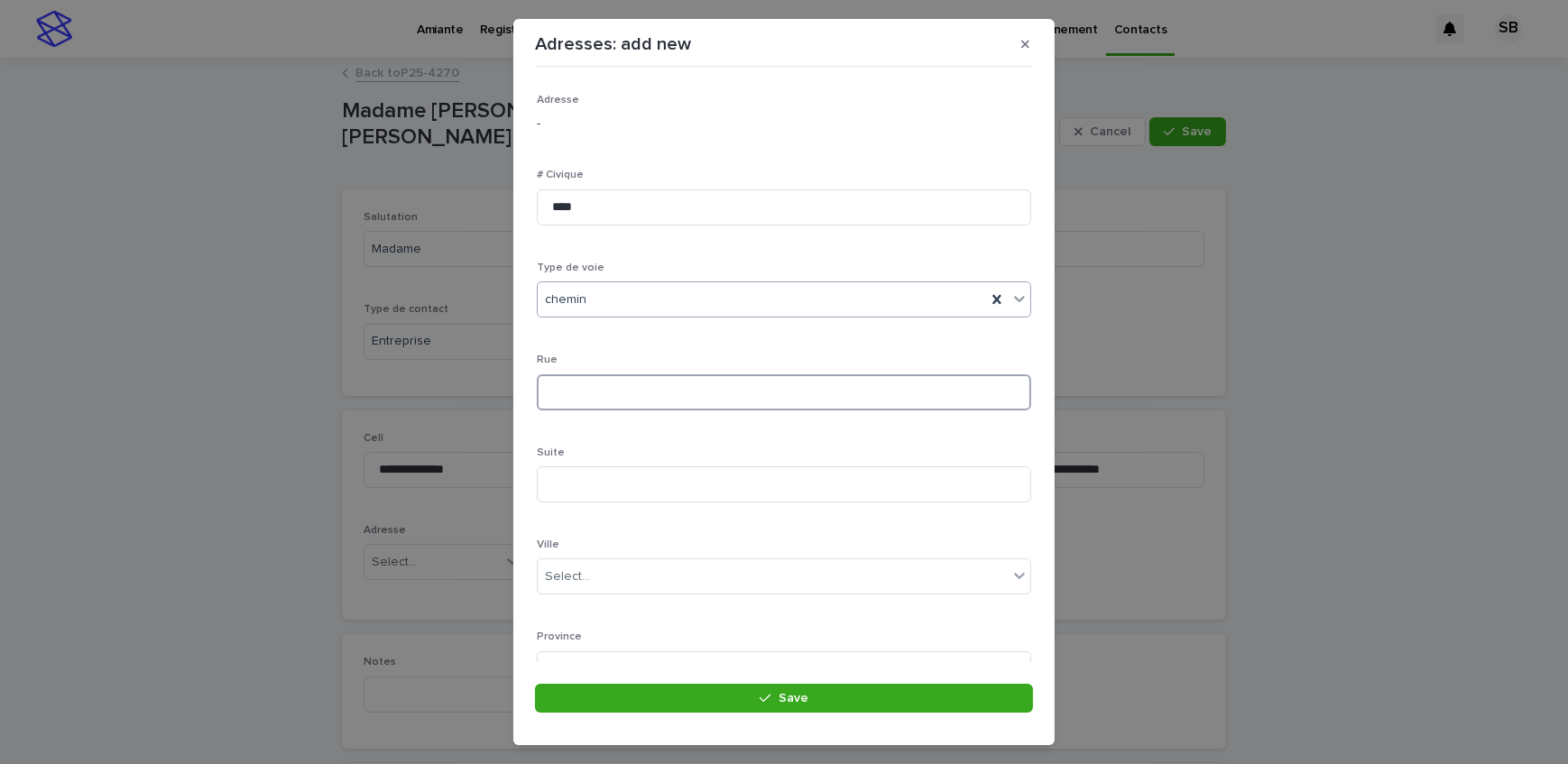
click at [599, 402] on input at bounding box center [784, 392] width 495 height 36
click at [618, 390] on input "**********" at bounding box center [784, 392] width 495 height 36
type input "**********"
click at [613, 422] on div "Select..." at bounding box center [772, 413] width 470 height 30
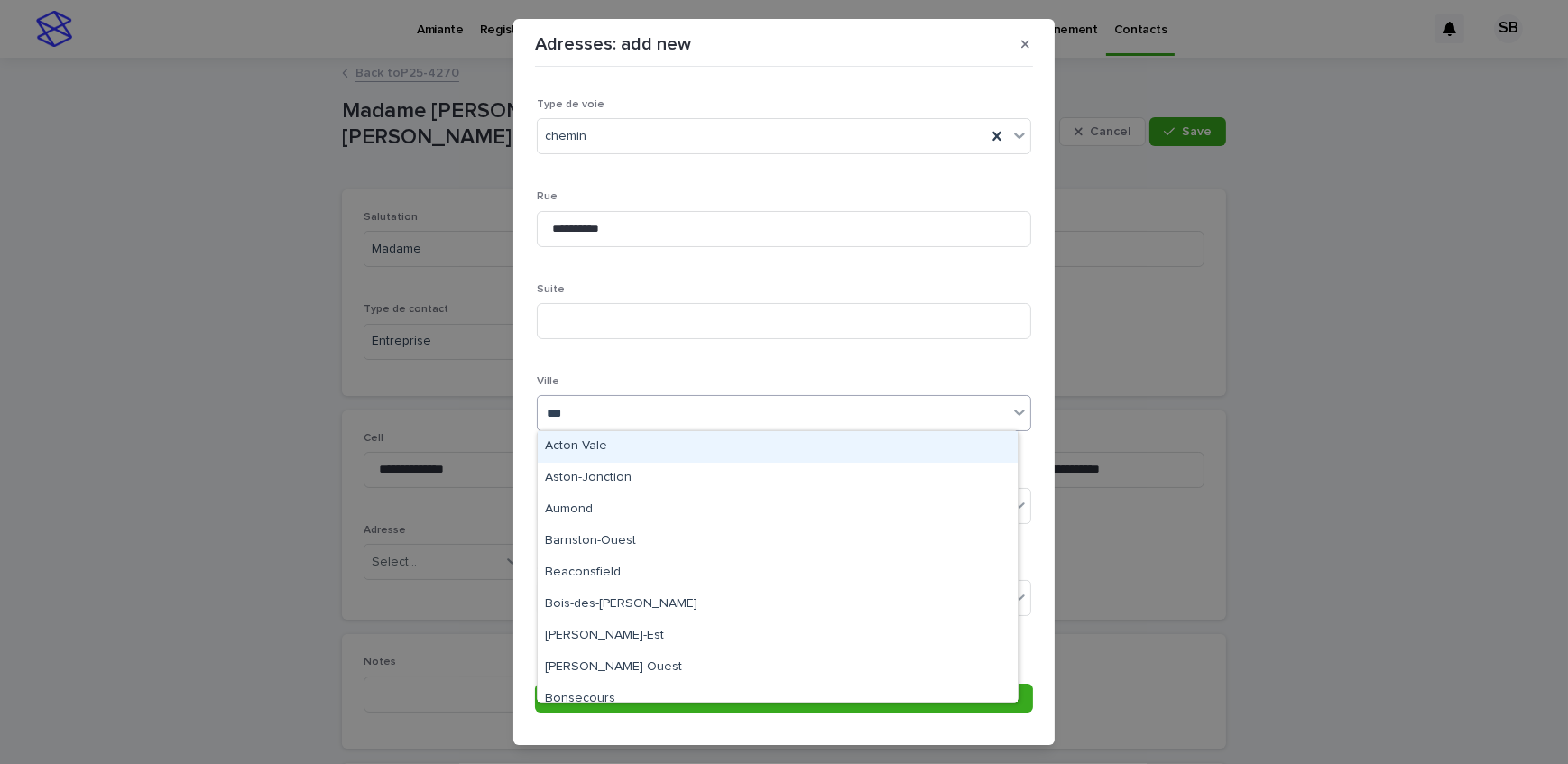
type input "****"
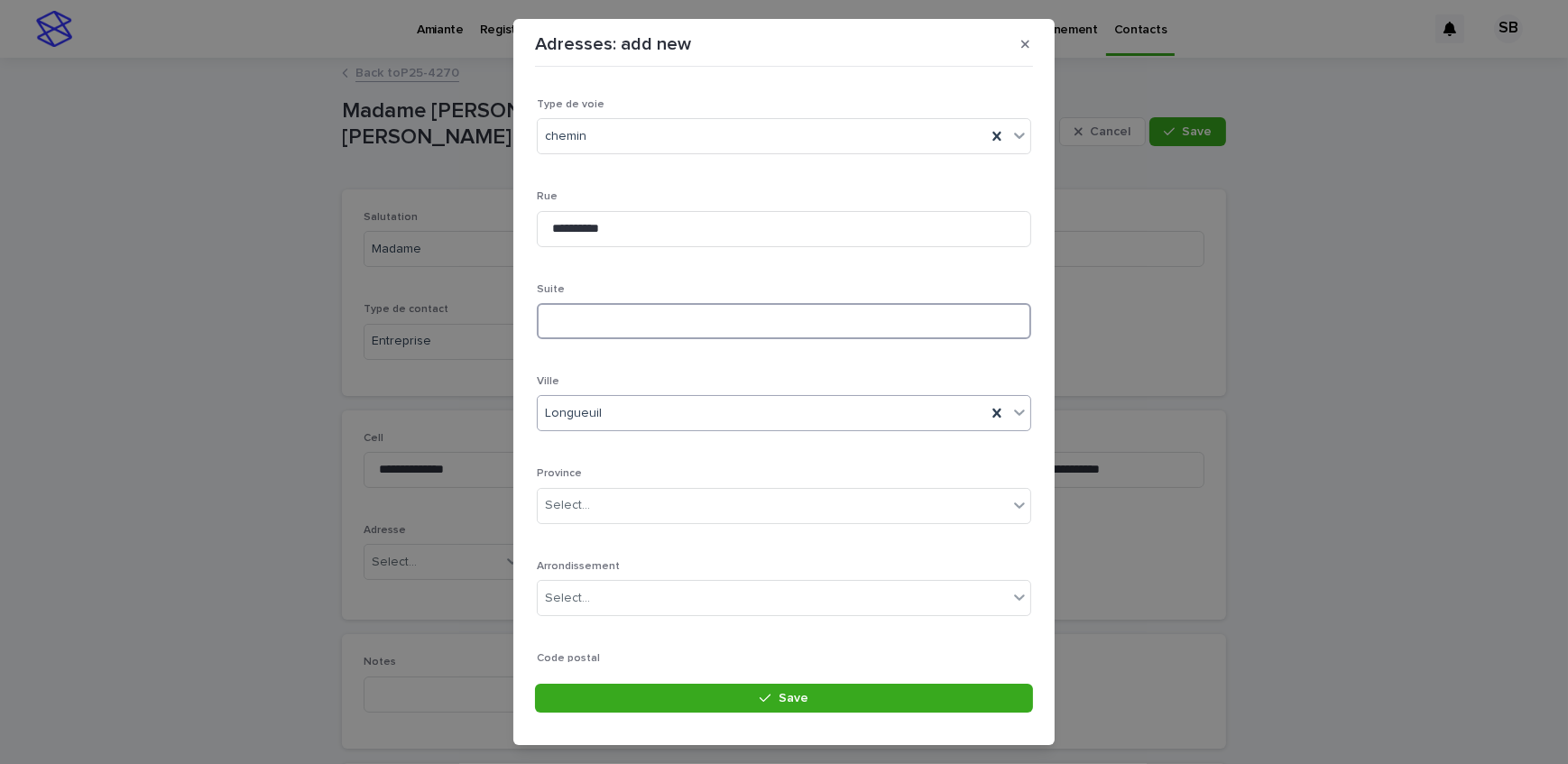
click at [616, 306] on input at bounding box center [784, 321] width 495 height 36
type input "***"
click at [601, 391] on div "Select..." at bounding box center [772, 404] width 470 height 30
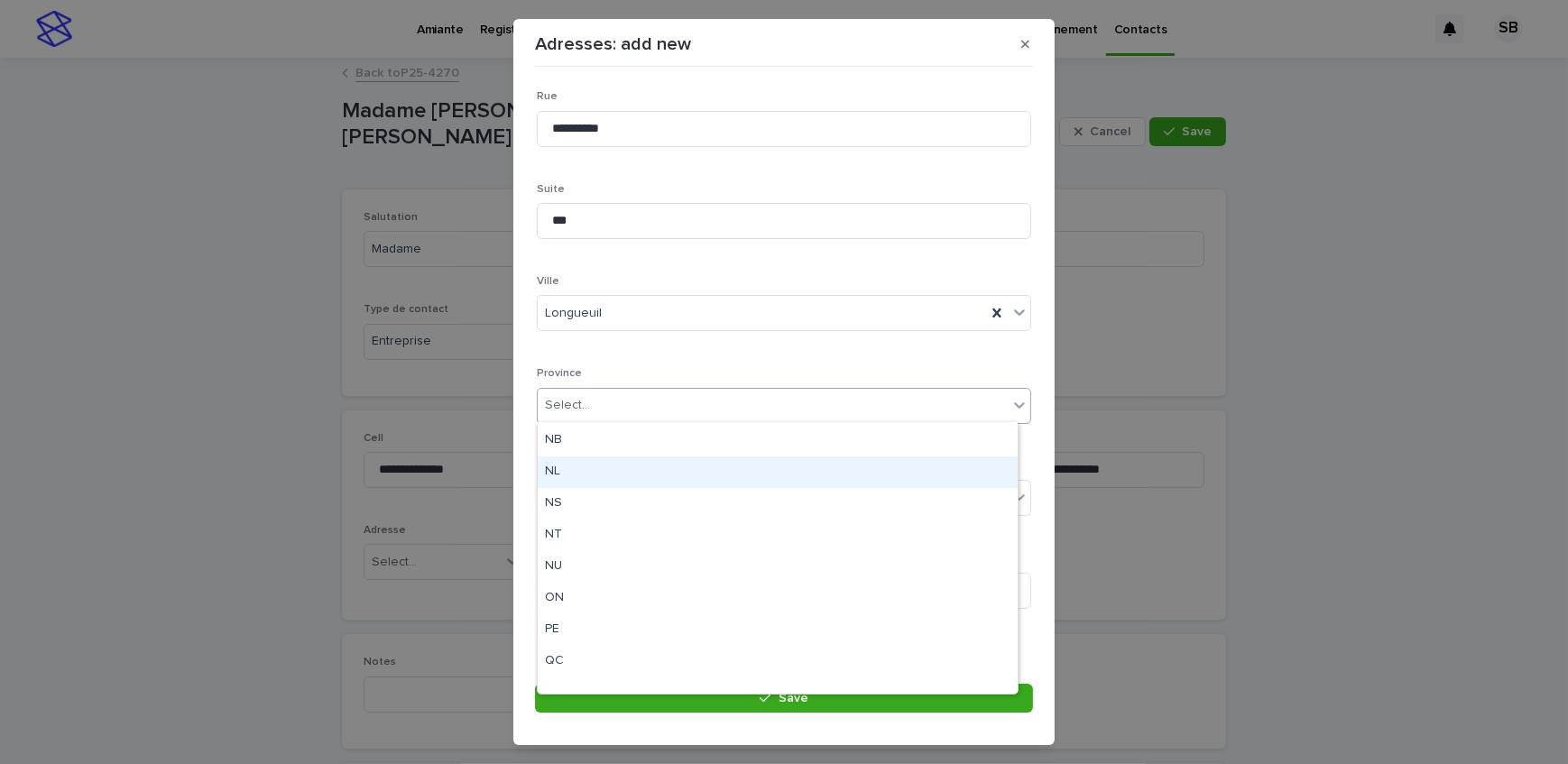
scroll to position [140, 0]
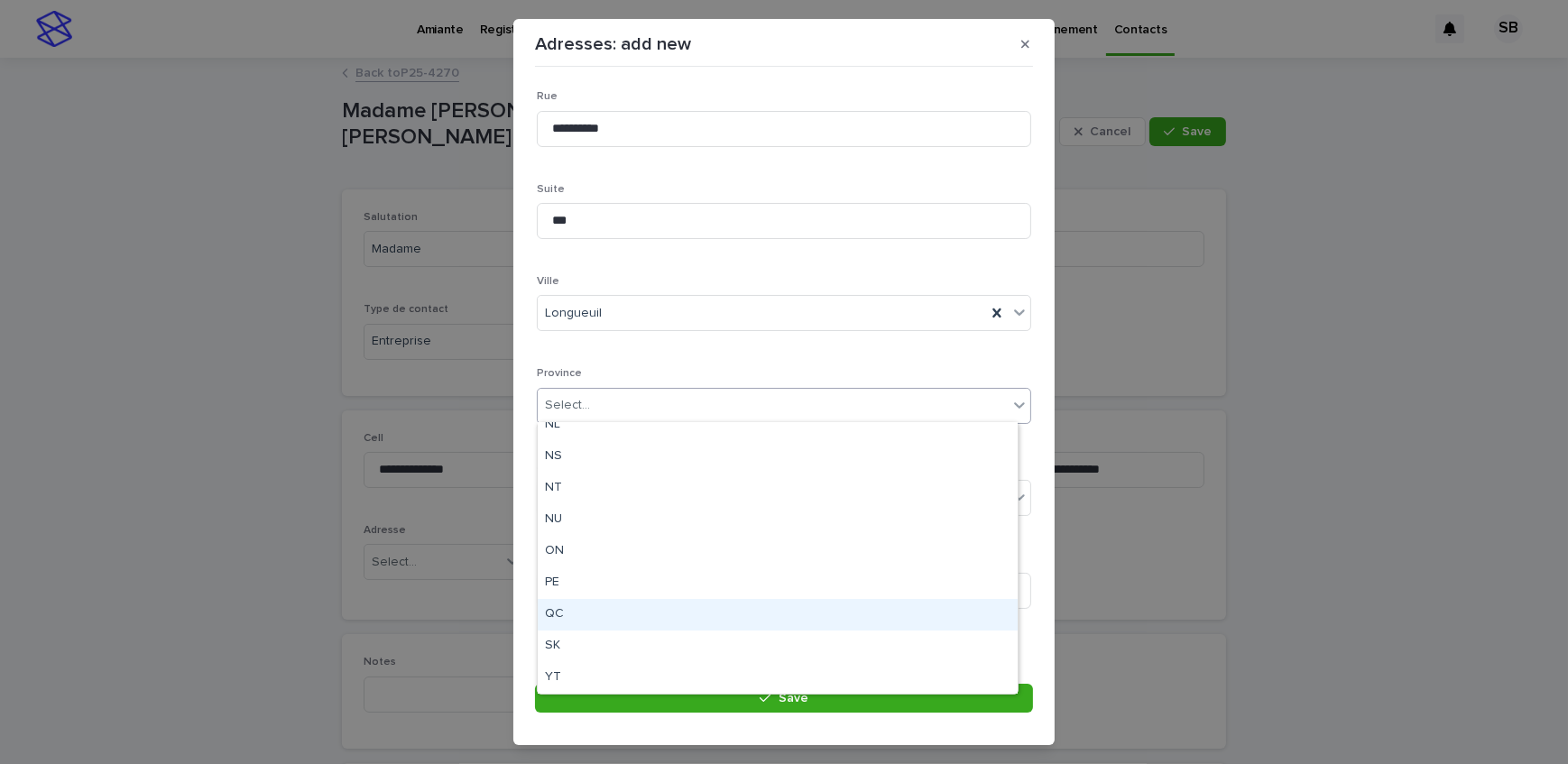
click at [595, 611] on div "QC" at bounding box center [778, 614] width 480 height 32
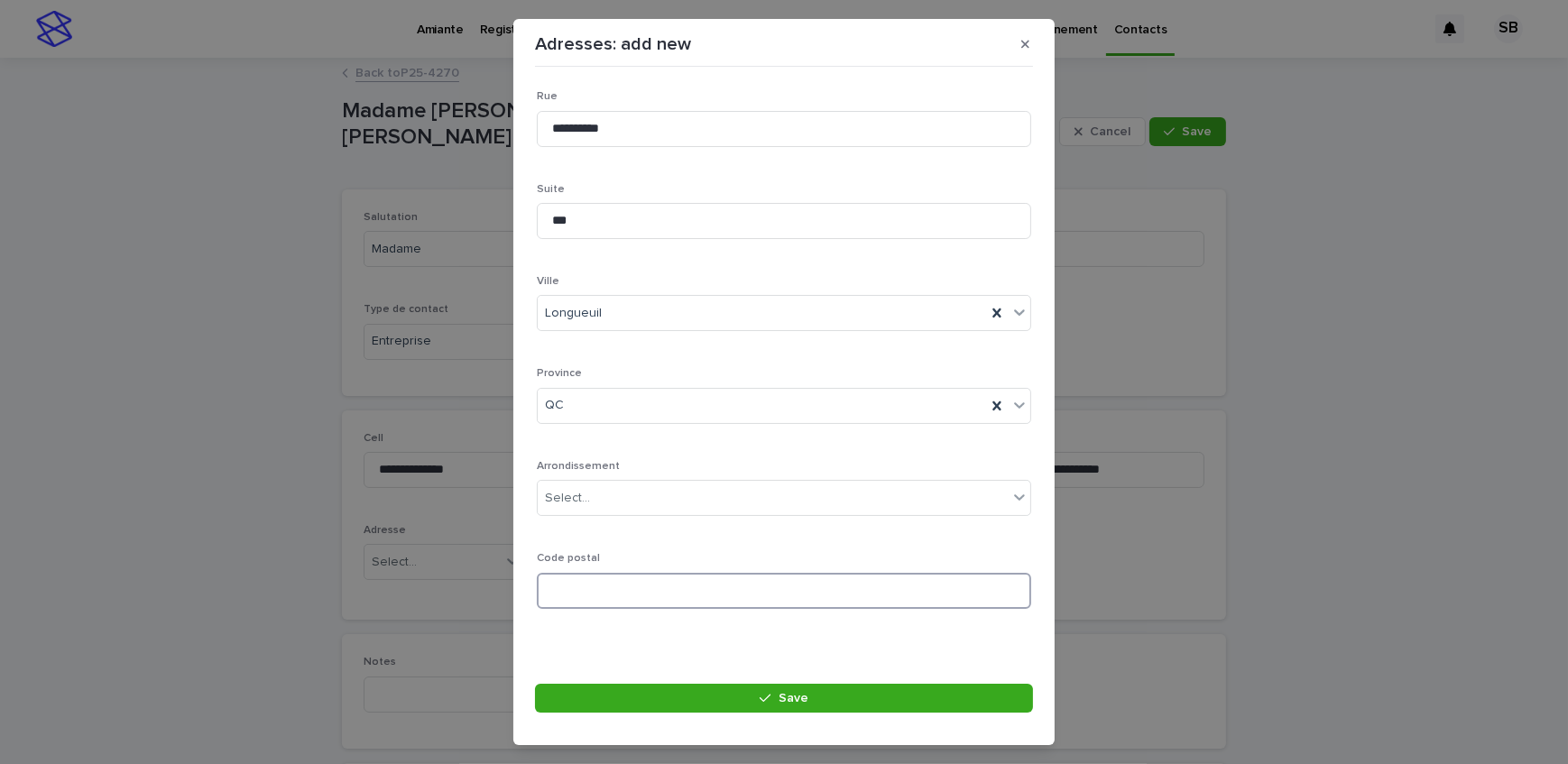
click at [688, 581] on input at bounding box center [784, 591] width 495 height 36
paste input "*******"
type input "*******"
click at [676, 691] on button "Save" at bounding box center [784, 698] width 498 height 29
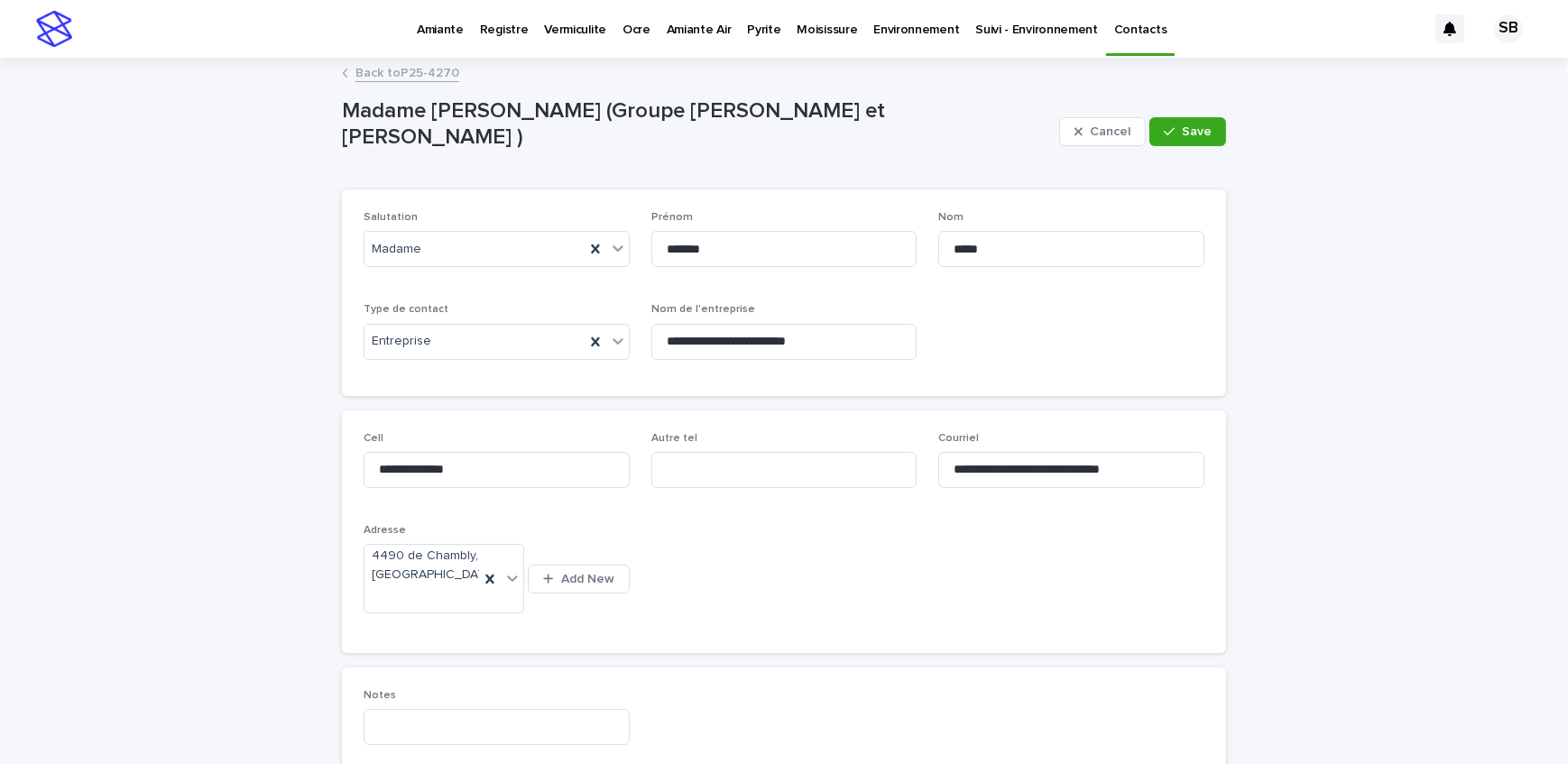
drag, startPoint x: 1176, startPoint y: 131, endPoint x: 568, endPoint y: 164, distance: 608.9
click at [1177, 131] on div "button" at bounding box center [1173, 131] width 18 height 12
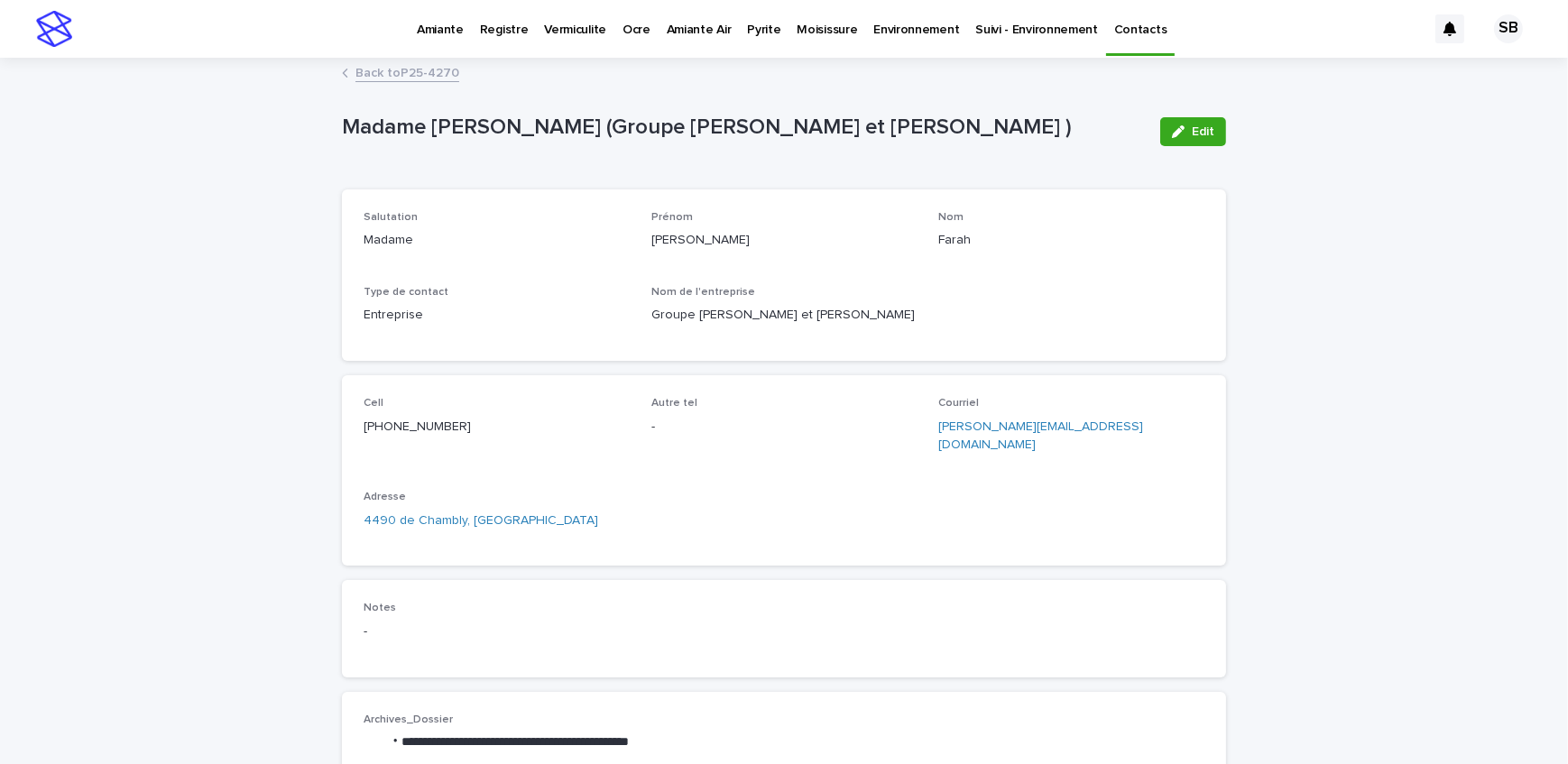
click at [406, 75] on link "Back to P25-4270" at bounding box center [408, 72] width 103 height 21
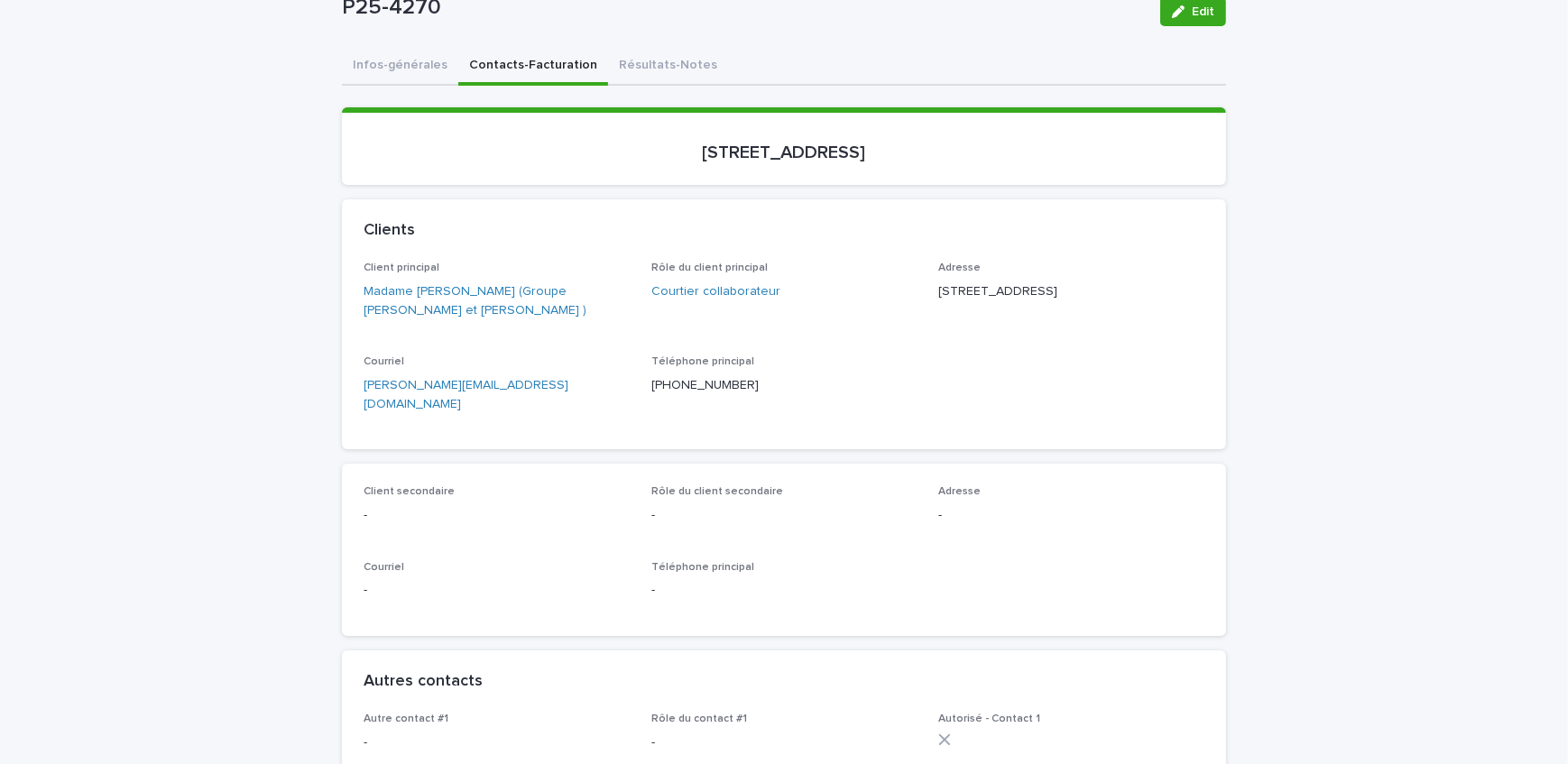
scroll to position [164, 0]
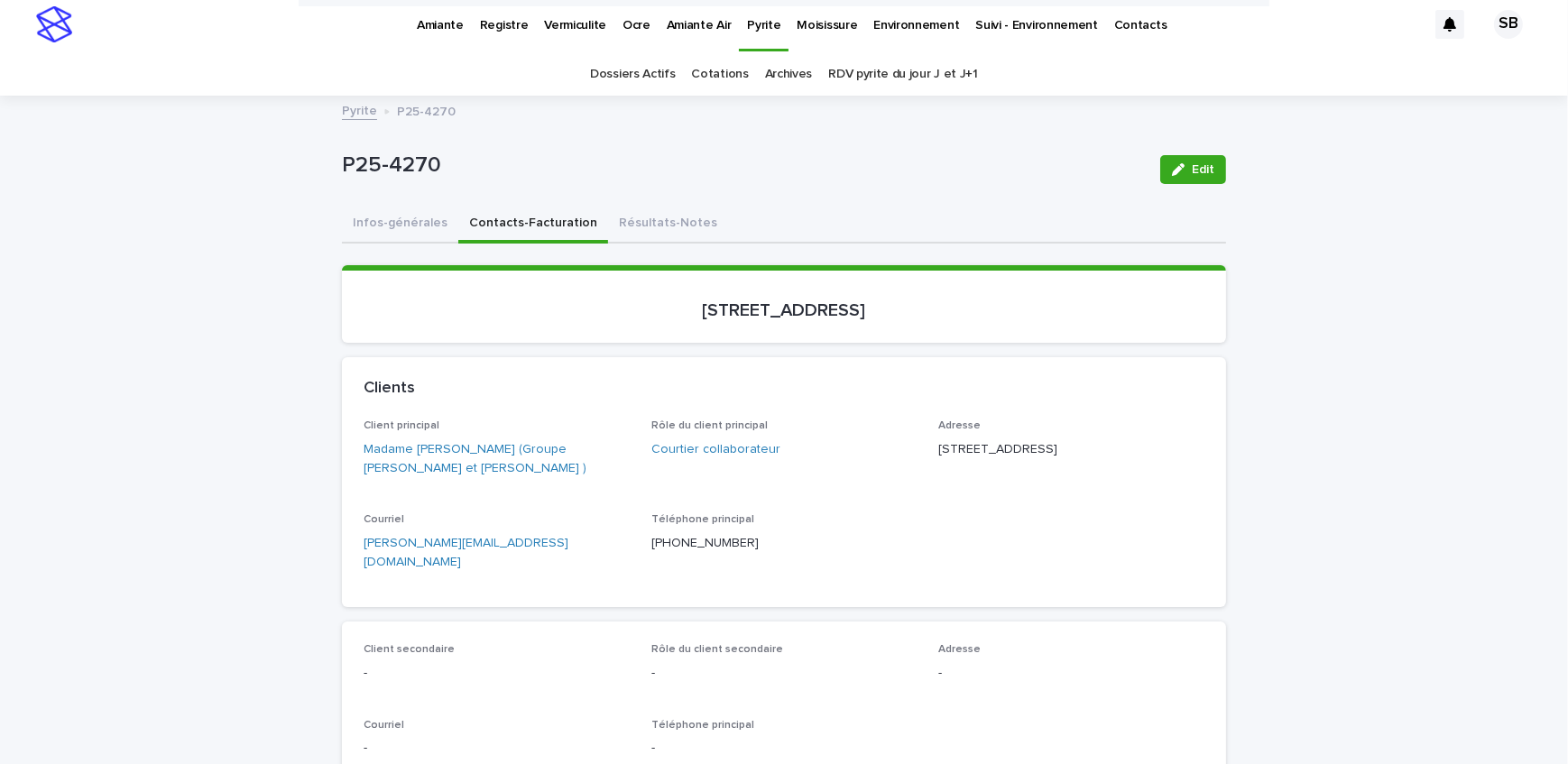
scroll to position [0, 0]
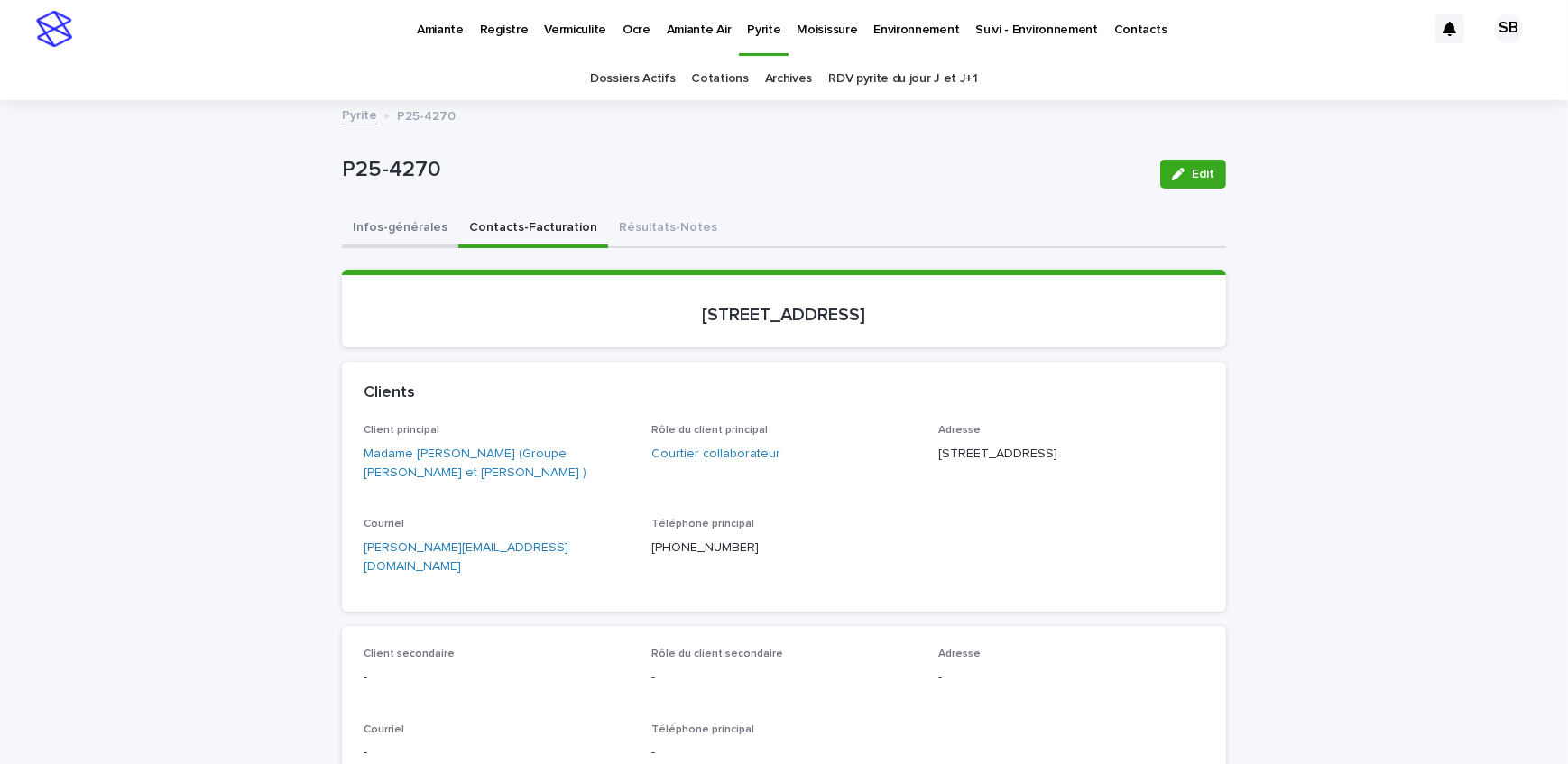
click at [365, 234] on button "Infos-générales" at bounding box center [401, 229] width 117 height 38
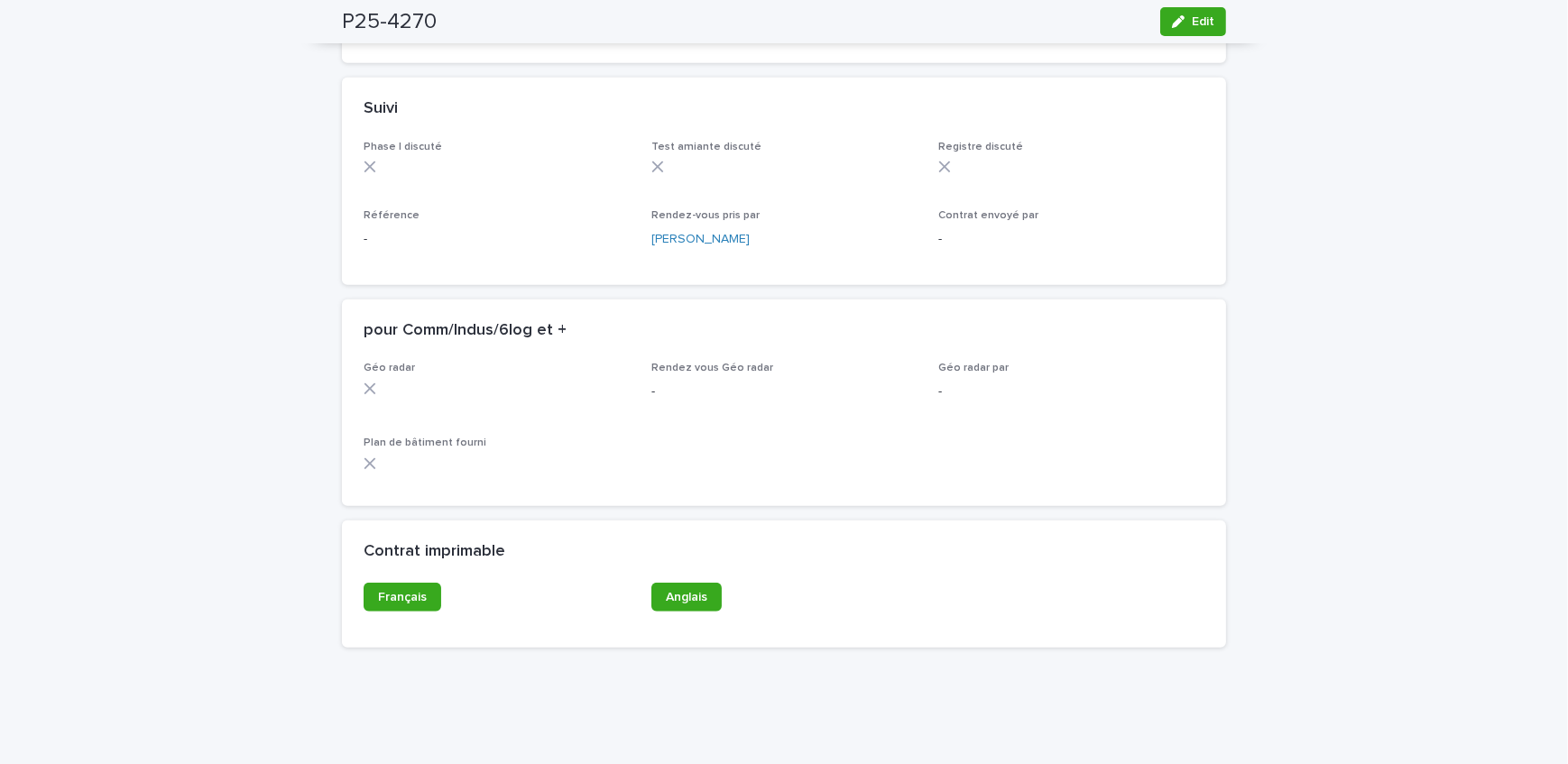
scroll to position [1393, 0]
drag, startPoint x: 1178, startPoint y: 23, endPoint x: 700, endPoint y: 266, distance: 536.2
click at [1179, 23] on icon "button" at bounding box center [1178, 21] width 12 height 12
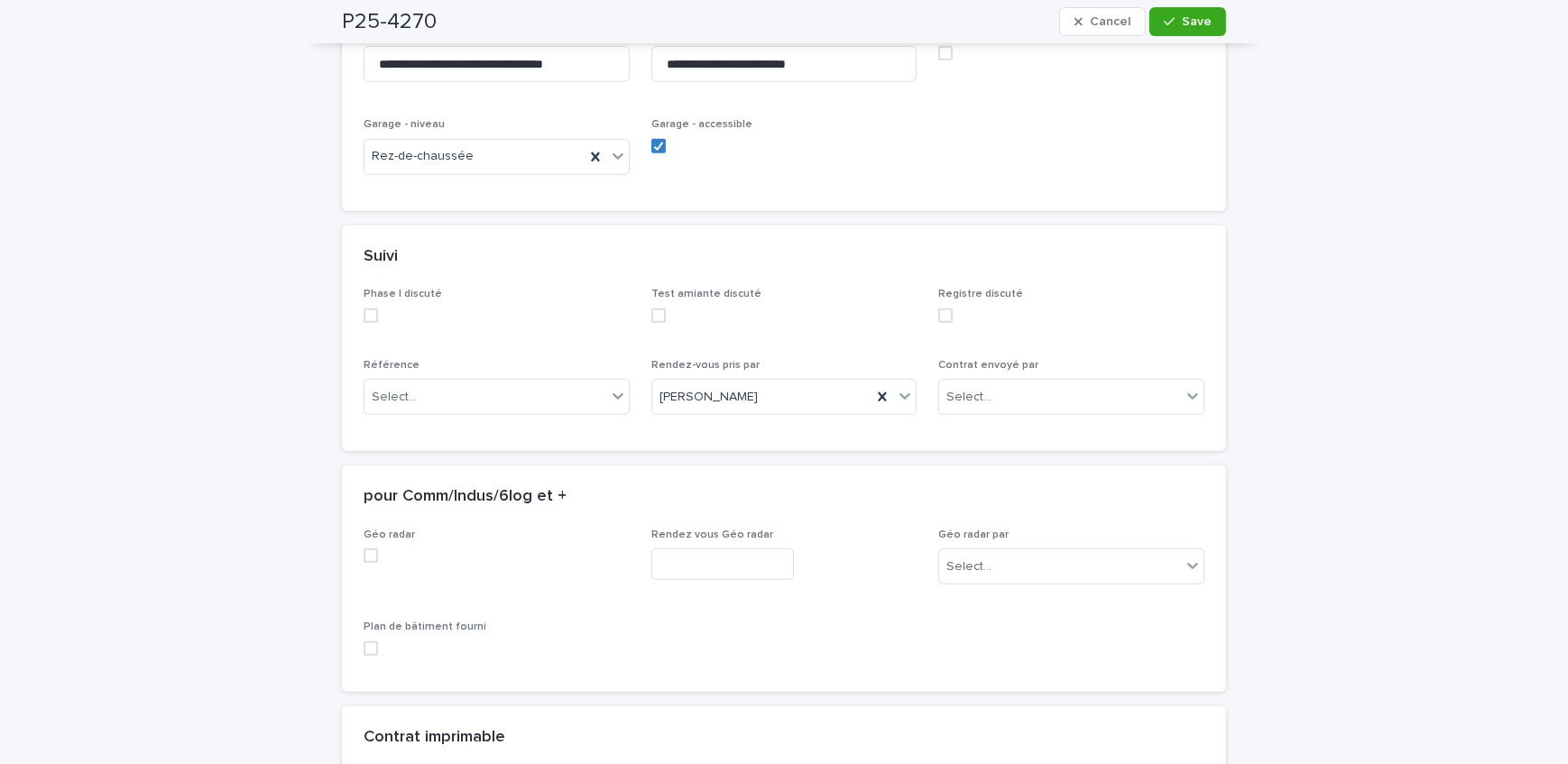
scroll to position [1558, 0]
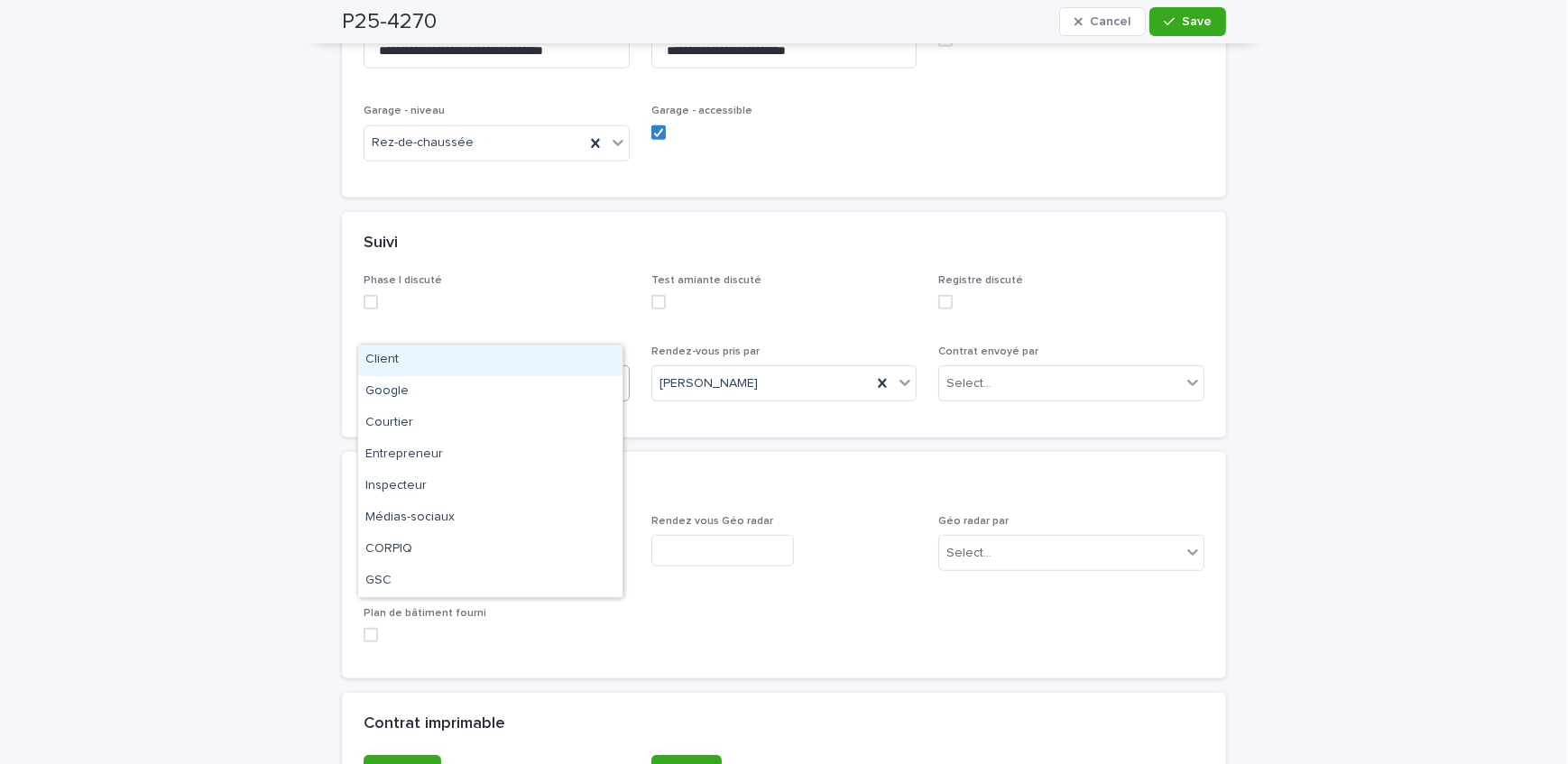
click at [464, 369] on div "Select..." at bounding box center [485, 383] width 242 height 30
click at [457, 428] on div "Courtier" at bounding box center [490, 423] width 264 height 32
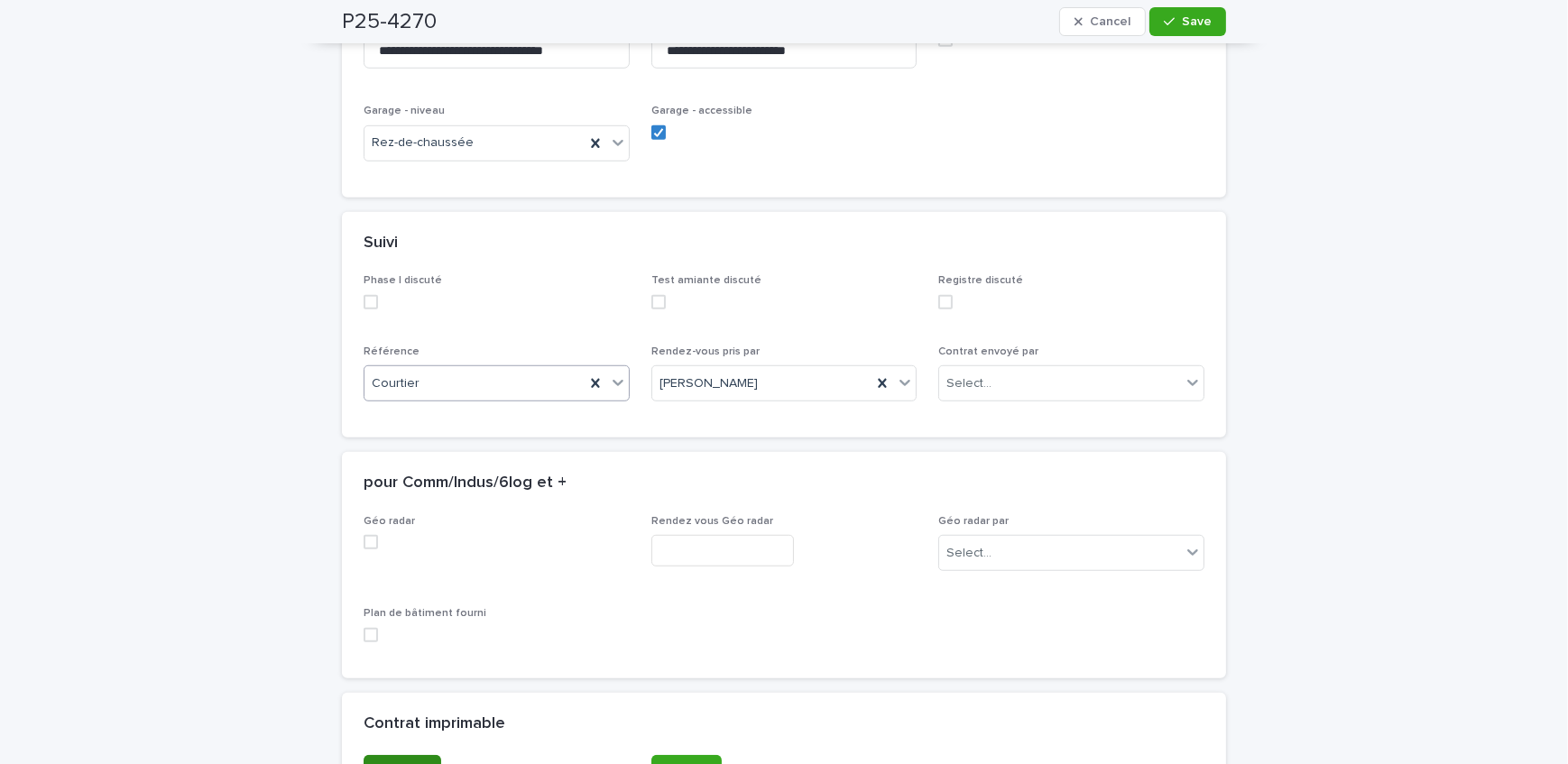
click at [420, 755] on link "Français" at bounding box center [402, 770] width 77 height 29
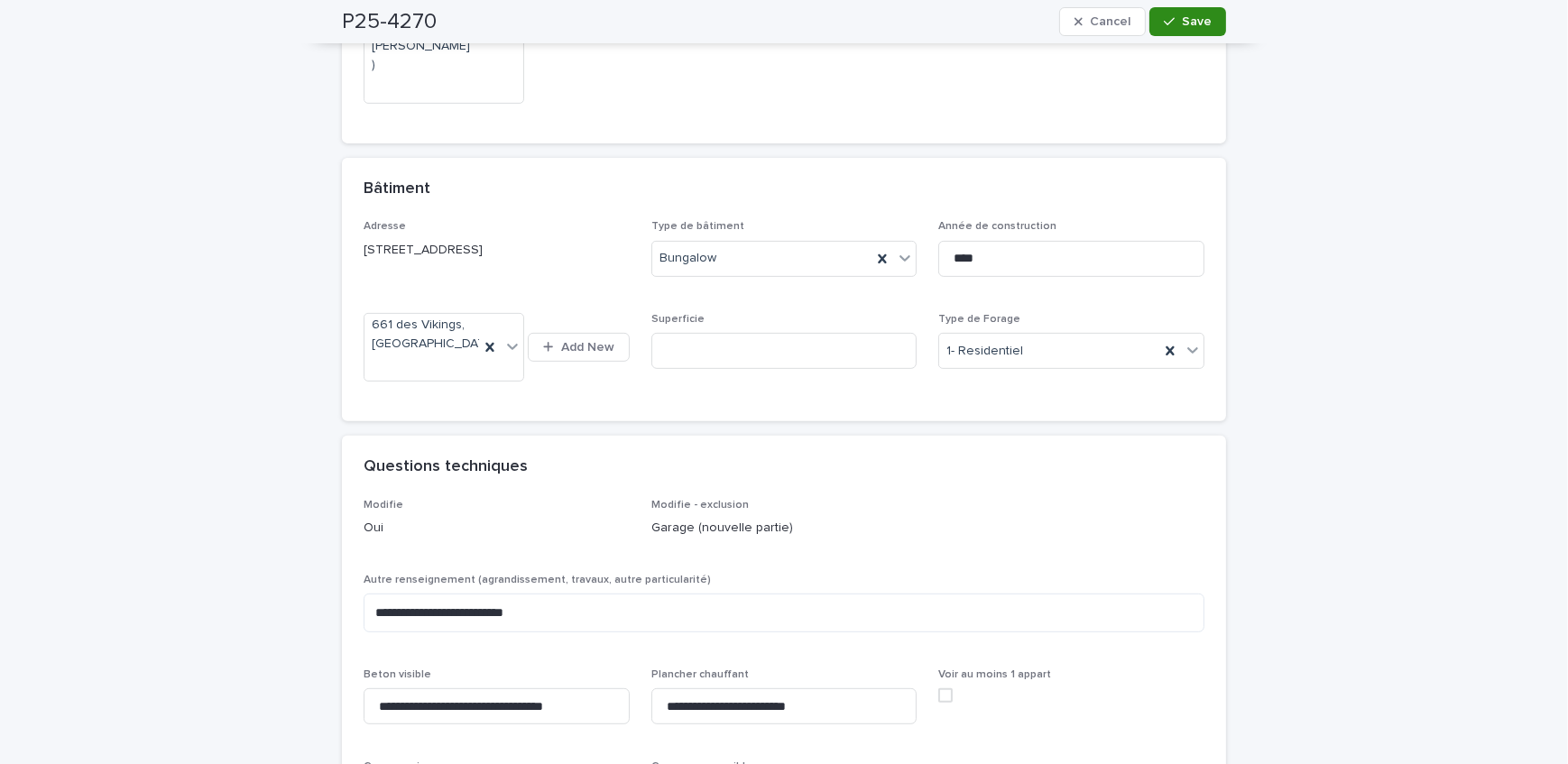
click at [1182, 23] on span "Save" at bounding box center [1197, 21] width 30 height 12
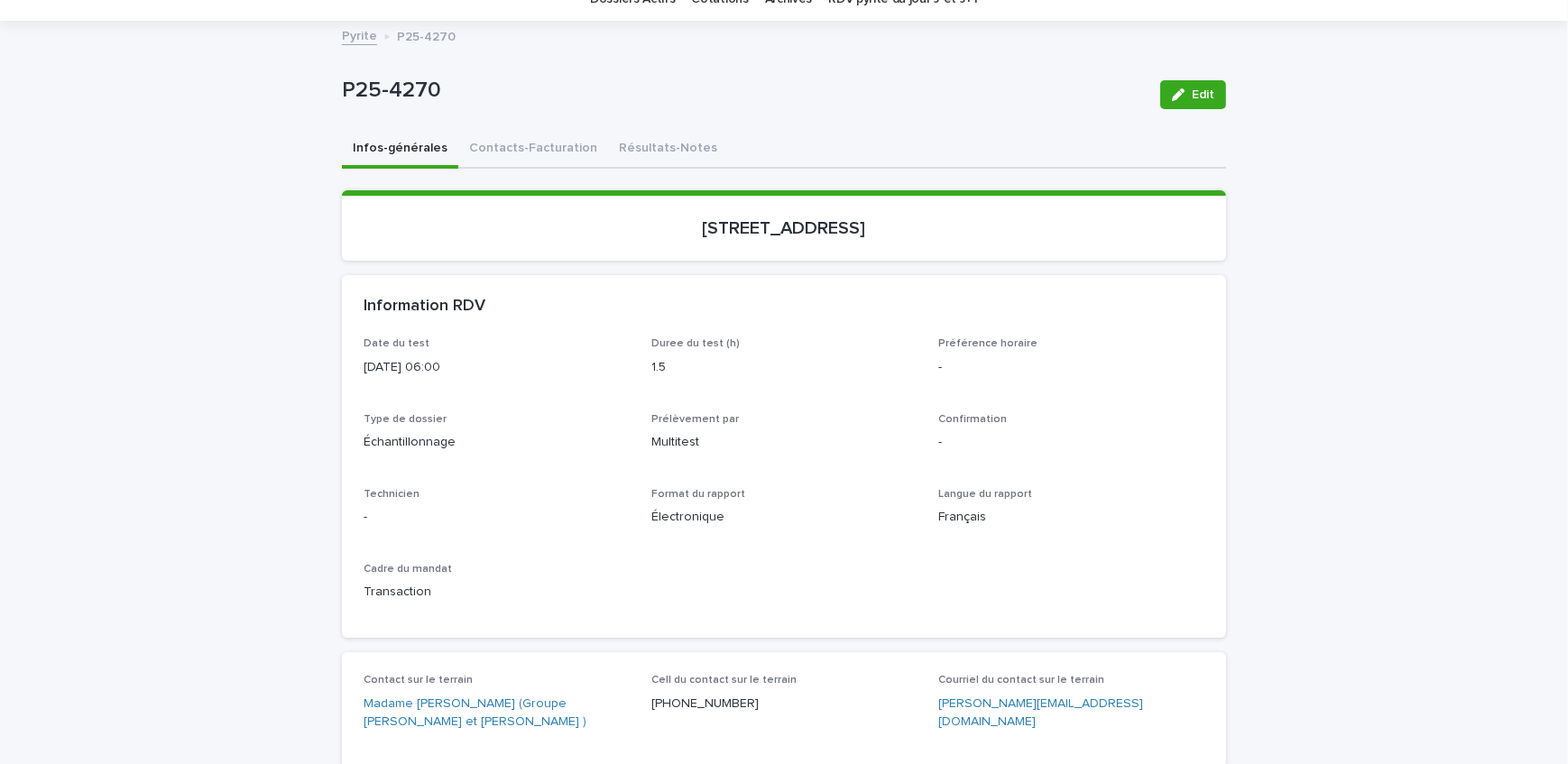
scroll to position [0, 0]
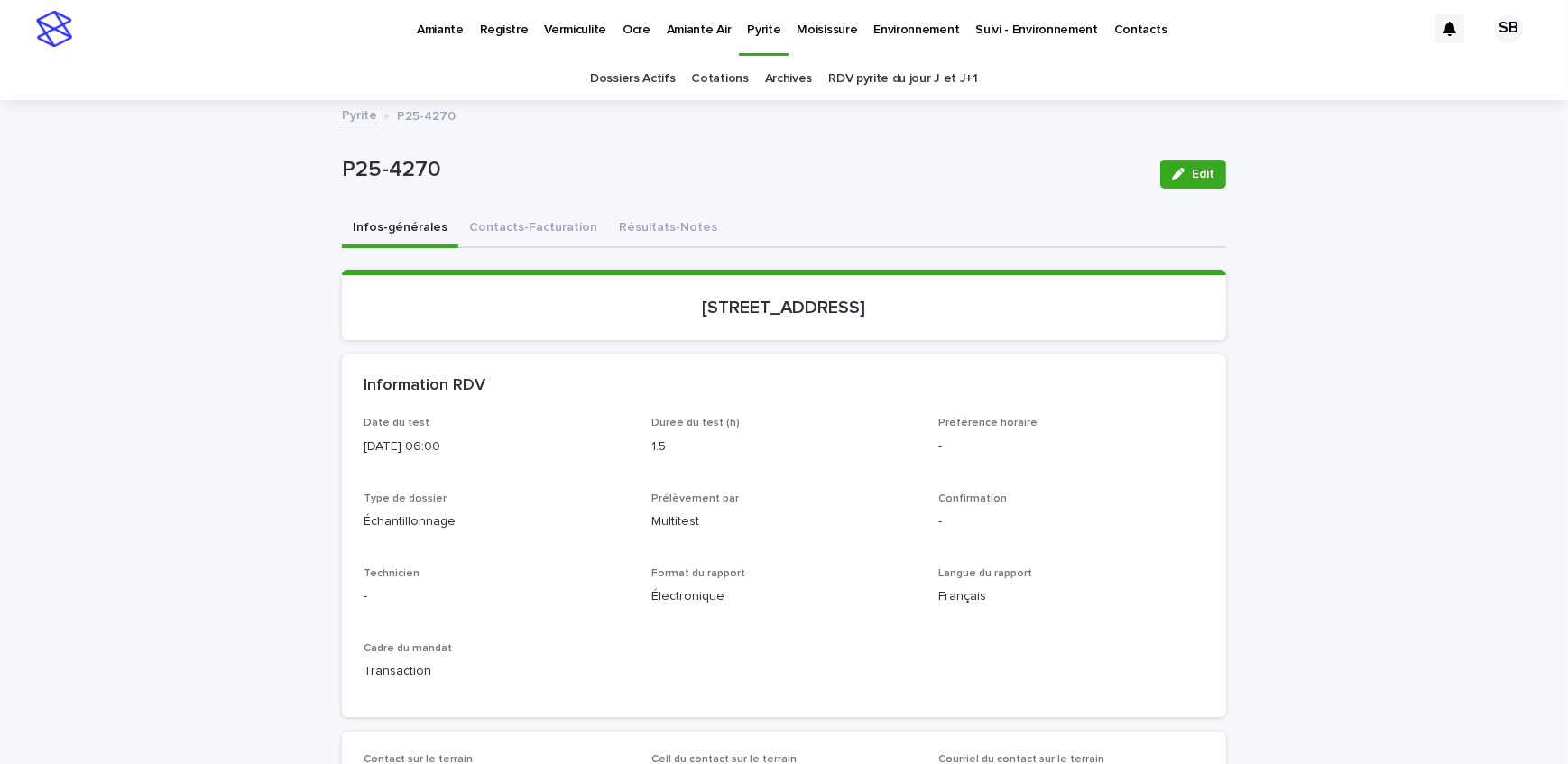
click at [352, 109] on link "Pyrite" at bounding box center [360, 114] width 35 height 21
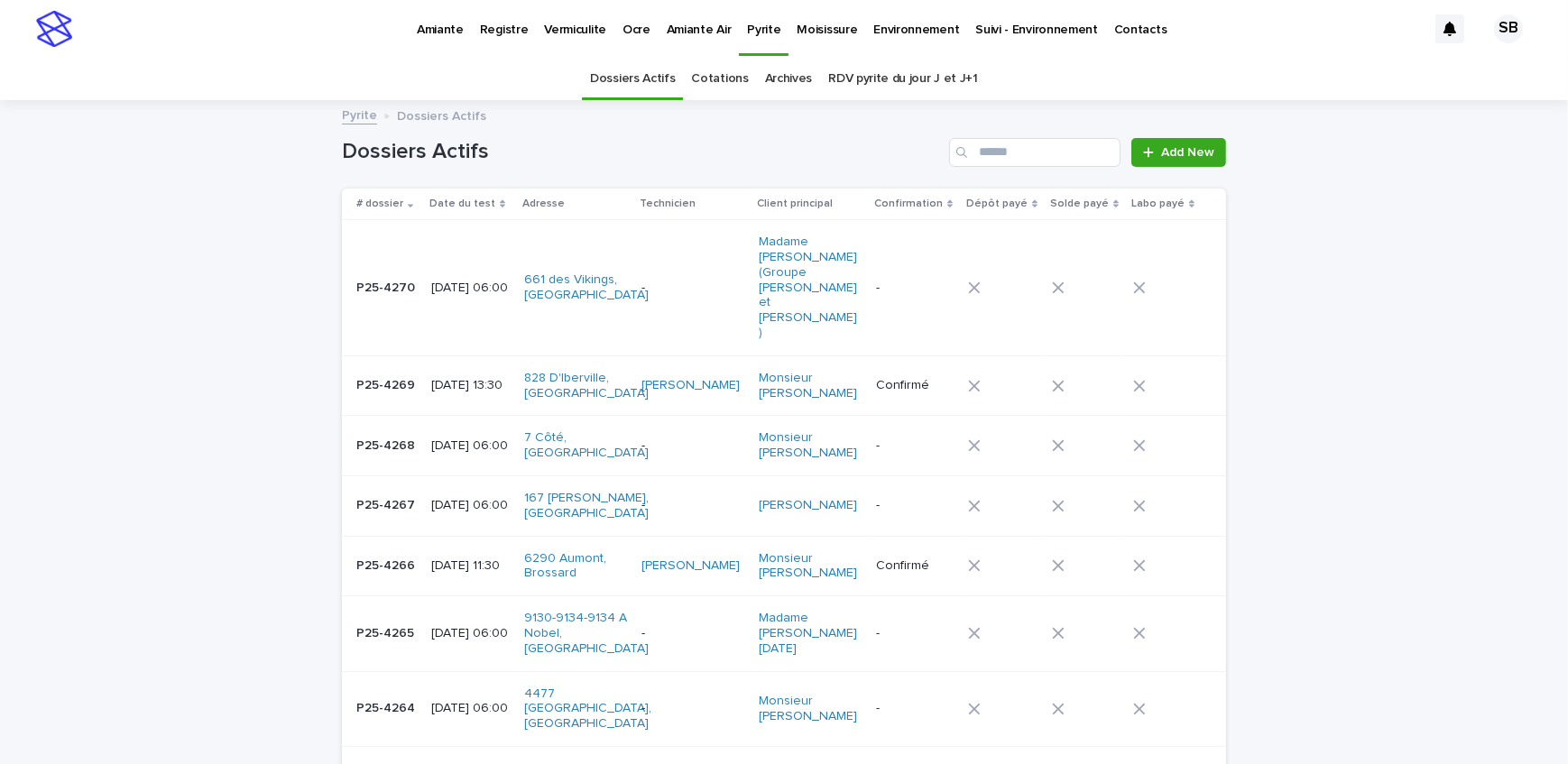
click at [676, 247] on td "-" at bounding box center [693, 288] width 118 height 136
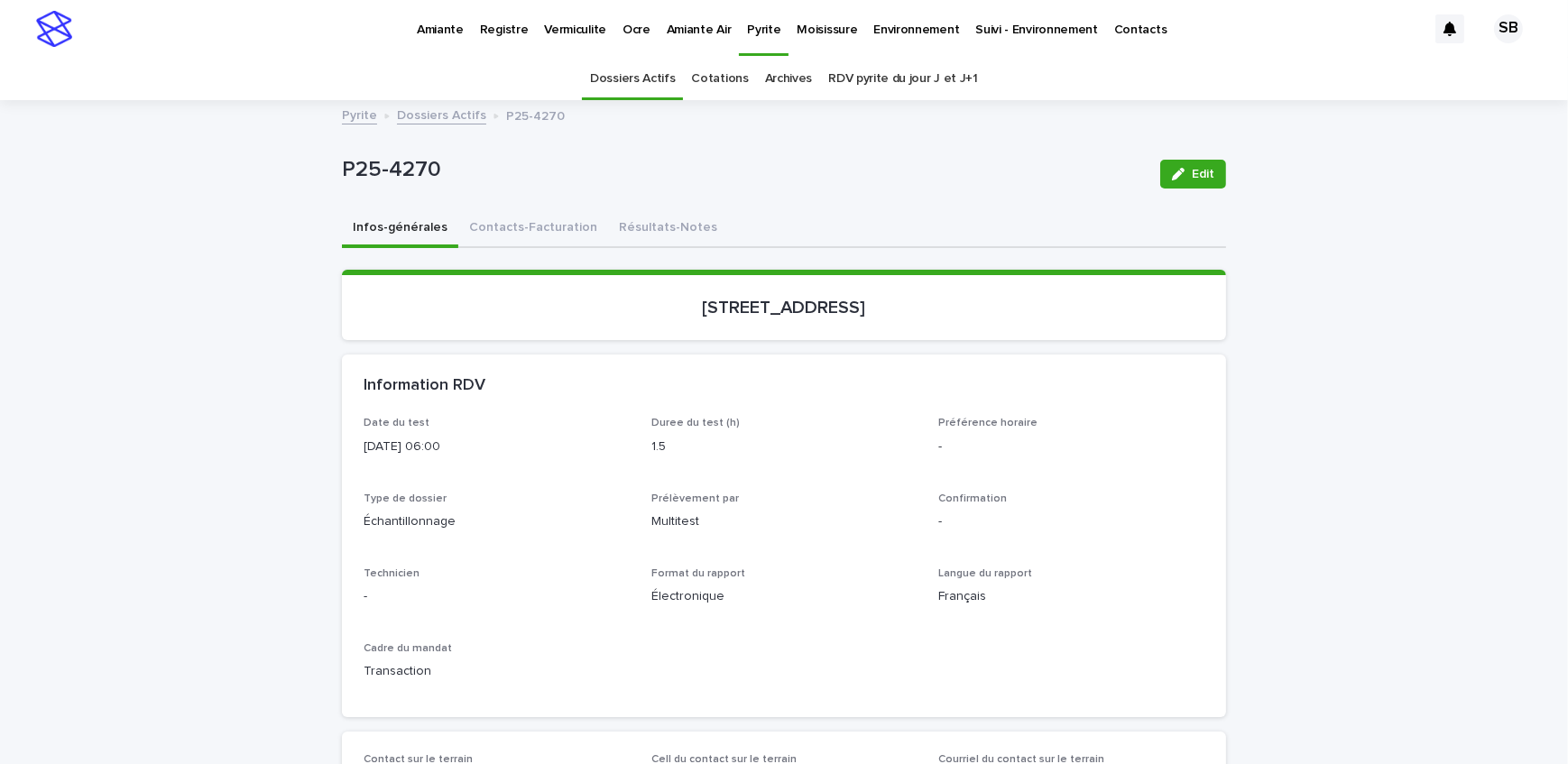
scroll to position [56, 0]
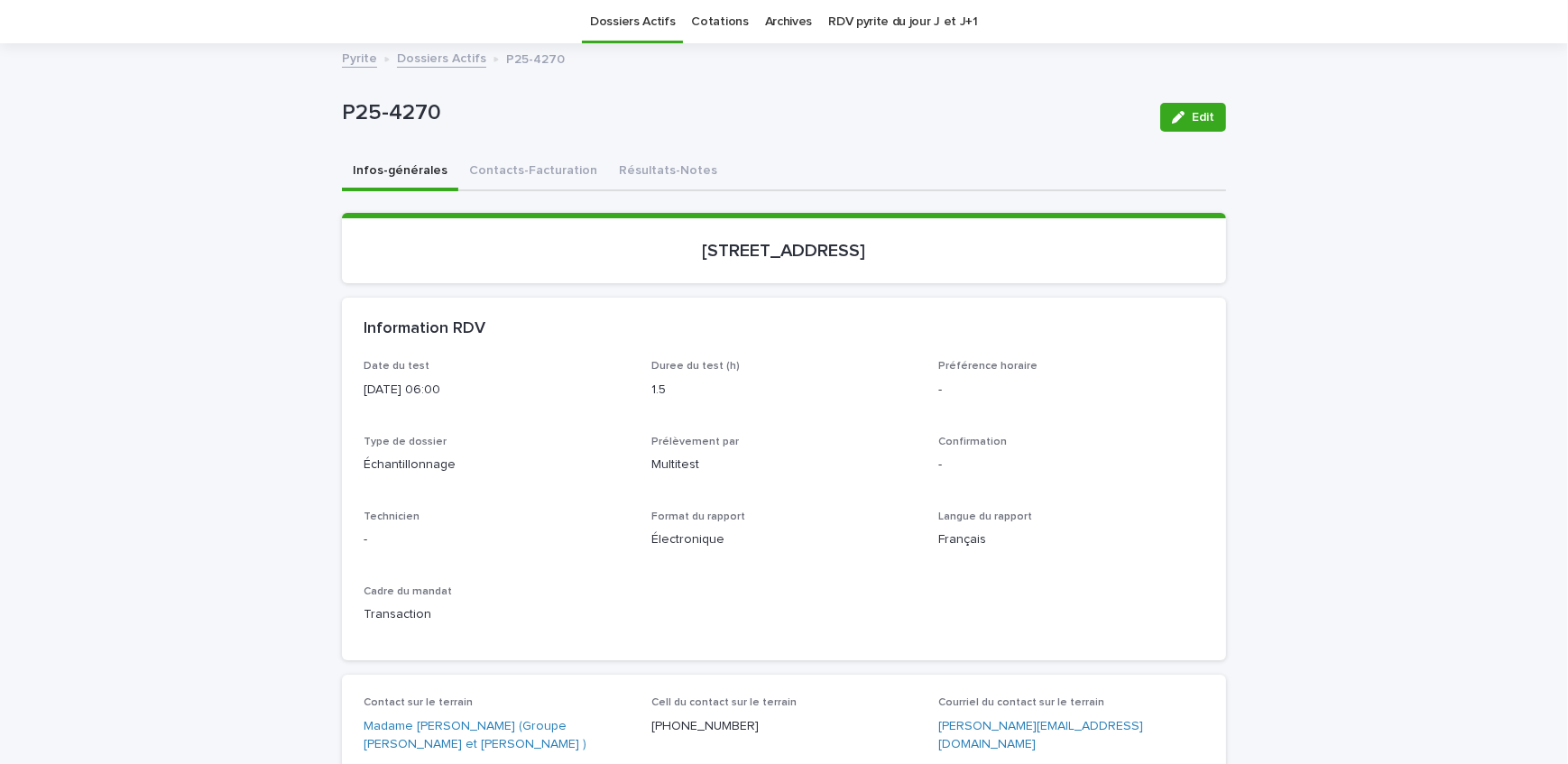
drag, startPoint x: 621, startPoint y: 259, endPoint x: 802, endPoint y: 267, distance: 181.2
click at [802, 267] on section "[STREET_ADDRESS]" at bounding box center [784, 249] width 884 height 71
copy p "[STREET_ADDRESS]"
drag, startPoint x: 497, startPoint y: 126, endPoint x: 255, endPoint y: 127, distance: 242.0
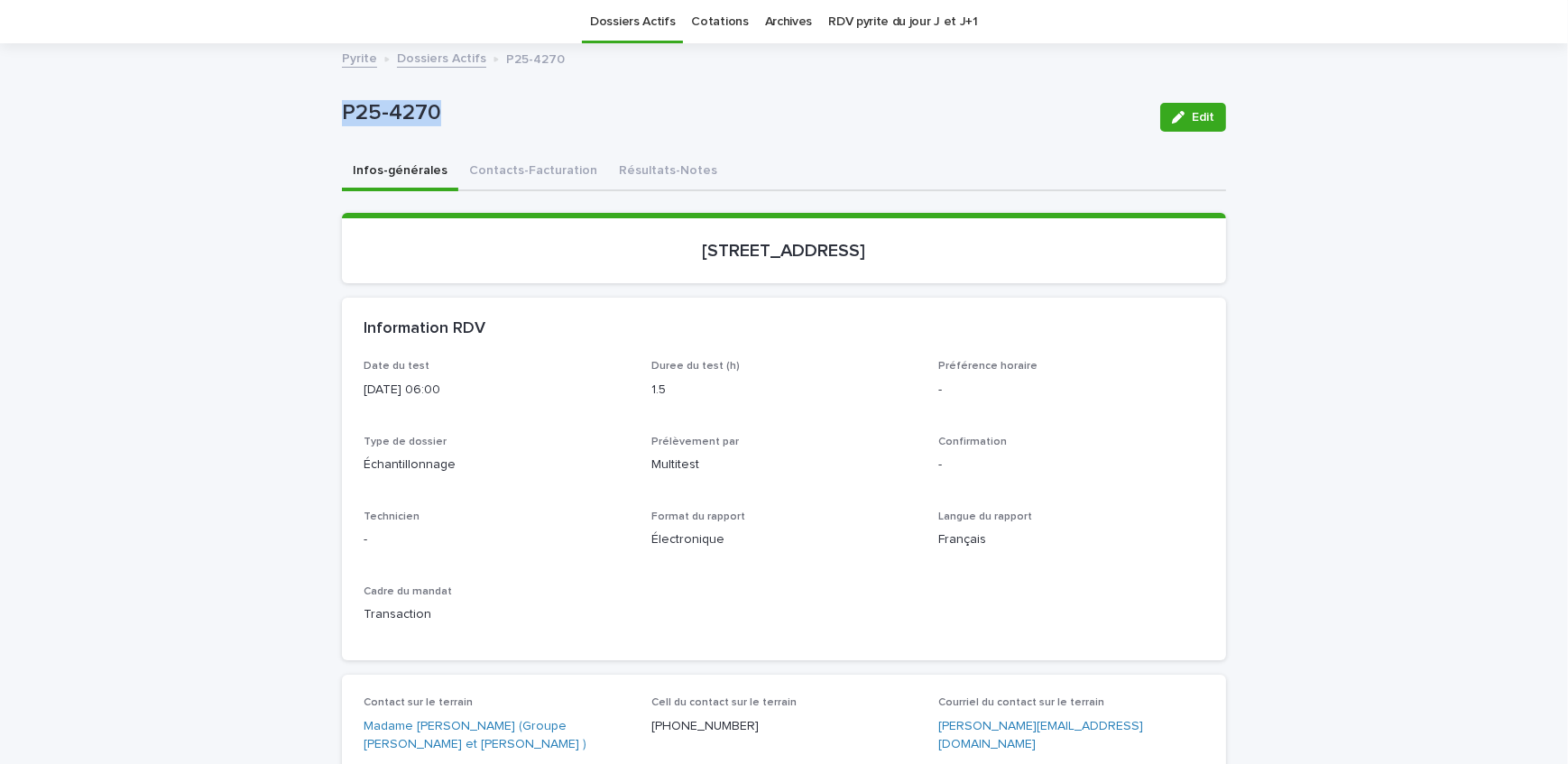
copy p "P25-4270"
click at [524, 189] on button "Contacts-Facturation" at bounding box center [533, 172] width 150 height 38
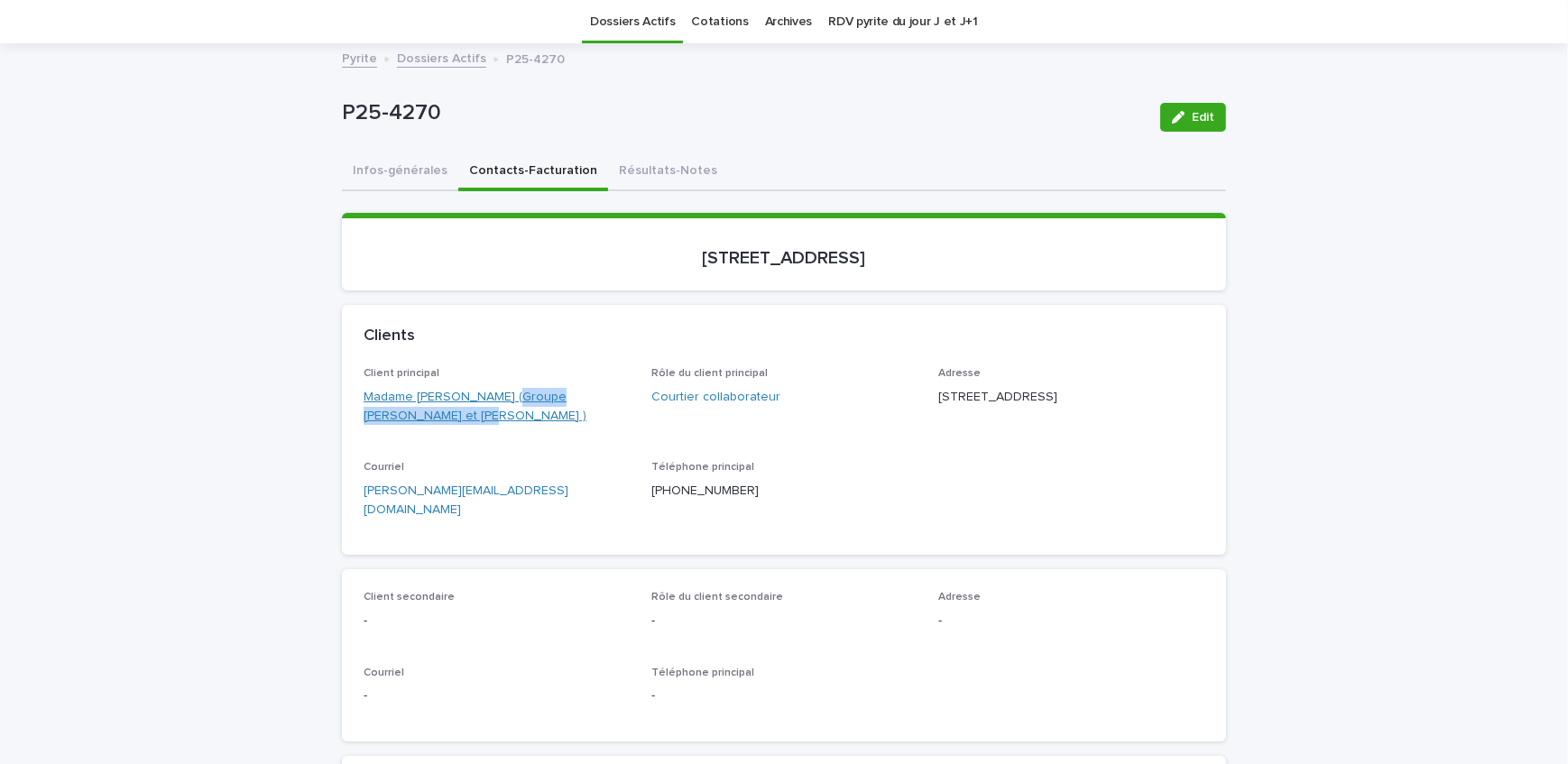
drag, startPoint x: 448, startPoint y: 434, endPoint x: 494, endPoint y: 396, distance: 59.7
click at [494, 396] on div "Client principal Madame [PERSON_NAME] (Groupe [PERSON_NAME] et [PERSON_NAME] )" at bounding box center [497, 403] width 266 height 72
drag, startPoint x: 344, startPoint y: 404, endPoint x: 486, endPoint y: 396, distance: 142.2
click at [486, 396] on div "Client principal Madame [PERSON_NAME] (Groupe [PERSON_NAME] et [PERSON_NAME] ) …" at bounding box center [784, 461] width 884 height 187
drag, startPoint x: 1119, startPoint y: 388, endPoint x: 934, endPoint y: 393, distance: 185.1
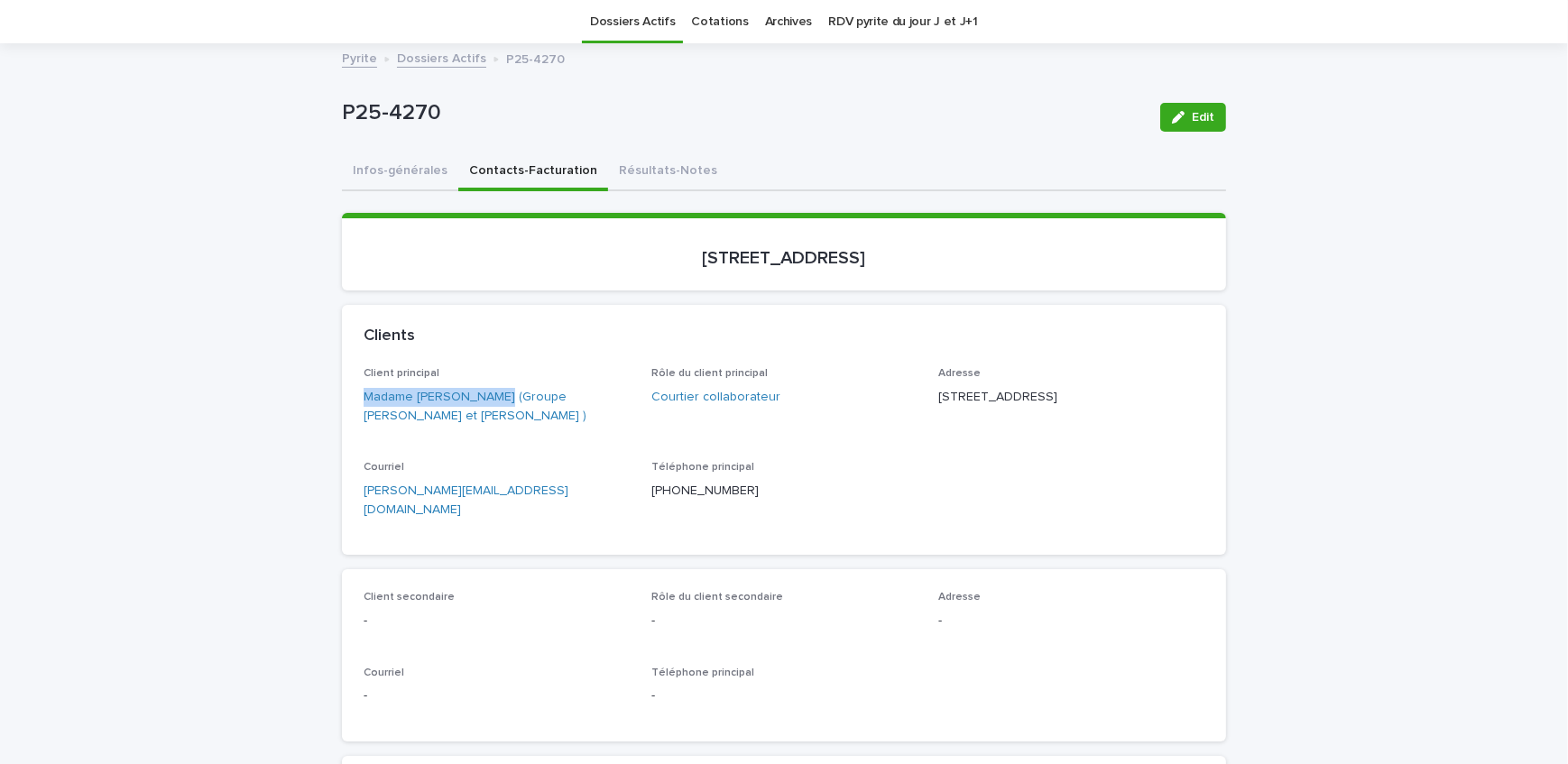
click at [939, 393] on p "[STREET_ADDRESS]" at bounding box center [1071, 398] width 266 height 19
drag, startPoint x: 1005, startPoint y: 417, endPoint x: 925, endPoint y: 424, distance: 80.3
click at [925, 424] on div "Client principal Madame [PERSON_NAME] (Groupe [PERSON_NAME] et [PERSON_NAME] ) …" at bounding box center [784, 450] width 841 height 166
drag, startPoint x: 1050, startPoint y: 419, endPoint x: 1004, endPoint y: 419, distance: 46.0
click at [1011, 421] on div "Adresse [STREET_ADDRESS]" at bounding box center [1071, 394] width 266 height 54
